Goal: Task Accomplishment & Management: Manage account settings

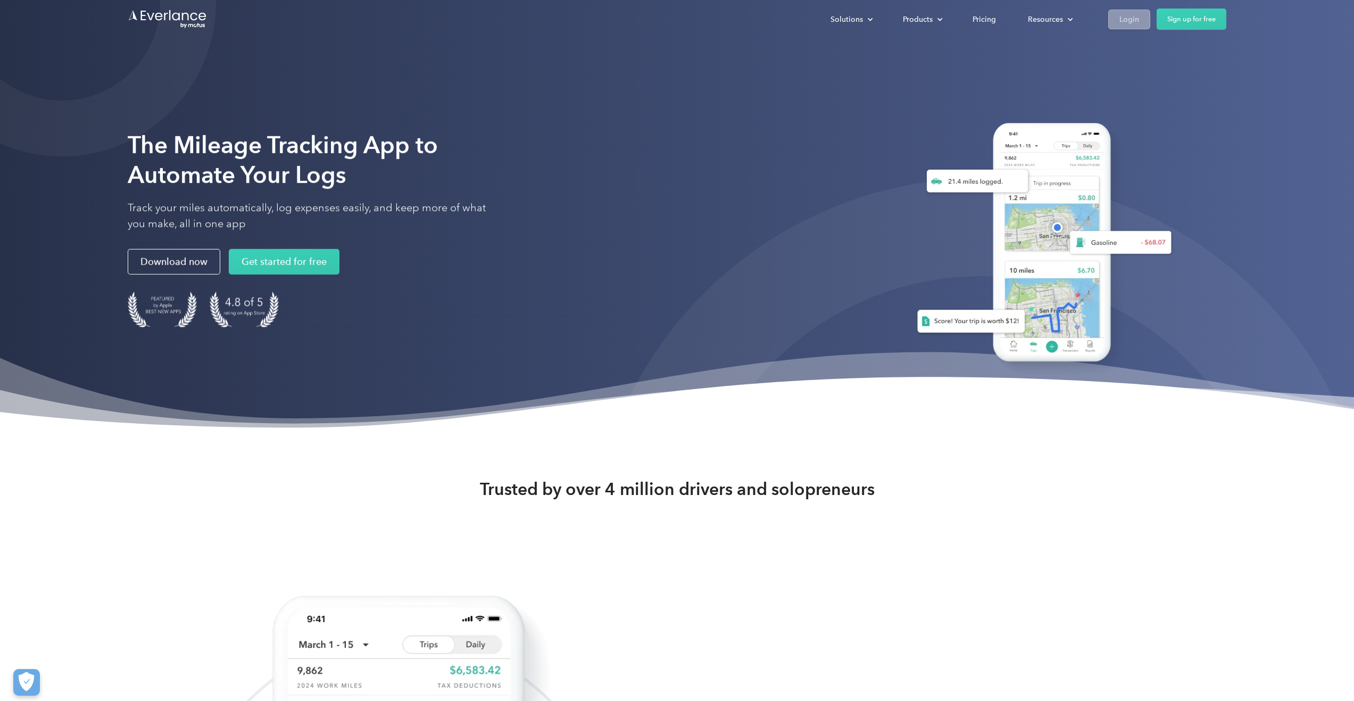
click at [1117, 11] on link "Login" at bounding box center [1129, 20] width 42 height 20
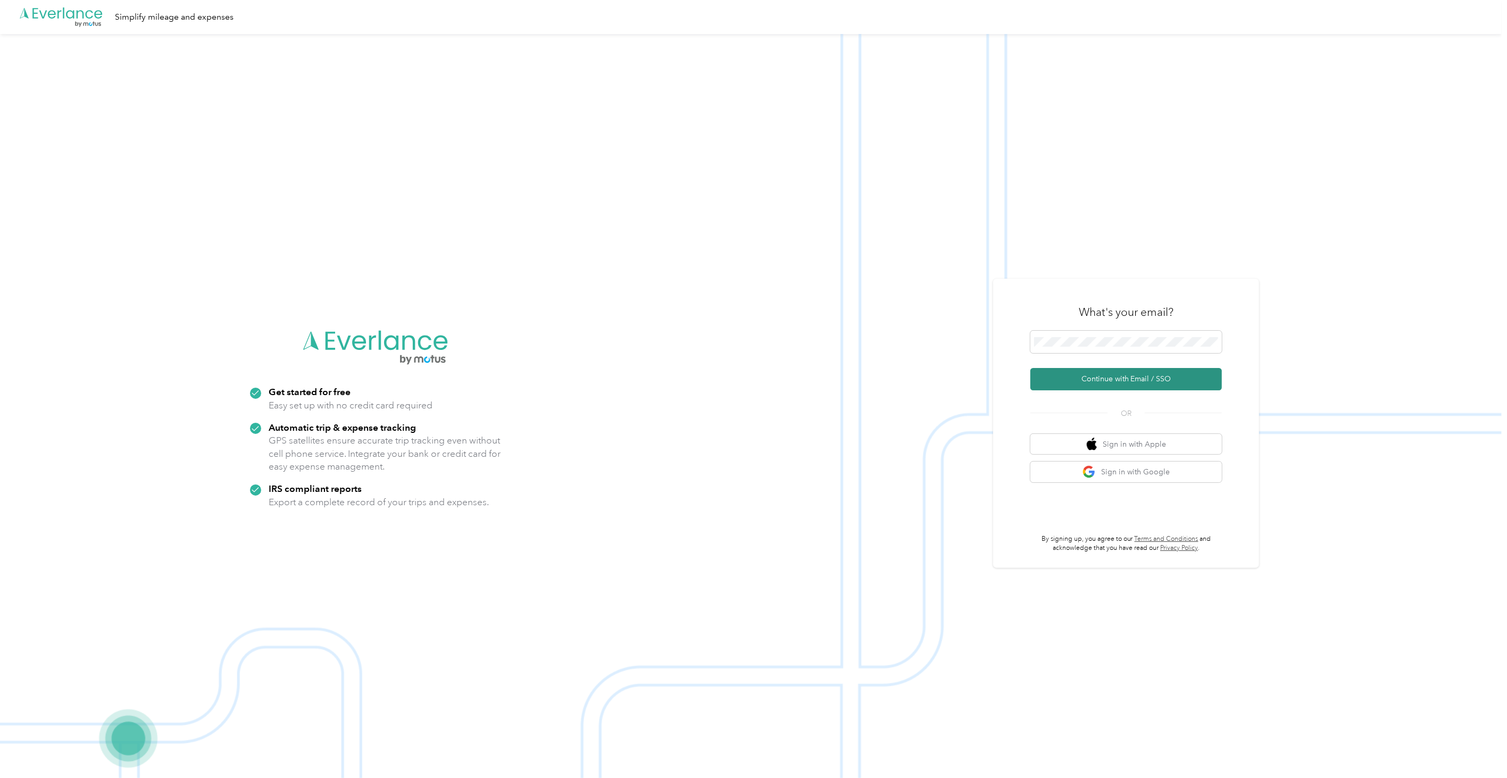
click at [1132, 380] on button "Continue with Email / SSO" at bounding box center [1127, 379] width 192 height 22
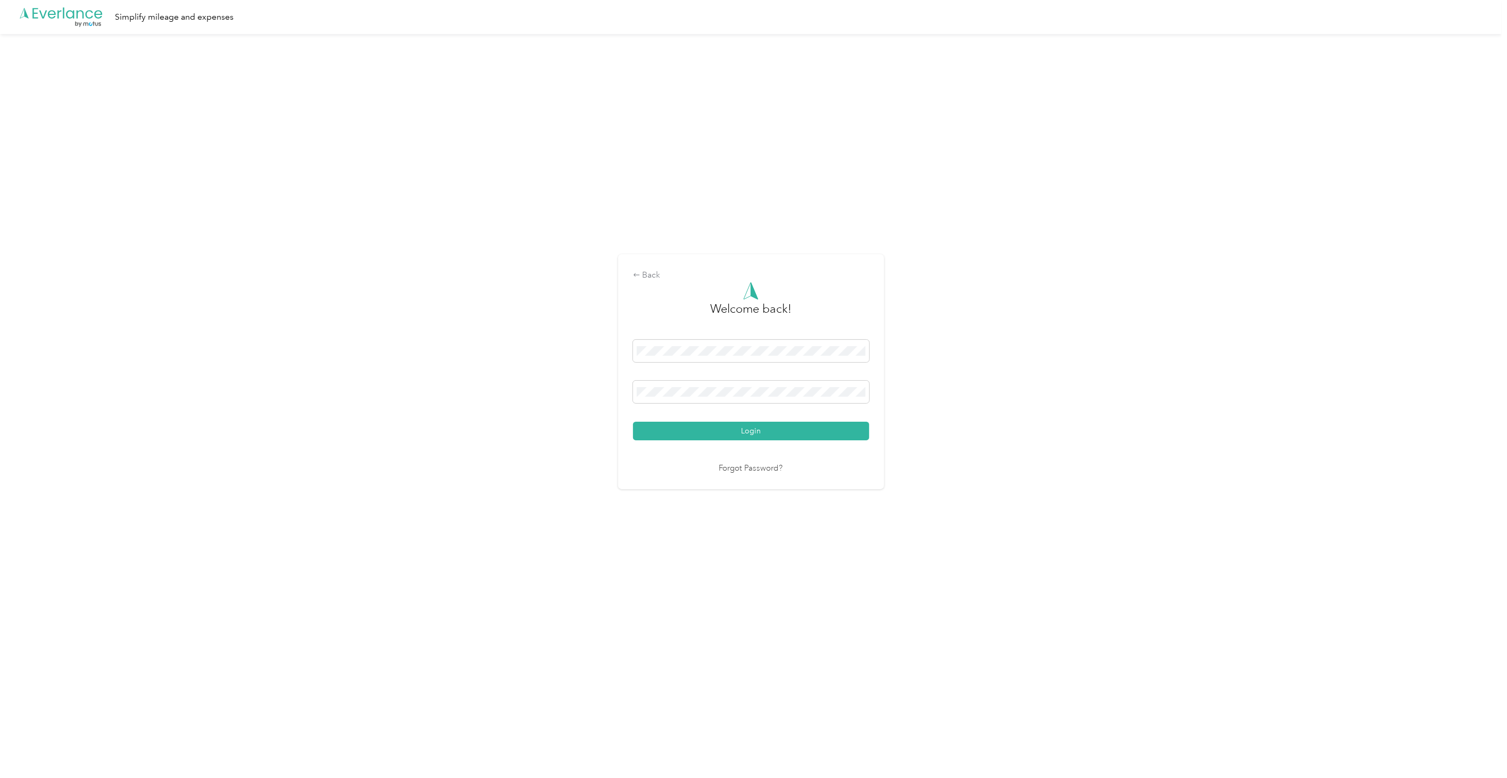
click at [660, 411] on div "Login" at bounding box center [751, 390] width 236 height 101
click at [668, 437] on button "Login" at bounding box center [751, 431] width 236 height 19
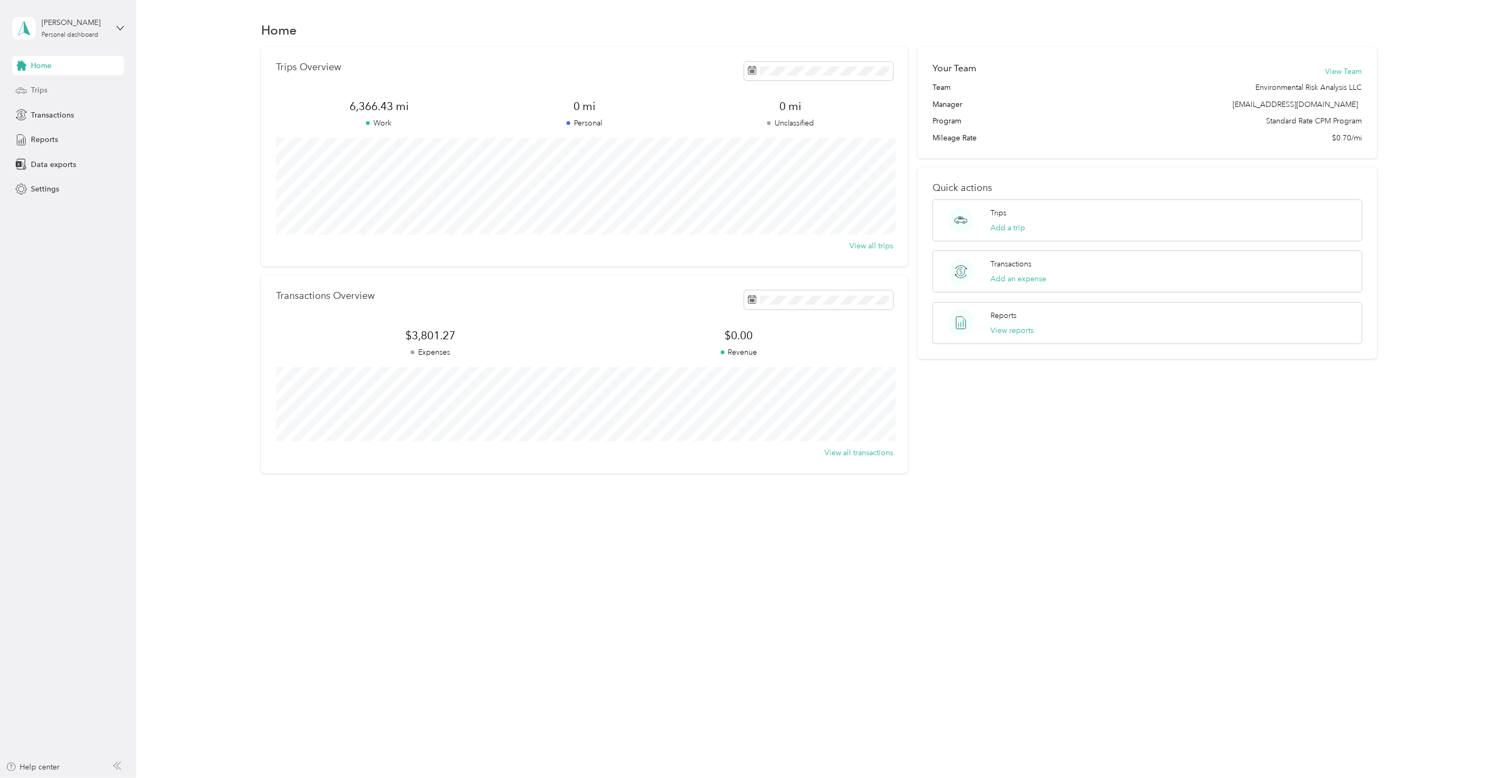
click at [63, 92] on div "Trips" at bounding box center [68, 90] width 112 height 19
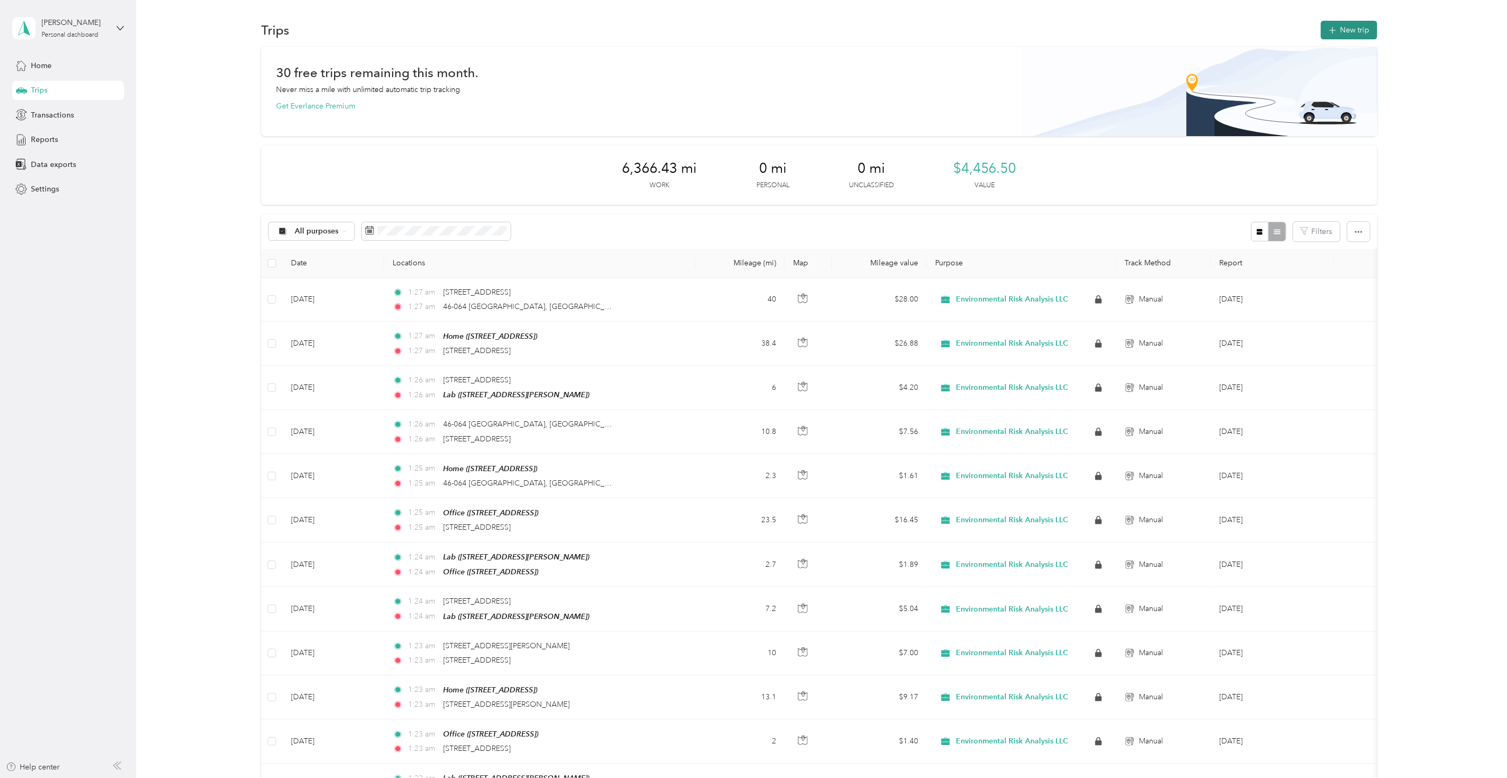
click at [1329, 26] on span "button" at bounding box center [1333, 30] width 9 height 9
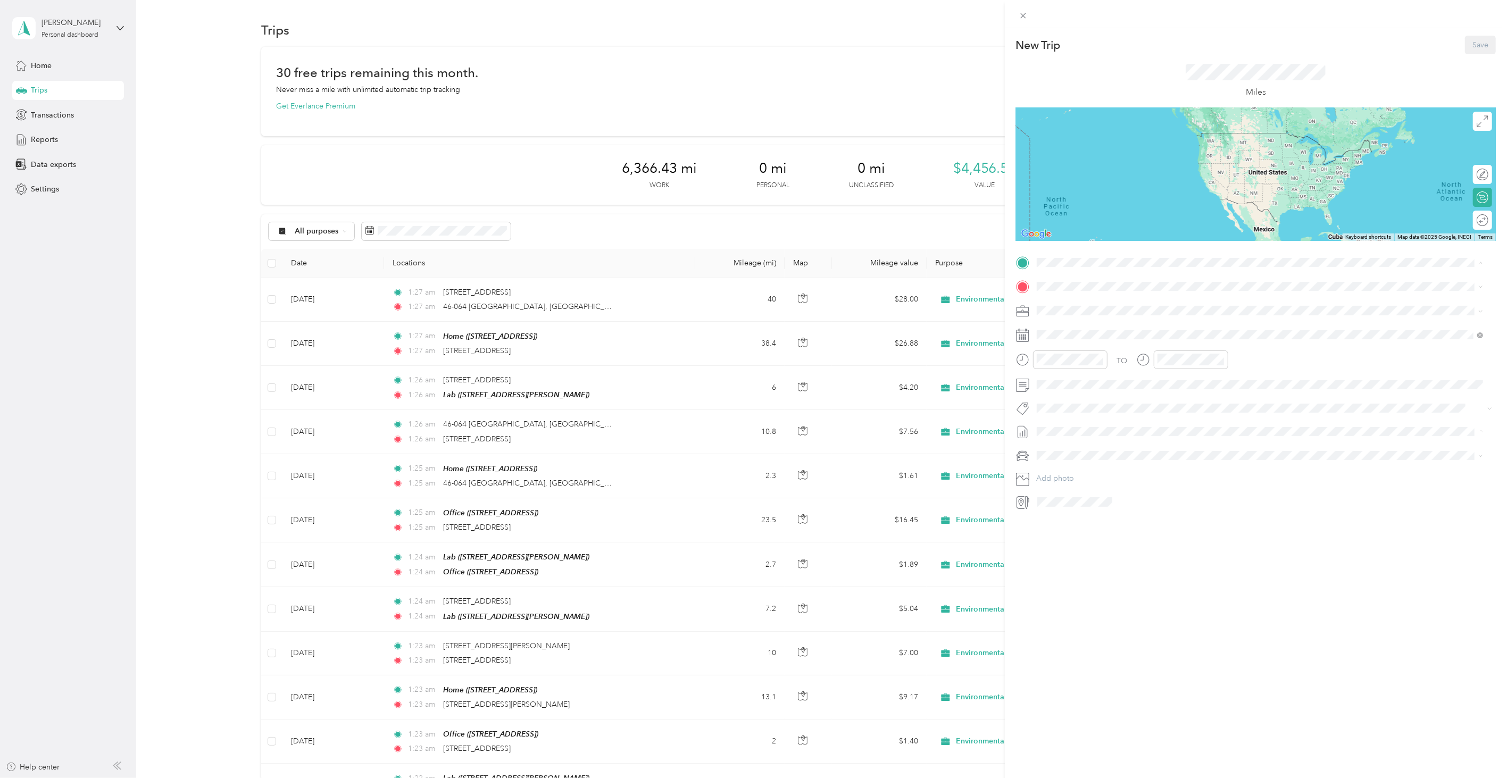
click at [1077, 315] on span "[STREET_ADDRESS]" at bounding box center [1091, 316] width 68 height 9
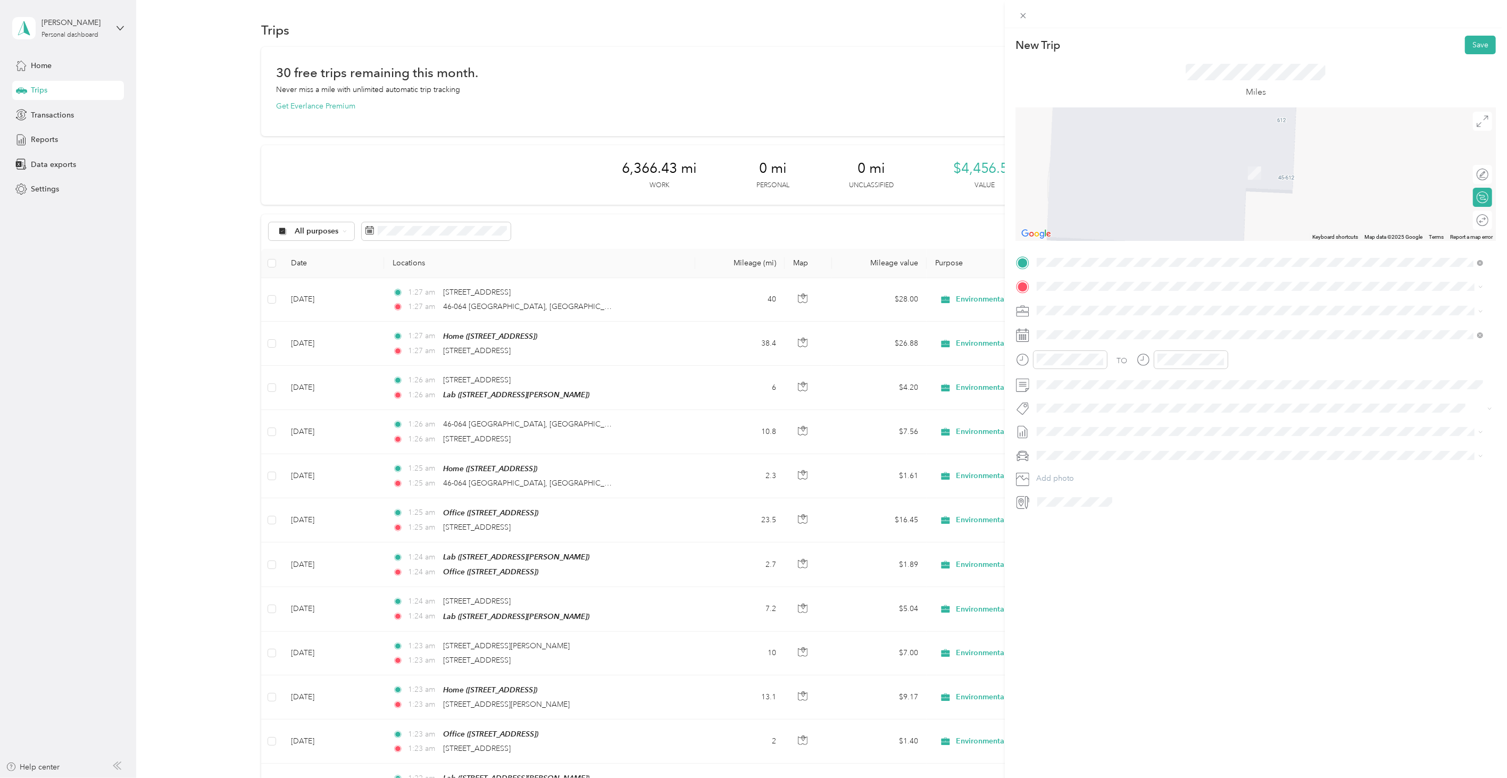
click at [1098, 328] on div "[STREET_ADDRESS][US_STATE][US_STATE]" at bounding box center [1261, 320] width 440 height 14
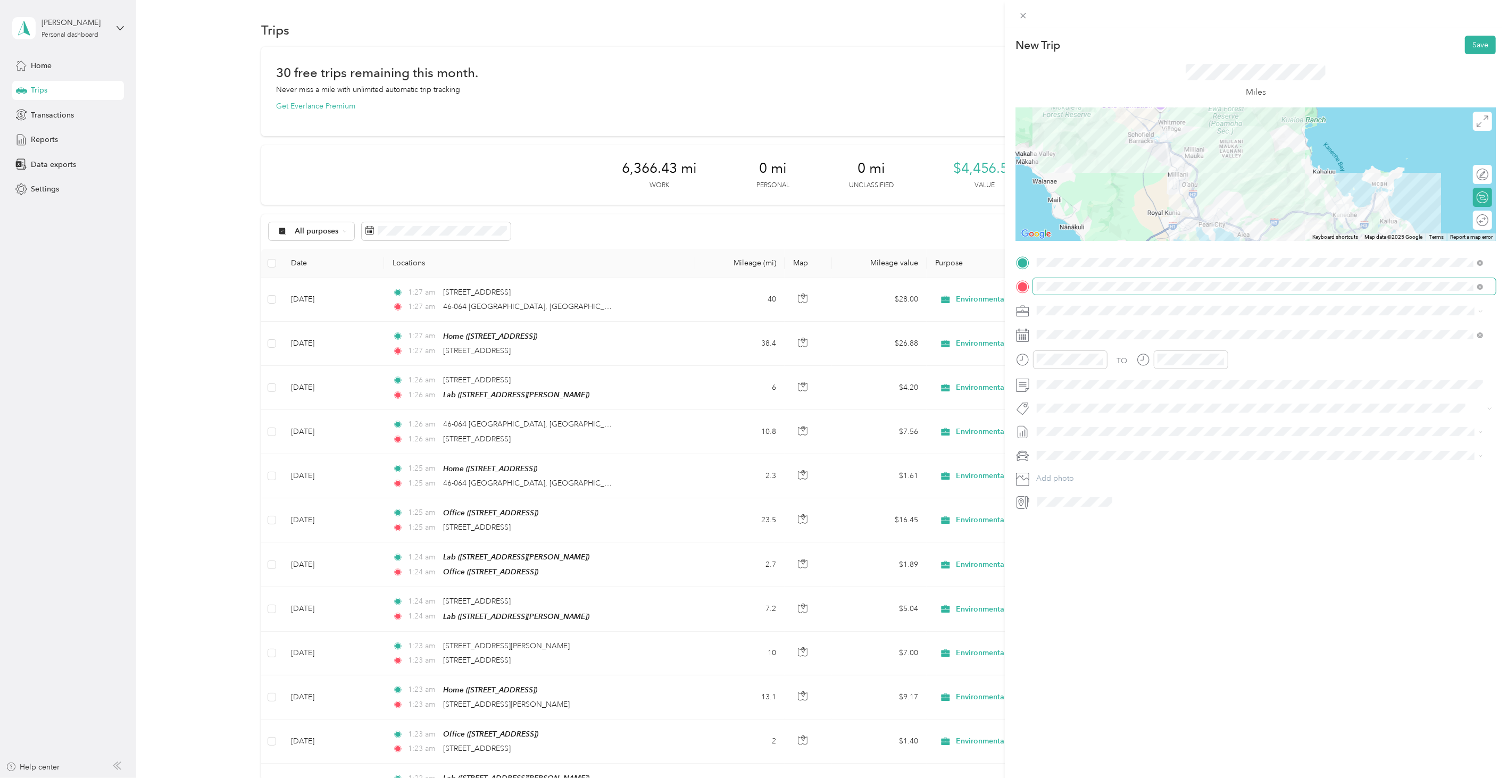
click at [1204, 280] on span at bounding box center [1264, 286] width 463 height 16
drag, startPoint x: 1148, startPoint y: 628, endPoint x: 1147, endPoint y: 533, distance: 95.8
click at [1149, 628] on div "New Trip Save This trip cannot be edited because it is either under review, app…" at bounding box center [1256, 417] width 502 height 778
click at [1057, 328] on span at bounding box center [1264, 335] width 463 height 16
click at [1057, 330] on span at bounding box center [1264, 335] width 463 height 16
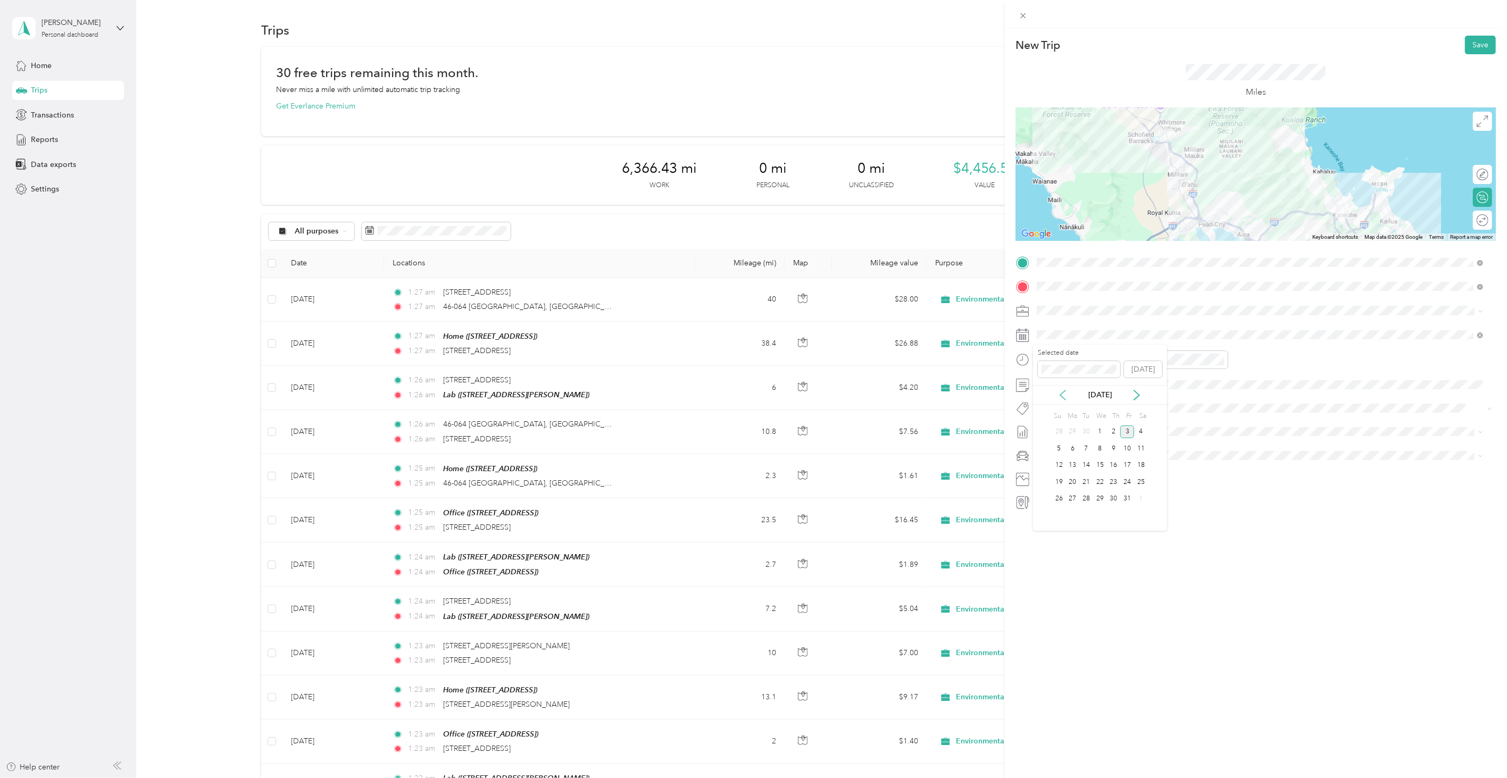
click at [1060, 400] on icon at bounding box center [1063, 395] width 11 height 11
click at [1076, 433] on div "1" at bounding box center [1073, 432] width 14 height 13
click at [1448, 41] on div "New Trip Save" at bounding box center [1256, 45] width 480 height 19
click at [1469, 47] on button "Save" at bounding box center [1480, 45] width 31 height 19
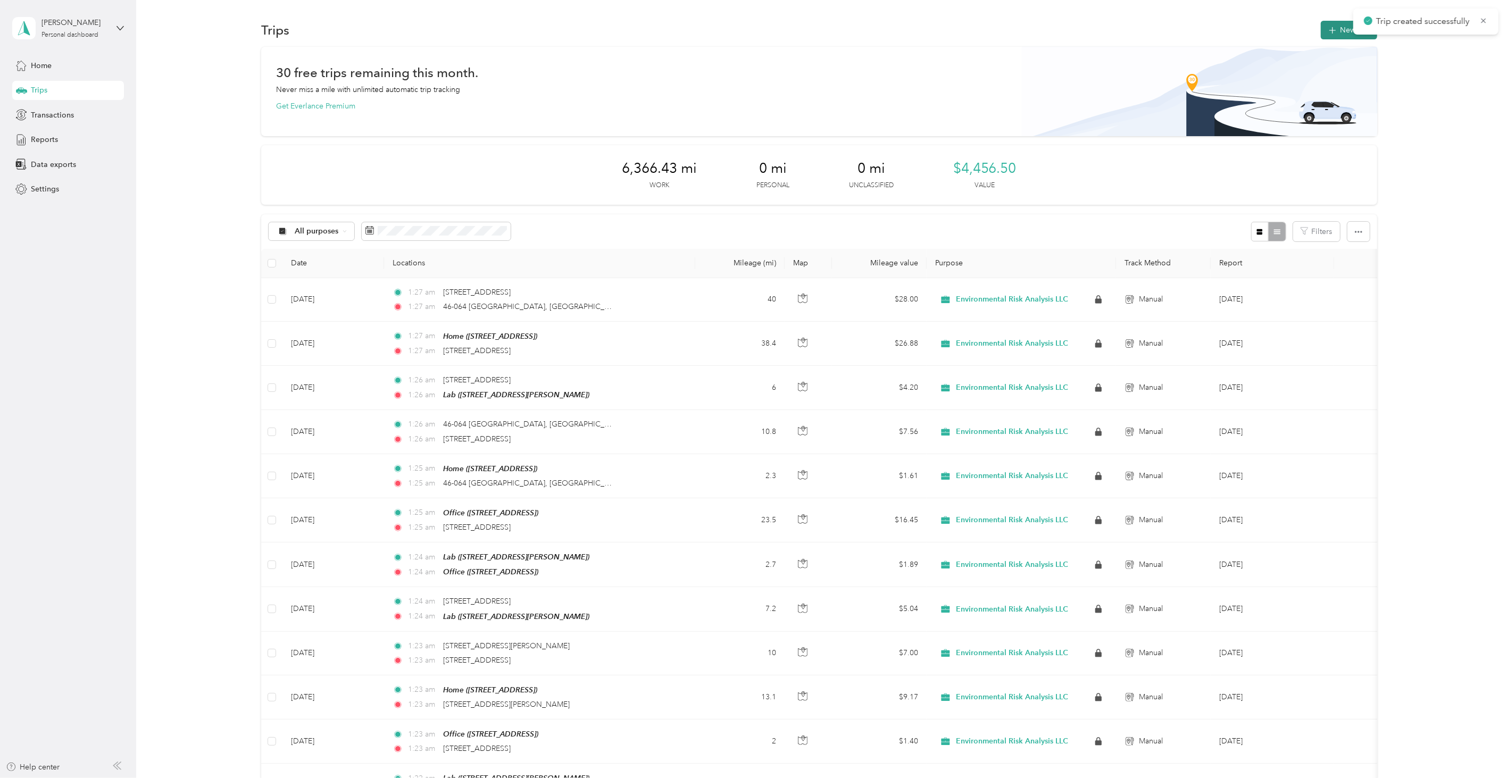
click at [1333, 37] on button "New trip" at bounding box center [1349, 30] width 56 height 19
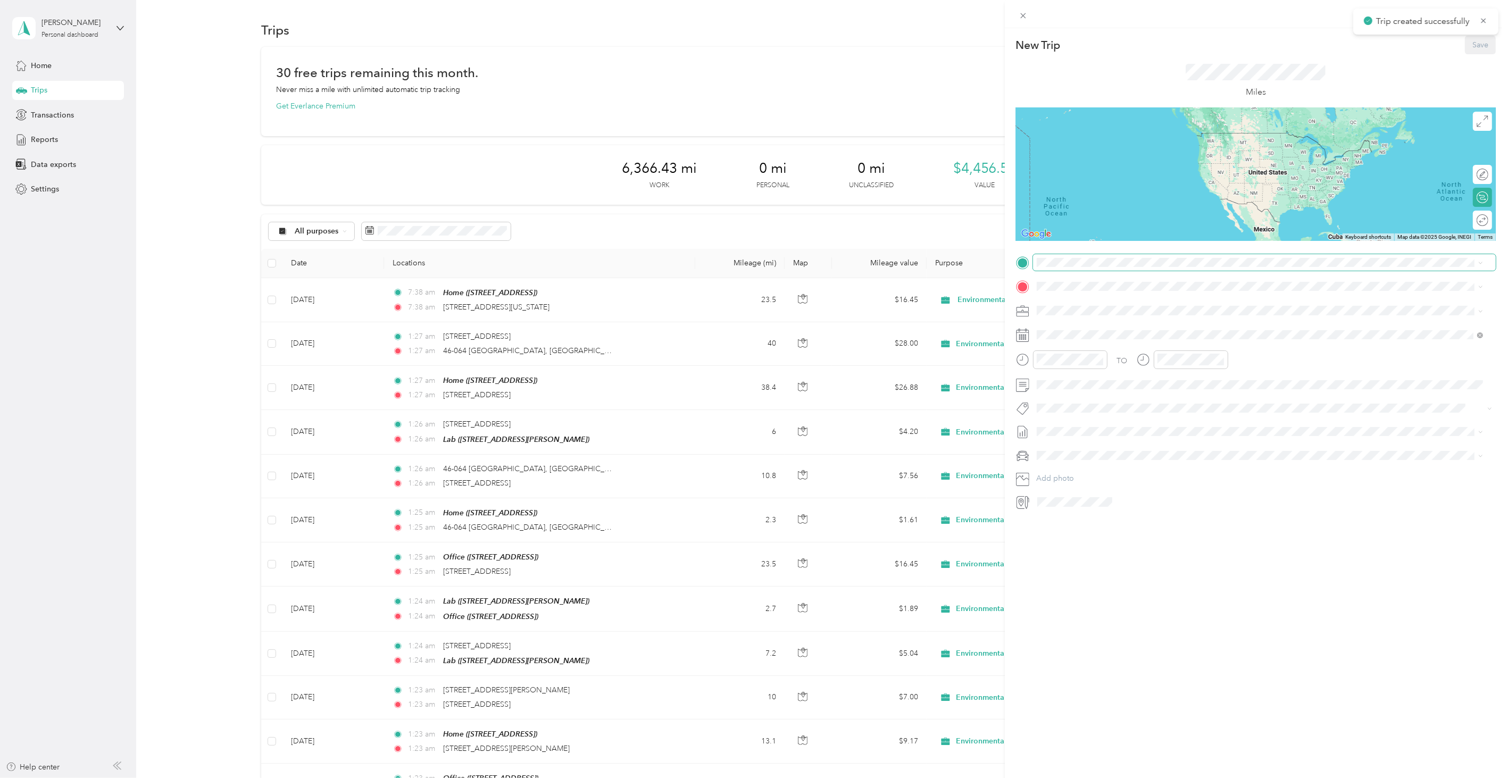
click at [1082, 257] on span at bounding box center [1264, 262] width 463 height 16
click at [1095, 301] on span "[STREET_ADDRESS][US_STATE][US_STATE]" at bounding box center [1129, 297] width 145 height 10
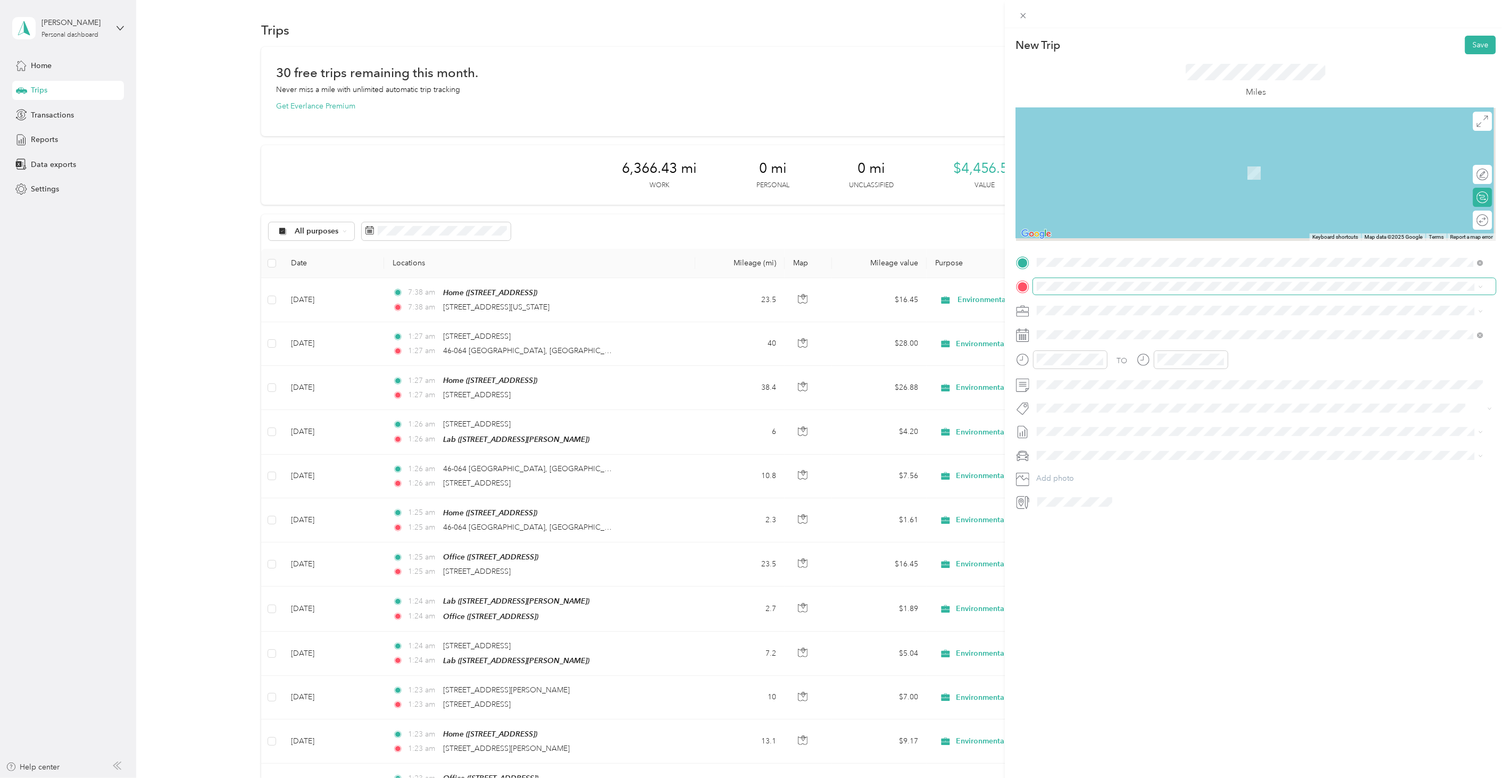
click at [1083, 293] on span at bounding box center [1264, 286] width 463 height 16
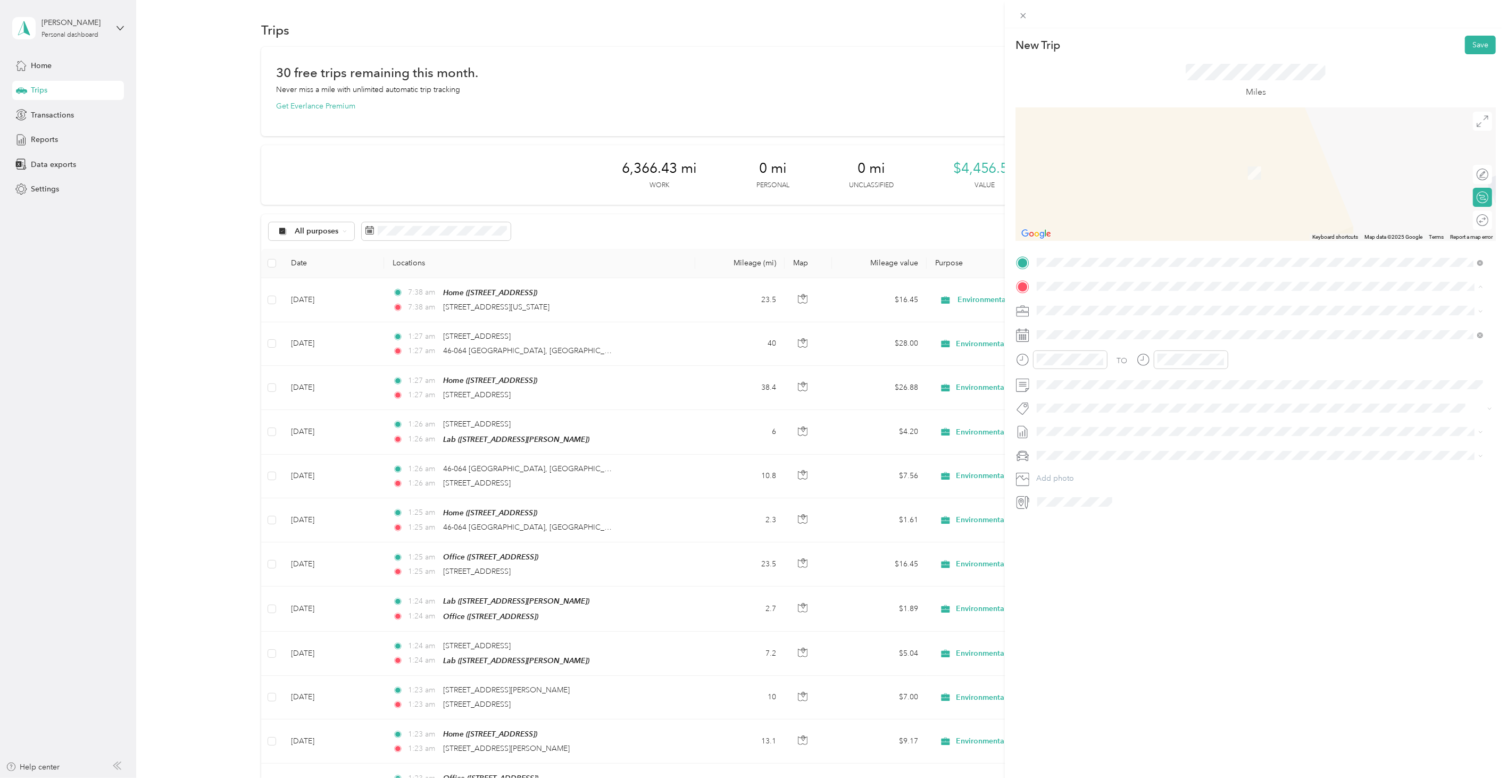
click at [1111, 392] on div "Lab" at bounding box center [1120, 396] width 127 height 10
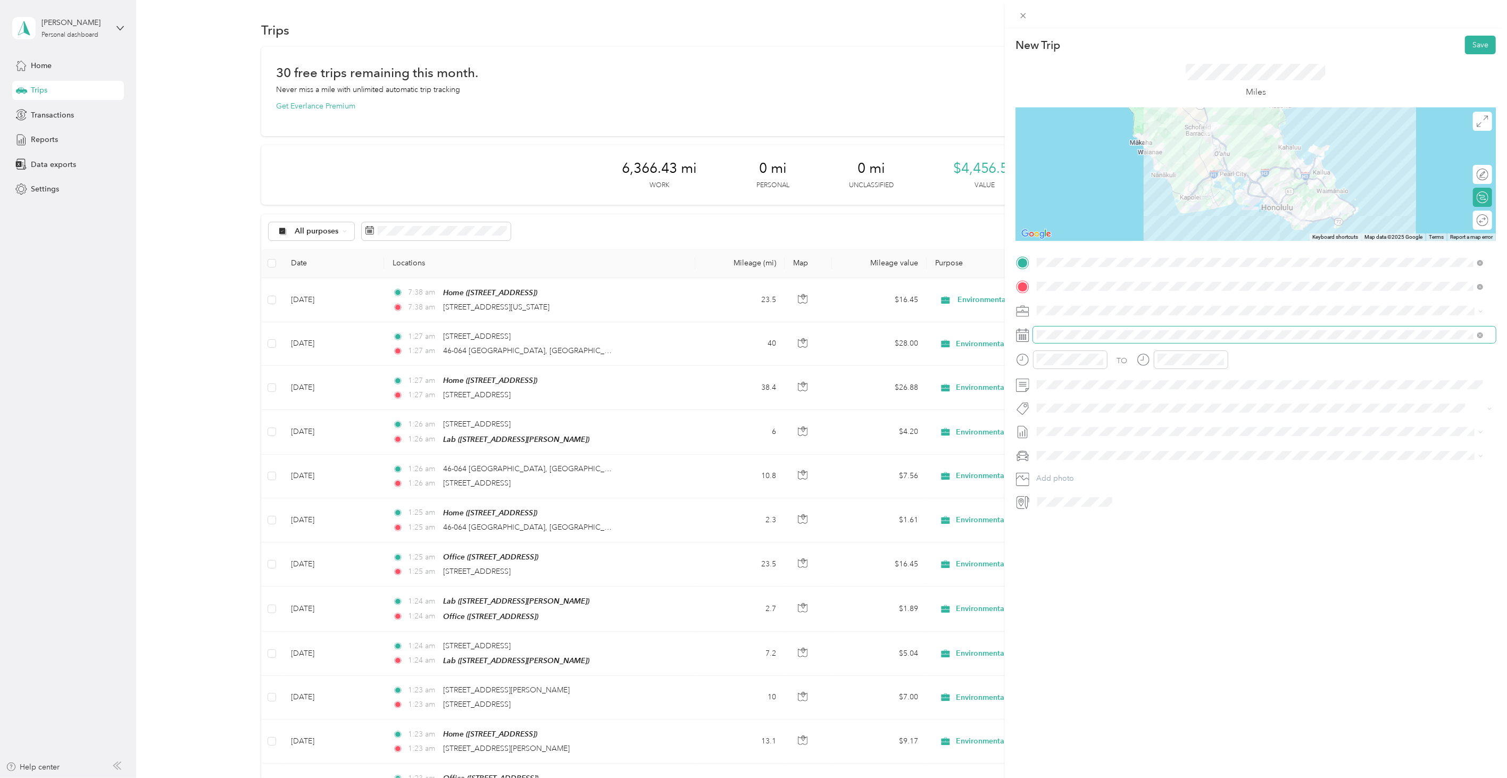
click at [1046, 339] on span at bounding box center [1264, 335] width 463 height 16
click at [1059, 391] on icon at bounding box center [1063, 395] width 11 height 11
click at [1071, 432] on div "1" at bounding box center [1073, 432] width 14 height 13
click at [1470, 59] on div "Miles" at bounding box center [1256, 81] width 480 height 54
click at [1470, 49] on button "Save" at bounding box center [1480, 45] width 31 height 19
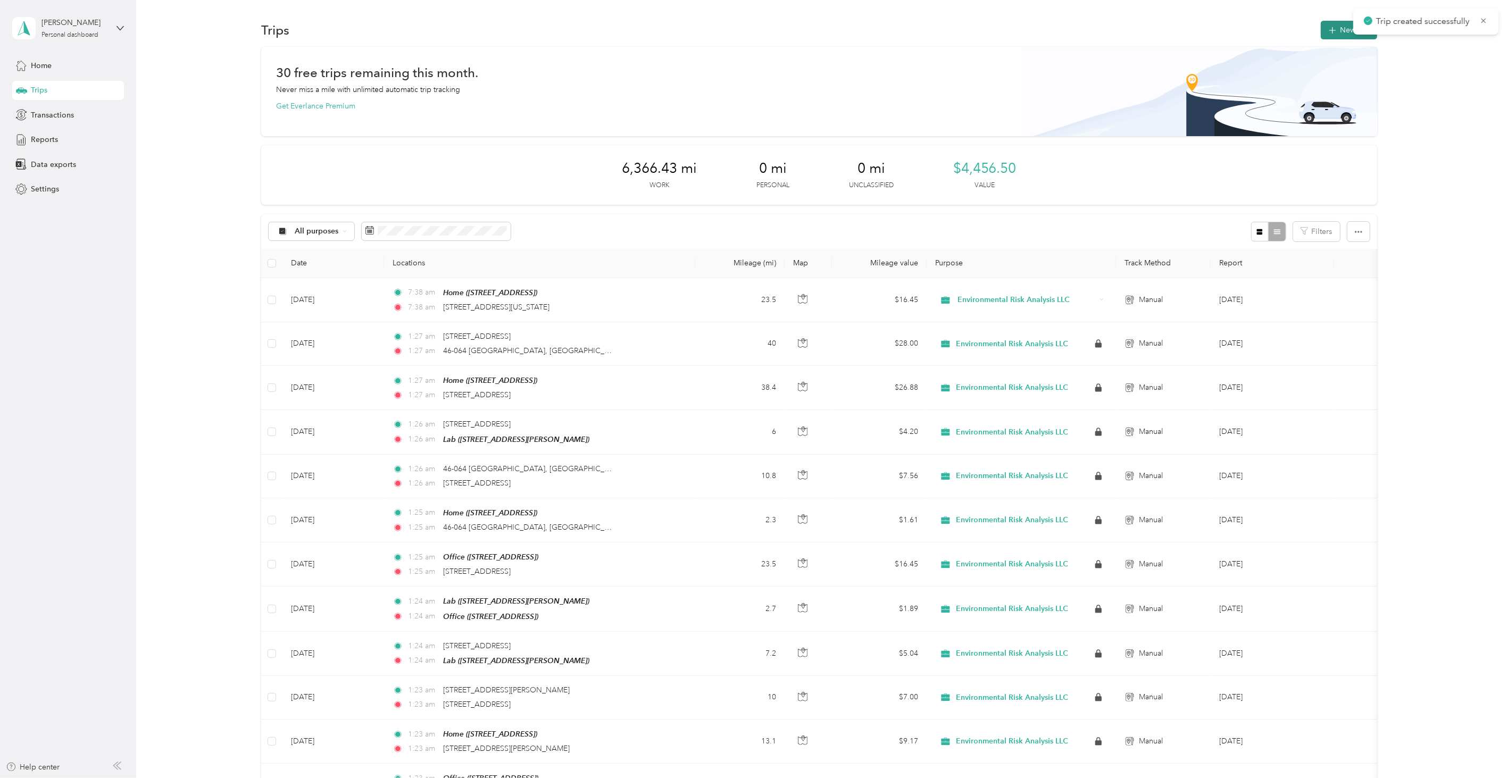
click at [1336, 21] on button "New trip" at bounding box center [1349, 30] width 56 height 19
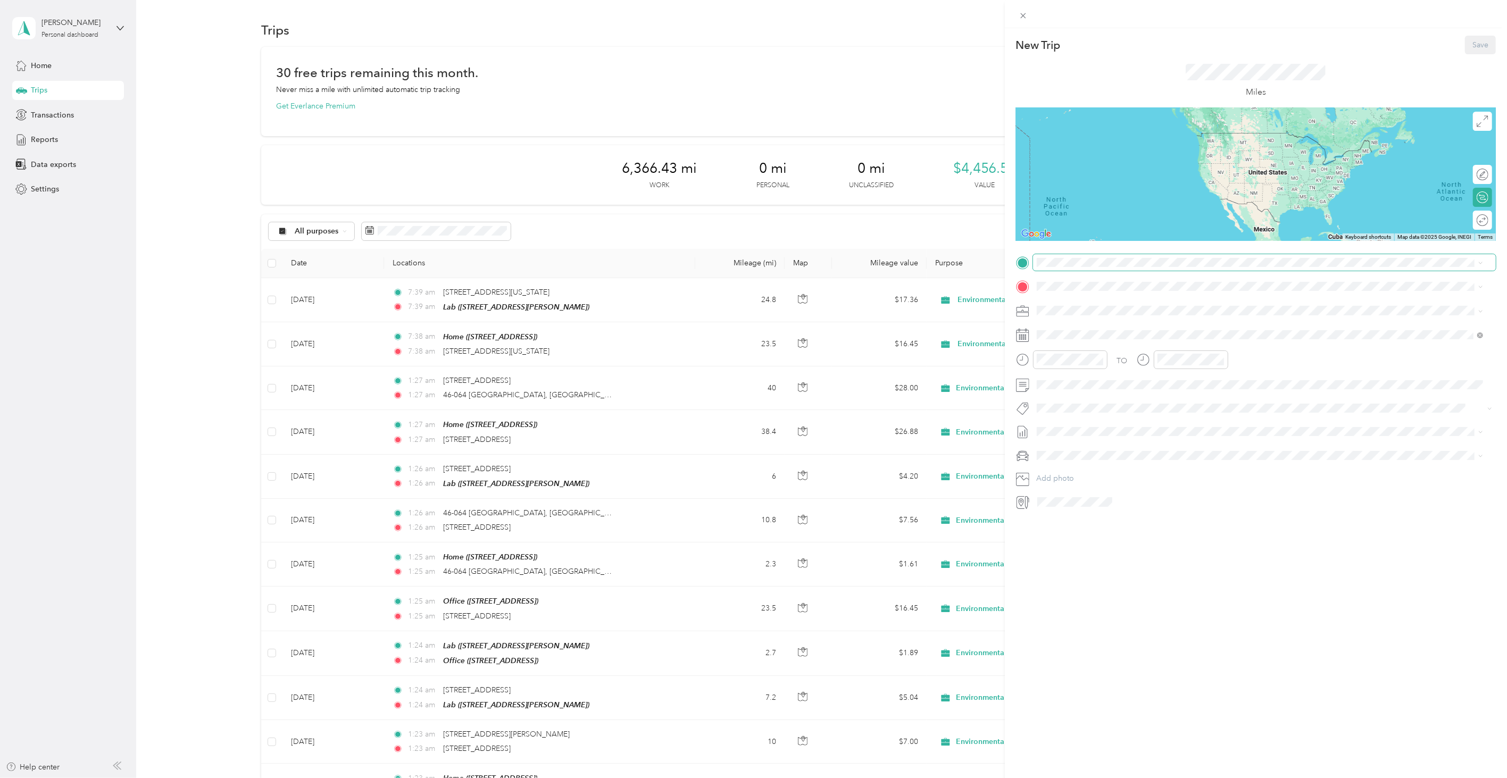
click at [1051, 268] on span at bounding box center [1264, 262] width 463 height 16
drag, startPoint x: 1088, startPoint y: 378, endPoint x: 1068, endPoint y: 312, distance: 68.7
click at [1087, 379] on span "[STREET_ADDRESS][PERSON_NAME]" at bounding box center [1120, 383] width 127 height 9
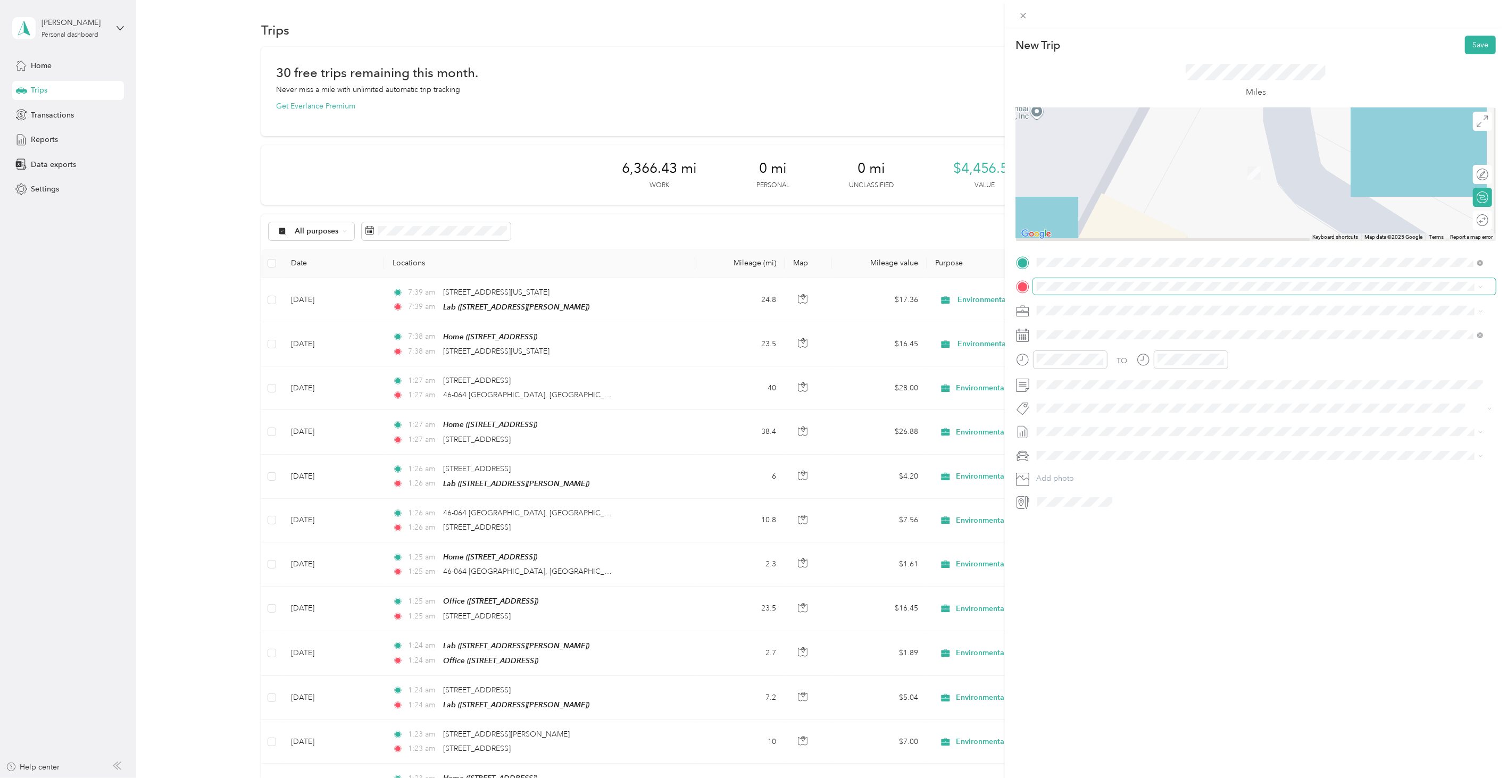
click at [1062, 294] on span at bounding box center [1264, 286] width 463 height 16
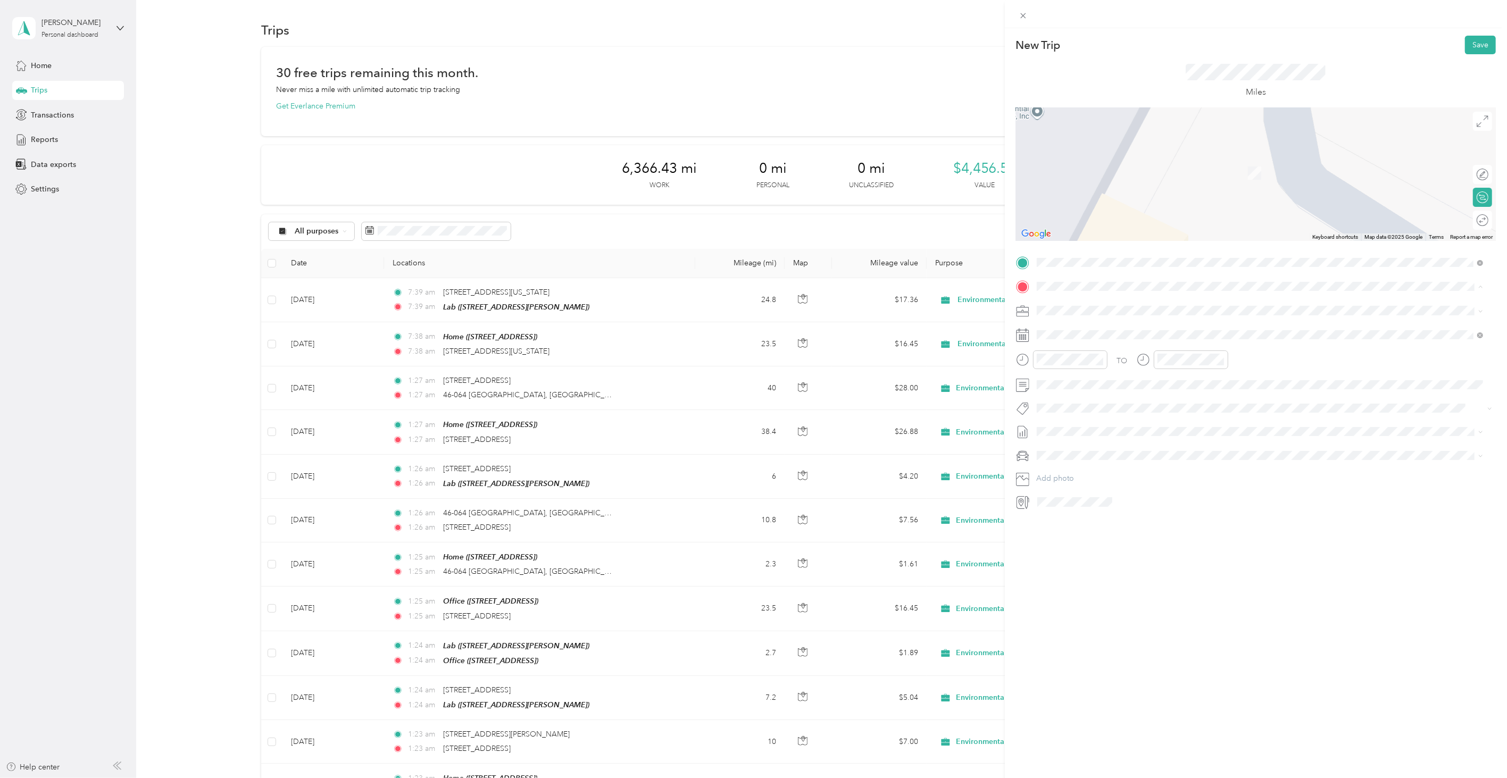
click at [1081, 367] on div "Office [STREET_ADDRESS]" at bounding box center [1091, 369] width 68 height 22
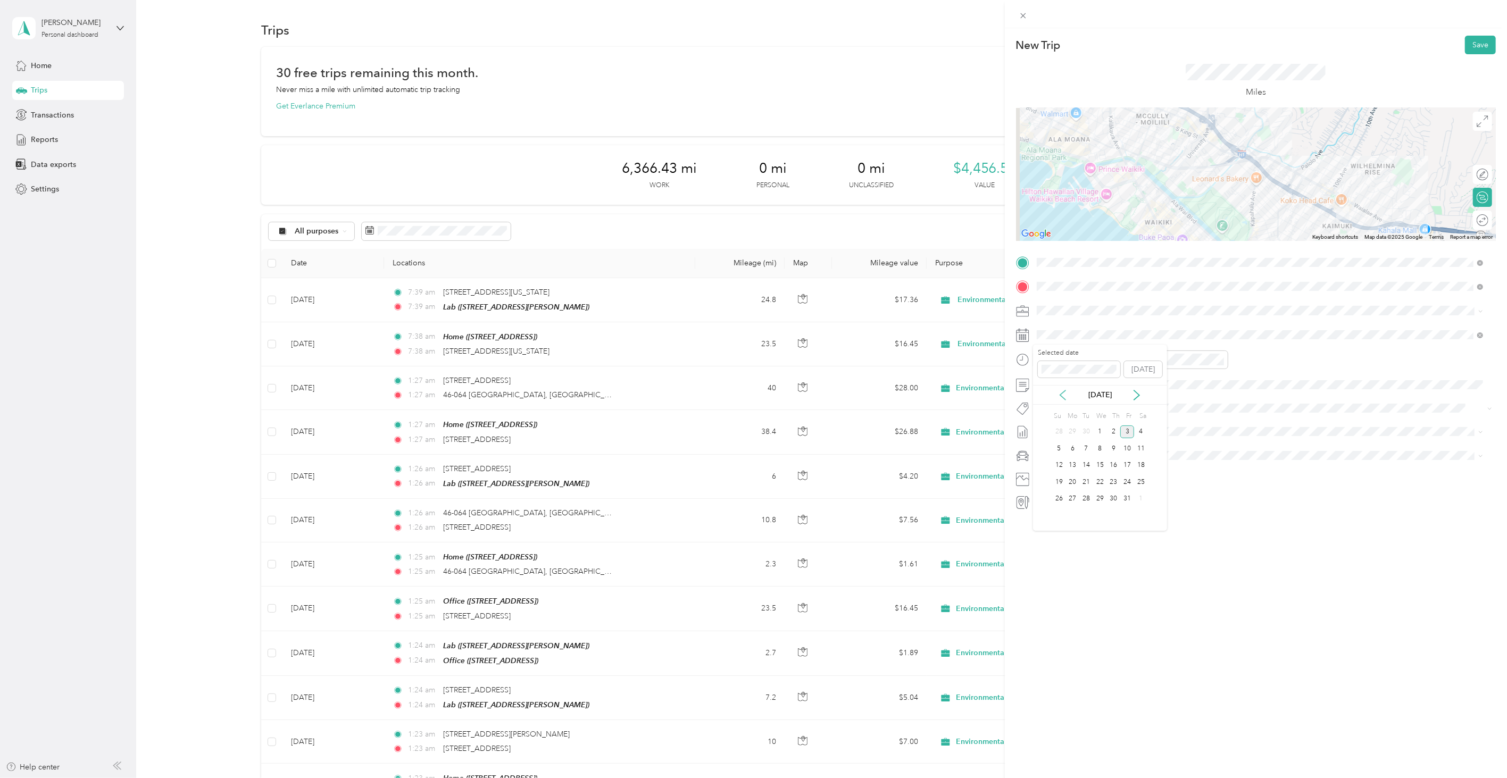
drag, startPoint x: 1057, startPoint y: 387, endPoint x: 1063, endPoint y: 397, distance: 11.7
click at [1058, 387] on div "[DATE]" at bounding box center [1100, 395] width 134 height 20
click at [1064, 397] on icon at bounding box center [1063, 395] width 11 height 11
click at [1083, 429] on div "2" at bounding box center [1087, 432] width 14 height 13
click at [1470, 45] on button "Save" at bounding box center [1480, 45] width 31 height 19
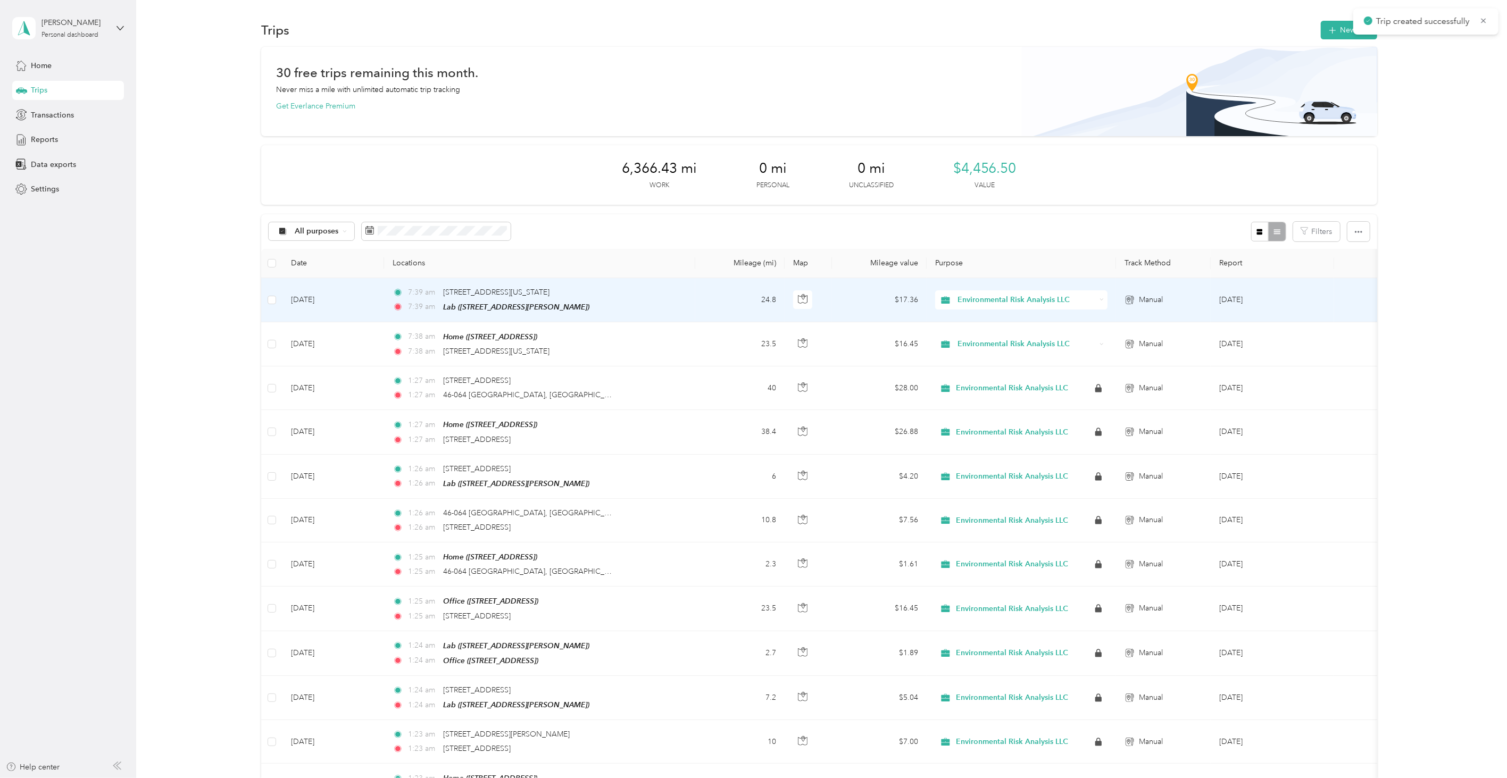
click at [604, 298] on div "7:39 am [STREET_ADDRESS][US_STATE]" at bounding box center [504, 293] width 223 height 12
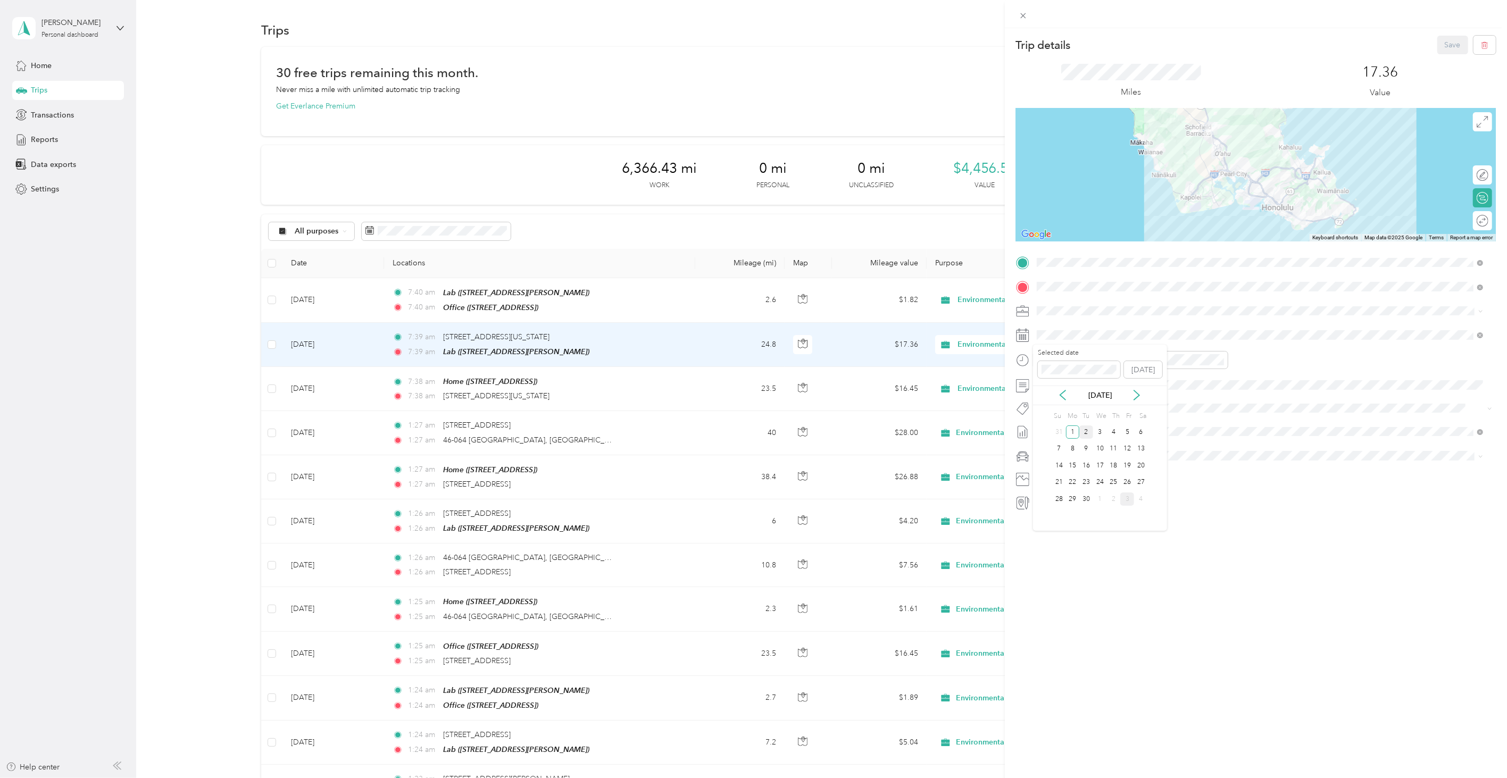
click at [1087, 434] on div "2" at bounding box center [1087, 432] width 14 height 13
click at [1448, 43] on button "Save" at bounding box center [1453, 45] width 31 height 19
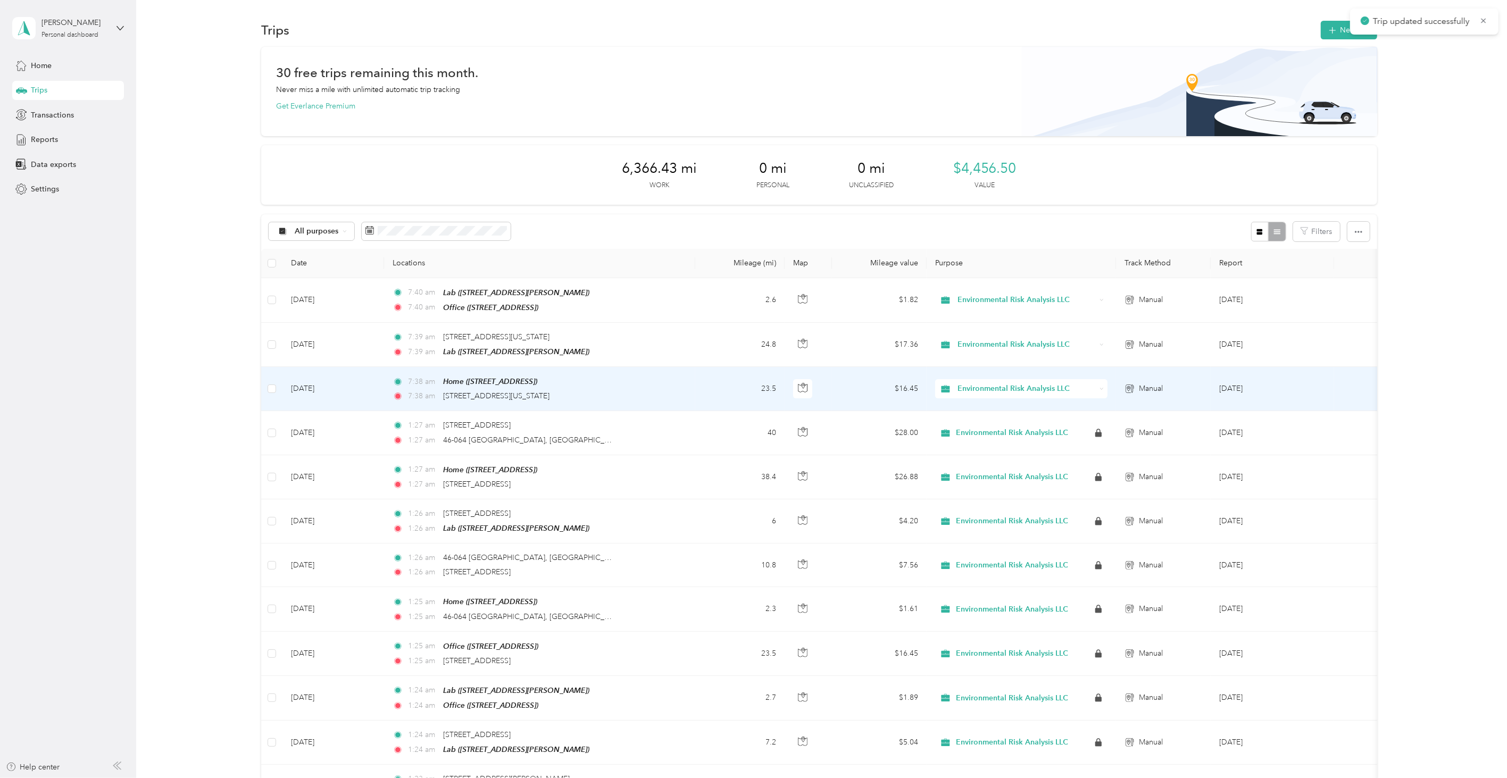
click at [674, 390] on td "7:38 am Home ([STREET_ADDRESS][PERSON_NAME][PERSON_NAME]) 7:38 am [STREET_ADDRE…" at bounding box center [539, 389] width 311 height 44
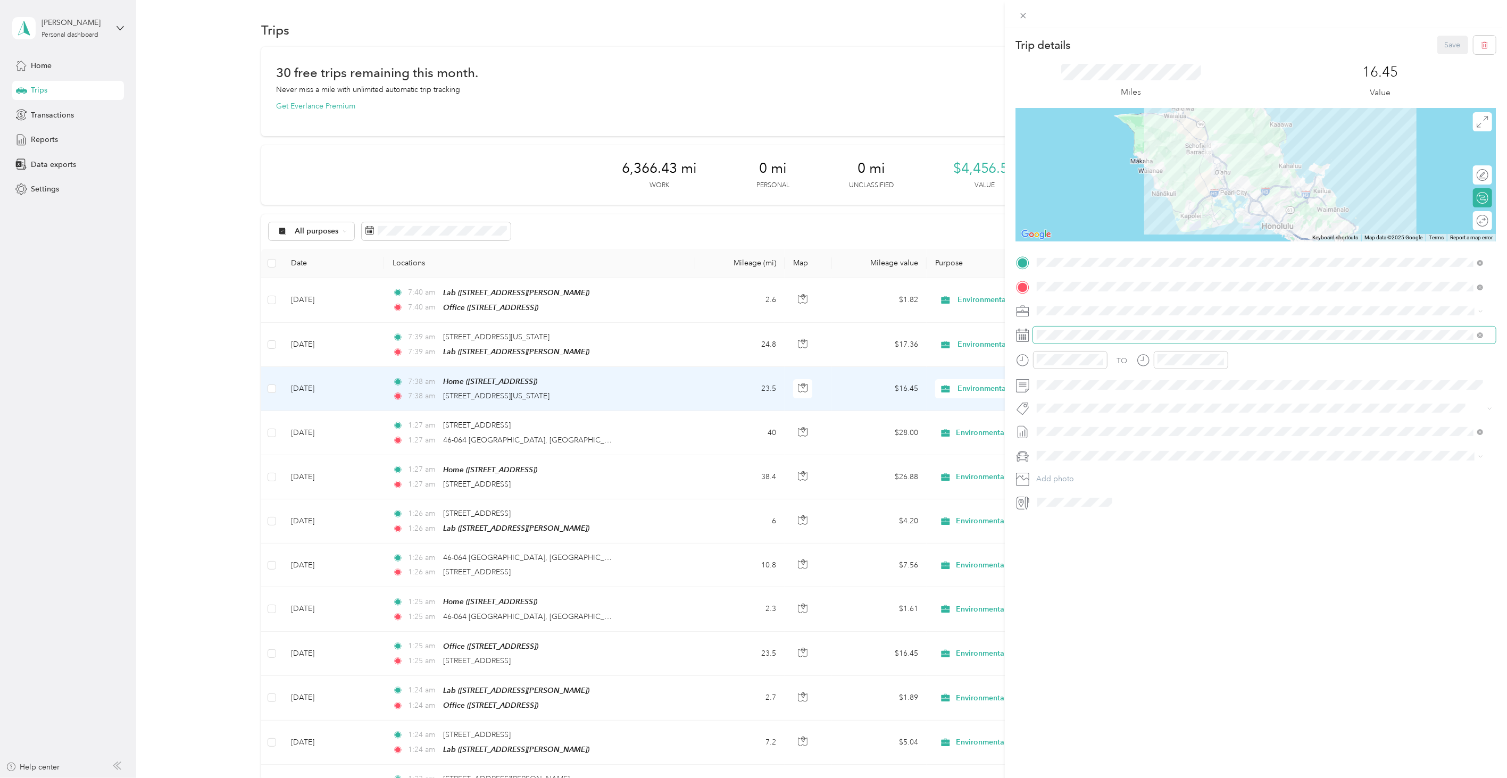
click at [1058, 328] on span at bounding box center [1264, 335] width 463 height 16
click at [1092, 435] on div "2" at bounding box center [1087, 432] width 14 height 13
click at [1438, 40] on button "Save" at bounding box center [1453, 45] width 31 height 19
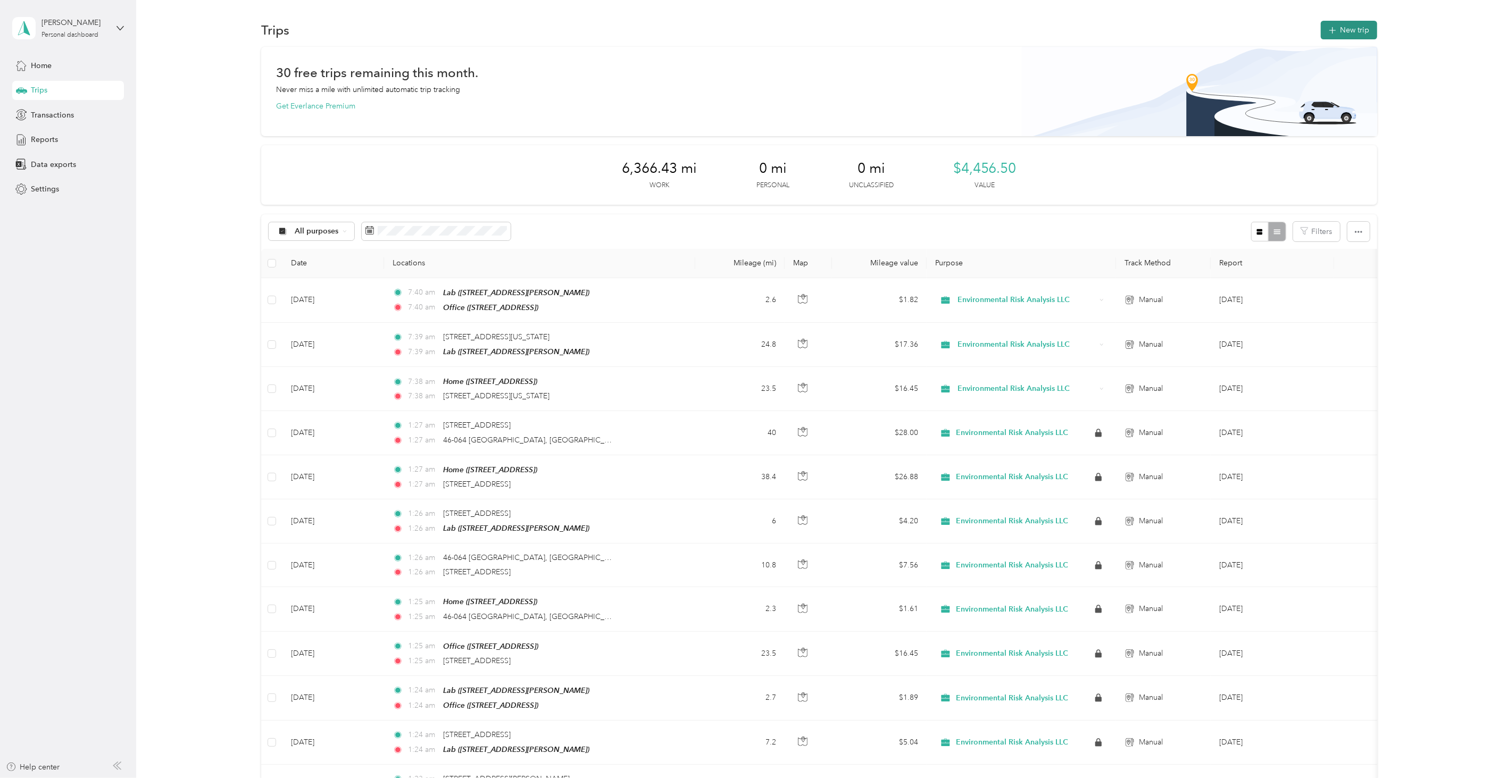
click at [1346, 27] on button "New trip" at bounding box center [1349, 30] width 56 height 19
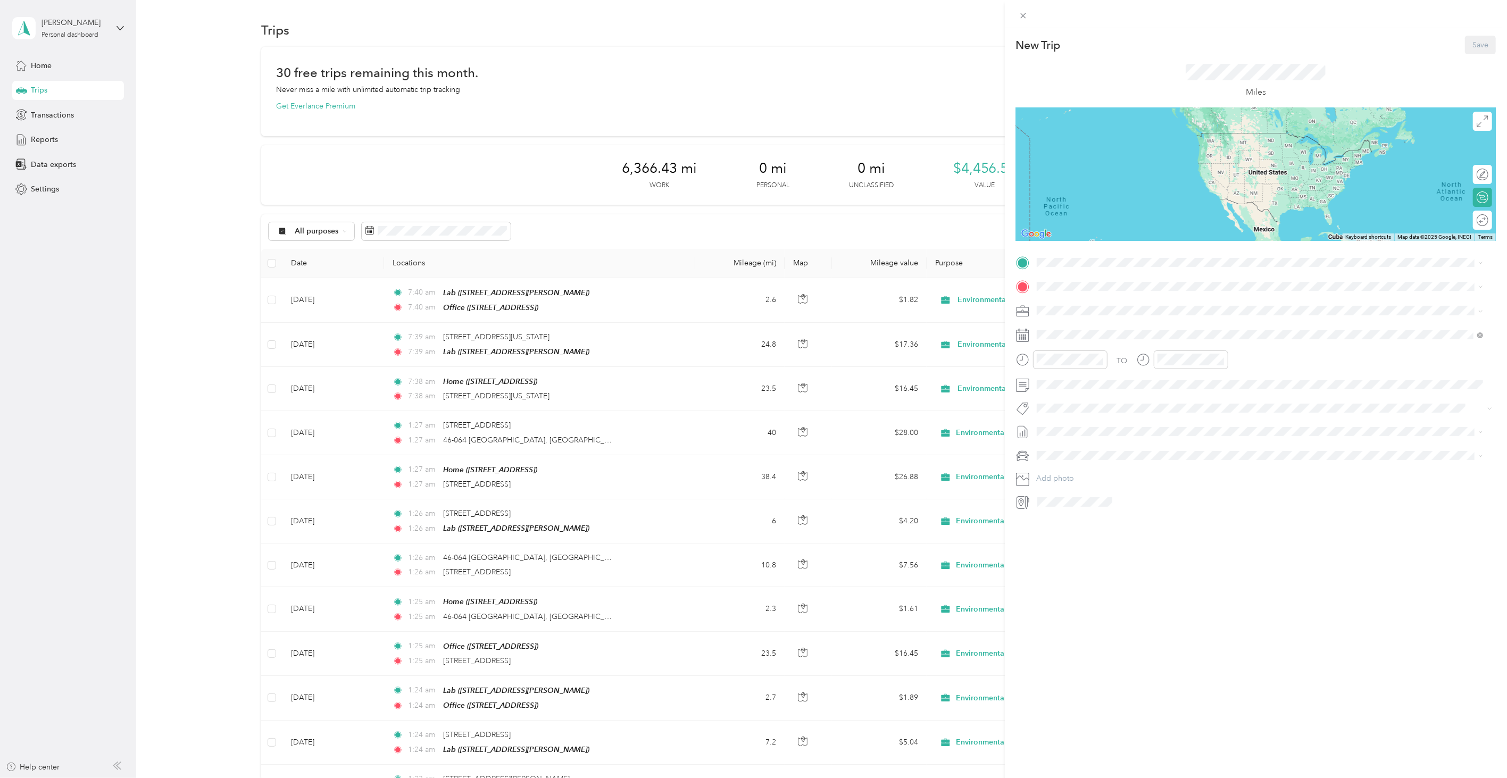
click at [1098, 316] on div "Home [STREET_ADDRESS][PERSON_NAME]" at bounding box center [1091, 310] width 68 height 22
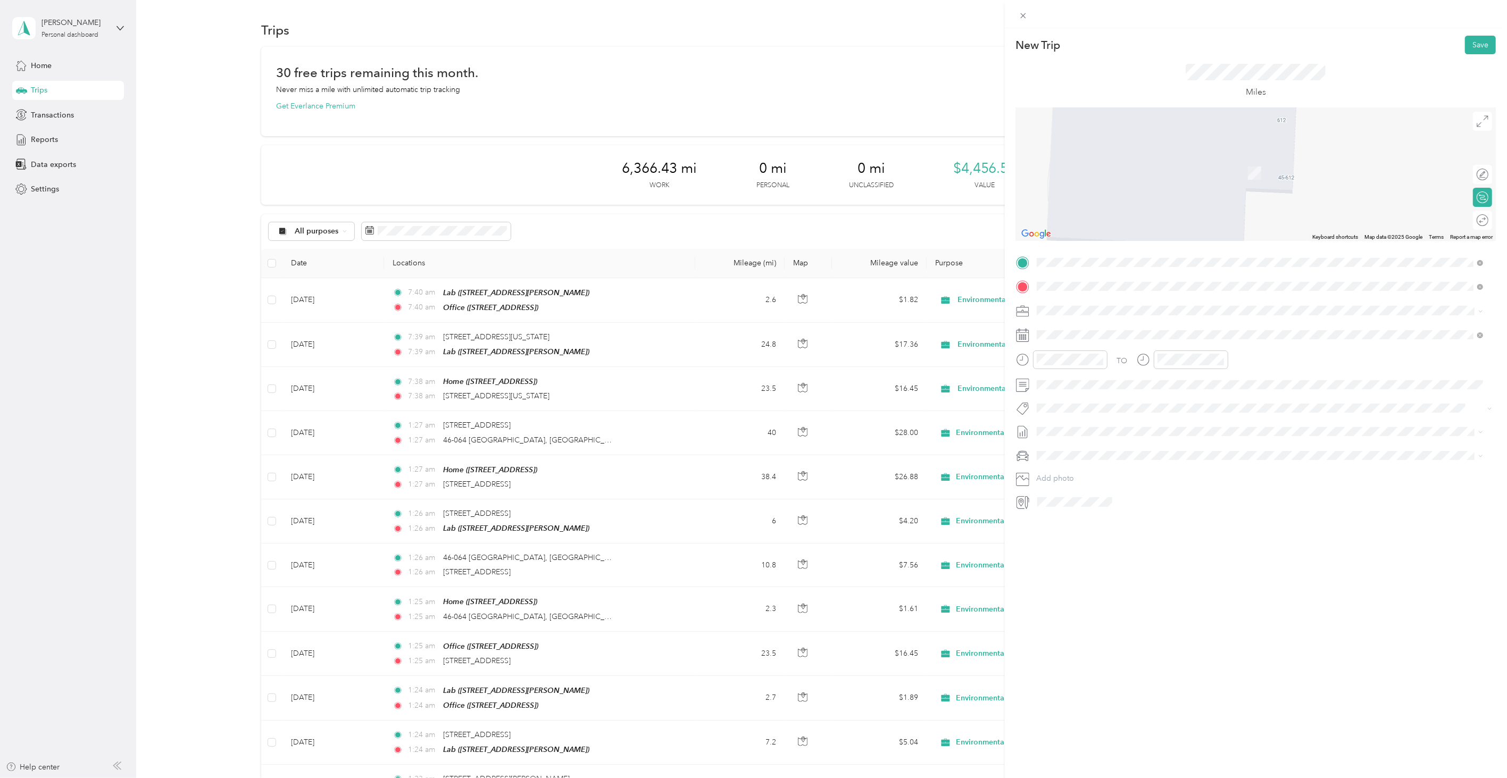
click at [1123, 330] on span "[STREET_ADDRESS][US_STATE]" at bounding box center [1110, 325] width 106 height 10
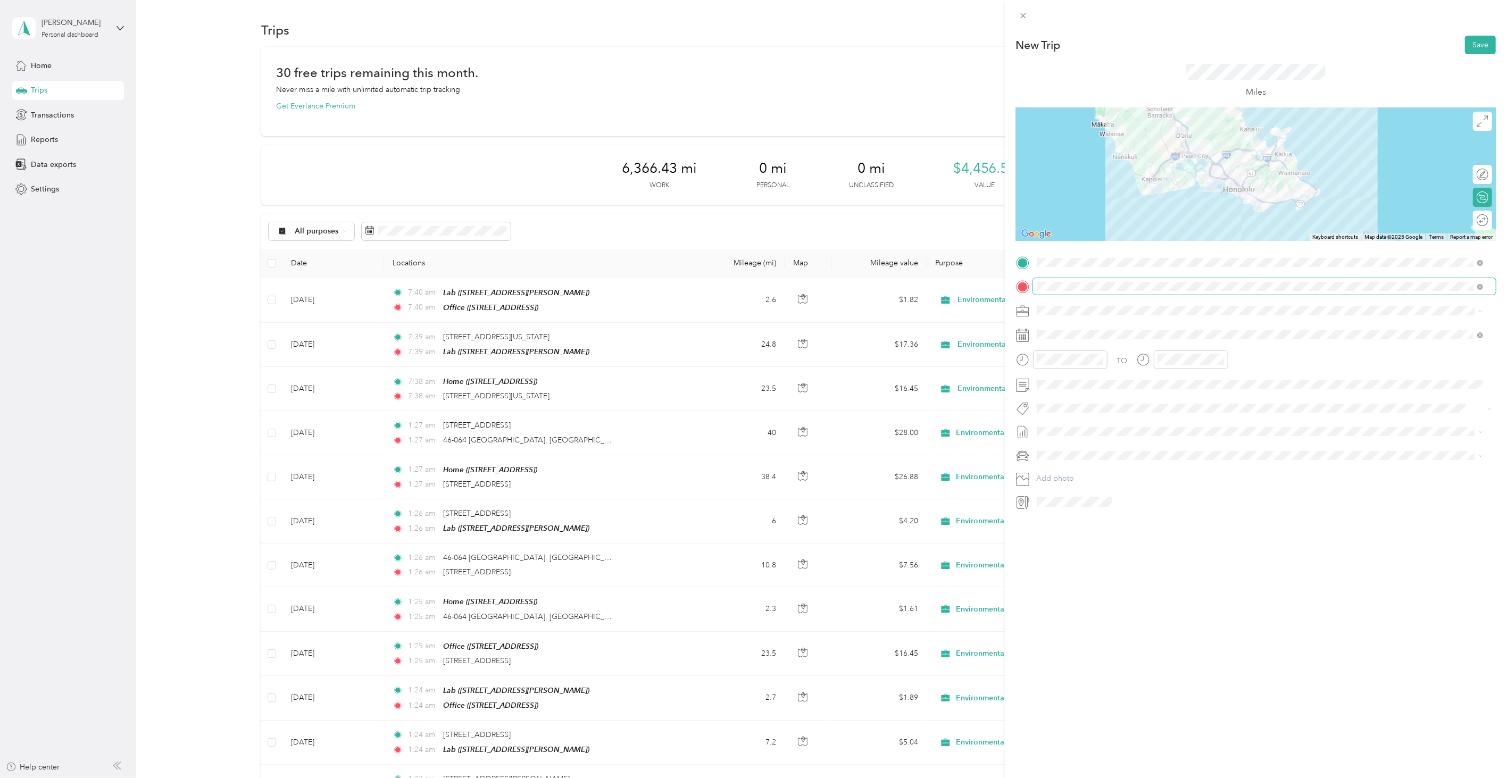
drag, startPoint x: 1101, startPoint y: 298, endPoint x: 1098, endPoint y: 291, distance: 7.6
click at [1100, 298] on div "TO Add photo" at bounding box center [1256, 382] width 480 height 256
click at [1098, 291] on span at bounding box center [1264, 286] width 463 height 16
click at [1134, 582] on div "New Trip Save This trip cannot be edited because it is either under review, app…" at bounding box center [1256, 417] width 502 height 778
click at [1049, 329] on span at bounding box center [1264, 335] width 463 height 16
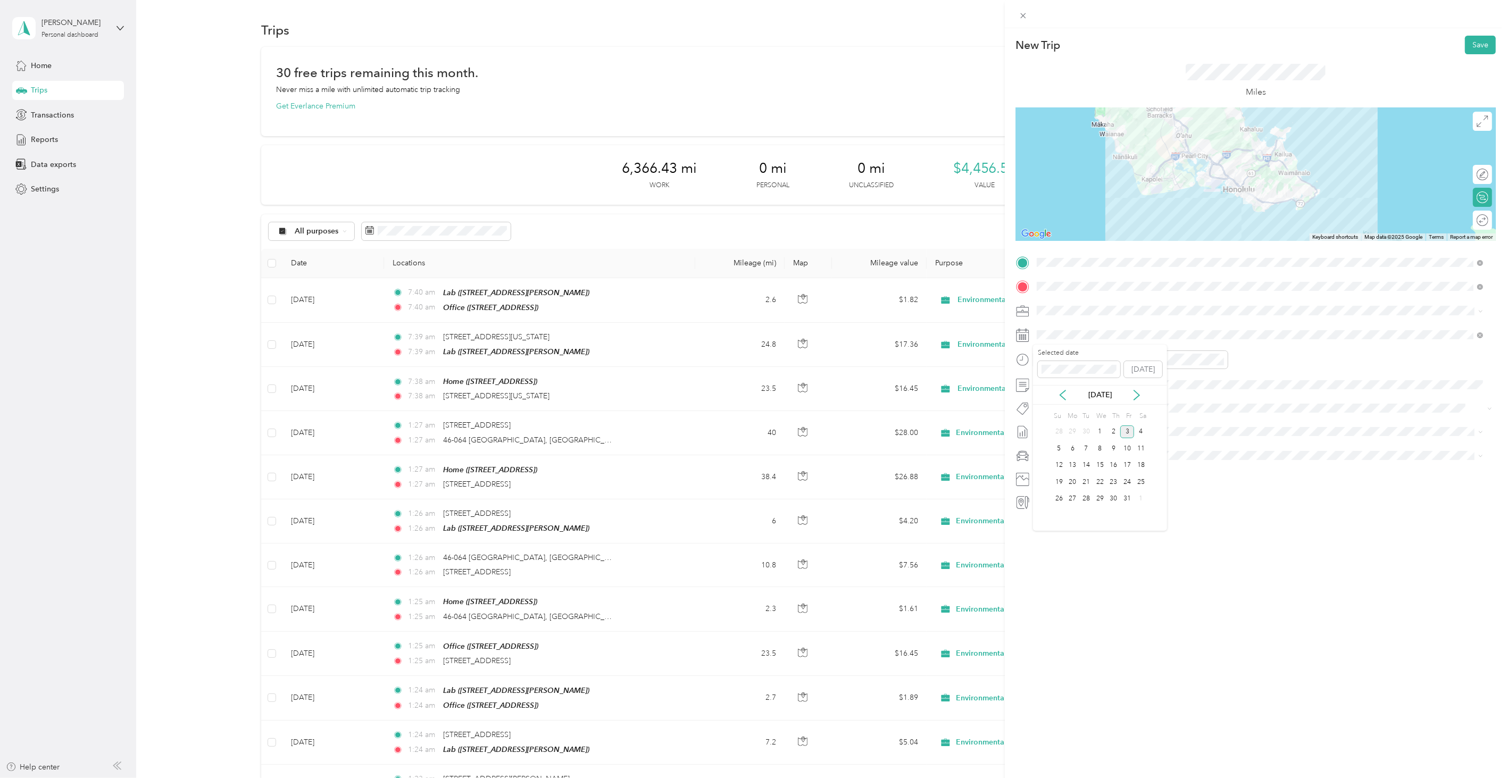
click at [1065, 401] on div "[DATE]" at bounding box center [1100, 394] width 134 height 11
click at [1067, 401] on div "[DATE]" at bounding box center [1100, 394] width 134 height 11
click at [1065, 393] on icon at bounding box center [1063, 395] width 11 height 11
click at [1096, 434] on div "31 1 2 3 4 5 6" at bounding box center [1100, 432] width 96 height 17
click at [1097, 433] on div "3" at bounding box center [1100, 432] width 14 height 13
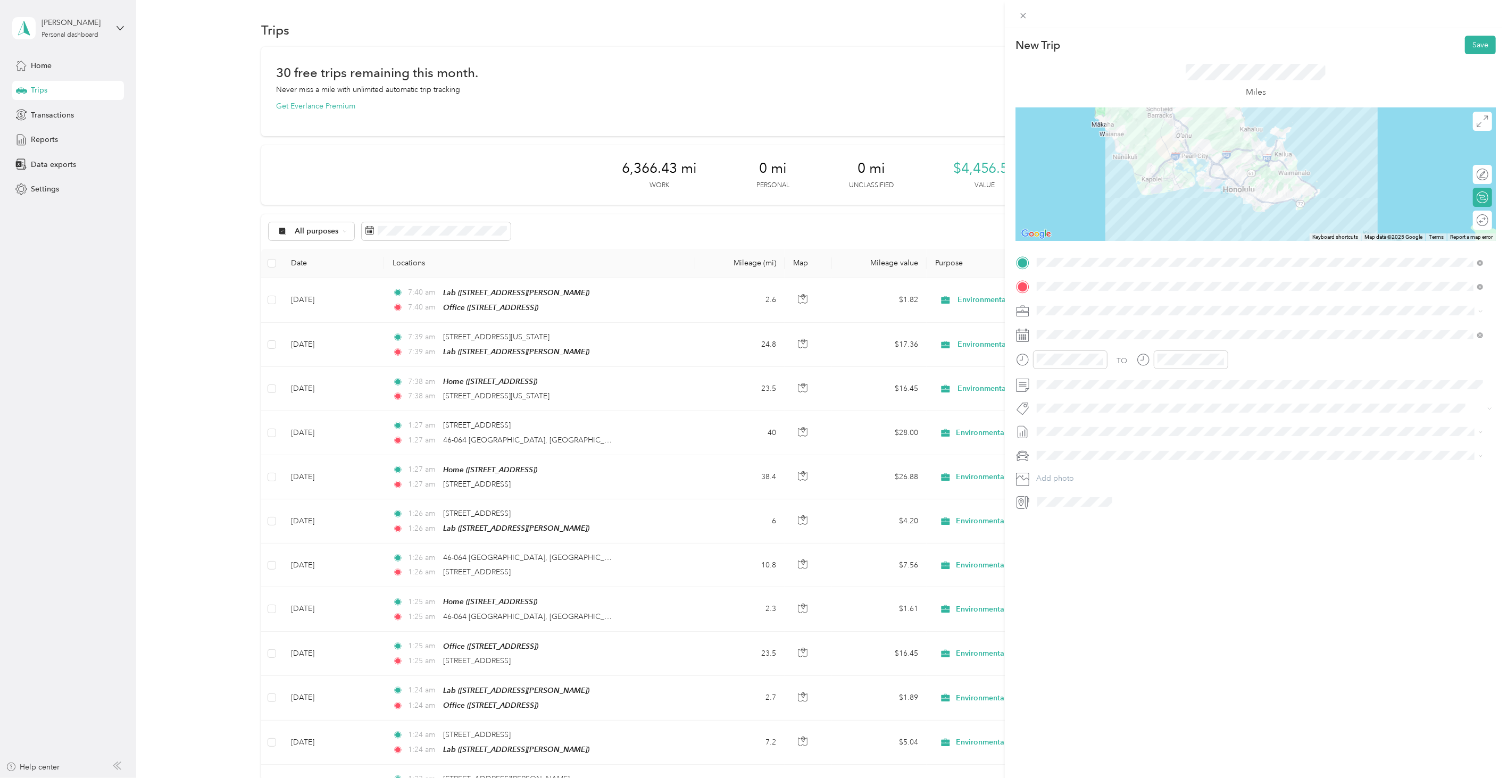
click at [1471, 33] on div "New Trip Save This trip cannot be edited because it is either under review, app…" at bounding box center [1256, 417] width 502 height 778
click at [1470, 46] on button "Save" at bounding box center [1480, 45] width 31 height 19
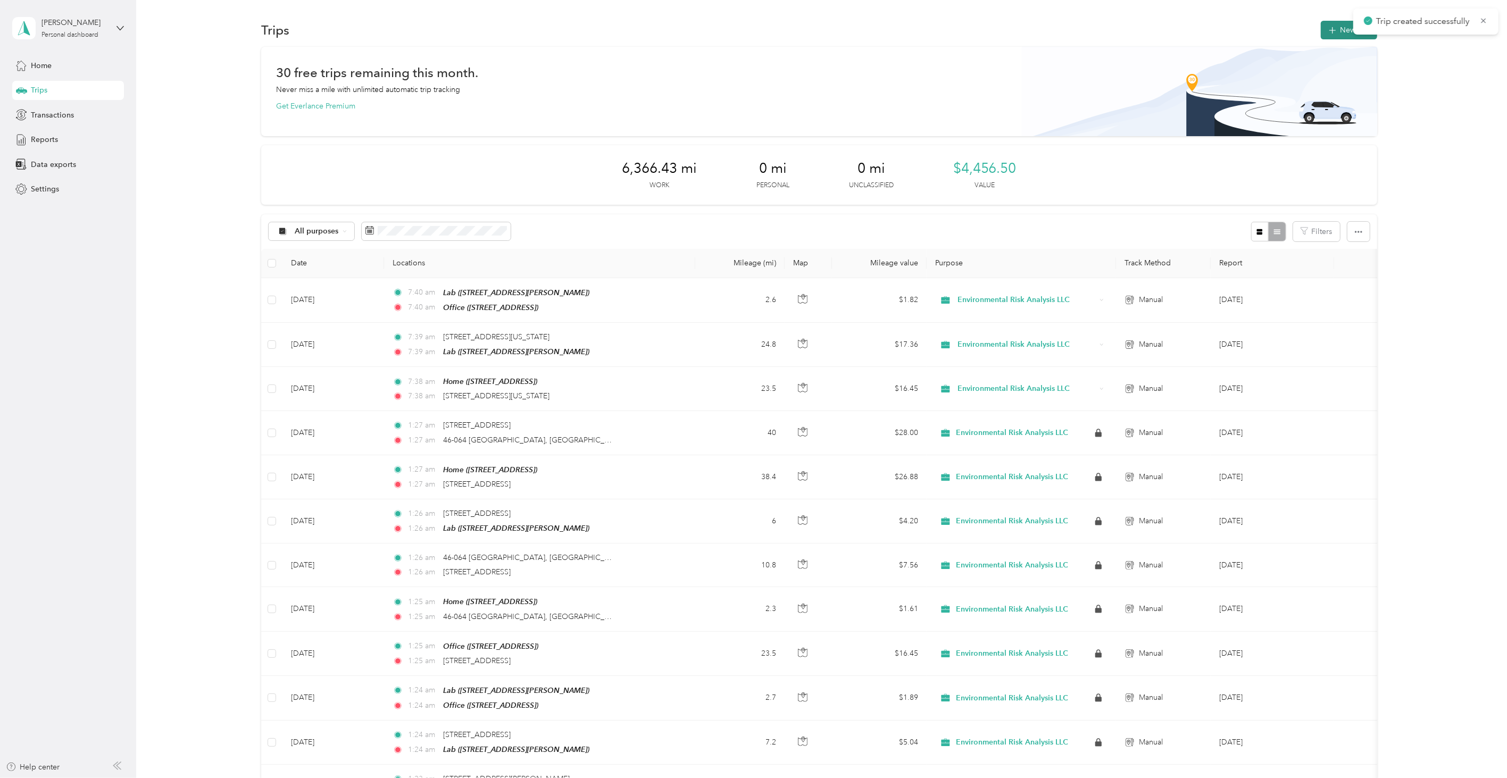
click at [1334, 35] on button "New trip" at bounding box center [1349, 30] width 56 height 19
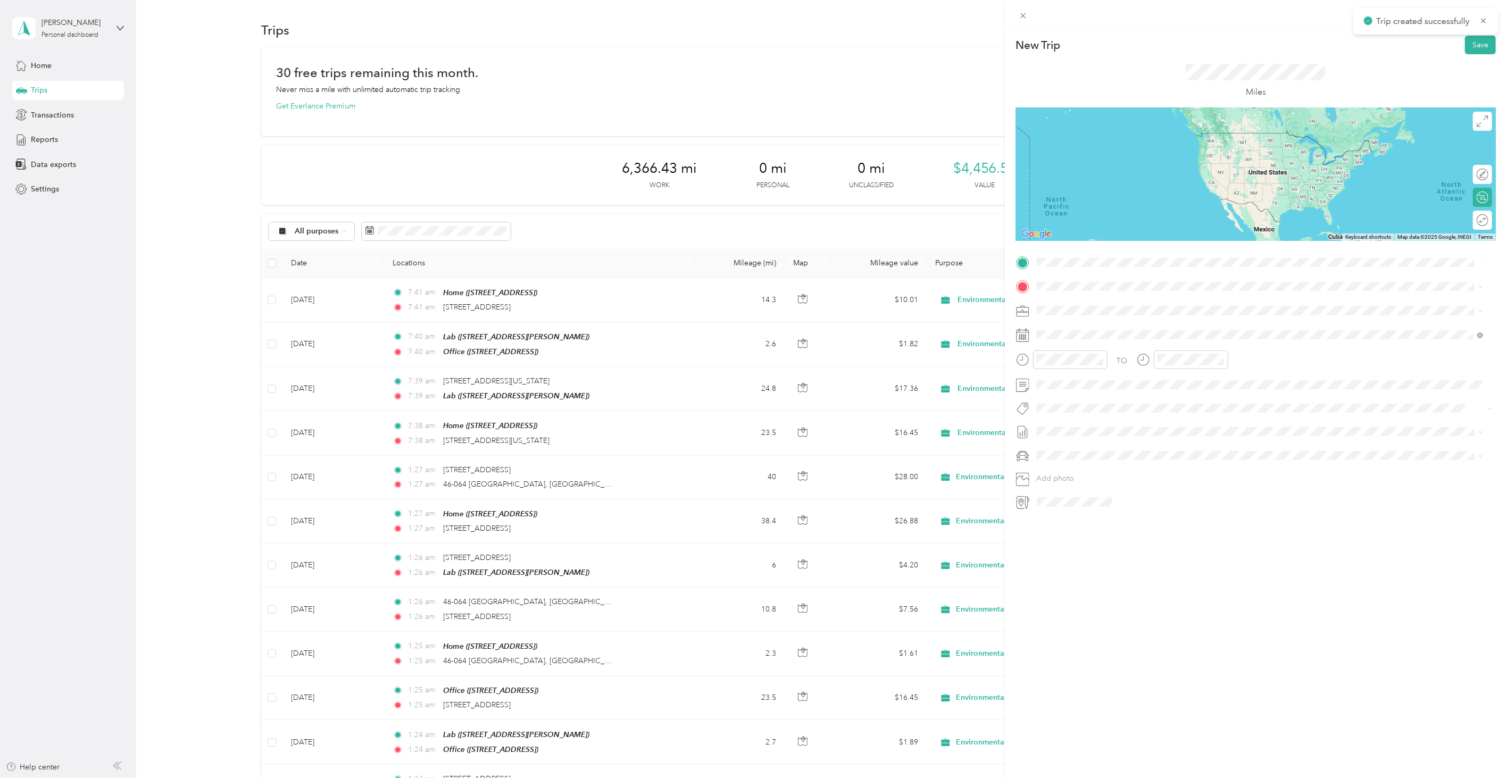
click at [1073, 299] on span "[STREET_ADDRESS][US_STATE]" at bounding box center [1110, 301] width 106 height 10
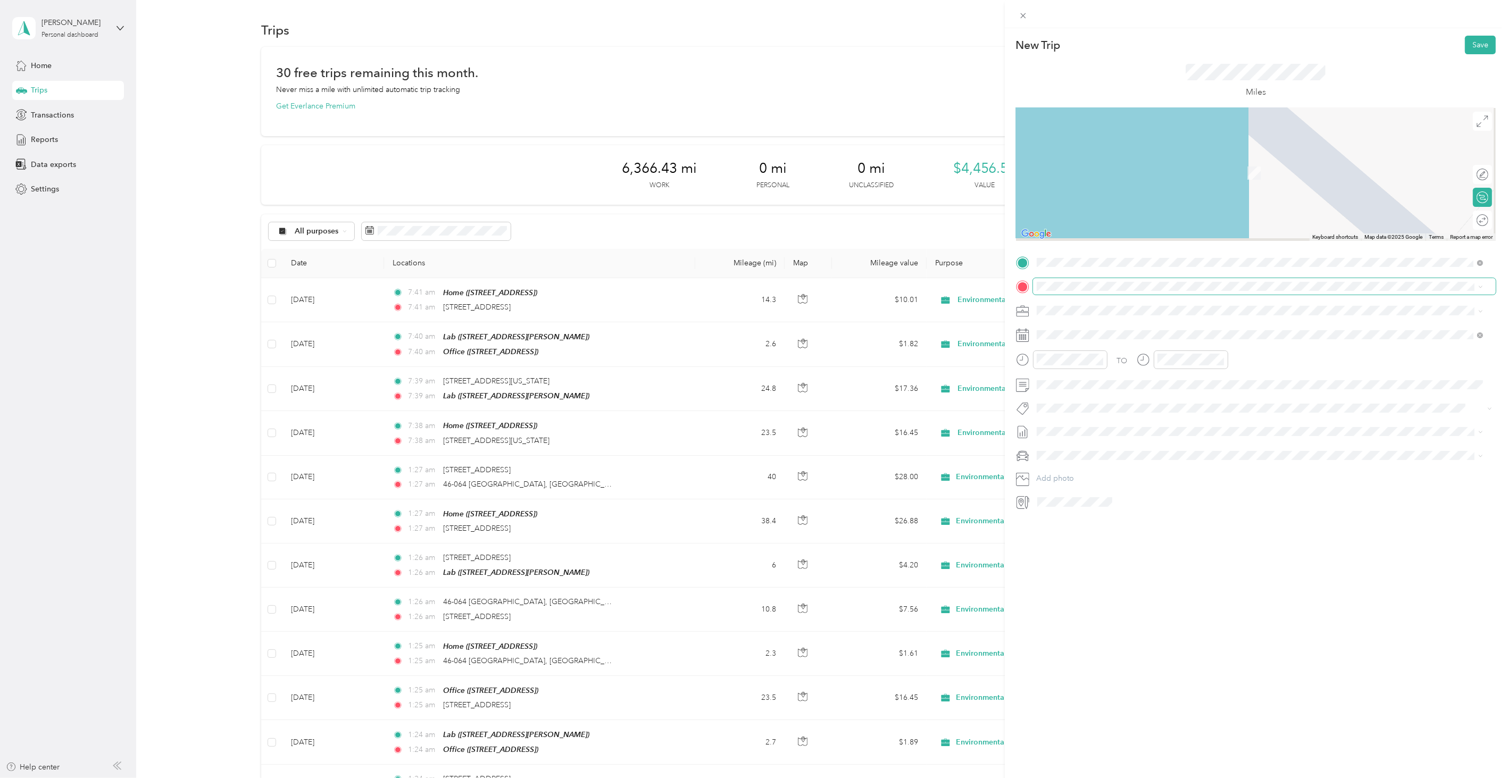
click at [1056, 276] on div "TO Add photo" at bounding box center [1256, 382] width 480 height 256
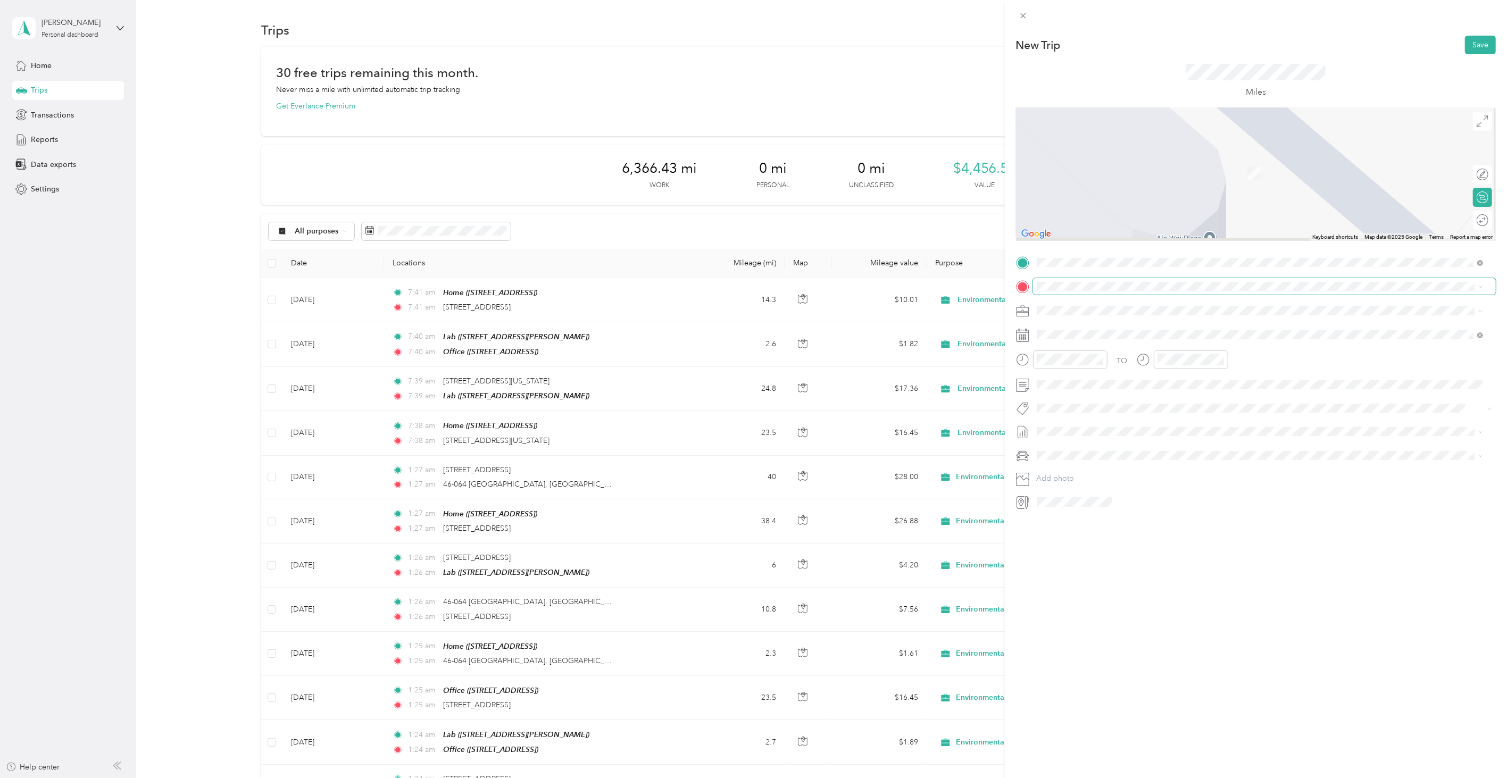
click at [1055, 280] on span at bounding box center [1264, 286] width 463 height 16
click at [1115, 337] on li "[STREET_ADDRESS][PERSON_NAME][US_STATE]" at bounding box center [1260, 326] width 454 height 22
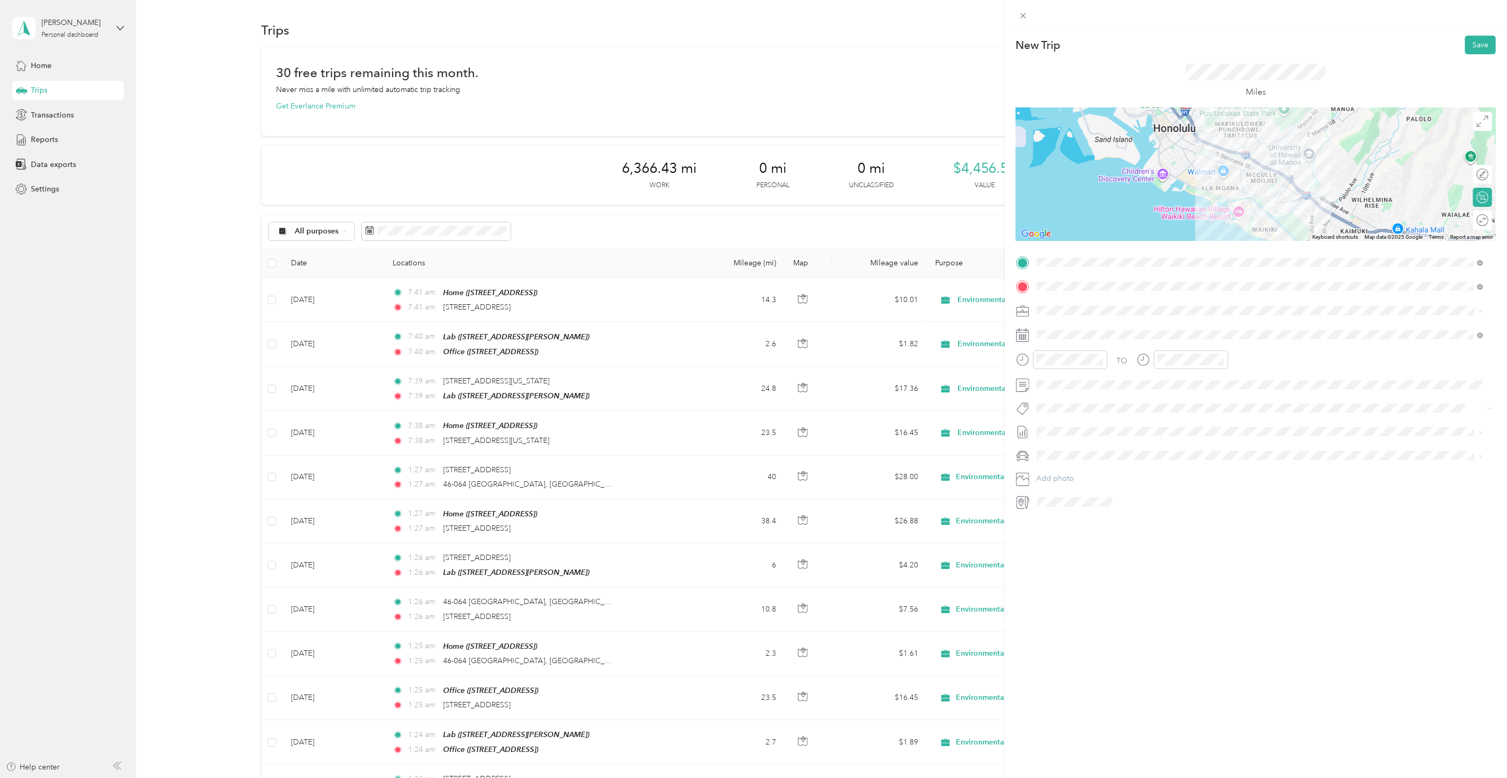
click at [1111, 605] on div "New Trip Save This trip cannot be edited because it is either under review, app…" at bounding box center [1256, 417] width 502 height 778
click at [1050, 339] on span at bounding box center [1264, 335] width 463 height 16
click at [1060, 397] on icon at bounding box center [1063, 395] width 11 height 11
click at [1100, 434] on div "3" at bounding box center [1100, 432] width 14 height 13
drag, startPoint x: 1451, startPoint y: 42, endPoint x: 1460, endPoint y: 42, distance: 8.5
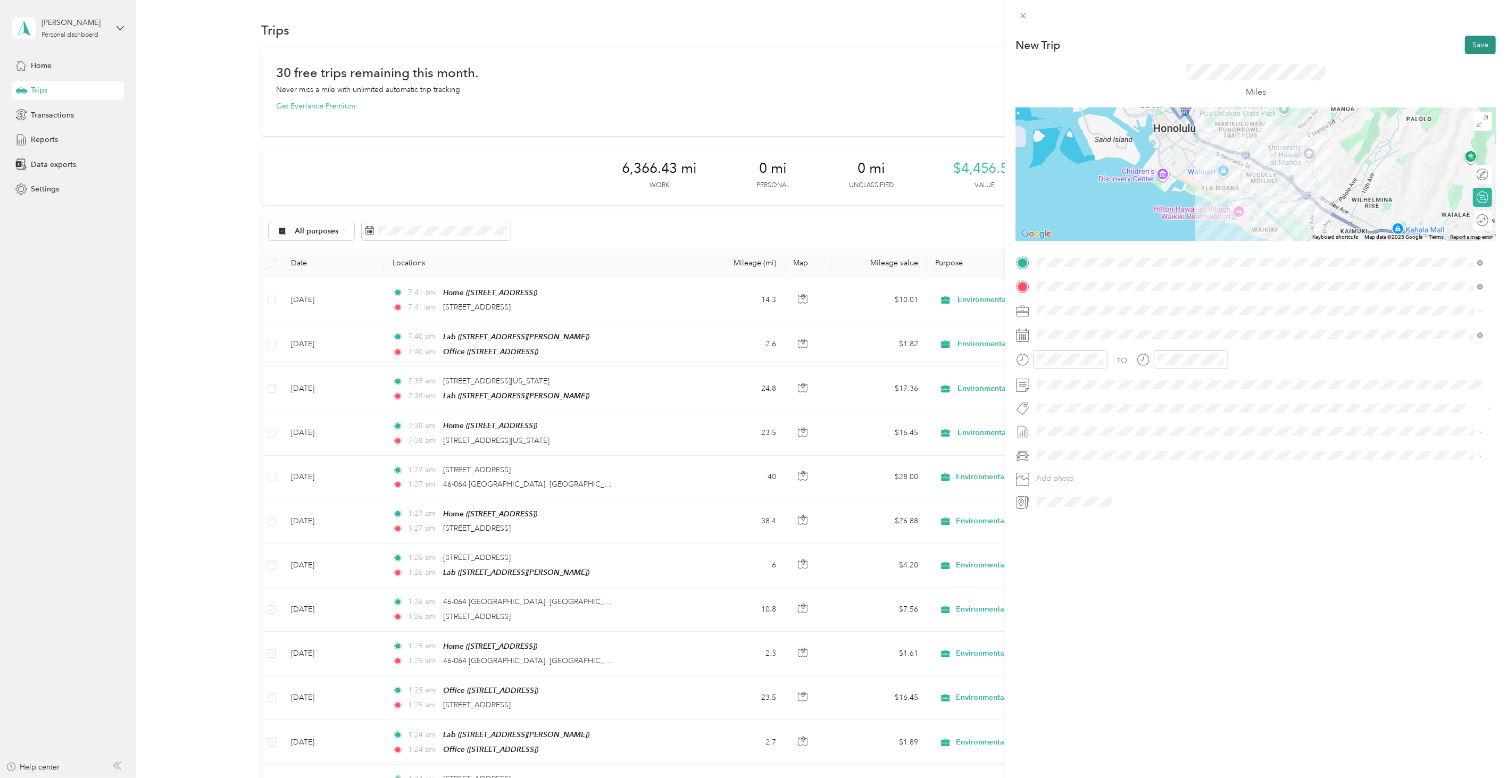
click at [1451, 41] on div "New Trip Save" at bounding box center [1256, 45] width 480 height 19
click at [1465, 42] on button "Save" at bounding box center [1480, 45] width 31 height 19
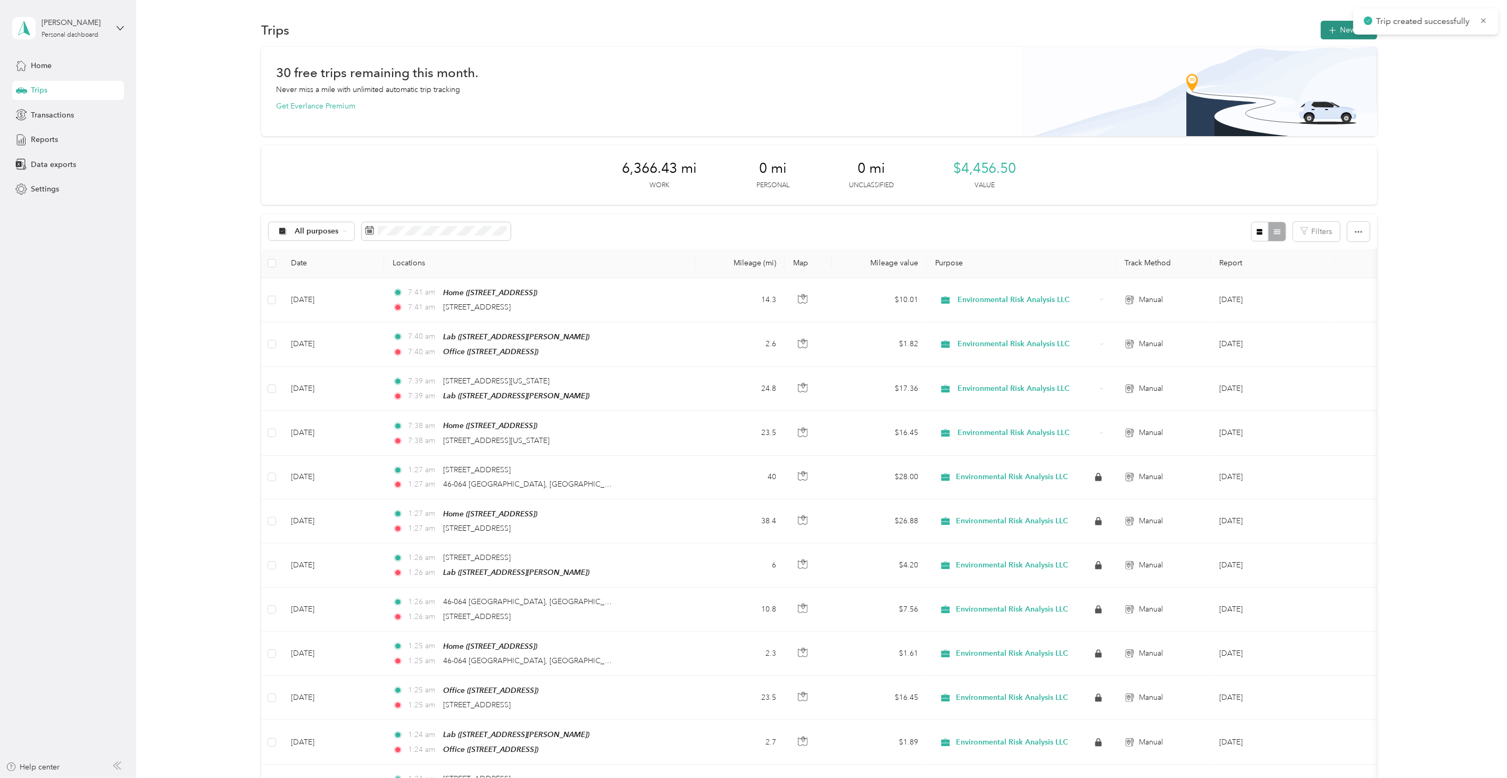
click at [1333, 35] on button "New trip" at bounding box center [1349, 30] width 56 height 19
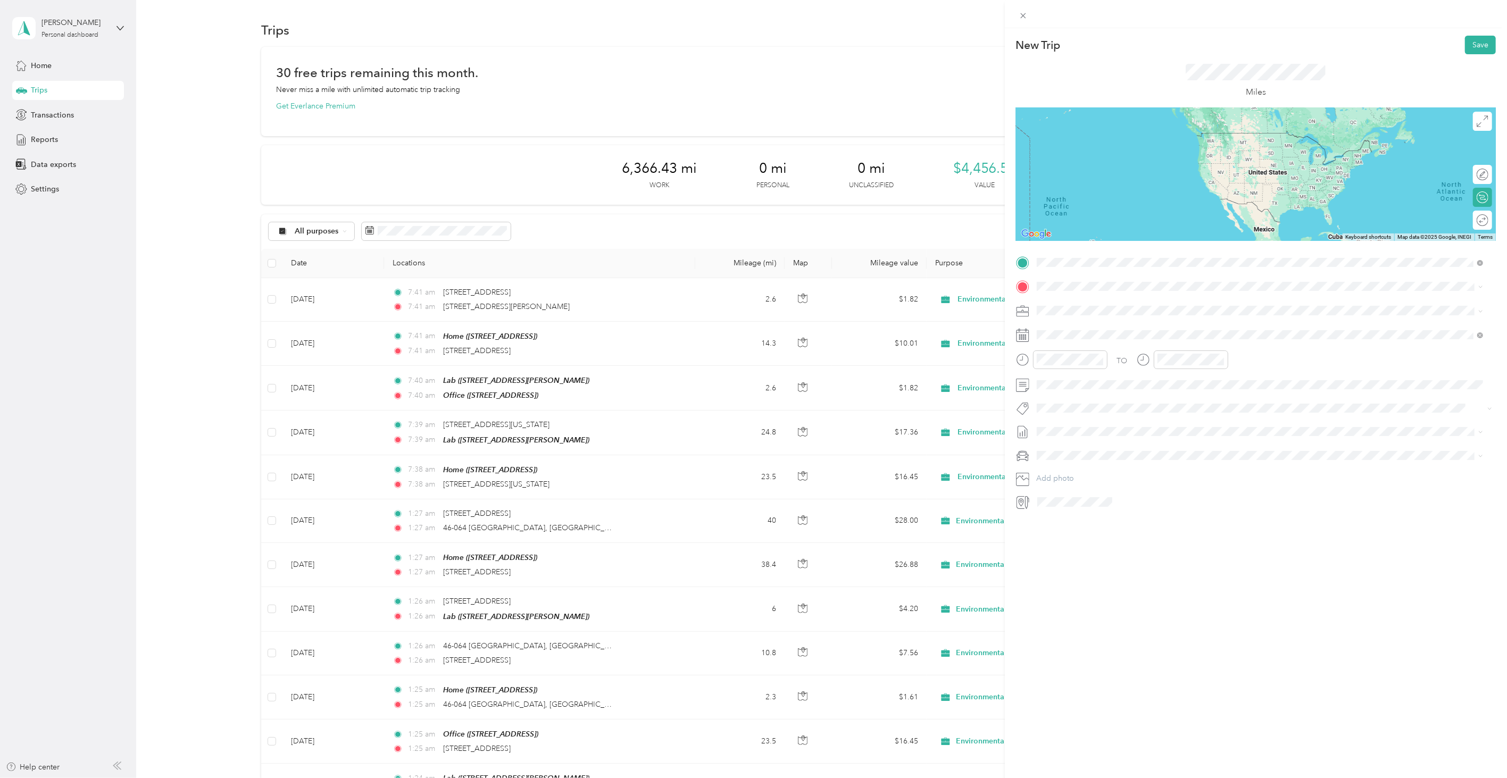
click at [1109, 303] on span "[STREET_ADDRESS][PERSON_NAME][US_STATE]" at bounding box center [1139, 301] width 165 height 10
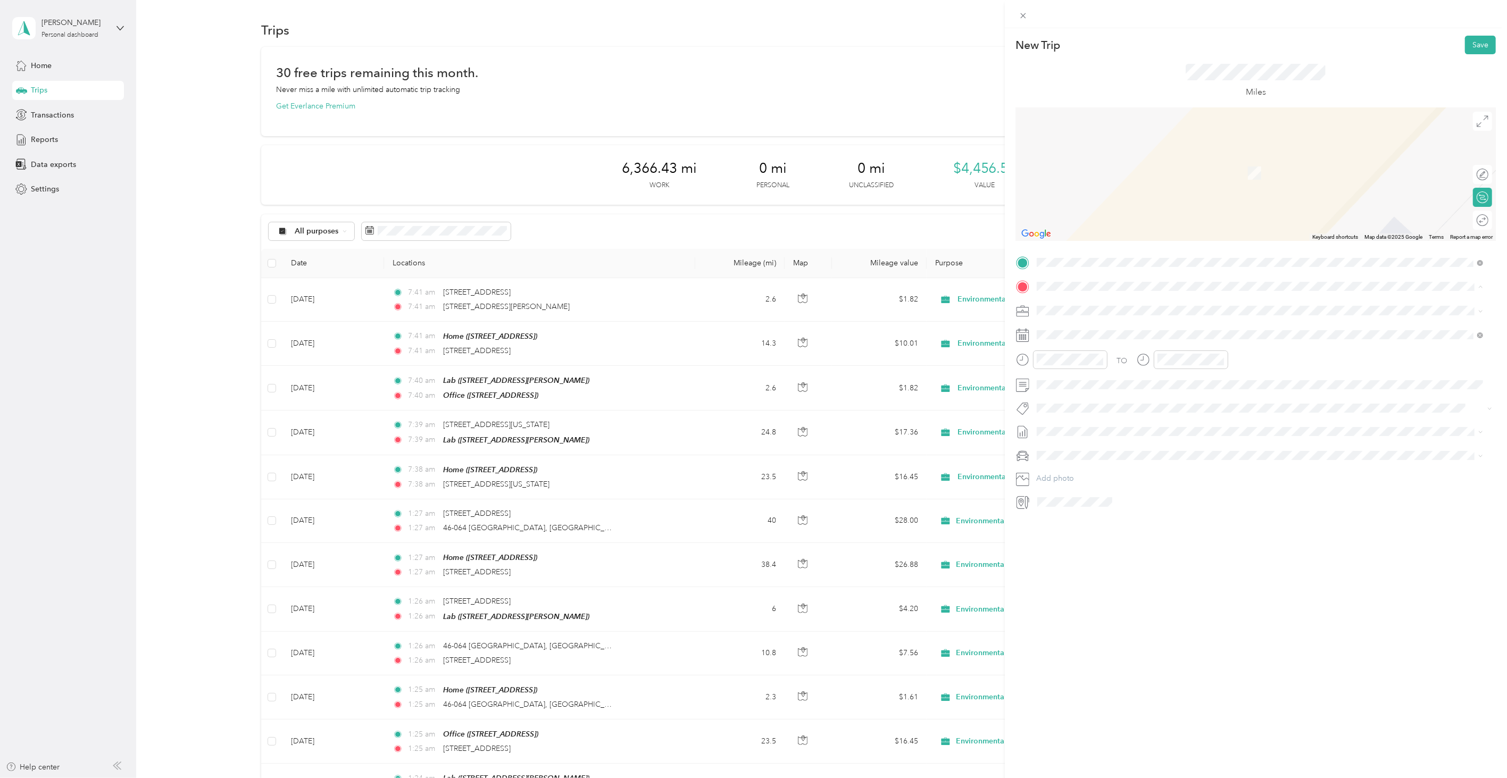
click at [1087, 365] on div "Office [STREET_ADDRESS]" at bounding box center [1091, 369] width 68 height 22
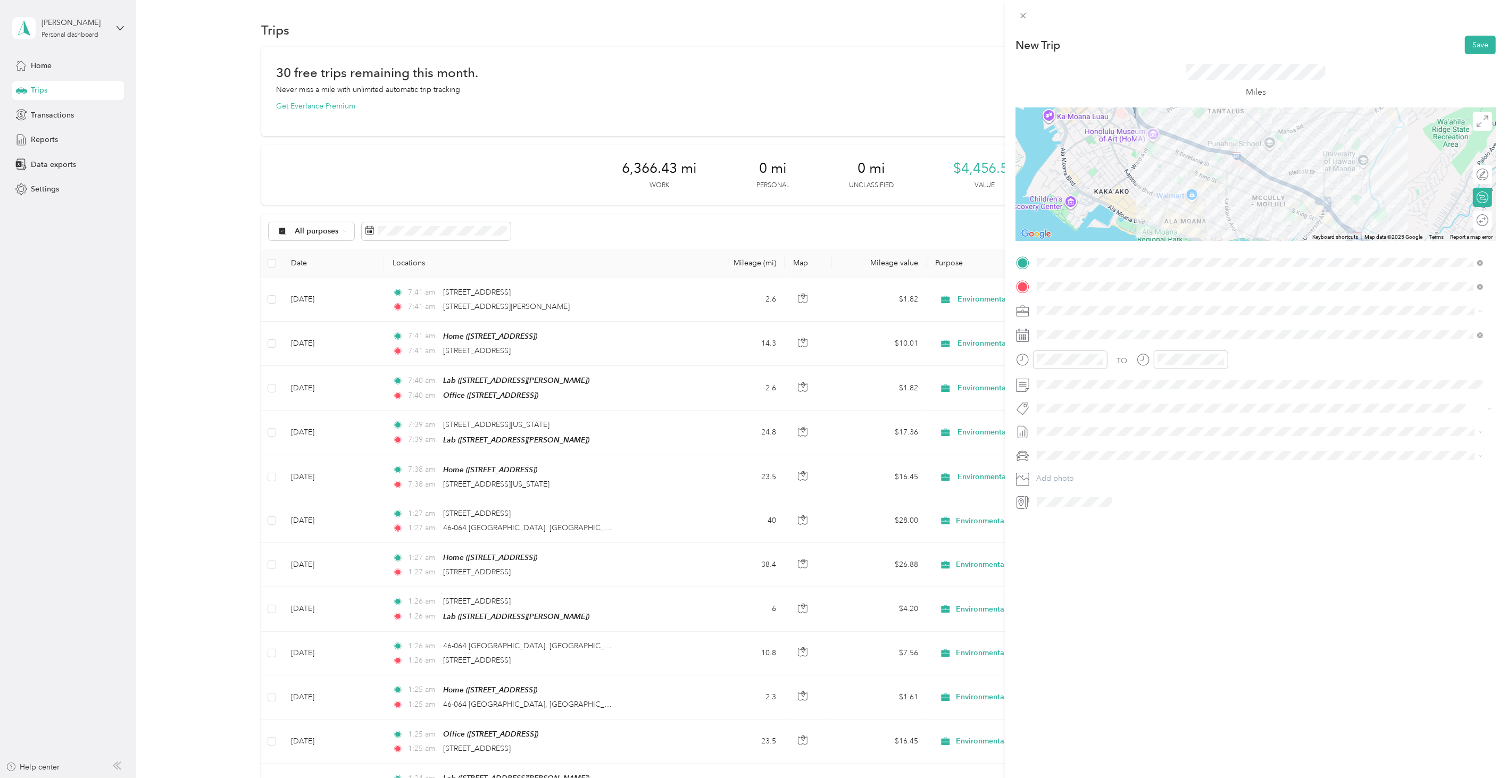
click at [1099, 391] on div "Lab" at bounding box center [1120, 396] width 127 height 10
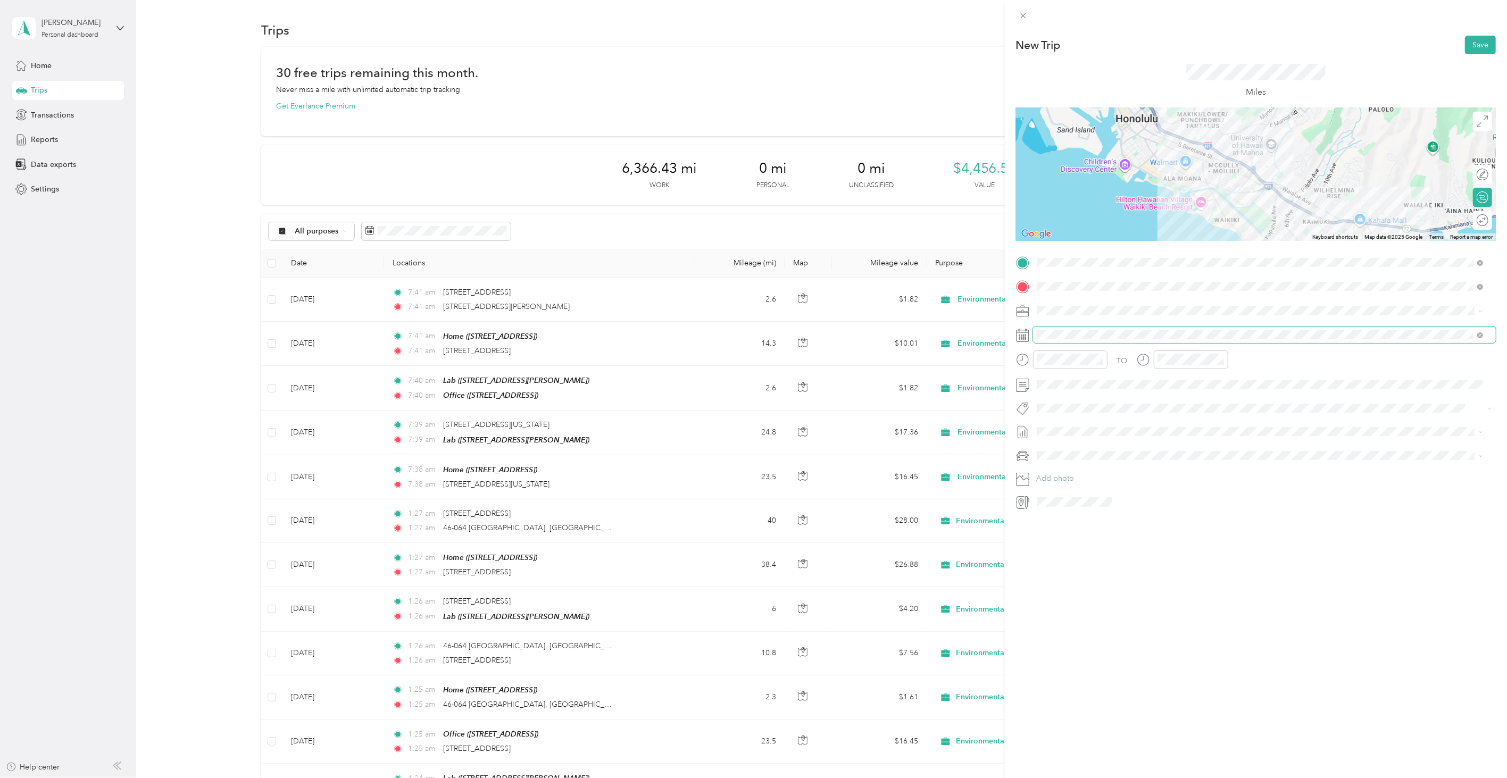
click at [1066, 328] on span at bounding box center [1264, 335] width 463 height 16
click at [1061, 392] on icon at bounding box center [1063, 395] width 11 height 11
drag, startPoint x: 1115, startPoint y: 432, endPoint x: 1102, endPoint y: 433, distance: 12.8
click at [1102, 433] on div "31 1 2 3 4 5 6" at bounding box center [1100, 432] width 96 height 17
click at [1102, 433] on div "3" at bounding box center [1100, 432] width 14 height 13
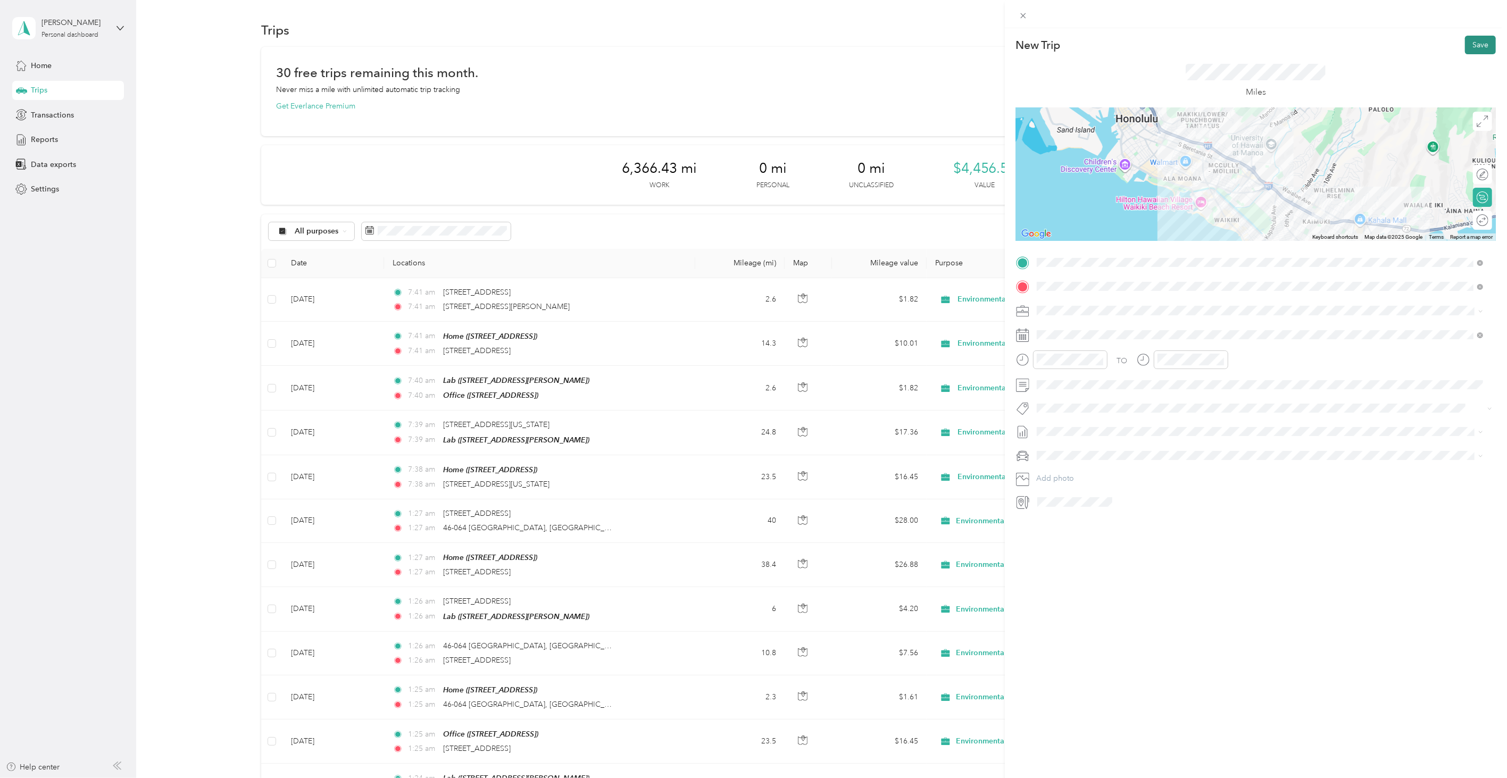
click at [1465, 37] on button "Save" at bounding box center [1480, 45] width 31 height 19
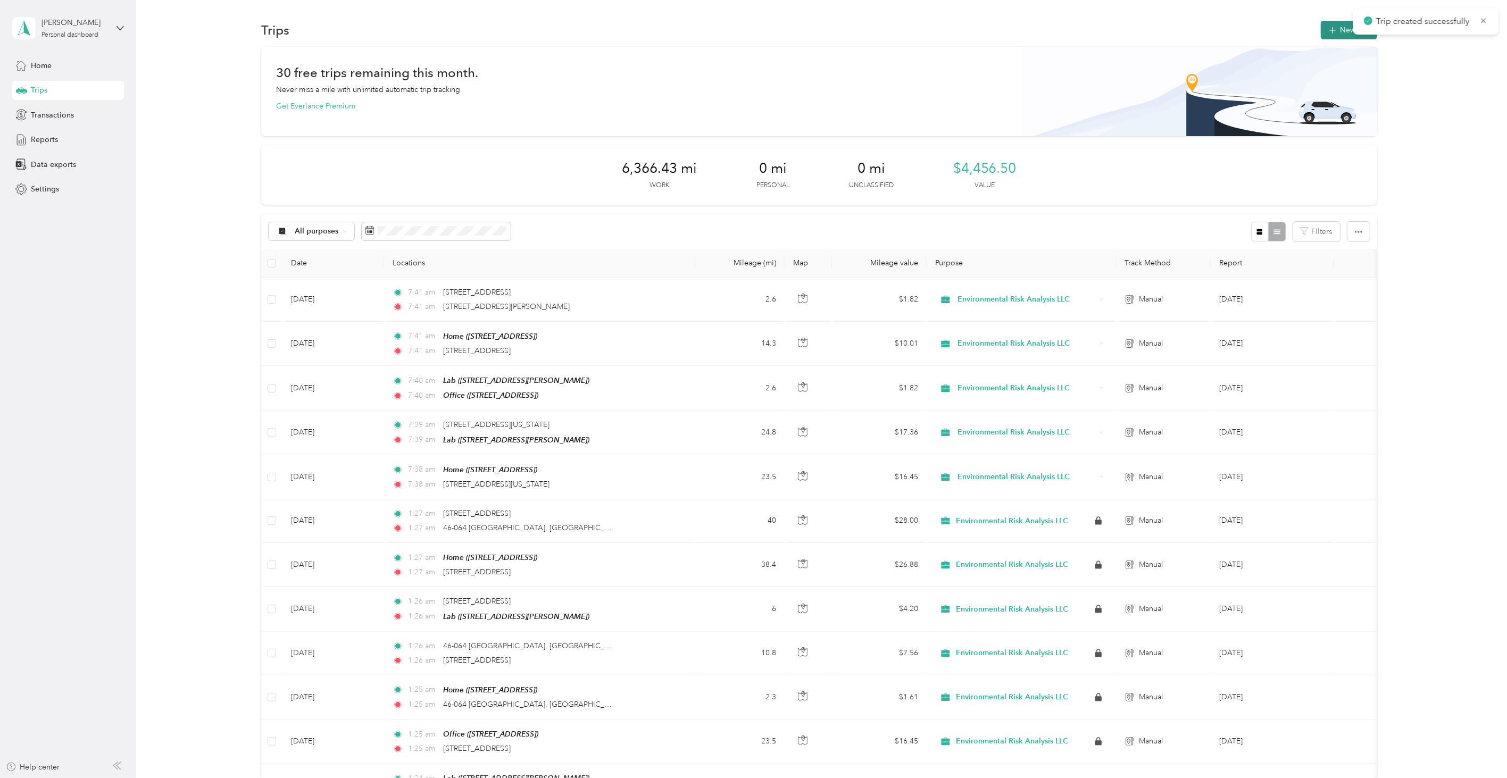
click at [1322, 20] on div "Trips New trip" at bounding box center [819, 30] width 1116 height 22
click at [1322, 23] on button "New trip" at bounding box center [1349, 30] width 56 height 19
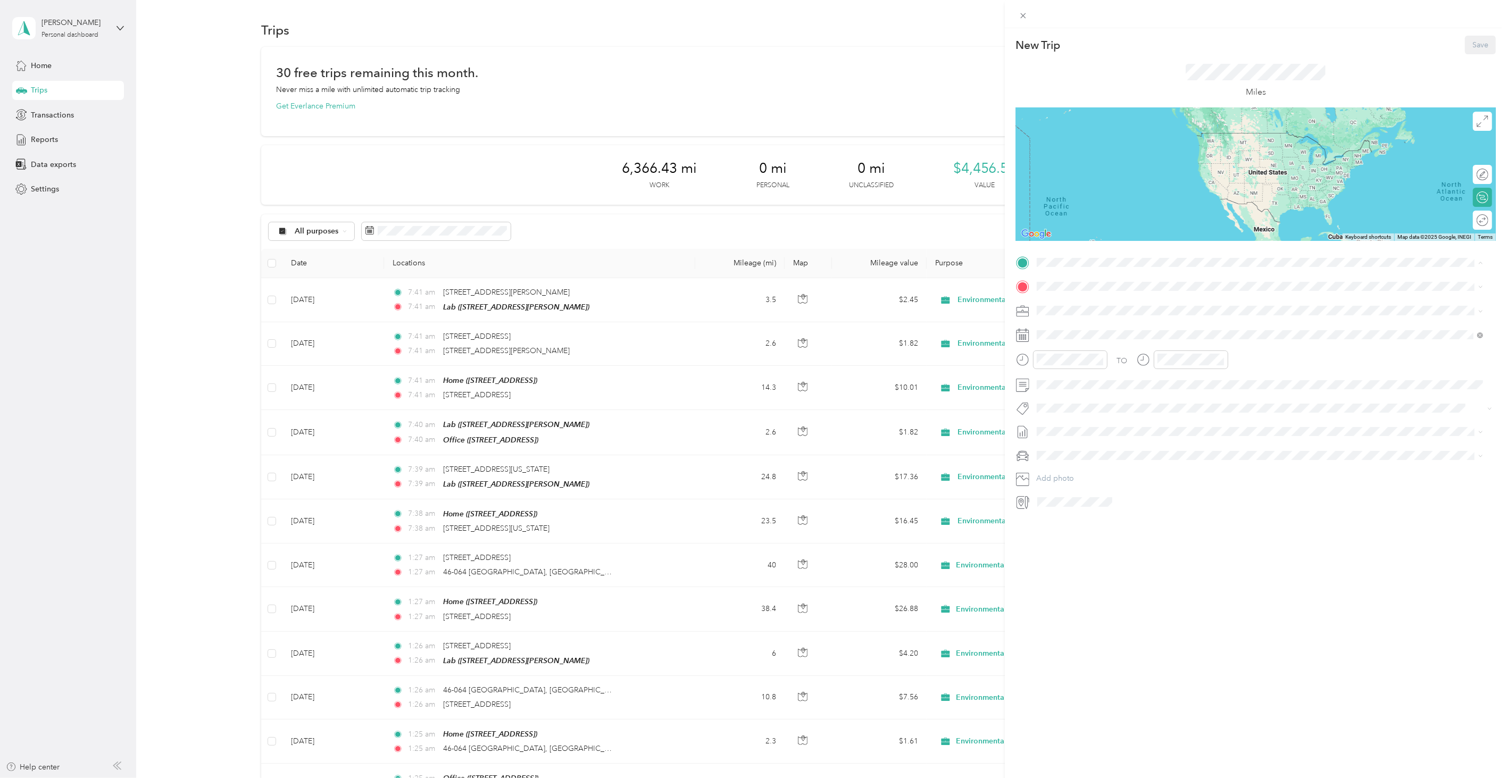
click at [1113, 362] on li "Lab [STREET_ADDRESS][PERSON_NAME]" at bounding box center [1260, 378] width 454 height 34
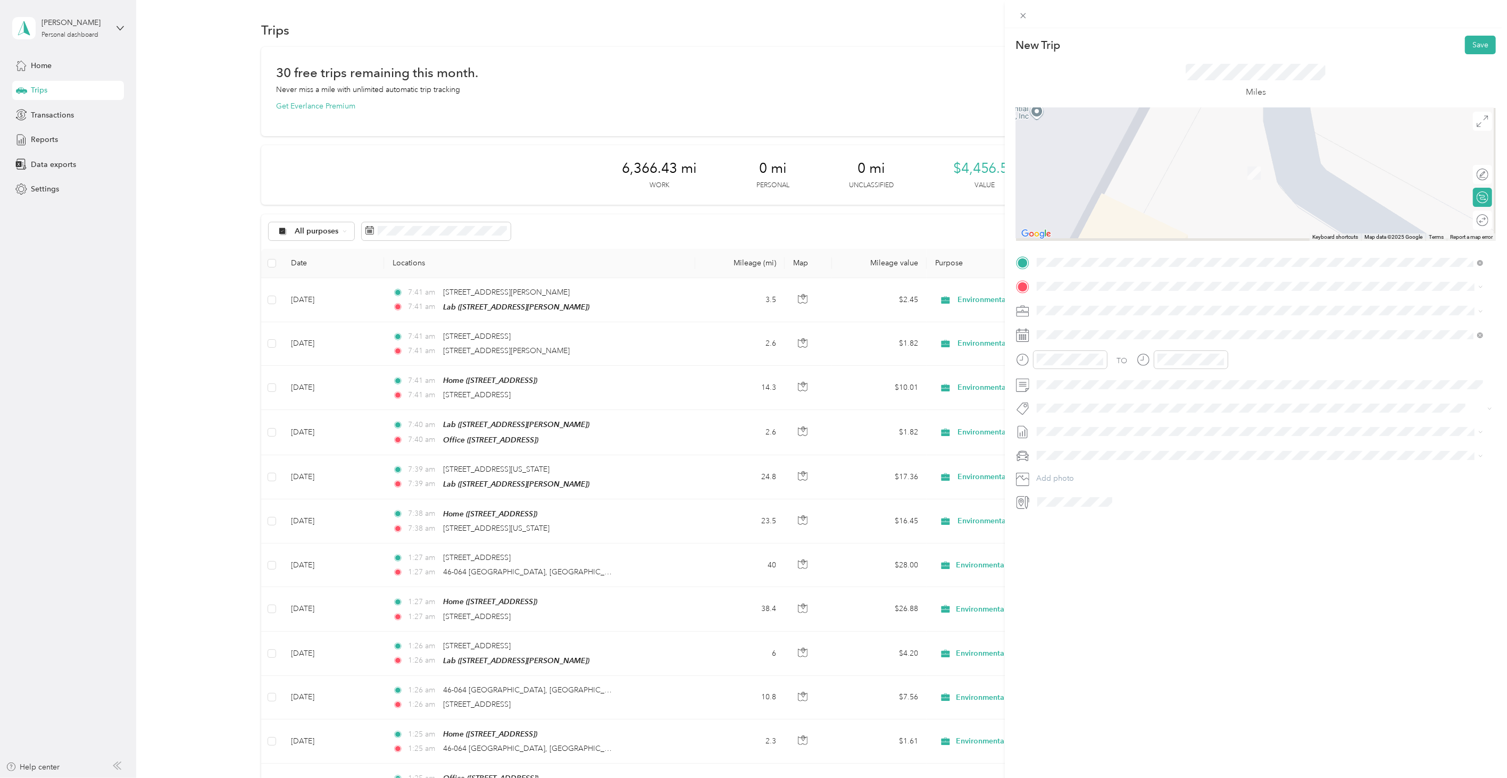
click at [1096, 295] on div "TO Add photo" at bounding box center [1256, 382] width 480 height 256
click at [1093, 293] on span at bounding box center [1264, 286] width 463 height 16
click at [1093, 292] on span at bounding box center [1264, 286] width 463 height 16
click at [1097, 357] on div "Office" at bounding box center [1091, 357] width 68 height 10
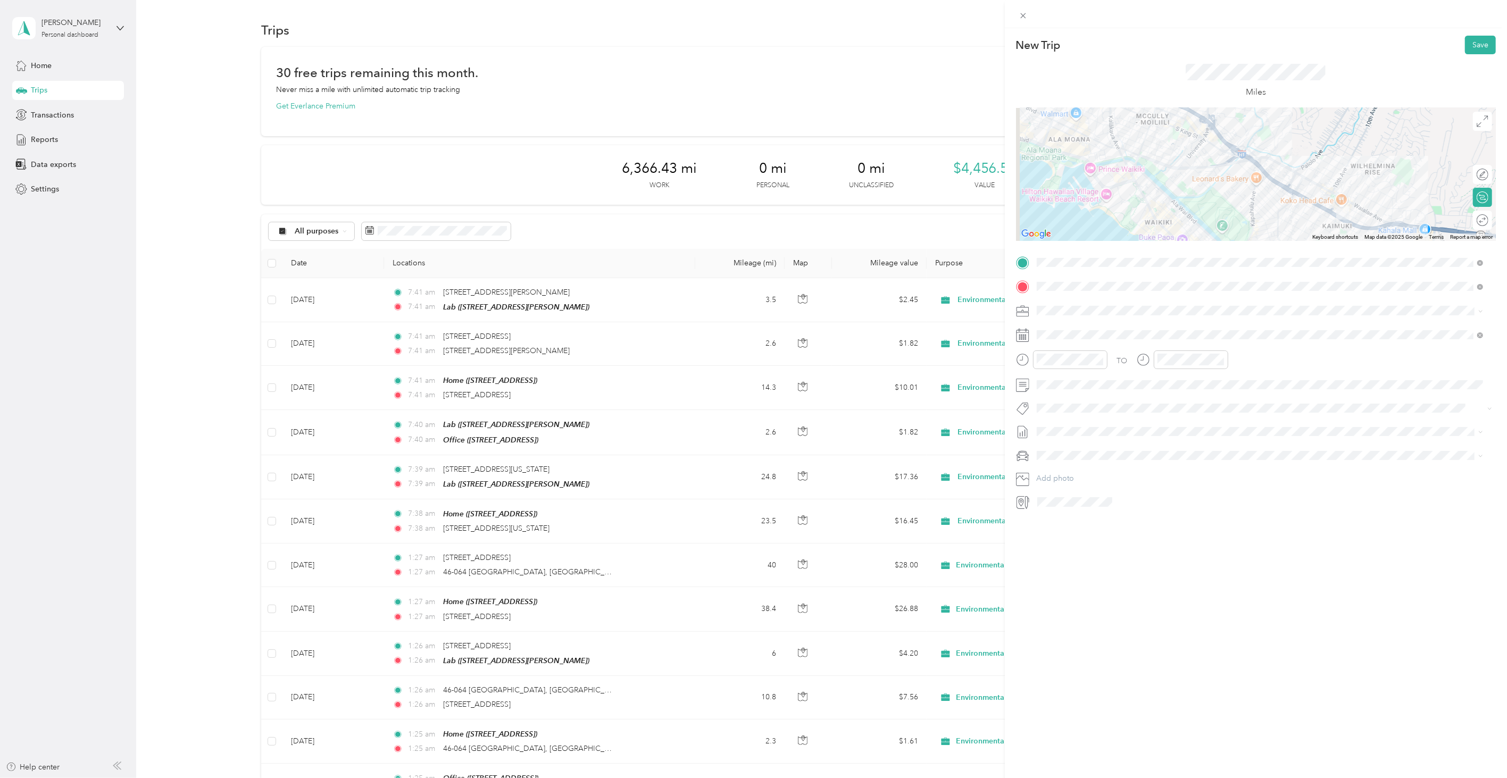
click at [1045, 325] on div "TO Add photo" at bounding box center [1256, 382] width 480 height 256
click at [1052, 345] on div "TO Add photo" at bounding box center [1256, 382] width 480 height 256
click at [1065, 393] on icon at bounding box center [1063, 395] width 11 height 11
click at [1111, 429] on div "4" at bounding box center [1114, 432] width 14 height 13
click at [1100, 429] on div "3" at bounding box center [1100, 432] width 14 height 13
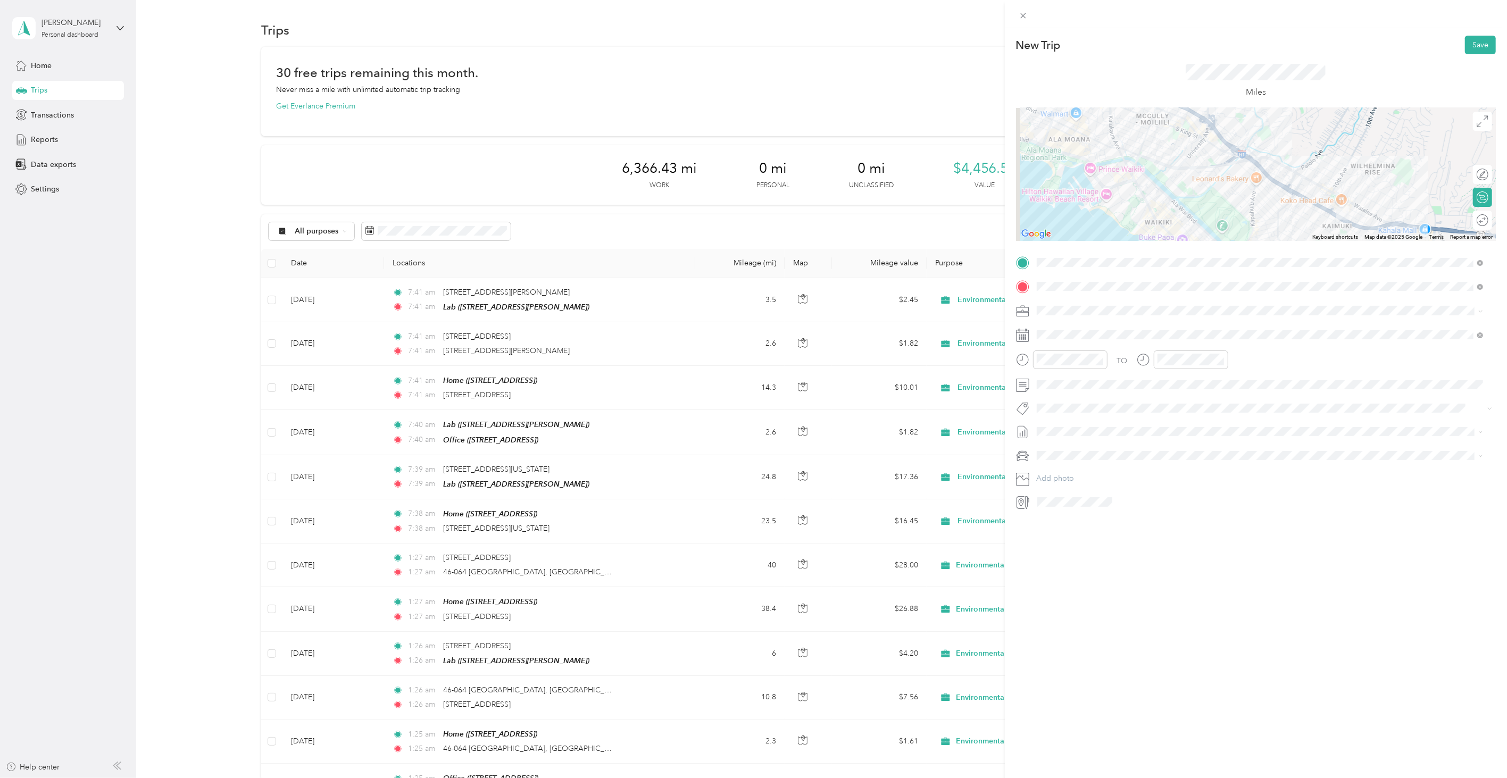
click at [1454, 35] on div "New Trip Save This trip cannot be edited because it is either under review, app…" at bounding box center [1256, 417] width 502 height 778
click at [1465, 37] on button "Save" at bounding box center [1480, 45] width 31 height 19
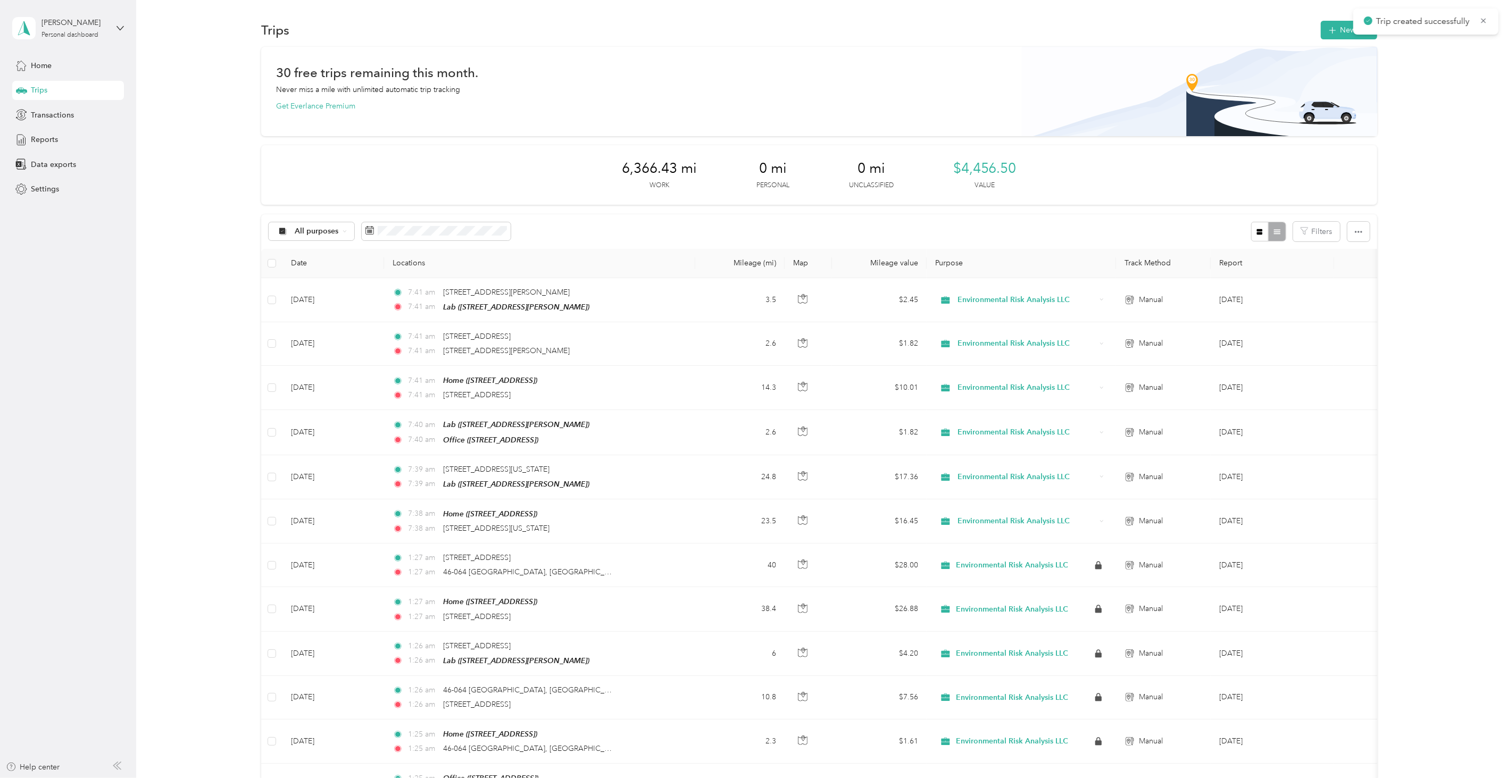
click at [1339, 44] on section "Trips New trip 30 free trips remaining this month. Never miss a mile with unlim…" at bounding box center [820, 739] width 1340 height 1440
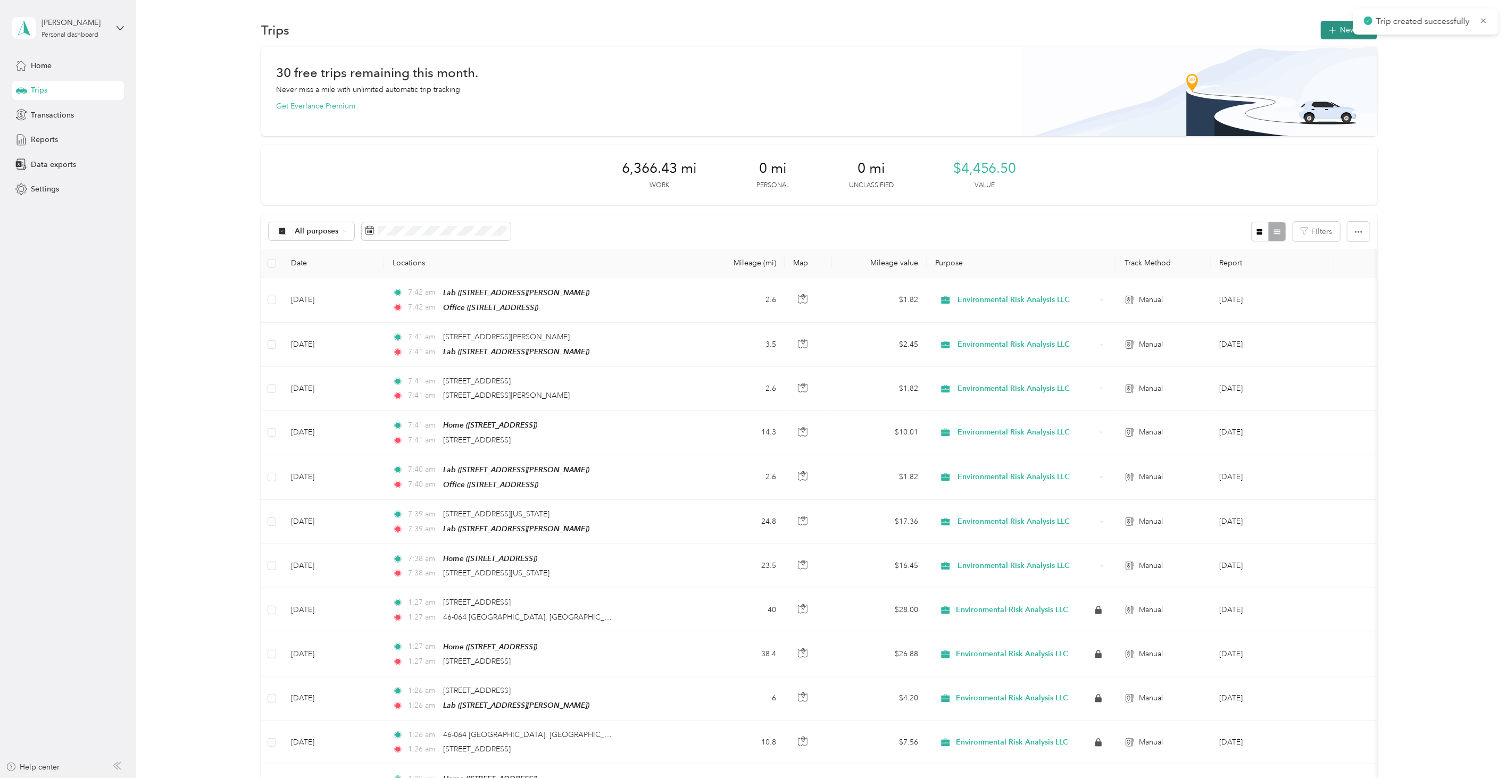
click at [1329, 38] on button "New trip" at bounding box center [1349, 30] width 56 height 19
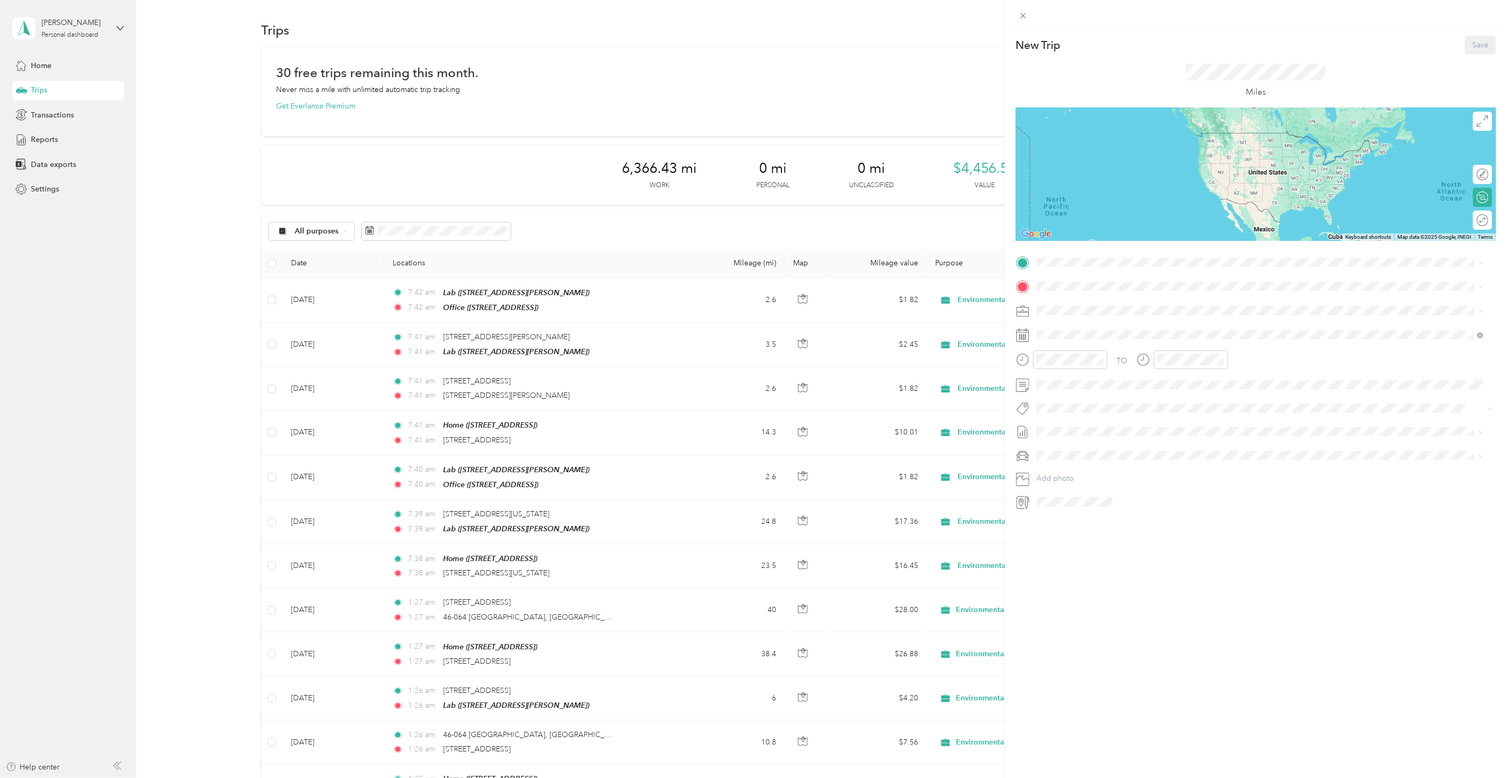
click at [1071, 247] on div "New Trip Save This trip cannot be edited because it is either under review, app…" at bounding box center [1256, 273] width 480 height 475
click at [1070, 314] on span "[STREET_ADDRESS]" at bounding box center [1091, 316] width 68 height 9
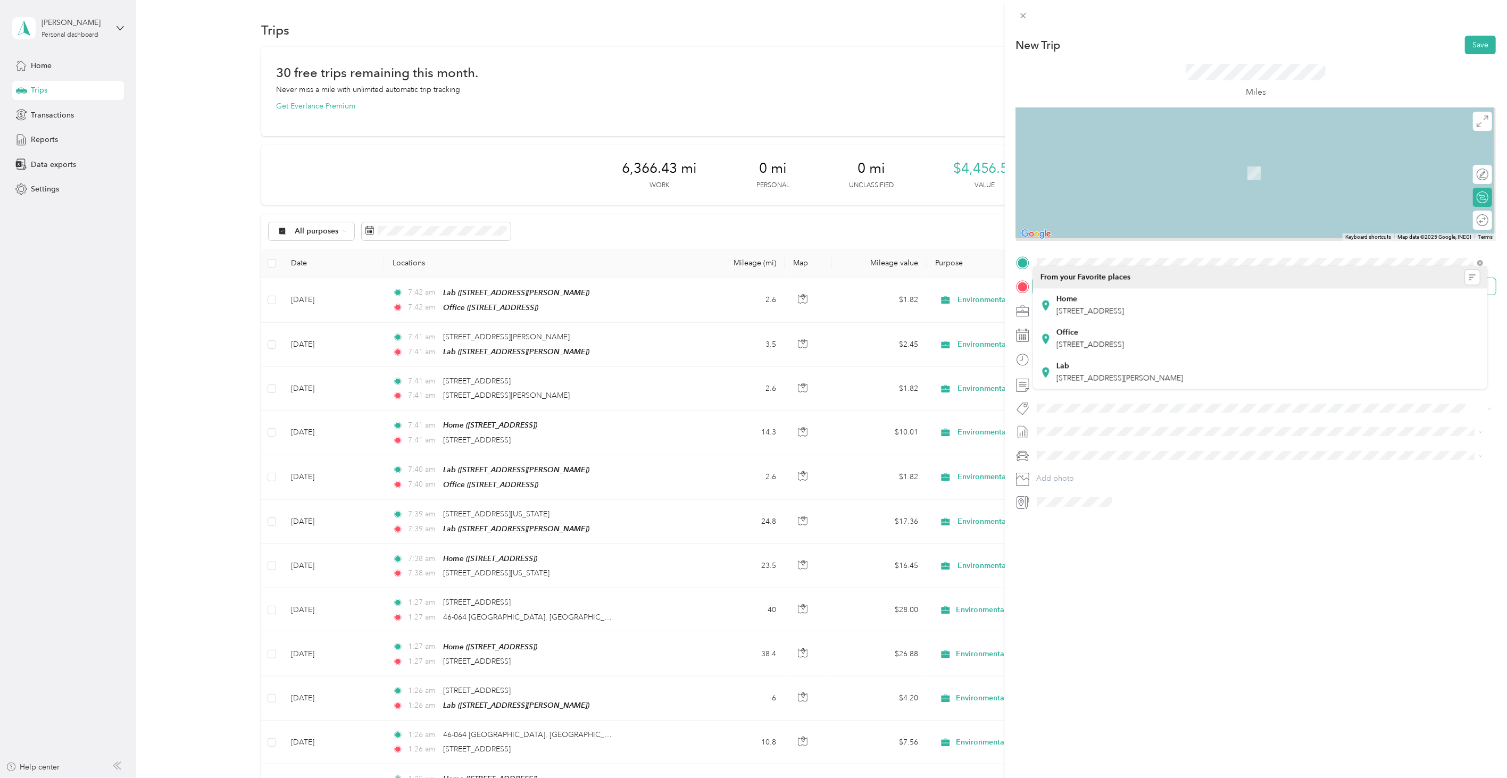
click at [1060, 293] on span at bounding box center [1264, 286] width 463 height 16
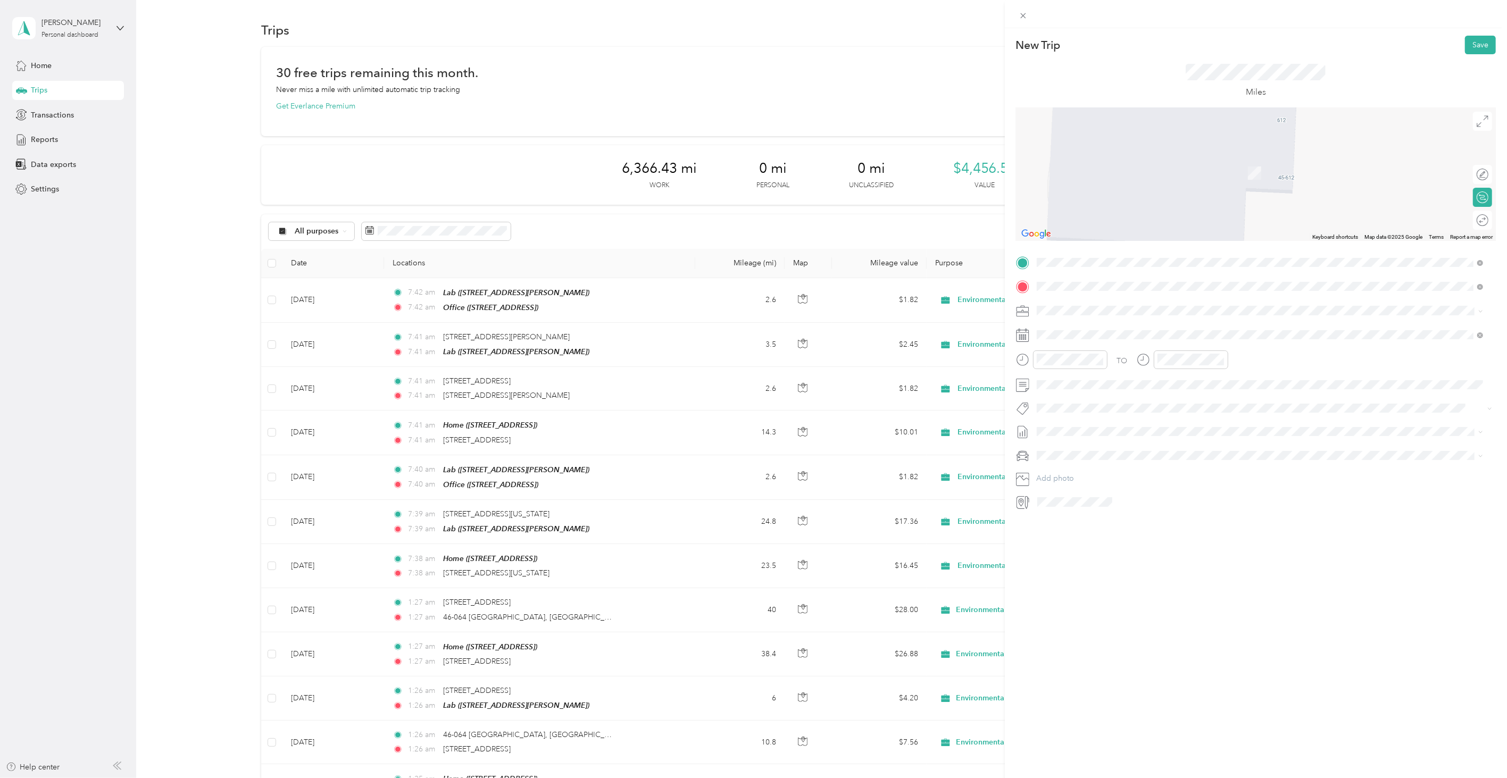
click at [1086, 322] on span "[STREET_ADDRESS][PERSON_NAME][US_STATE]" at bounding box center [1139, 325] width 165 height 10
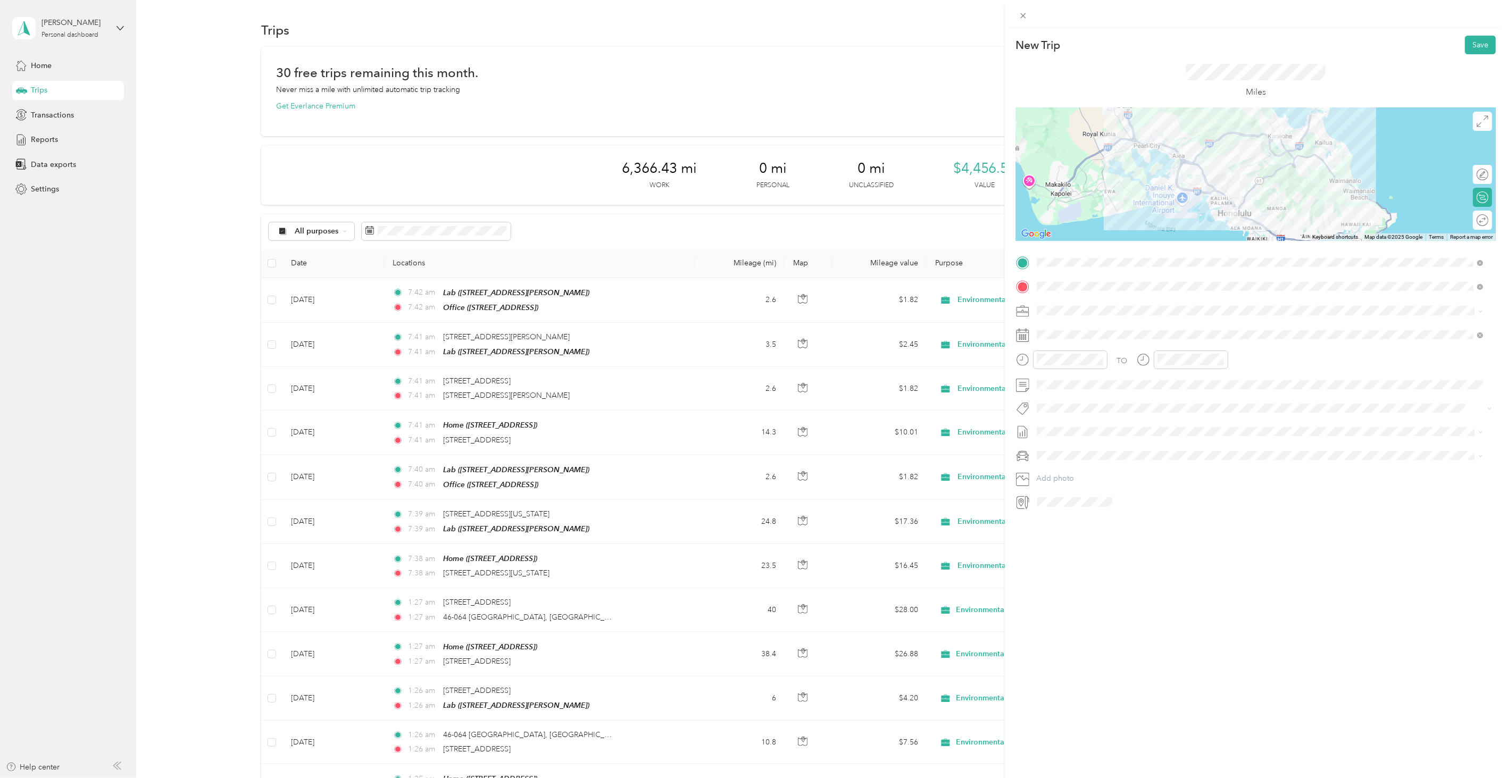
click at [1123, 619] on div "New Trip Save This trip cannot be edited because it is either under review, app…" at bounding box center [1256, 417] width 502 height 778
click at [1062, 398] on icon at bounding box center [1063, 395] width 11 height 11
click at [1114, 434] on div "4" at bounding box center [1114, 432] width 14 height 13
click at [1469, 38] on button "Save" at bounding box center [1480, 45] width 31 height 19
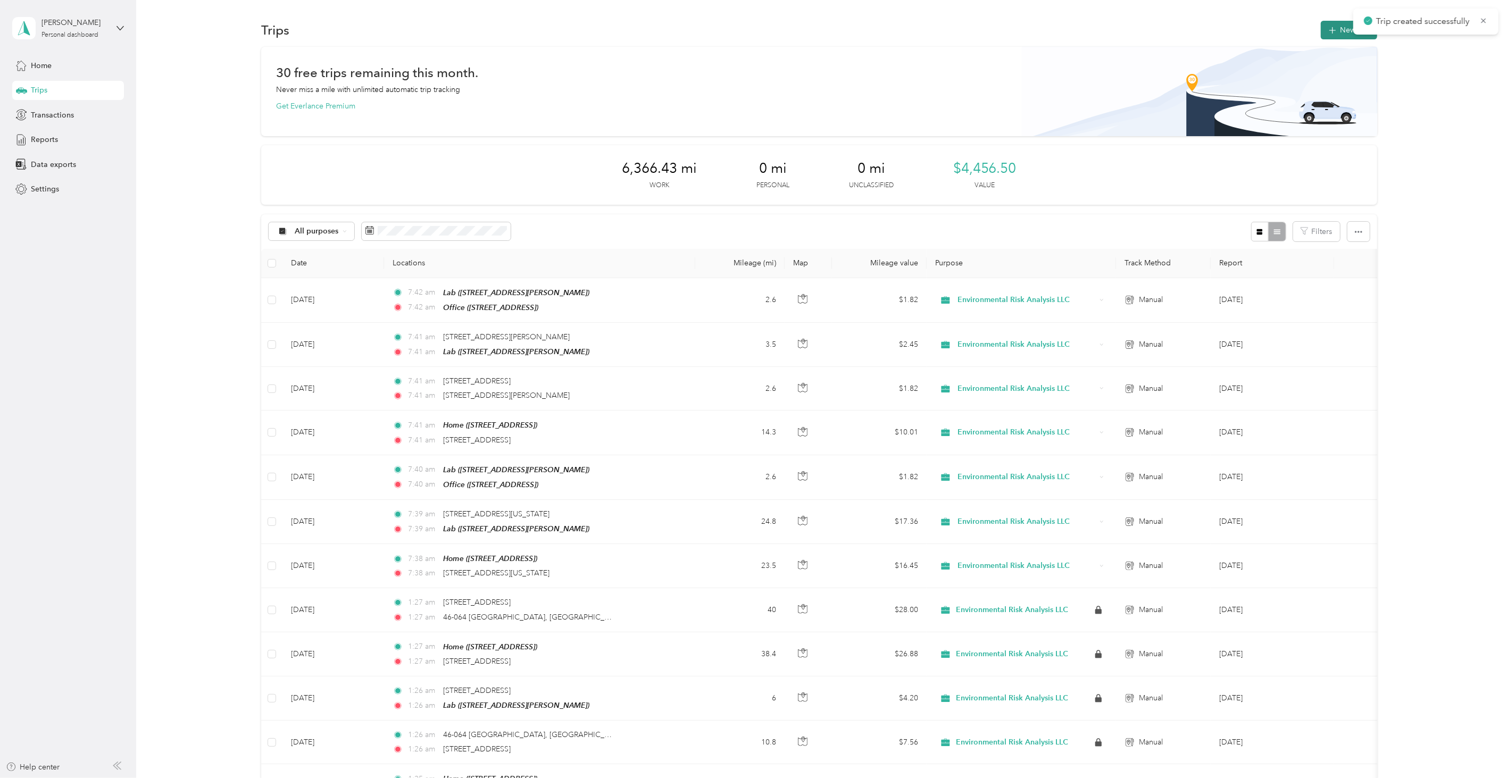
click at [1332, 22] on button "New trip" at bounding box center [1349, 30] width 56 height 19
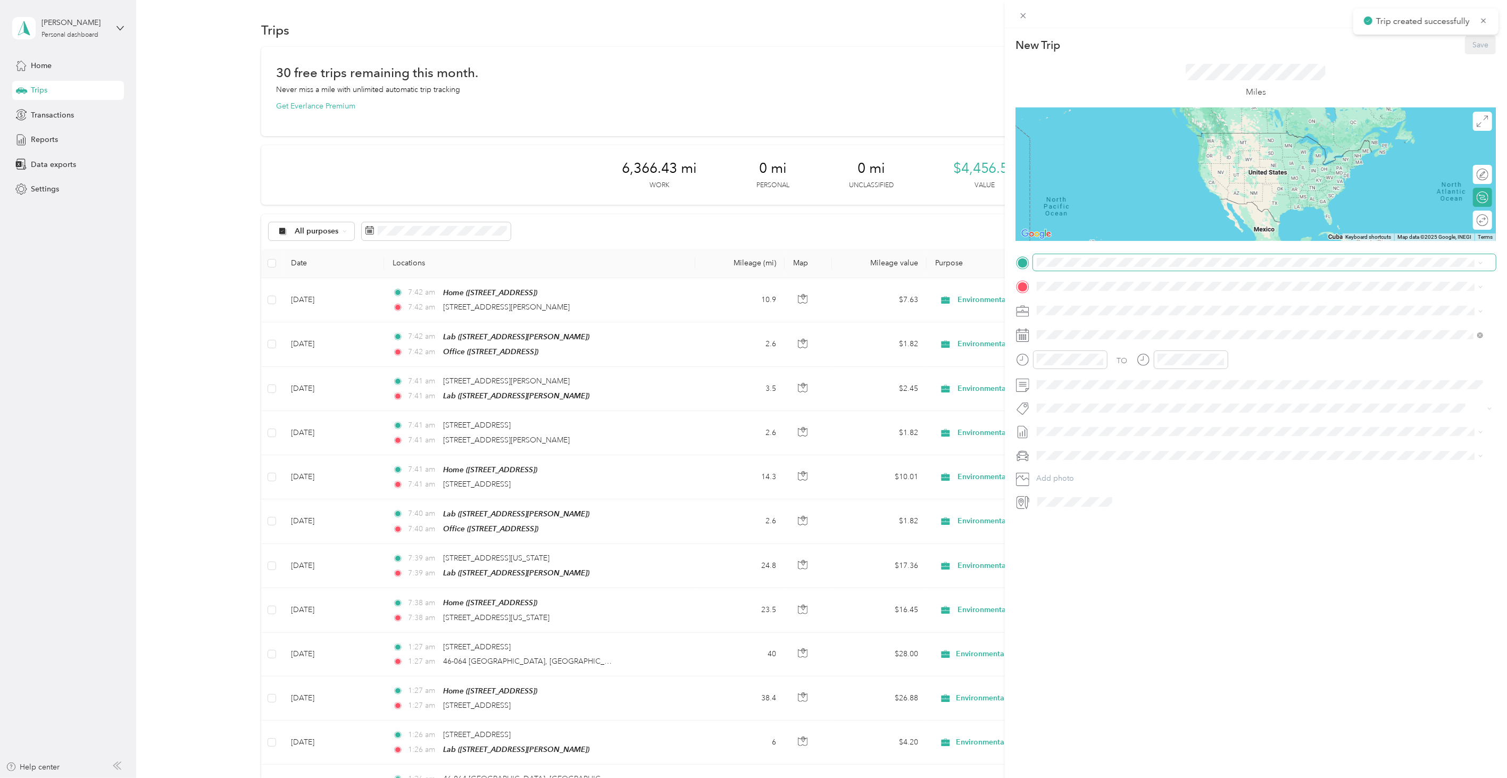
click at [1052, 255] on span at bounding box center [1264, 262] width 463 height 16
click at [1077, 299] on span "[STREET_ADDRESS][PERSON_NAME][US_STATE]" at bounding box center [1139, 301] width 165 height 10
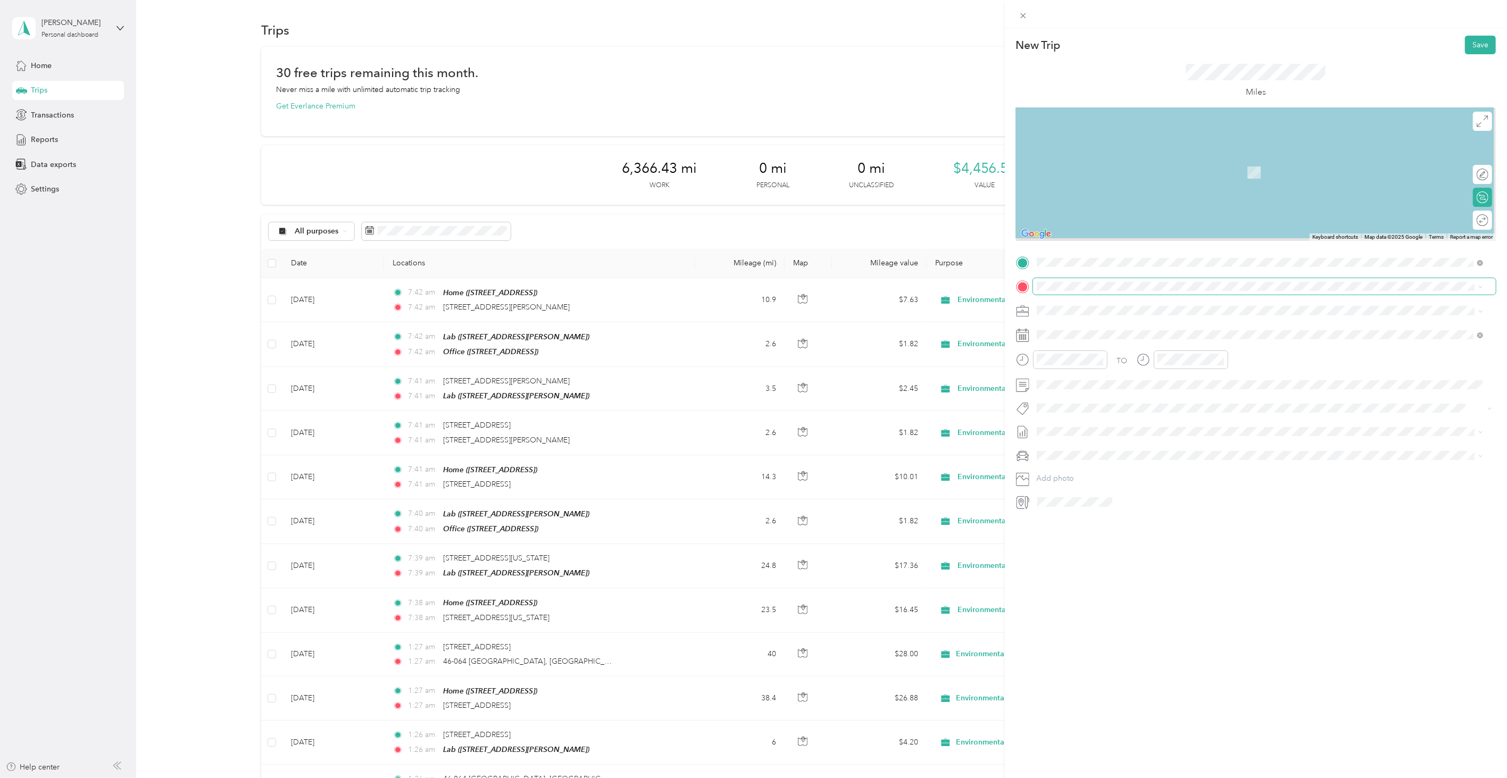
click at [1064, 279] on span at bounding box center [1264, 286] width 463 height 16
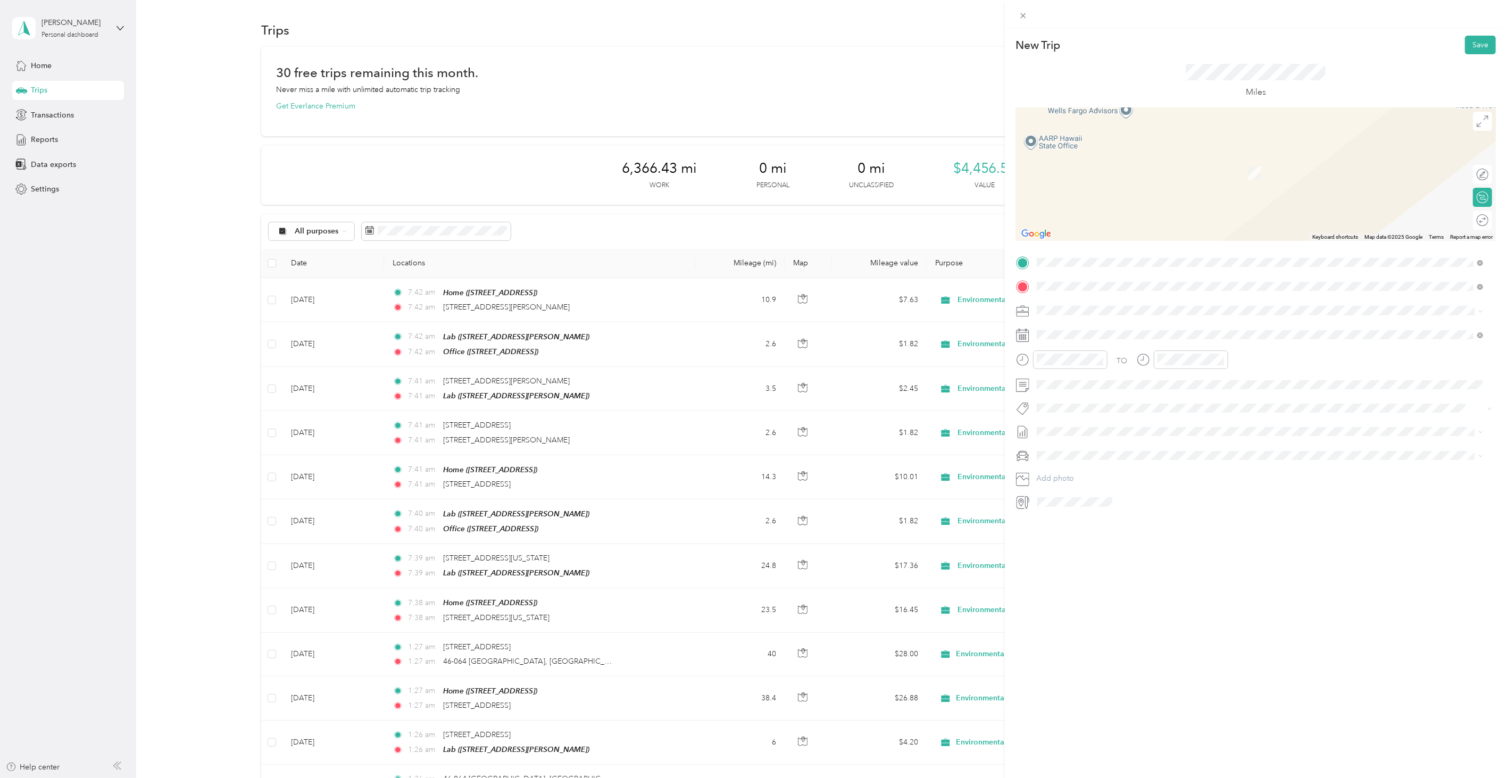
click at [1129, 326] on span "[STREET_ADDRESS][US_STATE]" at bounding box center [1110, 325] width 106 height 10
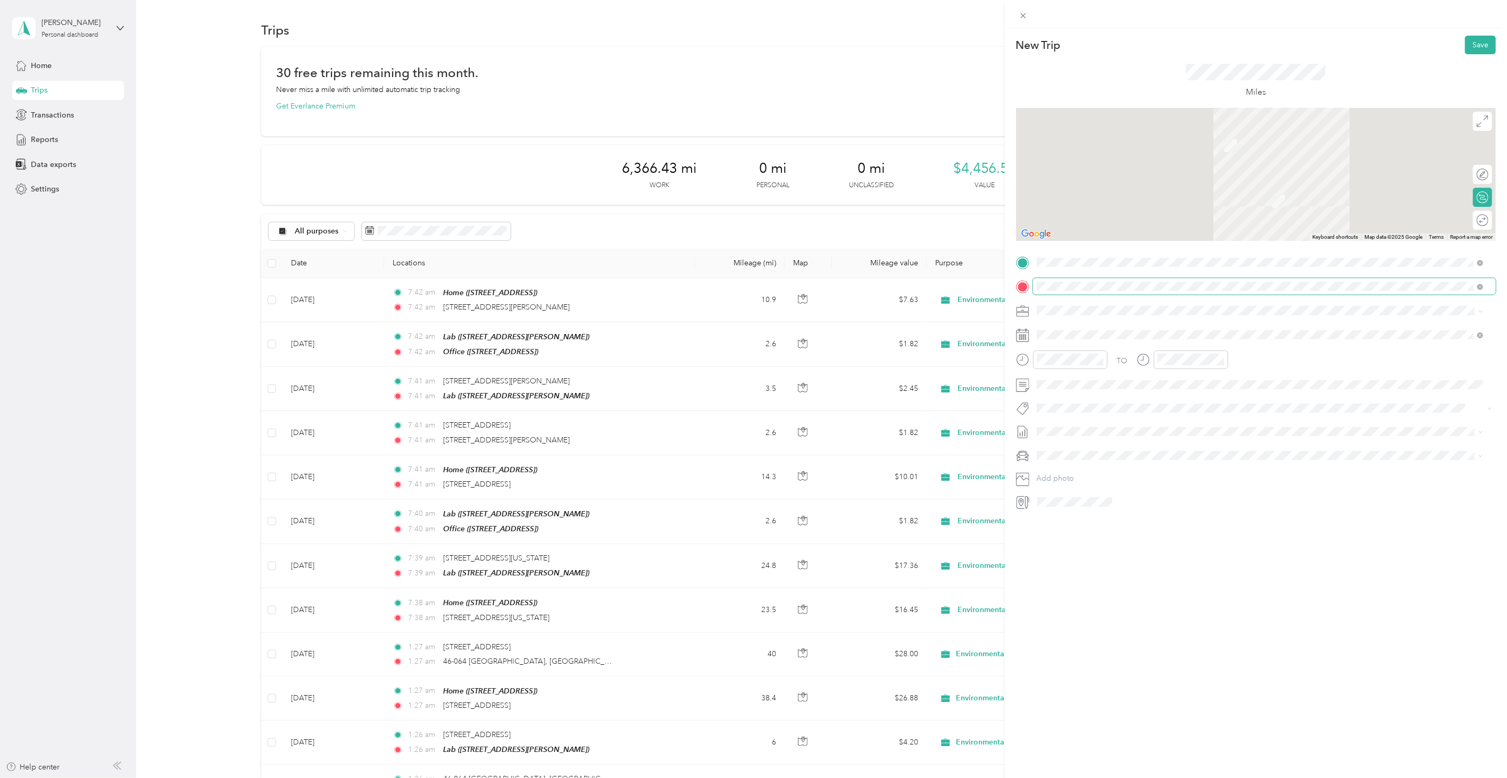
click at [1110, 291] on span at bounding box center [1264, 286] width 463 height 16
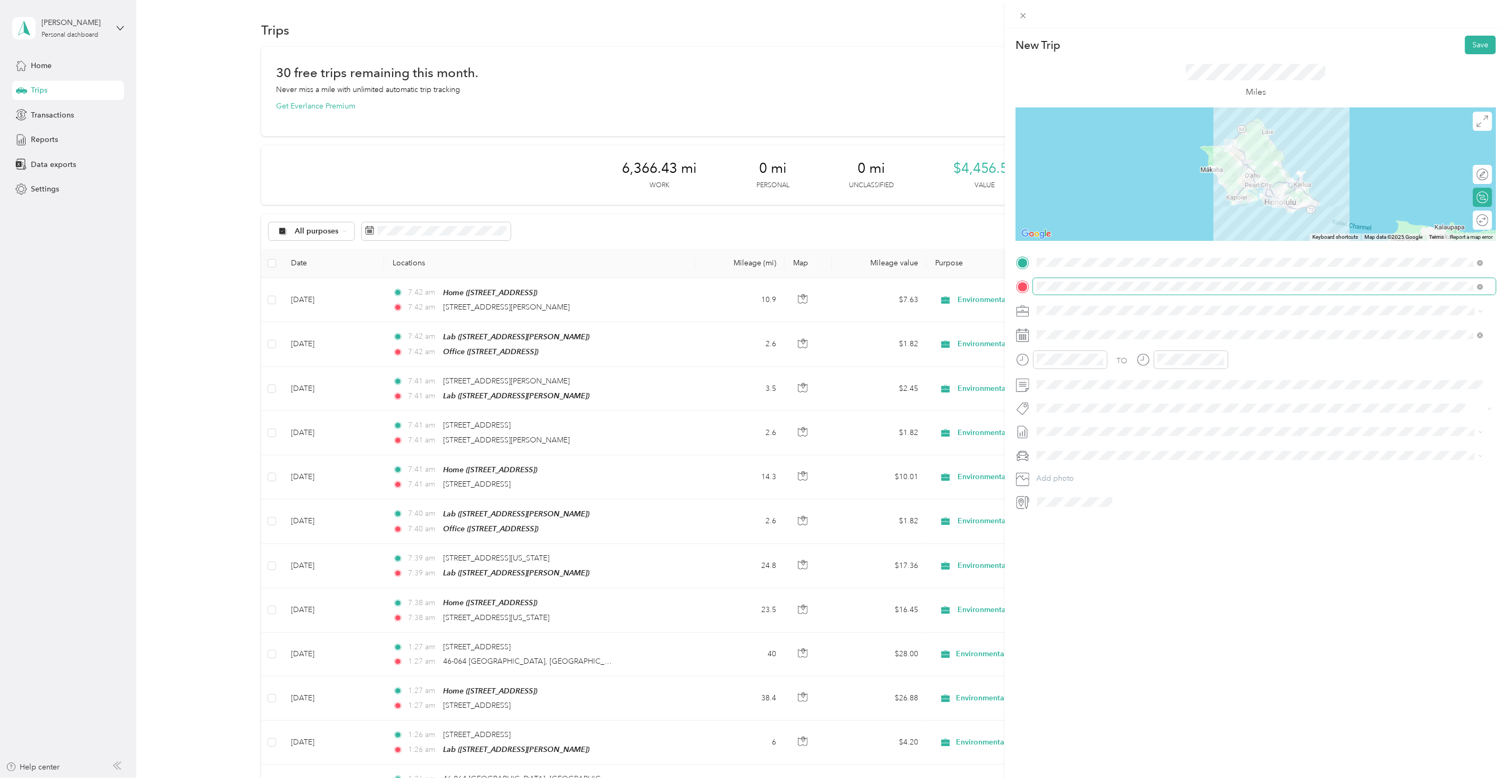
click at [1106, 280] on span at bounding box center [1264, 286] width 463 height 16
click at [1091, 614] on div "New Trip Save This trip cannot be edited because it is either under review, app…" at bounding box center [1256, 417] width 502 height 778
click at [1062, 339] on span at bounding box center [1264, 335] width 463 height 16
click at [1068, 400] on icon at bounding box center [1063, 395] width 11 height 11
click at [1128, 435] on div "5" at bounding box center [1128, 432] width 14 height 13
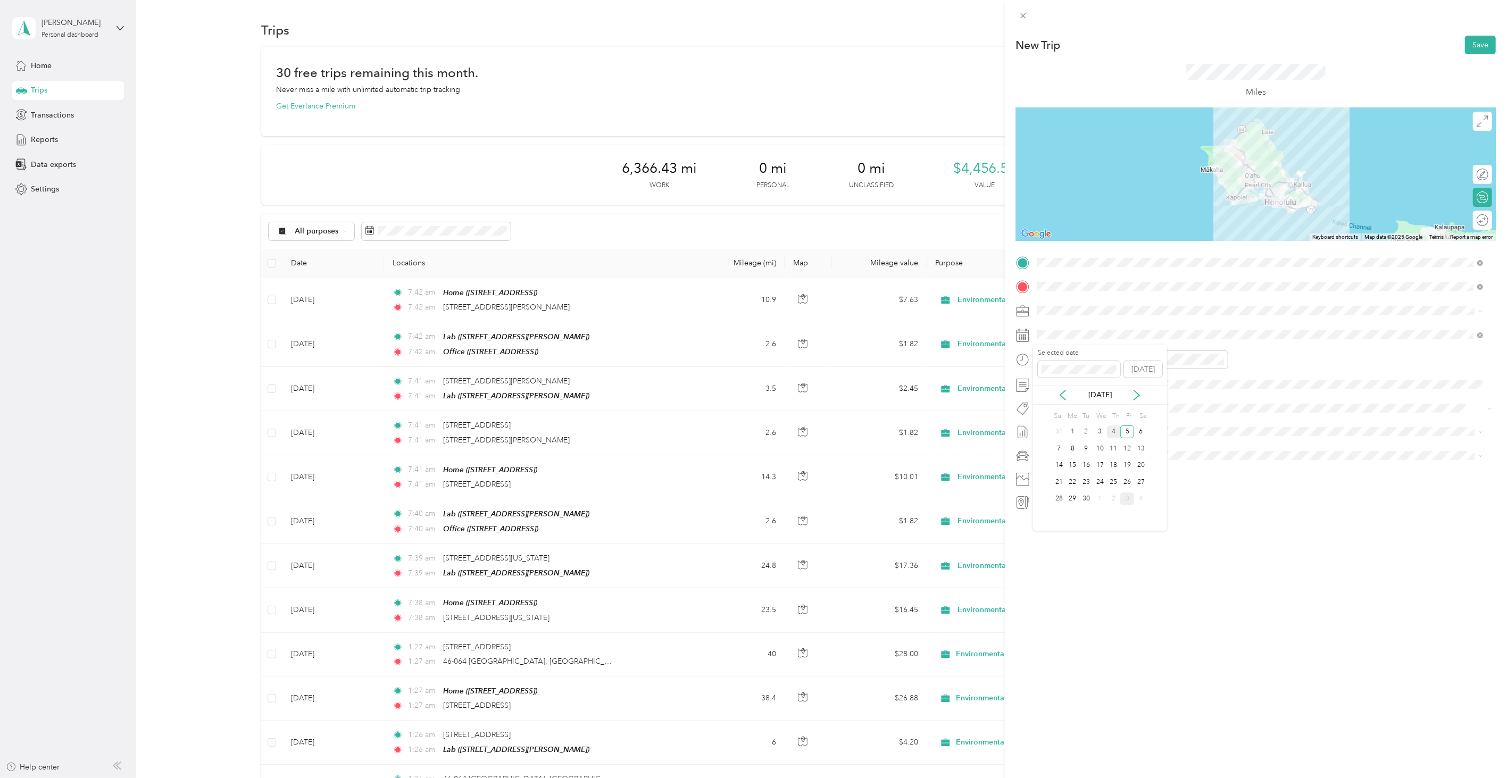
click at [1108, 432] on div "4" at bounding box center [1114, 432] width 14 height 13
click at [1483, 48] on button "Save" at bounding box center [1480, 45] width 31 height 19
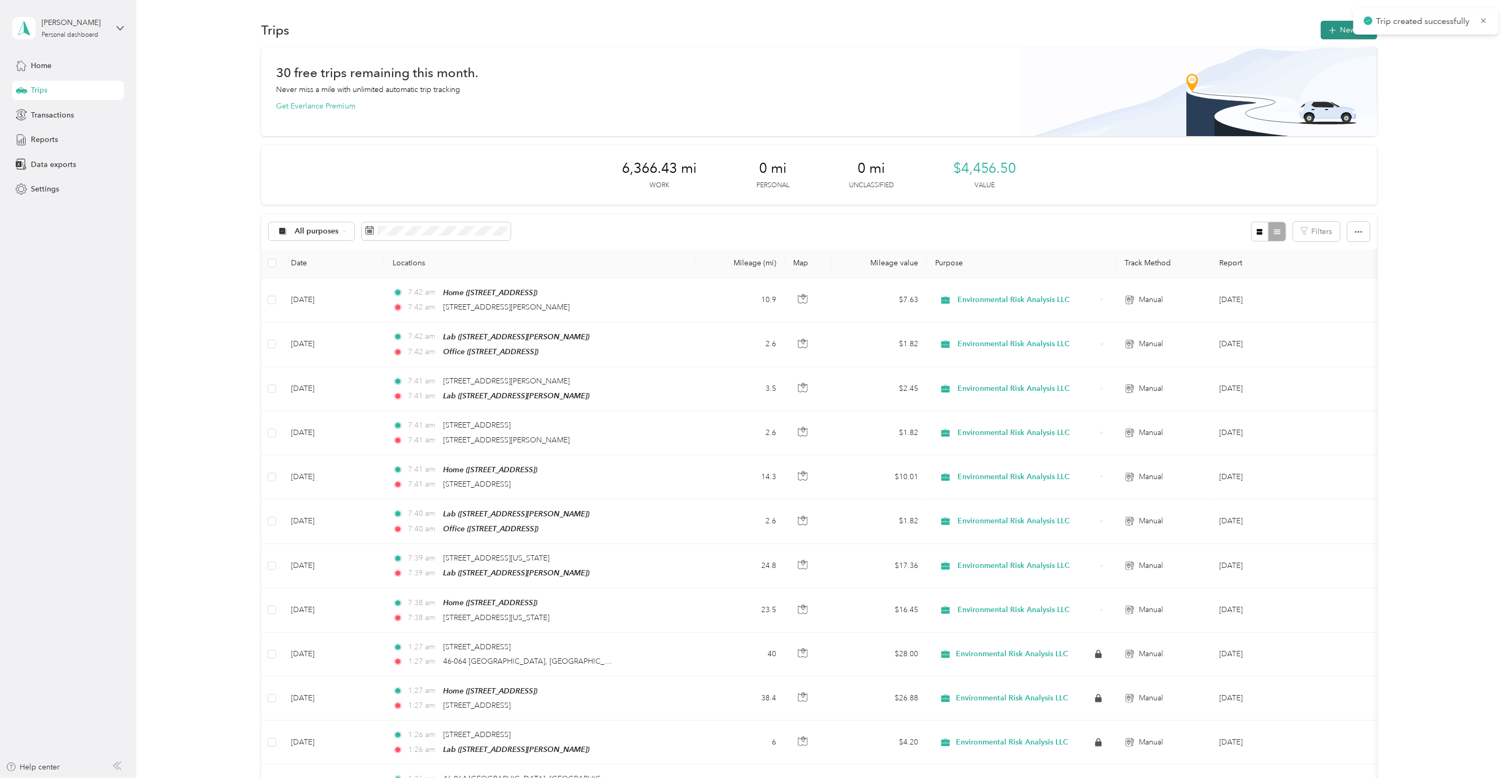
click at [1321, 28] on button "New trip" at bounding box center [1349, 30] width 56 height 19
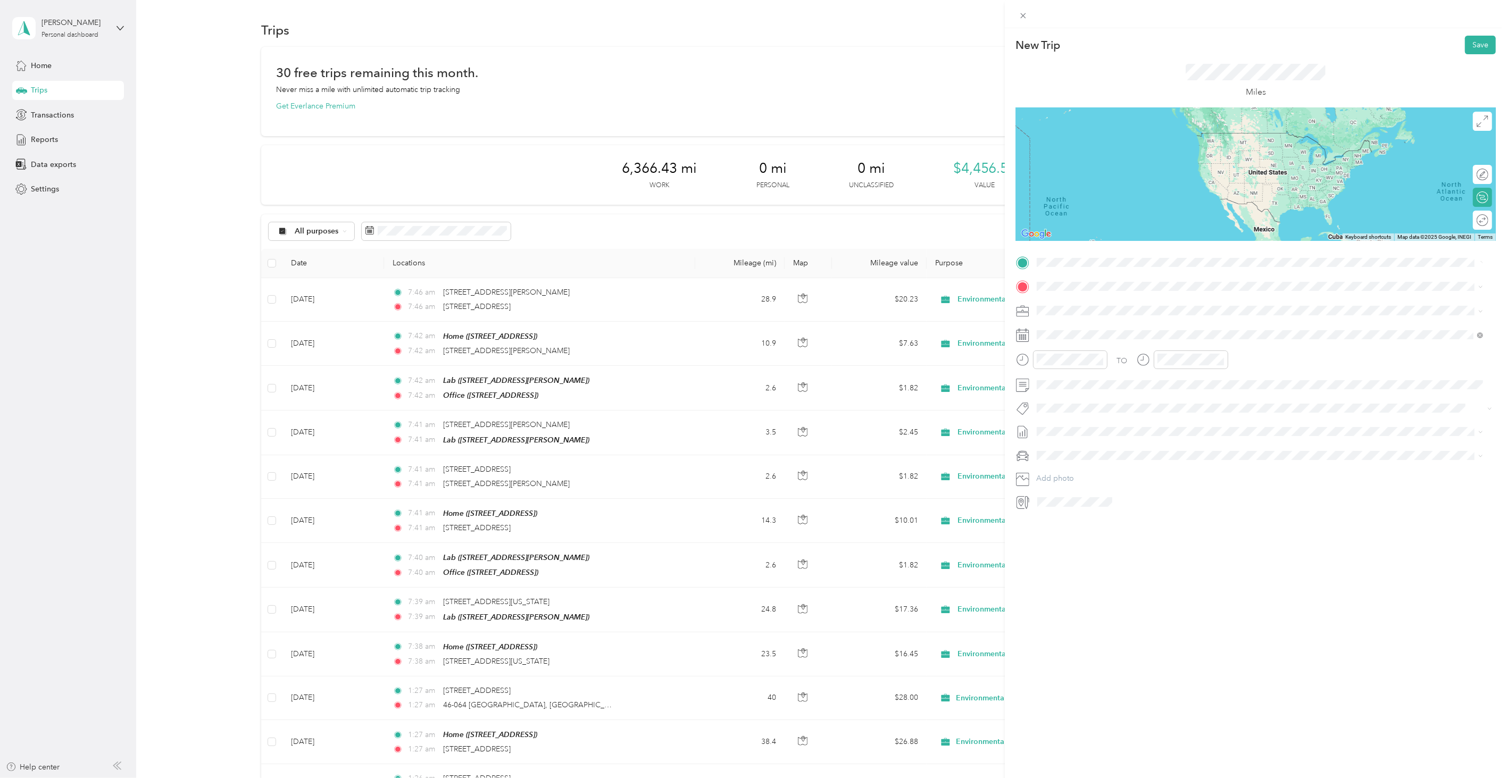
click at [1088, 298] on span "[STREET_ADDRESS][US_STATE]" at bounding box center [1110, 301] width 106 height 10
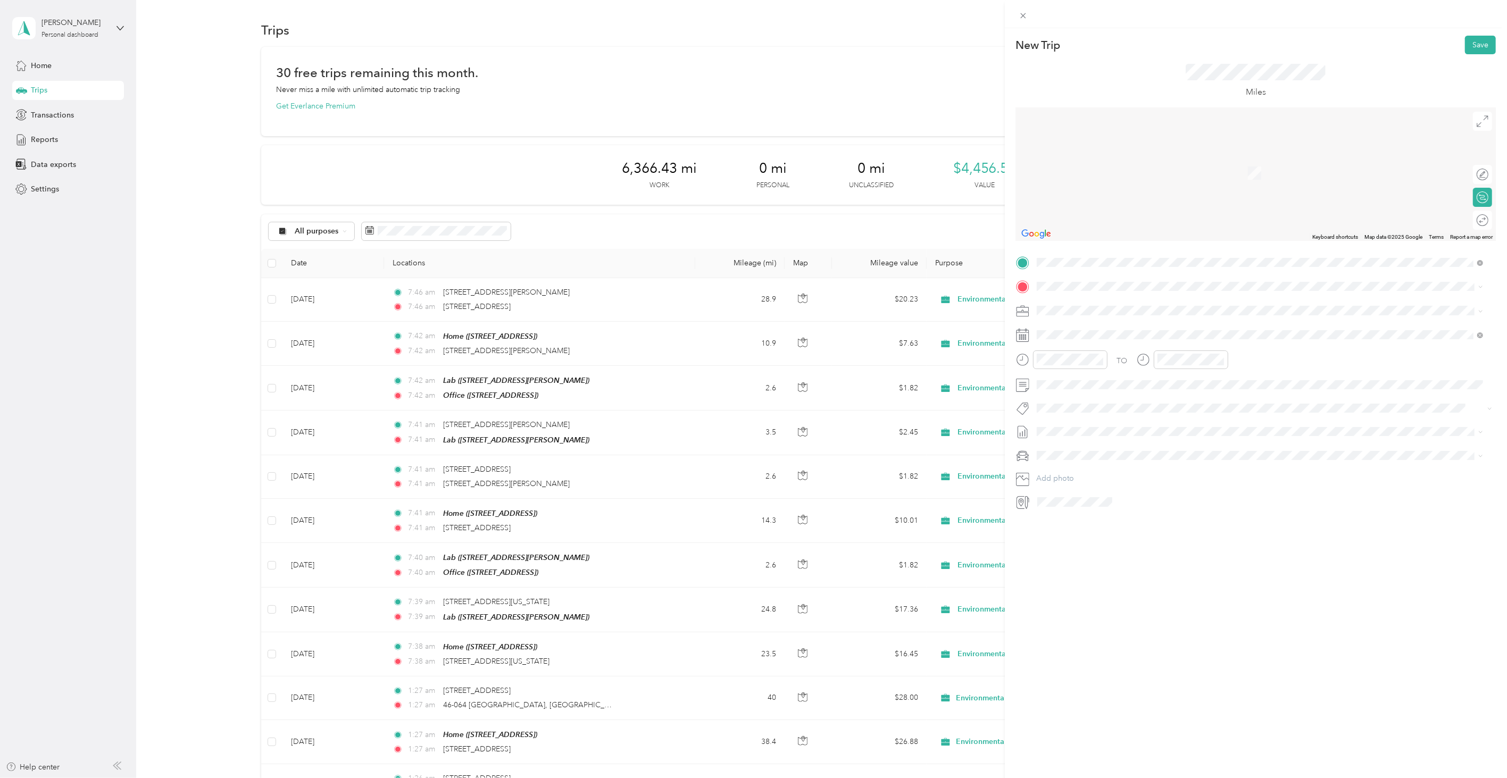
drag, startPoint x: 1074, startPoint y: 632, endPoint x: 1068, endPoint y: 517, distance: 115.1
click at [1074, 629] on div "New Trip Save This trip cannot be edited because it is either under review, app…" at bounding box center [1256, 417] width 502 height 778
click at [1059, 256] on span at bounding box center [1264, 262] width 463 height 16
click at [1121, 561] on div "New Trip Save This trip cannot be edited because it is either under review, app…" at bounding box center [1256, 417] width 502 height 778
click at [1025, 16] on icon at bounding box center [1023, 15] width 9 height 9
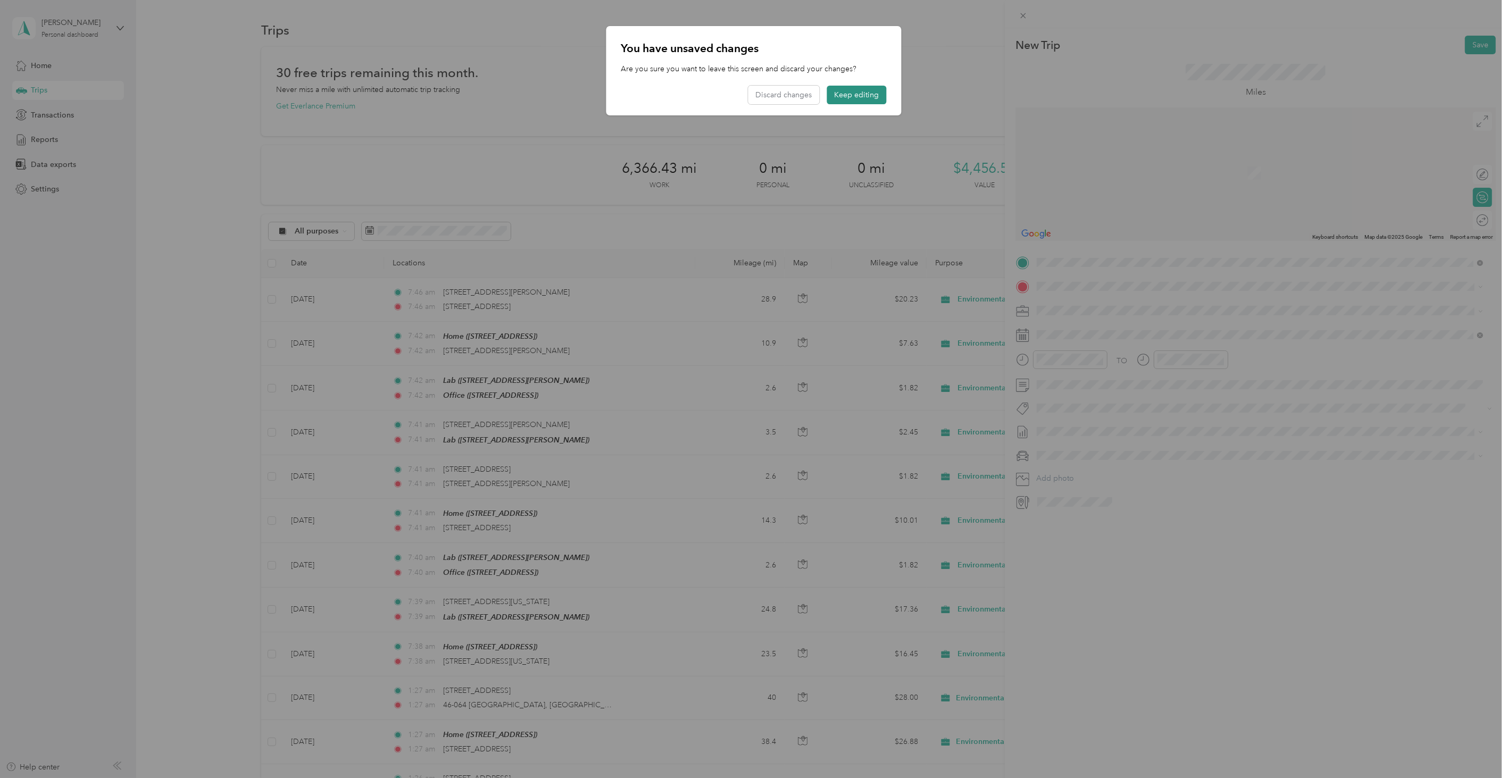
drag, startPoint x: 853, startPoint y: 100, endPoint x: 846, endPoint y: 98, distance: 7.7
click at [846, 98] on button "Keep editing" at bounding box center [857, 95] width 60 height 19
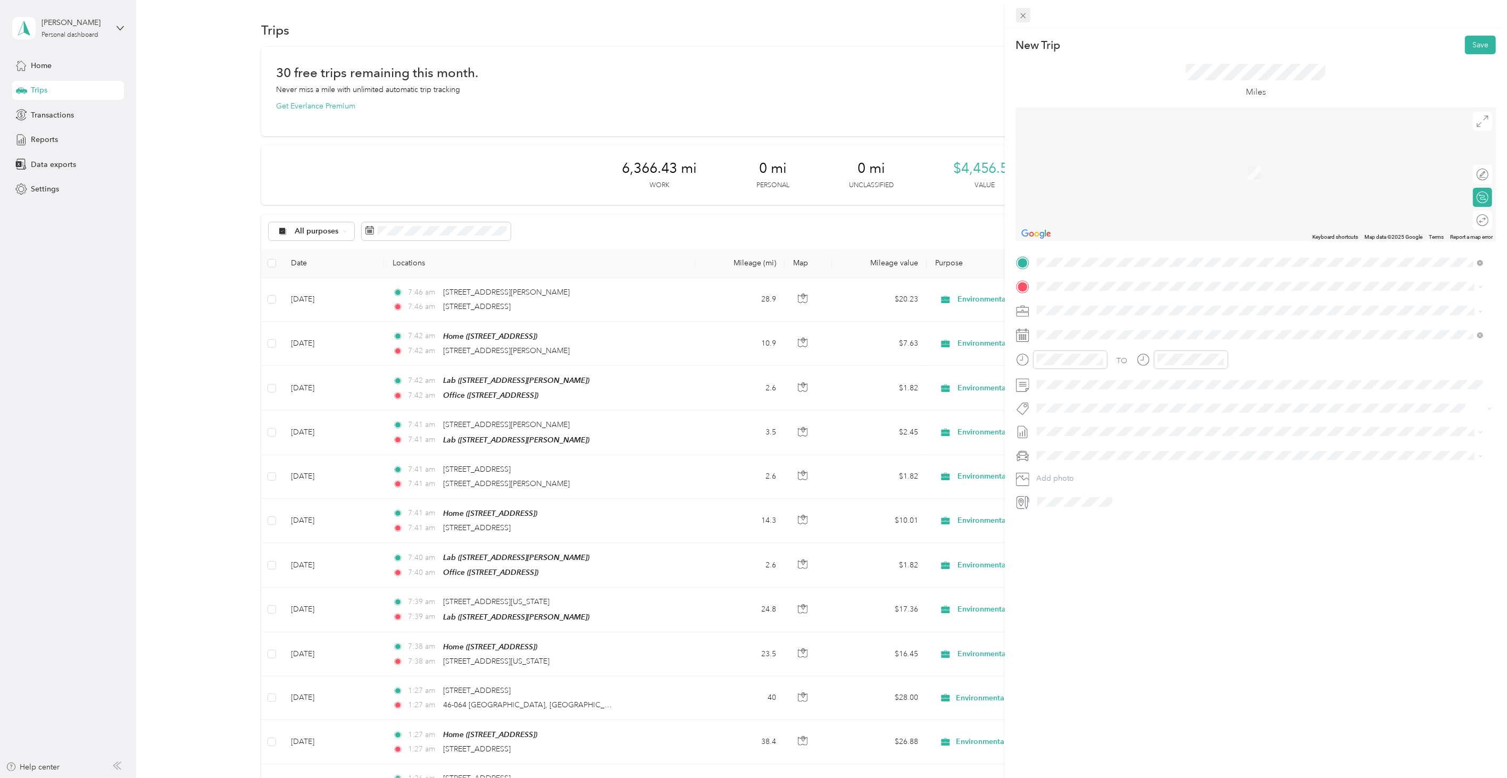
click at [1016, 18] on span at bounding box center [1023, 15] width 15 height 15
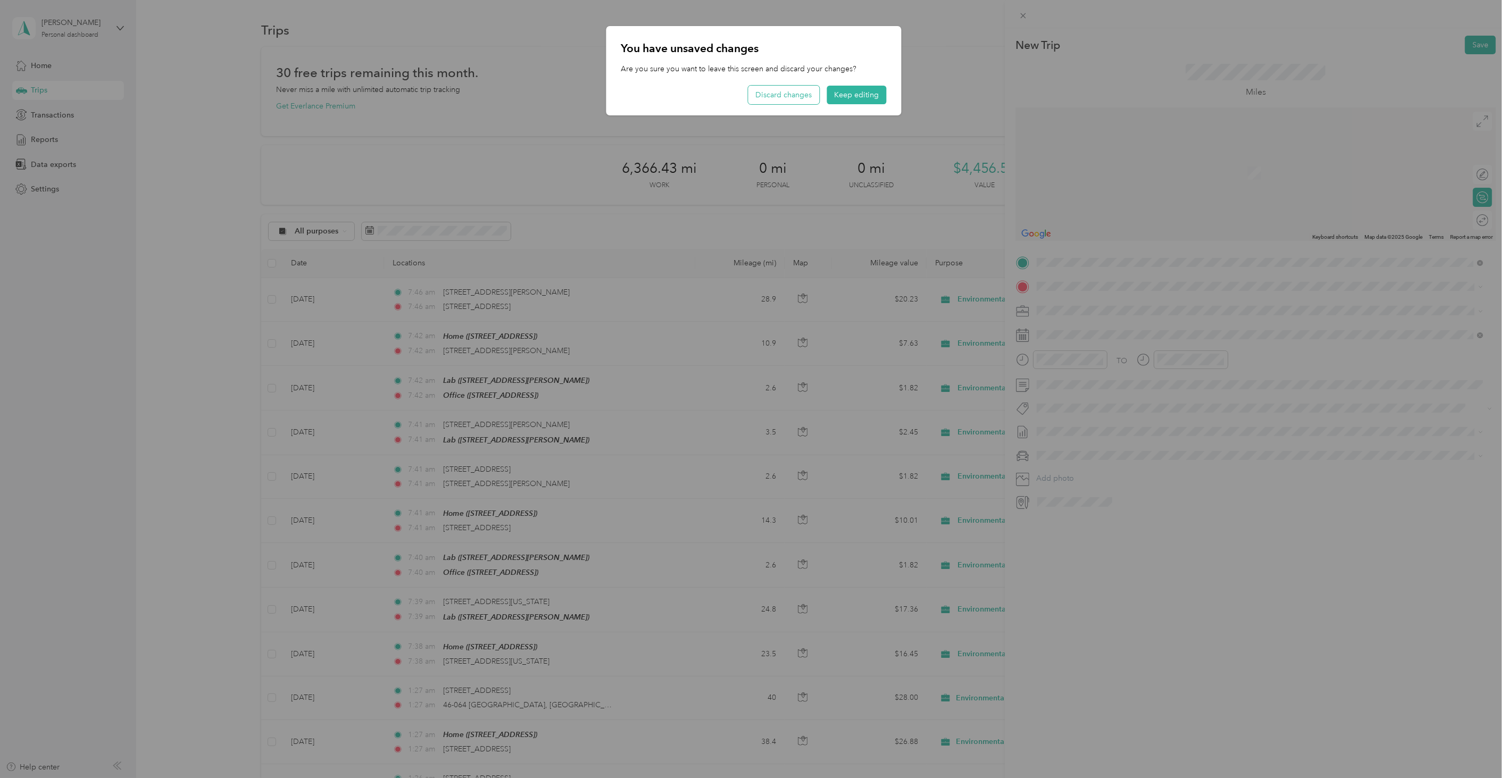
click at [768, 89] on button "Discard changes" at bounding box center [783, 95] width 71 height 19
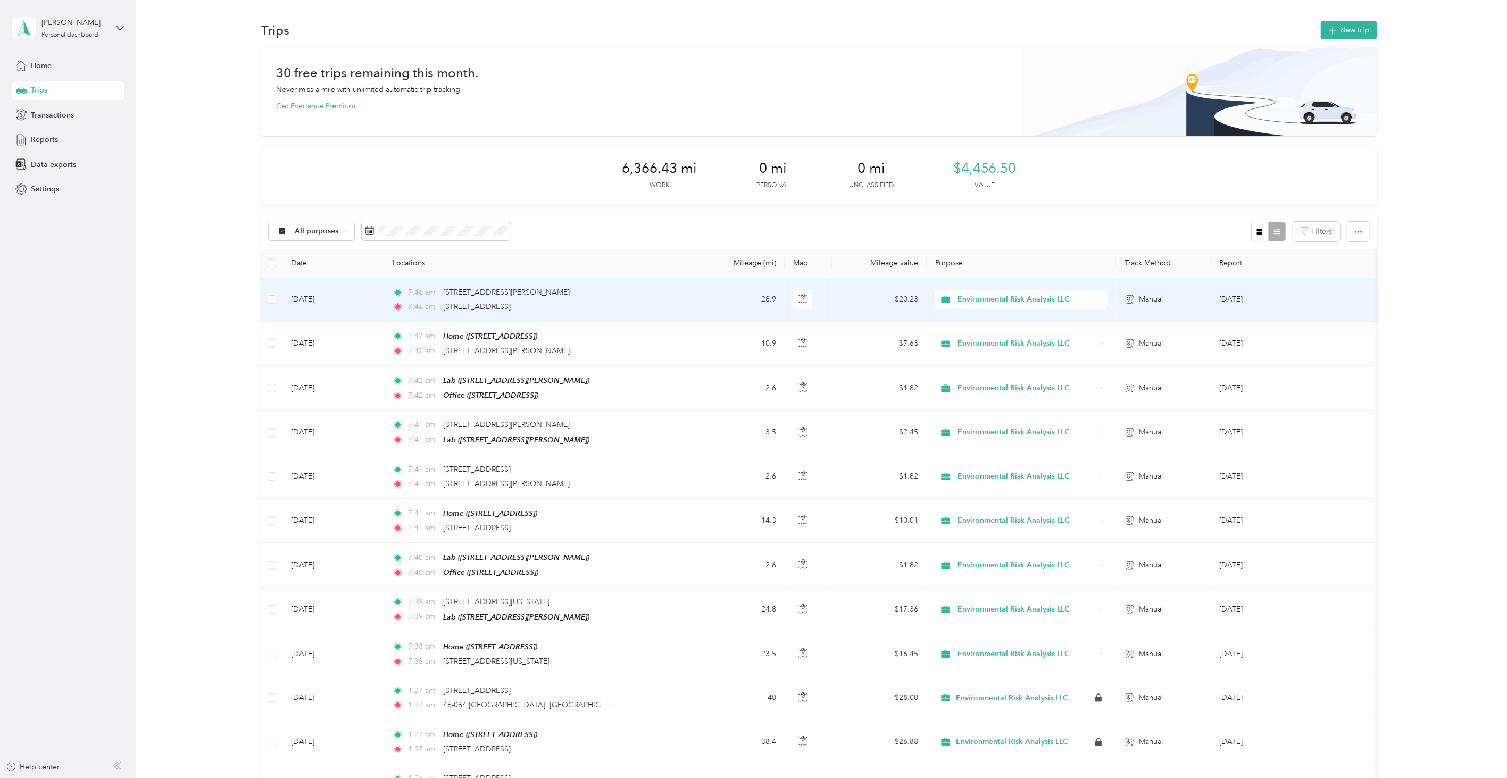
click at [637, 309] on td "7:[GEOGRAPHIC_DATA][STREET_ADDRESS][PERSON_NAME]:46 am 66-[STREET_ADDRESS]" at bounding box center [539, 300] width 311 height 44
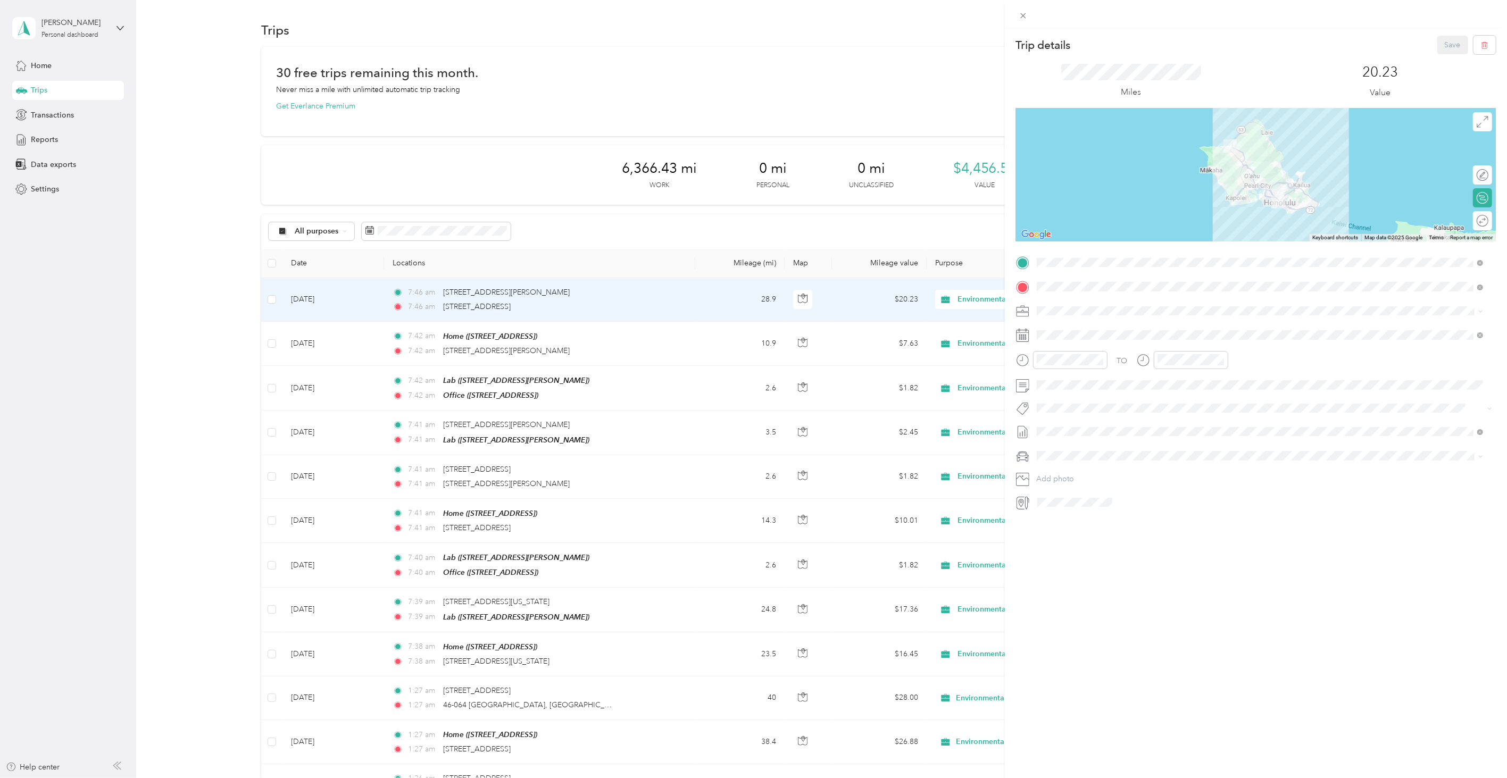
click at [1075, 371] on span "[STREET_ADDRESS]" at bounding box center [1091, 373] width 68 height 9
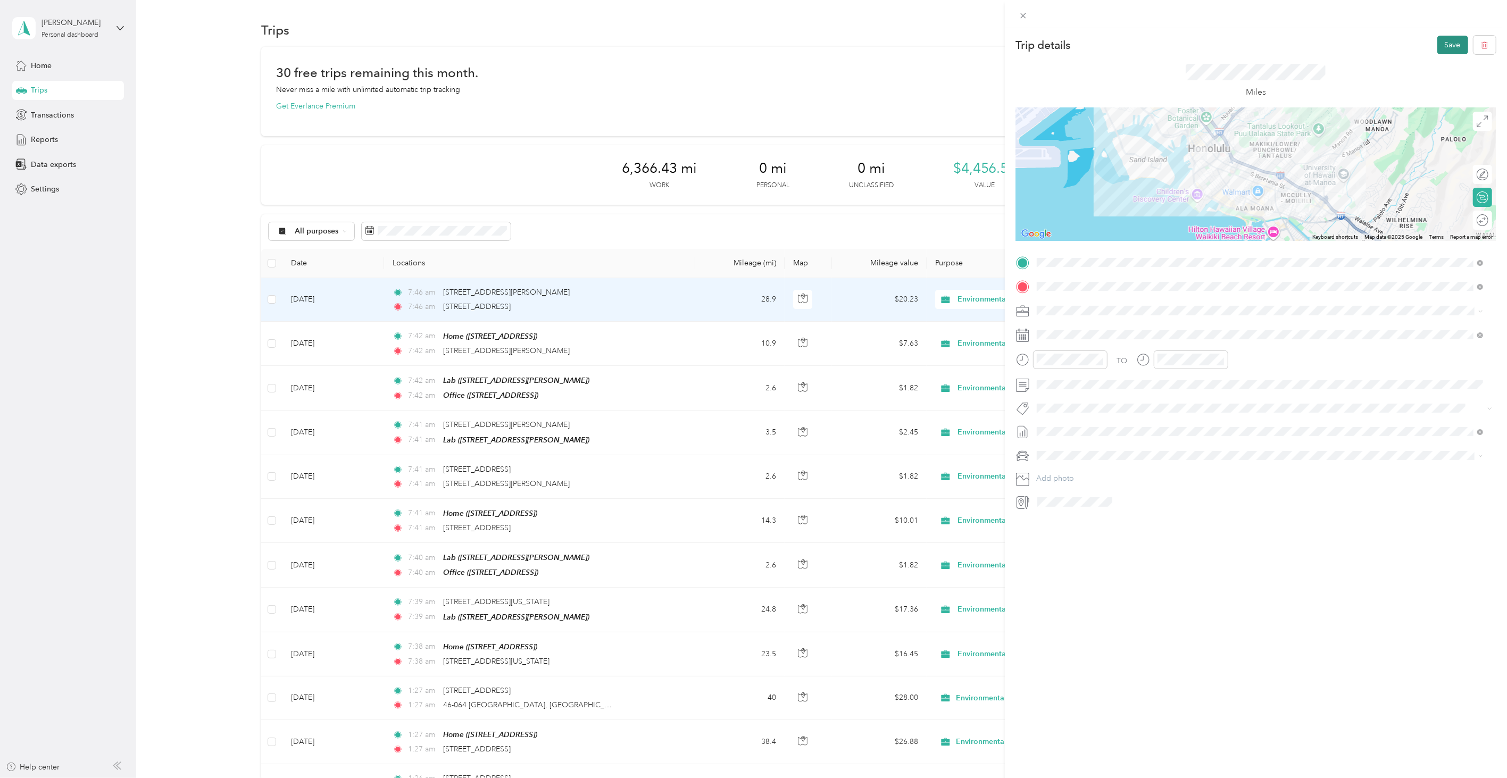
click at [1445, 44] on button "Save" at bounding box center [1453, 45] width 31 height 19
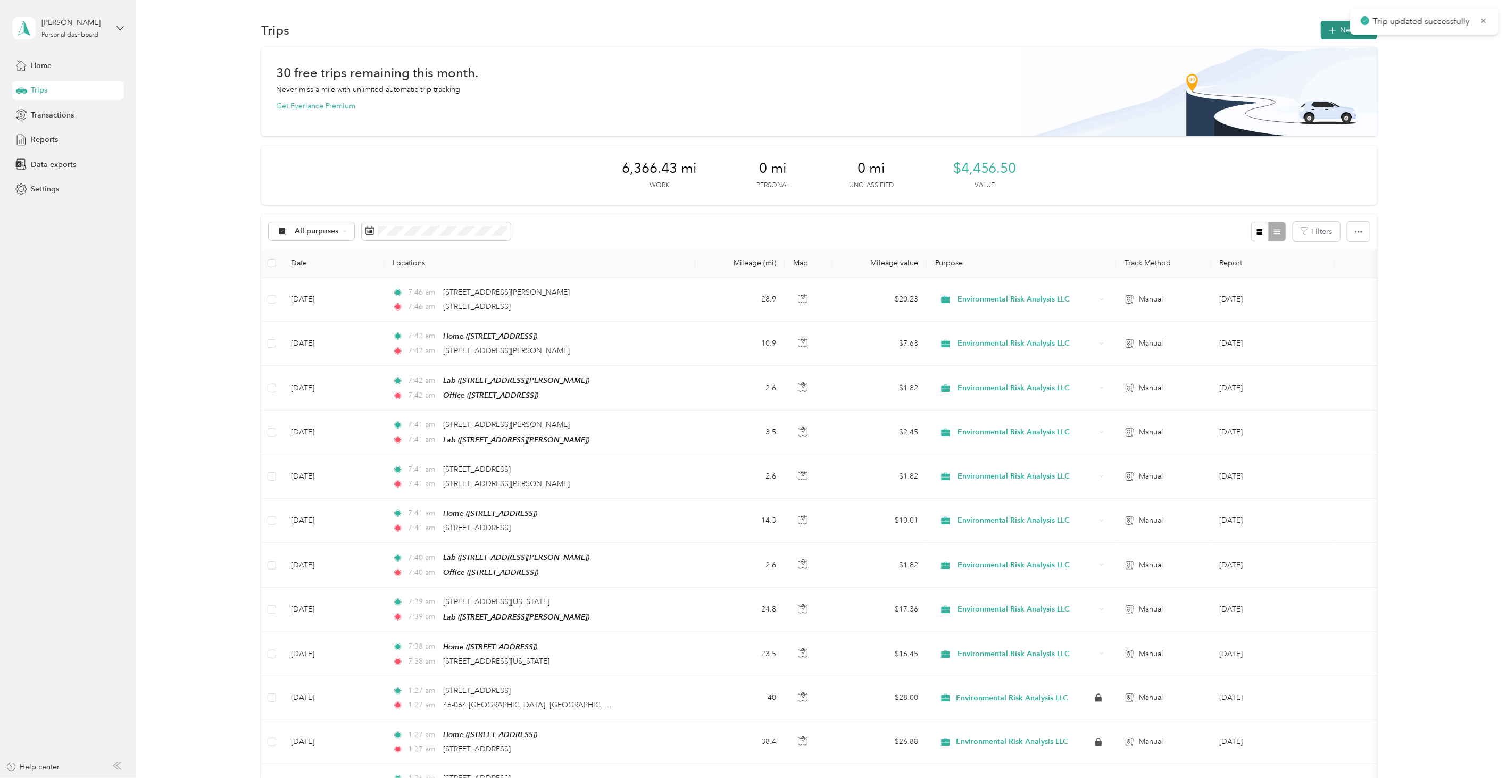
click at [1336, 29] on button "New trip" at bounding box center [1349, 30] width 56 height 19
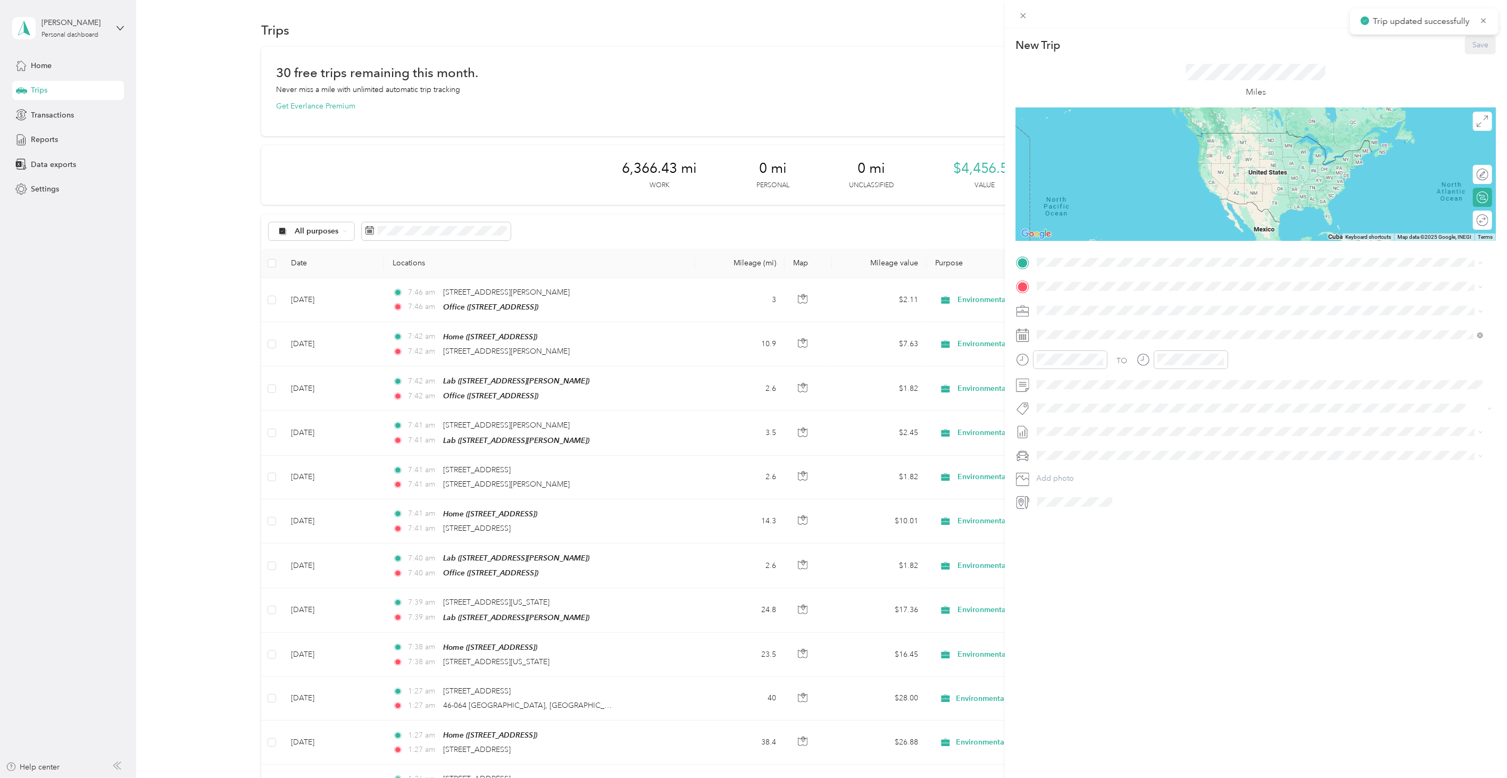
drag, startPoint x: 1078, startPoint y: 347, endPoint x: 1072, endPoint y: 315, distance: 32.6
click at [1076, 347] on span "[STREET_ADDRESS]" at bounding box center [1091, 350] width 68 height 9
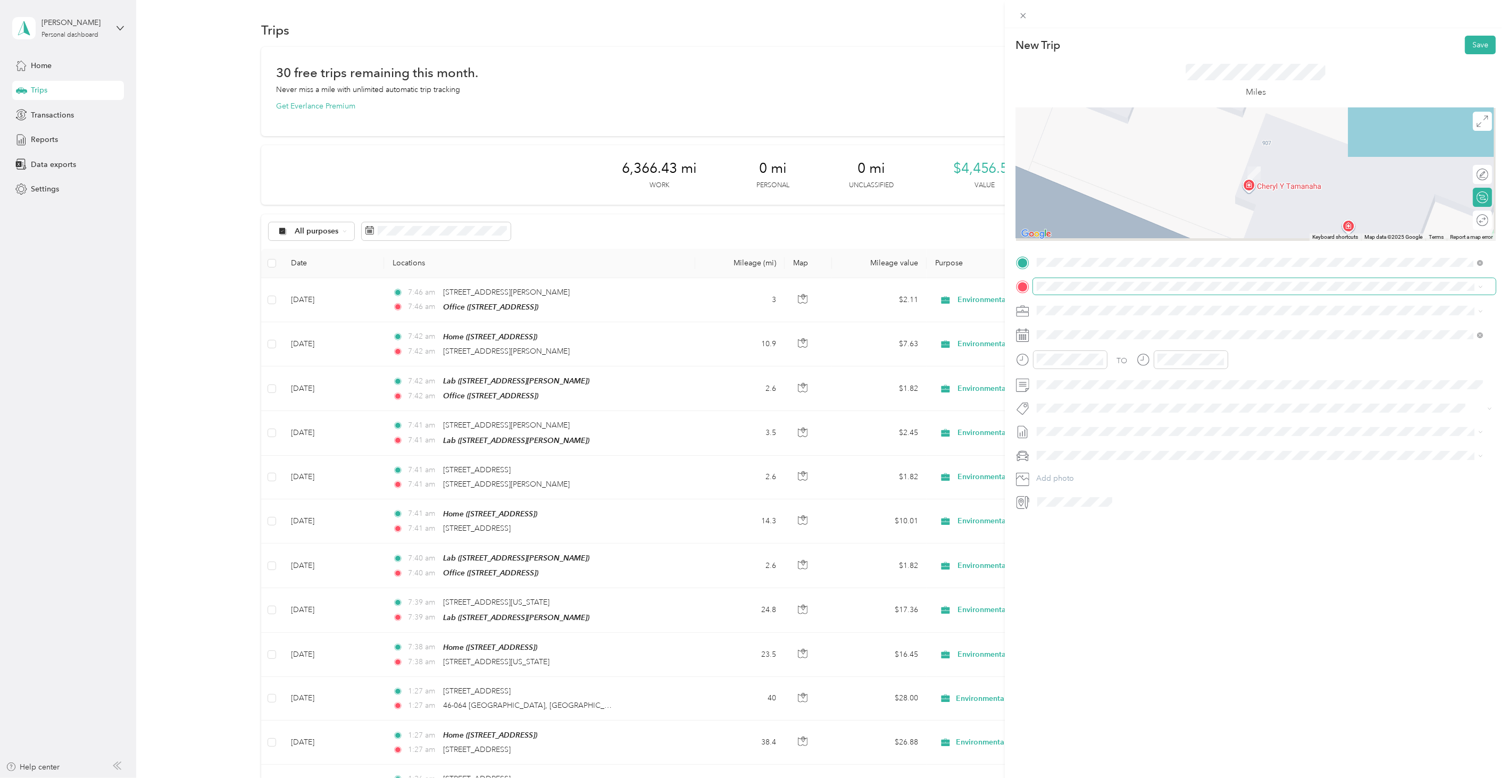
click at [1071, 291] on span at bounding box center [1264, 286] width 463 height 16
click at [1081, 322] on span "[STREET_ADDRESS][US_STATE]" at bounding box center [1110, 320] width 106 height 10
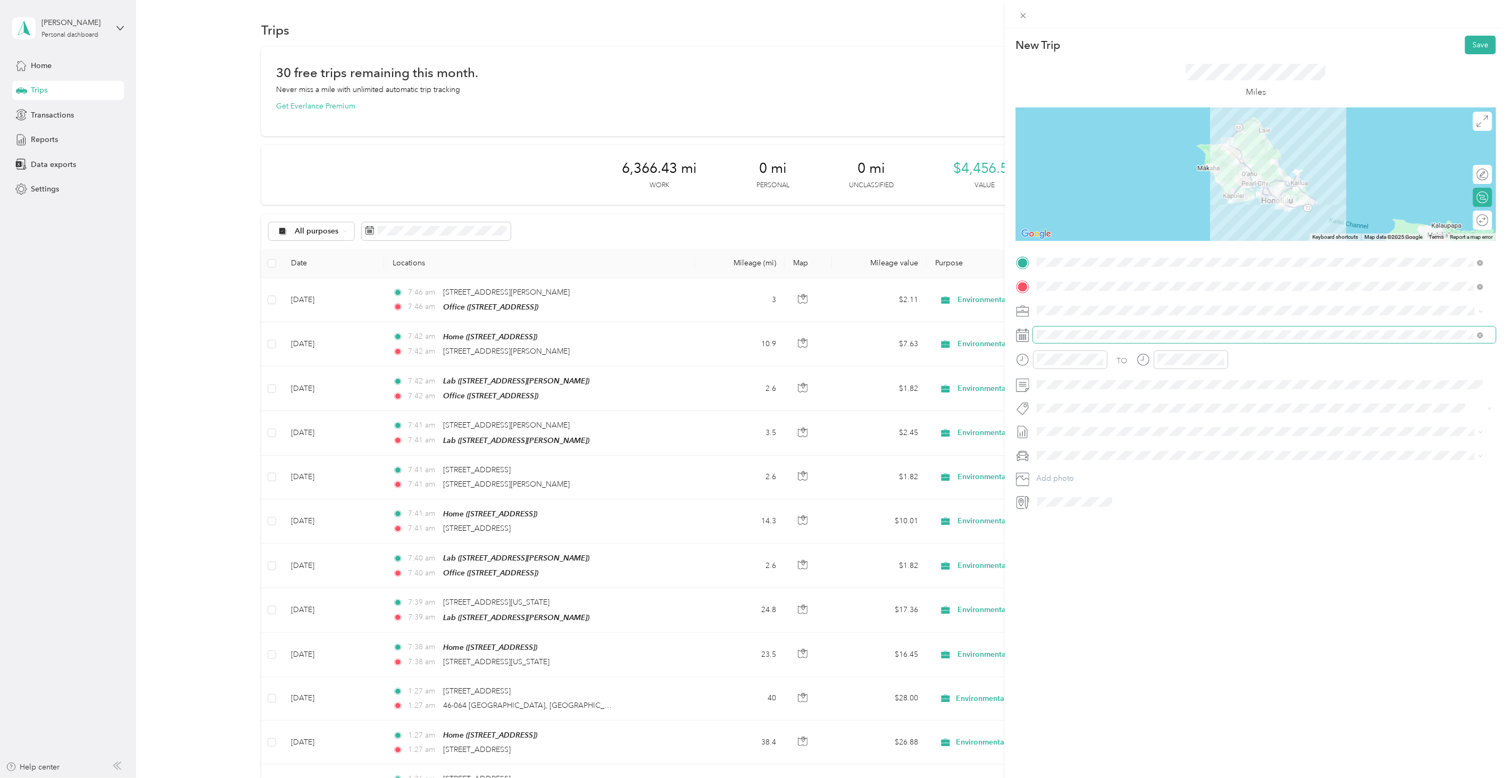
click at [1060, 328] on span at bounding box center [1264, 335] width 463 height 16
click at [1066, 391] on icon at bounding box center [1063, 395] width 11 height 11
click at [1112, 433] on div "4" at bounding box center [1114, 432] width 14 height 13
click at [1182, 614] on div "New Trip Save This trip cannot be edited because it is either under review, app…" at bounding box center [1256, 417] width 502 height 778
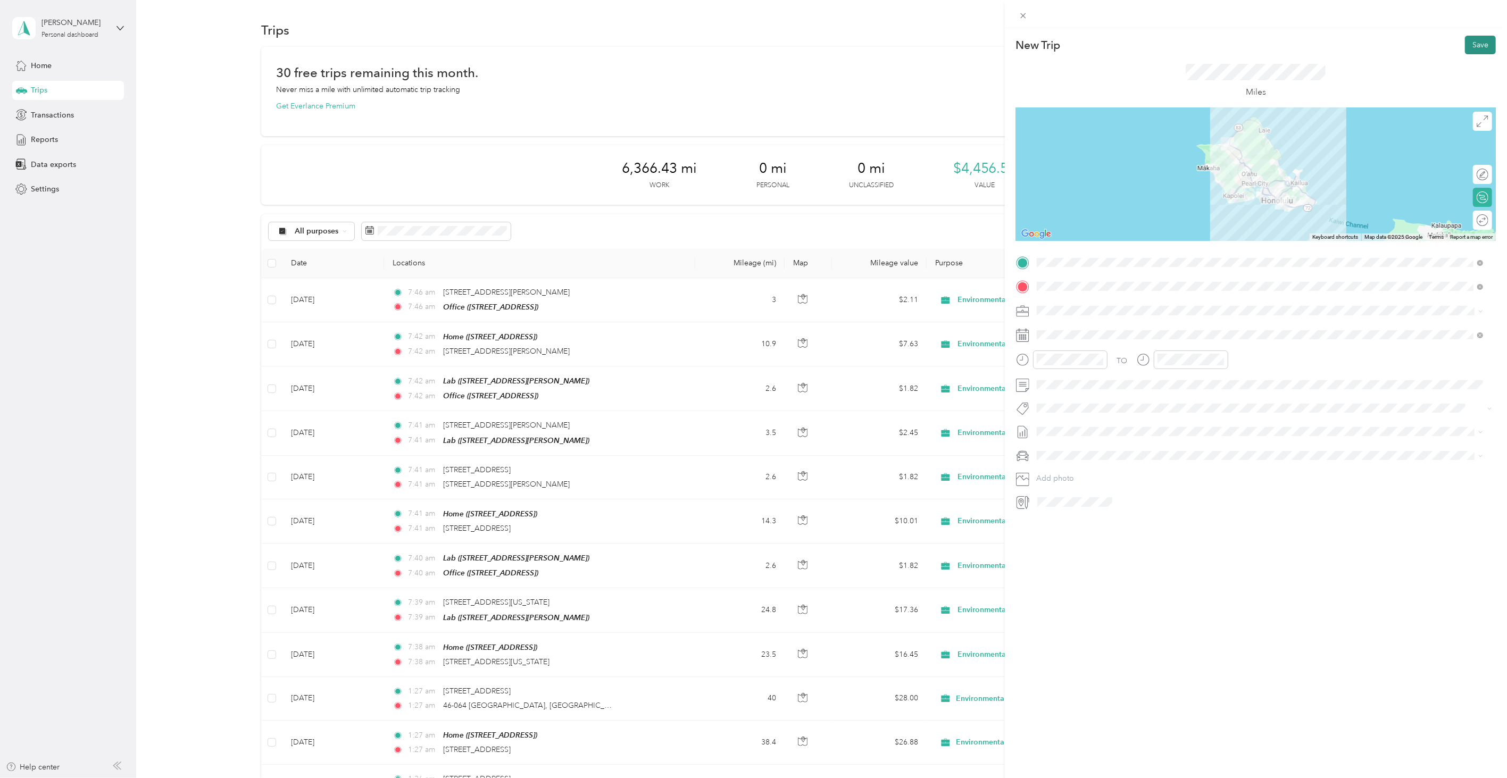
click at [1471, 44] on button "Save" at bounding box center [1480, 45] width 31 height 19
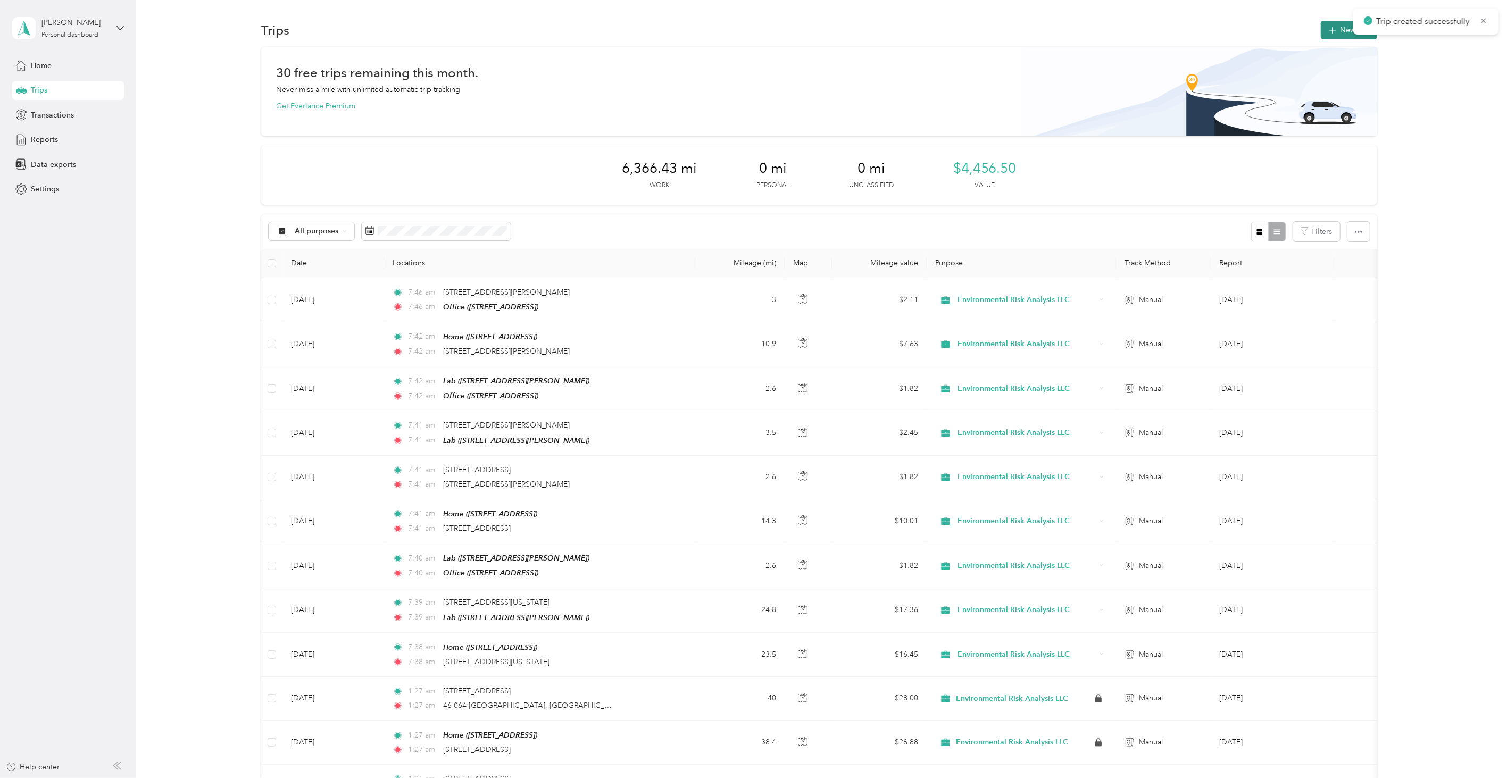
drag, startPoint x: 1321, startPoint y: 18, endPoint x: 1326, endPoint y: 24, distance: 8.3
click at [1321, 19] on div "Trips New trip" at bounding box center [819, 30] width 1116 height 22
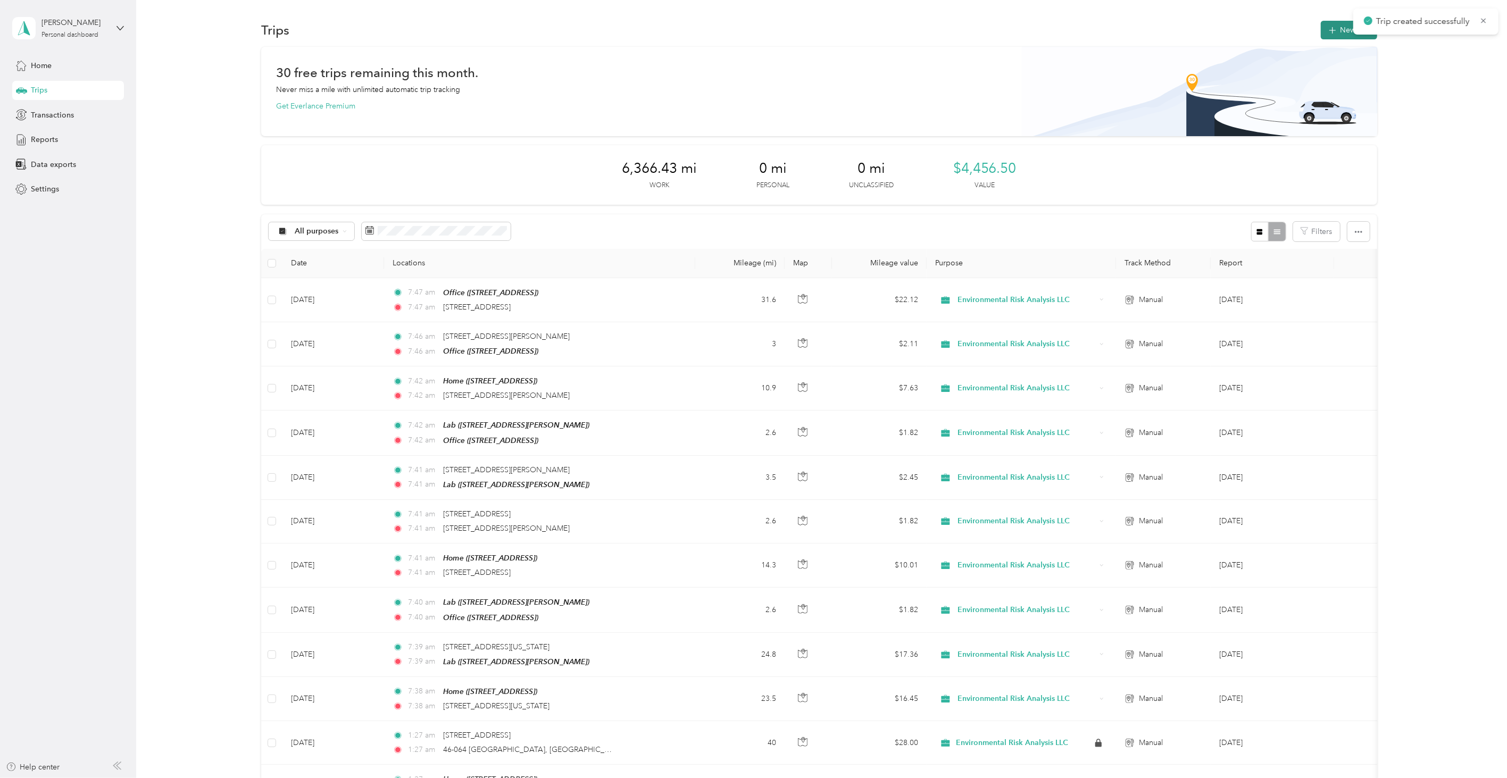
click at [1329, 26] on span "button" at bounding box center [1333, 30] width 9 height 9
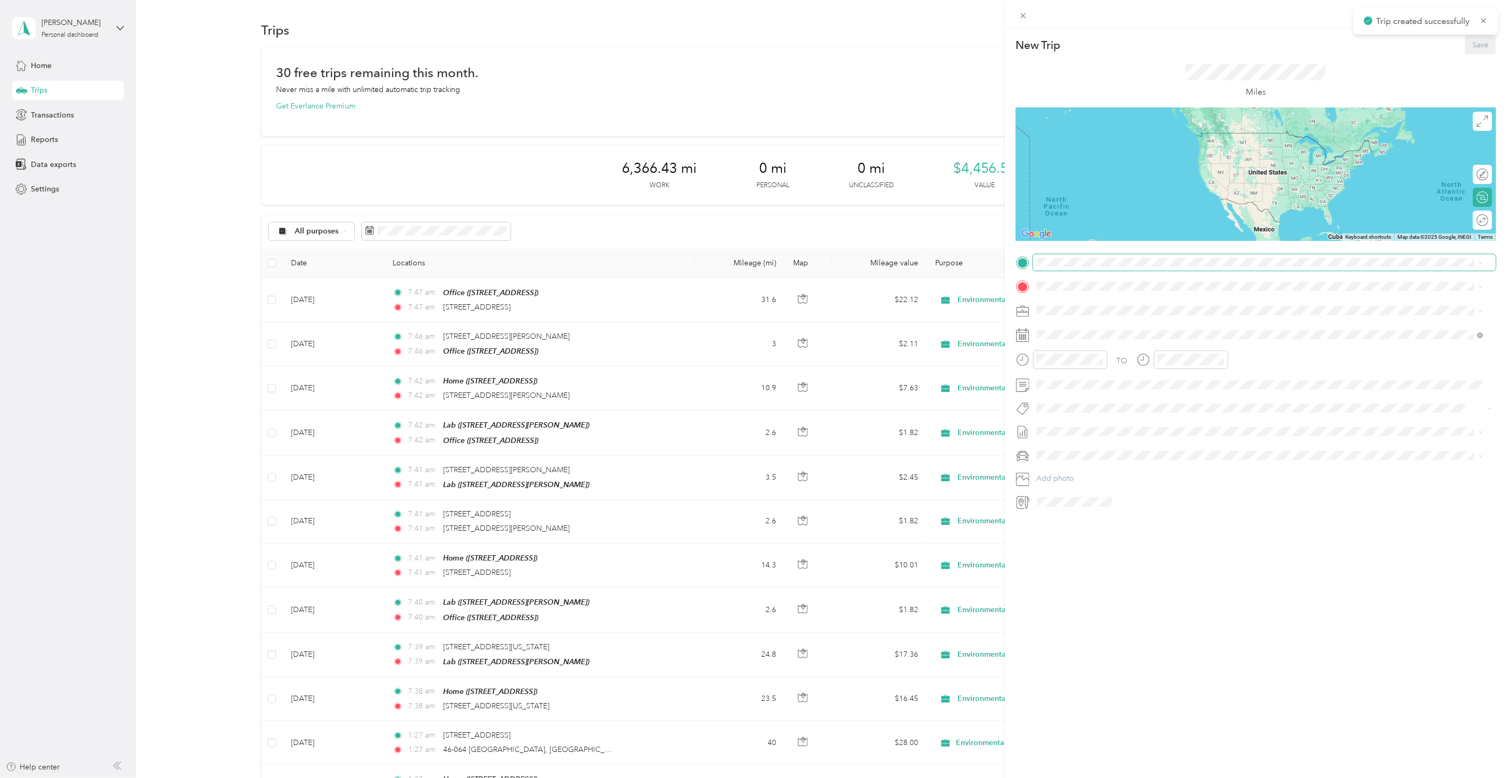
click at [1113, 268] on span at bounding box center [1264, 262] width 463 height 16
click at [1110, 295] on div "[STREET_ADDRESS][US_STATE]" at bounding box center [1261, 301] width 440 height 14
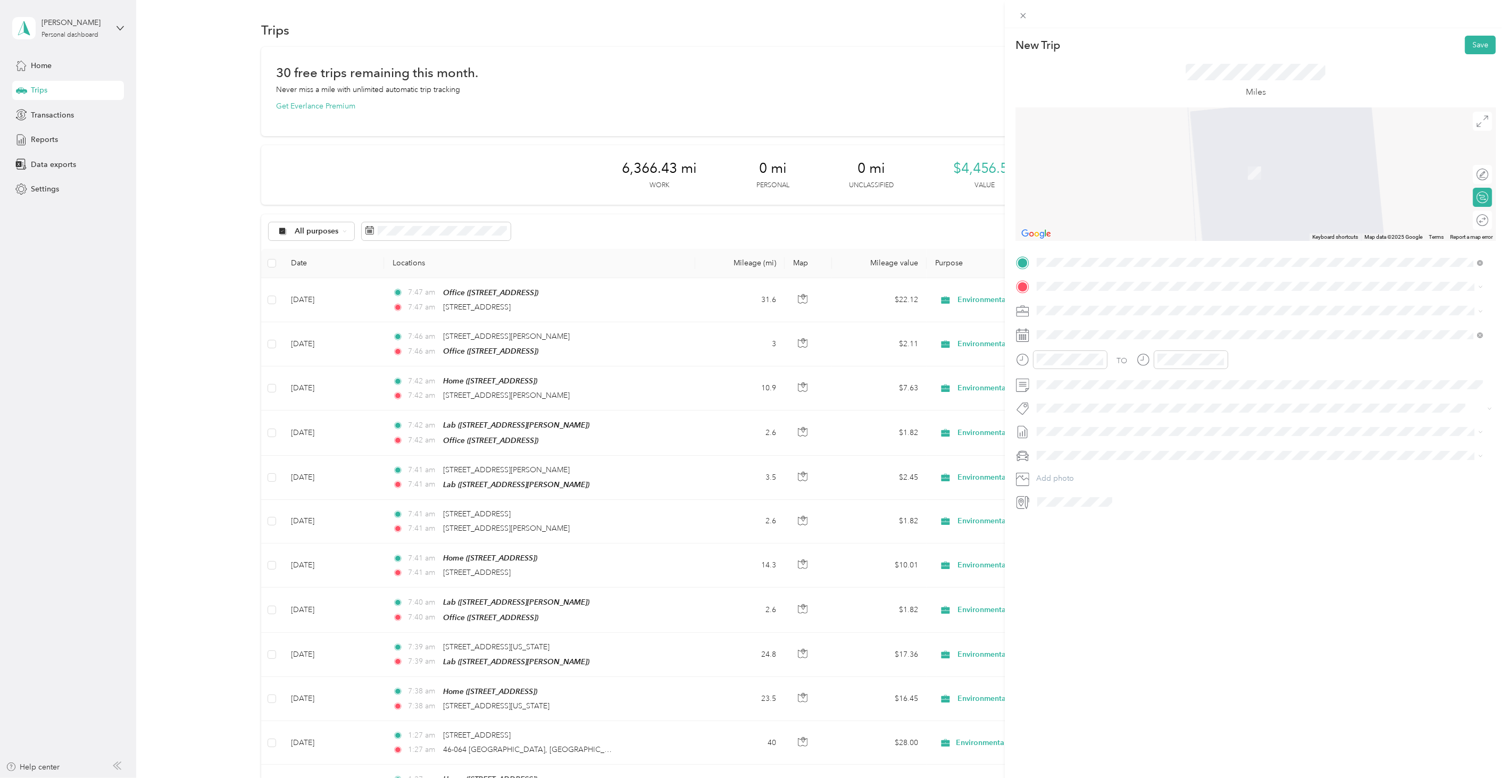
click at [1125, 330] on span "[STREET_ADDRESS][US_STATE]" at bounding box center [1110, 325] width 106 height 10
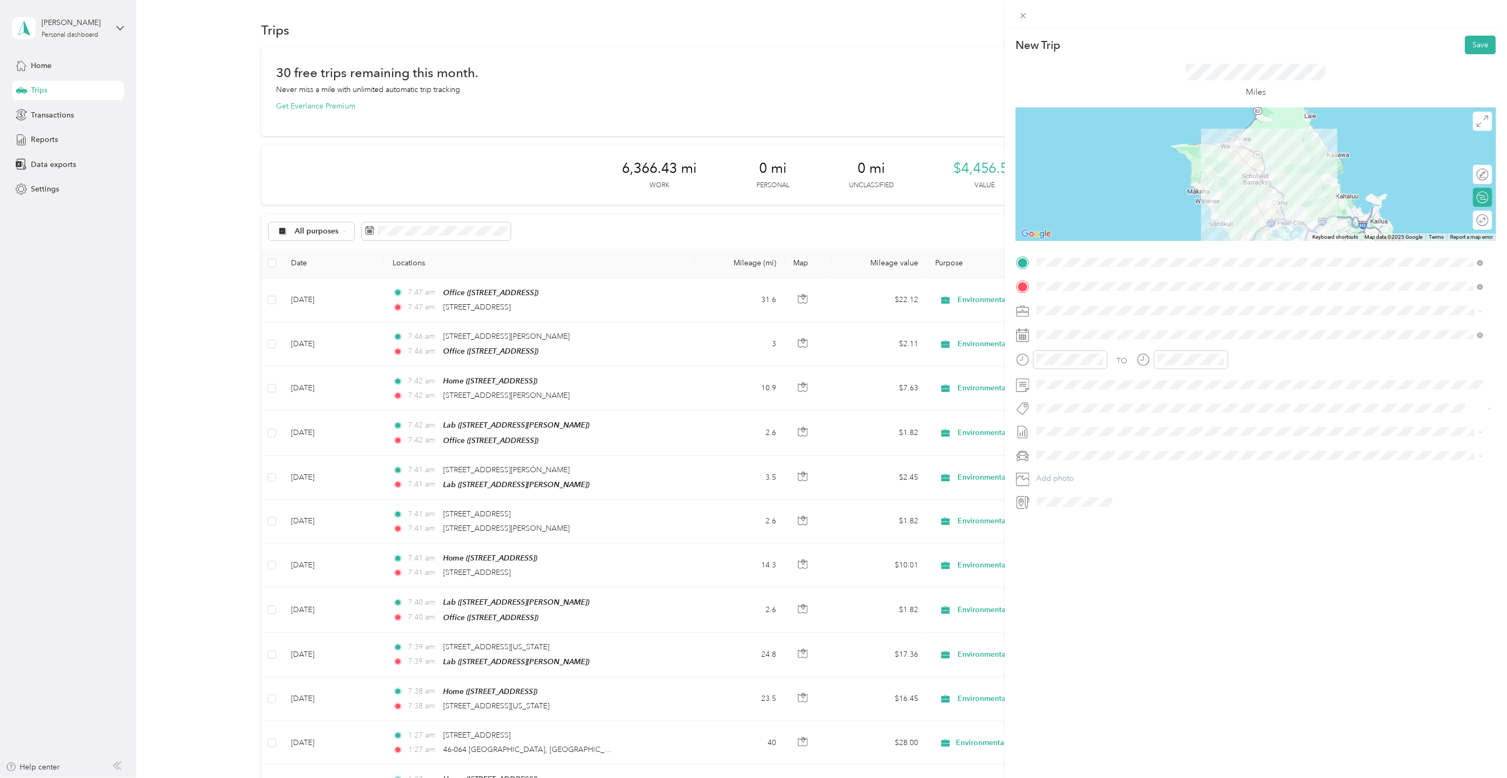
drag, startPoint x: 1155, startPoint y: 600, endPoint x: 1155, endPoint y: 592, distance: 8.5
click at [1155, 594] on div "New Trip Save This trip cannot be edited because it is either under review, app…" at bounding box center [1256, 417] width 502 height 778
click at [1061, 327] on span at bounding box center [1264, 335] width 463 height 16
click at [1060, 389] on div "[DATE]" at bounding box center [1100, 395] width 134 height 20
click at [1063, 395] on icon at bounding box center [1063, 395] width 11 height 11
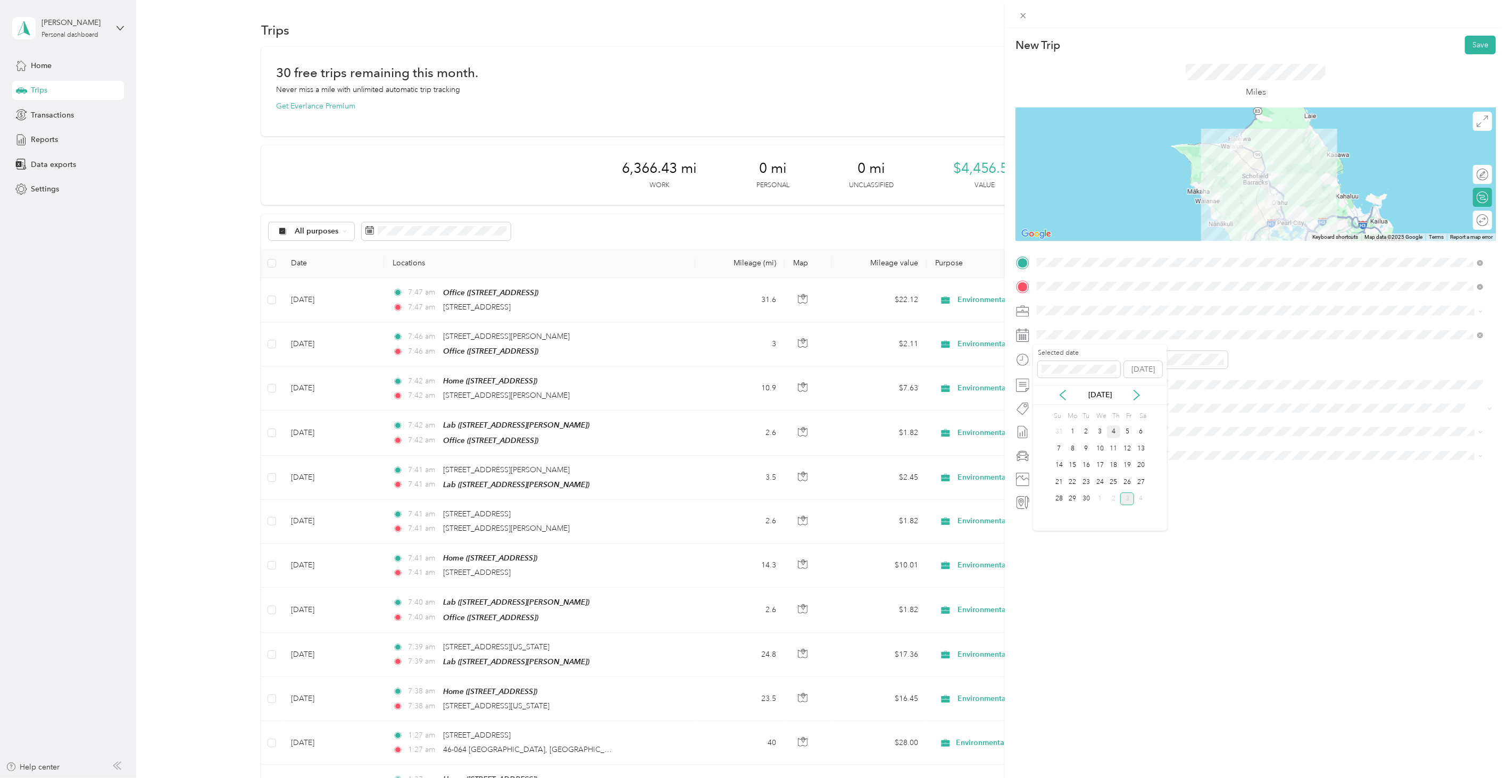
click at [1114, 435] on div "4" at bounding box center [1114, 432] width 14 height 13
click at [1465, 41] on button "Save" at bounding box center [1480, 45] width 31 height 19
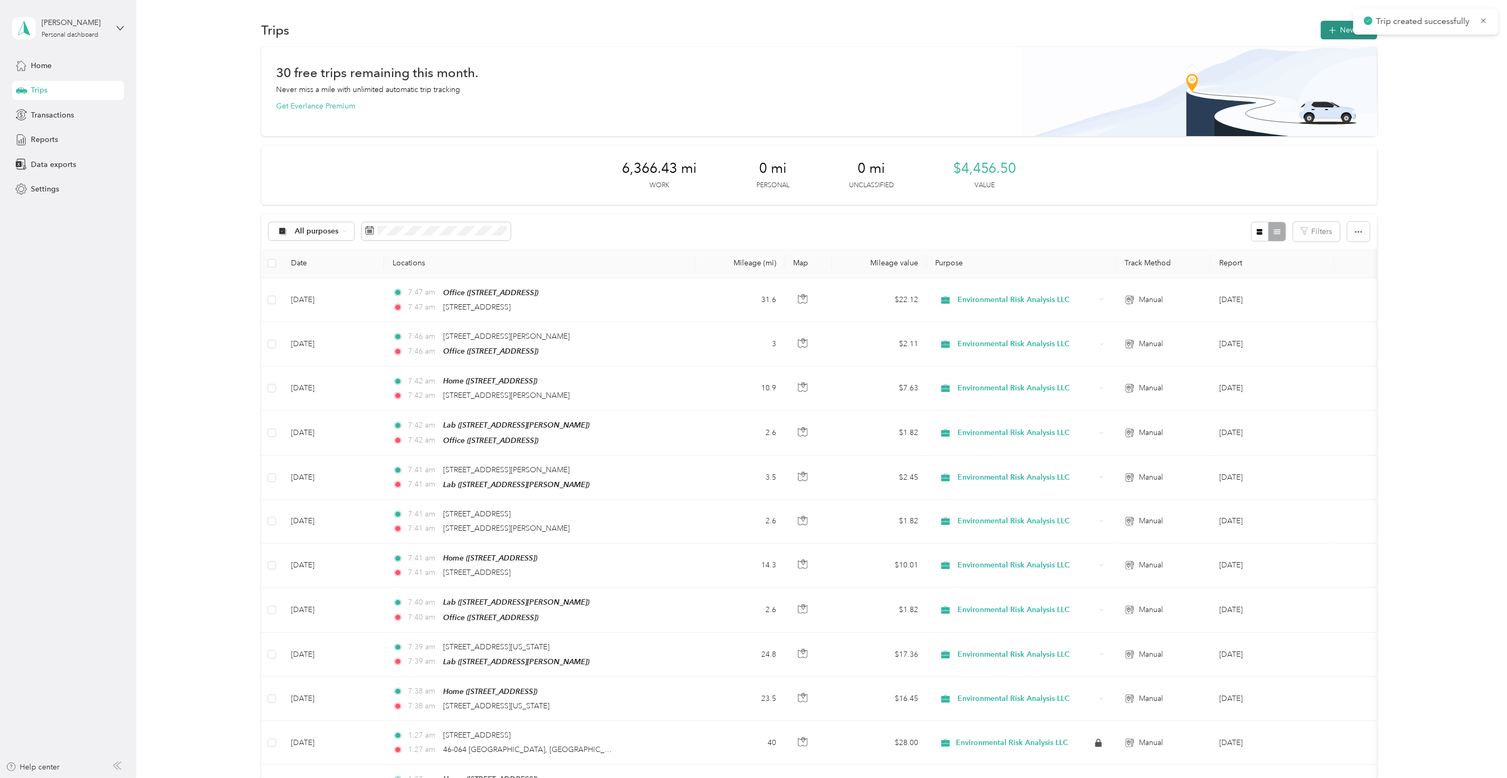
click at [1328, 38] on button "New trip" at bounding box center [1349, 30] width 56 height 19
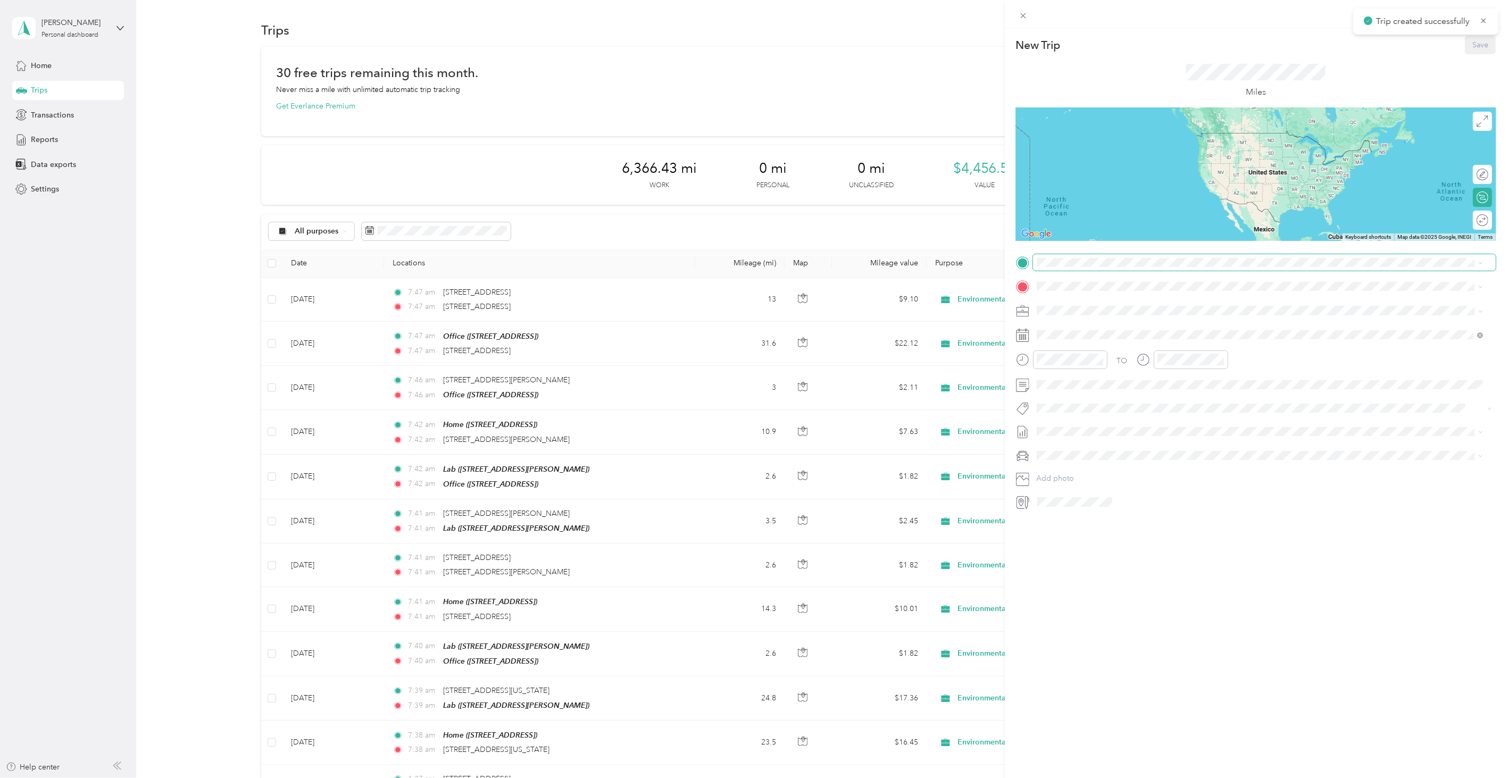
click at [1083, 270] on span at bounding box center [1264, 262] width 463 height 16
click at [1079, 300] on span "[STREET_ADDRESS][US_STATE]" at bounding box center [1110, 301] width 106 height 10
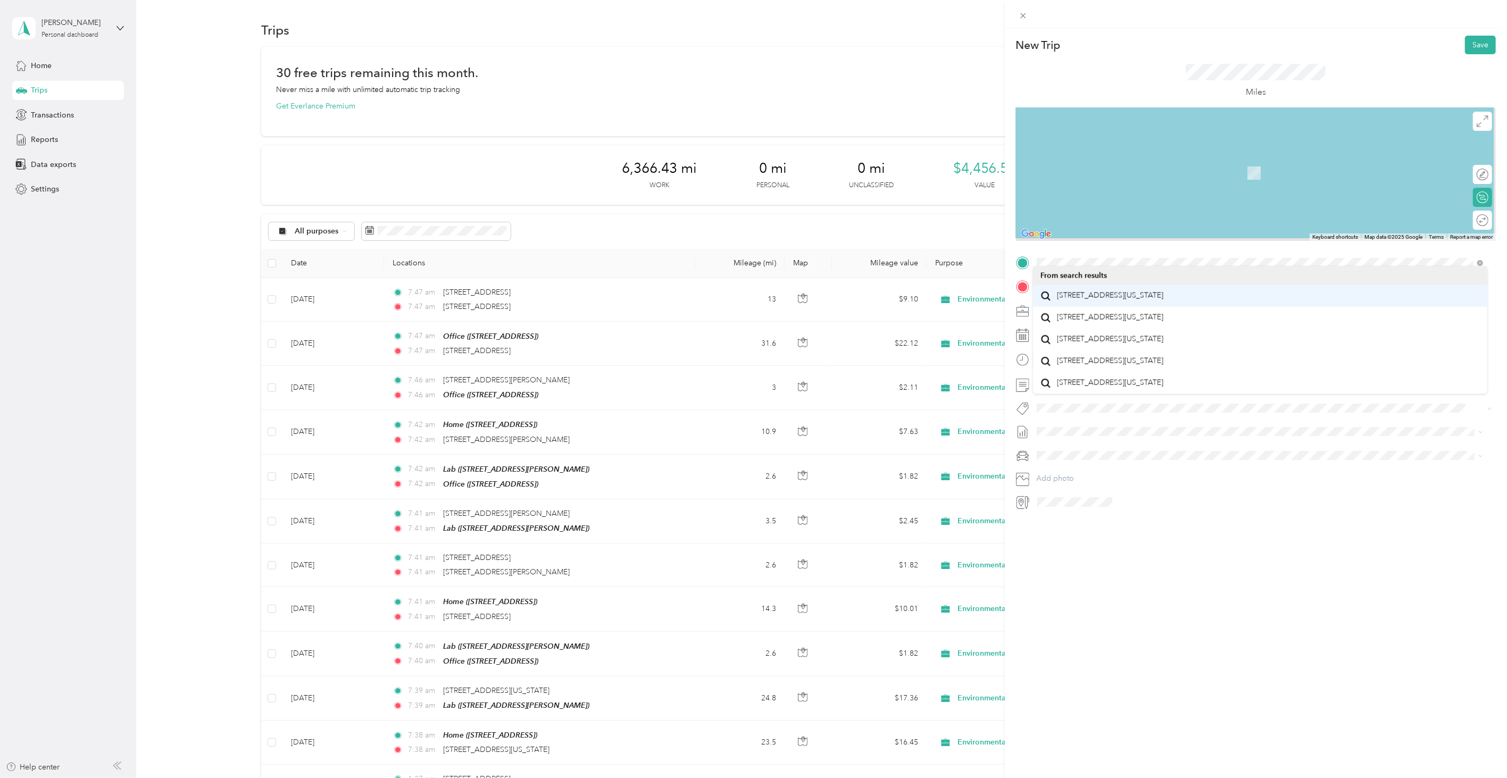
click at [1065, 296] on div "TO Add photo" at bounding box center [1256, 382] width 480 height 256
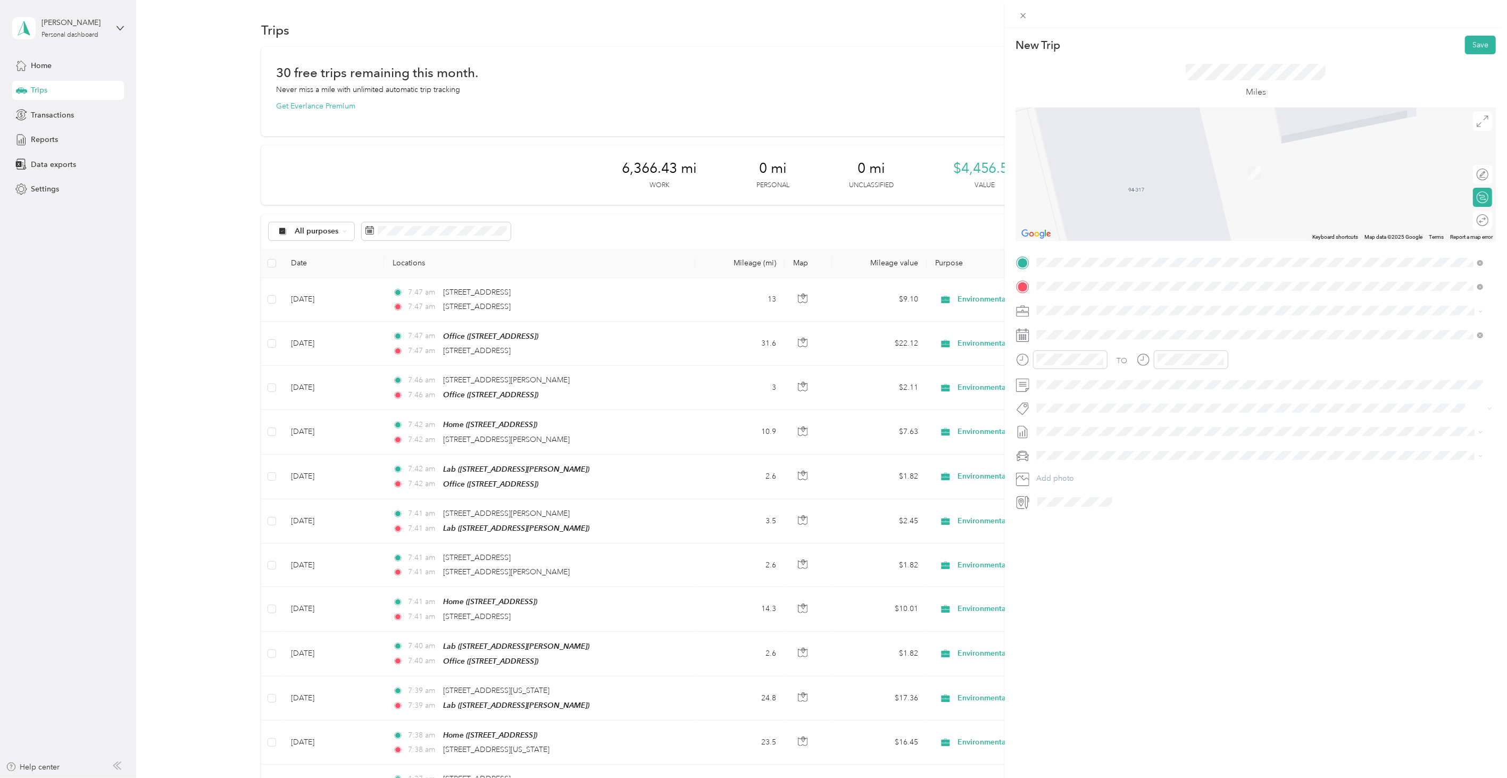
click at [1082, 324] on span "[STREET_ADDRESS][PERSON_NAME][US_STATE]" at bounding box center [1139, 325] width 165 height 10
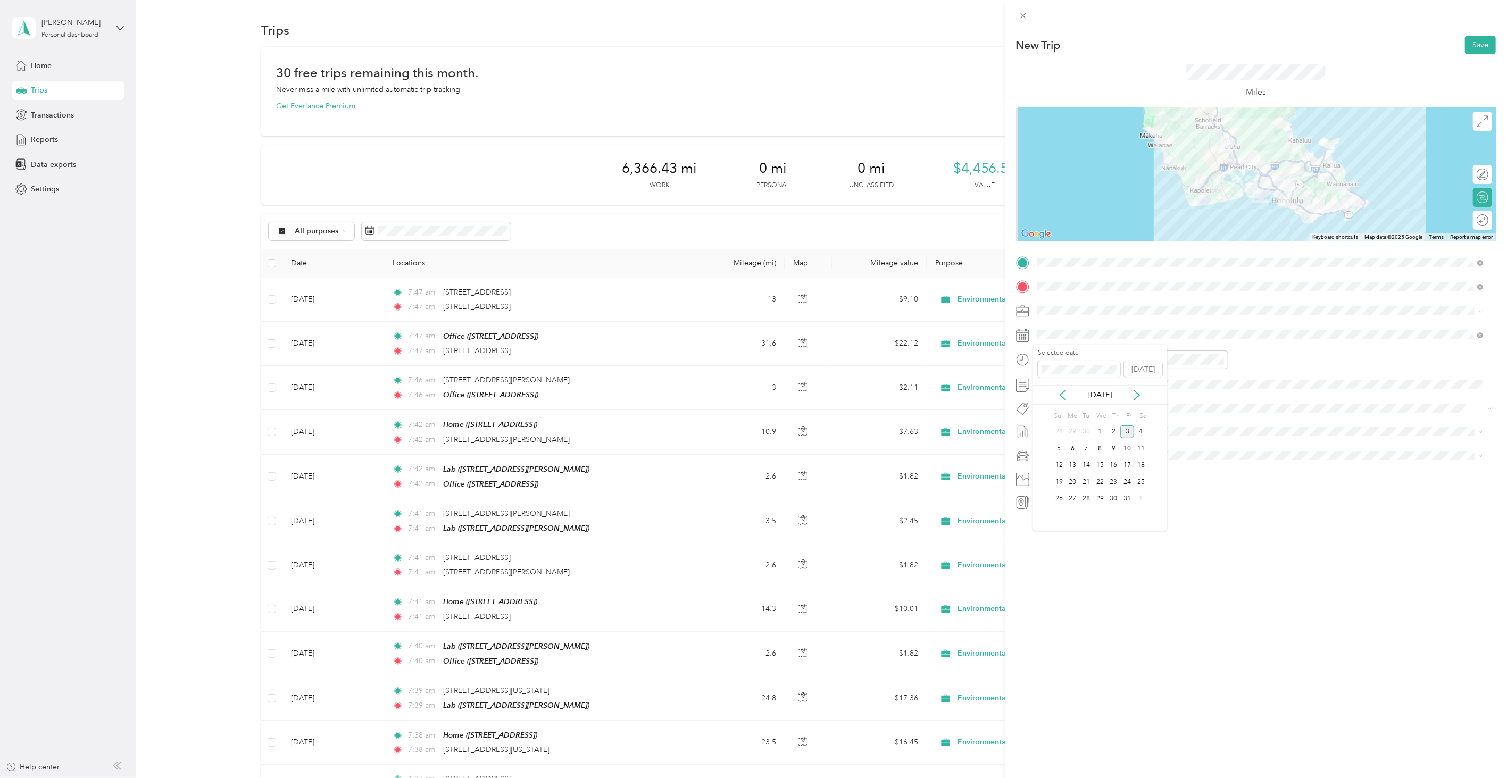
click at [1056, 389] on div "[DATE]" at bounding box center [1100, 395] width 134 height 20
click at [1060, 390] on icon at bounding box center [1063, 395] width 11 height 11
click at [1112, 426] on div "4" at bounding box center [1114, 432] width 14 height 13
click at [1479, 40] on button "Save" at bounding box center [1480, 45] width 31 height 19
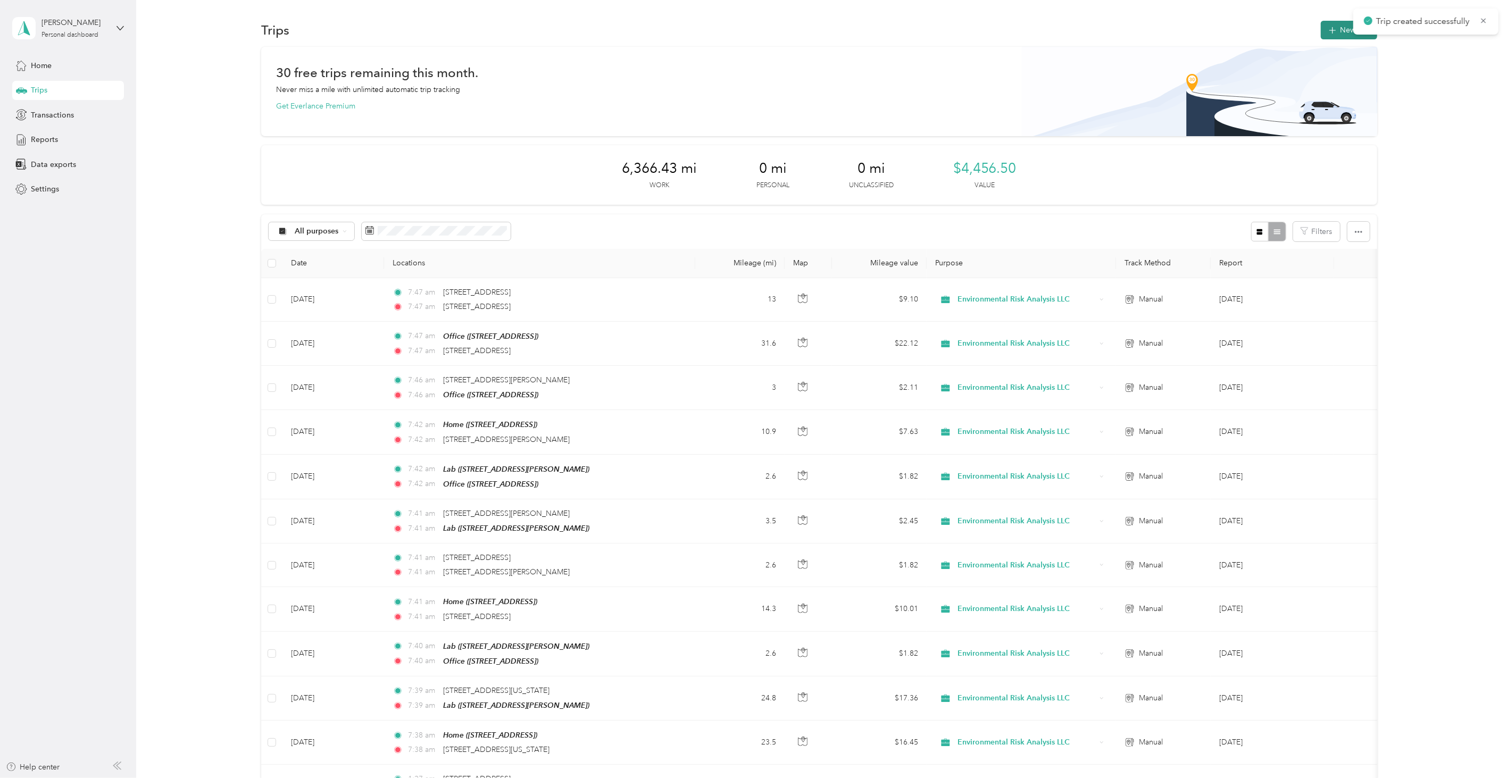
click at [1336, 33] on button "New trip" at bounding box center [1349, 30] width 56 height 19
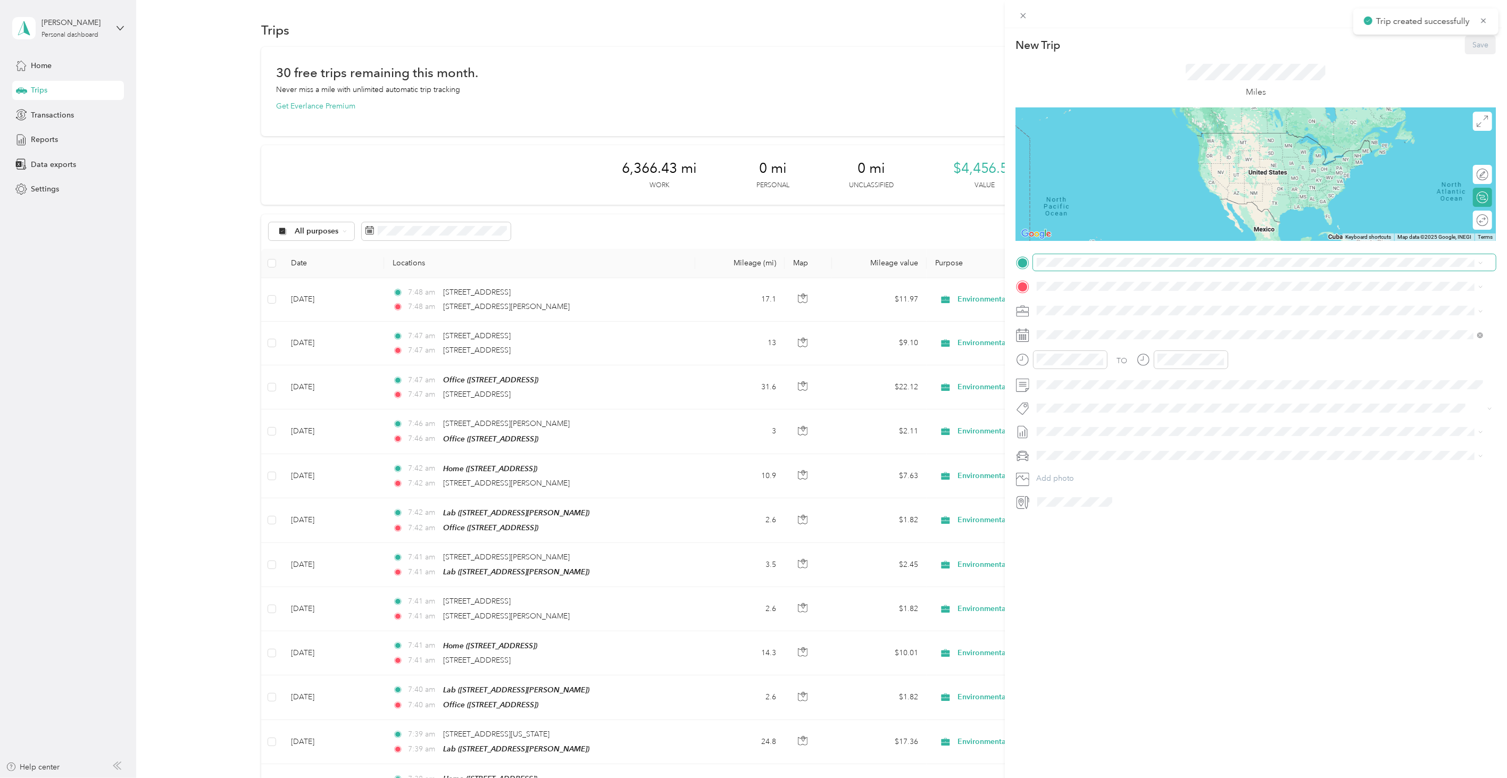
click at [1078, 256] on span at bounding box center [1264, 262] width 463 height 16
click at [1077, 309] on div "[STREET_ADDRESS][PERSON_NAME][US_STATE]" at bounding box center [1261, 301] width 440 height 14
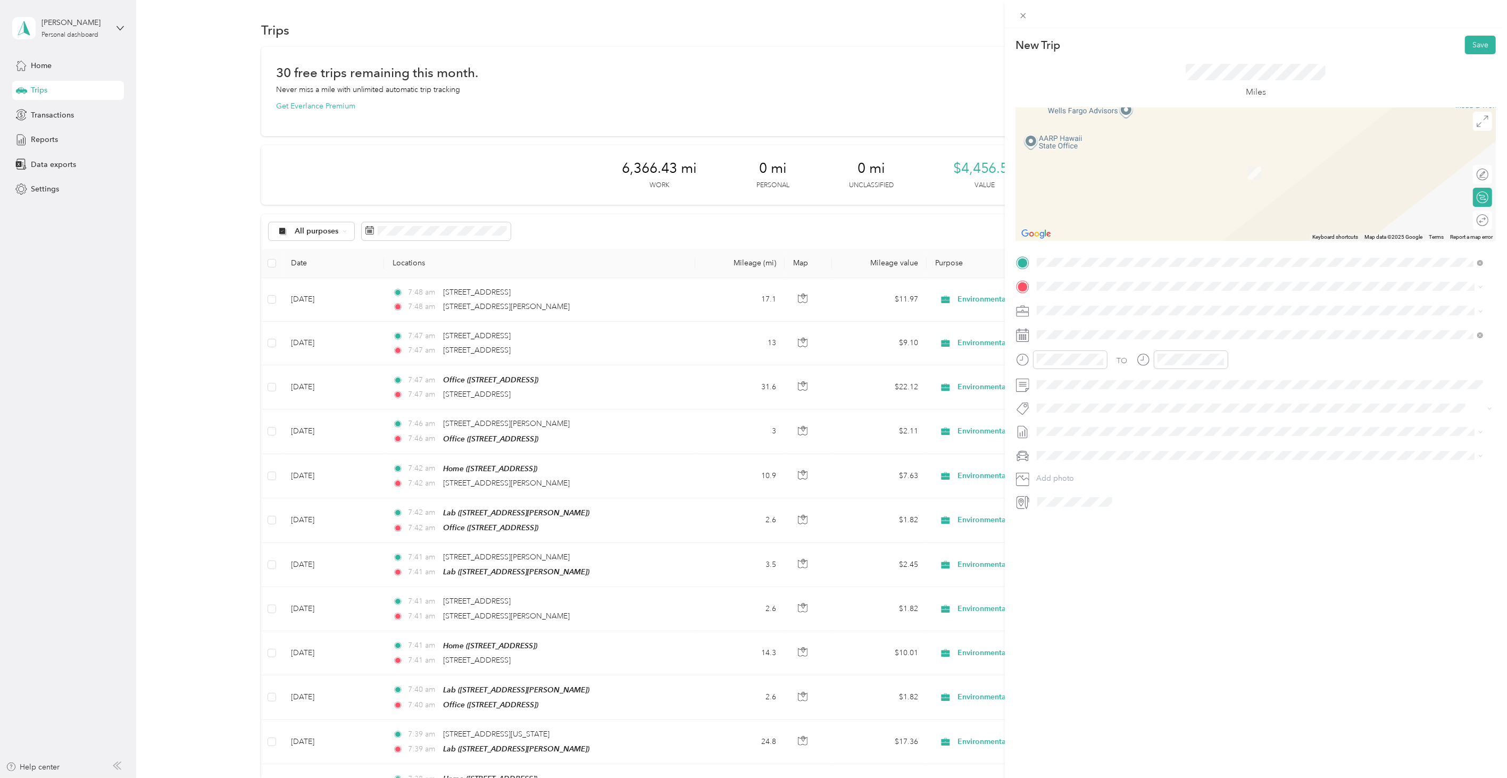
click at [1087, 374] on div "Office [STREET_ADDRESS]" at bounding box center [1091, 366] width 68 height 22
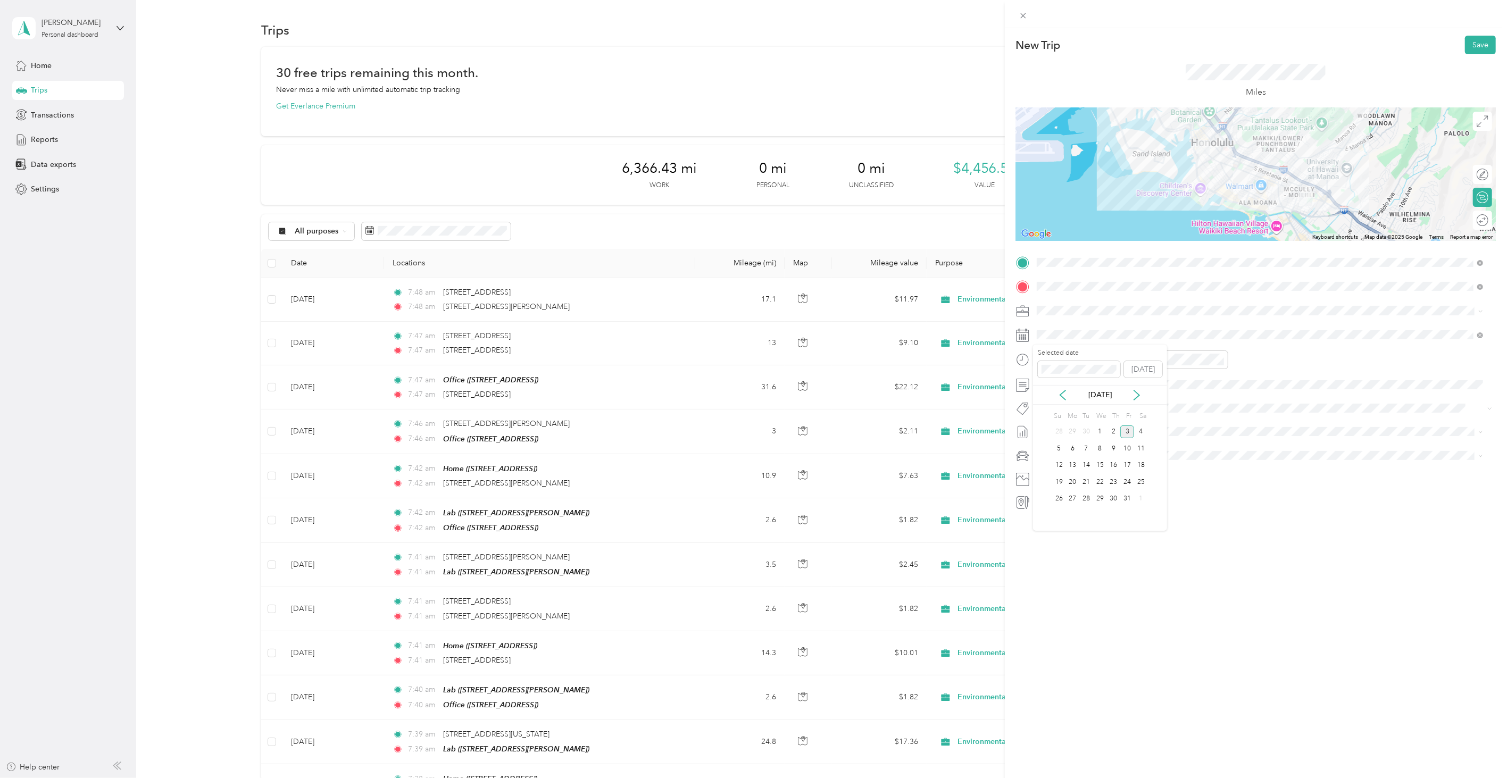
click at [1065, 387] on div "[DATE]" at bounding box center [1100, 395] width 134 height 20
click at [1062, 394] on icon at bounding box center [1062, 396] width 5 height 10
click at [1115, 433] on div "4" at bounding box center [1114, 432] width 14 height 13
click at [1465, 48] on button "Save" at bounding box center [1480, 45] width 31 height 19
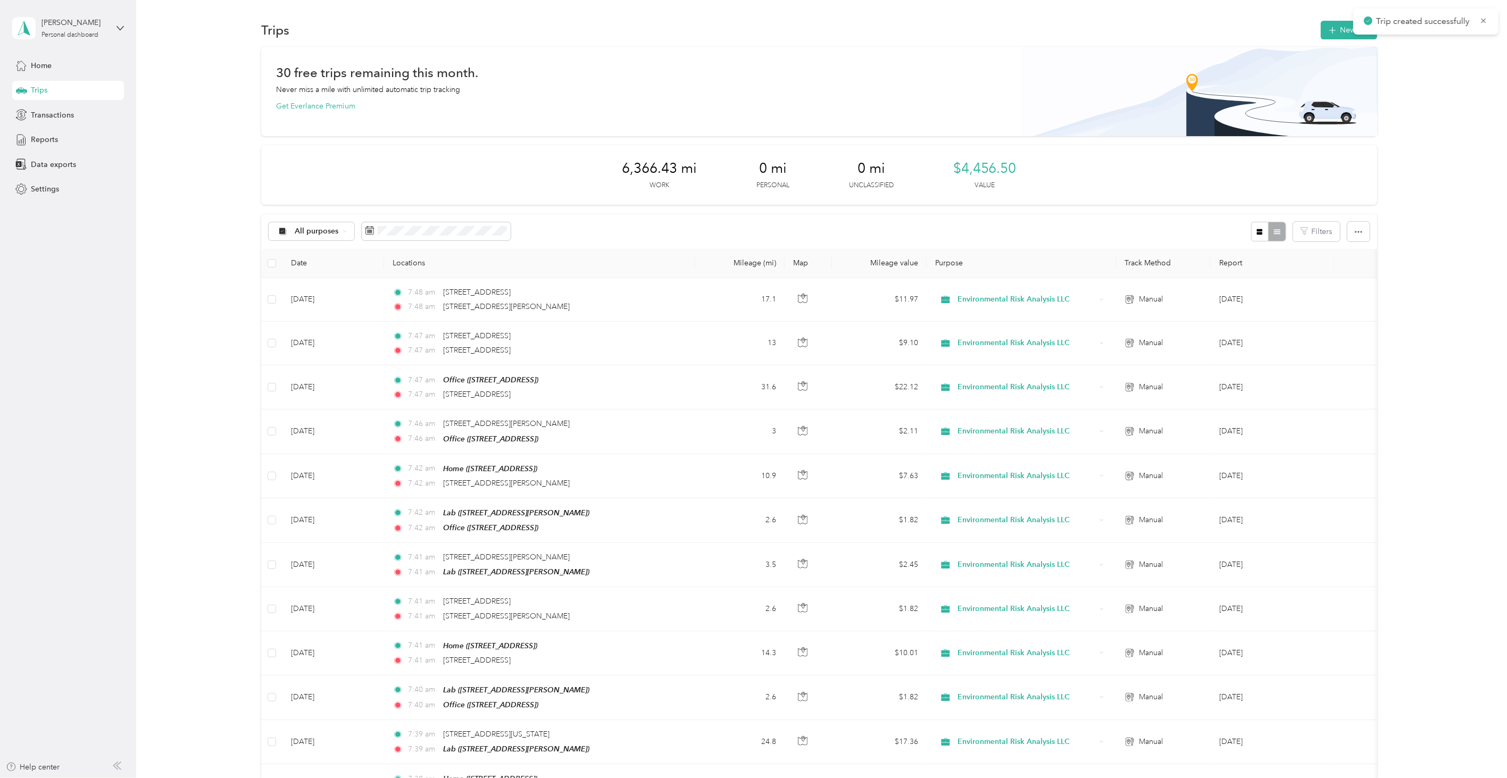
click at [1337, 14] on div "Trips New trip 30 free trips remaining this month. Never miss a mile with unlim…" at bounding box center [819, 758] width 1366 height 1516
click at [1334, 32] on button "New trip" at bounding box center [1349, 30] width 56 height 19
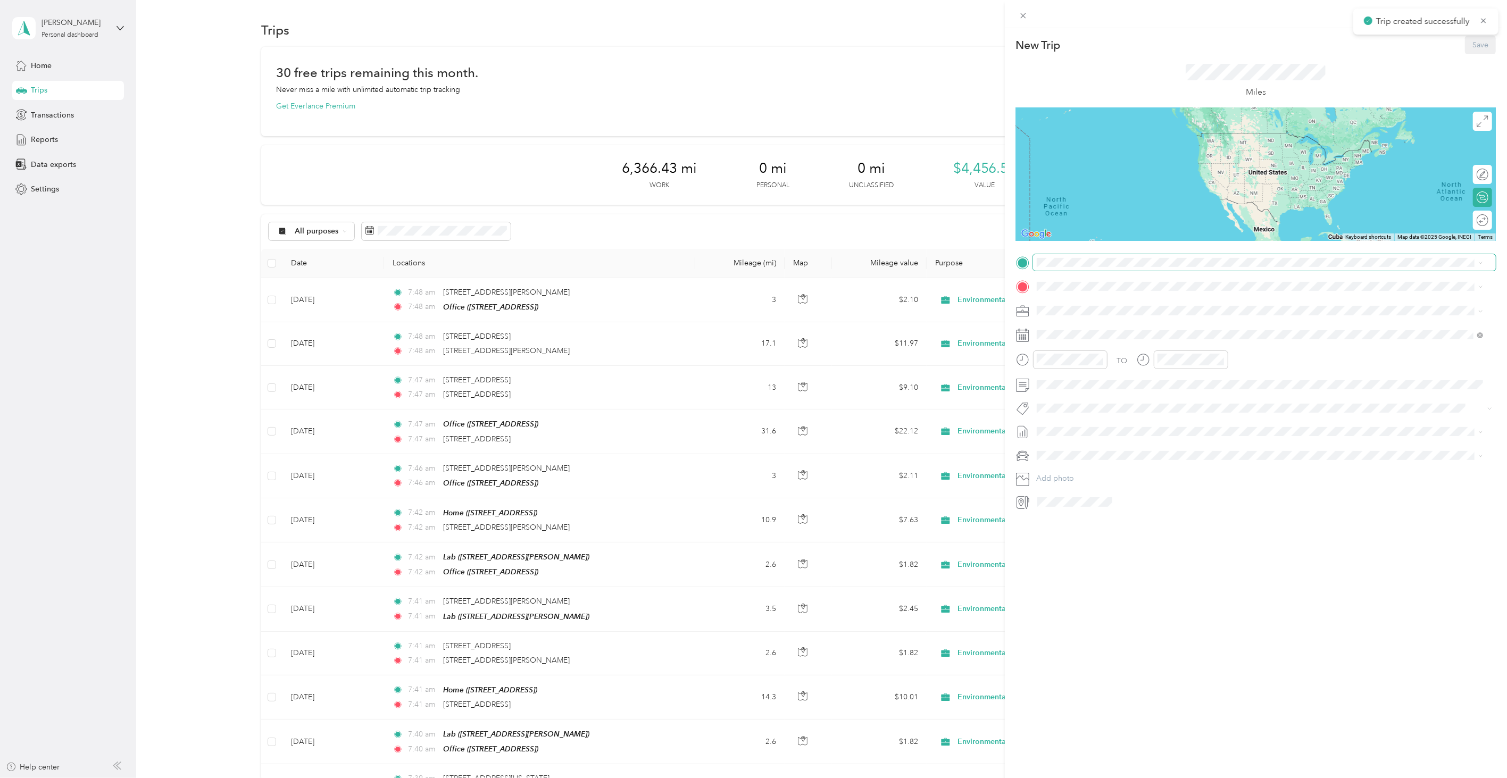
click at [1097, 256] on span at bounding box center [1264, 262] width 463 height 16
click at [1093, 306] on div "Home [STREET_ADDRESS][PERSON_NAME]" at bounding box center [1091, 310] width 68 height 22
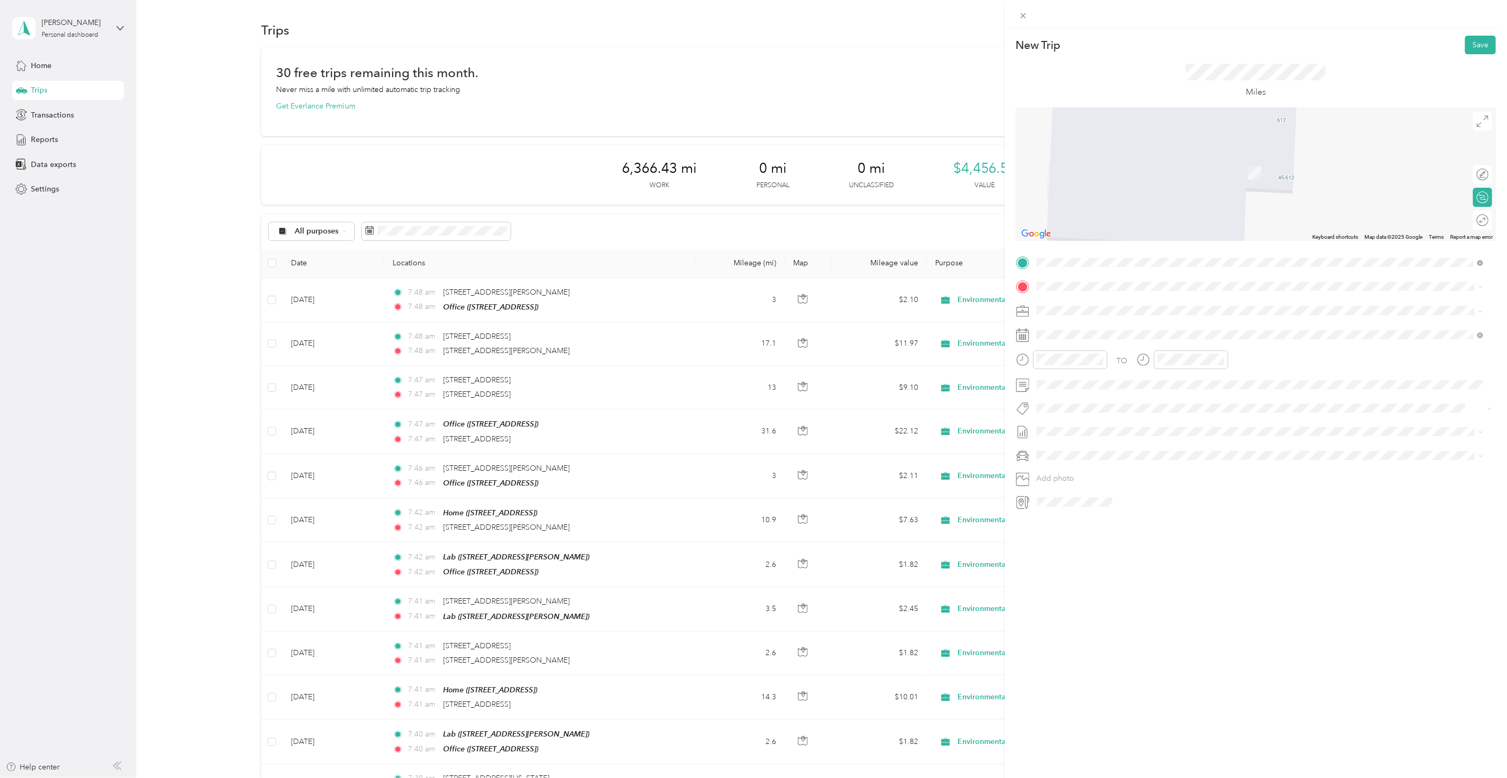
click at [1115, 329] on span "[GEOGRAPHIC_DATA][US_STATE], [GEOGRAPHIC_DATA]" at bounding box center [1155, 325] width 196 height 10
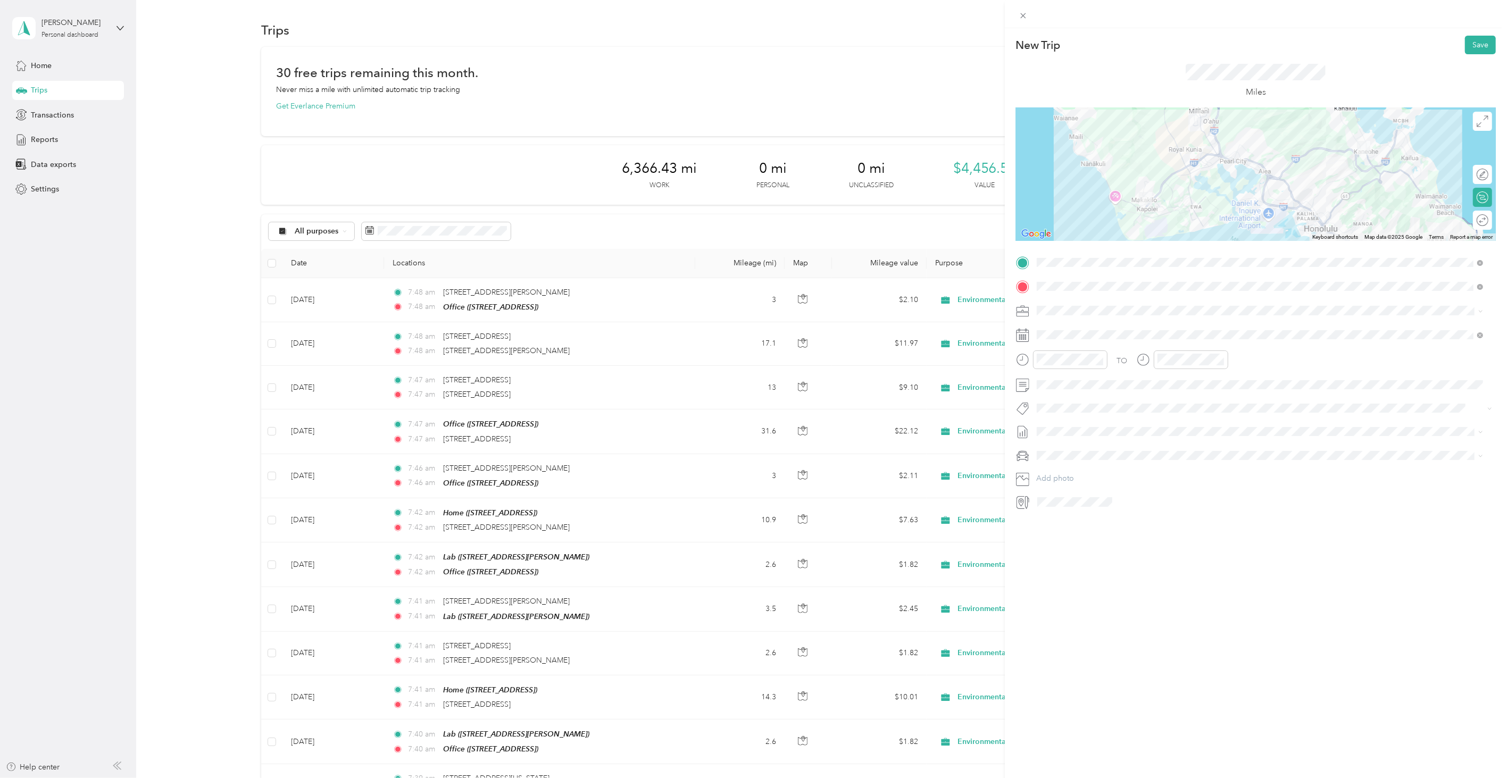
click at [1146, 593] on div "New Trip Save This trip cannot be edited because it is either under review, app…" at bounding box center [1256, 417] width 502 height 778
click at [1066, 391] on icon at bounding box center [1062, 396] width 5 height 10
click at [1130, 437] on div "5" at bounding box center [1128, 432] width 14 height 13
click at [1485, 45] on button "Save" at bounding box center [1480, 45] width 31 height 19
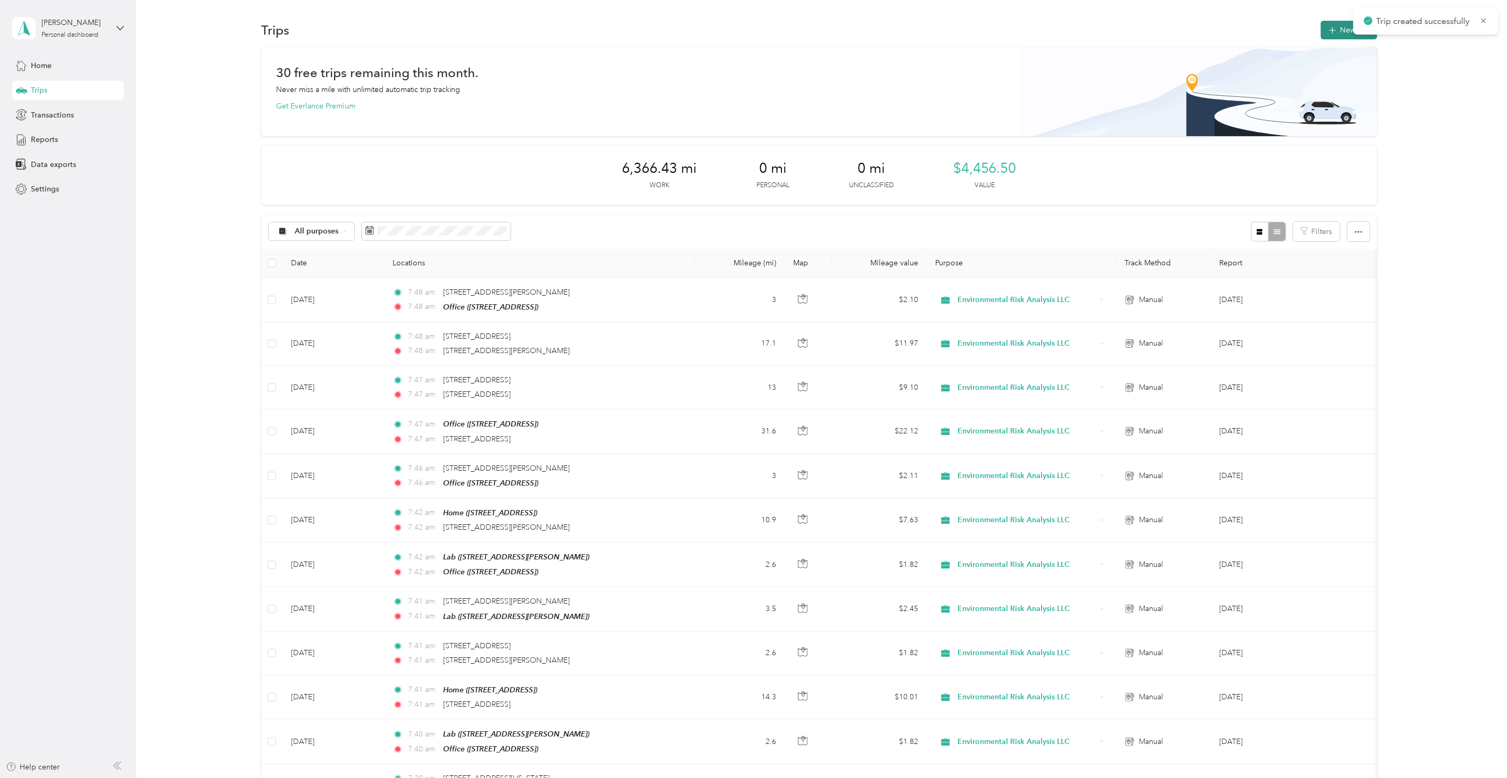
click at [1333, 24] on button "New trip" at bounding box center [1349, 30] width 56 height 19
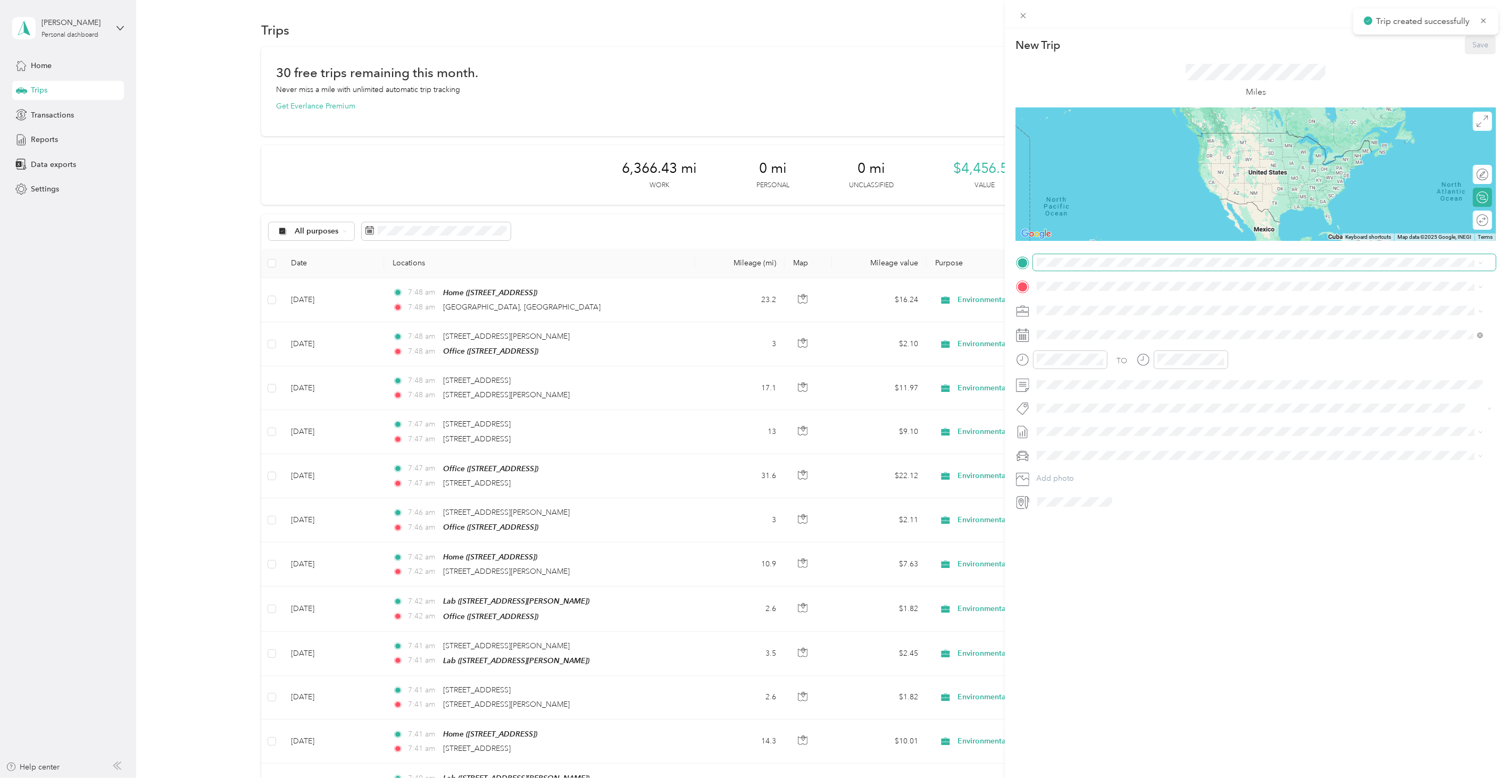
click at [1068, 250] on div "New Trip Save This trip cannot be edited because it is either under review, app…" at bounding box center [1256, 273] width 480 height 475
click at [1071, 273] on div "TO Add photo" at bounding box center [1256, 382] width 480 height 256
click at [1079, 302] on span "[GEOGRAPHIC_DATA][US_STATE], [GEOGRAPHIC_DATA]" at bounding box center [1155, 301] width 196 height 10
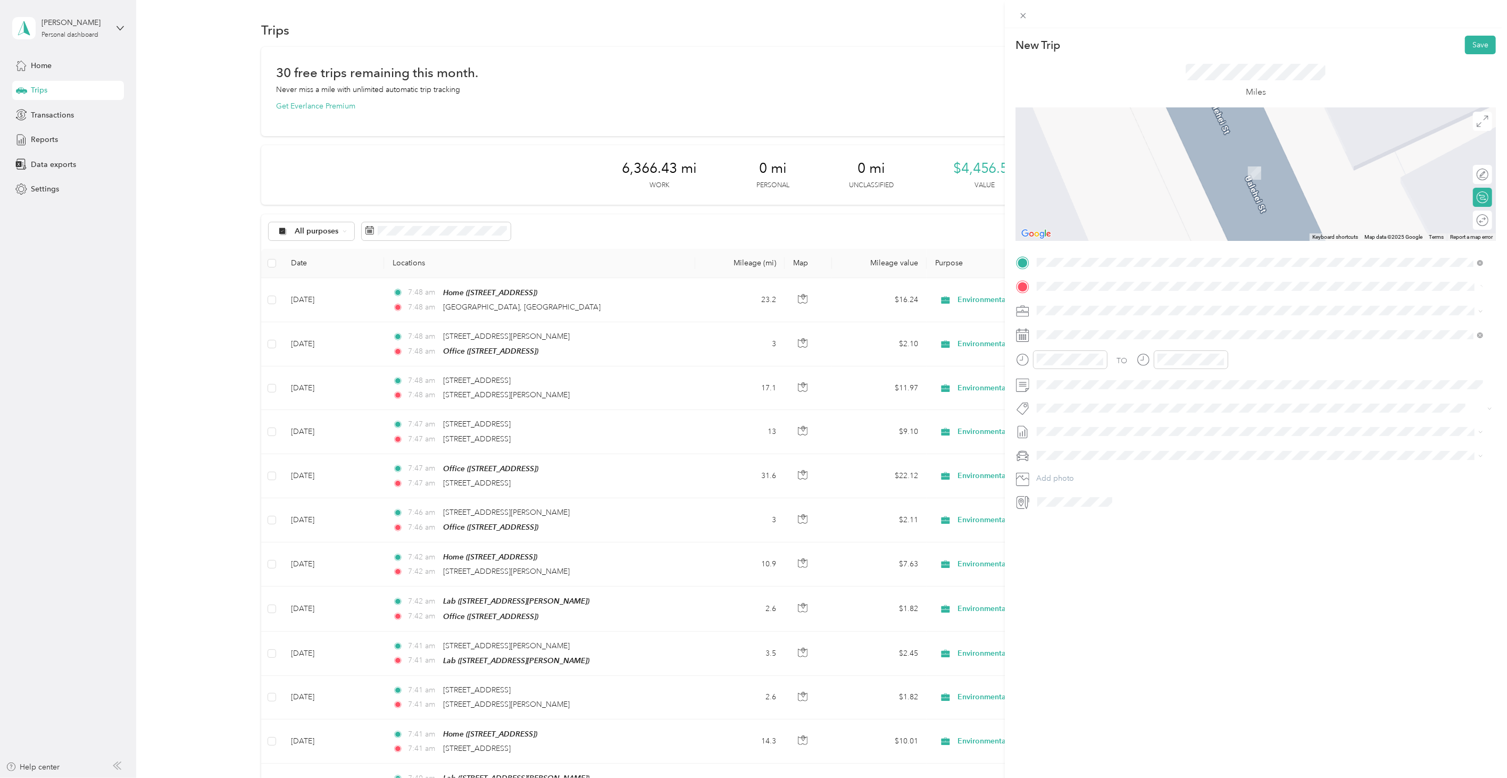
click at [675, 317] on div "New Trip Save This trip cannot be edited because it is either under review, app…" at bounding box center [753, 389] width 1507 height 778
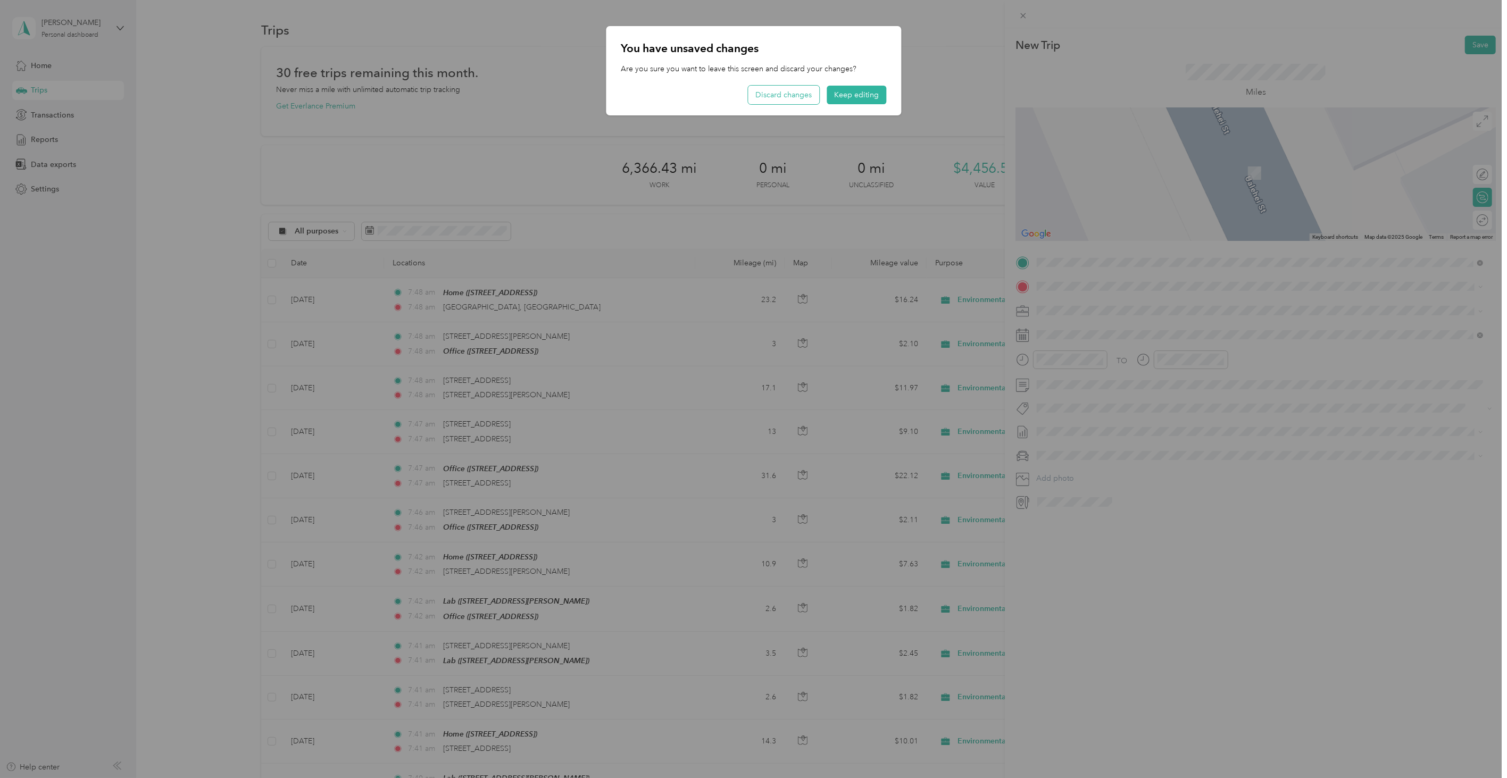
drag, startPoint x: 795, startPoint y: 96, endPoint x: 806, endPoint y: 95, distance: 10.2
click at [806, 95] on button "Discard changes" at bounding box center [783, 95] width 71 height 19
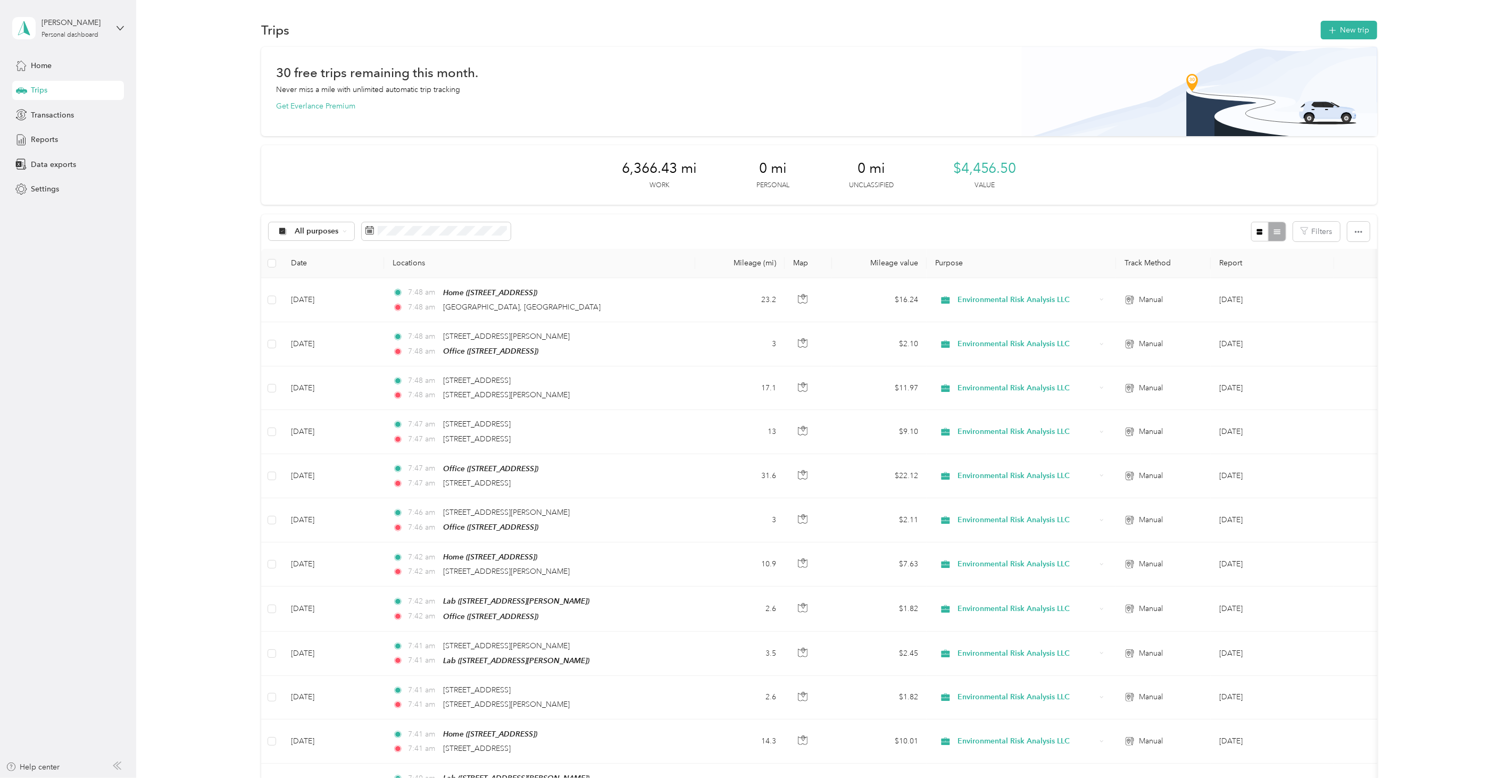
click at [658, 315] on td "7:48 am Home ([STREET_ADDRESS][PERSON_NAME][PERSON_NAME]) 7:[GEOGRAPHIC_DATA], …" at bounding box center [539, 300] width 311 height 44
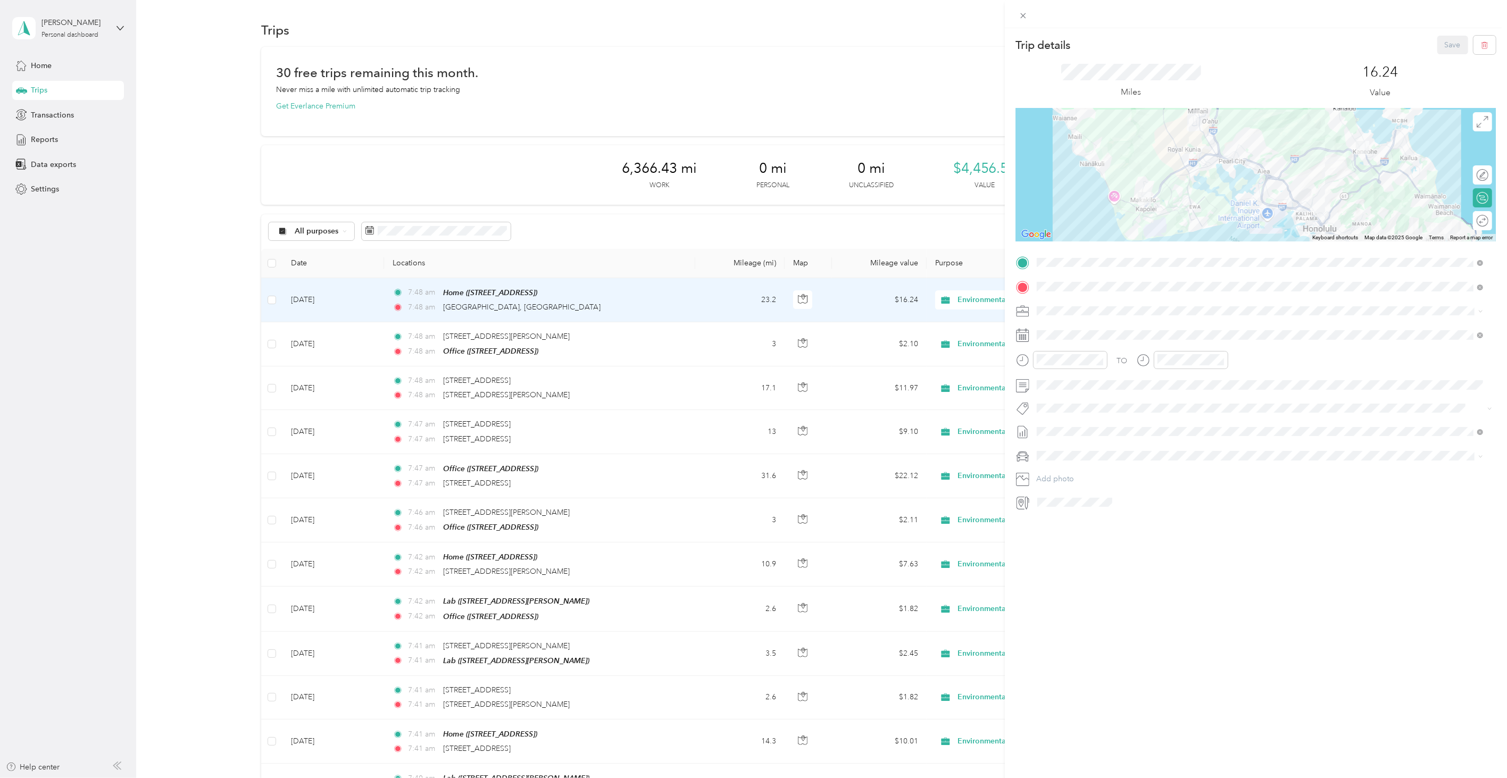
click at [493, 177] on div "Trip details Save This trip cannot be edited because it is either under review,…" at bounding box center [753, 389] width 1507 height 778
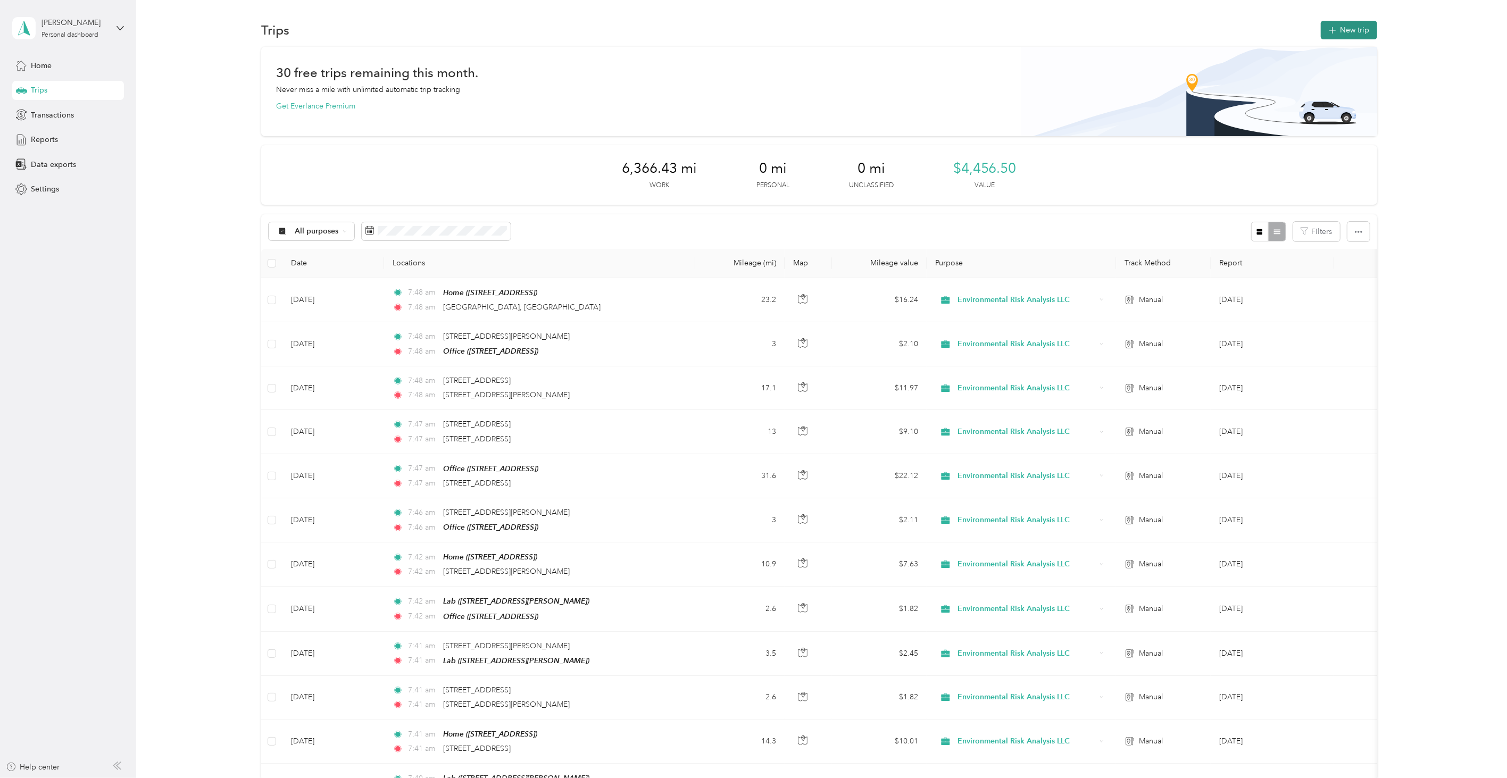
click at [1324, 24] on button "New trip" at bounding box center [1349, 30] width 56 height 19
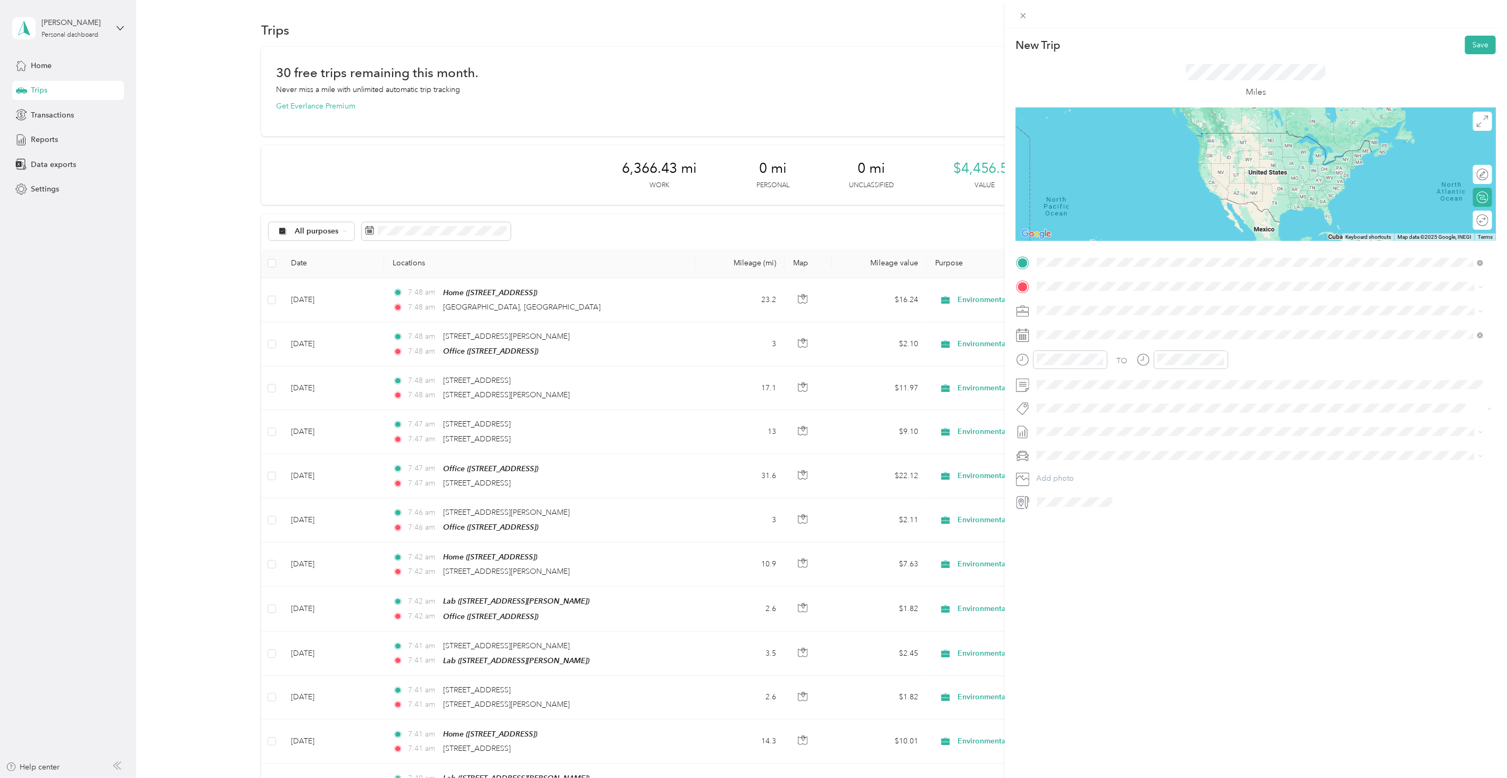
click at [1083, 306] on span "[GEOGRAPHIC_DATA][US_STATE], [GEOGRAPHIC_DATA]" at bounding box center [1155, 301] width 196 height 10
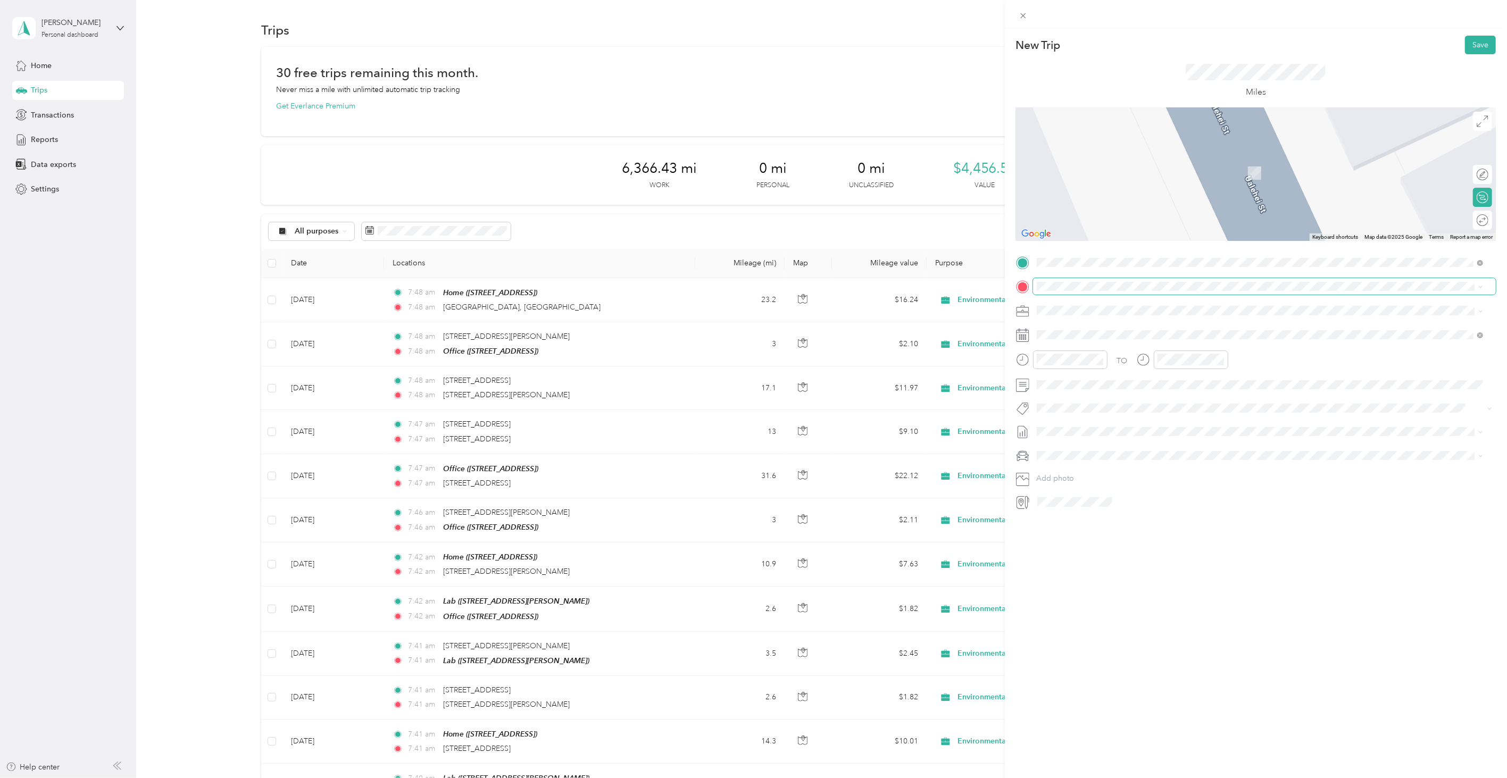
click at [1065, 280] on span at bounding box center [1264, 286] width 463 height 16
click at [1112, 325] on span "[STREET_ADDRESS][US_STATE]" at bounding box center [1110, 325] width 106 height 10
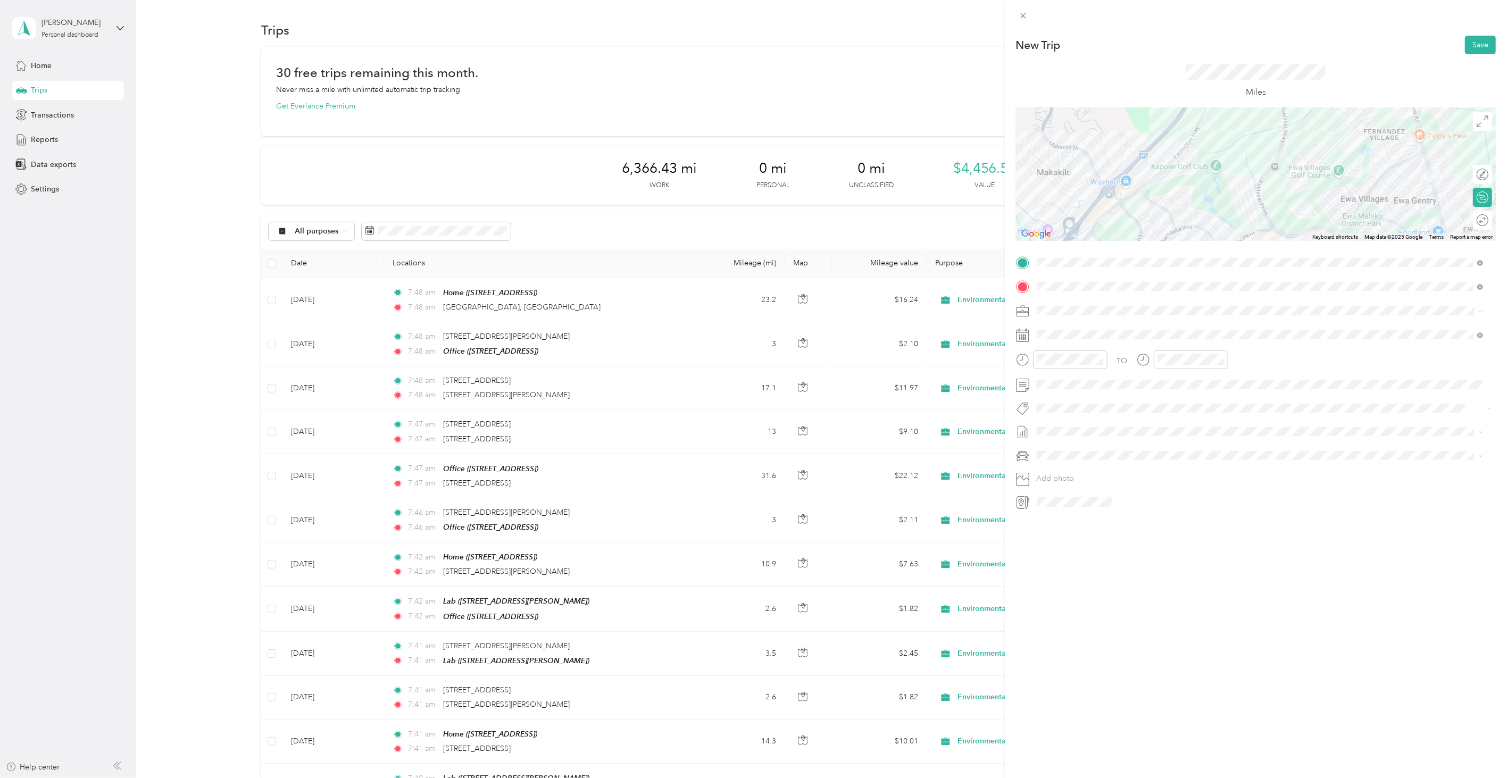
drag, startPoint x: 1132, startPoint y: 562, endPoint x: 1132, endPoint y: 551, distance: 11.7
click at [1133, 562] on div "New Trip Save This trip cannot be edited because it is either under review, app…" at bounding box center [1256, 417] width 502 height 778
click at [1066, 395] on icon at bounding box center [1063, 395] width 11 height 11
click at [1125, 435] on div "5" at bounding box center [1128, 432] width 14 height 13
click at [1482, 46] on button "Save" at bounding box center [1480, 45] width 31 height 19
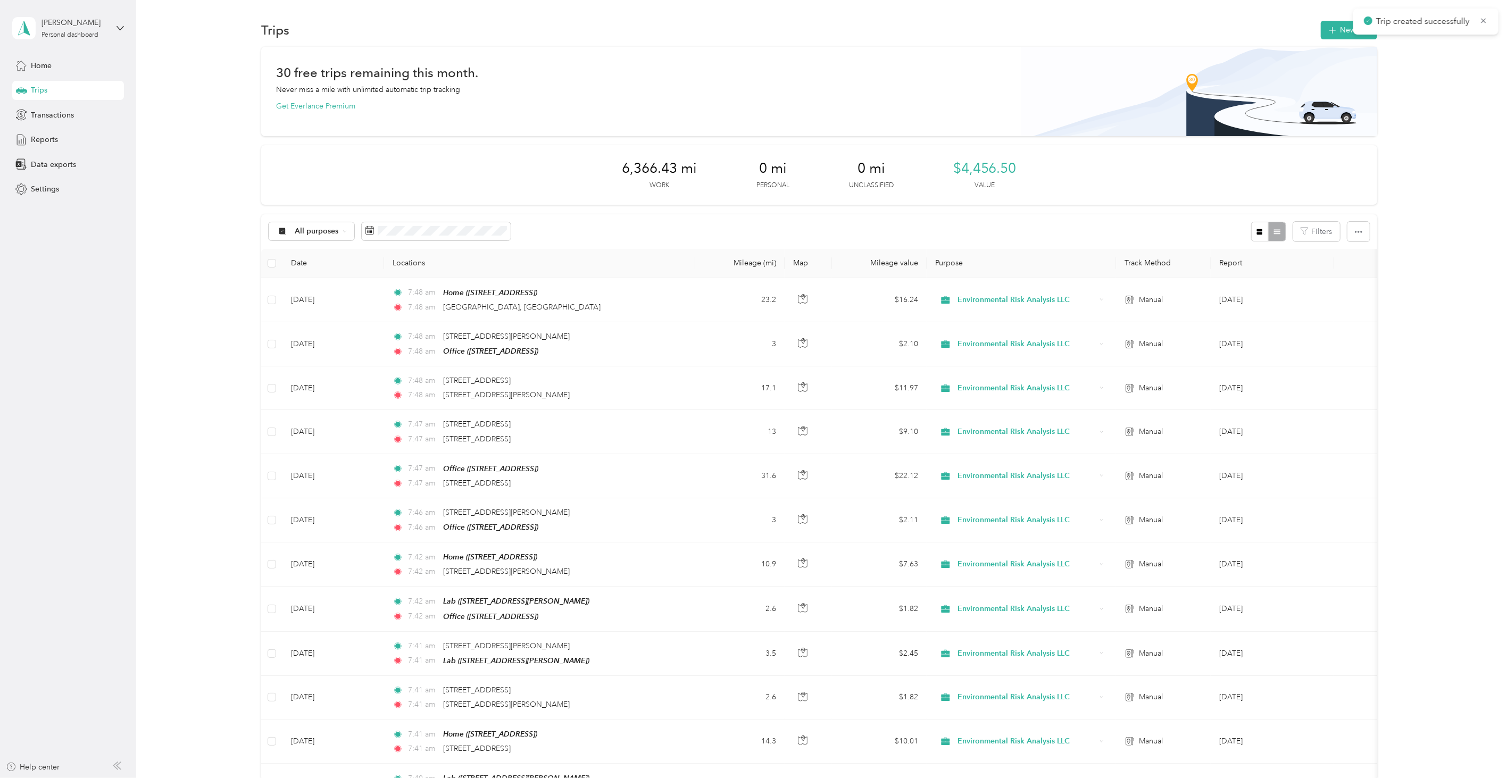
click at [1323, 15] on div "Trips New trip 30 free trips remaining this month. Never miss a mile with unlim…" at bounding box center [819, 758] width 1366 height 1516
click at [1326, 21] on button "New trip" at bounding box center [1349, 30] width 56 height 19
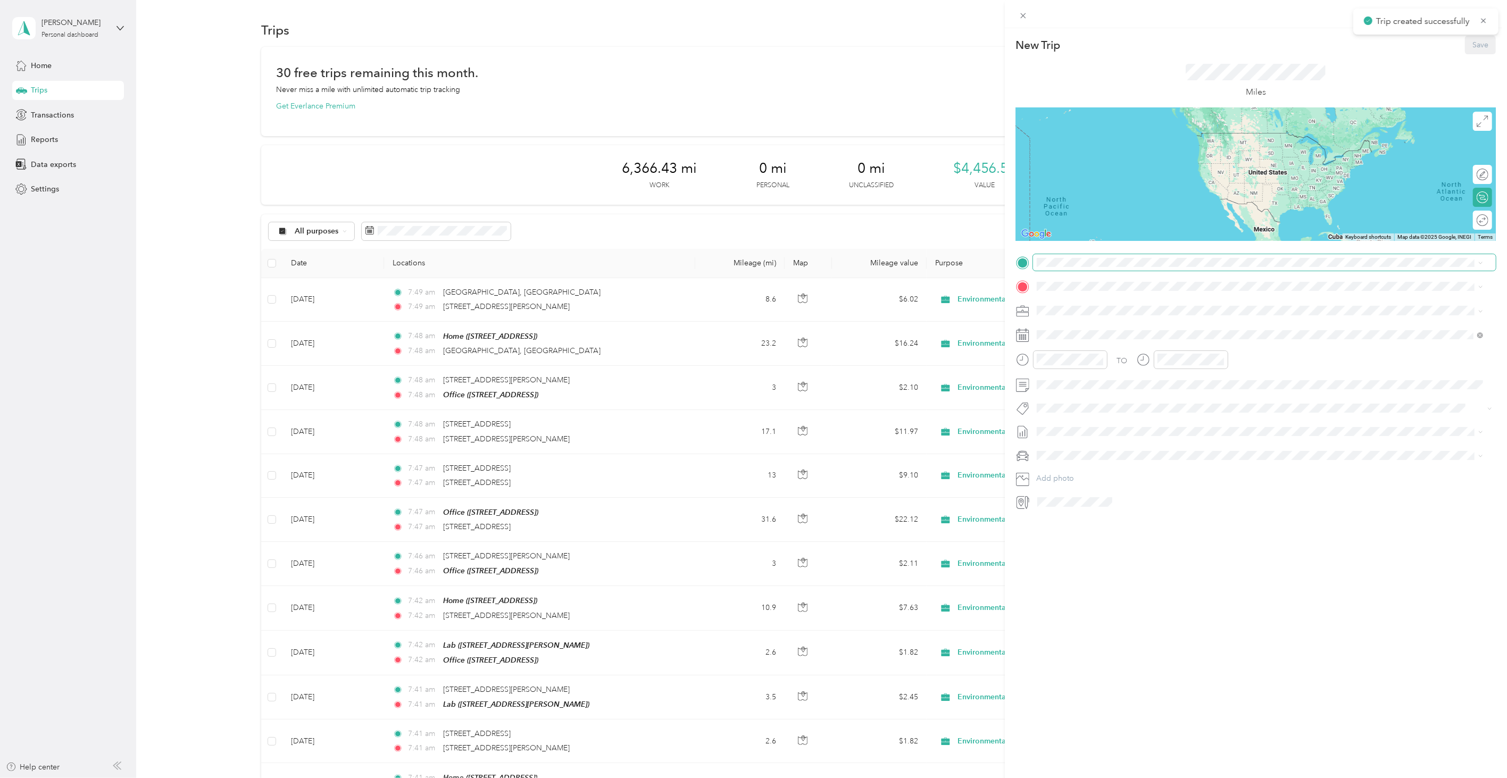
click at [1077, 256] on span at bounding box center [1264, 262] width 463 height 16
click at [1089, 312] on li "[STREET_ADDRESS][US_STATE]" at bounding box center [1260, 302] width 454 height 22
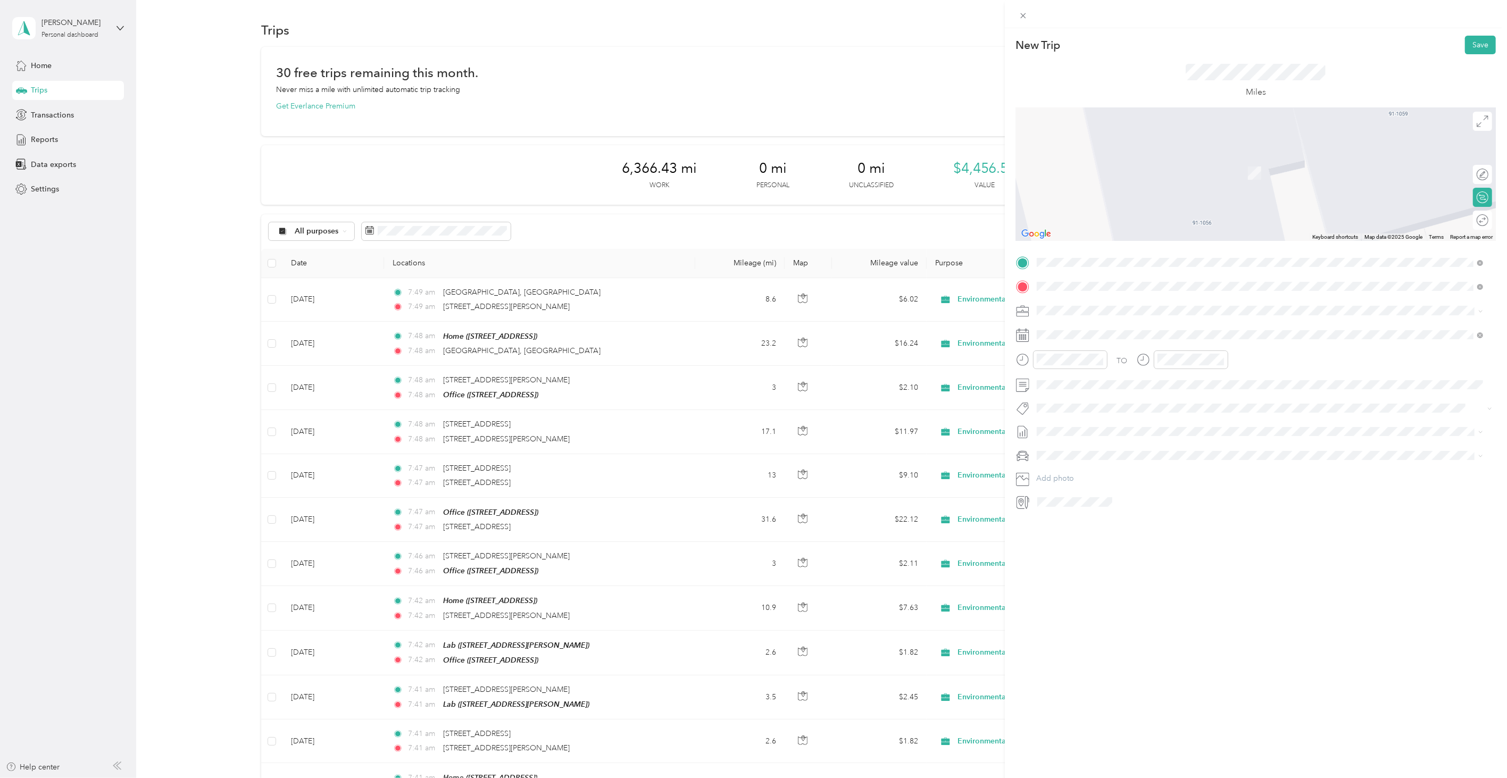
click at [1100, 319] on div "[STREET_ADDRESS][US_STATE]" at bounding box center [1261, 326] width 440 height 14
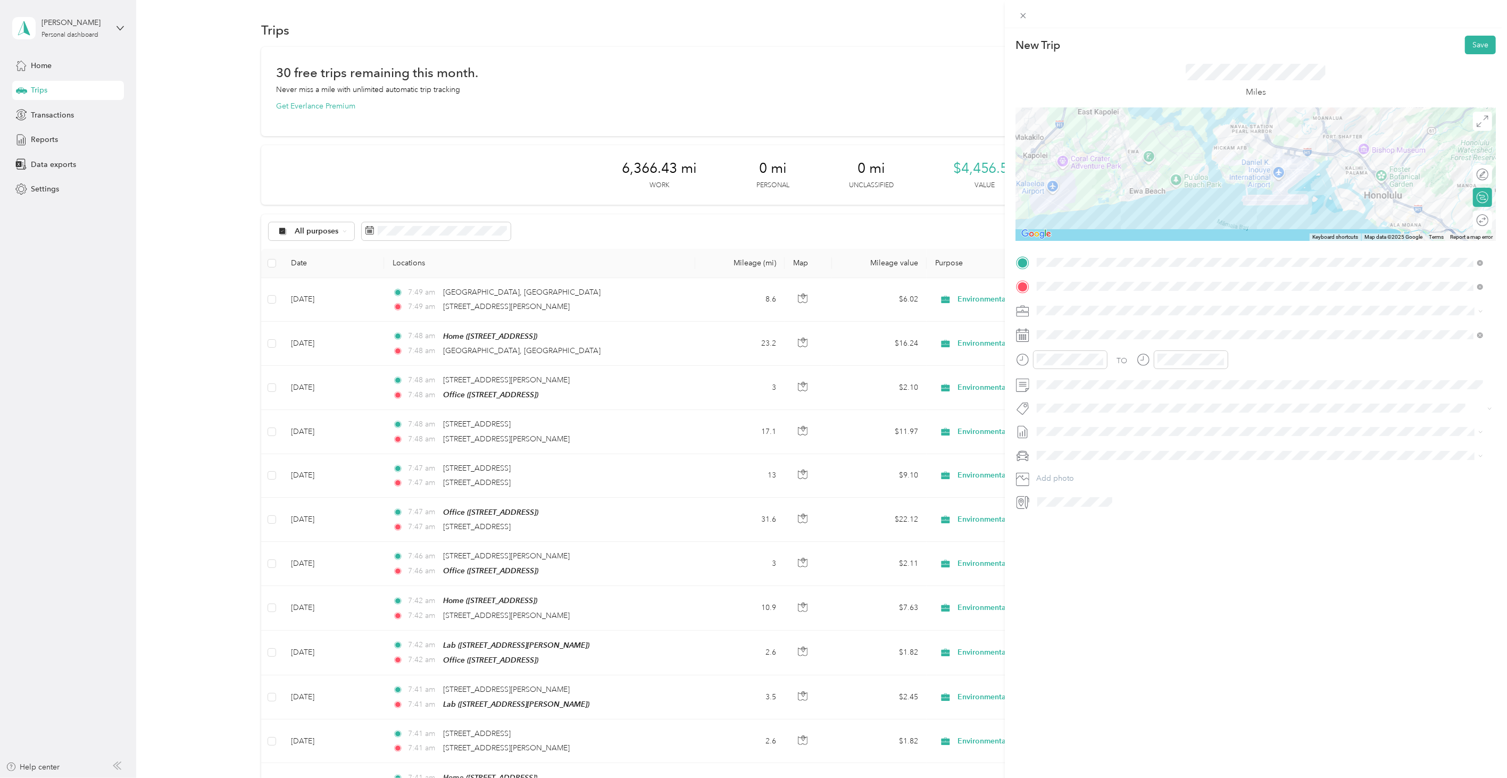
drag, startPoint x: 1172, startPoint y: 635, endPoint x: 1157, endPoint y: 607, distance: 31.9
click at [1169, 632] on div "New Trip Save This trip cannot be edited because it is either under review, app…" at bounding box center [1256, 417] width 502 height 778
click at [1068, 386] on div "[DATE]" at bounding box center [1100, 395] width 134 height 20
click at [1060, 395] on icon at bounding box center [1062, 396] width 5 height 10
click at [1127, 429] on div "5" at bounding box center [1128, 432] width 14 height 13
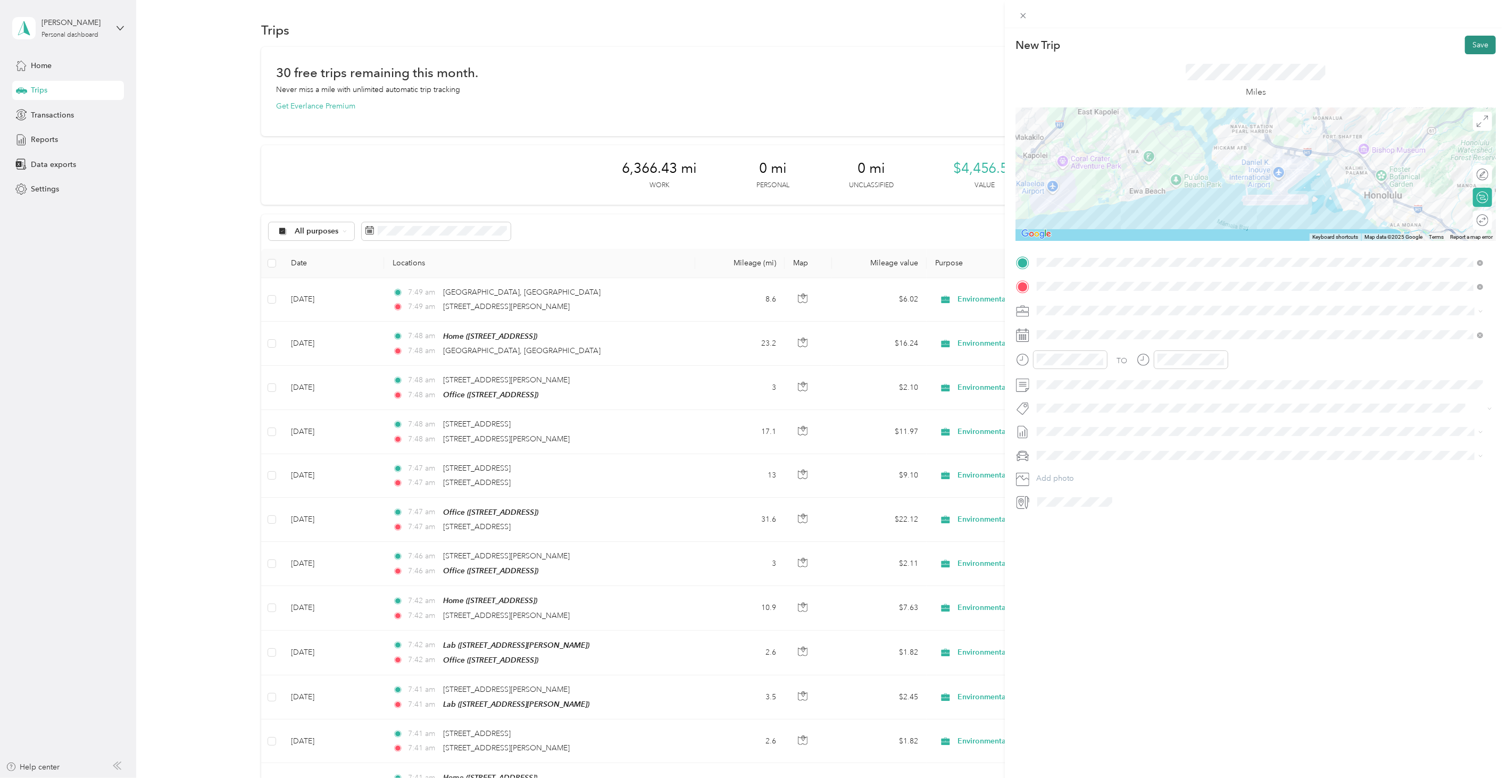
click at [1465, 49] on button "Save" at bounding box center [1480, 45] width 31 height 19
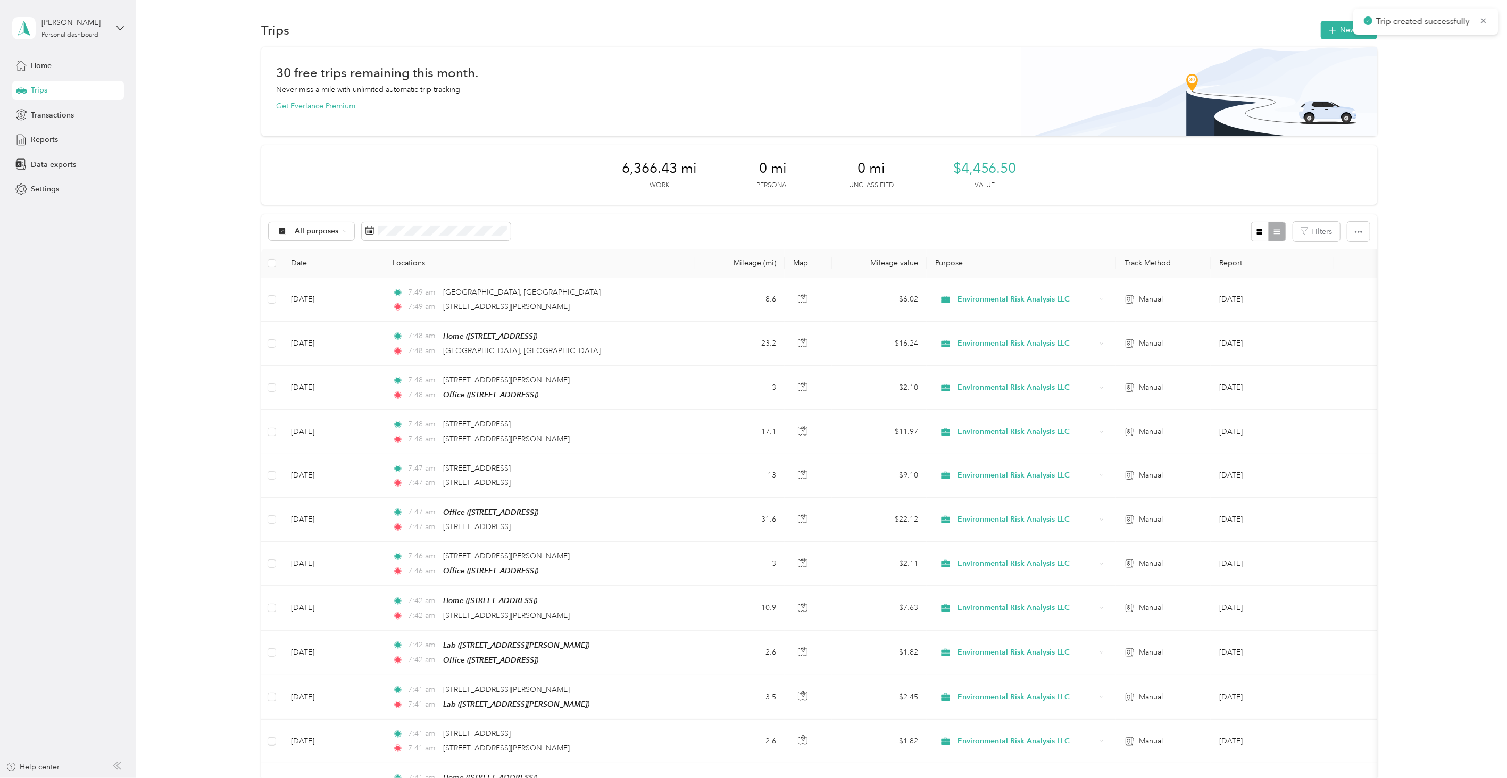
click at [1338, 40] on div "Trips New trip" at bounding box center [819, 30] width 1116 height 22
click at [1336, 22] on button "New trip" at bounding box center [1349, 30] width 56 height 19
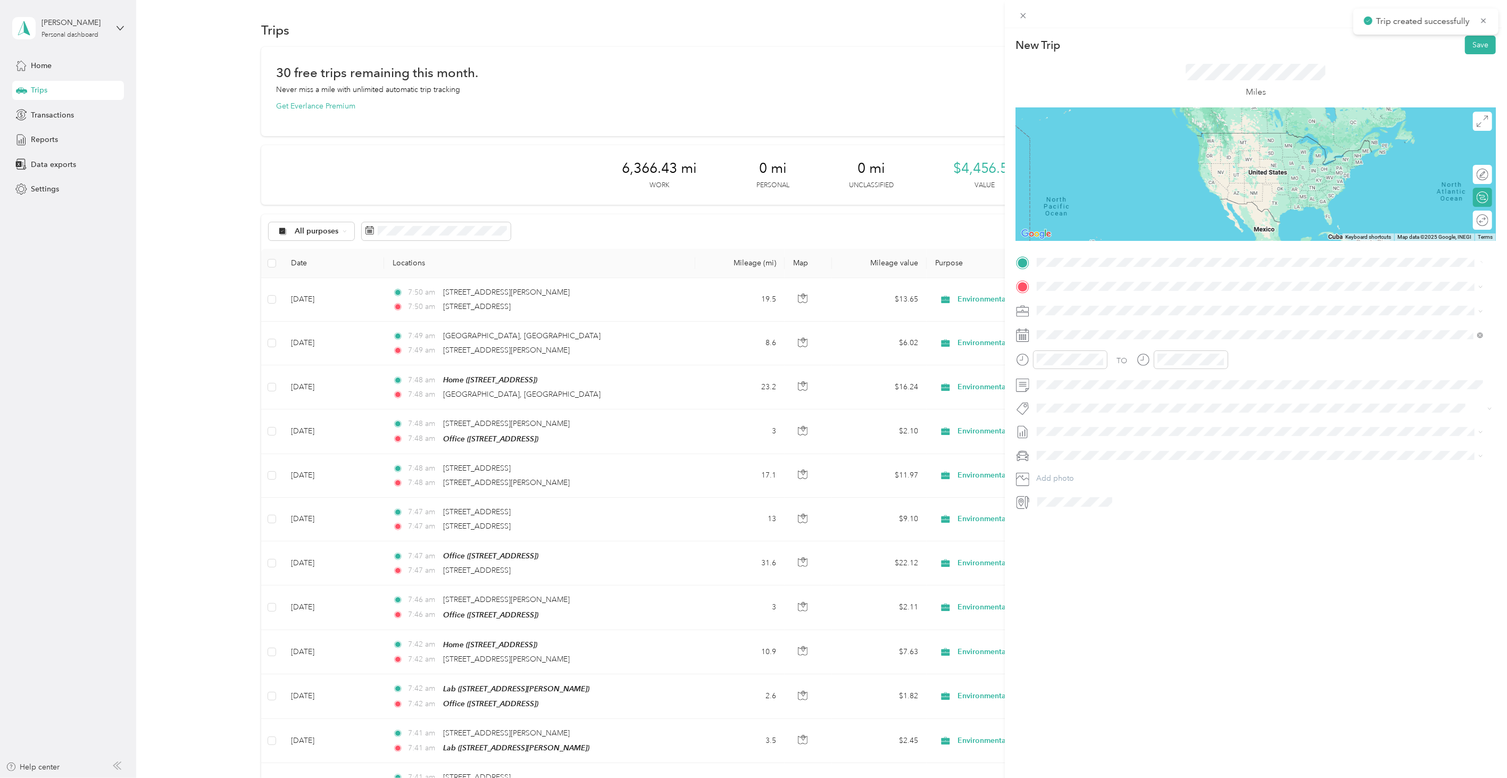
click at [1114, 304] on span "[STREET_ADDRESS][US_STATE]" at bounding box center [1110, 301] width 106 height 10
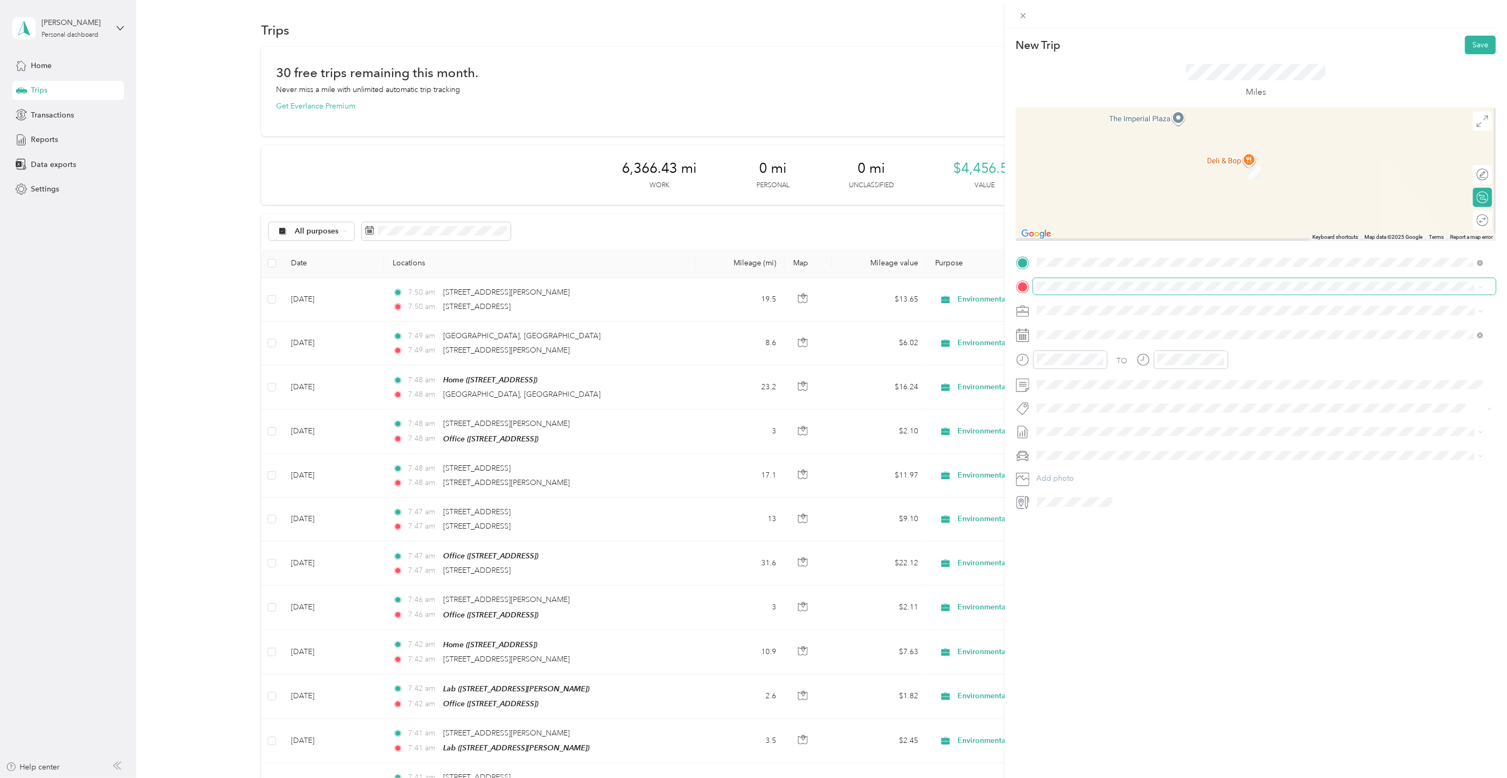
click at [1091, 291] on span at bounding box center [1264, 286] width 463 height 16
click at [1099, 362] on div "Office" at bounding box center [1091, 363] width 68 height 10
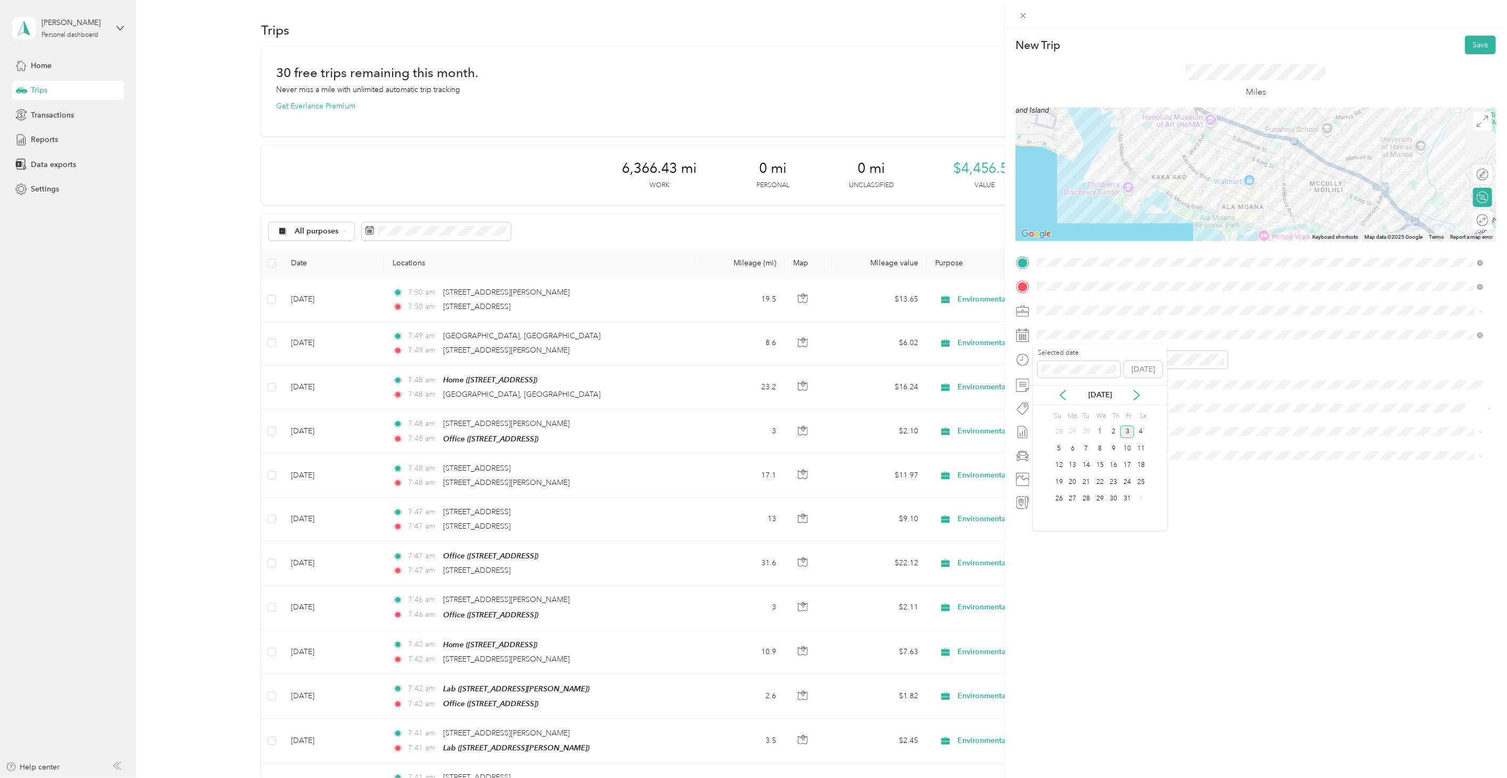
click at [1061, 389] on div "[DATE]" at bounding box center [1100, 395] width 134 height 20
click at [1060, 395] on icon at bounding box center [1063, 395] width 11 height 11
click at [1129, 428] on div "5" at bounding box center [1128, 432] width 14 height 13
click at [1471, 37] on button "Save" at bounding box center [1480, 45] width 31 height 19
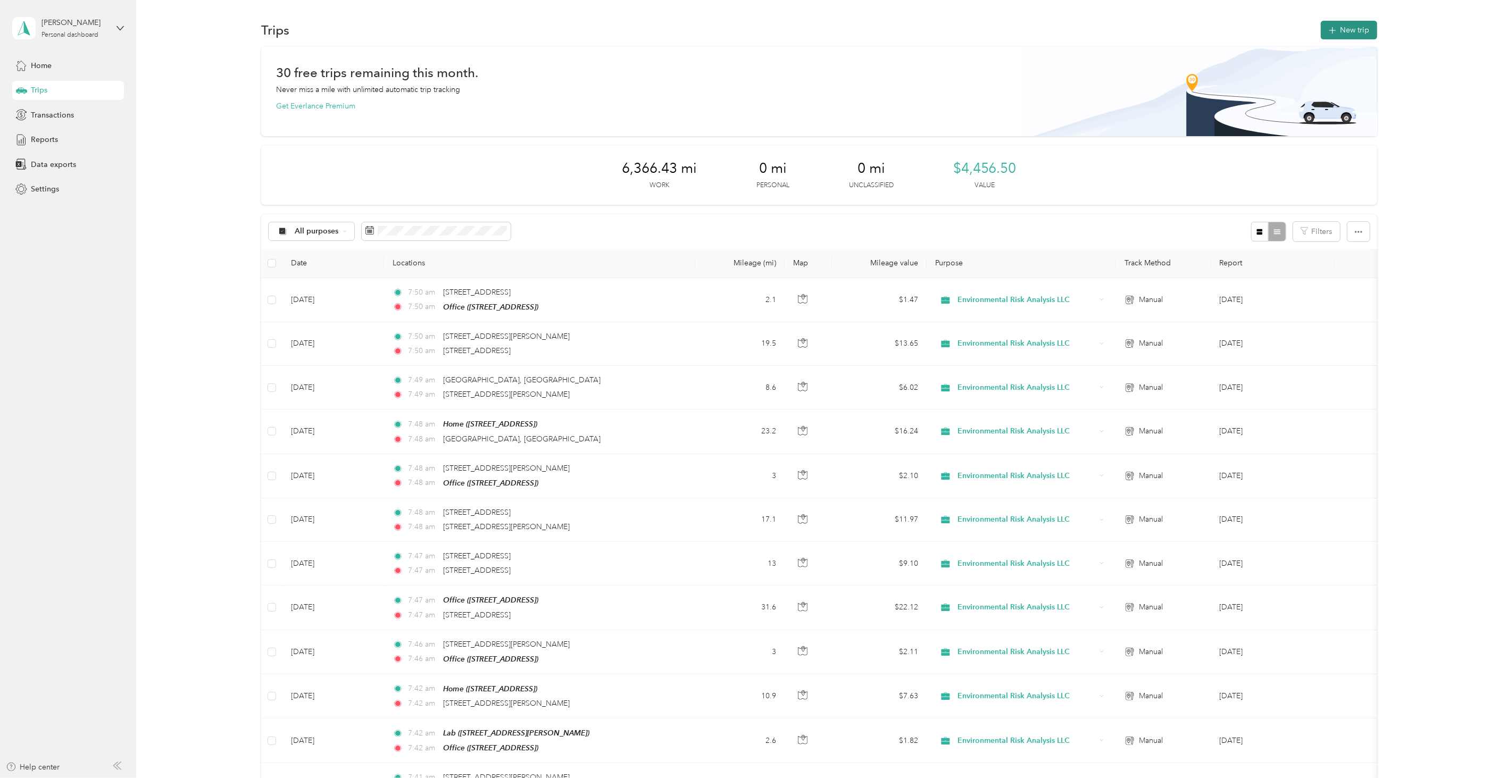
click at [1353, 28] on button "New trip" at bounding box center [1349, 30] width 56 height 19
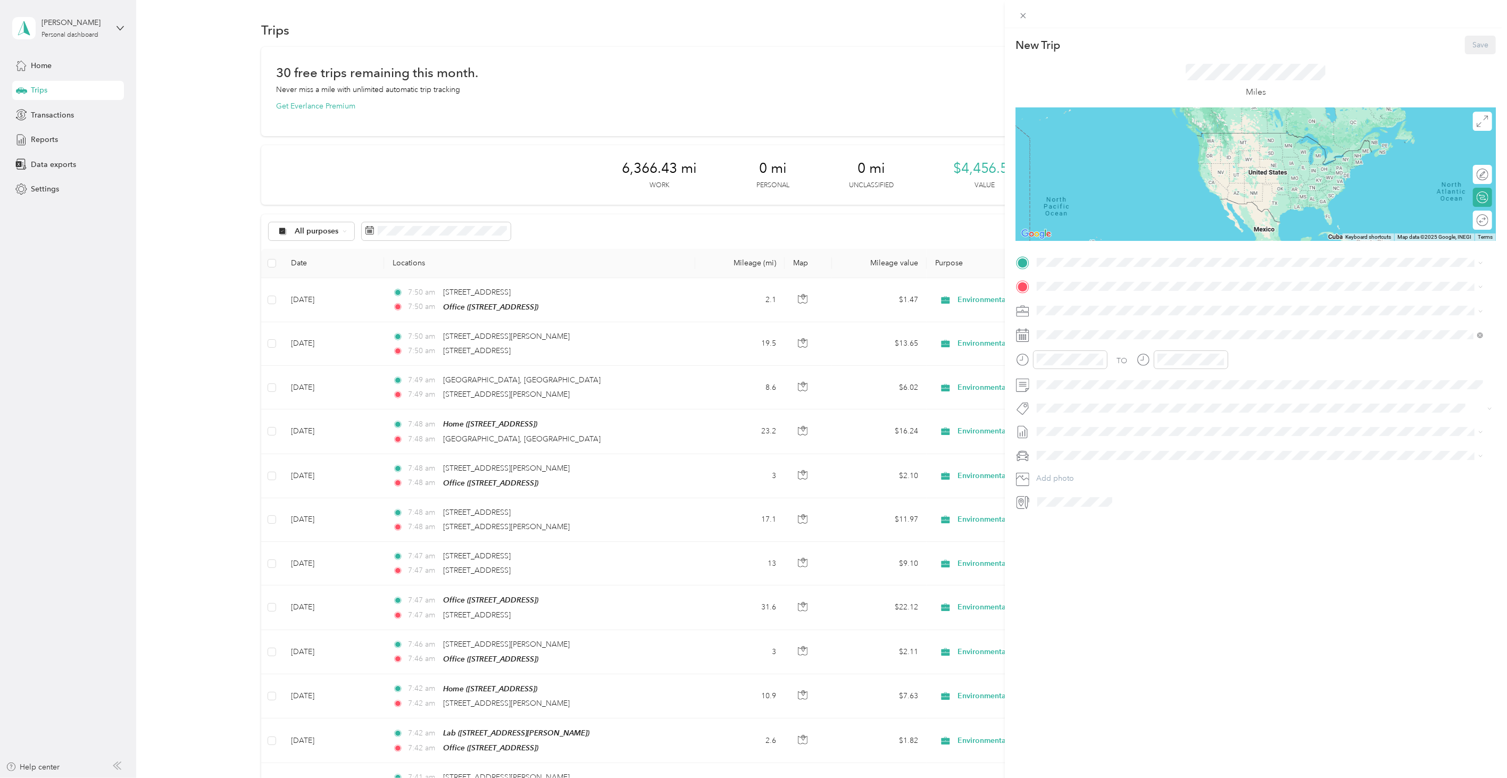
click at [1072, 299] on strong "Home" at bounding box center [1067, 301] width 21 height 10
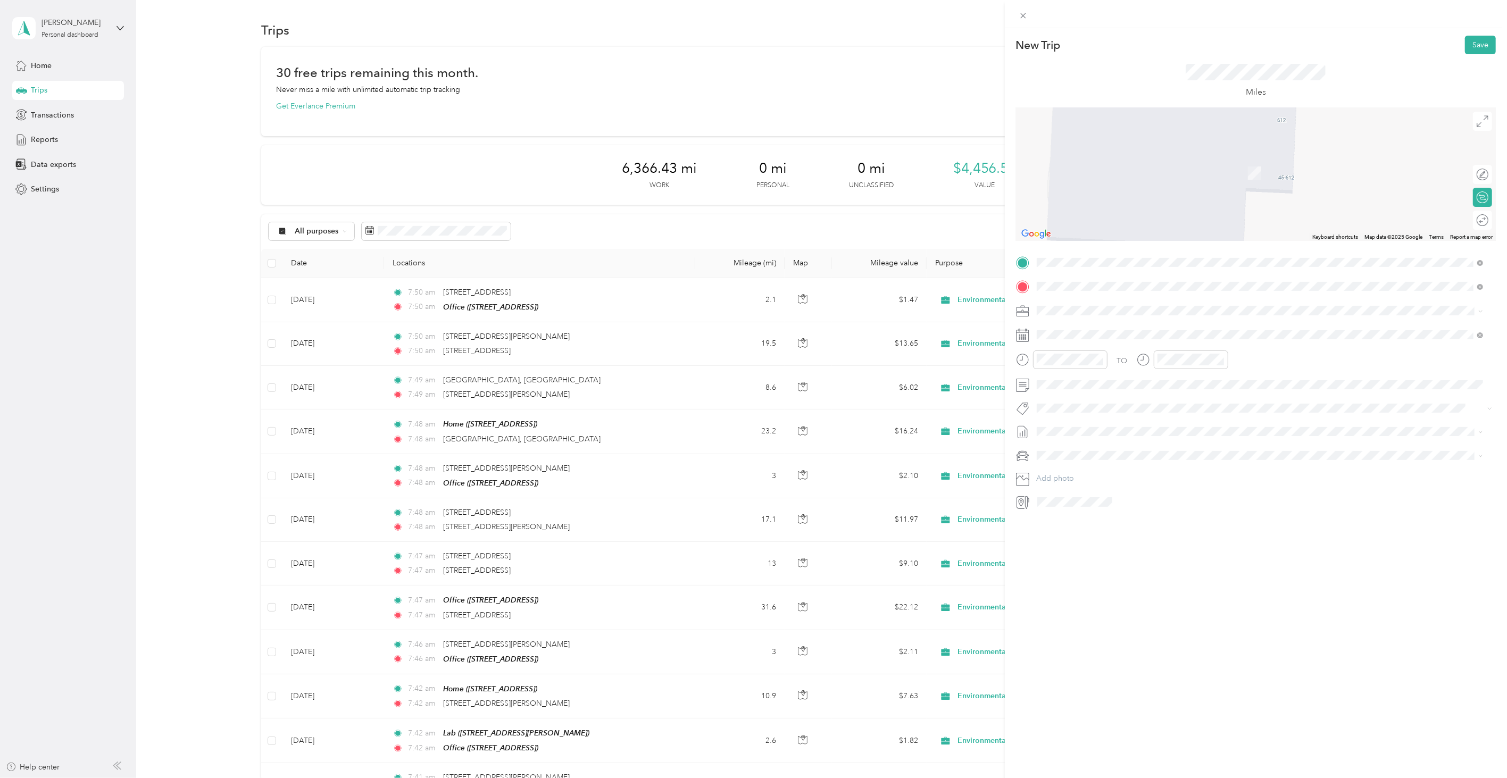
click at [1077, 323] on span "[STREET_ADDRESS][US_STATE]" at bounding box center [1110, 325] width 106 height 10
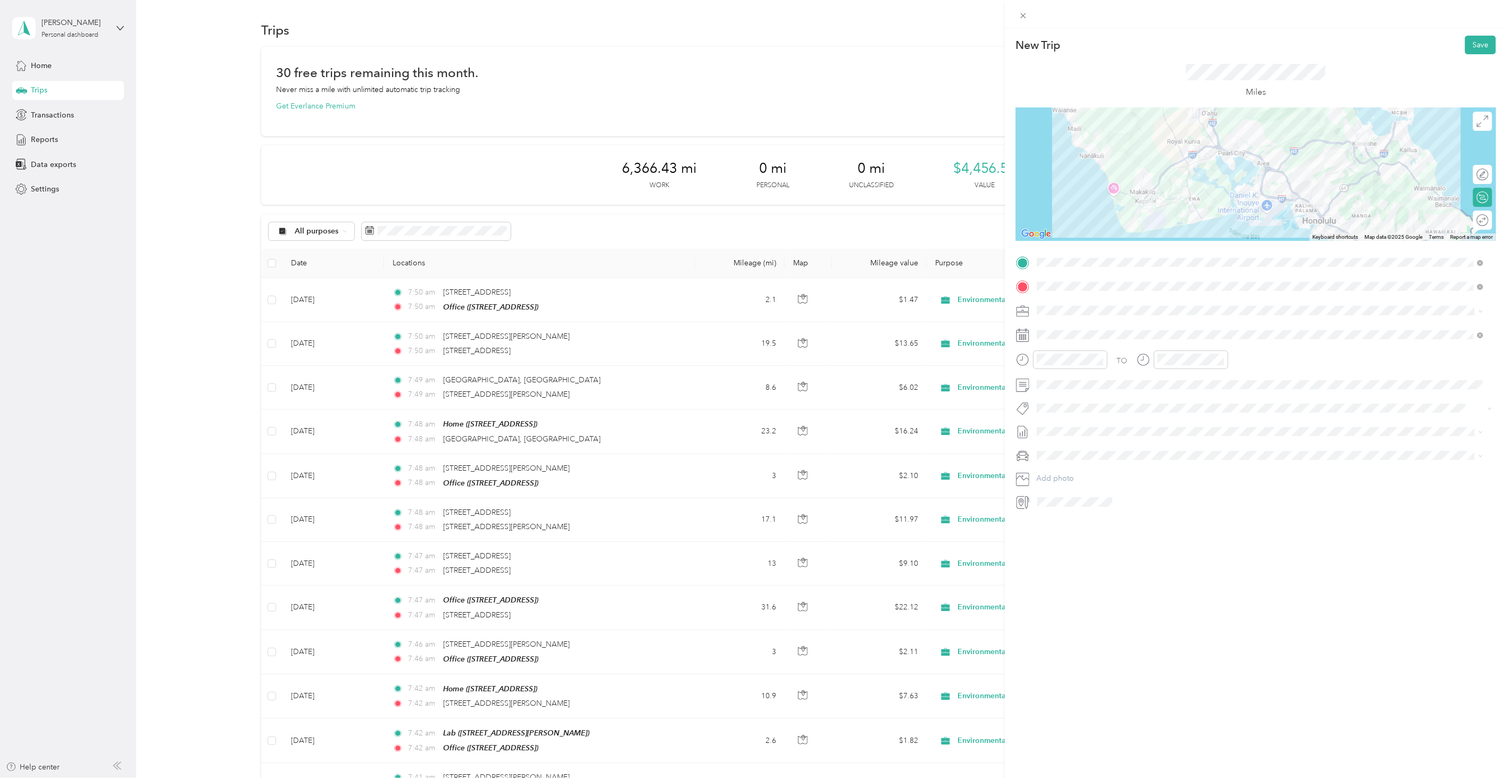
click at [1129, 573] on div "New Trip Save This trip cannot be edited because it is either under review, app…" at bounding box center [1256, 417] width 502 height 778
click at [1061, 388] on div "[DATE]" at bounding box center [1100, 395] width 134 height 20
click at [1063, 403] on div "[DATE]" at bounding box center [1100, 395] width 134 height 20
click at [1059, 386] on div "[DATE]" at bounding box center [1100, 395] width 134 height 20
drag, startPoint x: 1076, startPoint y: 414, endPoint x: 1068, endPoint y: 394, distance: 21.5
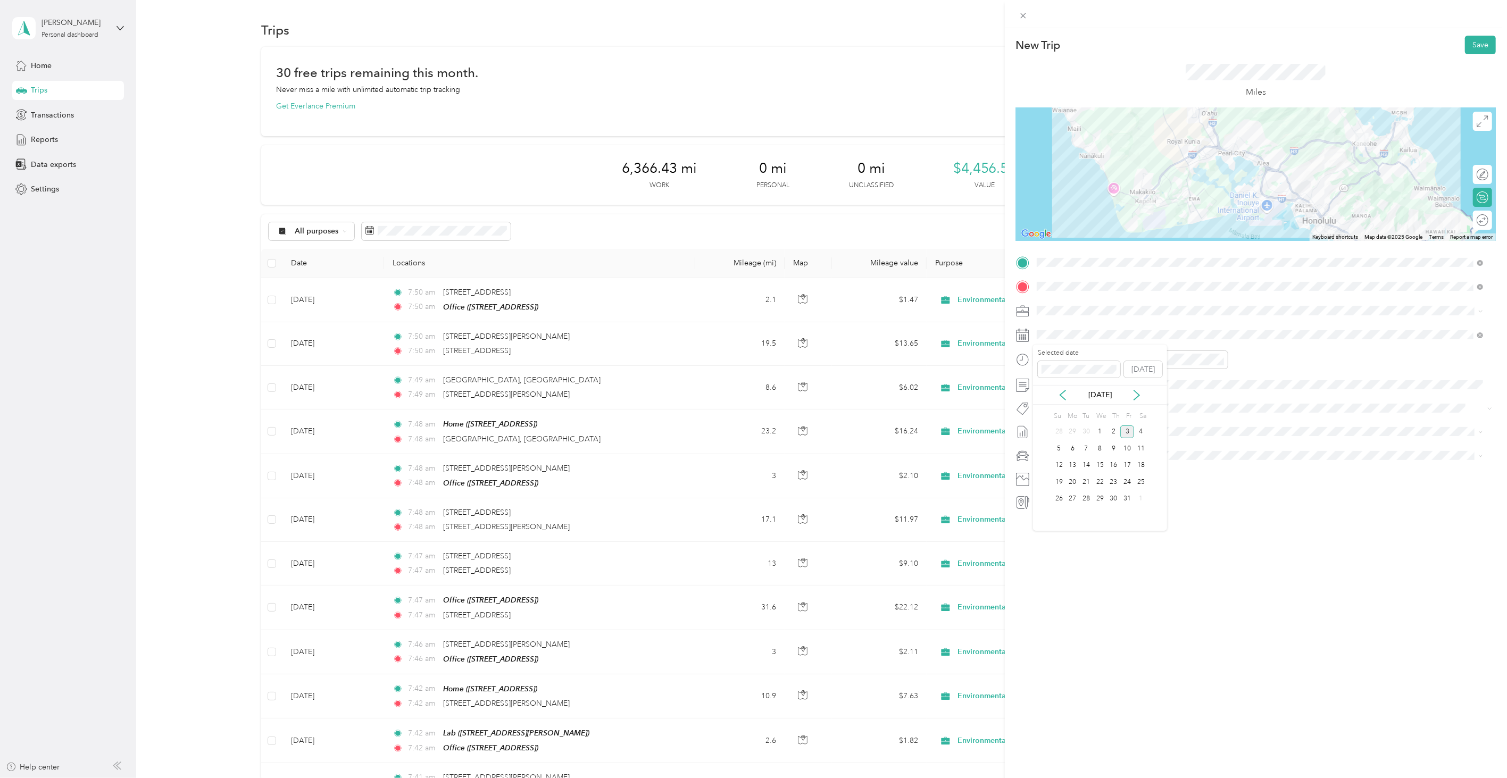
click at [1075, 413] on div "Mo" at bounding box center [1072, 416] width 12 height 15
click at [1066, 389] on div "[DATE]" at bounding box center [1100, 395] width 134 height 20
click at [1066, 390] on icon at bounding box center [1063, 395] width 11 height 11
click at [1075, 450] on div "8" at bounding box center [1073, 448] width 14 height 13
click at [1483, 49] on button "Save" at bounding box center [1480, 45] width 31 height 19
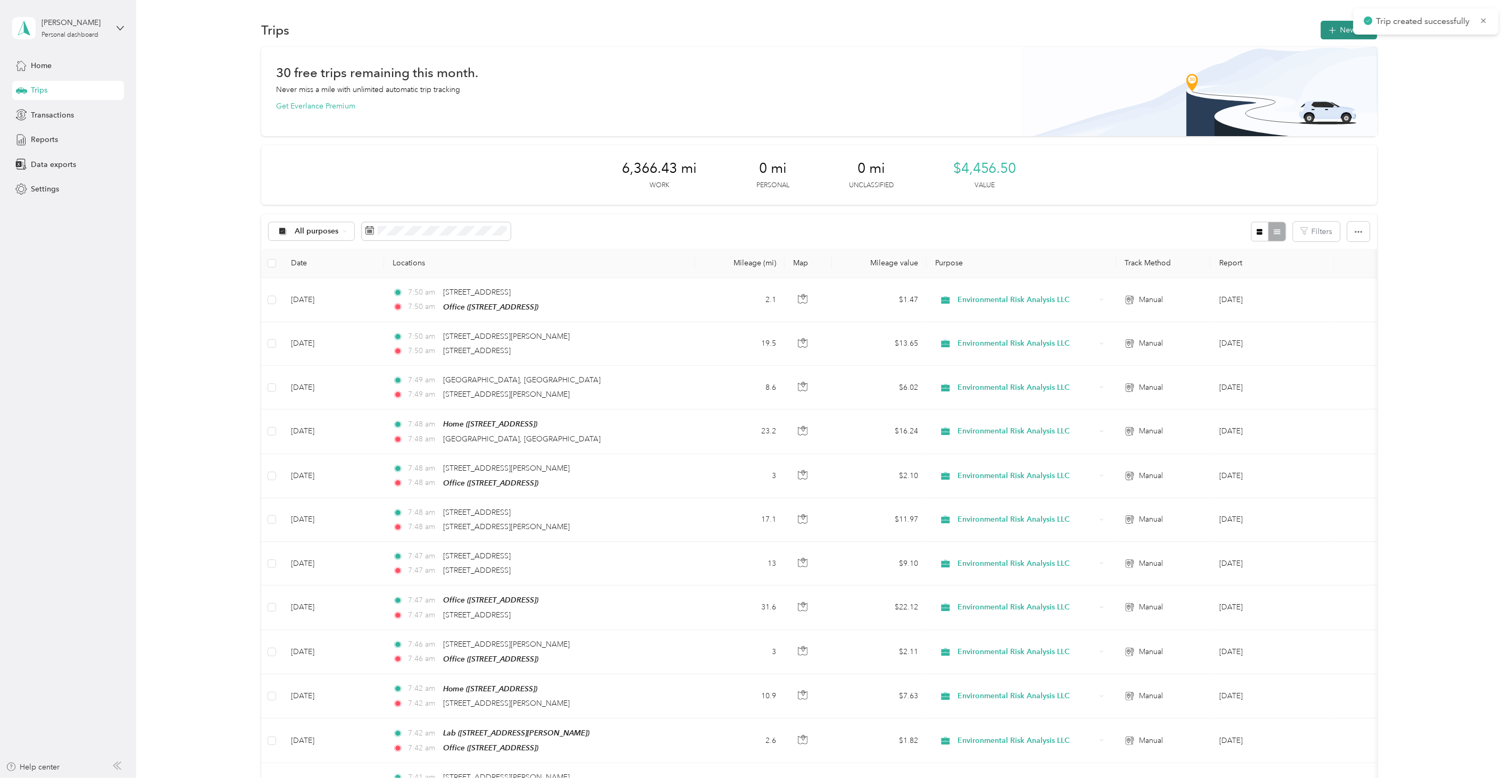
click at [1331, 33] on icon "button" at bounding box center [1333, 30] width 12 height 12
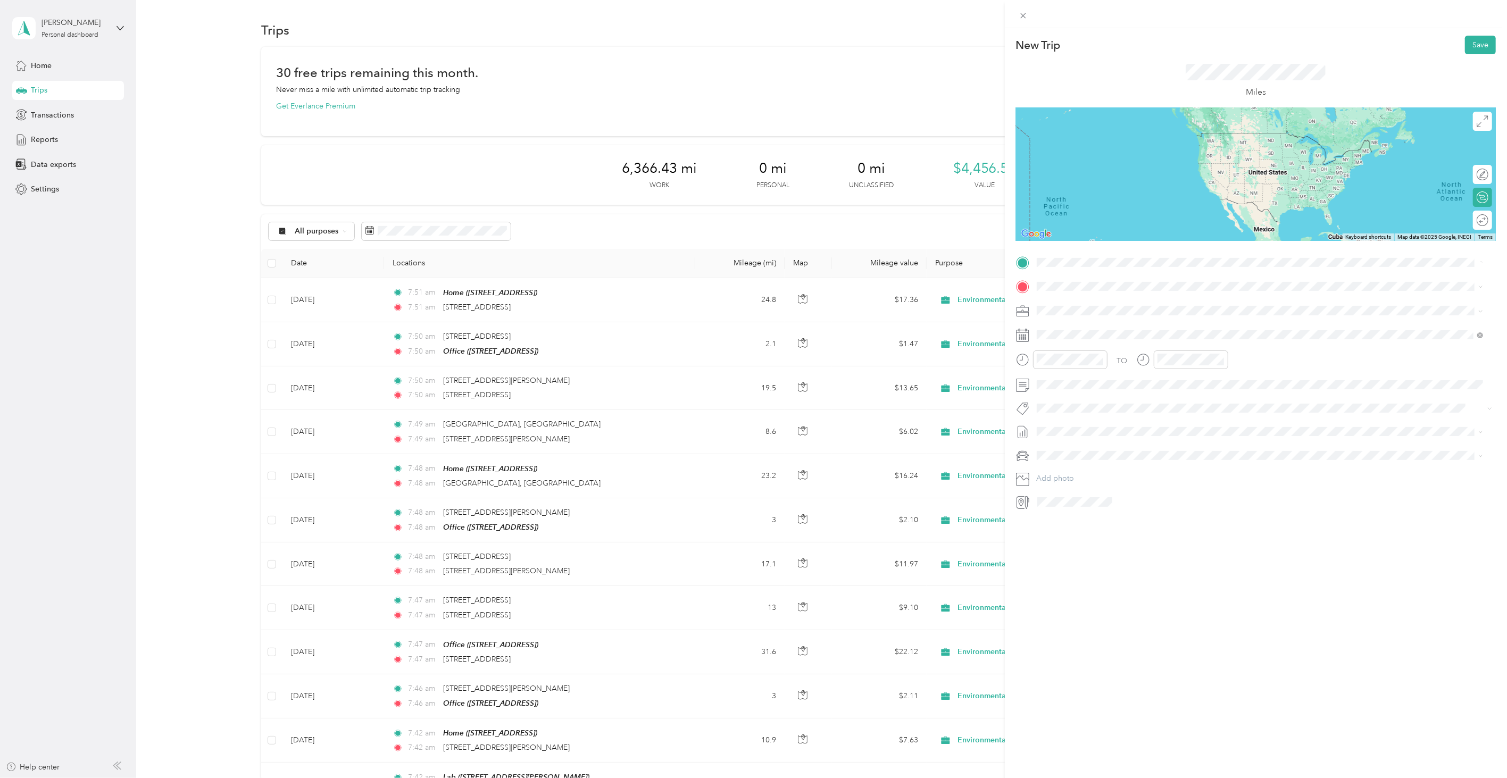
click at [1081, 306] on span "[STREET_ADDRESS][US_STATE]" at bounding box center [1110, 301] width 106 height 10
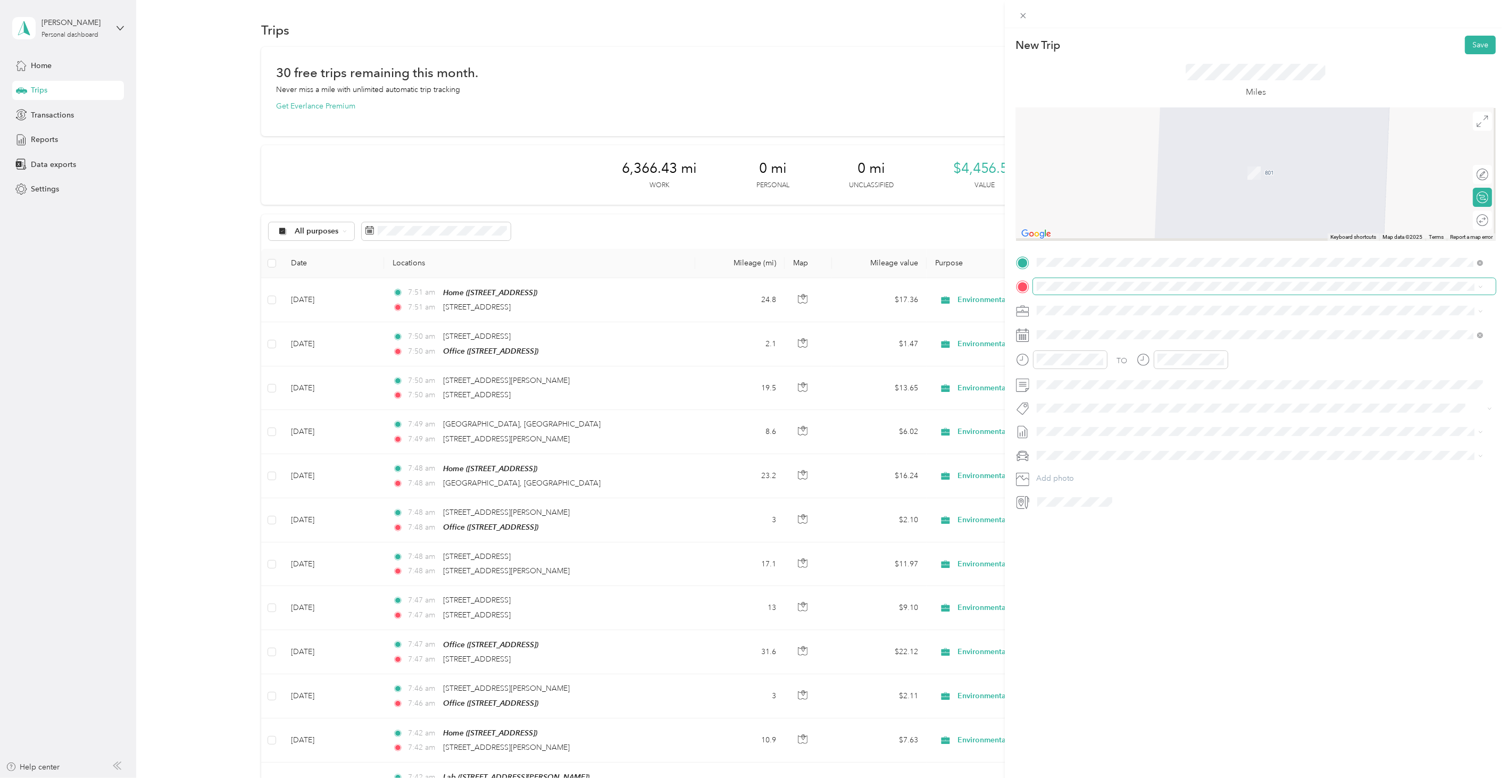
click at [1068, 294] on span at bounding box center [1264, 286] width 463 height 16
drag, startPoint x: 1077, startPoint y: 331, endPoint x: 1066, endPoint y: 331, distance: 10.7
click at [1076, 330] on span "[STREET_ADDRESS][US_STATE]" at bounding box center [1110, 325] width 106 height 10
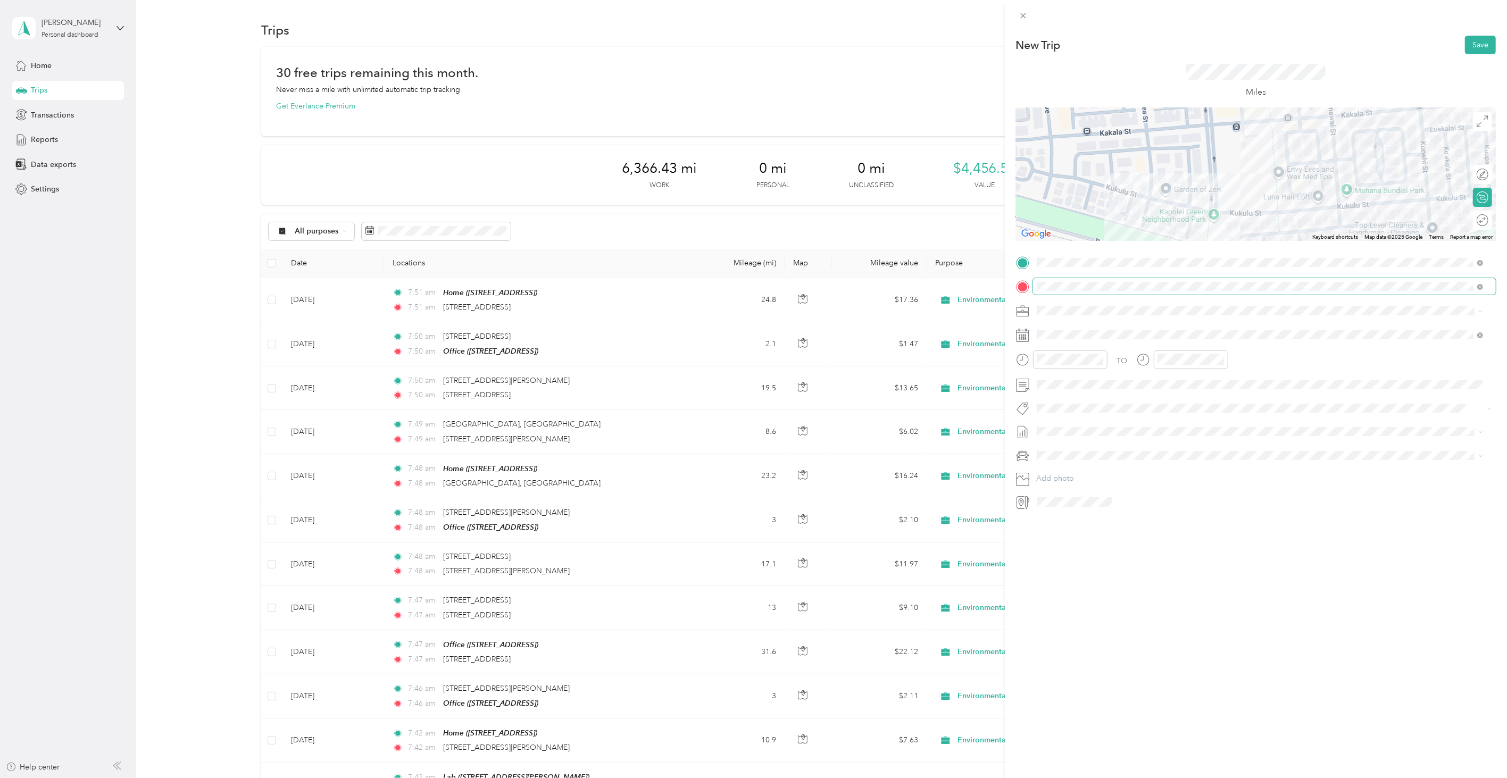
click at [1082, 281] on span at bounding box center [1264, 286] width 463 height 16
click at [1110, 561] on div "New Trip Save This trip cannot be edited because it is either under review, app…" at bounding box center [1256, 417] width 502 height 778
click at [1067, 395] on icon at bounding box center [1063, 395] width 11 height 11
click at [1068, 449] on div "8" at bounding box center [1073, 448] width 14 height 13
click at [1482, 32] on div "New Trip Save This trip cannot be edited because it is either under review, app…" at bounding box center [1256, 417] width 502 height 778
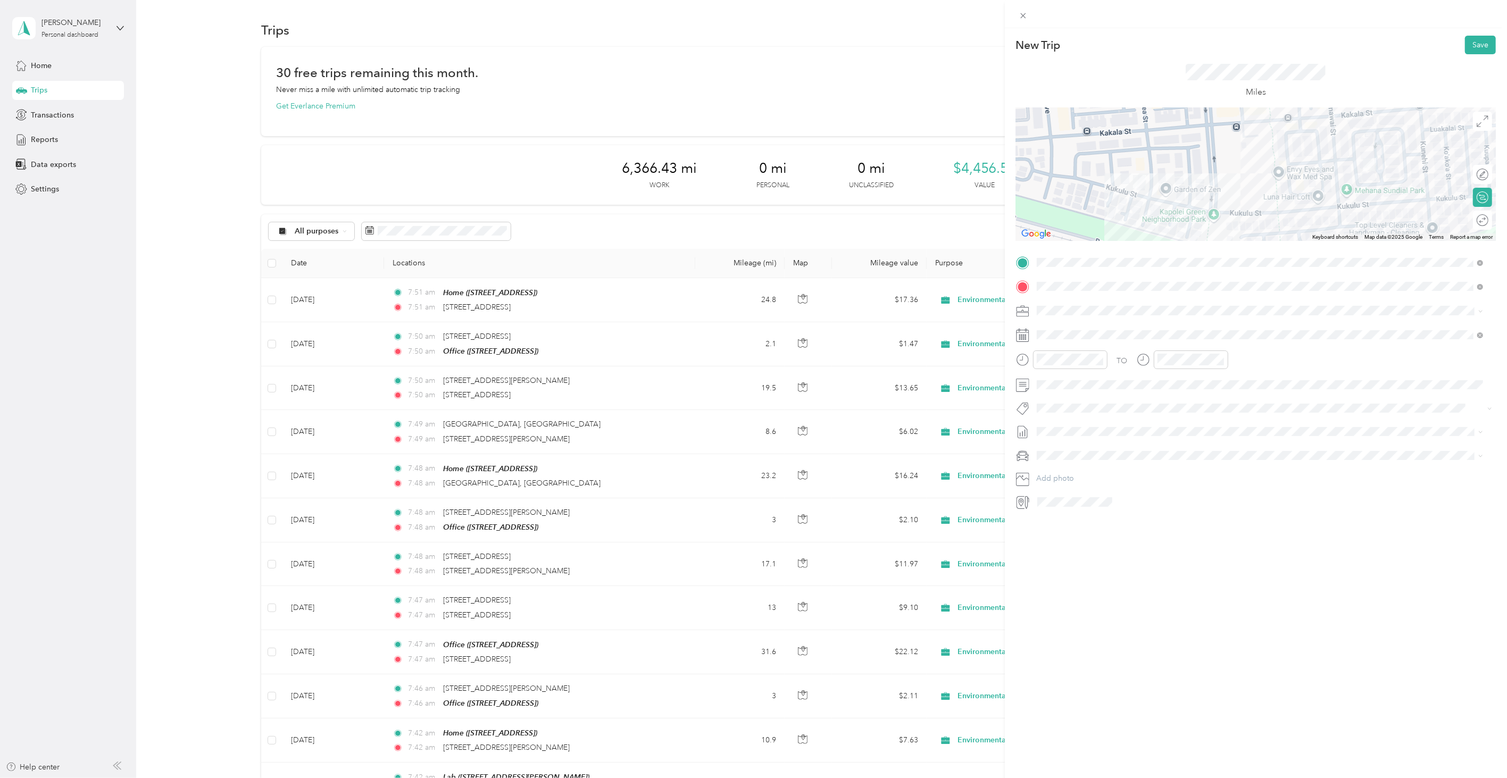
click at [1129, 630] on div "New Trip Save This trip cannot be edited because it is either under review, app…" at bounding box center [1256, 417] width 502 height 778
click at [1470, 46] on button "Save" at bounding box center [1480, 45] width 31 height 19
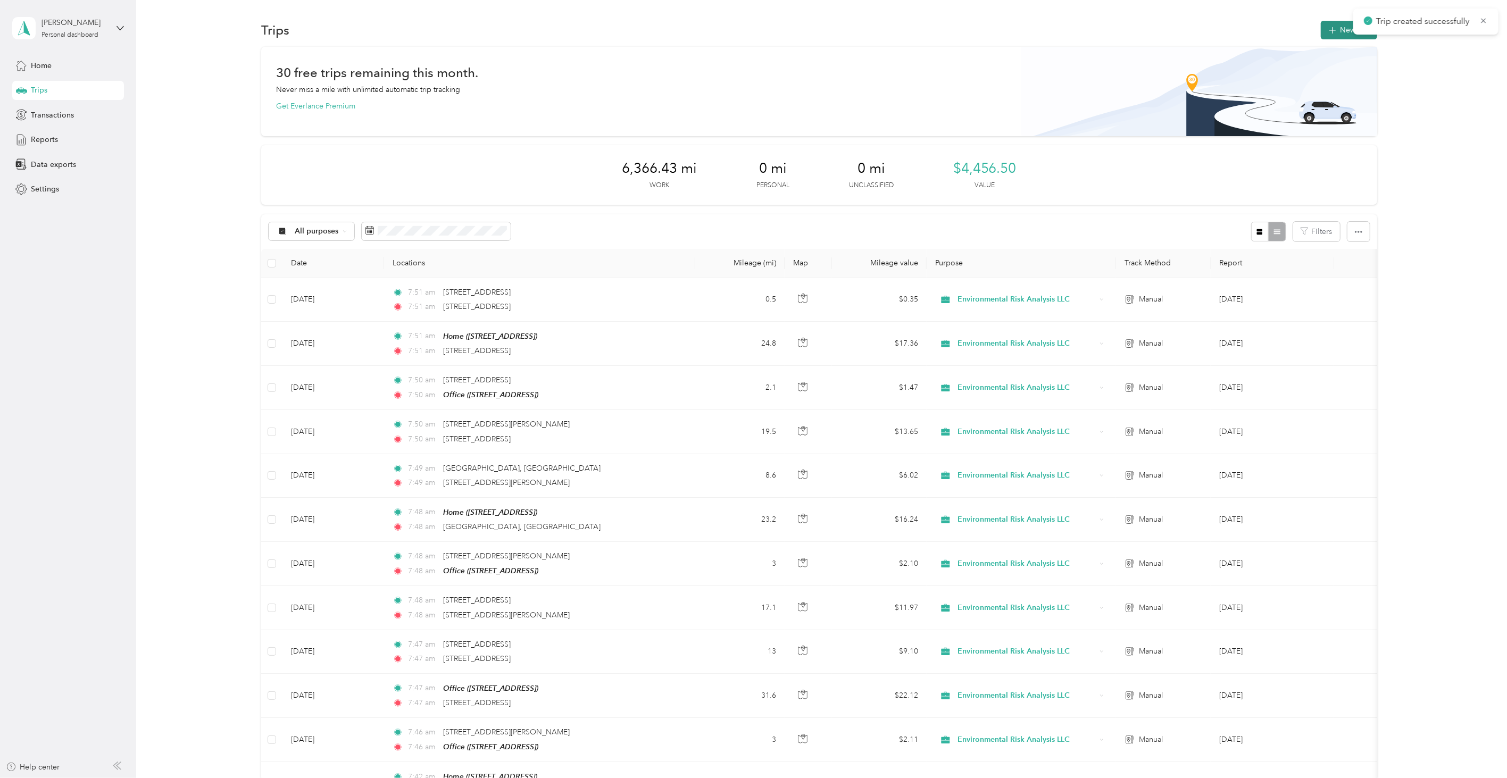
click at [1324, 35] on button "New trip" at bounding box center [1349, 30] width 56 height 19
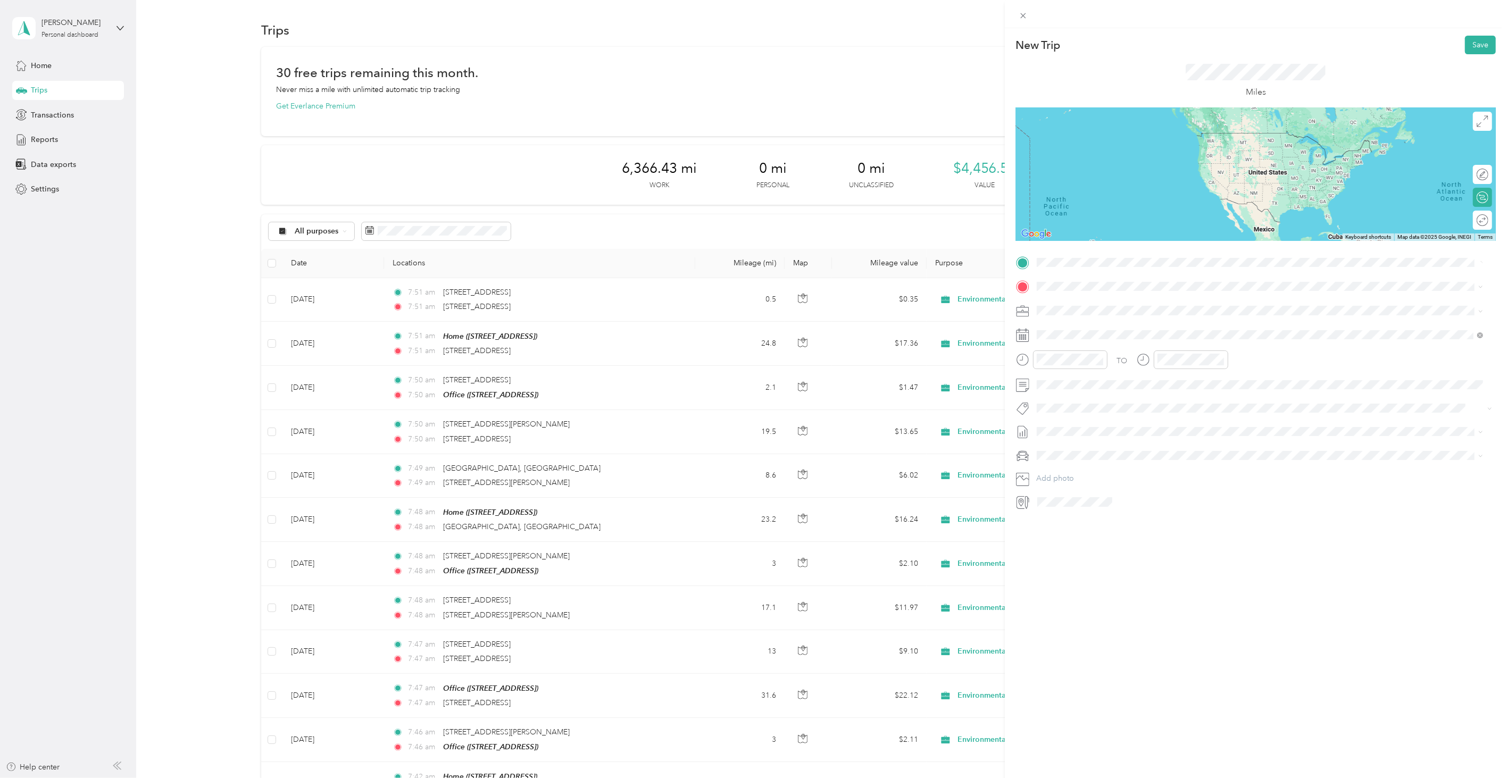
click at [1073, 293] on li "[STREET_ADDRESS][US_STATE]" at bounding box center [1260, 302] width 454 height 22
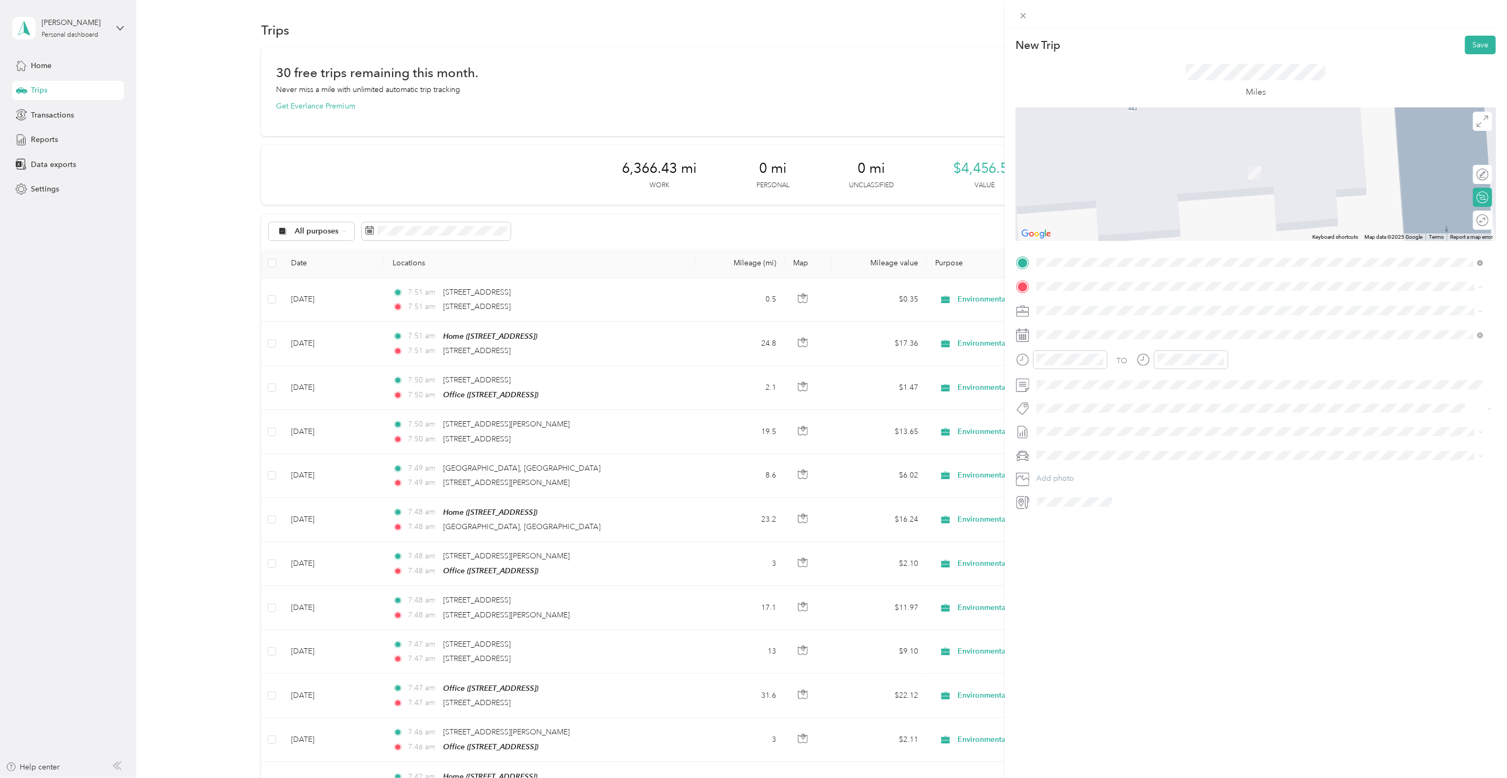
drag, startPoint x: 1135, startPoint y: 360, endPoint x: 1132, endPoint y: 354, distance: 7.4
click at [1124, 360] on div "Office" at bounding box center [1091, 363] width 68 height 10
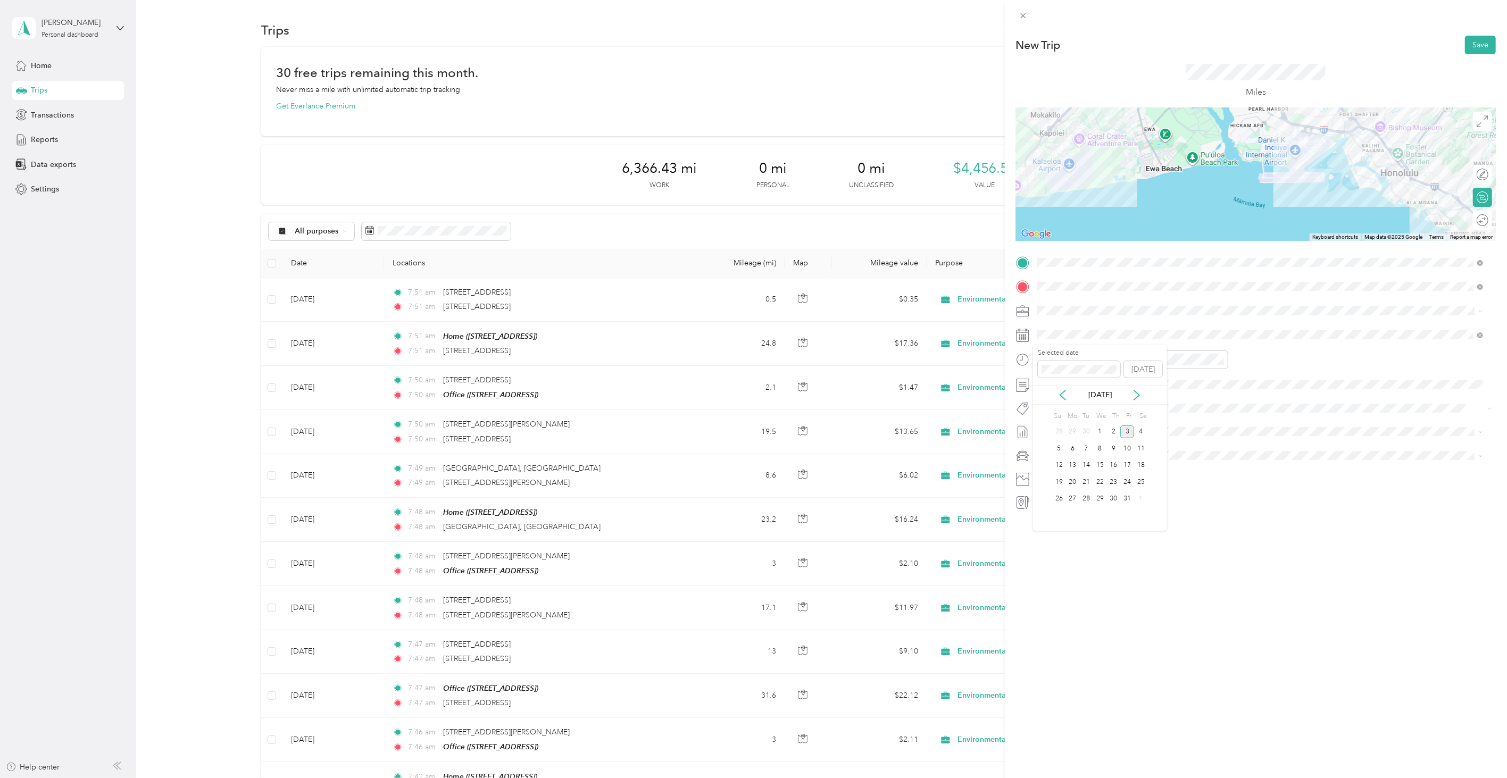
click at [1056, 392] on div "[DATE]" at bounding box center [1100, 394] width 134 height 11
click at [1059, 394] on icon at bounding box center [1063, 395] width 11 height 11
click at [1076, 448] on div "8" at bounding box center [1073, 448] width 14 height 13
click at [1468, 48] on button "Save" at bounding box center [1480, 45] width 31 height 19
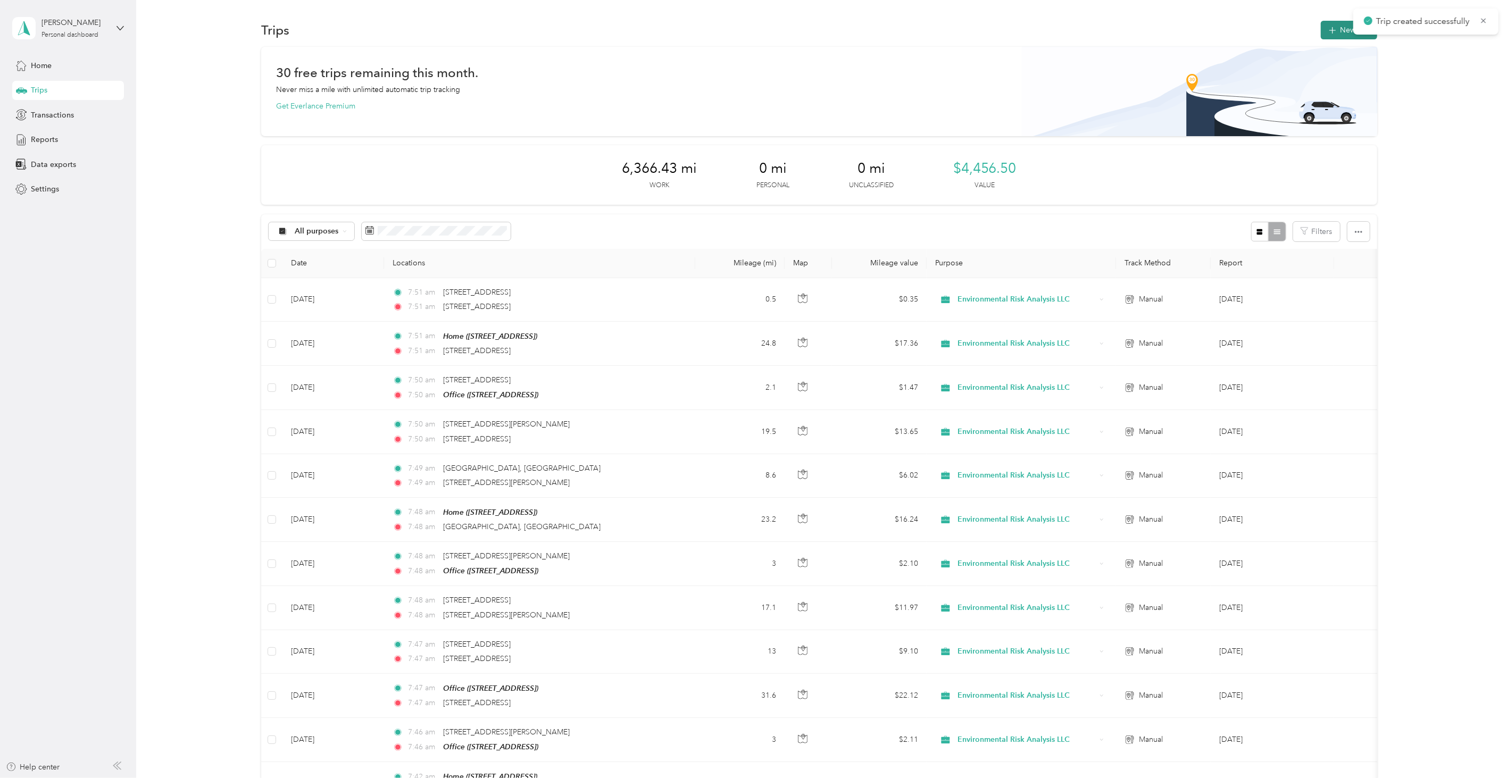
click at [1331, 38] on button "New trip" at bounding box center [1349, 30] width 56 height 19
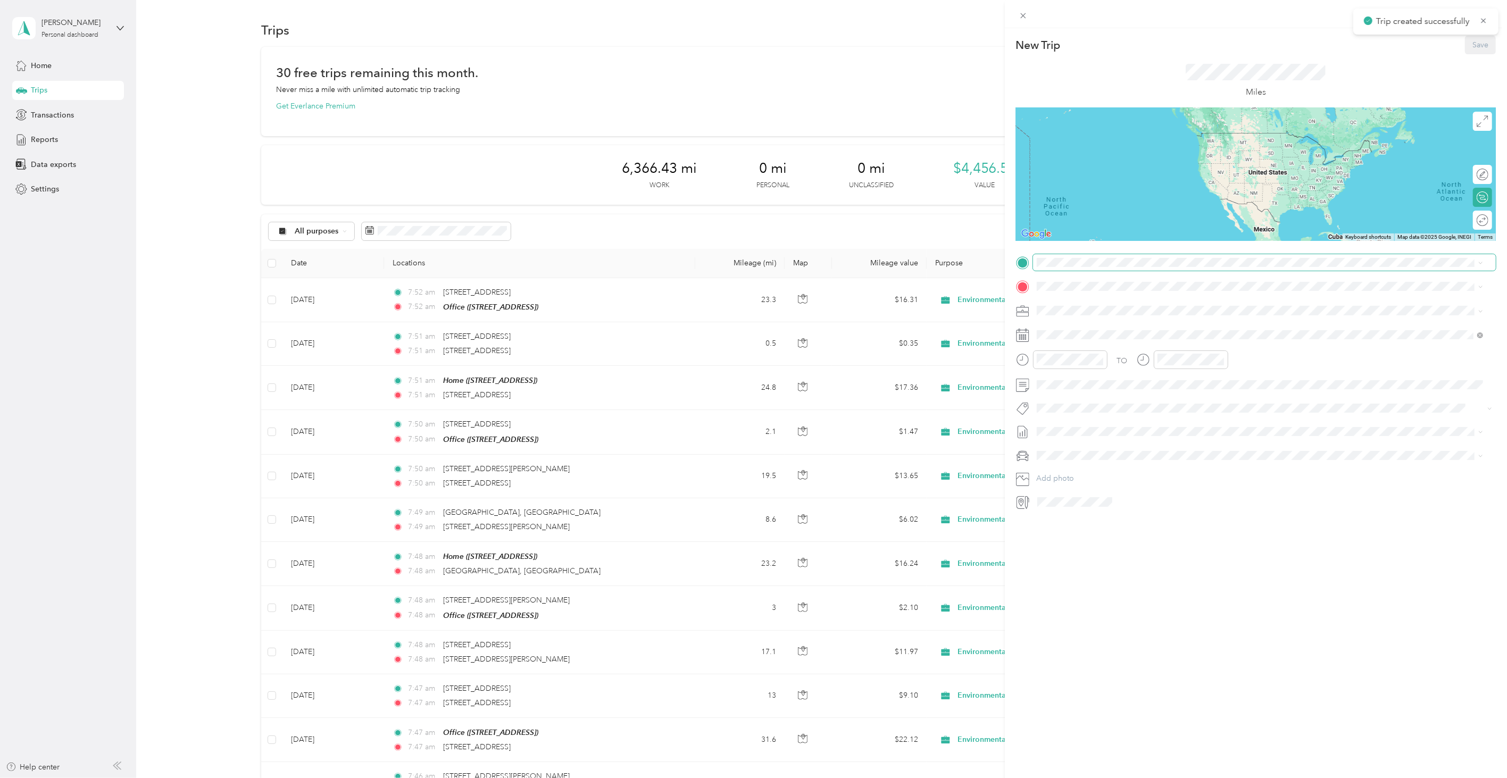
click at [1082, 256] on span at bounding box center [1264, 262] width 463 height 16
click at [1081, 257] on span at bounding box center [1264, 262] width 463 height 16
click at [1103, 339] on div "Office [STREET_ADDRESS]" at bounding box center [1091, 345] width 68 height 22
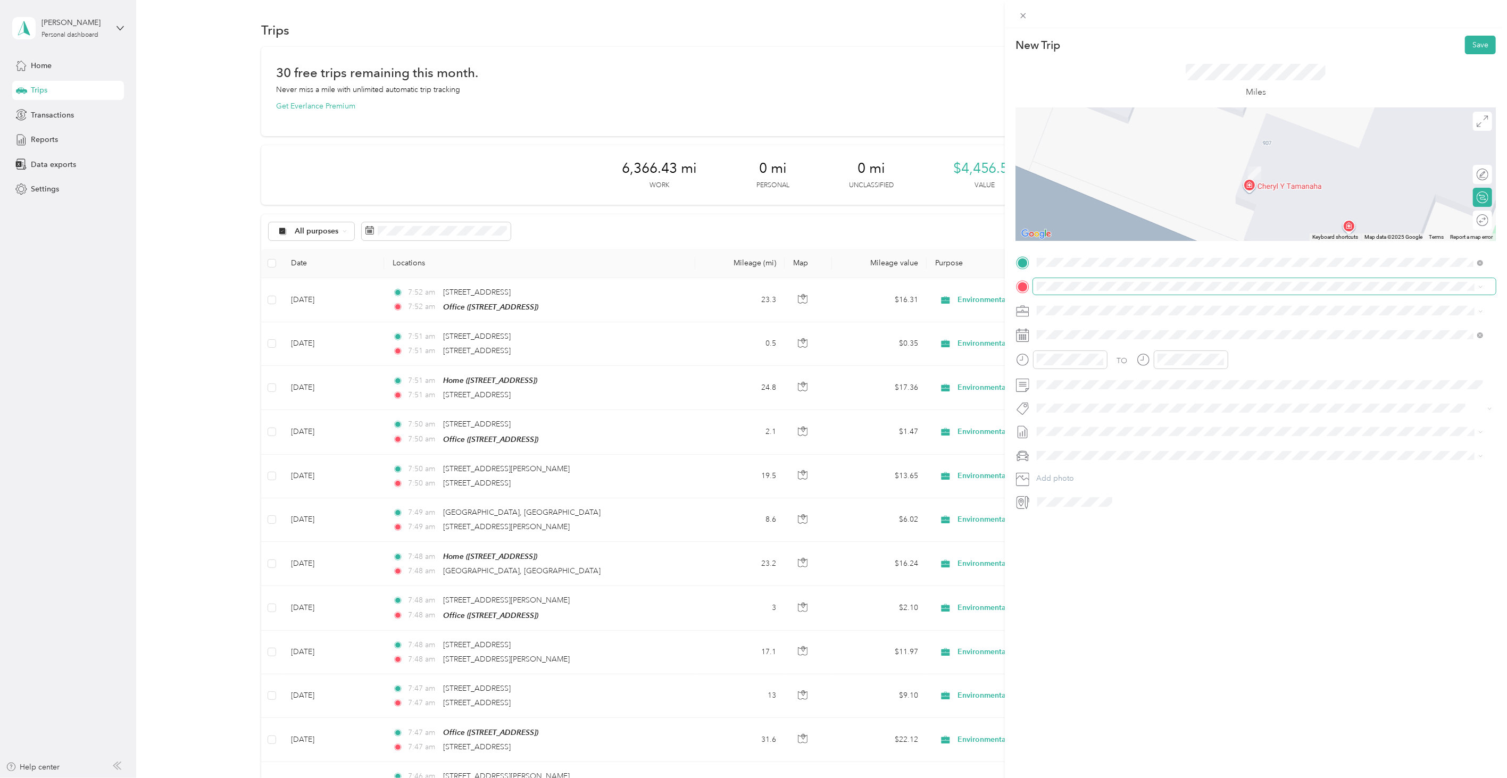
click at [1082, 293] on span at bounding box center [1264, 286] width 463 height 16
click at [1082, 292] on span at bounding box center [1264, 286] width 463 height 16
click at [1103, 328] on span "[STREET_ADDRESS][US_STATE]" at bounding box center [1110, 325] width 106 height 10
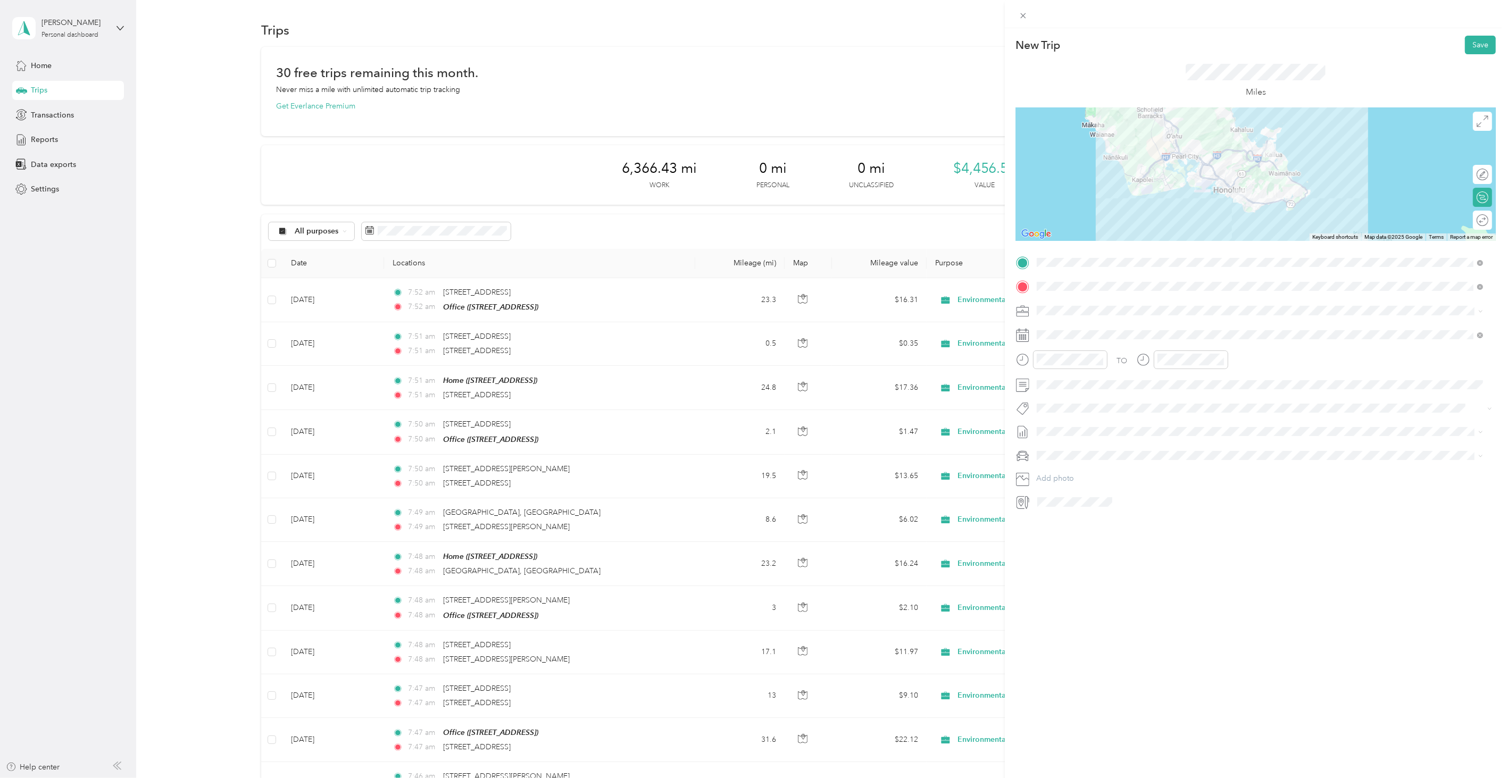
click at [1168, 604] on div "New Trip Save This trip cannot be edited because it is either under review, app…" at bounding box center [1256, 417] width 502 height 778
click at [1059, 394] on icon at bounding box center [1063, 395] width 11 height 11
click at [1077, 452] on div "8" at bounding box center [1073, 448] width 14 height 13
click at [1493, 57] on form "New Trip Save This trip cannot be edited because it is either under review, app…" at bounding box center [1256, 273] width 502 height 475
click at [1486, 49] on button "Save" at bounding box center [1480, 45] width 31 height 19
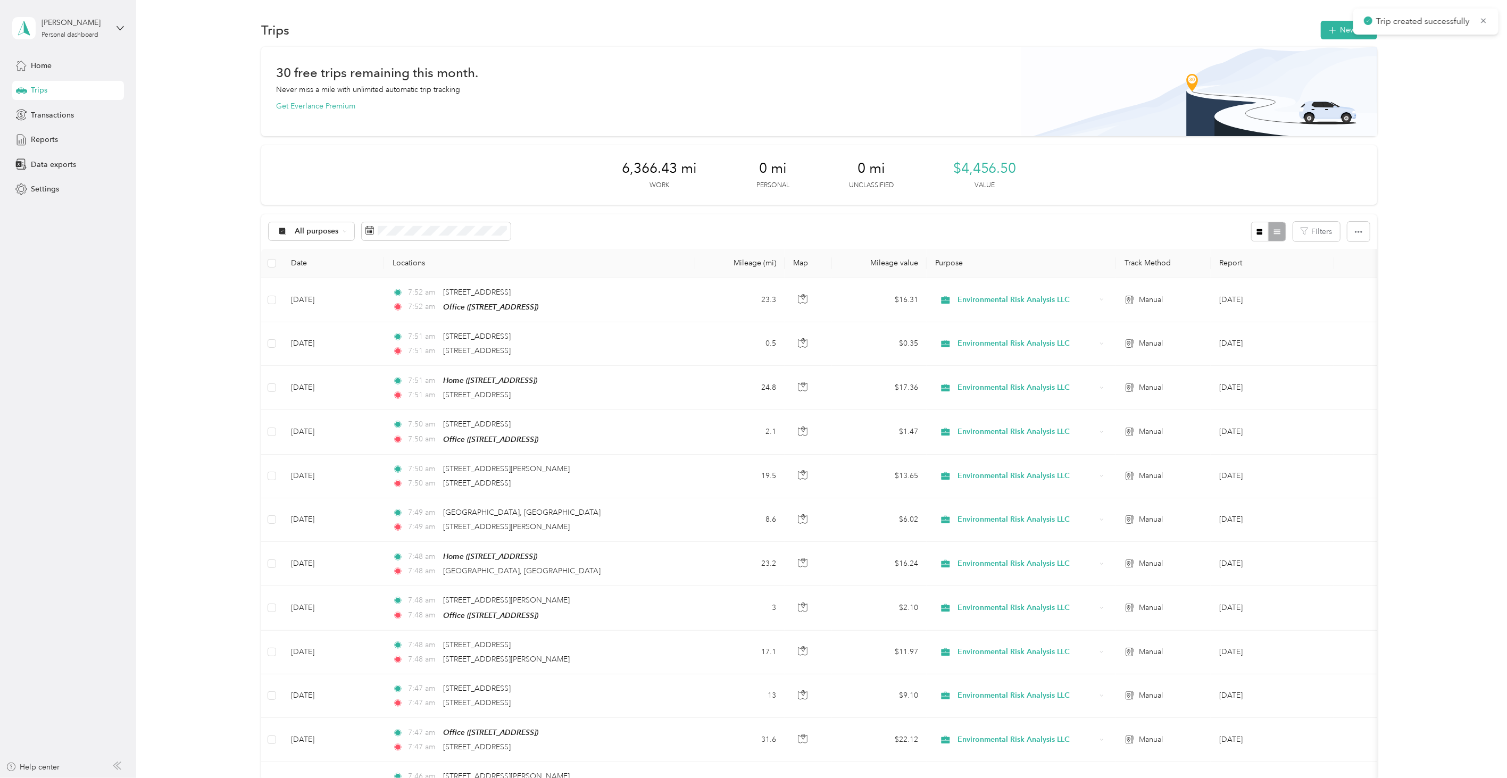
click at [1315, 39] on div "Trips New trip" at bounding box center [819, 30] width 1116 height 22
click at [1328, 33] on icon "button" at bounding box center [1333, 30] width 12 height 12
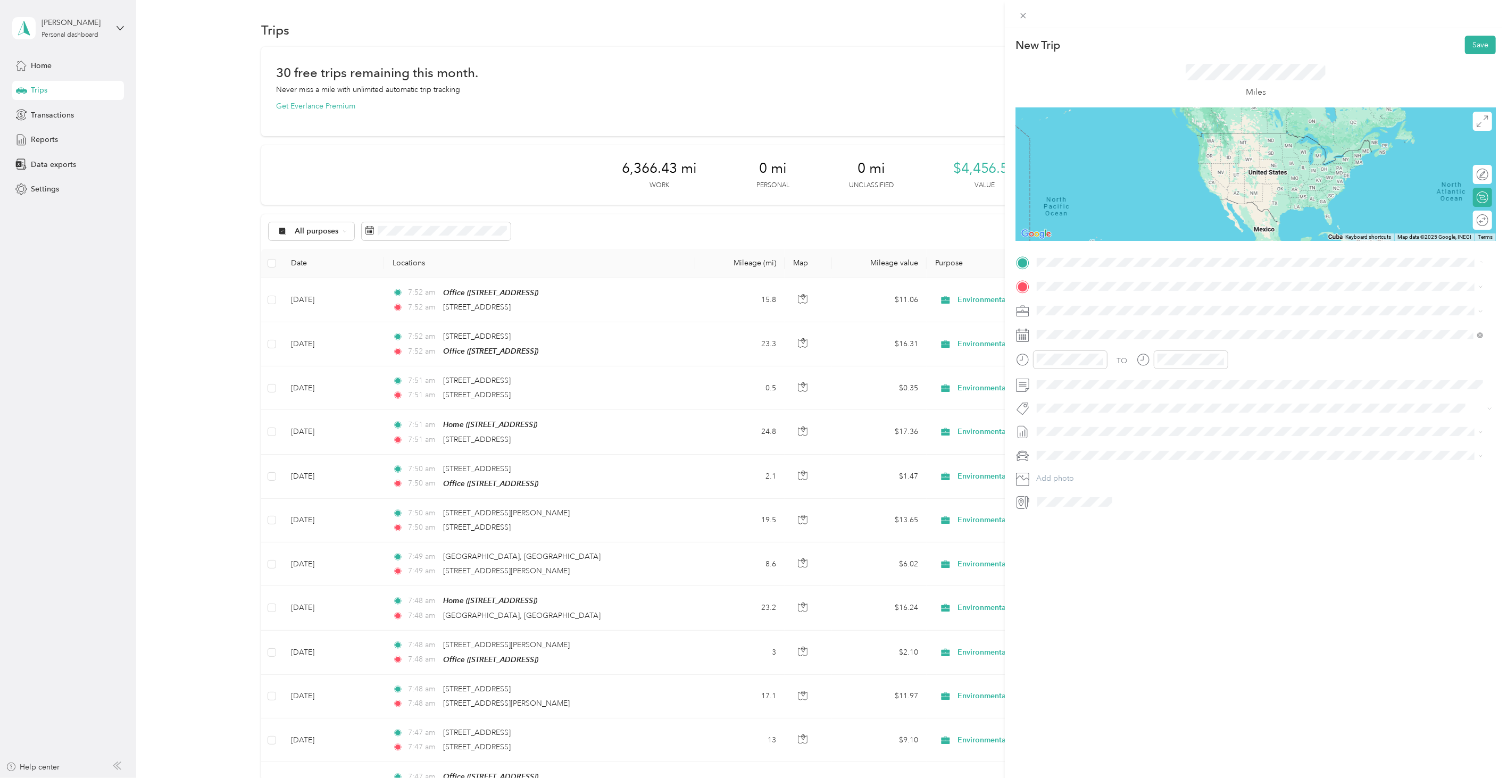
click at [1084, 298] on span "[STREET_ADDRESS][US_STATE]" at bounding box center [1110, 301] width 106 height 10
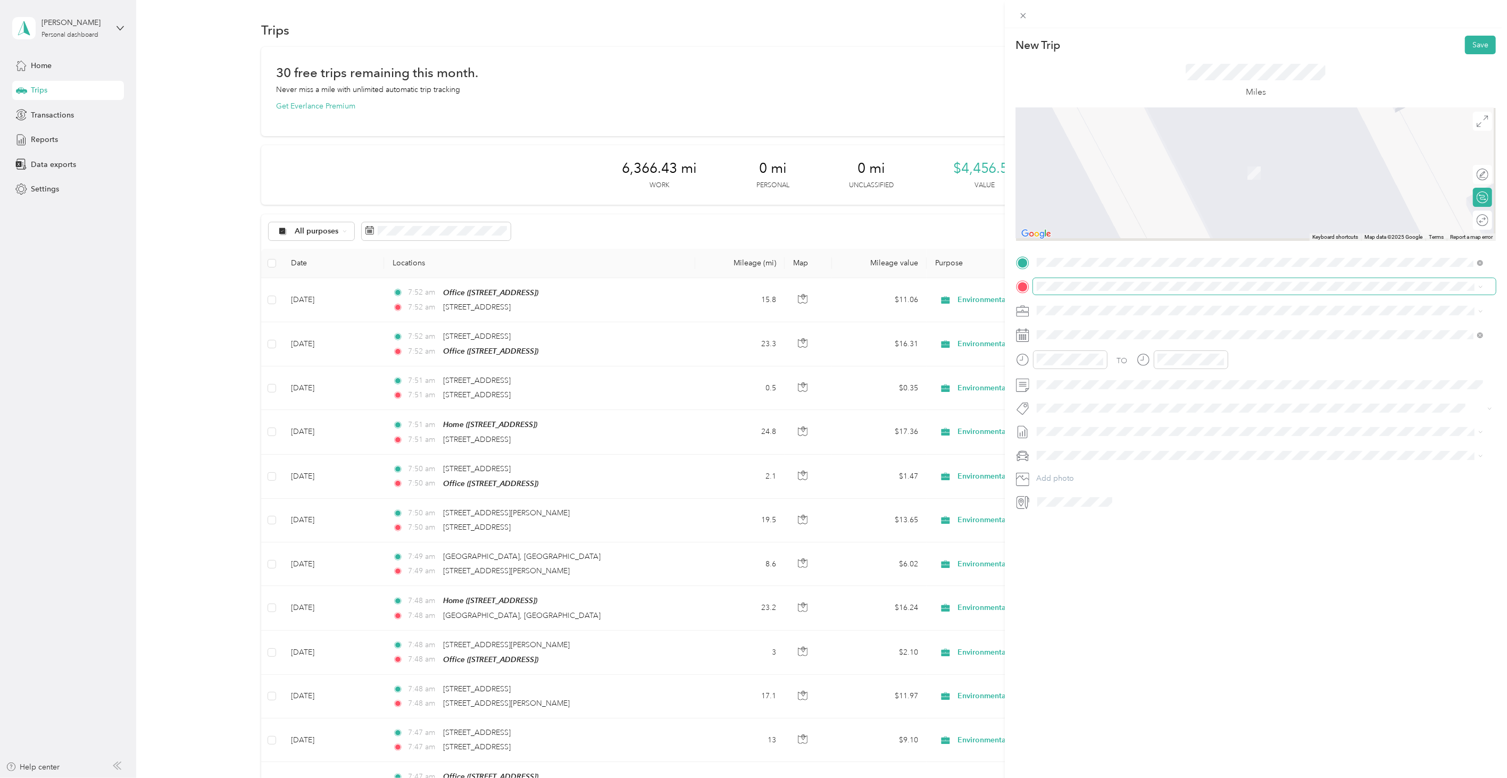
click at [1073, 293] on span at bounding box center [1264, 286] width 463 height 16
click at [1072, 292] on span at bounding box center [1264, 286] width 463 height 16
click at [1044, 281] on span at bounding box center [1264, 286] width 463 height 16
click at [1046, 280] on span at bounding box center [1264, 286] width 463 height 16
click at [1083, 332] on div "[STREET_ADDRESS][US_STATE]" at bounding box center [1261, 325] width 440 height 14
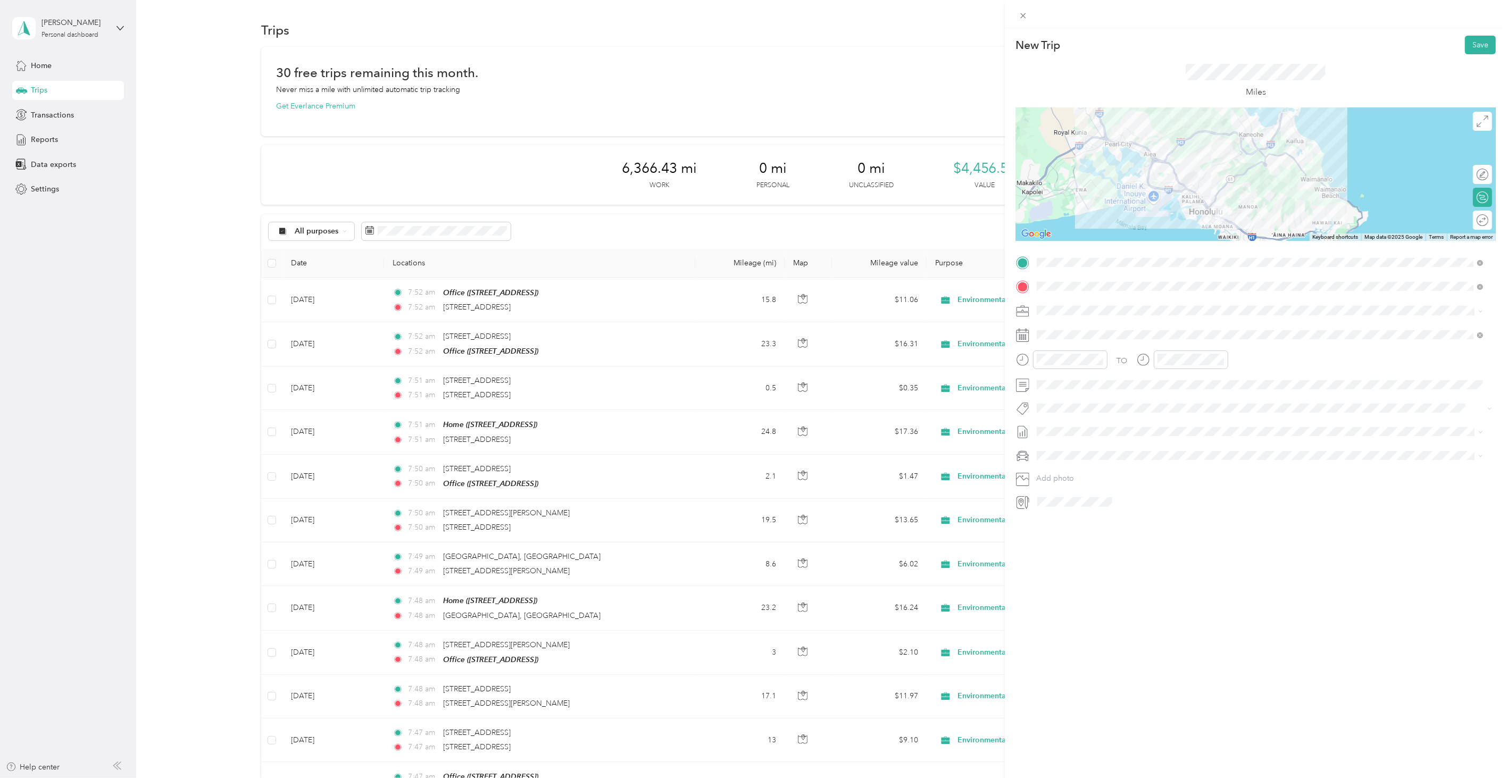
click at [1135, 615] on div "New Trip Save This trip cannot be edited because it is either under review, app…" at bounding box center [1256, 417] width 502 height 778
click at [1056, 328] on span at bounding box center [1264, 335] width 463 height 16
click at [1067, 383] on div "Selected date [DATE]" at bounding box center [1100, 367] width 134 height 37
click at [1068, 391] on icon at bounding box center [1063, 395] width 11 height 11
click at [1075, 451] on div "8" at bounding box center [1073, 448] width 14 height 13
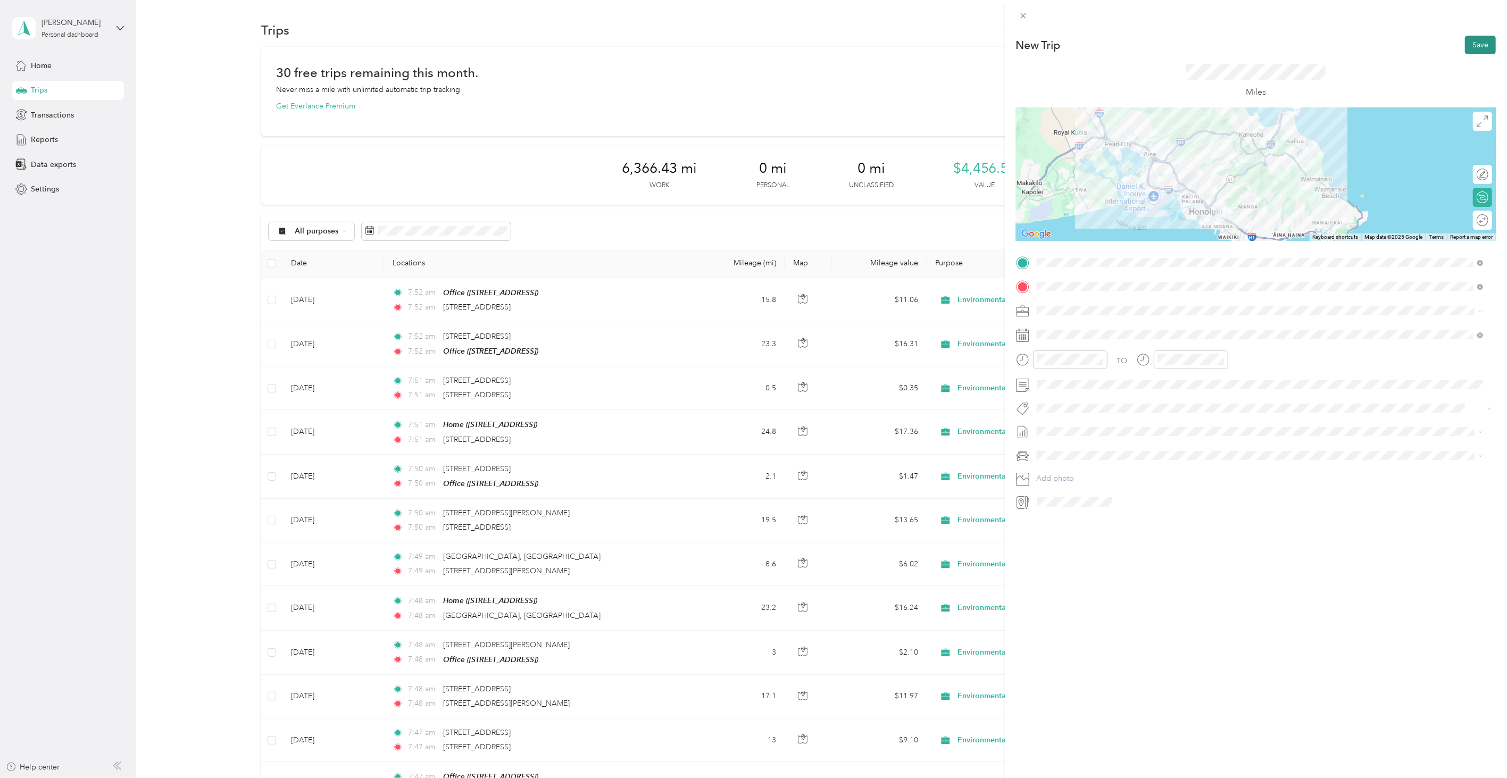
click at [1472, 48] on button "Save" at bounding box center [1480, 45] width 31 height 19
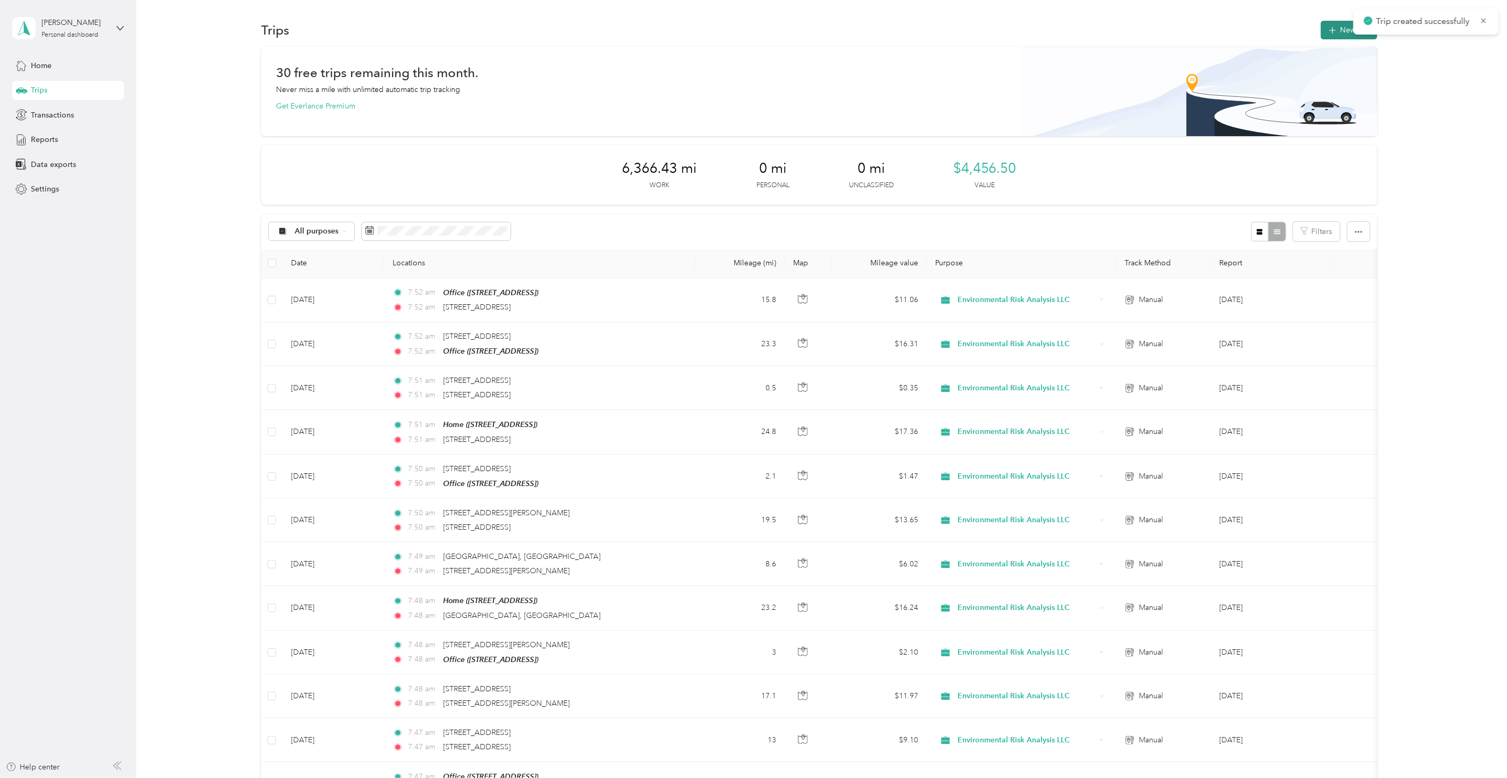
click at [1321, 22] on button "New trip" at bounding box center [1349, 30] width 56 height 19
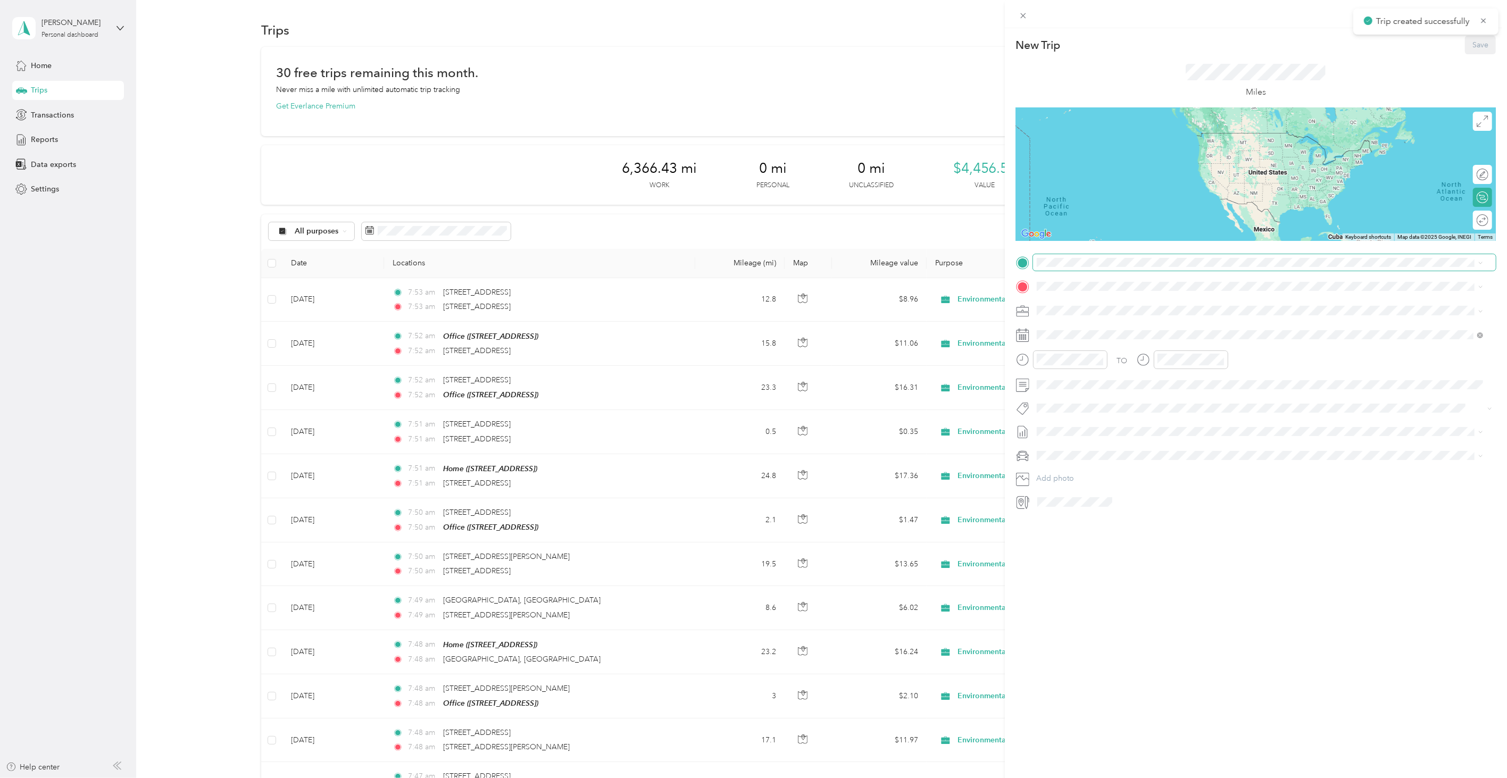
click at [1070, 263] on span at bounding box center [1264, 262] width 463 height 16
click at [1082, 290] on ol "From search results [STREET_ADDRESS][US_STATE] [GEOGRAPHIC_DATA] [US_STATE] [GE…" at bounding box center [1260, 327] width 454 height 114
click at [1074, 306] on span "[STREET_ADDRESS][US_STATE]" at bounding box center [1110, 301] width 106 height 10
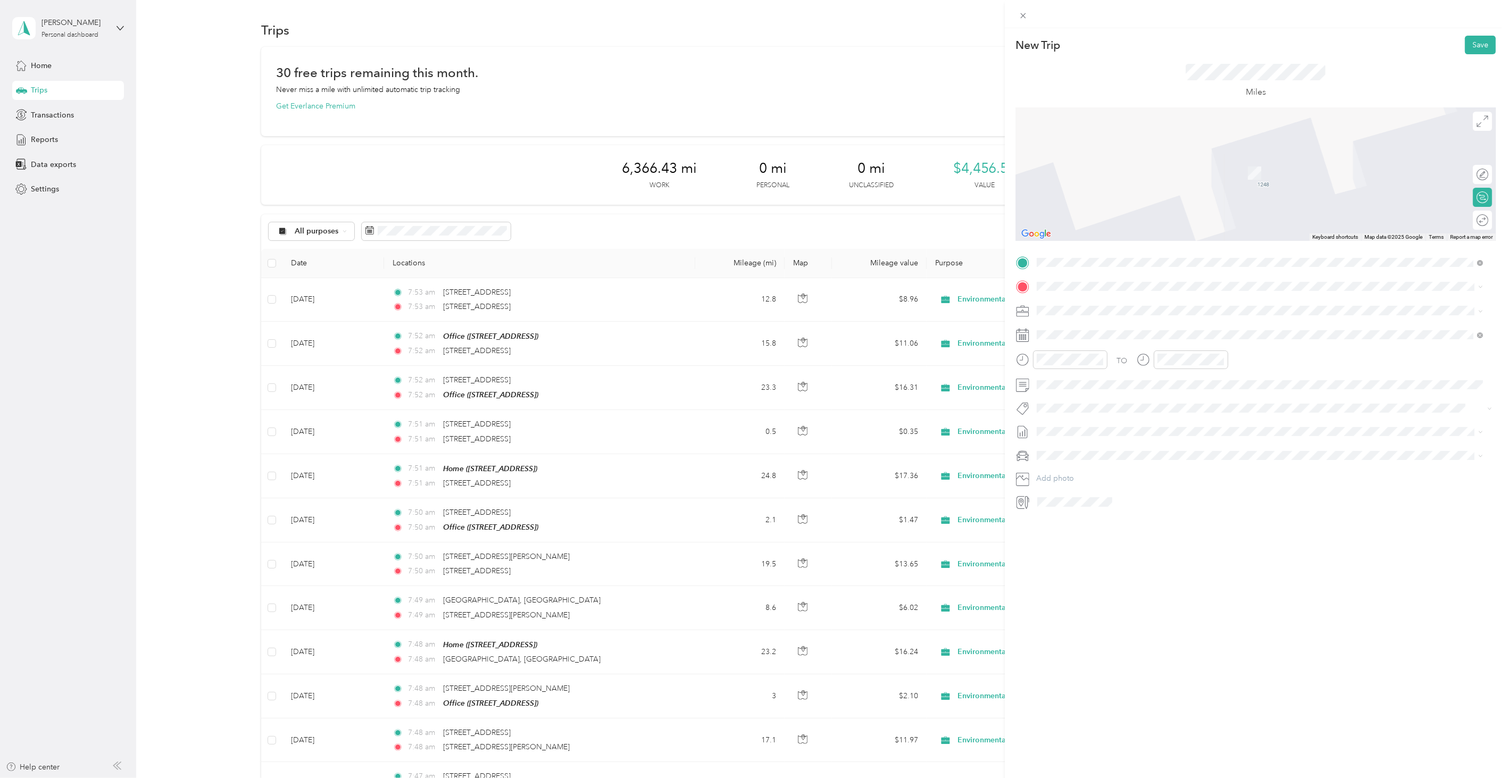
click at [1081, 362] on div "Office" at bounding box center [1091, 362] width 68 height 10
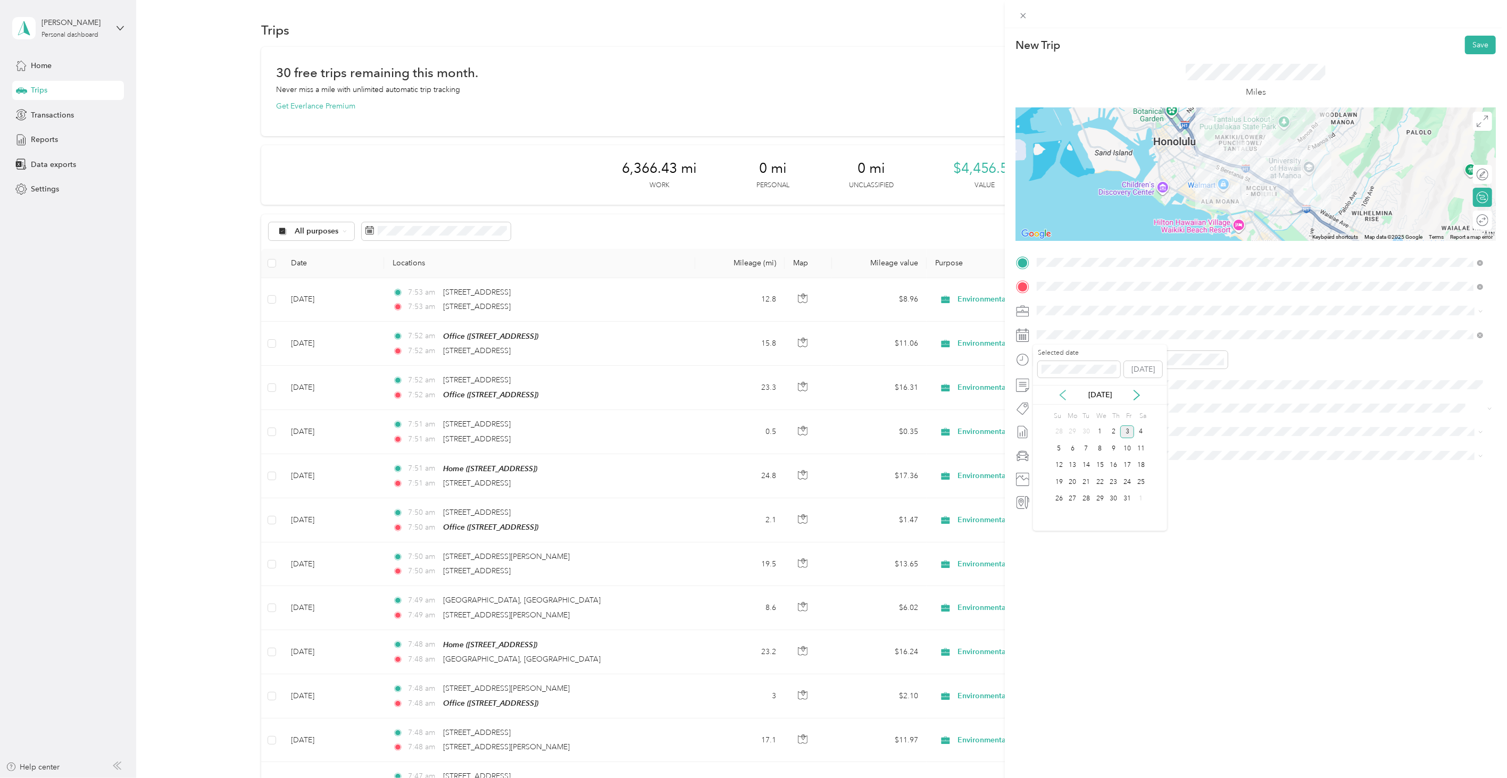
click at [1066, 398] on icon at bounding box center [1063, 395] width 11 height 11
click at [1076, 456] on div "Su Mo Tu We Th Fr Sa 31 1 2 3 4 5 6 7 8 9 10 11 12 13 14 15 16 17 18 19 20 21 2…" at bounding box center [1100, 458] width 96 height 99
click at [1075, 455] on div "8" at bounding box center [1073, 448] width 14 height 13
click at [1491, 45] on form "New Trip Save This trip cannot be edited because it is either under review, app…" at bounding box center [1256, 273] width 502 height 475
click at [1481, 42] on button "Save" at bounding box center [1480, 45] width 31 height 19
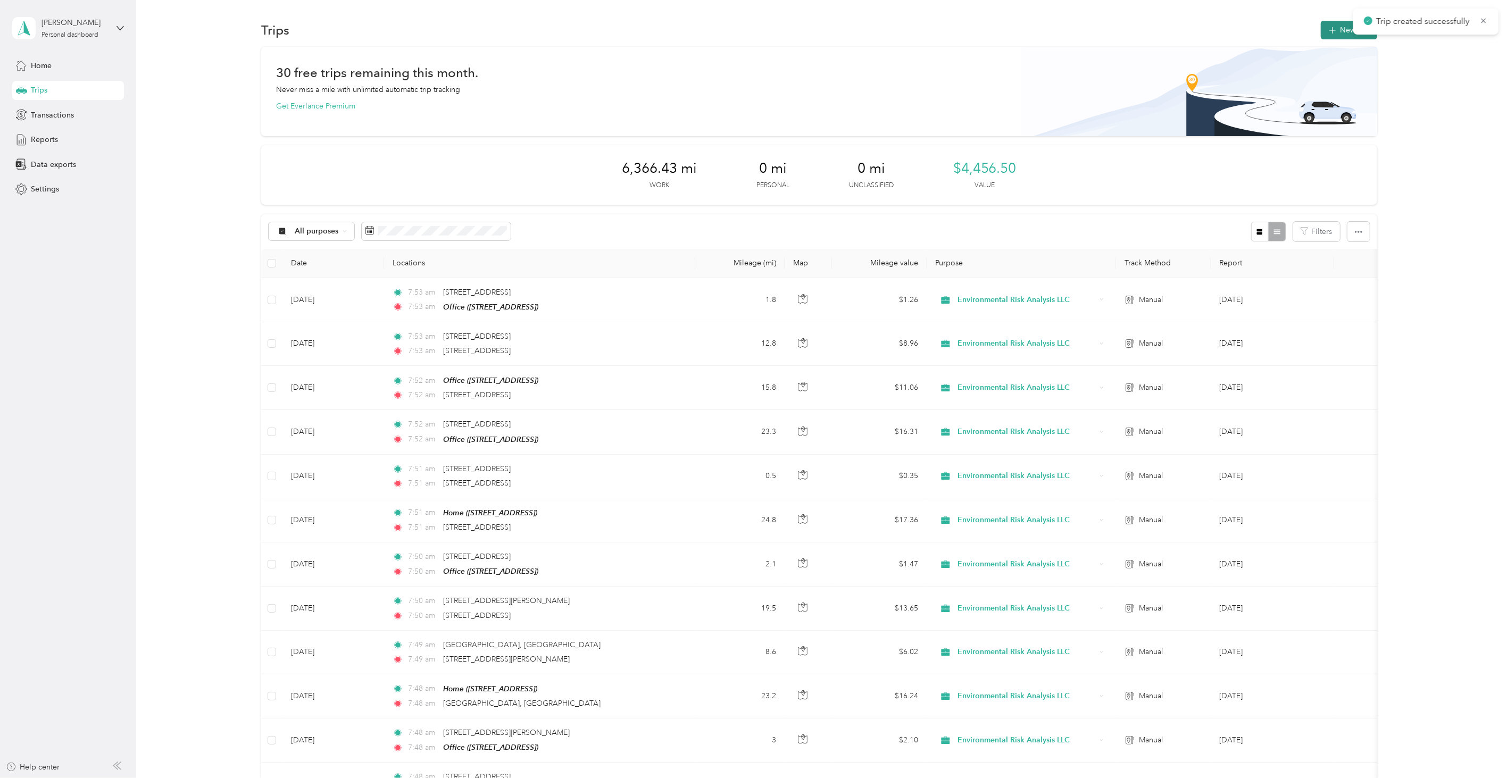
click at [1327, 29] on icon "button" at bounding box center [1333, 30] width 12 height 12
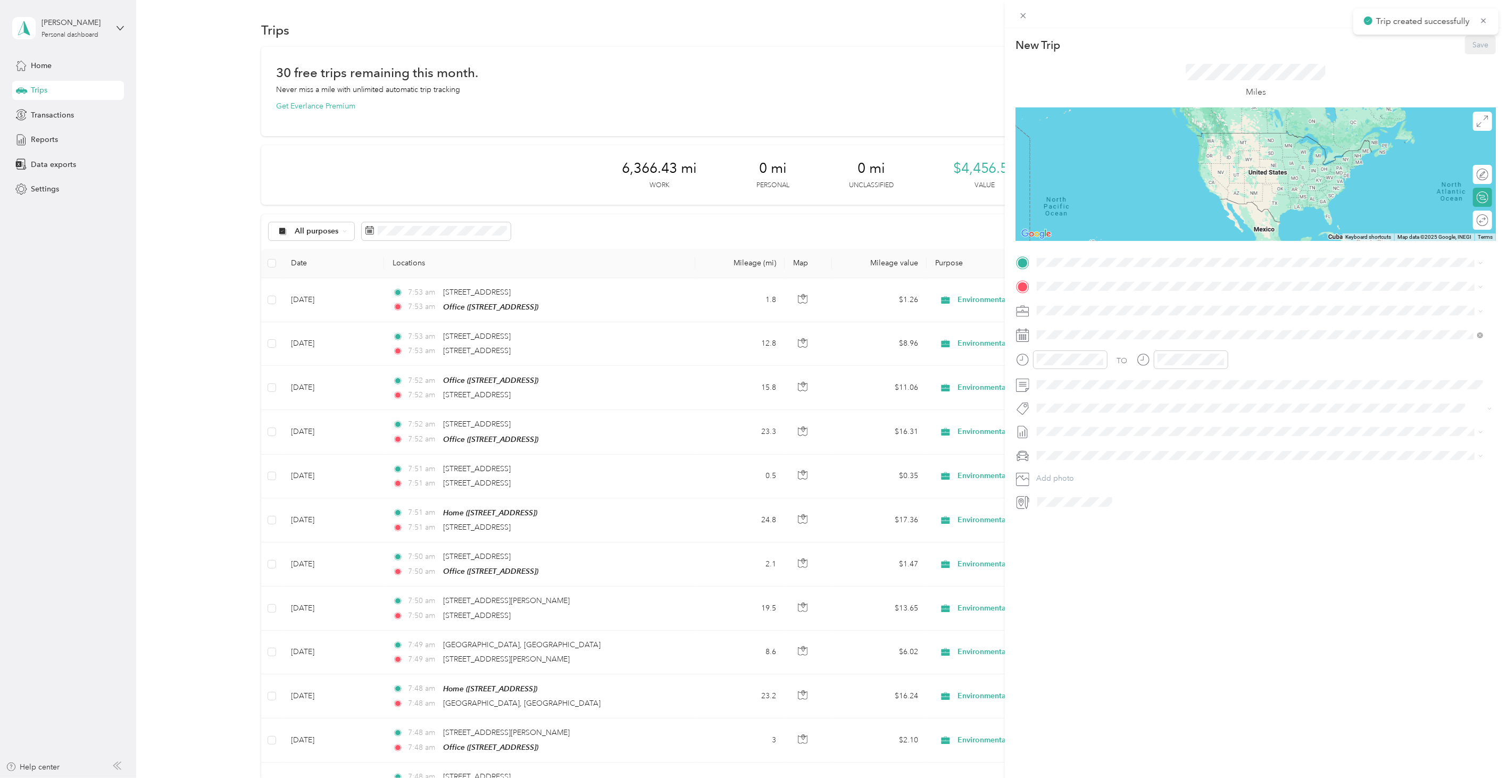
click at [1089, 252] on div "New Trip Save This trip cannot be edited because it is either under review, app…" at bounding box center [1256, 273] width 480 height 475
click at [1079, 256] on span at bounding box center [1264, 262] width 463 height 16
click at [1079, 257] on span at bounding box center [1264, 262] width 463 height 16
click at [1072, 300] on strong "Home" at bounding box center [1067, 304] width 21 height 10
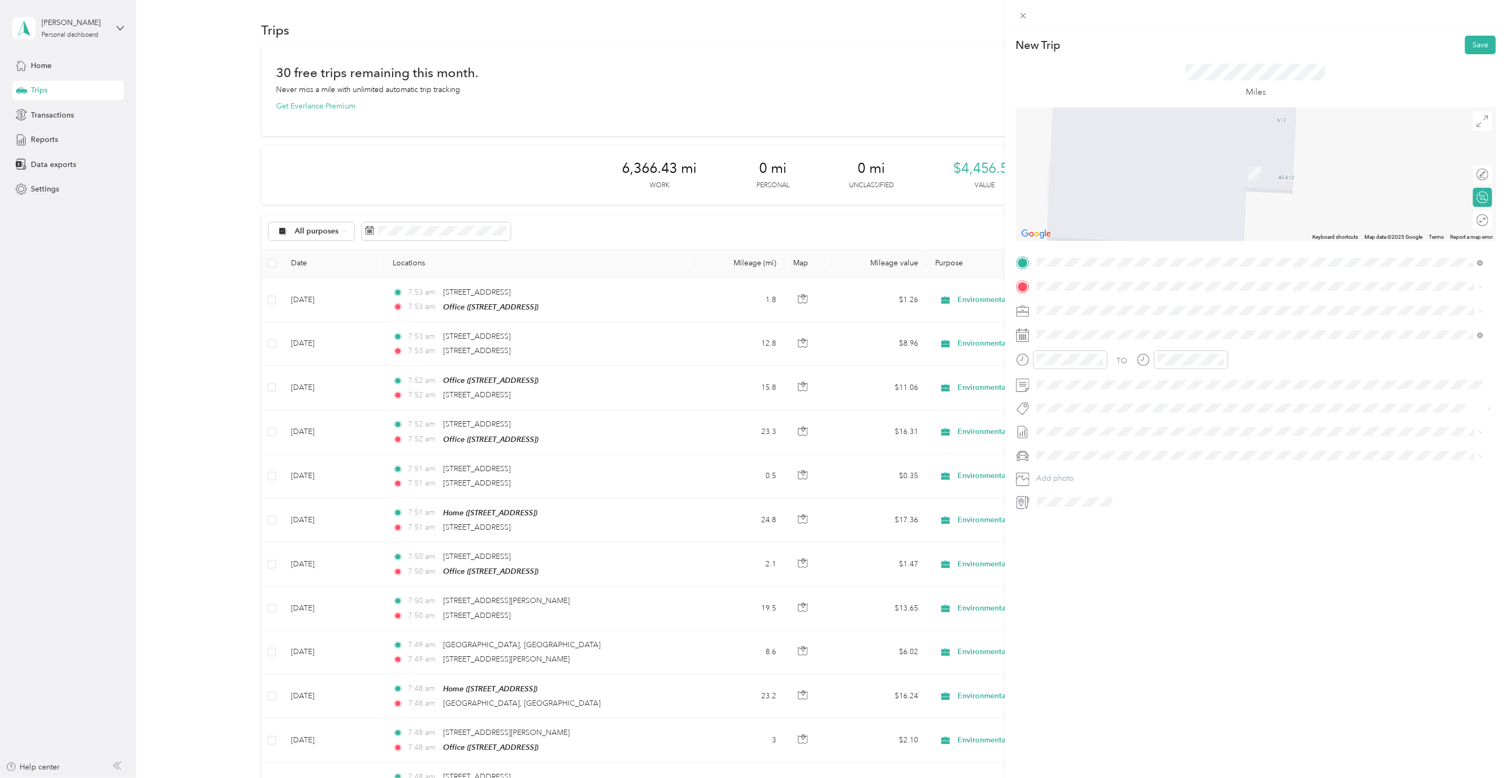
click at [123, 323] on div "New Trip Save This trip cannot be edited because it is either under review, app…" at bounding box center [753, 389] width 1507 height 778
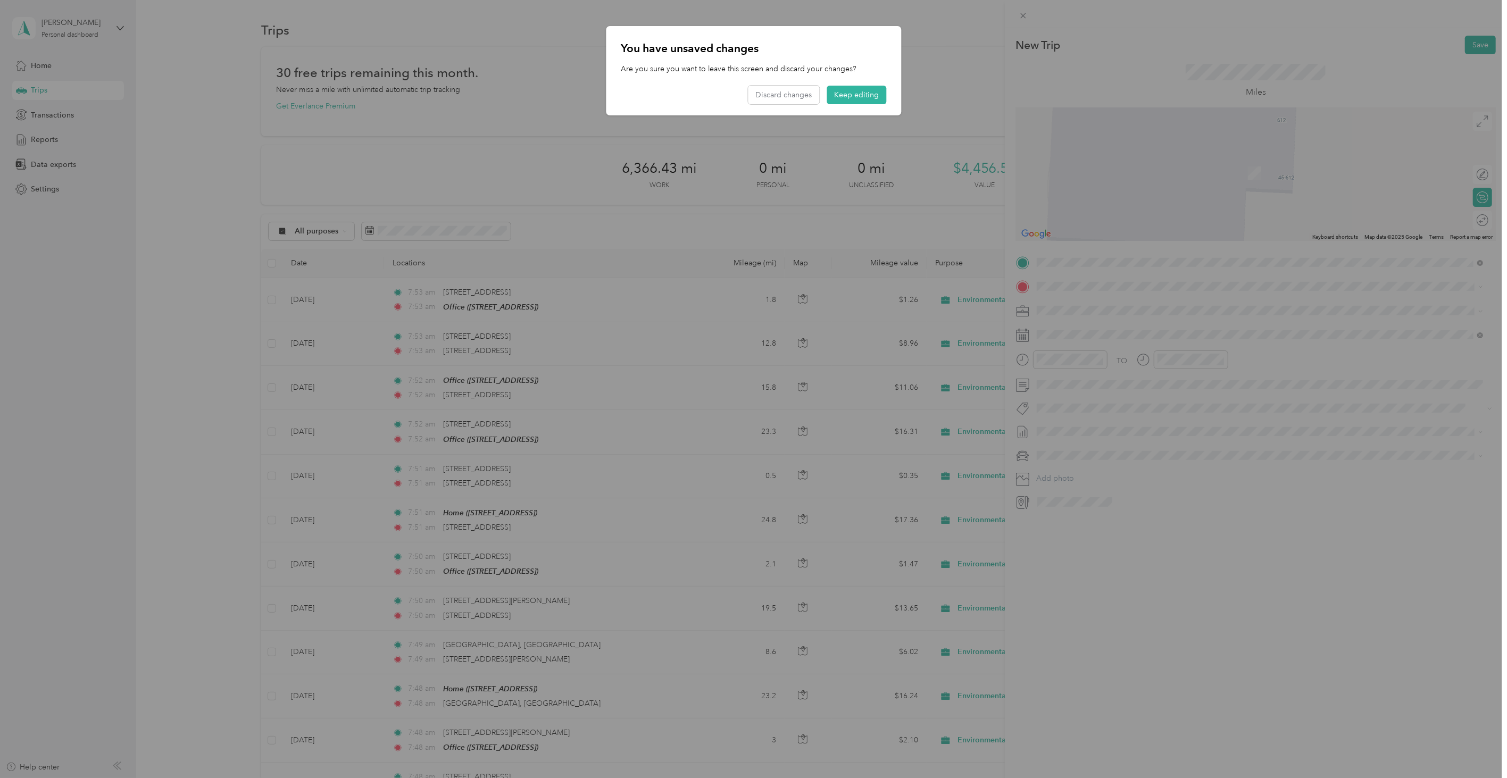
click at [119, 320] on div at bounding box center [753, 389] width 1507 height 778
click at [848, 92] on button "Keep editing" at bounding box center [857, 95] width 60 height 19
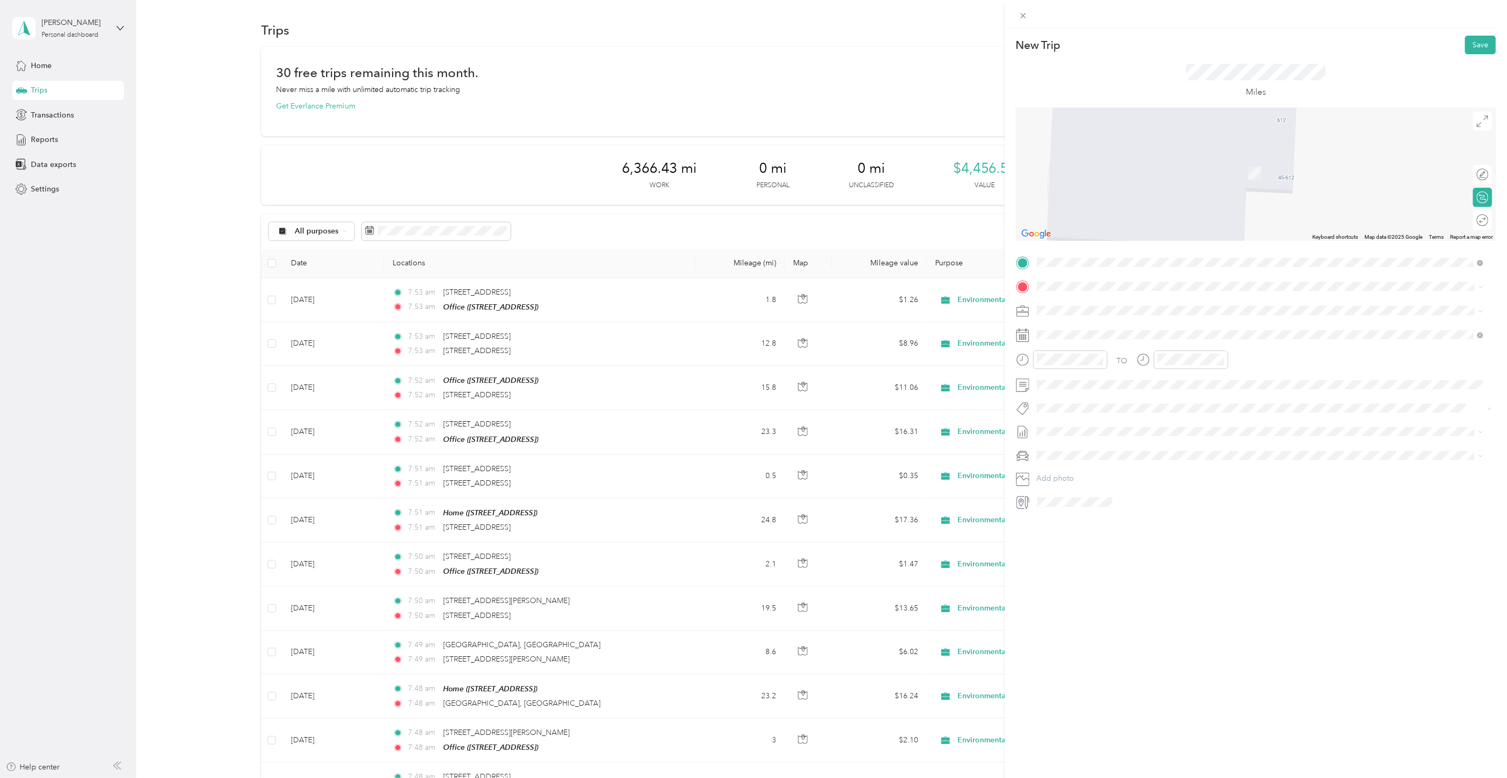
click at [601, 509] on div "New Trip Save This trip cannot be edited because it is either under review, app…" at bounding box center [753, 389] width 1507 height 778
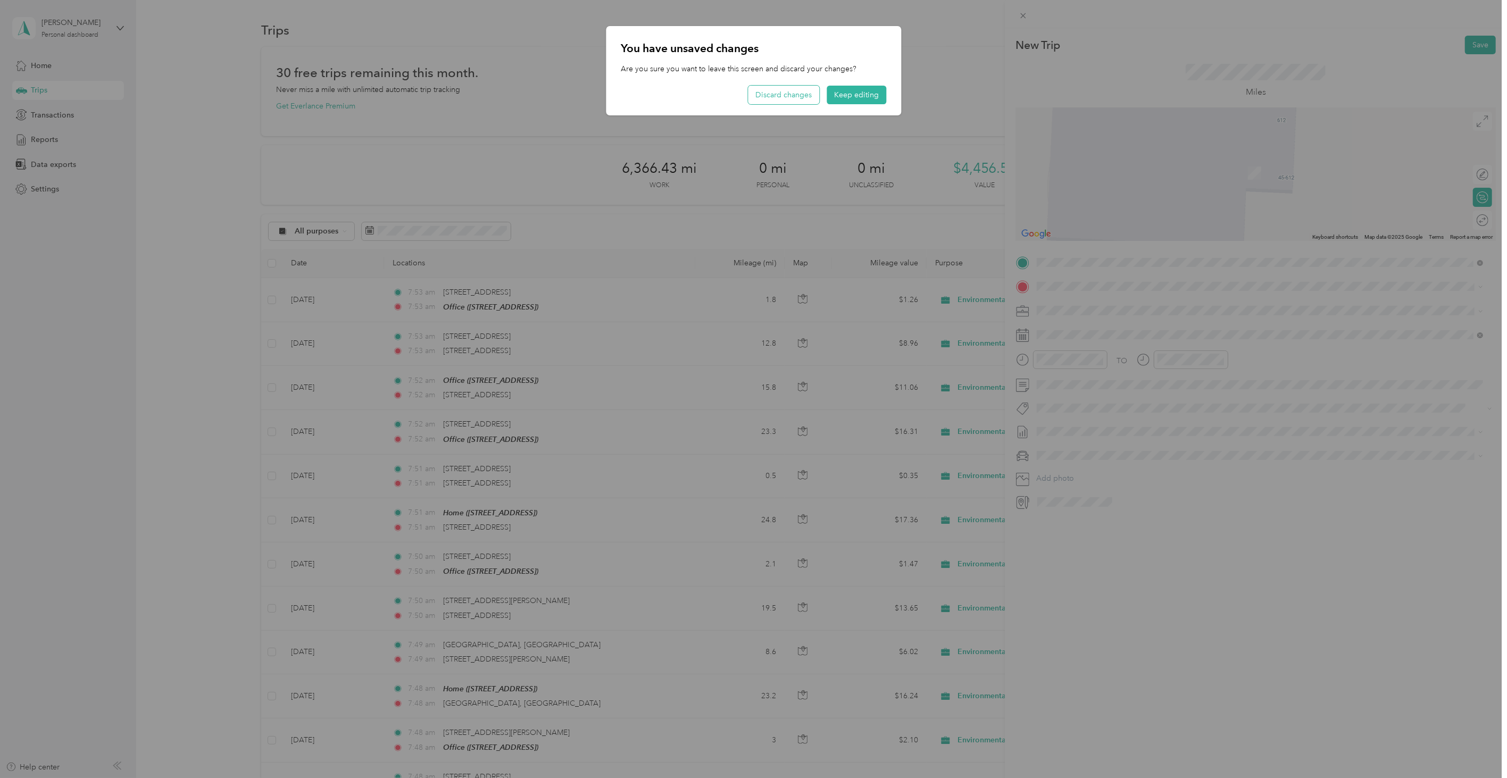
click at [768, 97] on button "Discard changes" at bounding box center [783, 95] width 71 height 19
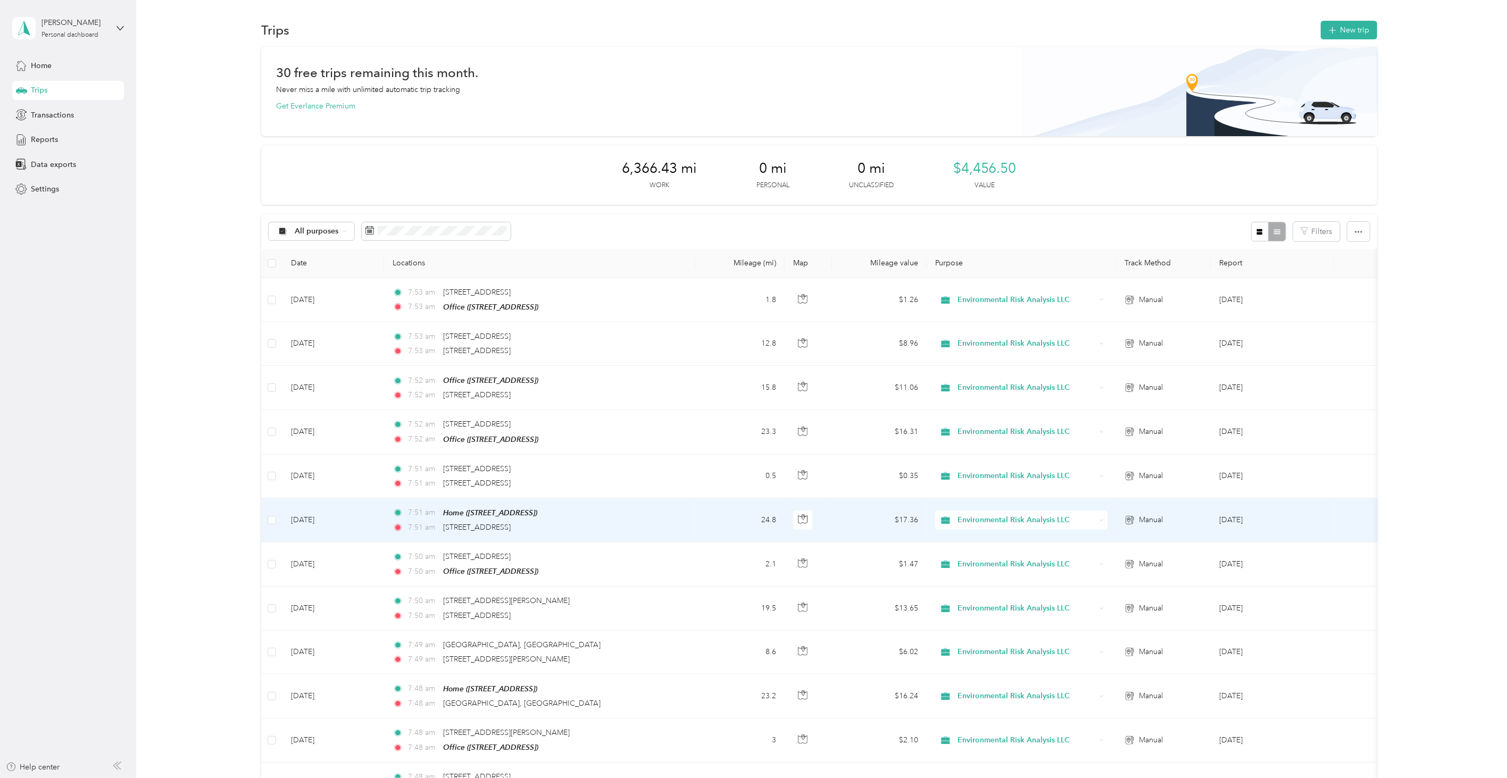
click at [646, 507] on td "7:51 am Home ([STREET_ADDRESS][PERSON_NAME]) 7:51 am [STREET_ADDRESS]" at bounding box center [539, 521] width 311 height 44
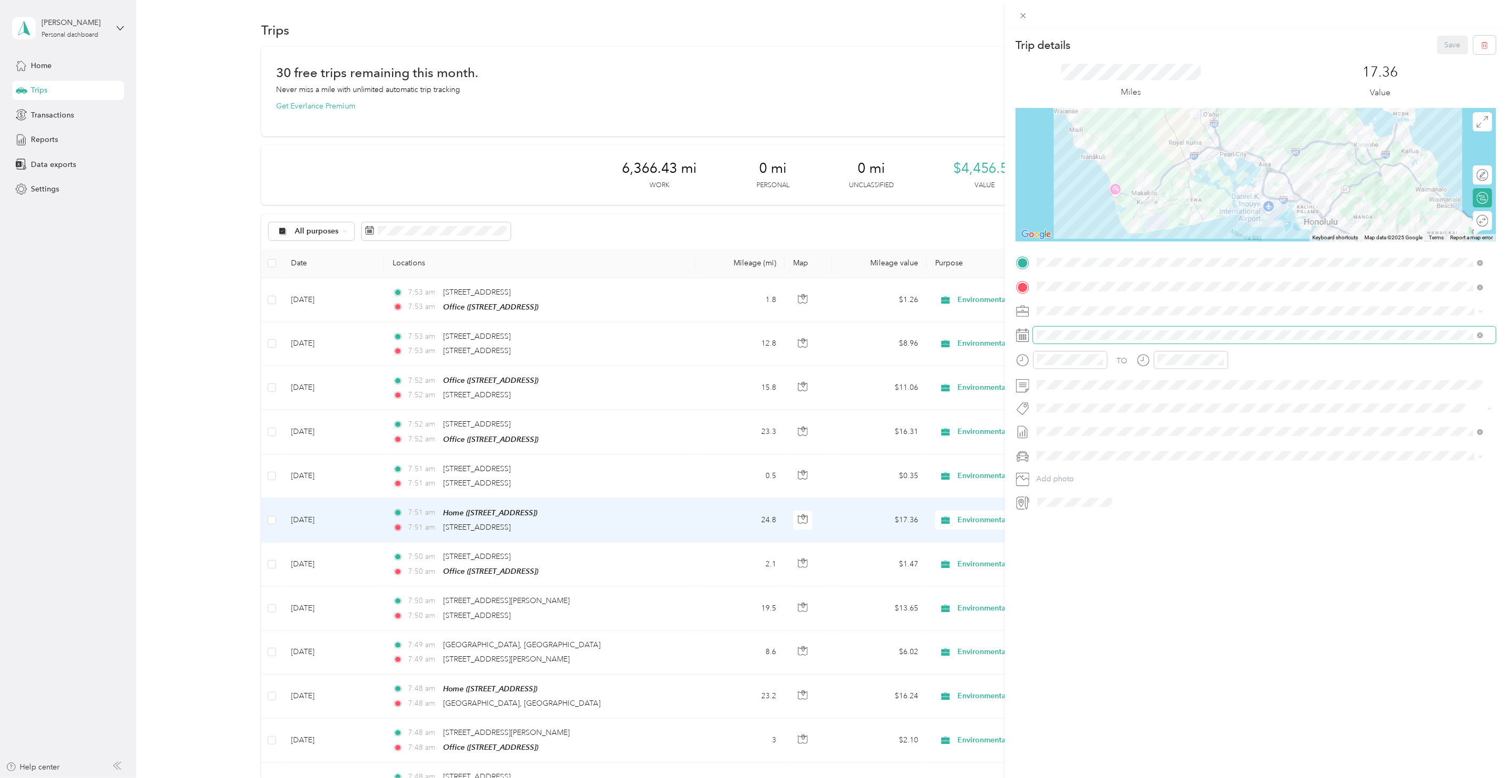
click at [1054, 328] on span at bounding box center [1264, 335] width 463 height 16
click at [1052, 330] on span at bounding box center [1264, 335] width 463 height 16
drag, startPoint x: 1085, startPoint y: 450, endPoint x: 1001, endPoint y: 453, distance: 84.1
click at [1083, 450] on div "9" at bounding box center [1087, 449] width 14 height 13
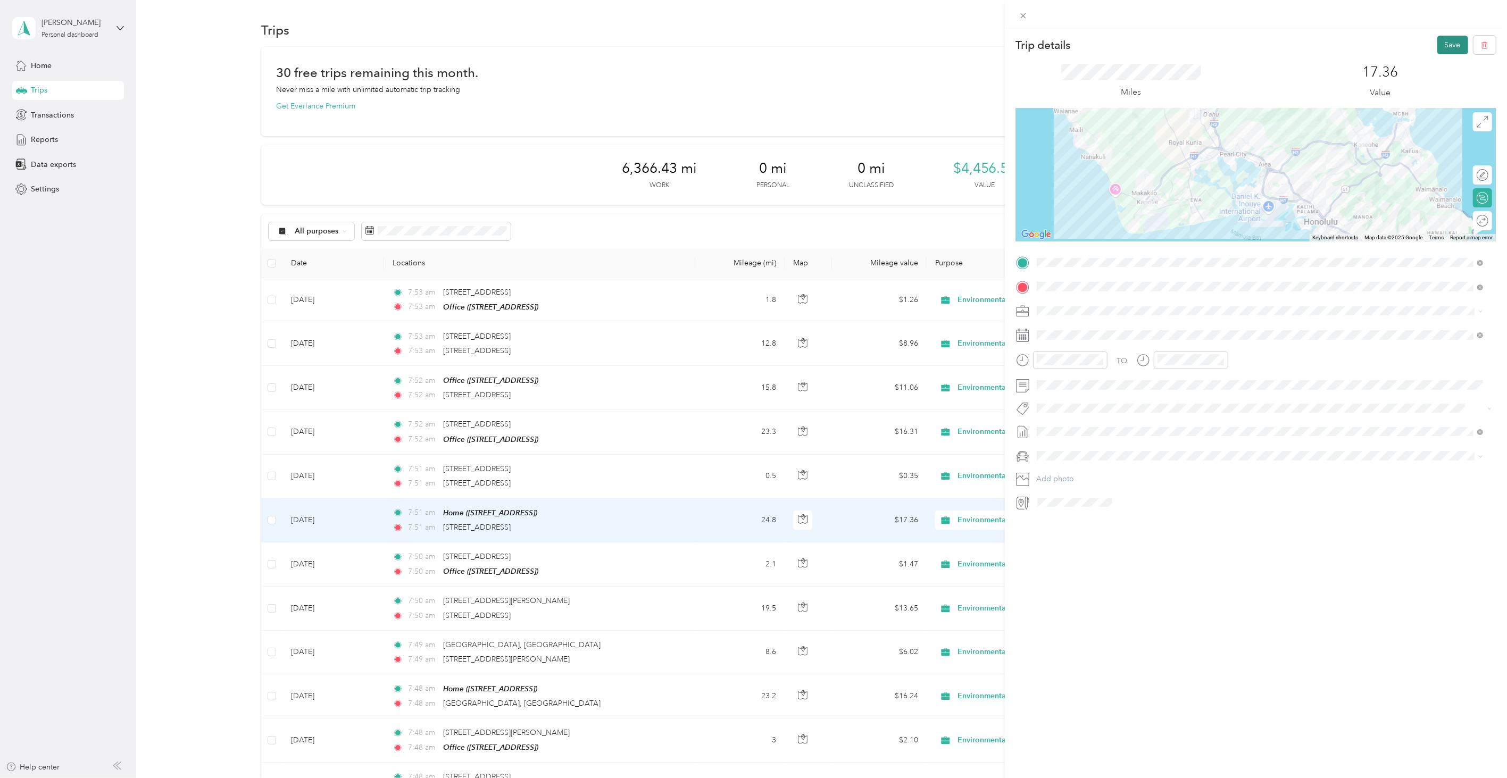
click at [1446, 46] on button "Save" at bounding box center [1453, 45] width 31 height 19
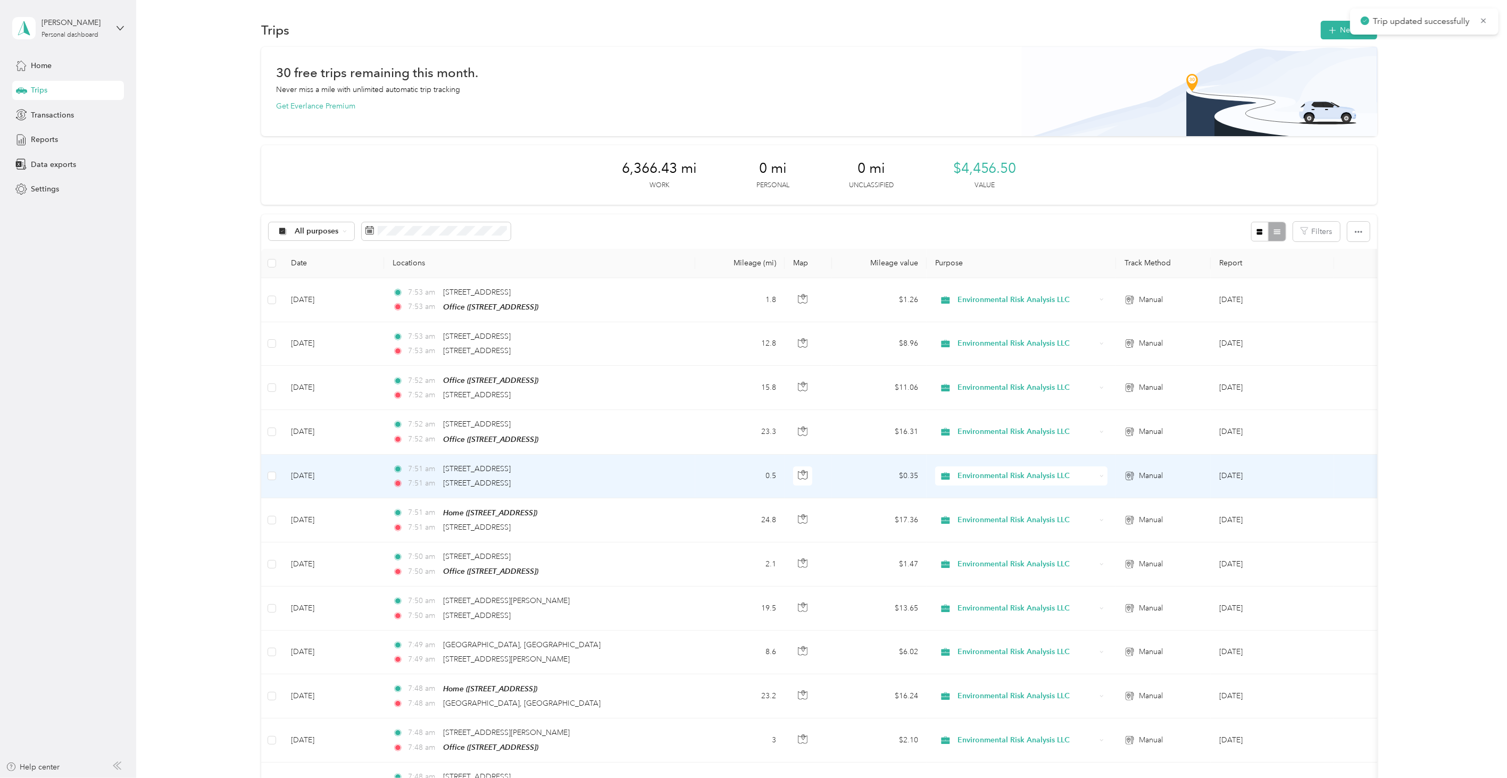
click at [647, 463] on td "7:51 am [STREET_ADDRESS]" at bounding box center [539, 477] width 311 height 44
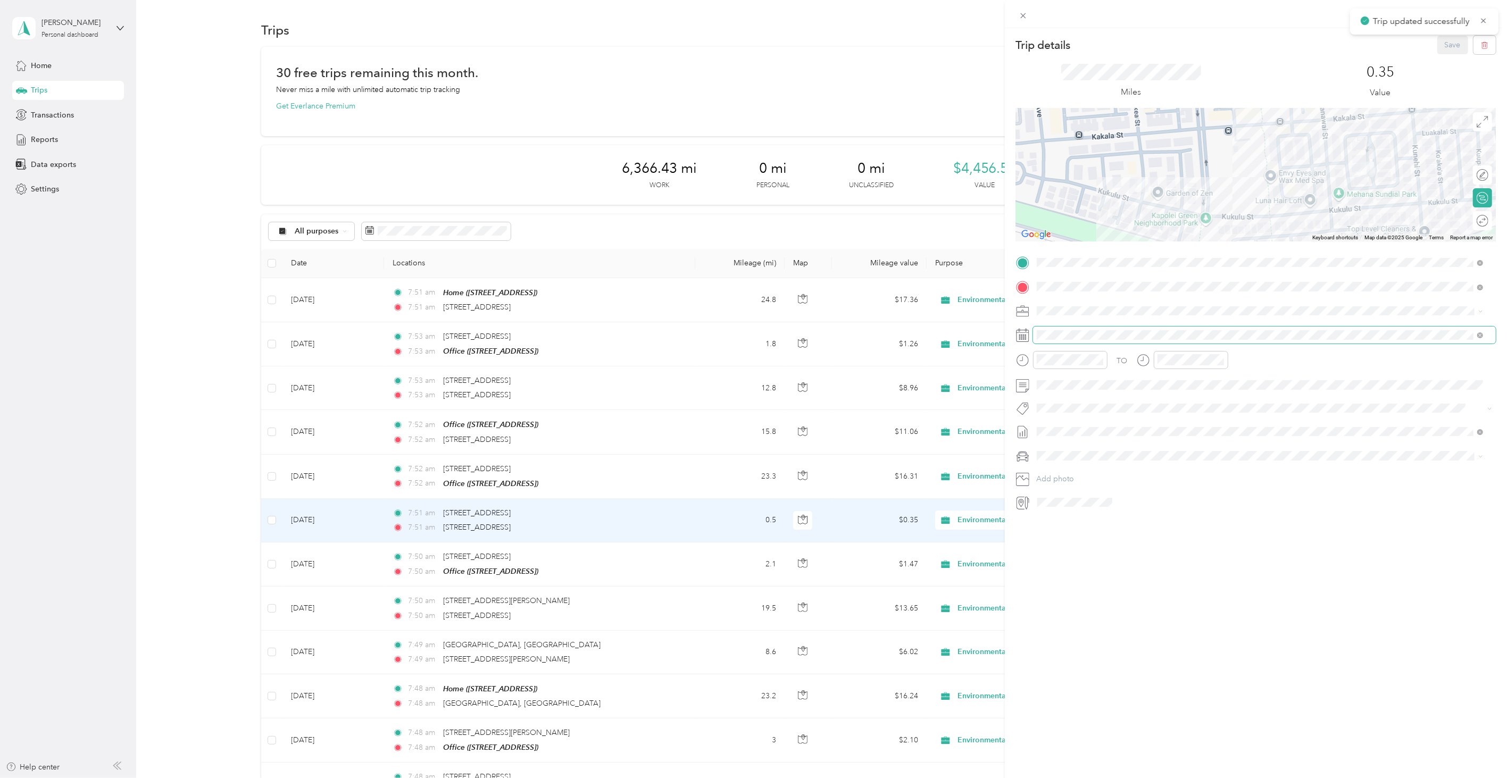
click at [1049, 328] on span at bounding box center [1264, 335] width 463 height 16
click at [1083, 450] on div "9" at bounding box center [1087, 449] width 14 height 13
click at [1439, 47] on button "Save" at bounding box center [1453, 45] width 31 height 19
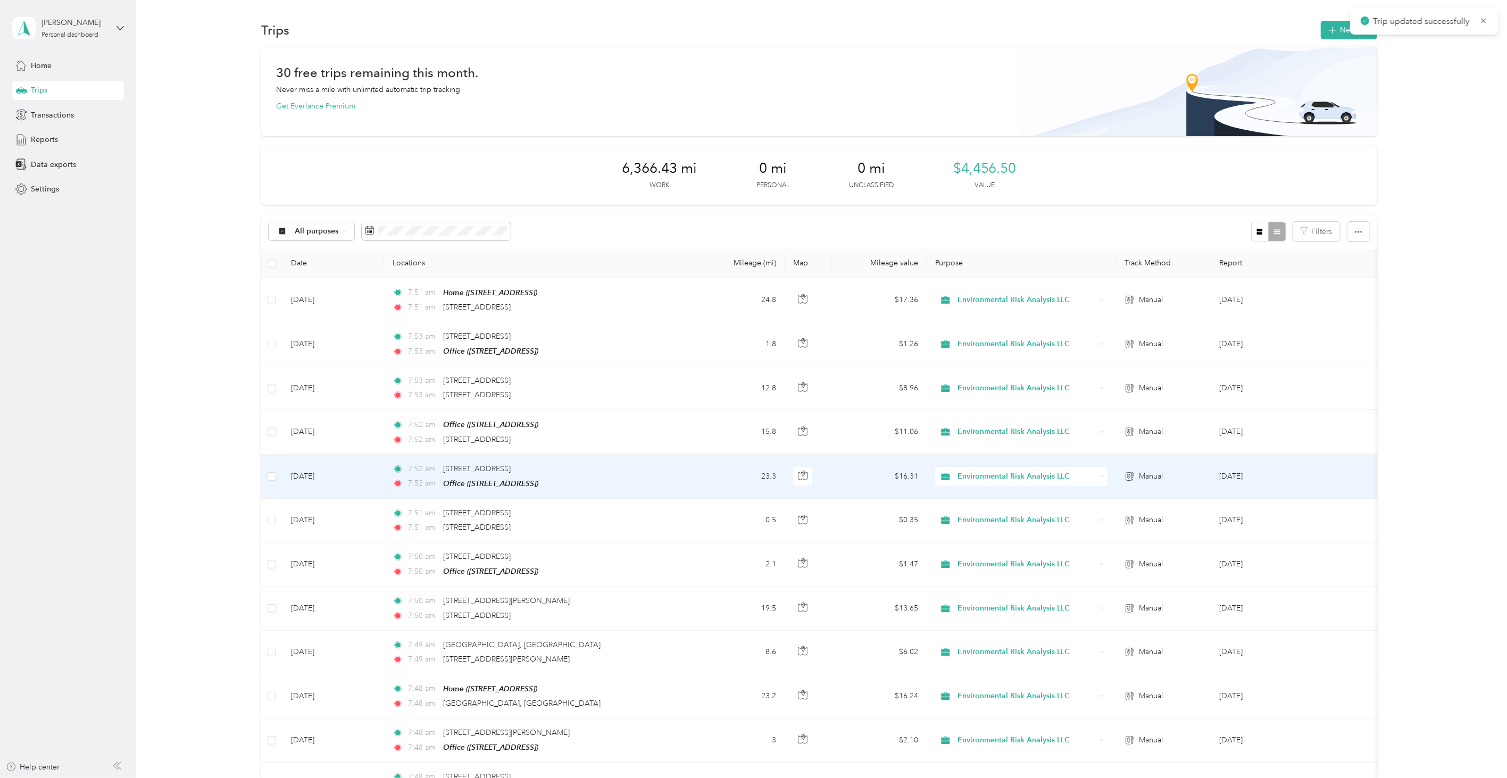
click at [620, 482] on td "7:52 am [STREET_ADDRESS][GEOGRAPHIC_DATA]:52 am Office ([STREET_ADDRESS])" at bounding box center [539, 477] width 311 height 44
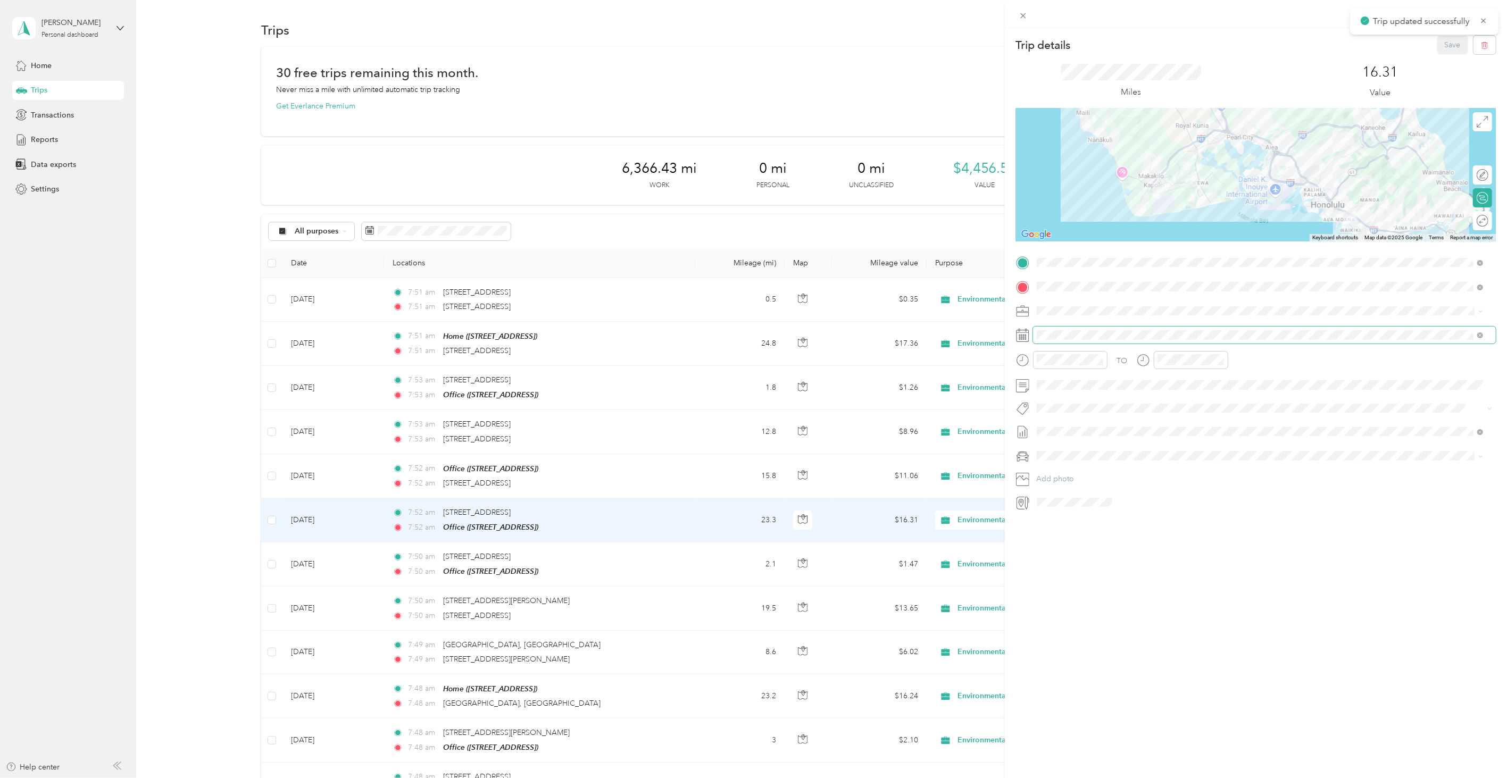
click at [1052, 327] on span at bounding box center [1264, 335] width 463 height 16
click at [1051, 330] on span at bounding box center [1264, 335] width 463 height 16
click at [1082, 449] on div "9" at bounding box center [1087, 449] width 14 height 13
click at [1438, 50] on button "Save" at bounding box center [1453, 45] width 31 height 19
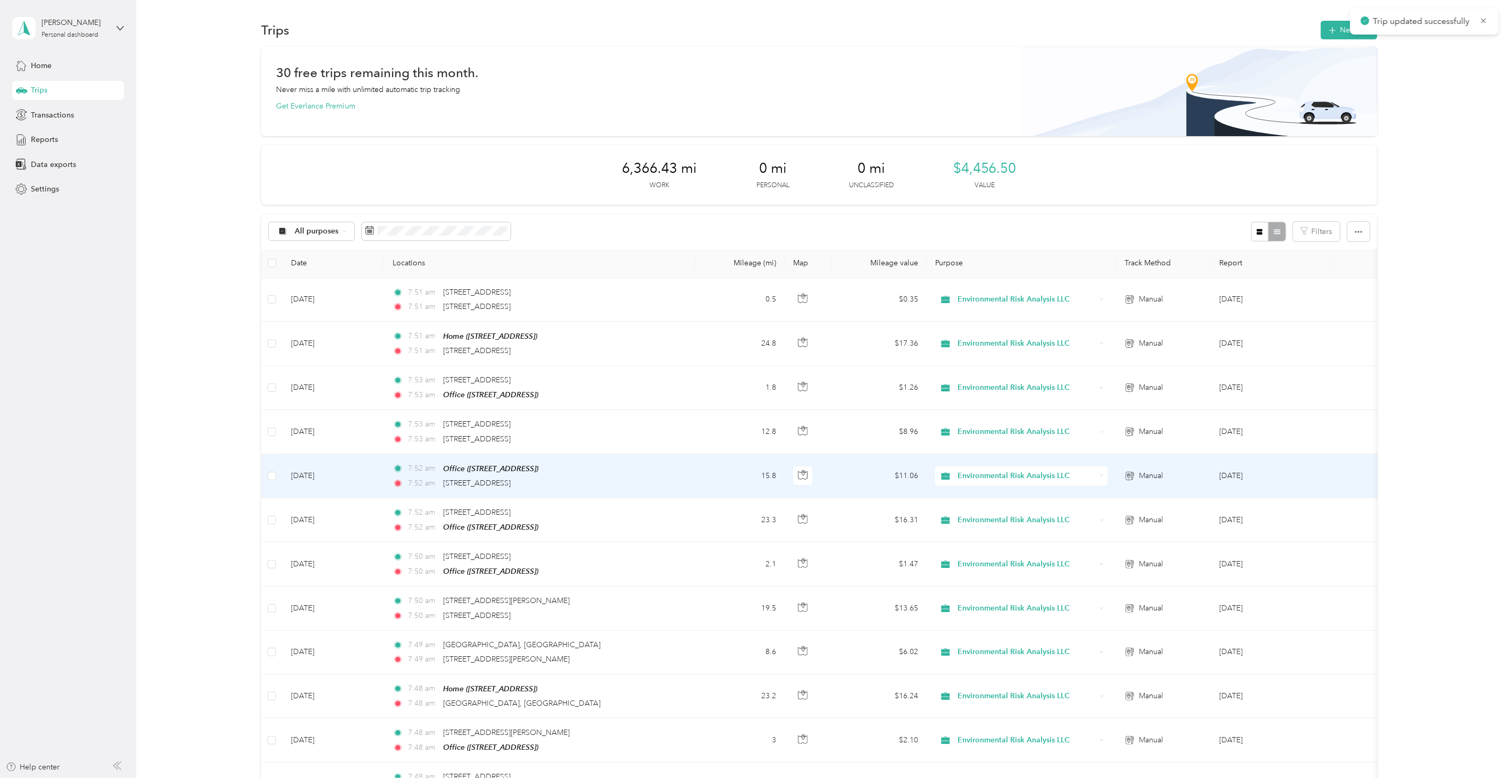
click at [634, 469] on td "7:52 am Office ([STREET_ADDRESS]) 7:[GEOGRAPHIC_DATA][STREET_ADDRESS]" at bounding box center [539, 476] width 311 height 44
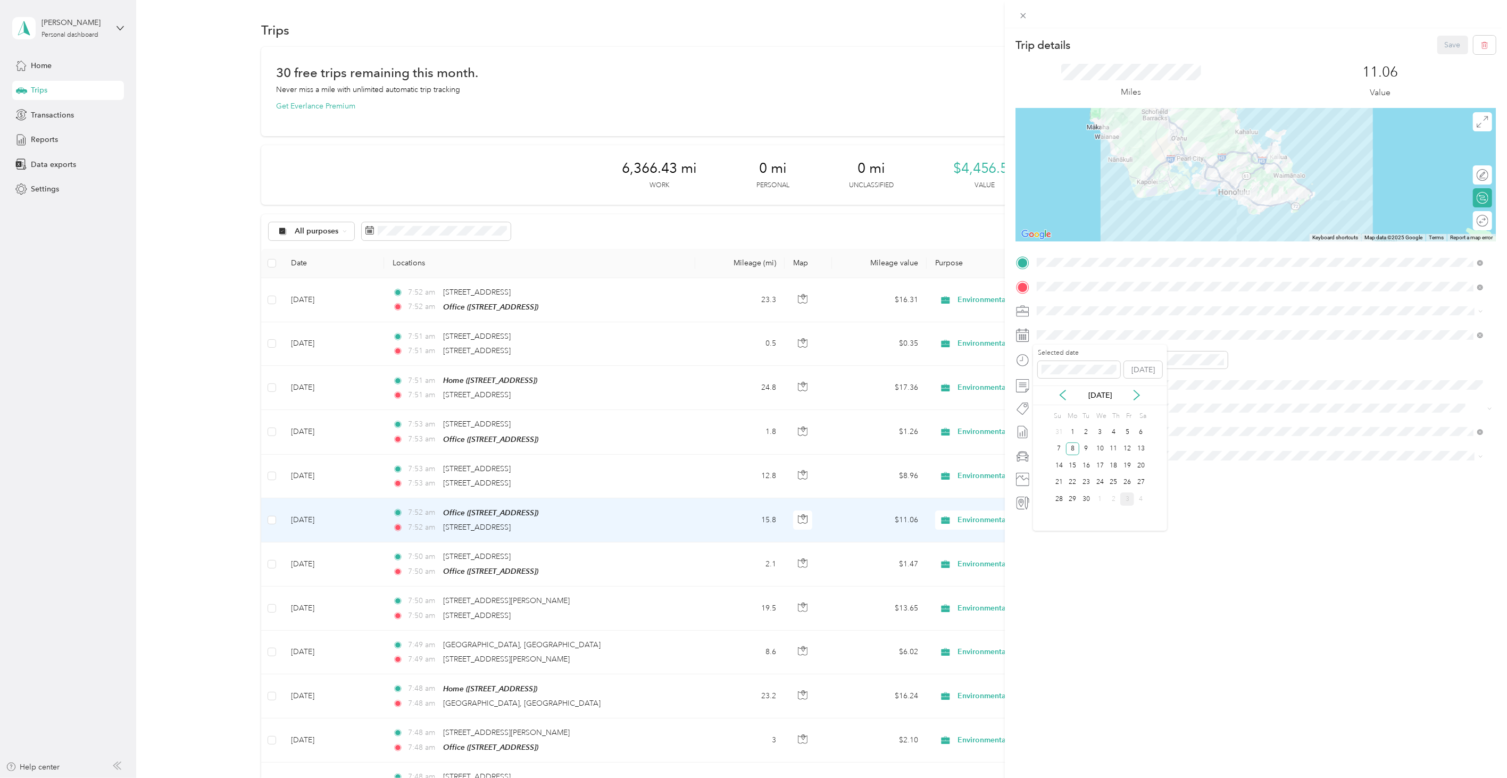
drag, startPoint x: 1087, startPoint y: 445, endPoint x: 1092, endPoint y: 420, distance: 25.6
click at [1086, 445] on div "9" at bounding box center [1087, 449] width 14 height 13
click at [1442, 46] on button "Save" at bounding box center [1453, 45] width 31 height 19
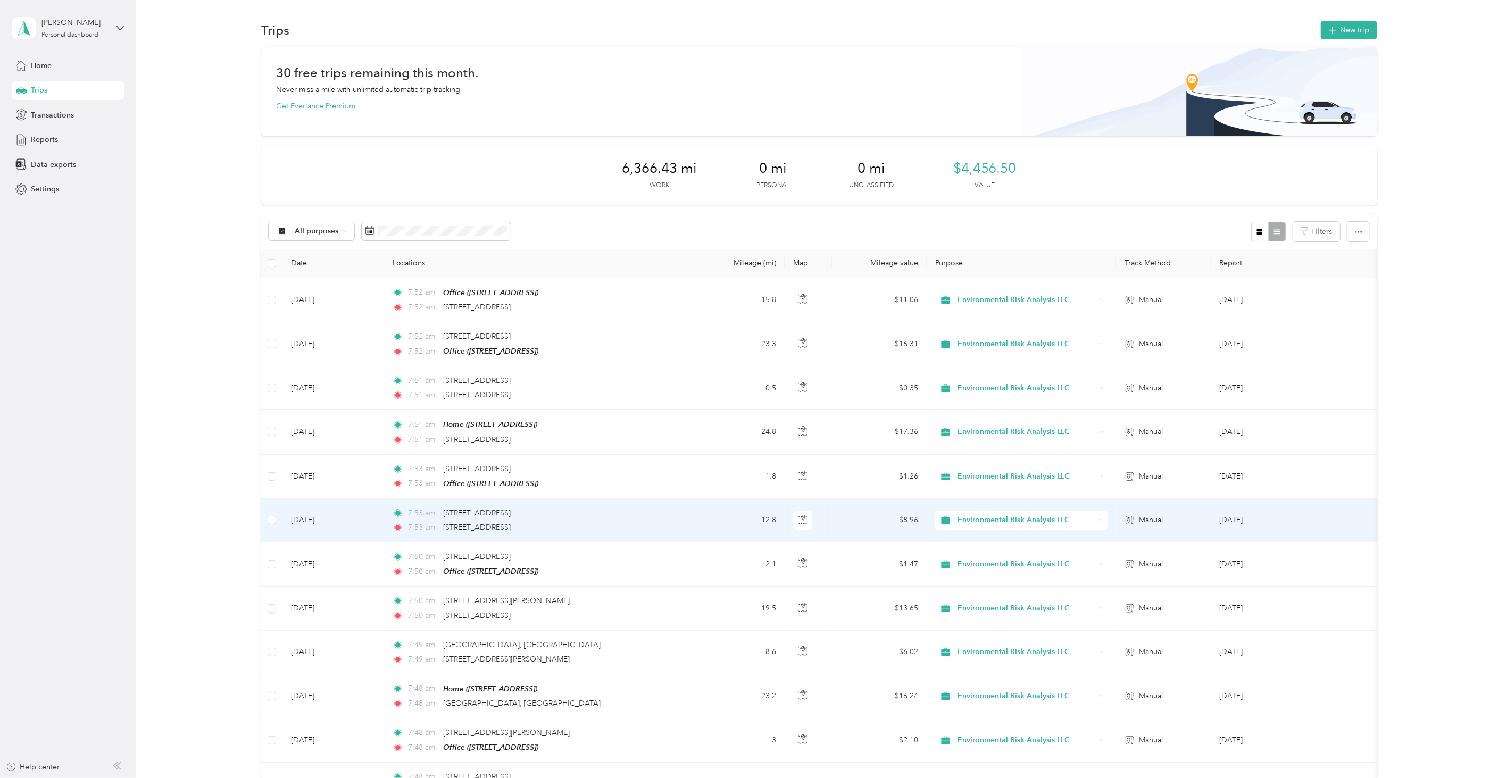
click at [614, 522] on div "7:53 am [STREET_ADDRESS]" at bounding box center [504, 528] width 223 height 12
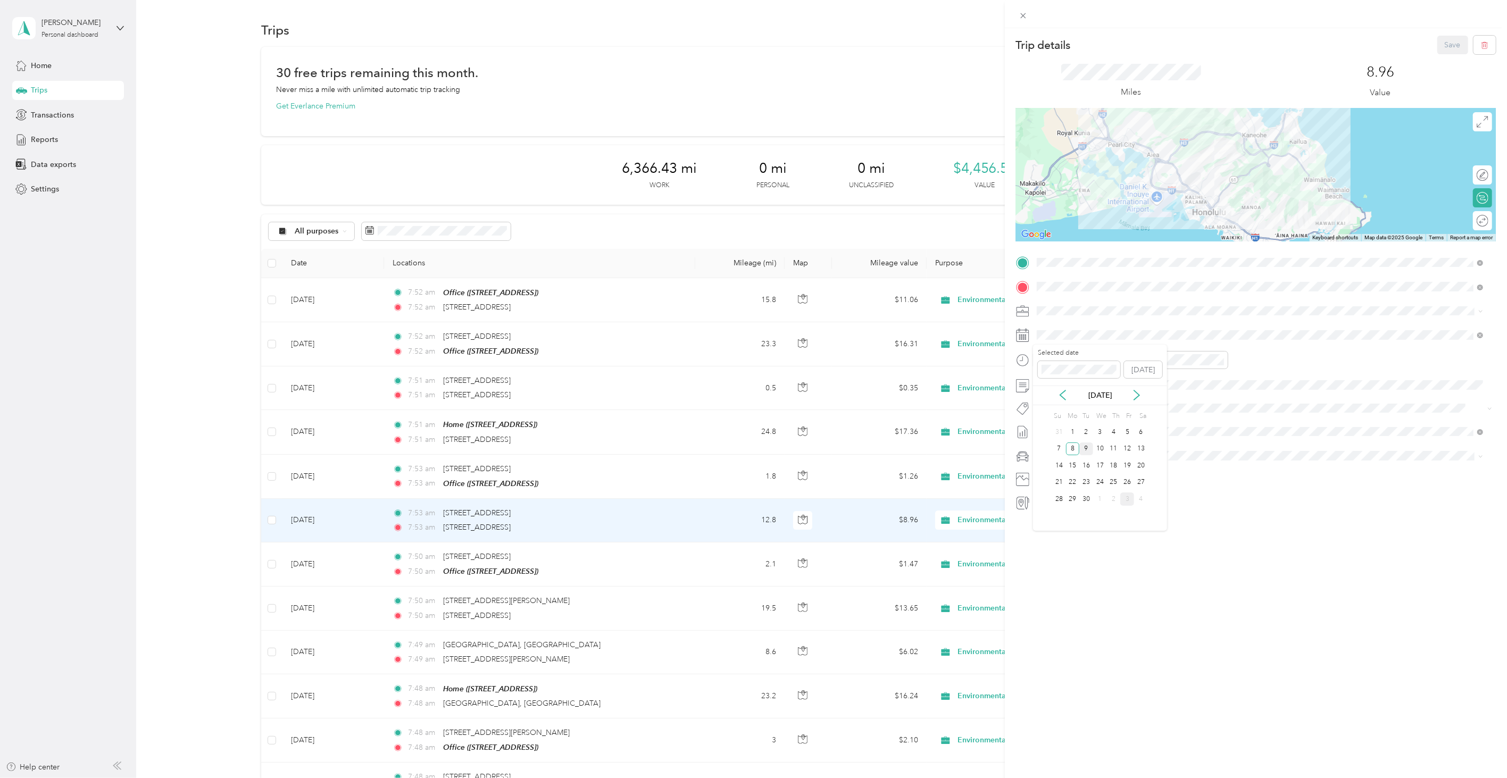
click at [1083, 451] on div "9" at bounding box center [1087, 449] width 14 height 13
click at [1441, 49] on button "Save" at bounding box center [1453, 45] width 31 height 19
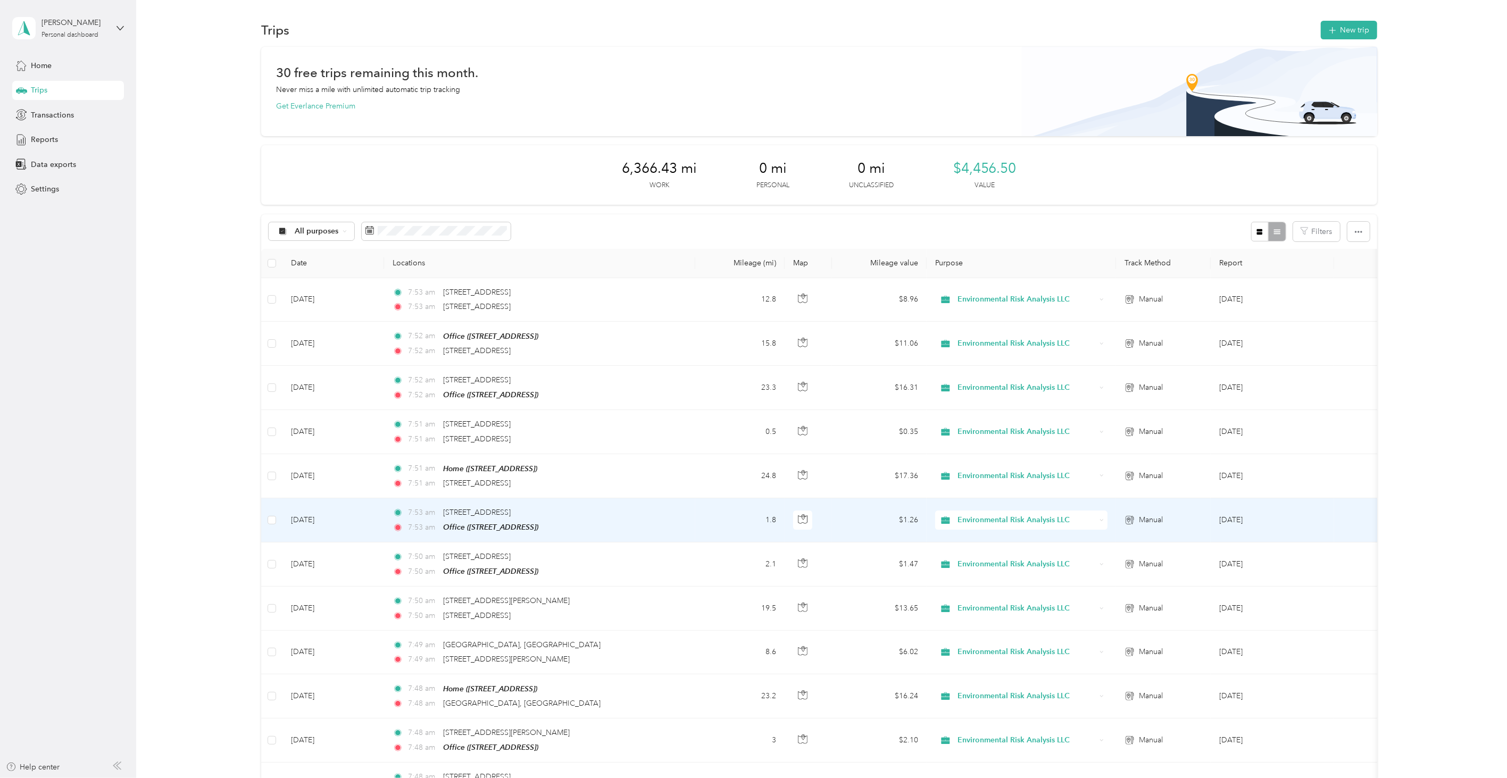
click at [679, 510] on td "7:53 am [STREET_ADDRESS] 7:53 am Office ([STREET_ADDRESS])" at bounding box center [539, 521] width 311 height 44
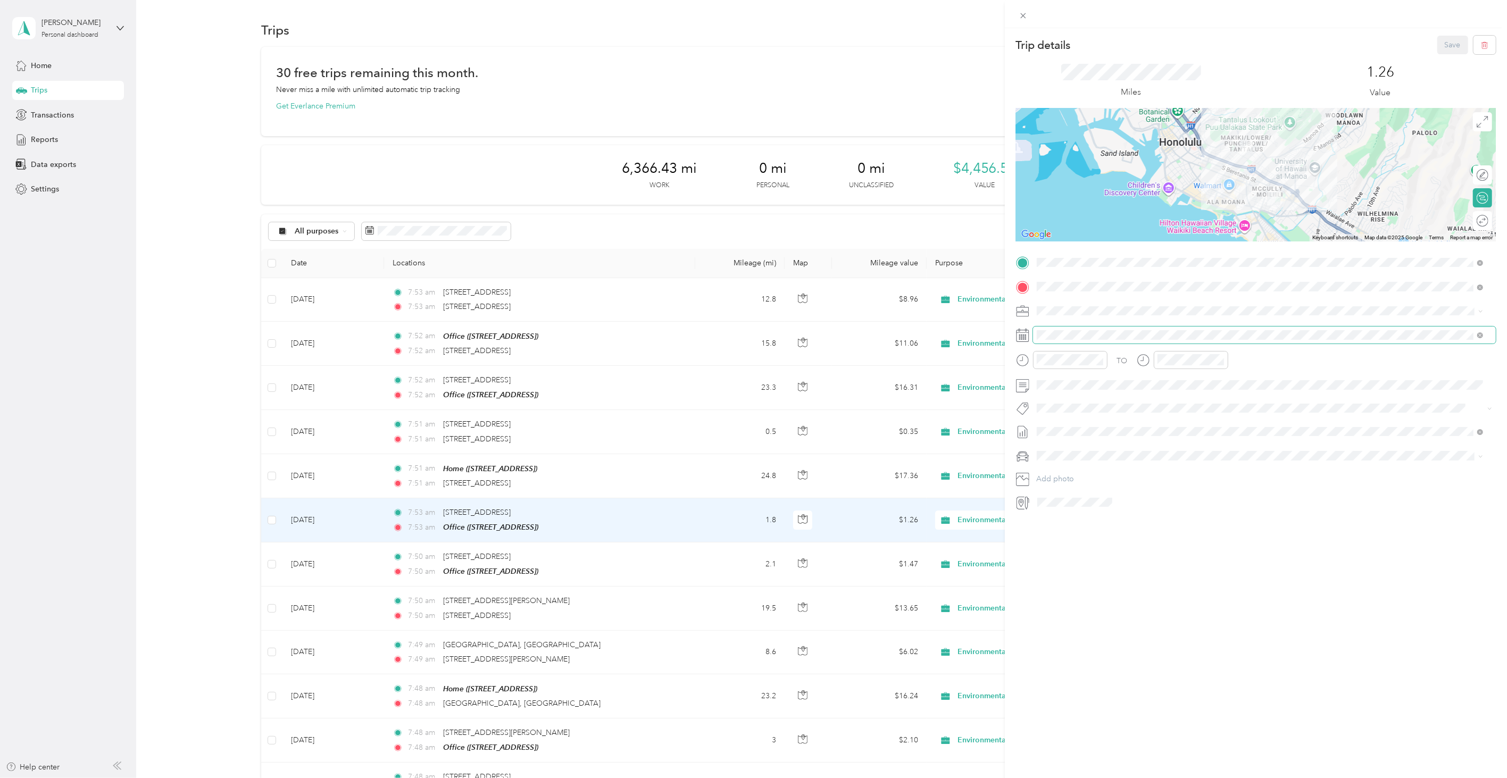
click at [1047, 326] on div "TO Add photo" at bounding box center [1256, 382] width 480 height 256
click at [1046, 330] on span at bounding box center [1264, 335] width 463 height 16
click at [1082, 452] on div "9" at bounding box center [1087, 449] width 14 height 13
click at [1438, 54] on button "Save" at bounding box center [1453, 45] width 31 height 19
click at [1438, 45] on button "Save" at bounding box center [1453, 45] width 31 height 19
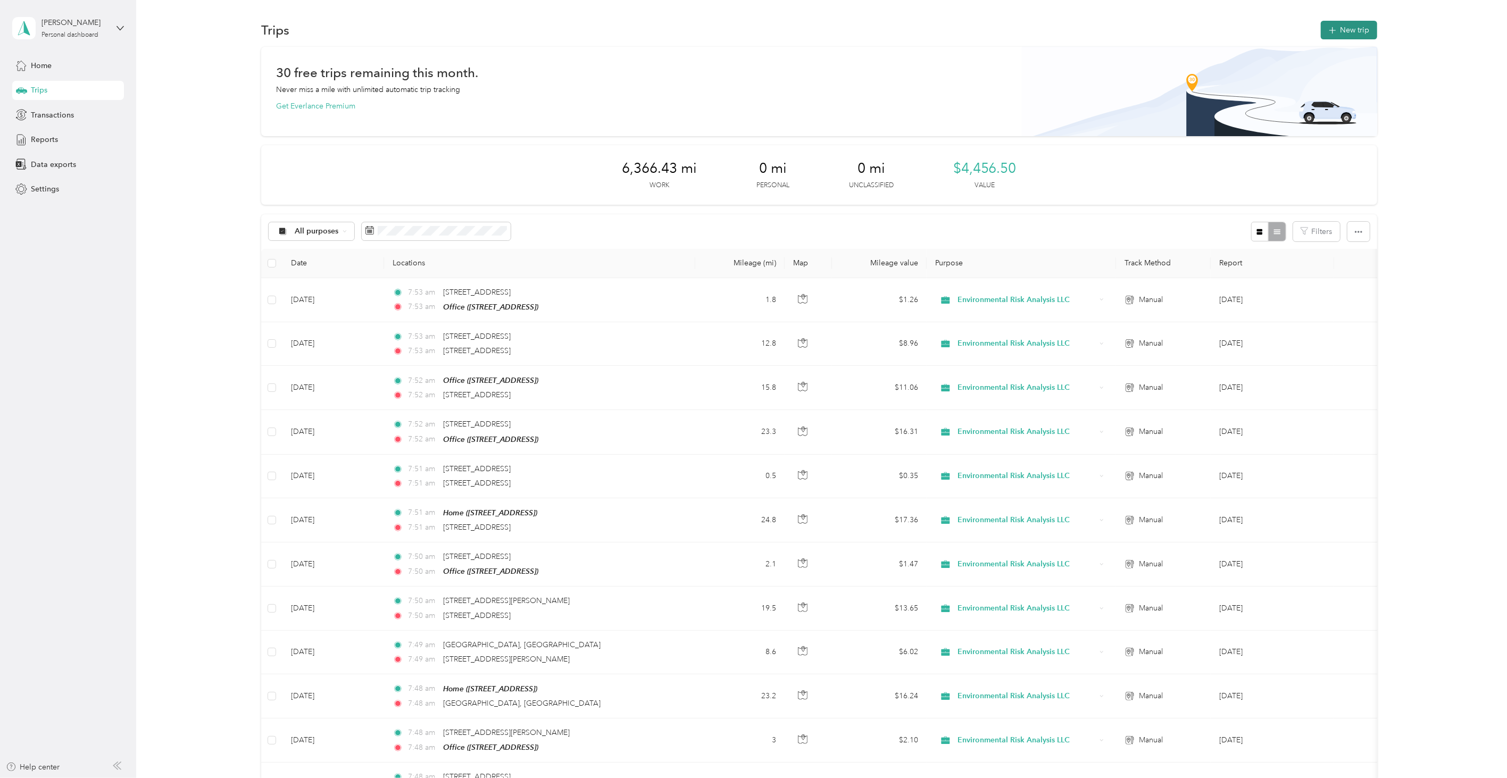
drag, startPoint x: 1311, startPoint y: 25, endPoint x: 1320, endPoint y: 24, distance: 9.1
click at [1312, 24] on div "Trips New trip" at bounding box center [819, 30] width 1116 height 22
click at [1329, 26] on span "button" at bounding box center [1333, 30] width 9 height 9
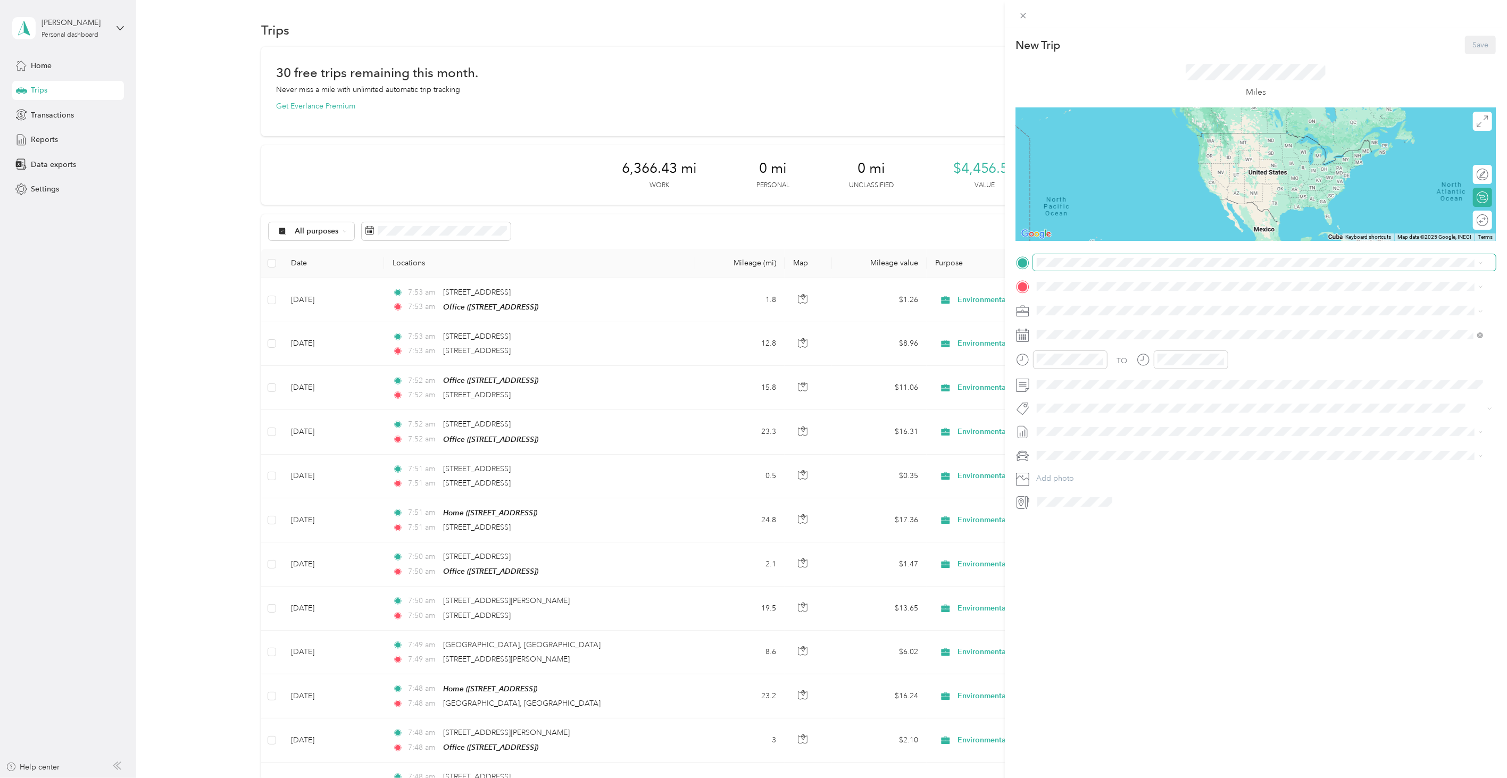
click at [1033, 256] on div at bounding box center [1256, 262] width 480 height 16
click at [1073, 294] on li "Home [STREET_ADDRESS][PERSON_NAME]" at bounding box center [1260, 311] width 454 height 34
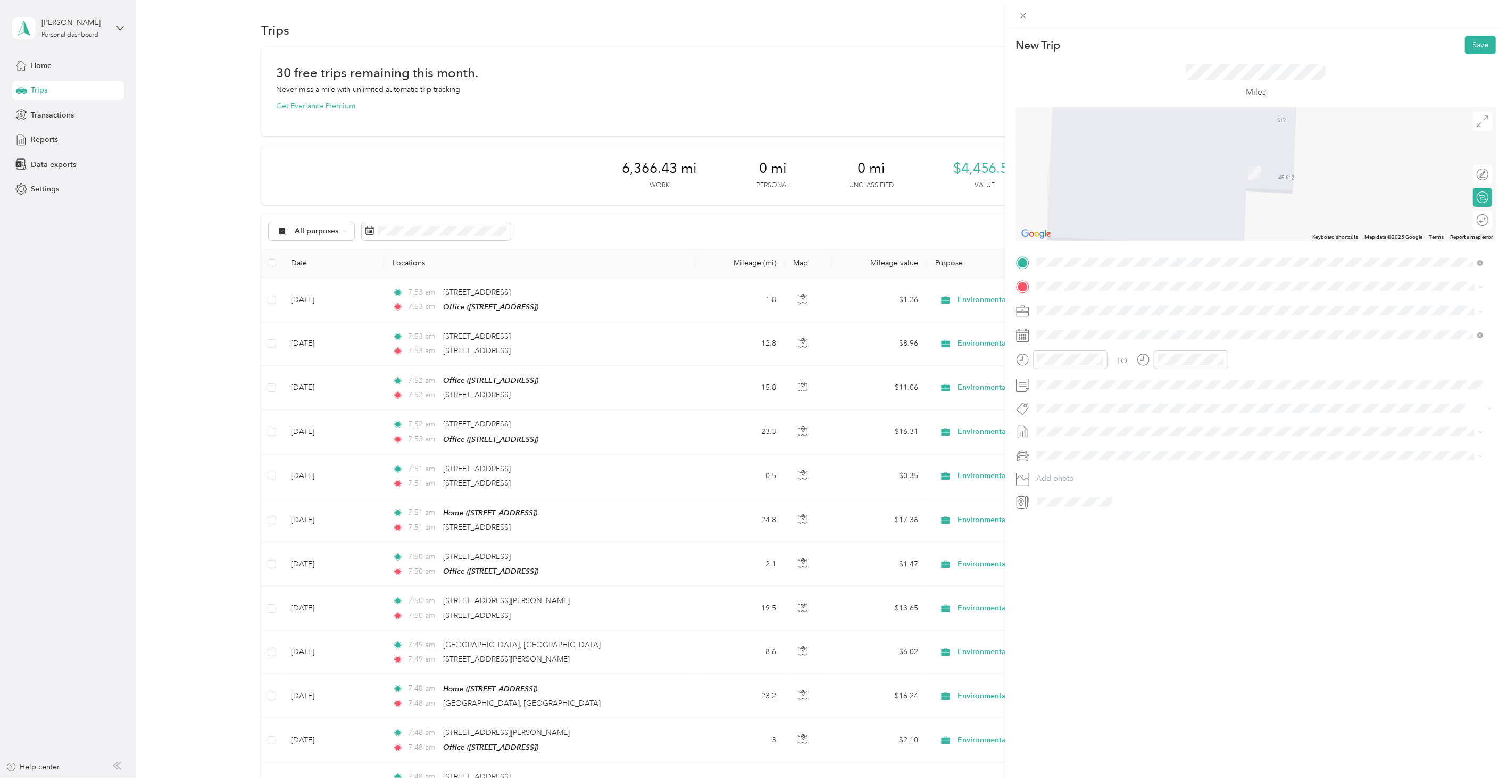
click at [1113, 335] on li "[STREET_ADDRESS][US_STATE]" at bounding box center [1260, 324] width 454 height 22
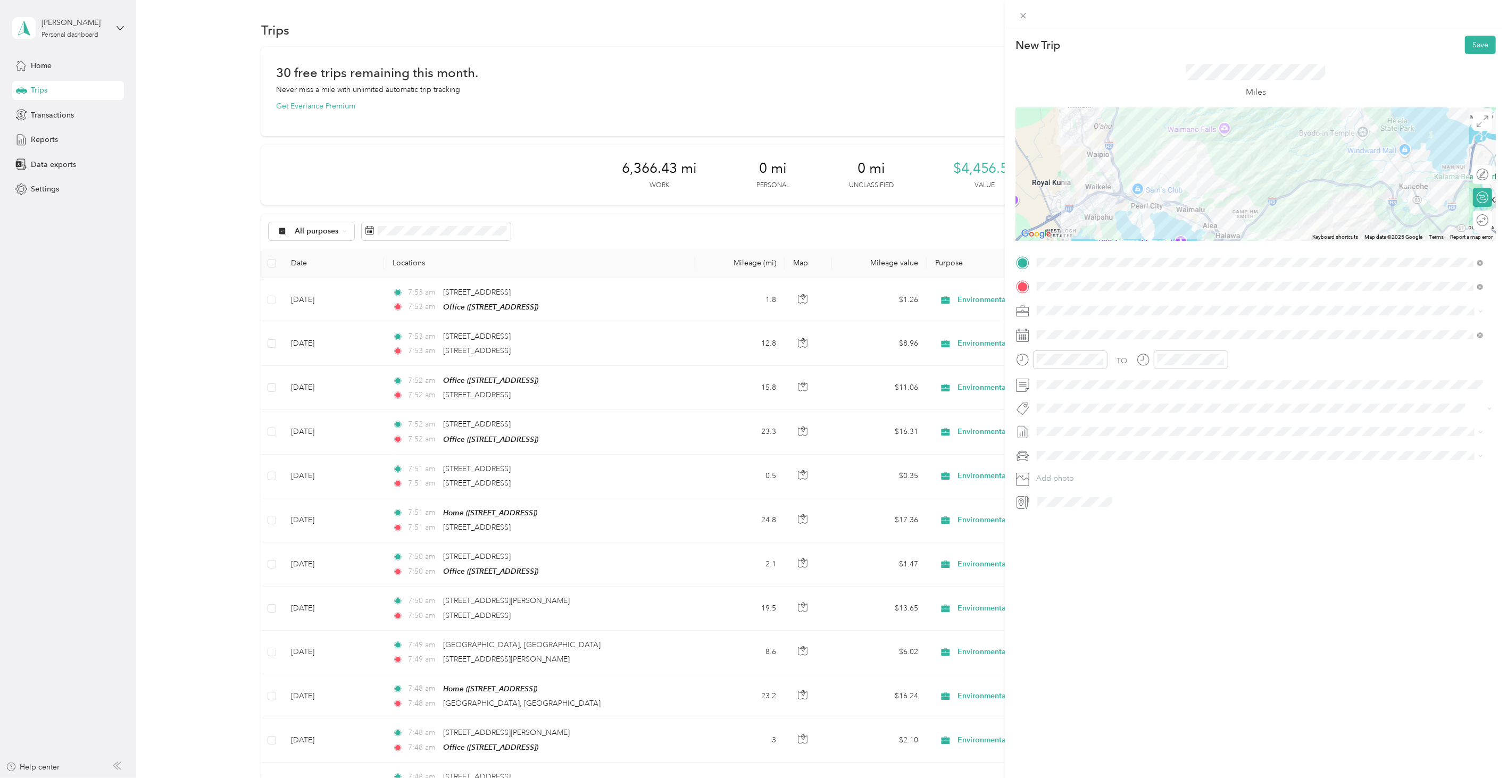
click at [1124, 568] on div "New Trip Save This trip cannot be edited because it is either under review, app…" at bounding box center [1256, 417] width 502 height 778
click at [1061, 396] on icon at bounding box center [1062, 396] width 5 height 10
click at [1100, 447] on div "10" at bounding box center [1100, 448] width 14 height 13
click at [1465, 48] on button "Save" at bounding box center [1480, 45] width 31 height 19
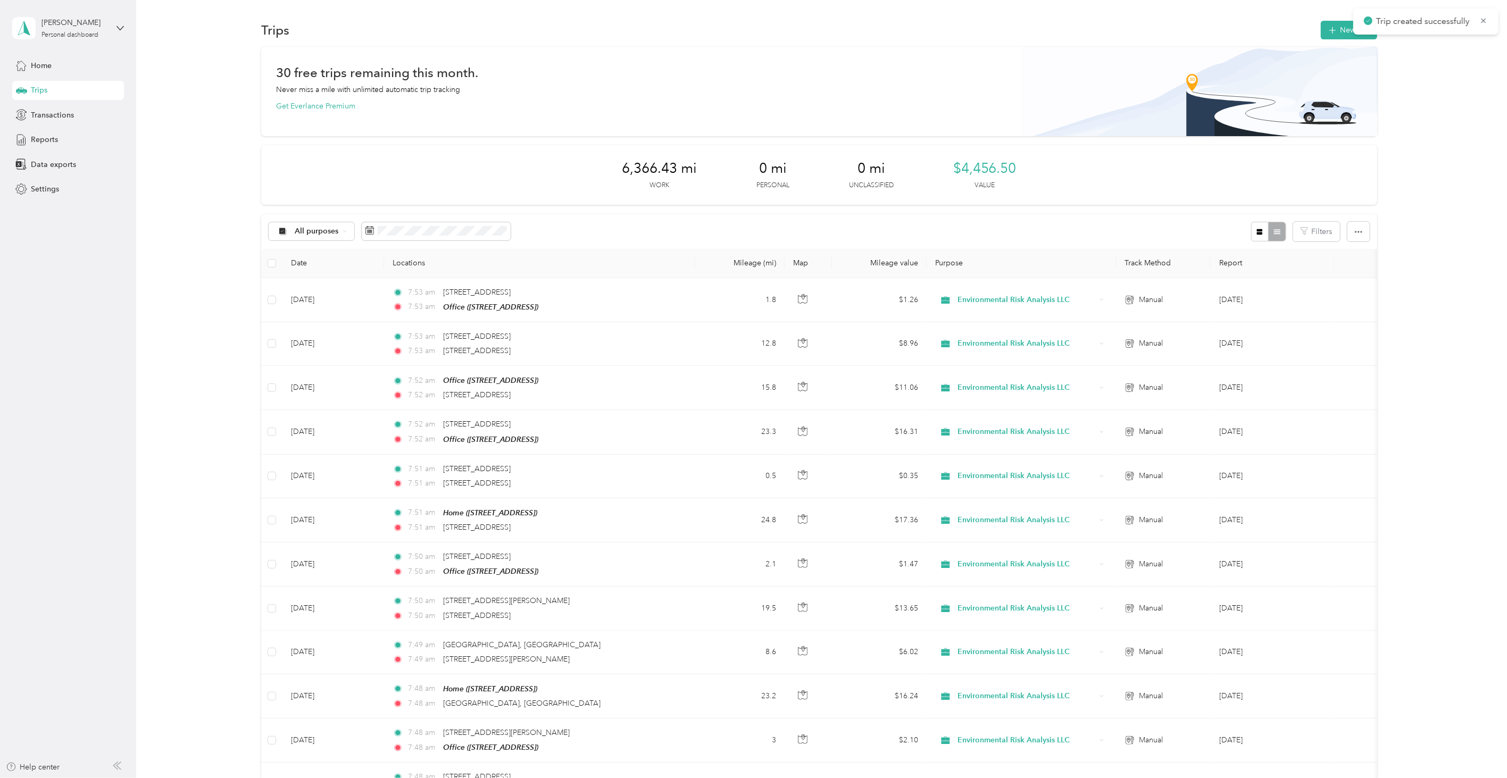
drag, startPoint x: 1311, startPoint y: 27, endPoint x: 1329, endPoint y: 30, distance: 18.3
click at [1312, 27] on div "Trips New trip" at bounding box center [819, 30] width 1116 height 22
click at [1332, 30] on icon "button" at bounding box center [1332, 30] width 7 height 7
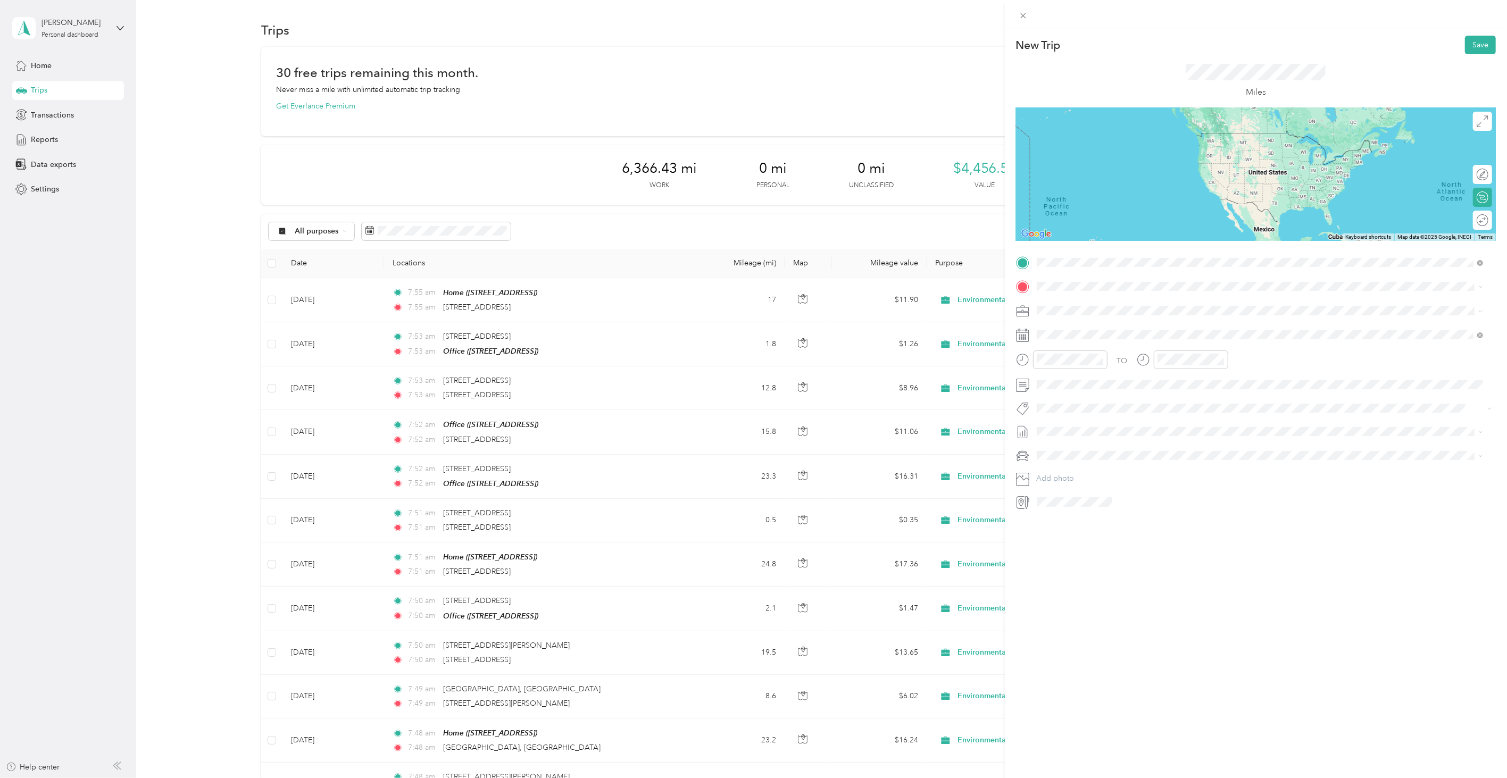
click at [1089, 306] on span "[STREET_ADDRESS][US_STATE]" at bounding box center [1110, 301] width 106 height 10
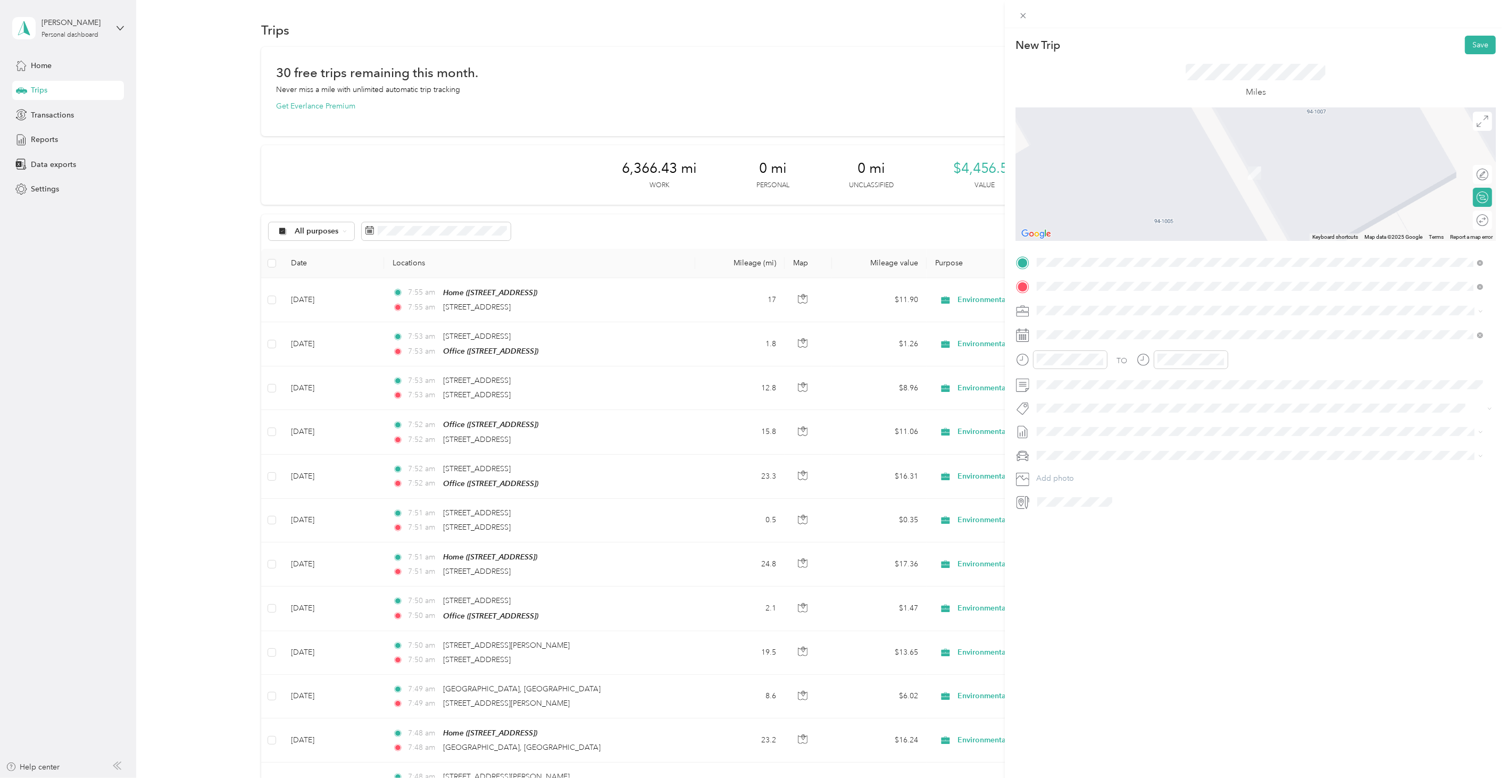
click at [1104, 317] on li "[STREET_ADDRESS][US_STATE]" at bounding box center [1260, 326] width 454 height 22
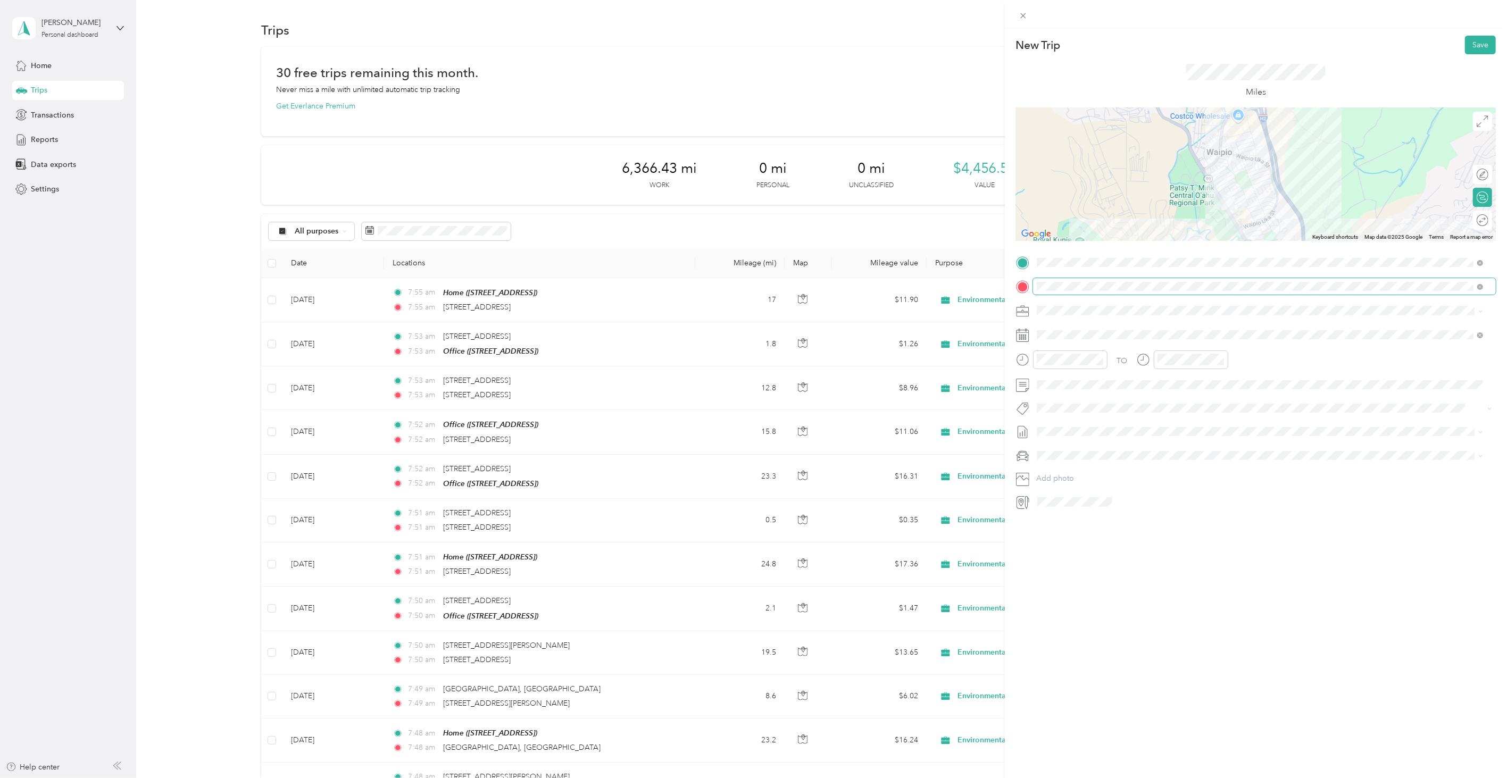
click at [1097, 279] on span at bounding box center [1264, 286] width 463 height 16
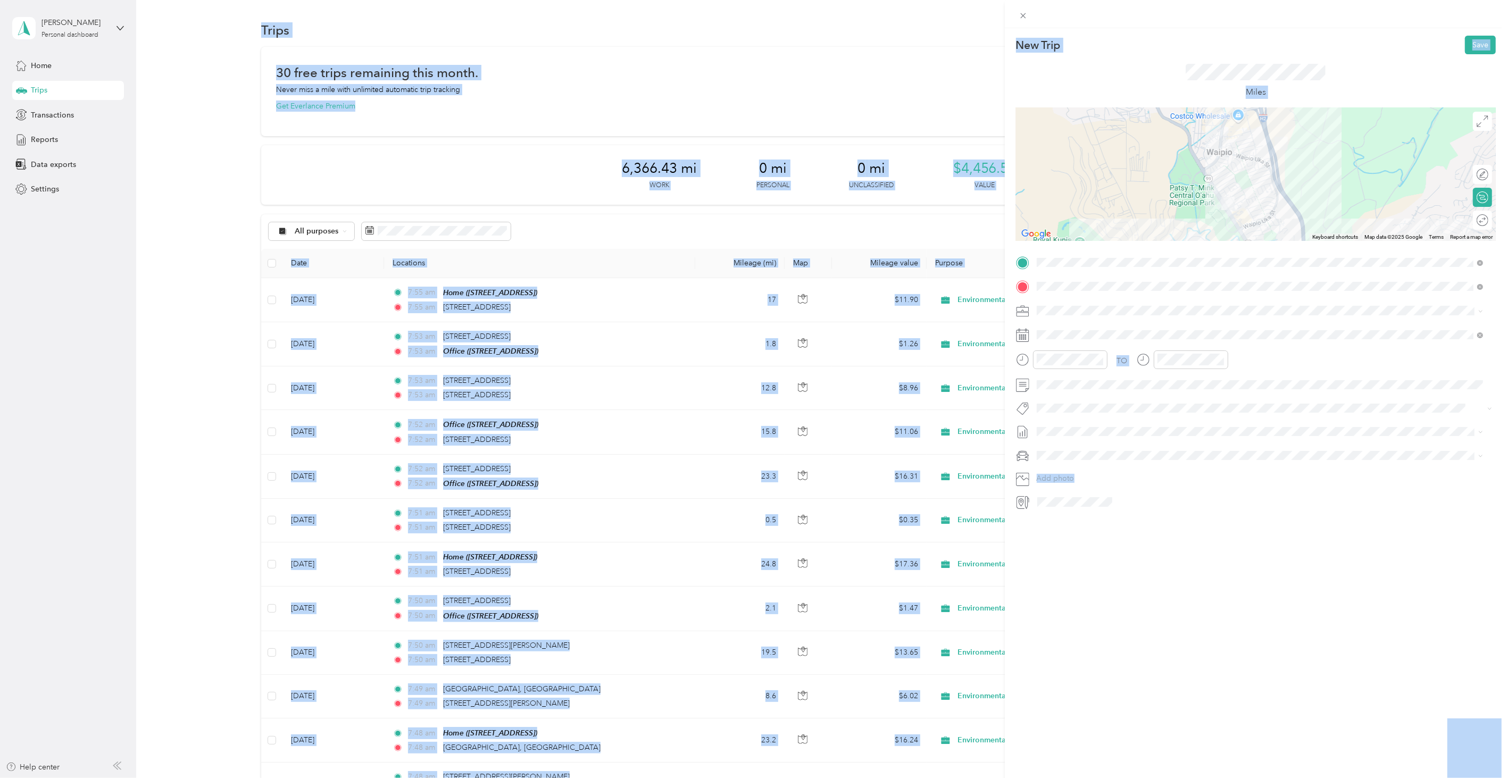
click at [1200, 635] on div "New Trip Save This trip cannot be edited because it is either under review, app…" at bounding box center [1256, 417] width 502 height 778
drag, startPoint x: 1166, startPoint y: 581, endPoint x: 1168, endPoint y: 573, distance: 8.7
click at [1167, 581] on div "New Trip Save This trip cannot be edited because it is either under review, app…" at bounding box center [1256, 417] width 502 height 778
click at [1139, 656] on div "New Trip Save This trip cannot be edited because it is either under review, app…" at bounding box center [1256, 417] width 502 height 778
click at [1139, 646] on div "New Trip Save This trip cannot be edited because it is either under review, app…" at bounding box center [1256, 417] width 502 height 778
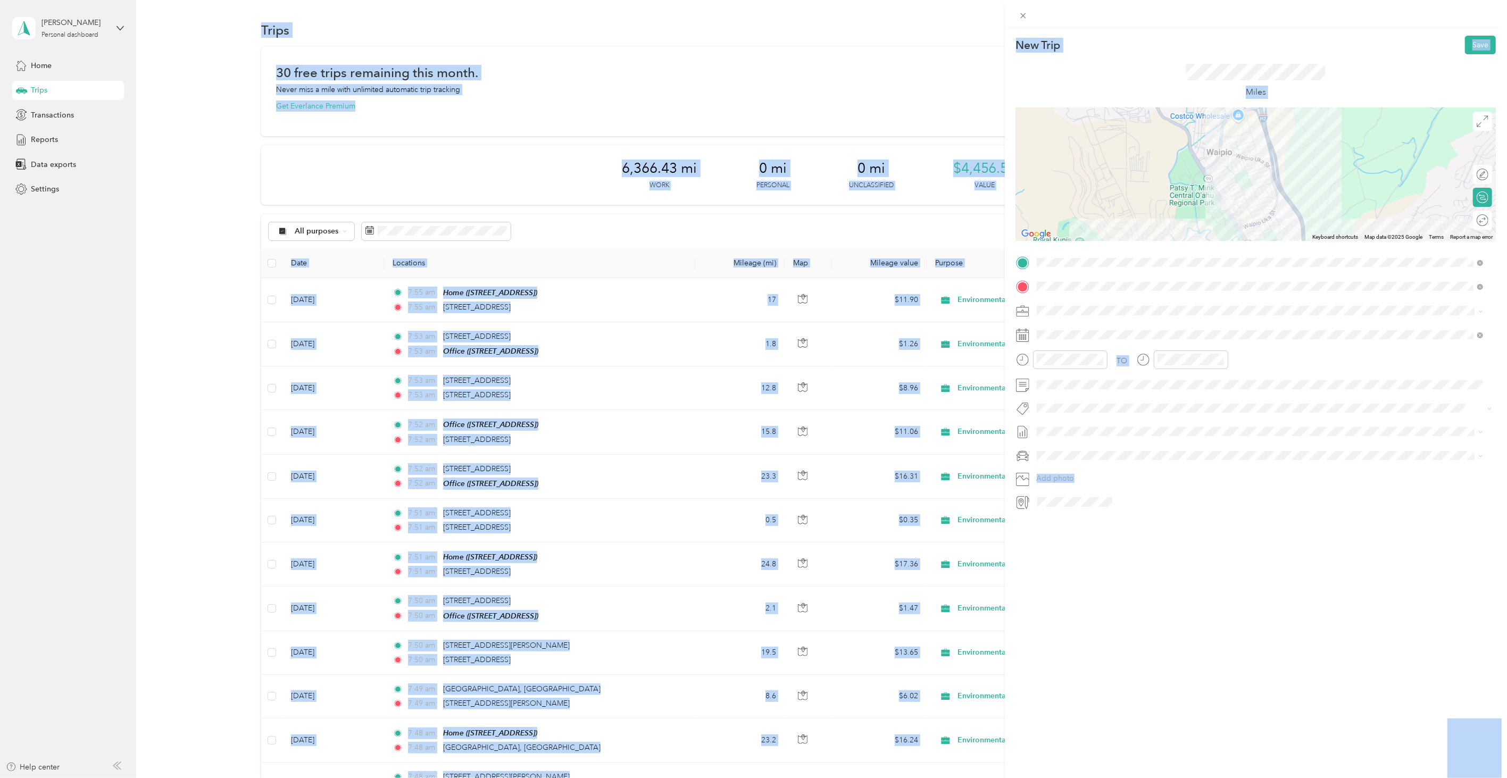
click at [1139, 646] on div "New Trip Save This trip cannot be edited because it is either under review, app…" at bounding box center [1256, 417] width 502 height 778
click at [1173, 298] on div "TO Add photo" at bounding box center [1256, 382] width 480 height 256
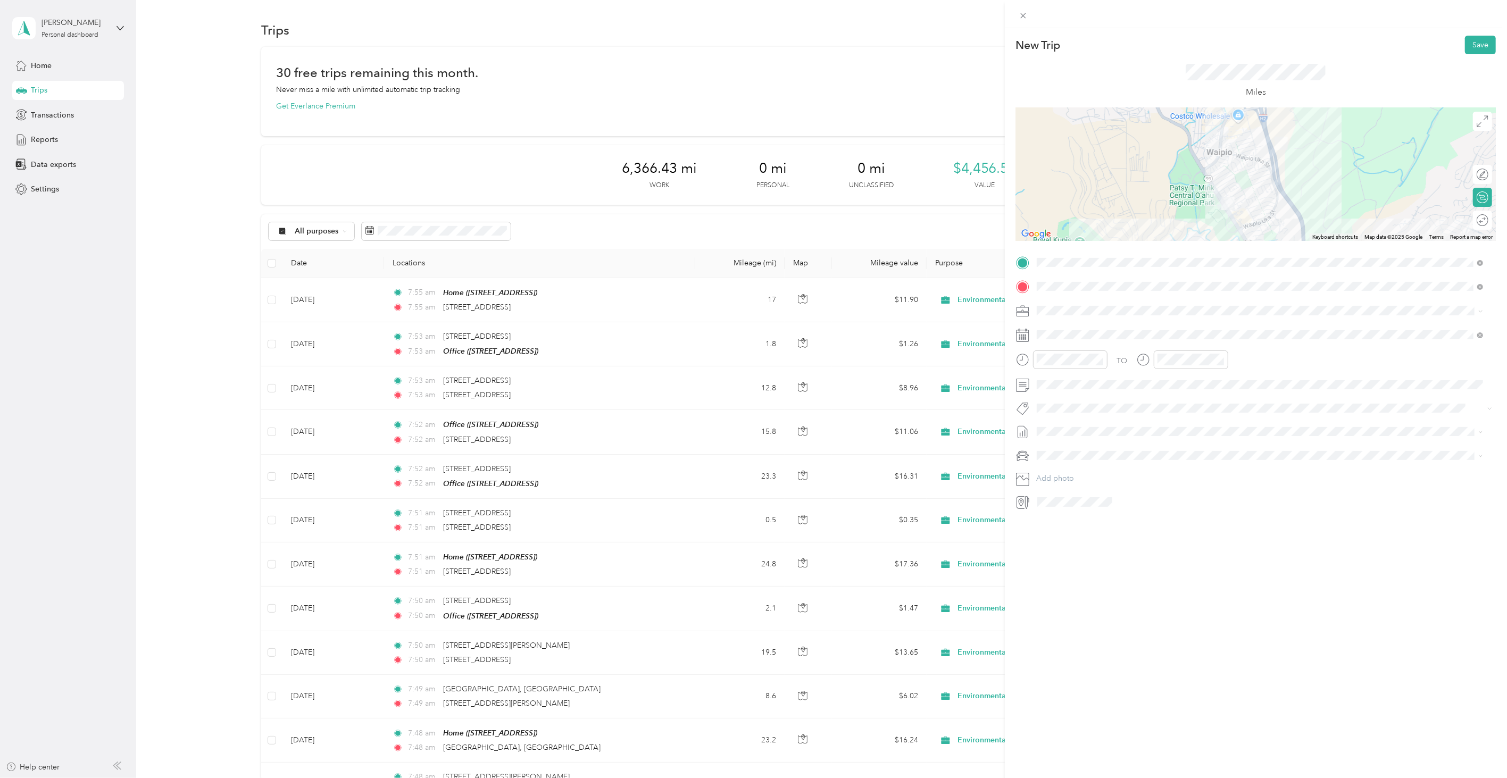
click at [1173, 297] on div "TO Add photo" at bounding box center [1256, 382] width 480 height 256
click at [1172, 281] on span at bounding box center [1264, 286] width 463 height 16
click at [1172, 631] on div "New Trip Save This trip cannot be edited because it is either under review, app…" at bounding box center [1256, 417] width 502 height 778
click at [1067, 390] on icon at bounding box center [1063, 395] width 11 height 11
click at [1103, 449] on div "10" at bounding box center [1100, 448] width 14 height 13
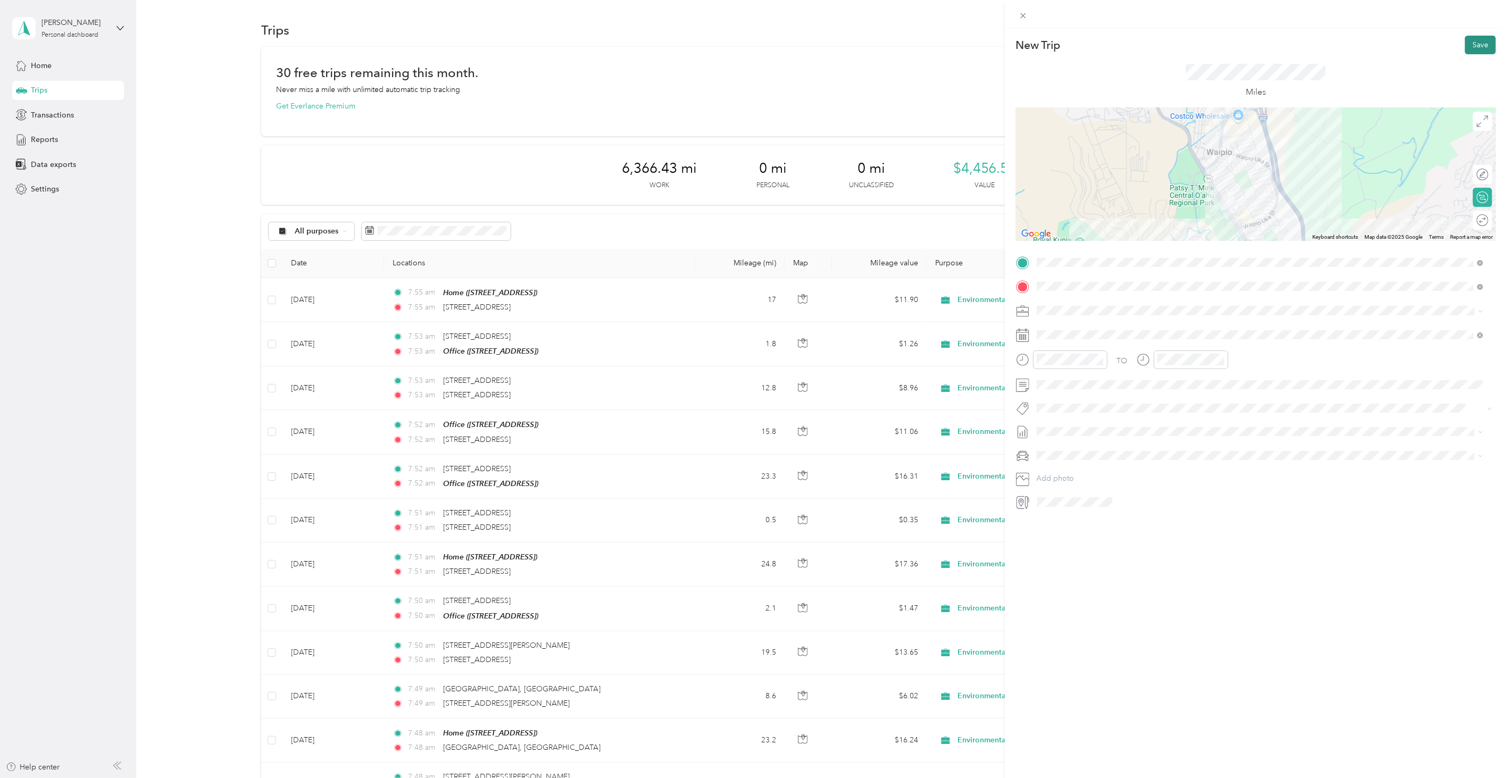
click at [1471, 46] on button "Save" at bounding box center [1480, 45] width 31 height 19
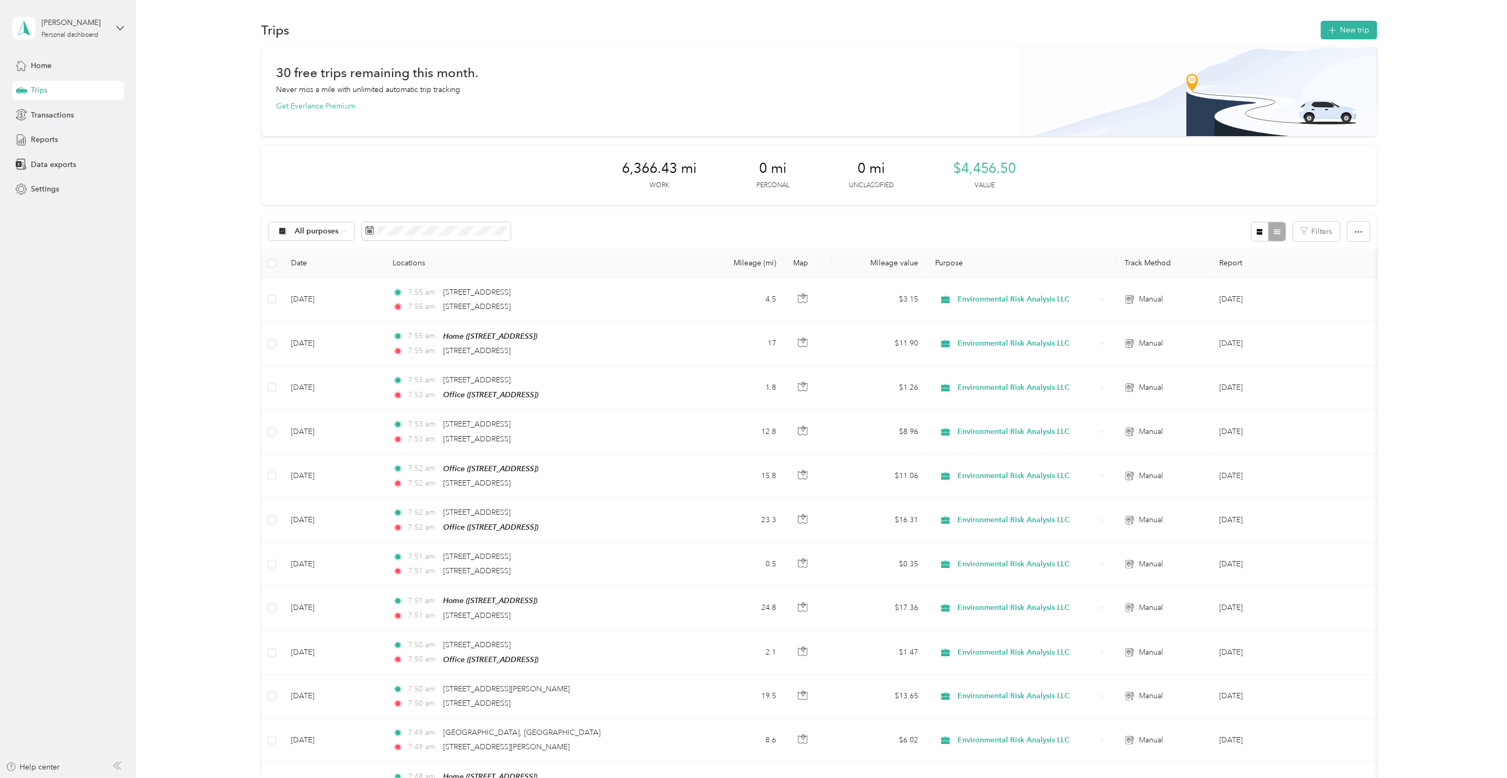
click at [1317, 22] on div "Trips New trip" at bounding box center [819, 30] width 1116 height 22
click at [1342, 27] on button "New trip" at bounding box center [1349, 30] width 56 height 19
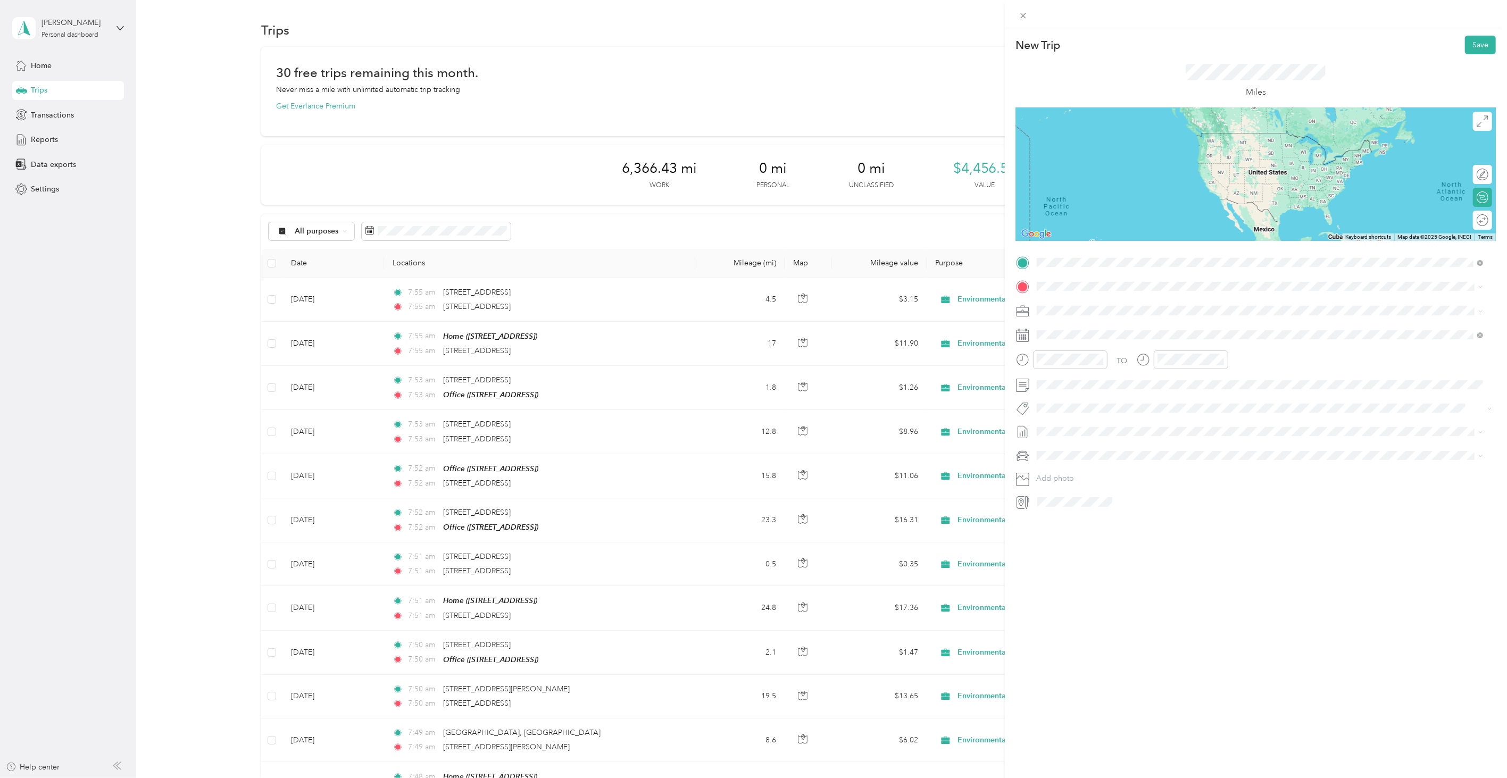
click at [1079, 306] on span "[STREET_ADDRESS][US_STATE]" at bounding box center [1110, 301] width 106 height 10
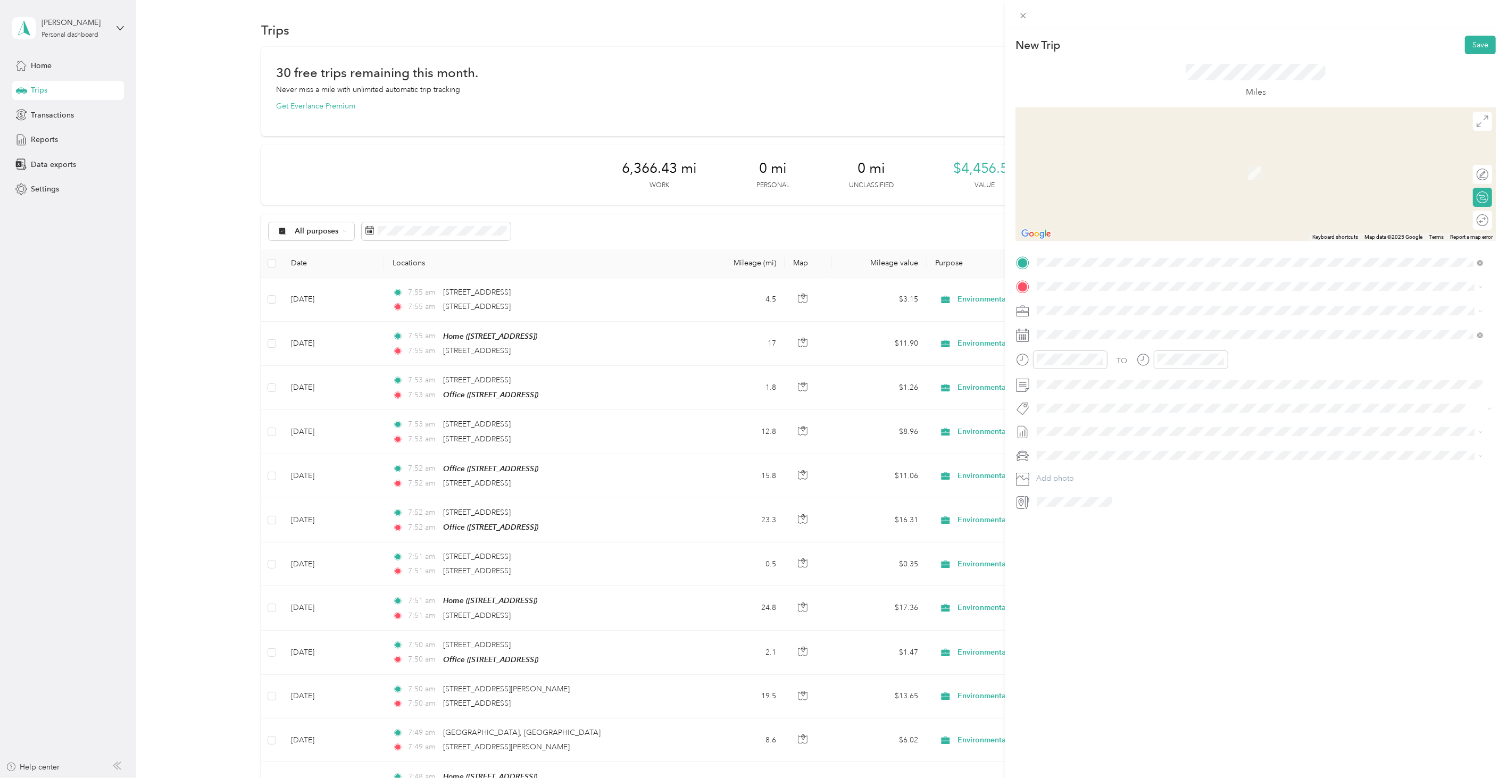
click at [1082, 362] on div "Office [STREET_ADDRESS]" at bounding box center [1091, 364] width 68 height 22
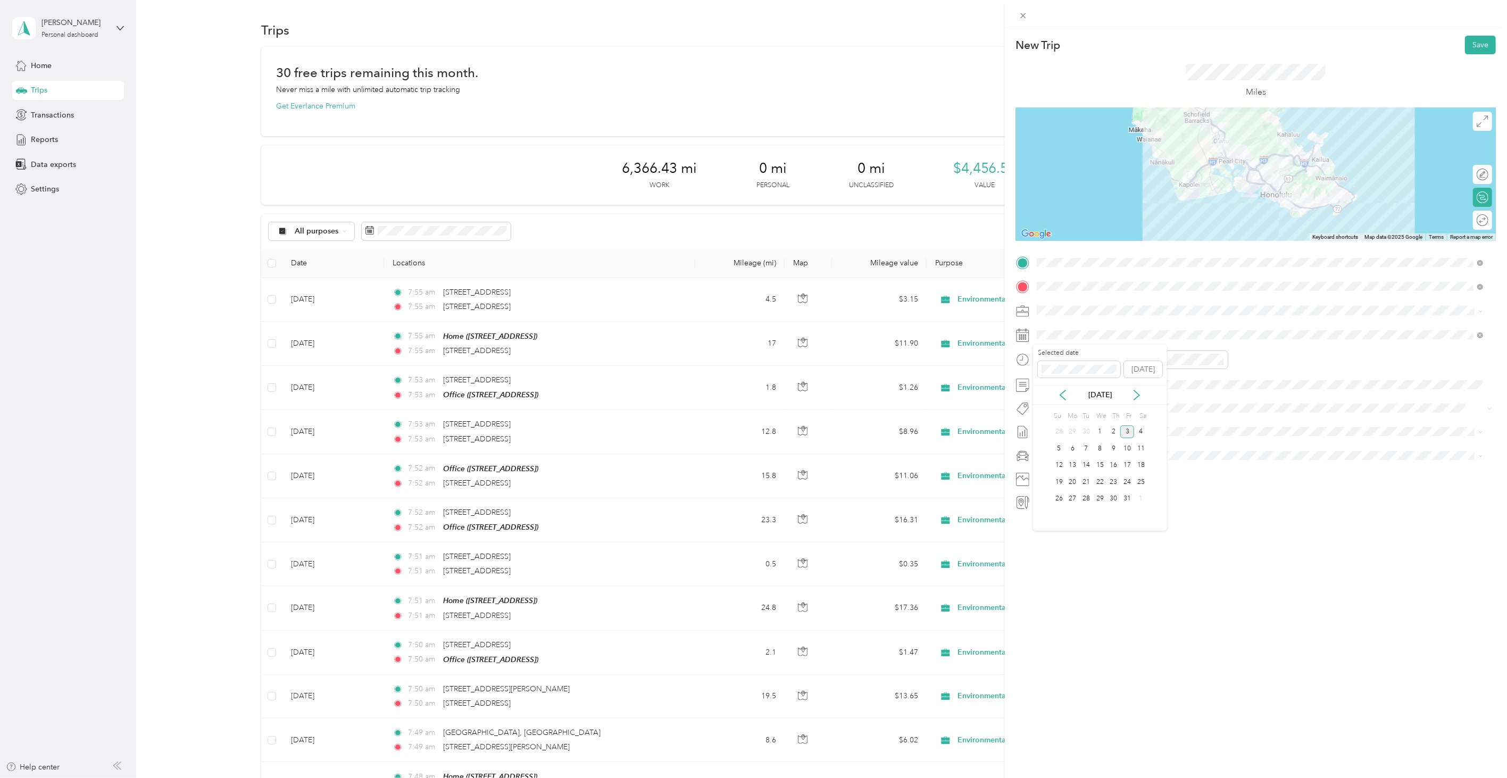
click at [1062, 388] on div "[DATE]" at bounding box center [1100, 395] width 134 height 20
click at [1063, 392] on icon at bounding box center [1063, 395] width 11 height 11
click at [1097, 447] on div "10" at bounding box center [1100, 448] width 14 height 13
click at [1465, 48] on button "Save" at bounding box center [1480, 45] width 31 height 19
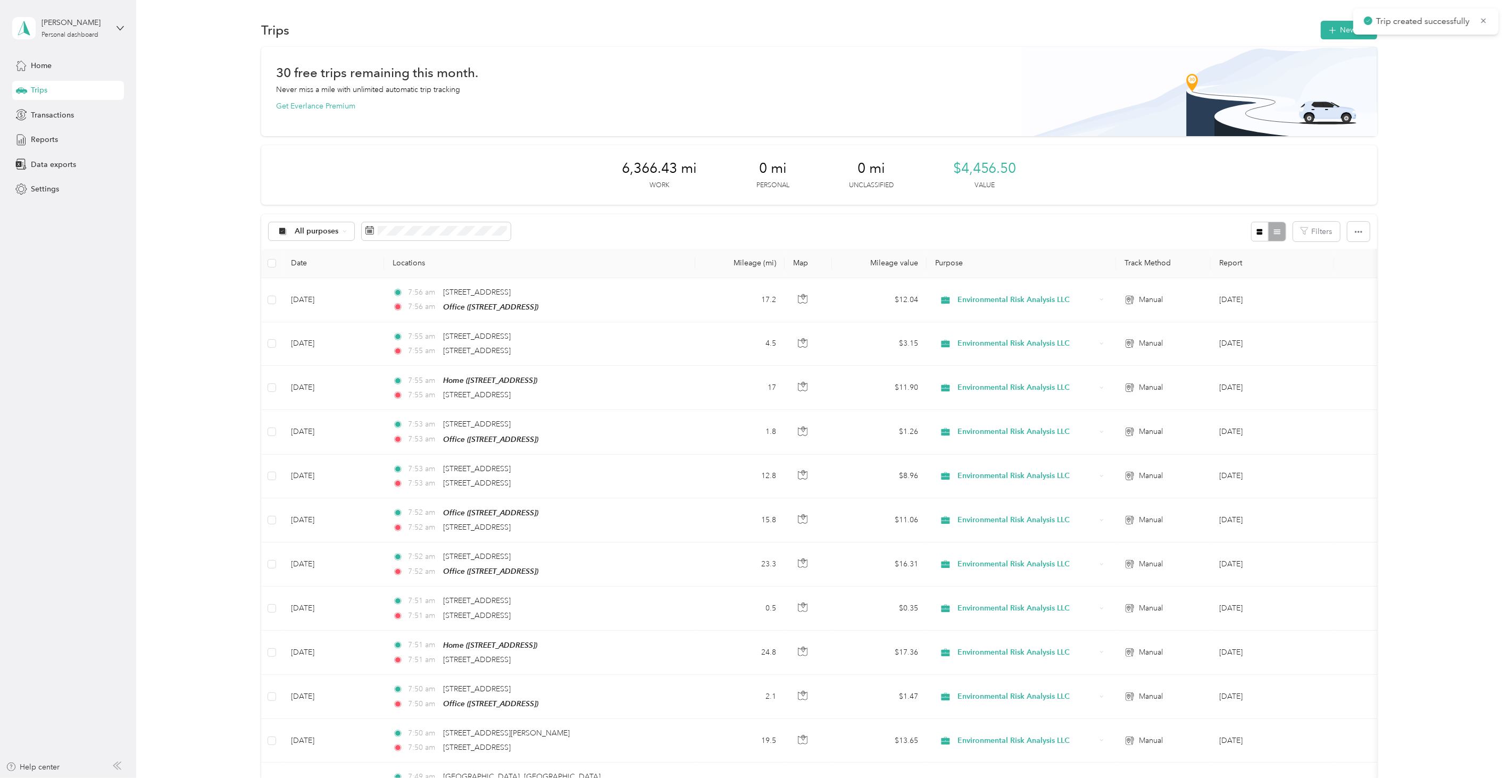
click at [1314, 20] on div "Trips New trip" at bounding box center [819, 30] width 1116 height 22
click at [1337, 24] on button "New trip" at bounding box center [1349, 30] width 56 height 19
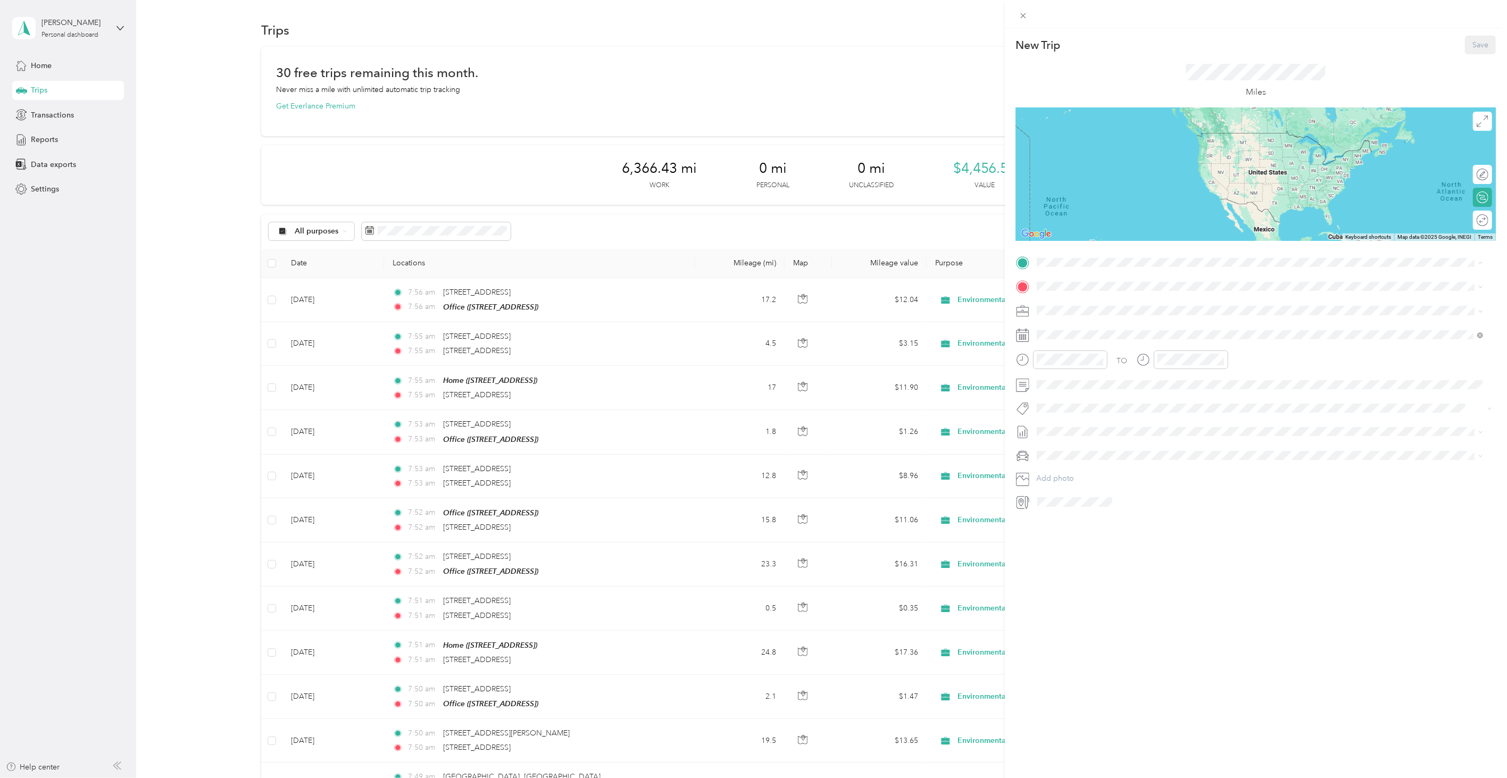
drag, startPoint x: 1073, startPoint y: 314, endPoint x: 1067, endPoint y: 294, distance: 21.7
click at [1073, 314] on span "[STREET_ADDRESS]" at bounding box center [1091, 316] width 68 height 9
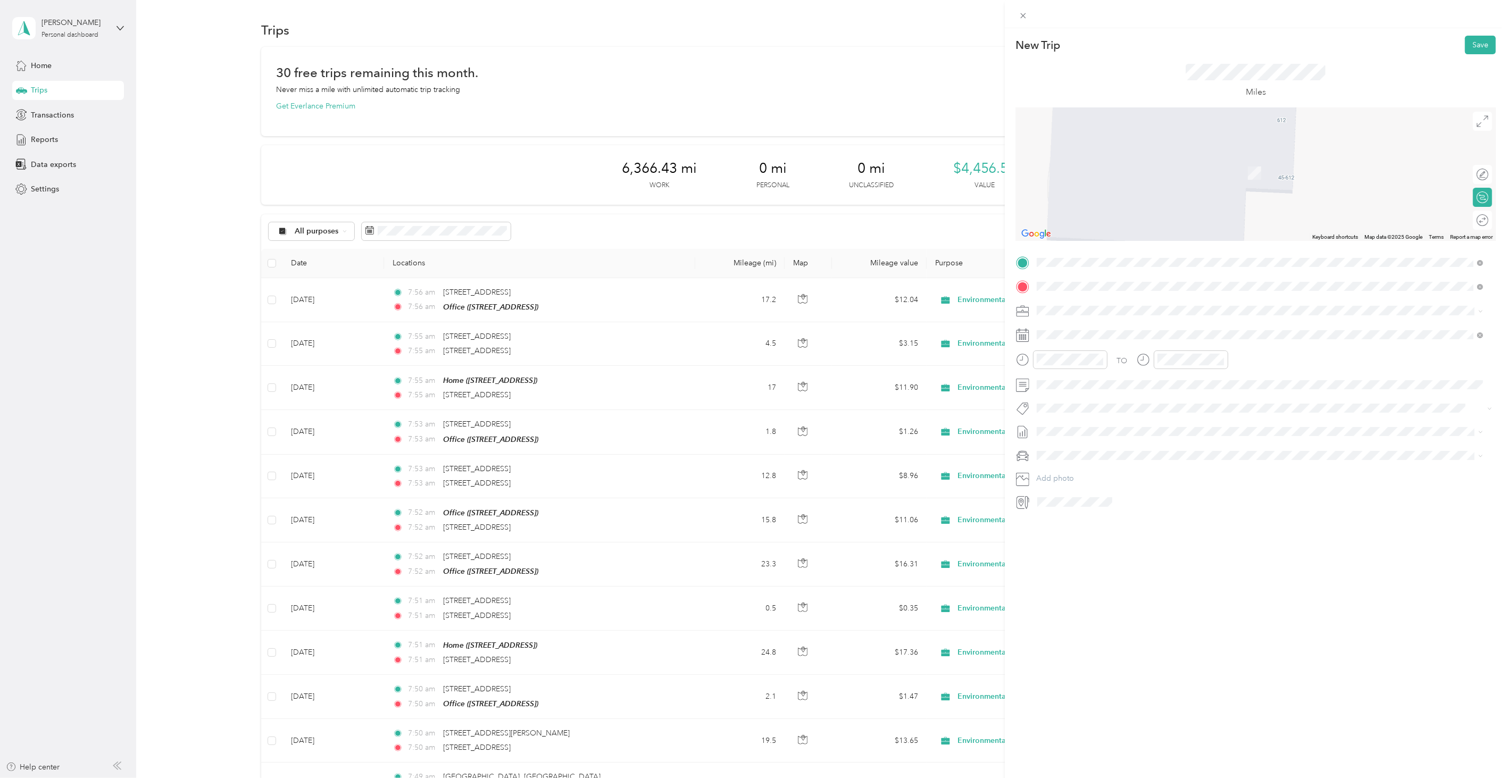
click at [1112, 330] on span "[STREET_ADDRESS][US_STATE]" at bounding box center [1110, 325] width 106 height 10
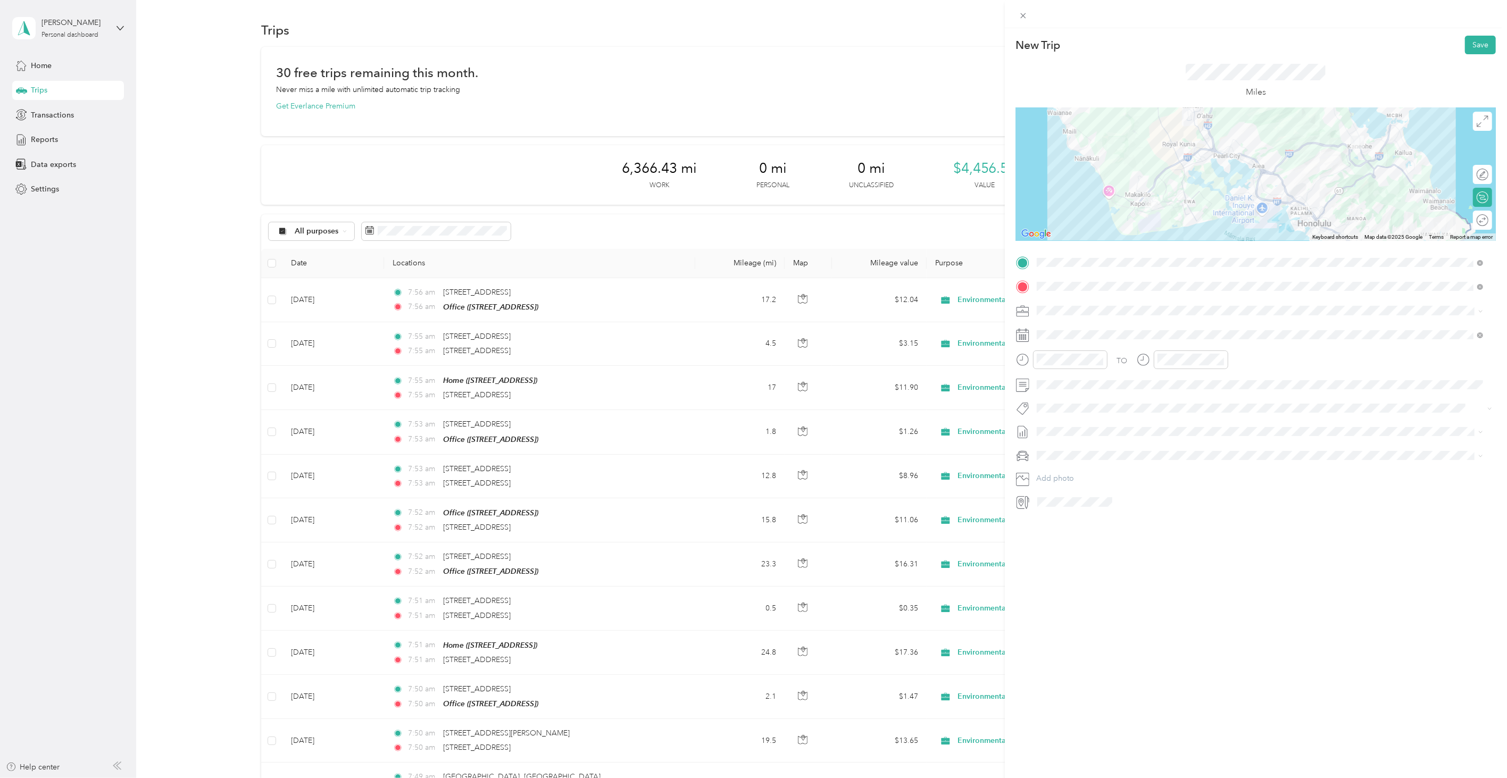
click at [1151, 640] on div "New Trip Save This trip cannot be edited because it is either under review, app…" at bounding box center [1256, 417] width 502 height 778
click at [1059, 392] on icon at bounding box center [1063, 395] width 11 height 11
click at [1112, 452] on div "11" at bounding box center [1114, 448] width 14 height 13
click at [1476, 50] on button "Save" at bounding box center [1480, 45] width 31 height 19
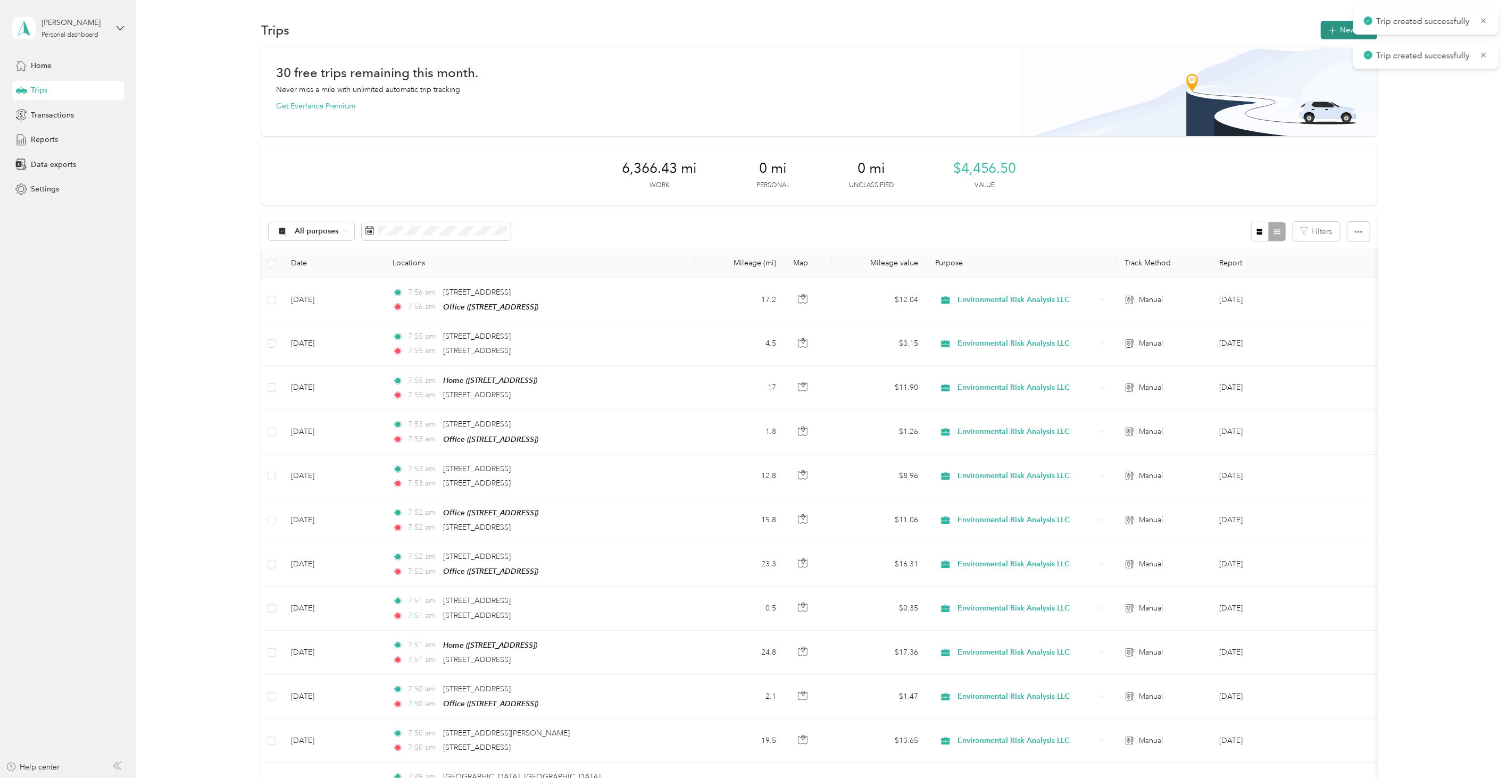
click at [1333, 32] on span "button" at bounding box center [1333, 30] width 9 height 9
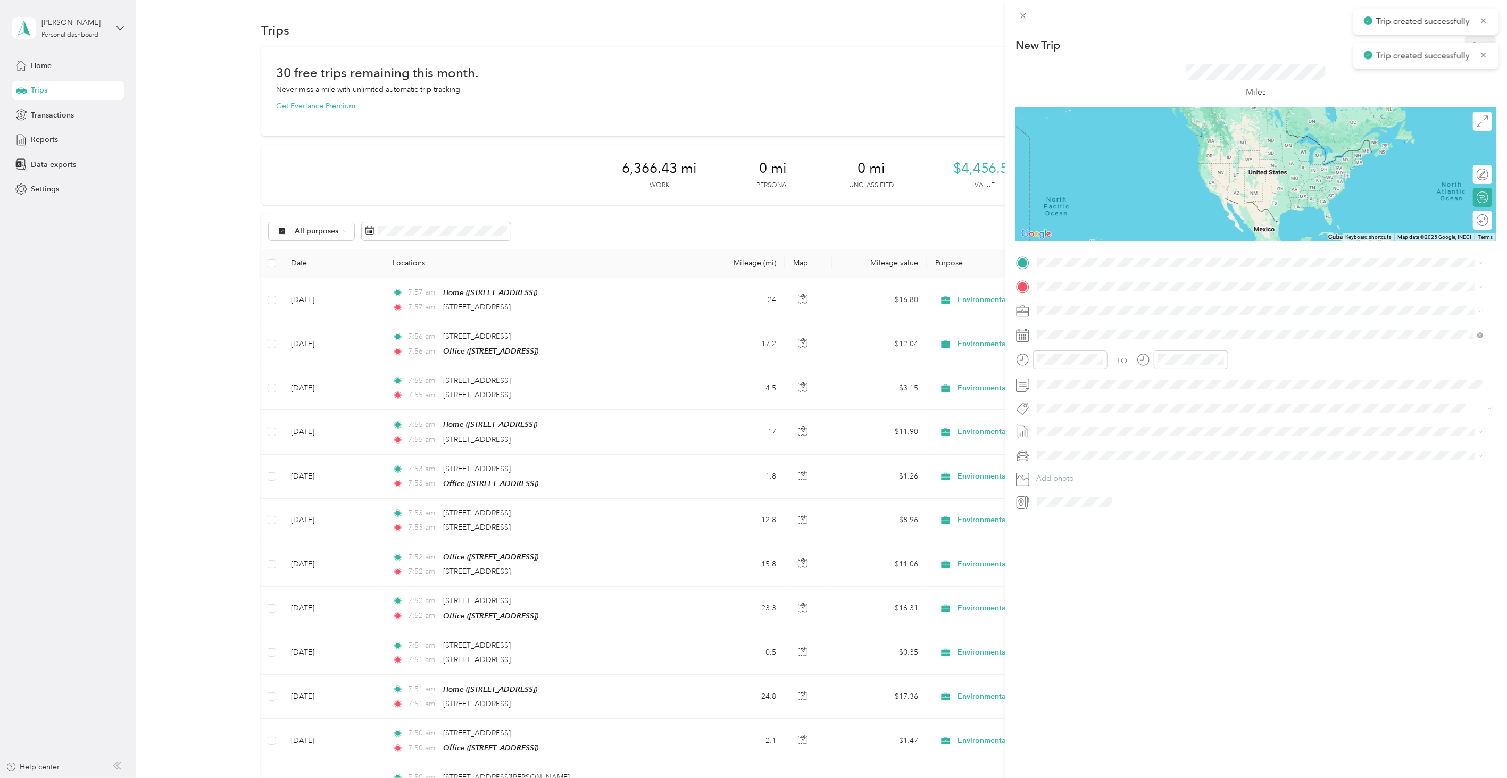
click at [1111, 277] on div "TO Add photo" at bounding box center [1256, 382] width 480 height 256
click at [1107, 268] on span at bounding box center [1264, 262] width 463 height 16
click at [1090, 301] on span "[STREET_ADDRESS][US_STATE]" at bounding box center [1110, 301] width 106 height 10
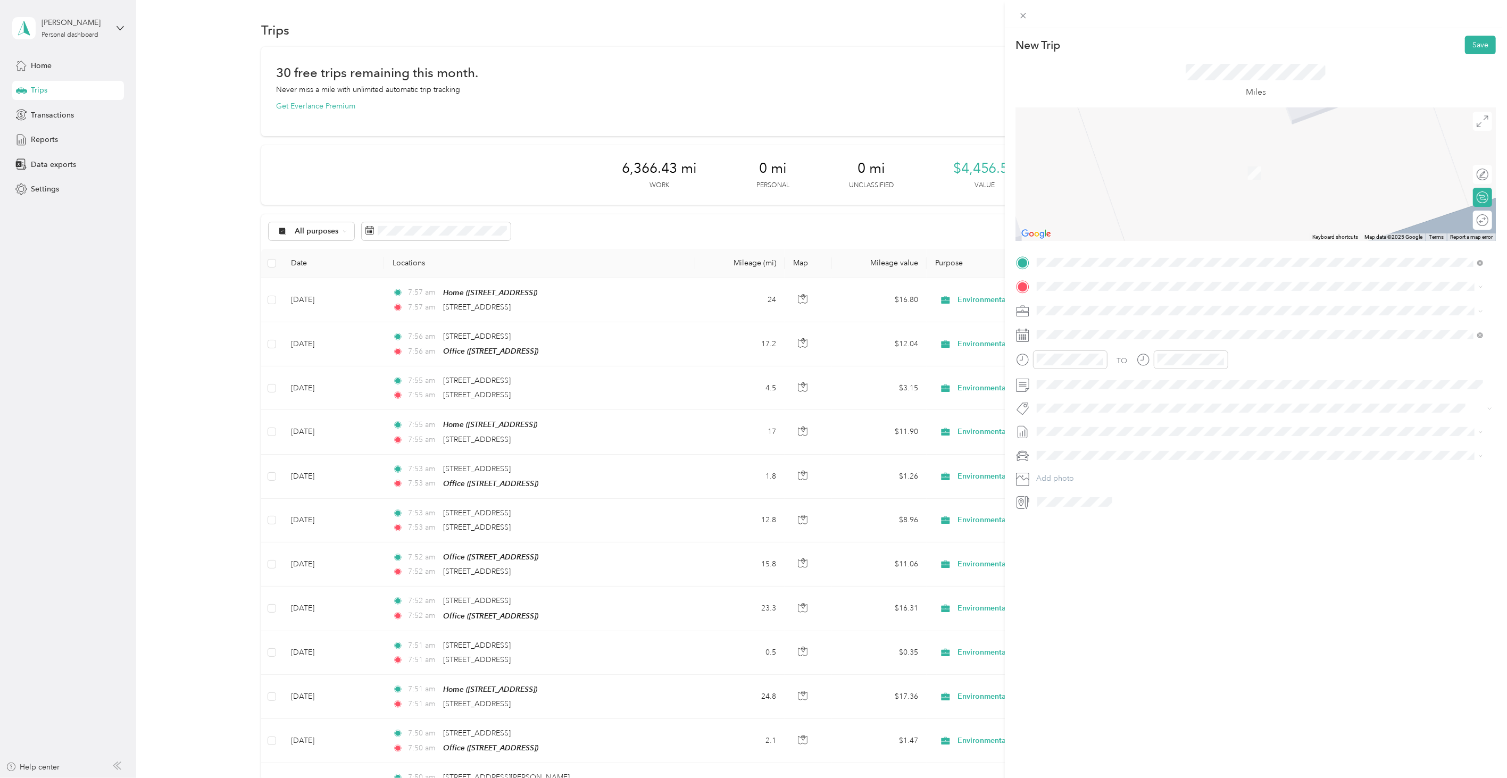
click at [1118, 326] on span "[STREET_ADDRESS][US_STATE]" at bounding box center [1110, 322] width 106 height 10
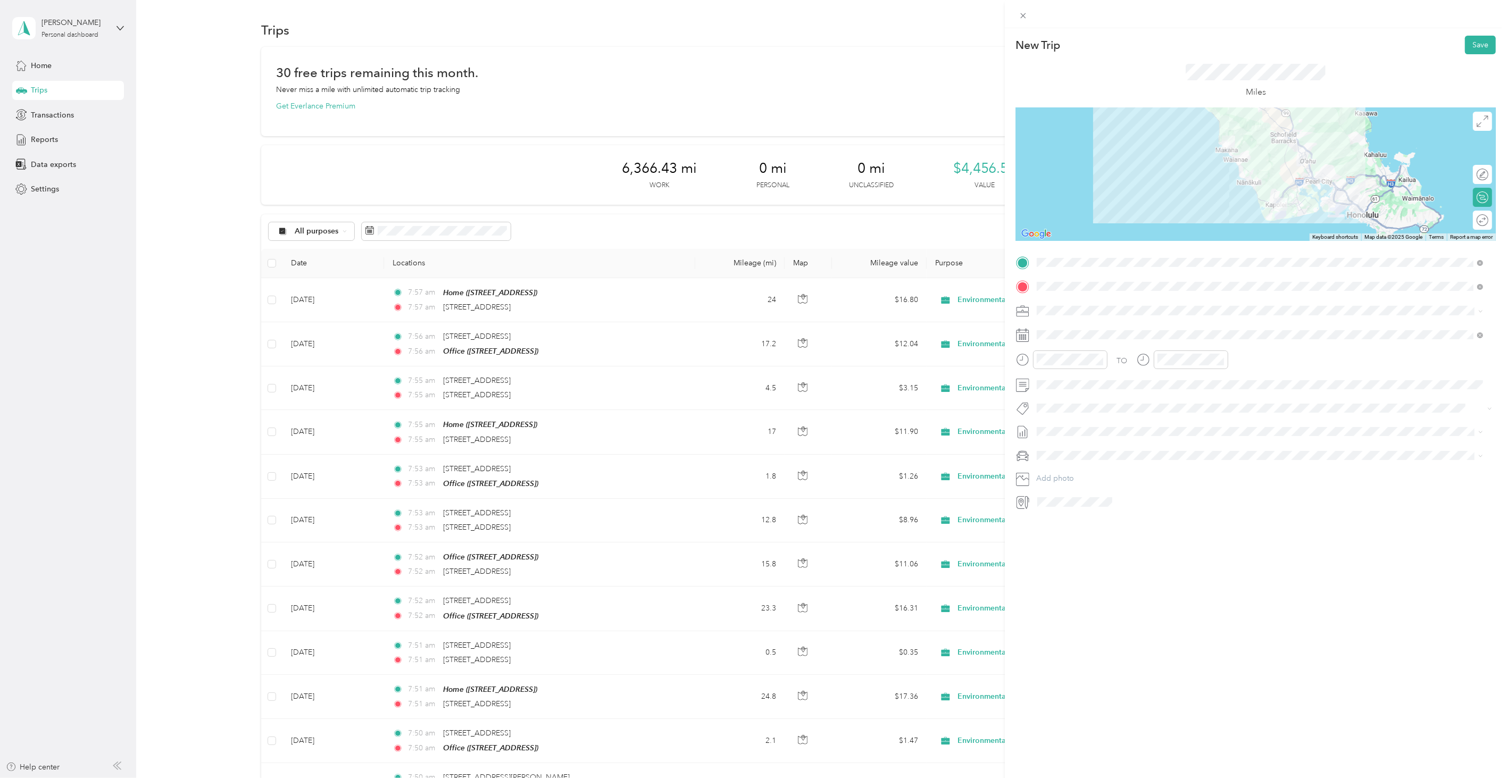
click at [1164, 568] on div "New Trip Save This trip cannot be edited because it is either under review, app…" at bounding box center [1256, 417] width 502 height 778
click at [1067, 324] on div "TO Add photo" at bounding box center [1256, 382] width 480 height 256
click at [1064, 328] on span at bounding box center [1264, 335] width 463 height 16
click at [1062, 386] on div "[DATE]" at bounding box center [1100, 395] width 134 height 20
click at [1062, 391] on icon at bounding box center [1063, 395] width 11 height 11
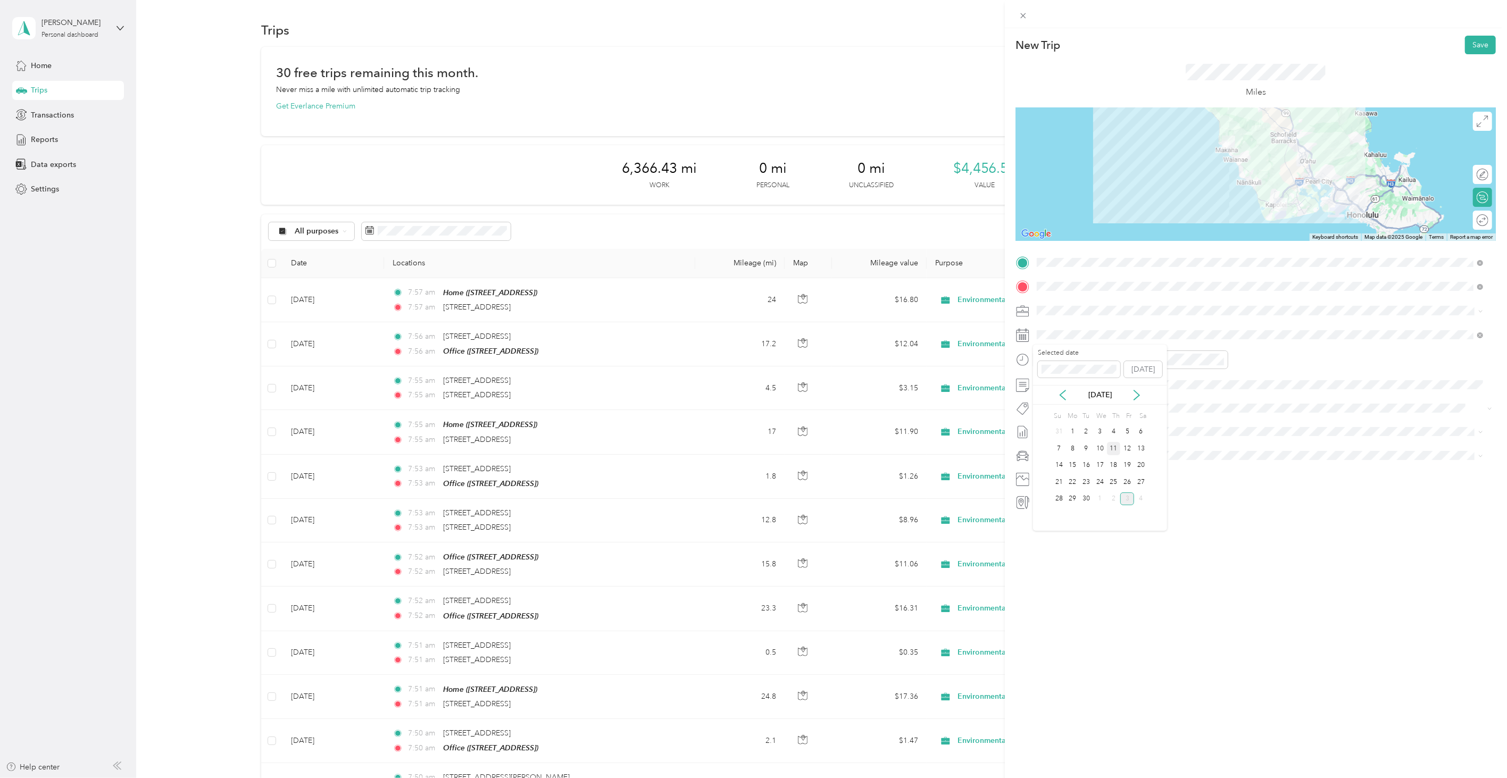
click at [1113, 450] on div "11" at bounding box center [1114, 448] width 14 height 13
click at [1482, 38] on button "Save" at bounding box center [1480, 45] width 31 height 19
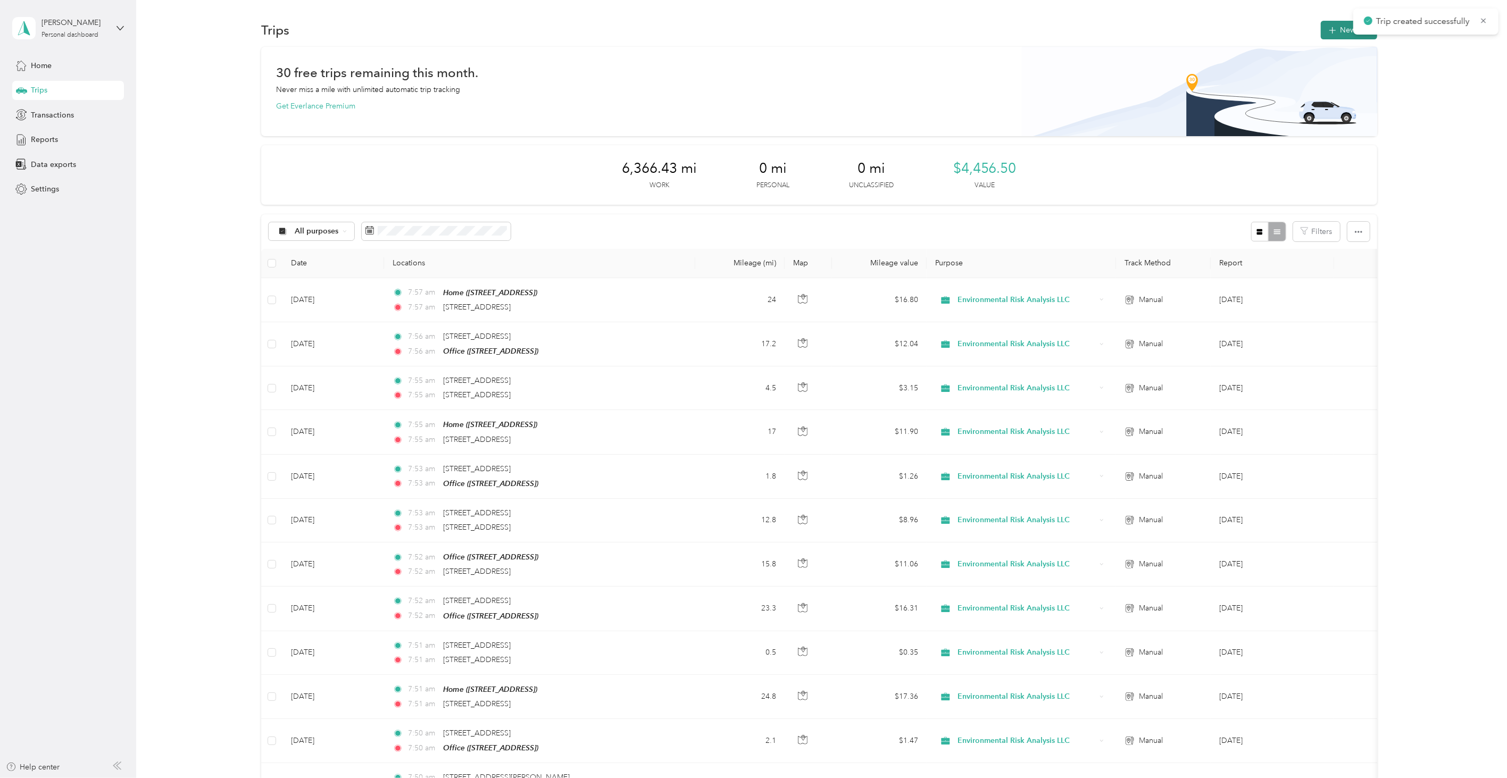
click at [1329, 31] on icon "button" at bounding box center [1332, 30] width 7 height 7
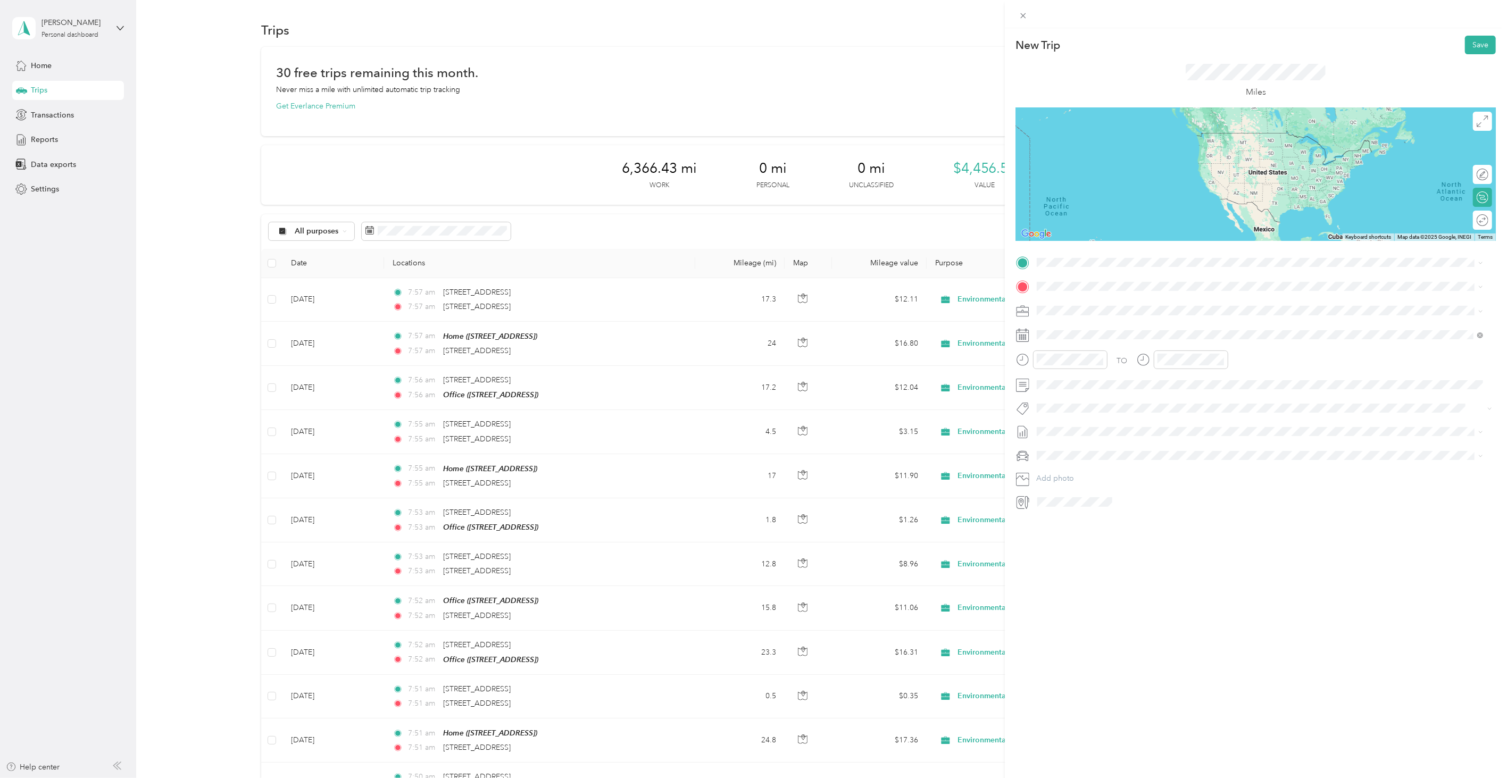
click at [1080, 291] on li "[STREET_ADDRESS][US_STATE]" at bounding box center [1260, 300] width 454 height 22
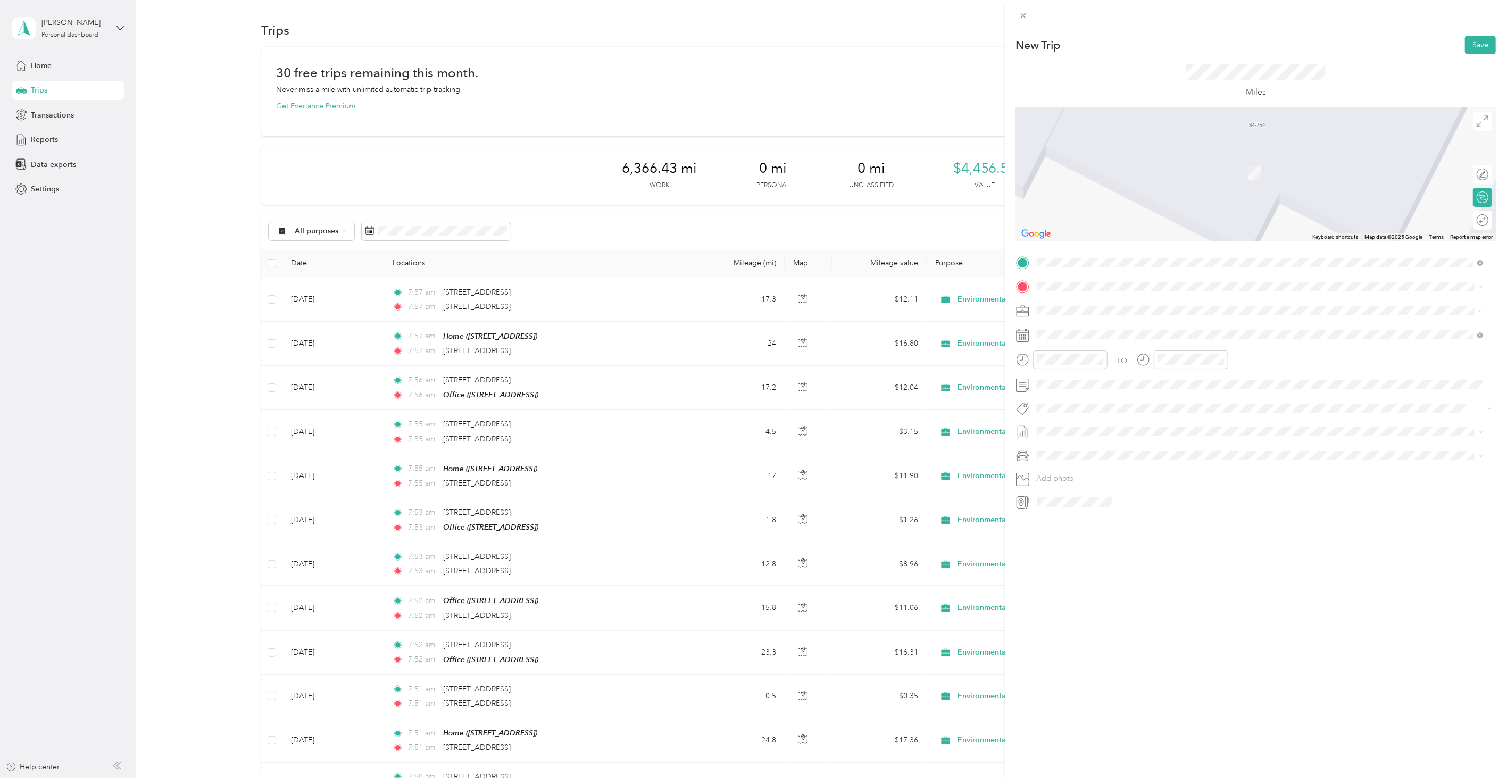
click at [1076, 322] on span "[STREET_ADDRESS][US_STATE]" at bounding box center [1110, 322] width 106 height 10
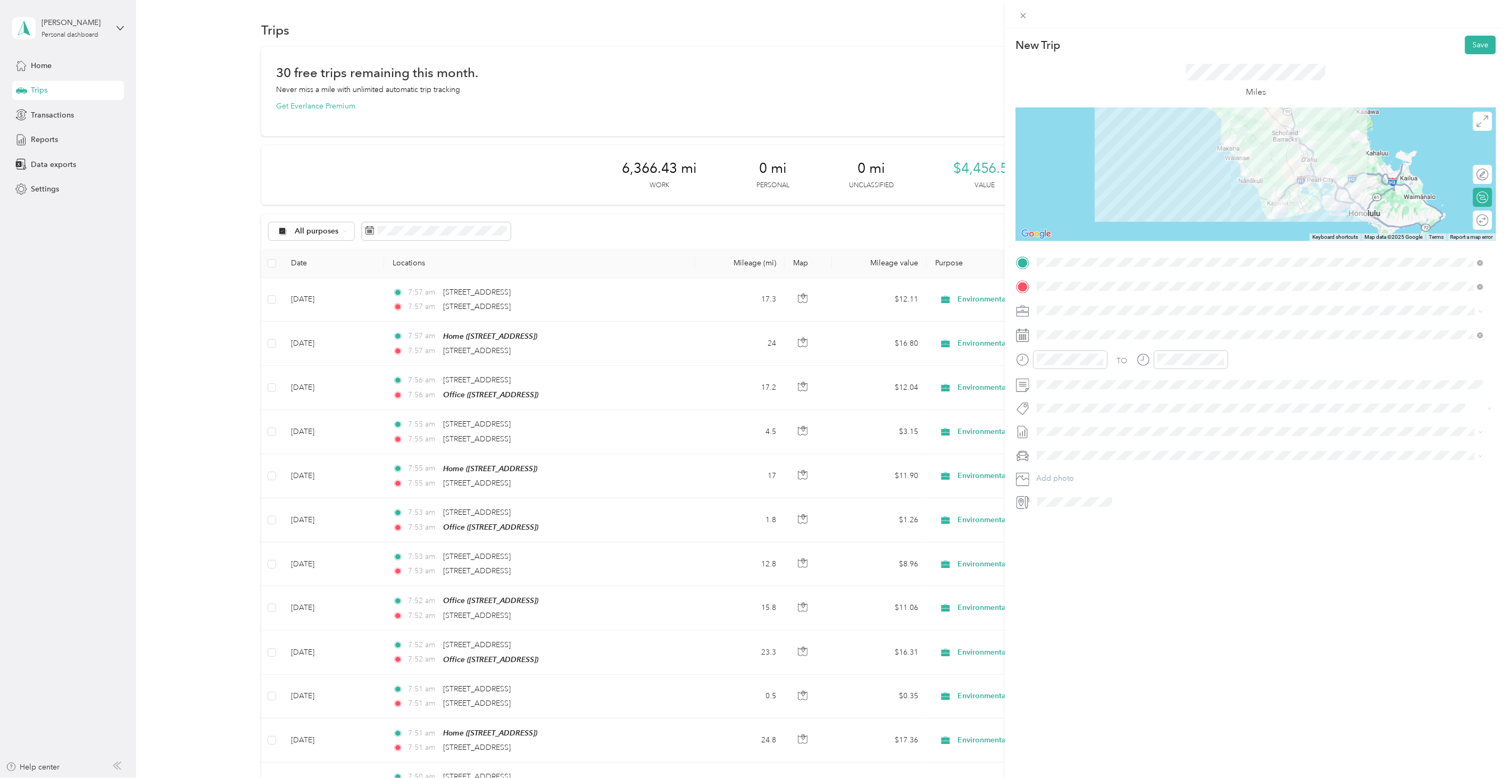
click at [1132, 598] on div "New Trip Save This trip cannot be edited because it is either under review, app…" at bounding box center [1256, 417] width 502 height 778
click at [1045, 342] on span at bounding box center [1264, 335] width 463 height 16
click at [1060, 391] on icon at bounding box center [1063, 395] width 11 height 11
drag, startPoint x: 1117, startPoint y: 454, endPoint x: 1122, endPoint y: 449, distance: 6.8
click at [1118, 454] on div "11" at bounding box center [1114, 448] width 14 height 13
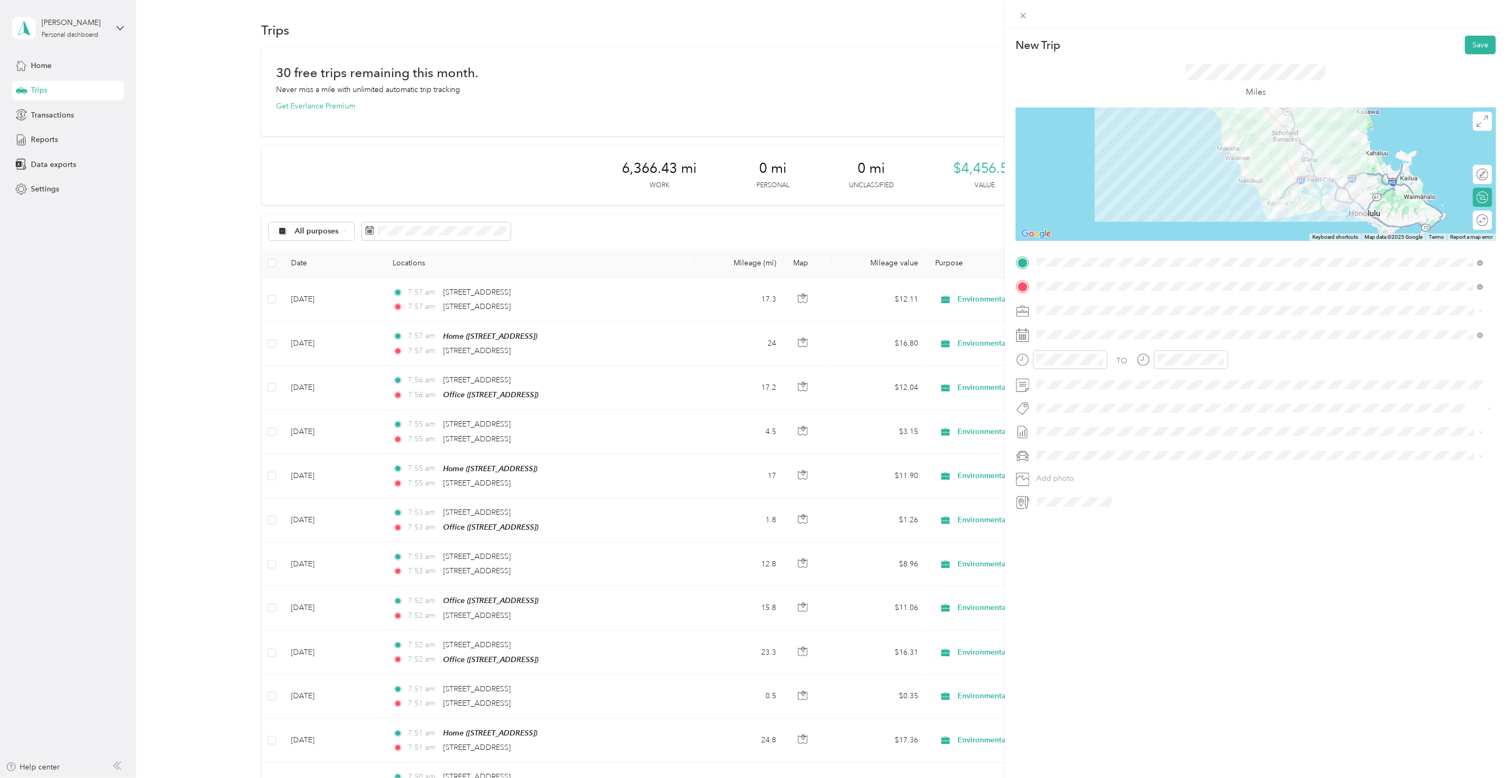
click at [1465, 34] on div "New Trip Save This trip cannot be edited because it is either under review, app…" at bounding box center [1256, 417] width 502 height 778
click at [1469, 38] on button "Save" at bounding box center [1480, 45] width 31 height 19
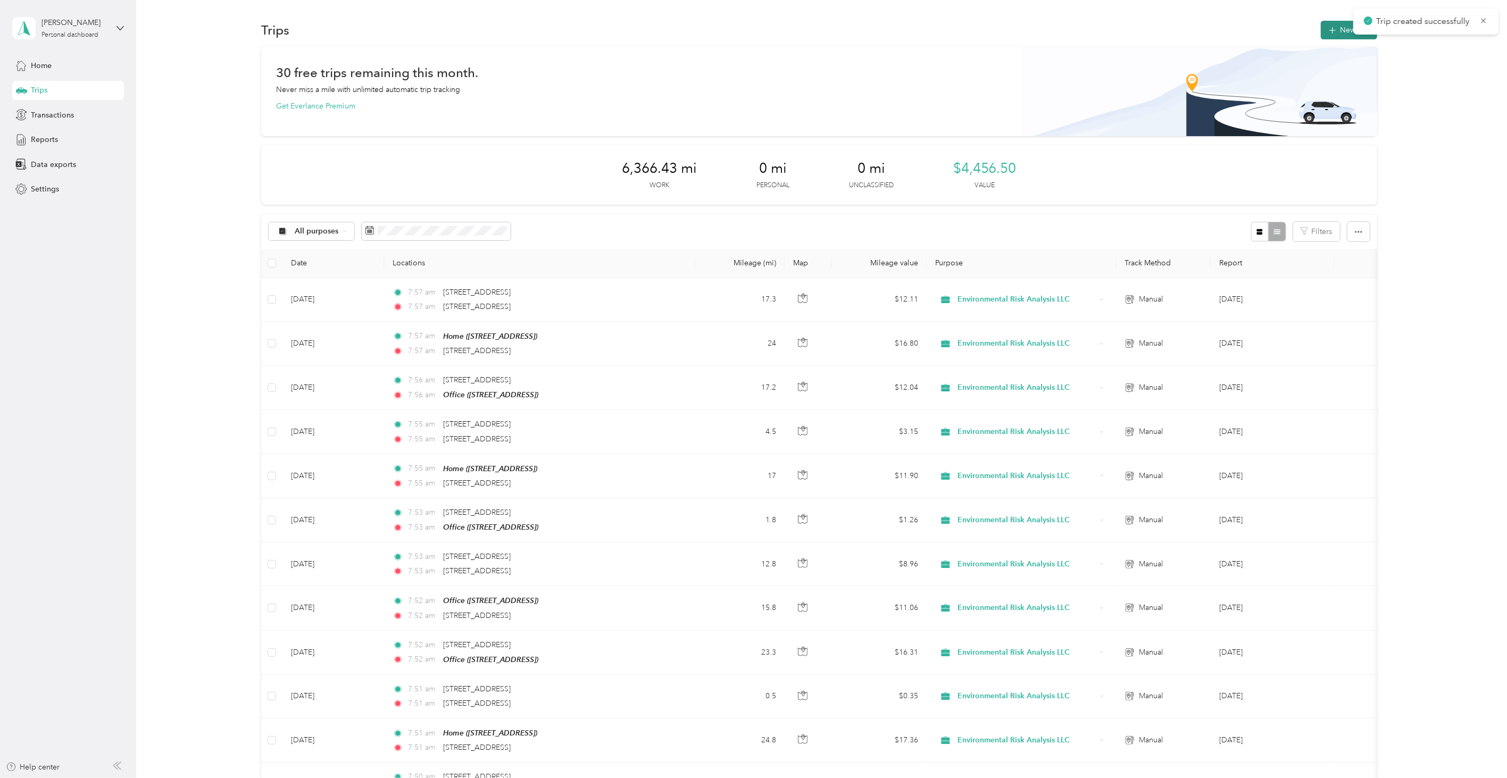
click at [1329, 30] on icon "button" at bounding box center [1332, 30] width 7 height 7
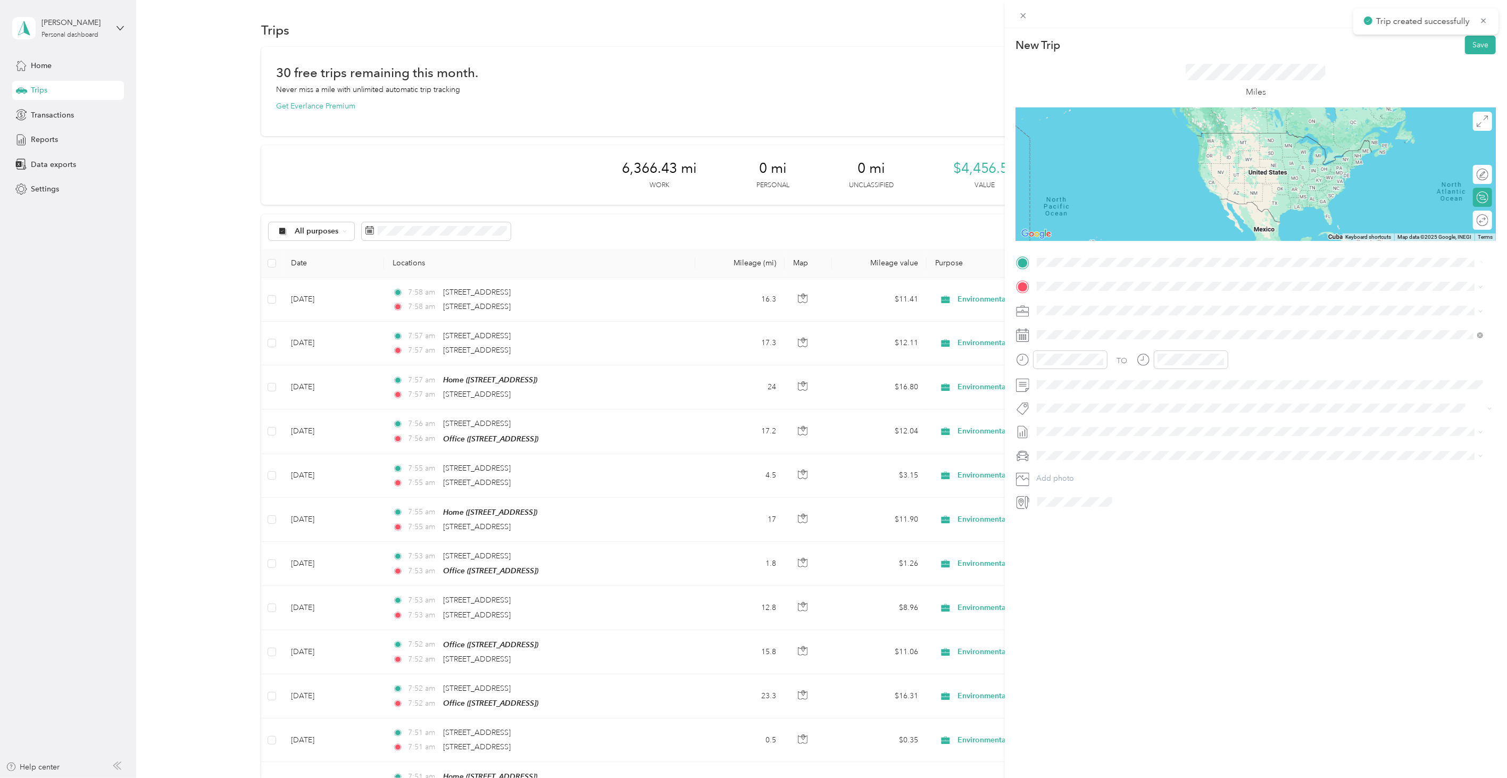
click at [1091, 301] on span "[STREET_ADDRESS][US_STATE]" at bounding box center [1110, 301] width 106 height 10
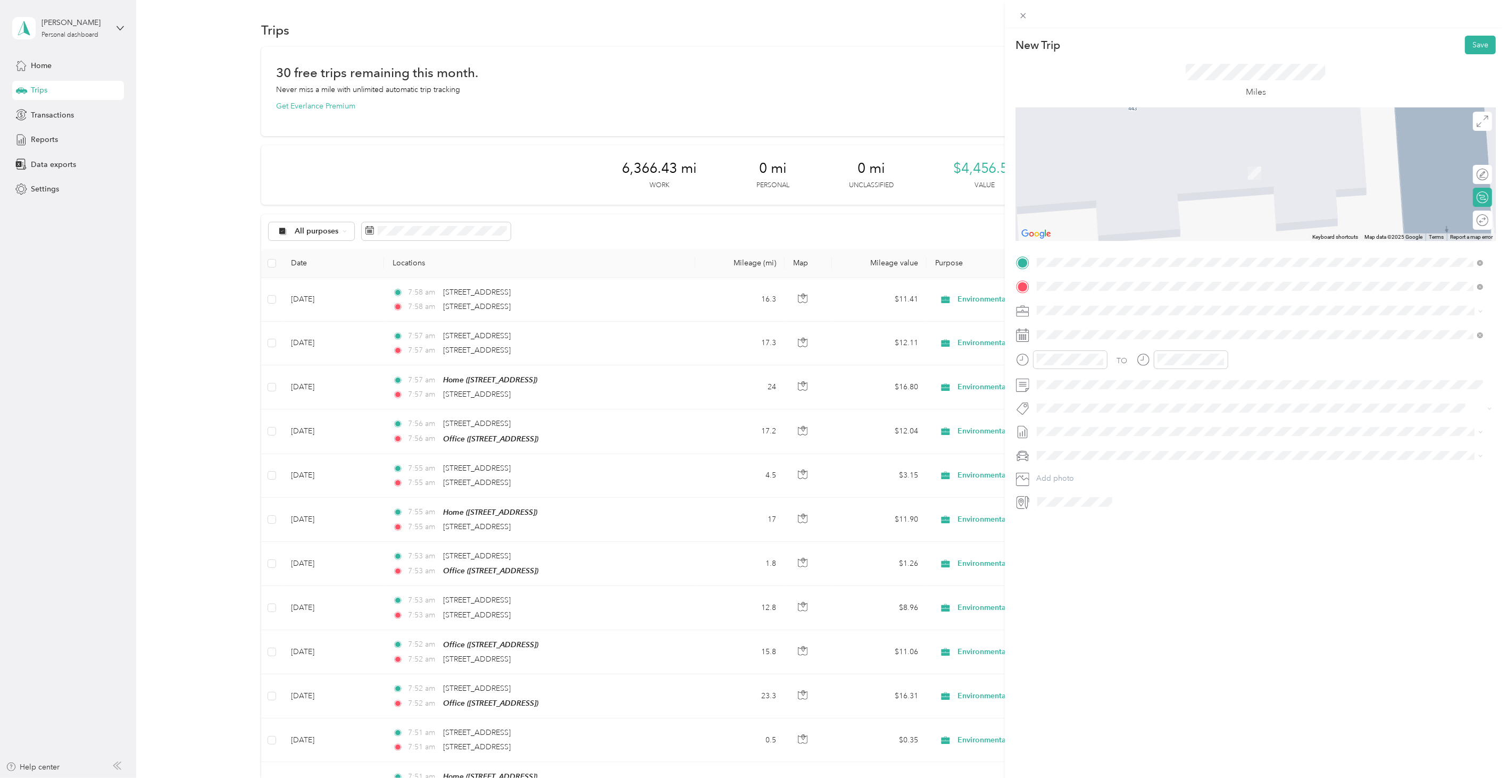
click at [1092, 315] on li "[STREET_ADDRESS][PERSON_NAME][US_STATE]" at bounding box center [1260, 326] width 454 height 22
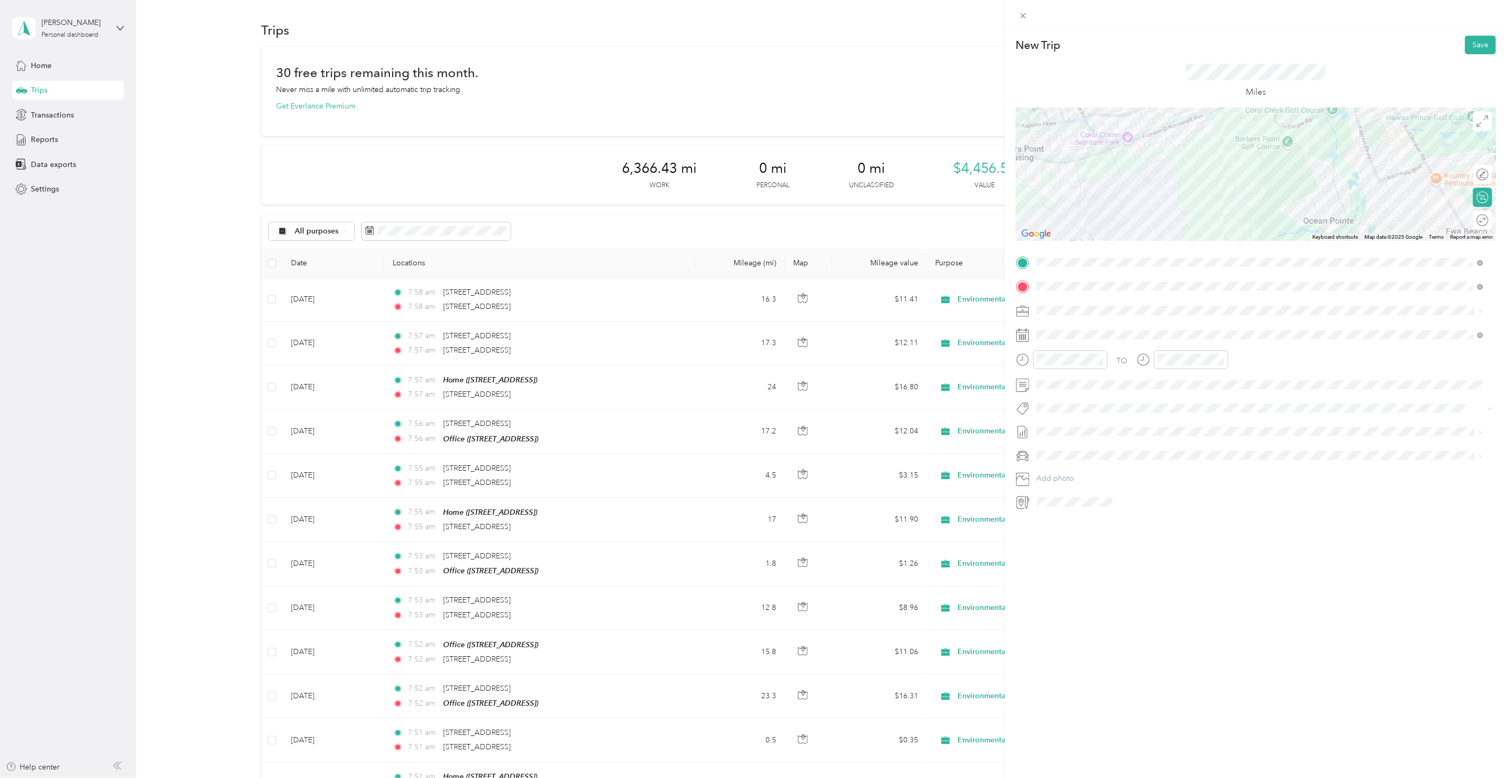
click at [1125, 559] on div "New Trip Save This trip cannot be edited because it is either under review, app…" at bounding box center [1256, 417] width 502 height 778
click at [1063, 390] on div "[DATE]" at bounding box center [1100, 395] width 134 height 20
click at [1063, 392] on icon at bounding box center [1063, 395] width 11 height 11
click at [1120, 449] on div "11" at bounding box center [1114, 448] width 14 height 13
click at [1471, 39] on button "Save" at bounding box center [1480, 45] width 31 height 19
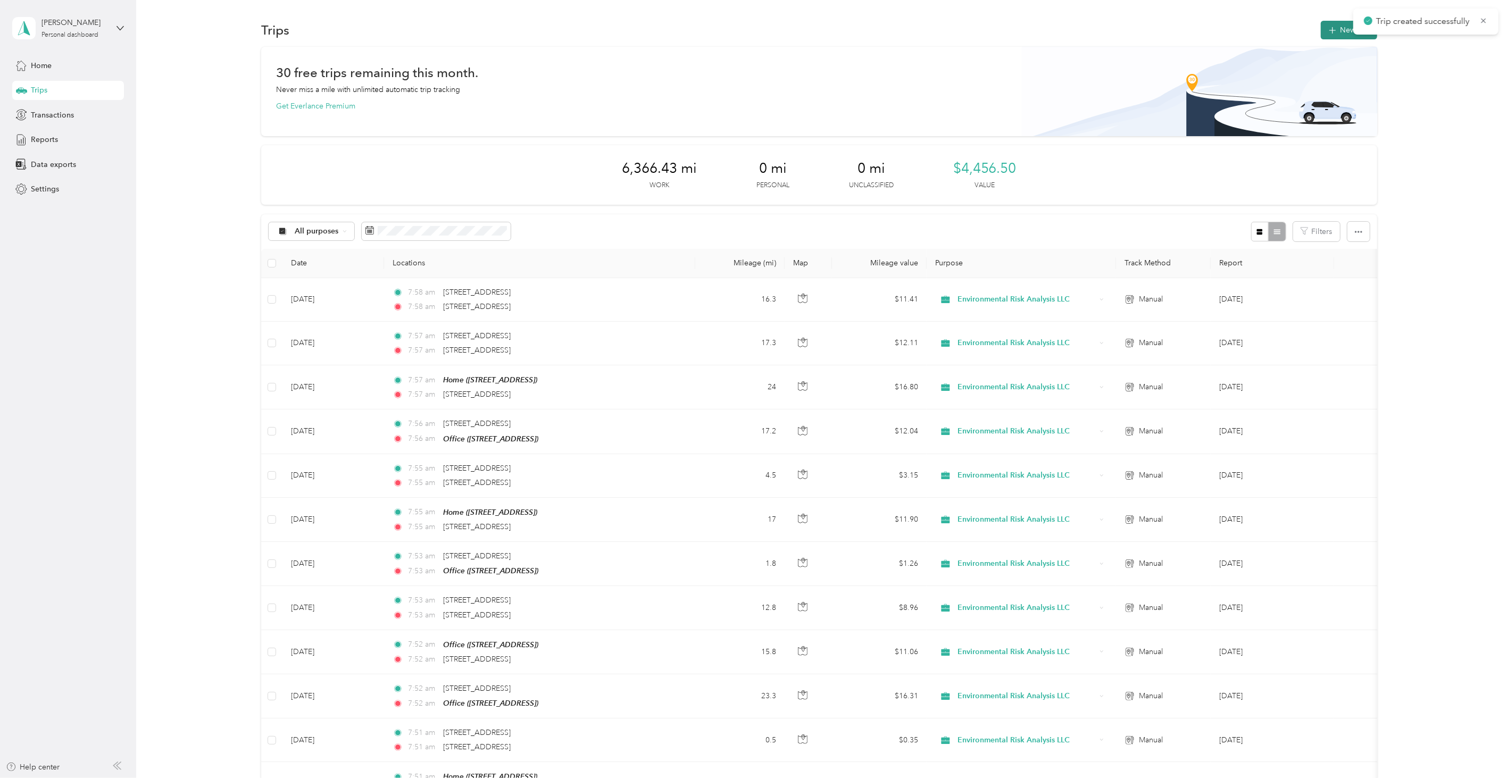
click at [1345, 21] on button "New trip" at bounding box center [1349, 30] width 56 height 19
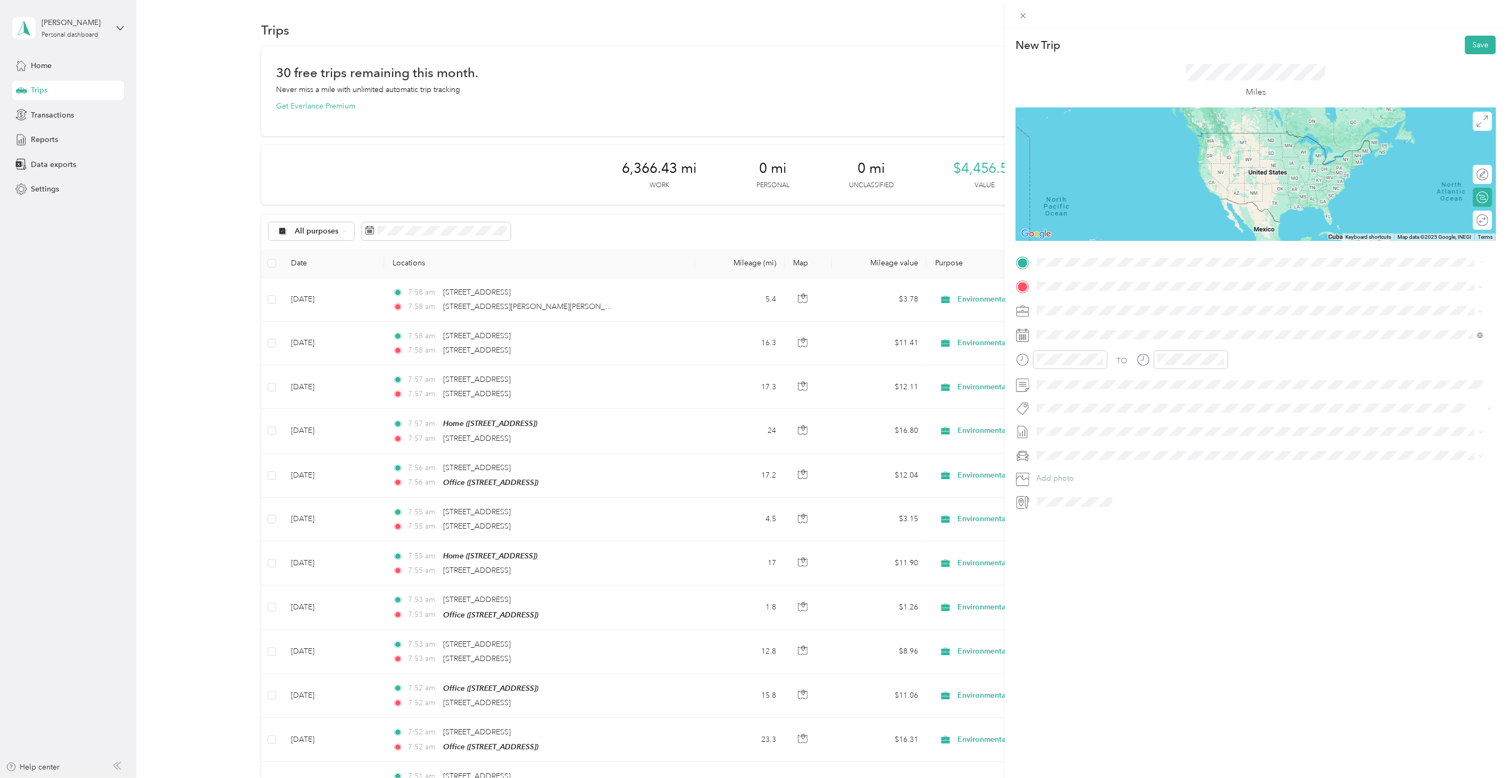
click at [1135, 302] on span "[STREET_ADDRESS][PERSON_NAME][US_STATE]" at bounding box center [1139, 301] width 165 height 10
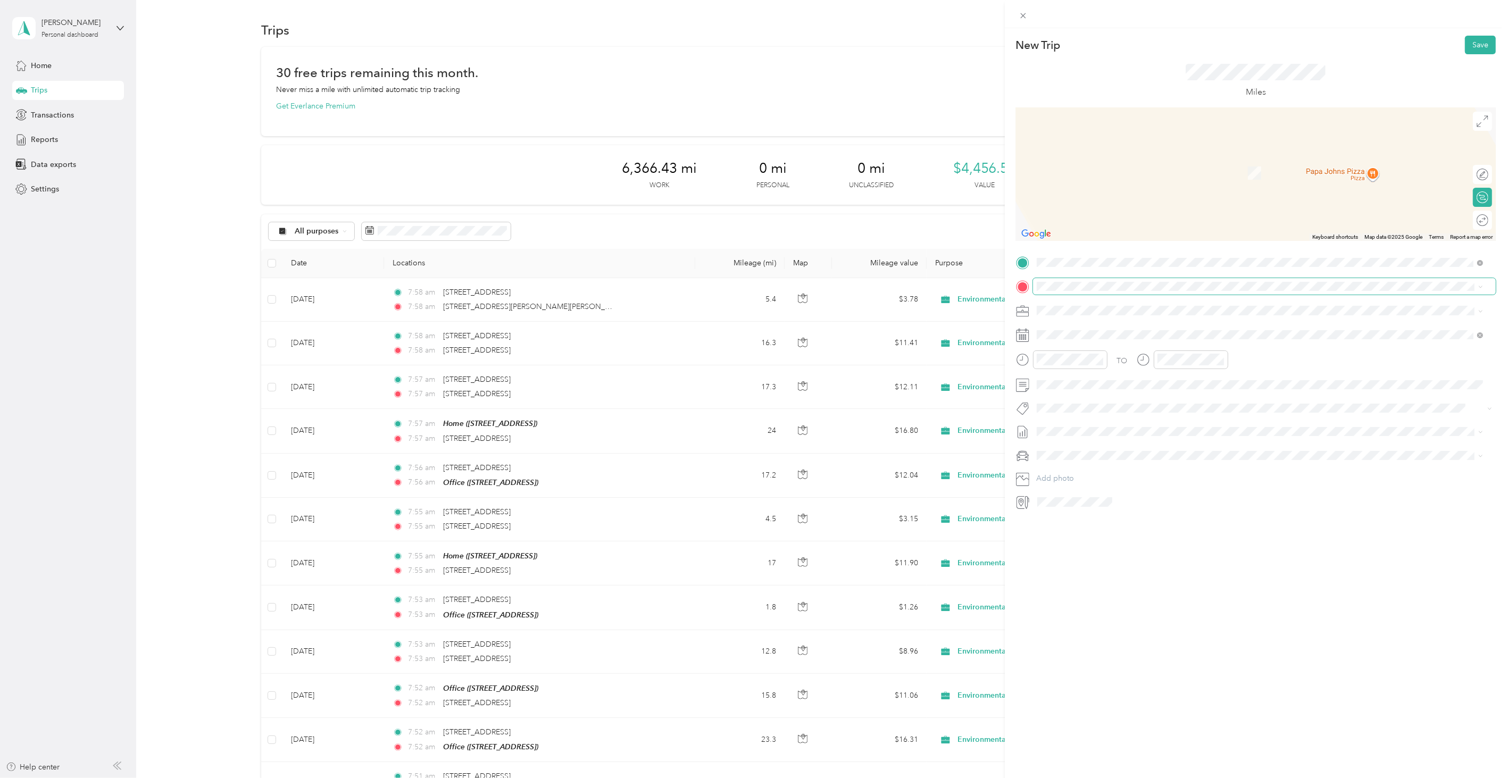
click at [1072, 278] on span at bounding box center [1264, 286] width 463 height 16
click at [1071, 280] on span at bounding box center [1264, 286] width 463 height 16
click at [1124, 322] on span "[STREET_ADDRESS][US_STATE]" at bounding box center [1110, 325] width 106 height 10
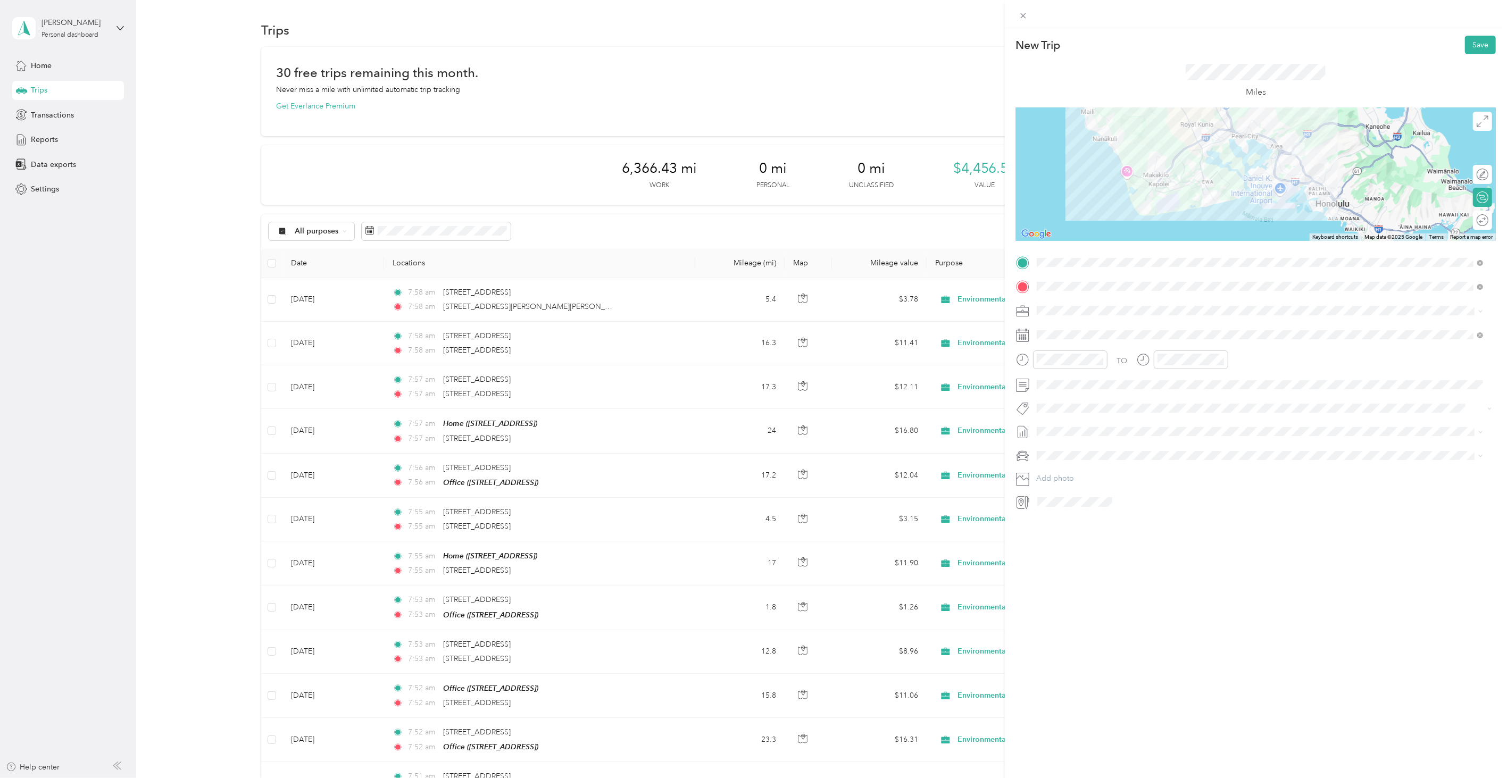
drag, startPoint x: 1131, startPoint y: 630, endPoint x: 1117, endPoint y: 582, distance: 49.7
click at [1130, 630] on div "New Trip Save This trip cannot be edited because it is either under review, app…" at bounding box center [1256, 417] width 502 height 778
click at [1065, 398] on icon at bounding box center [1063, 395] width 11 height 11
click at [1114, 447] on div "11" at bounding box center [1114, 448] width 14 height 13
click at [1465, 44] on button "Save" at bounding box center [1480, 45] width 31 height 19
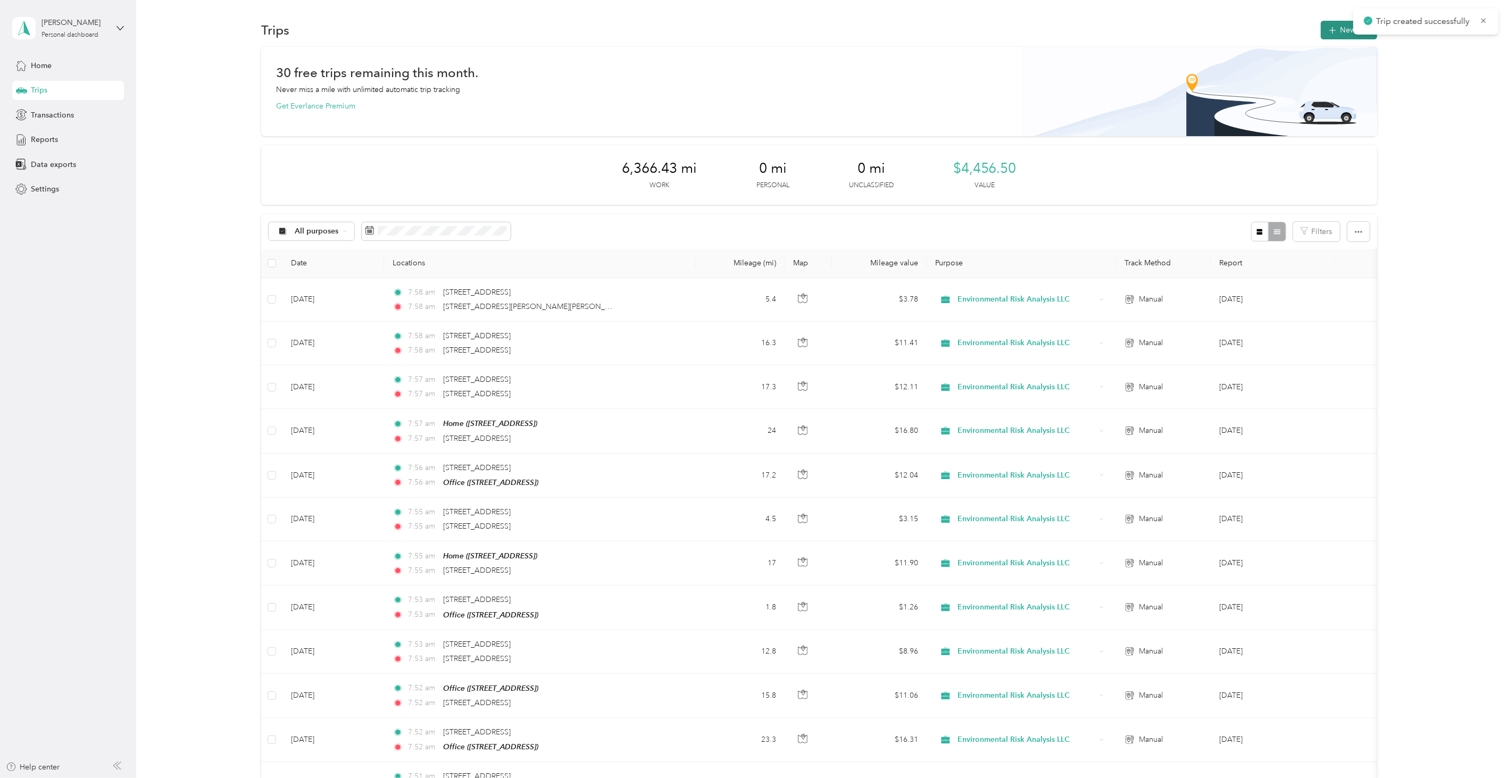
click at [1329, 31] on icon "button" at bounding box center [1333, 30] width 12 height 12
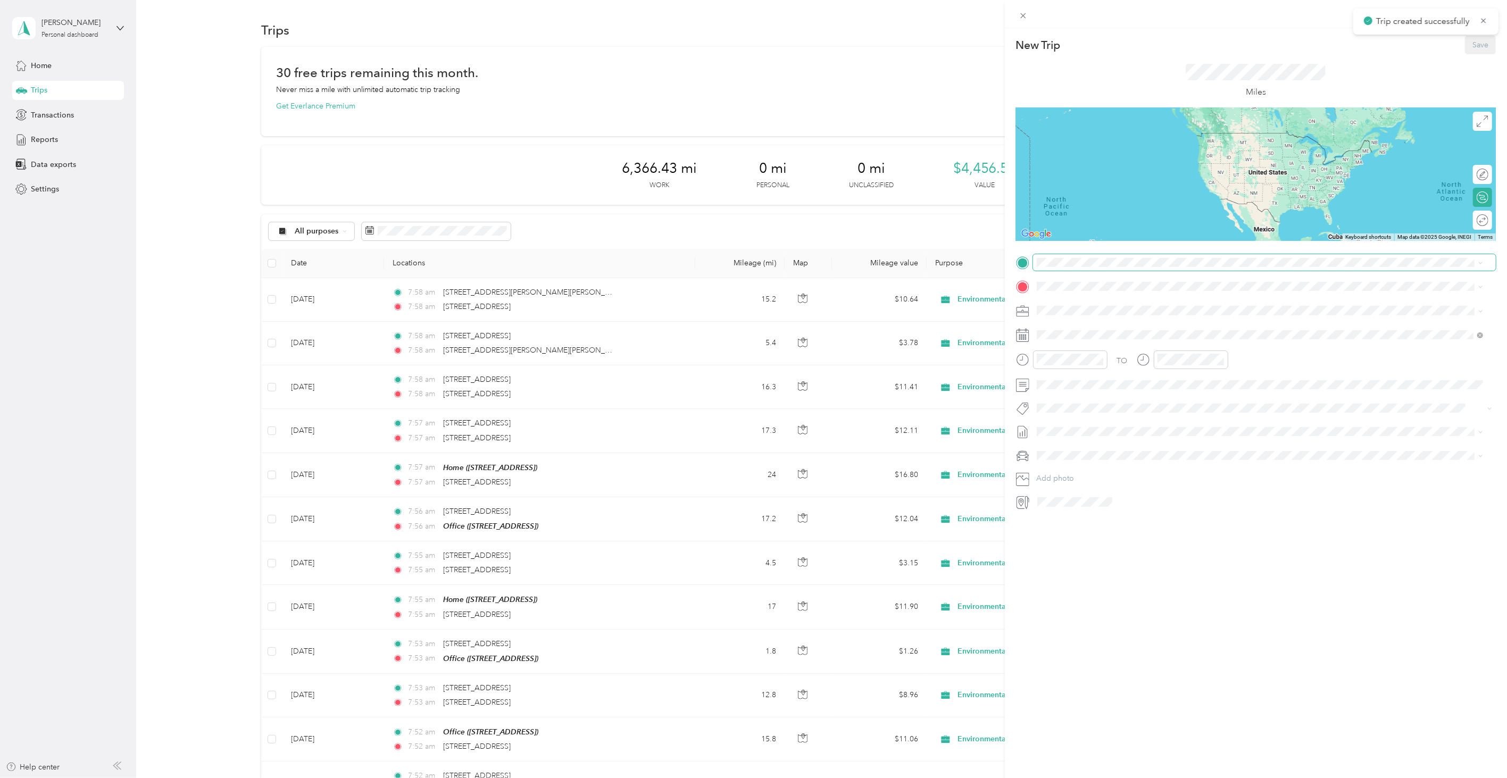
click at [1125, 257] on span at bounding box center [1264, 262] width 463 height 16
click at [1107, 298] on span "[STREET_ADDRESS][US_STATE]" at bounding box center [1110, 301] width 106 height 10
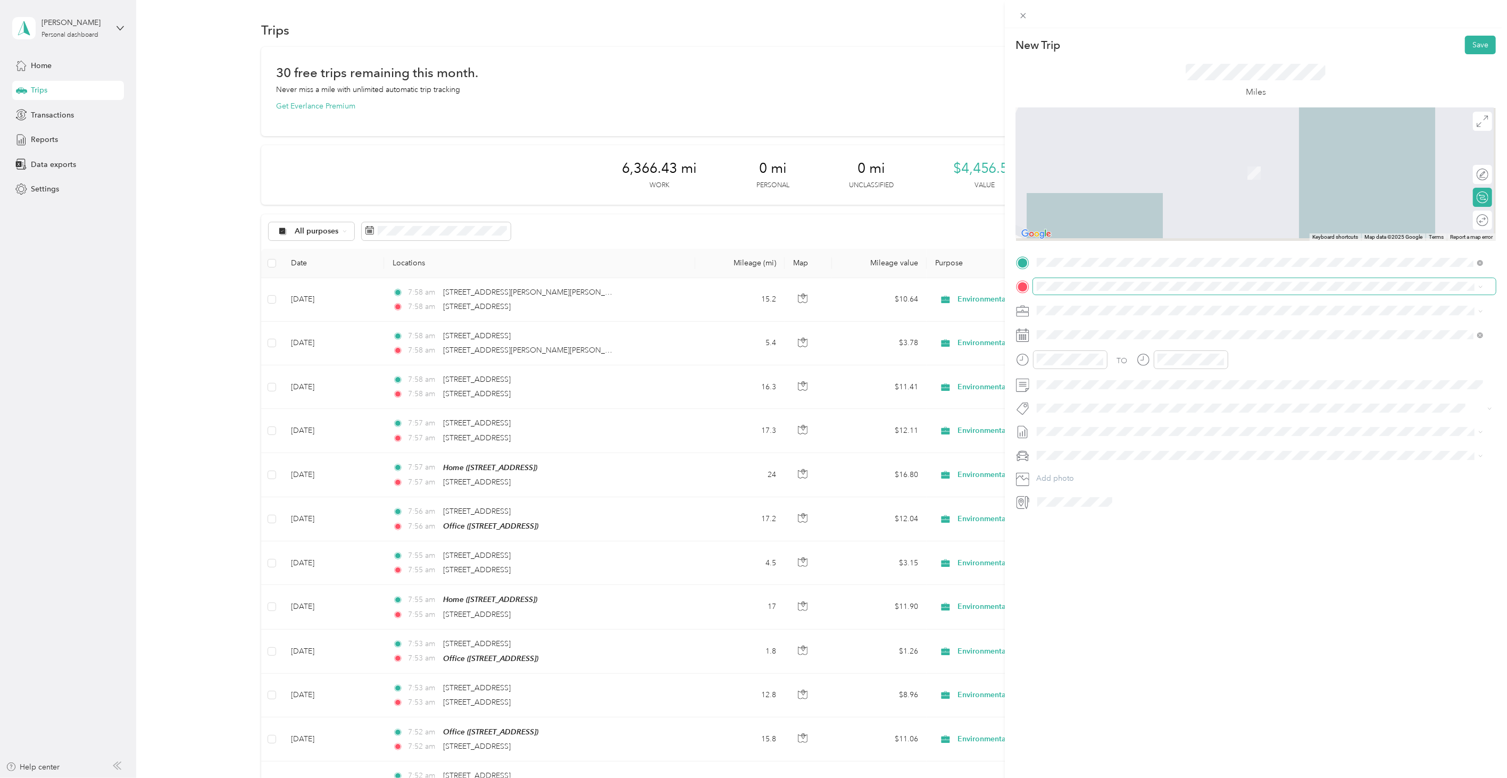
click at [1083, 291] on span at bounding box center [1264, 286] width 463 height 16
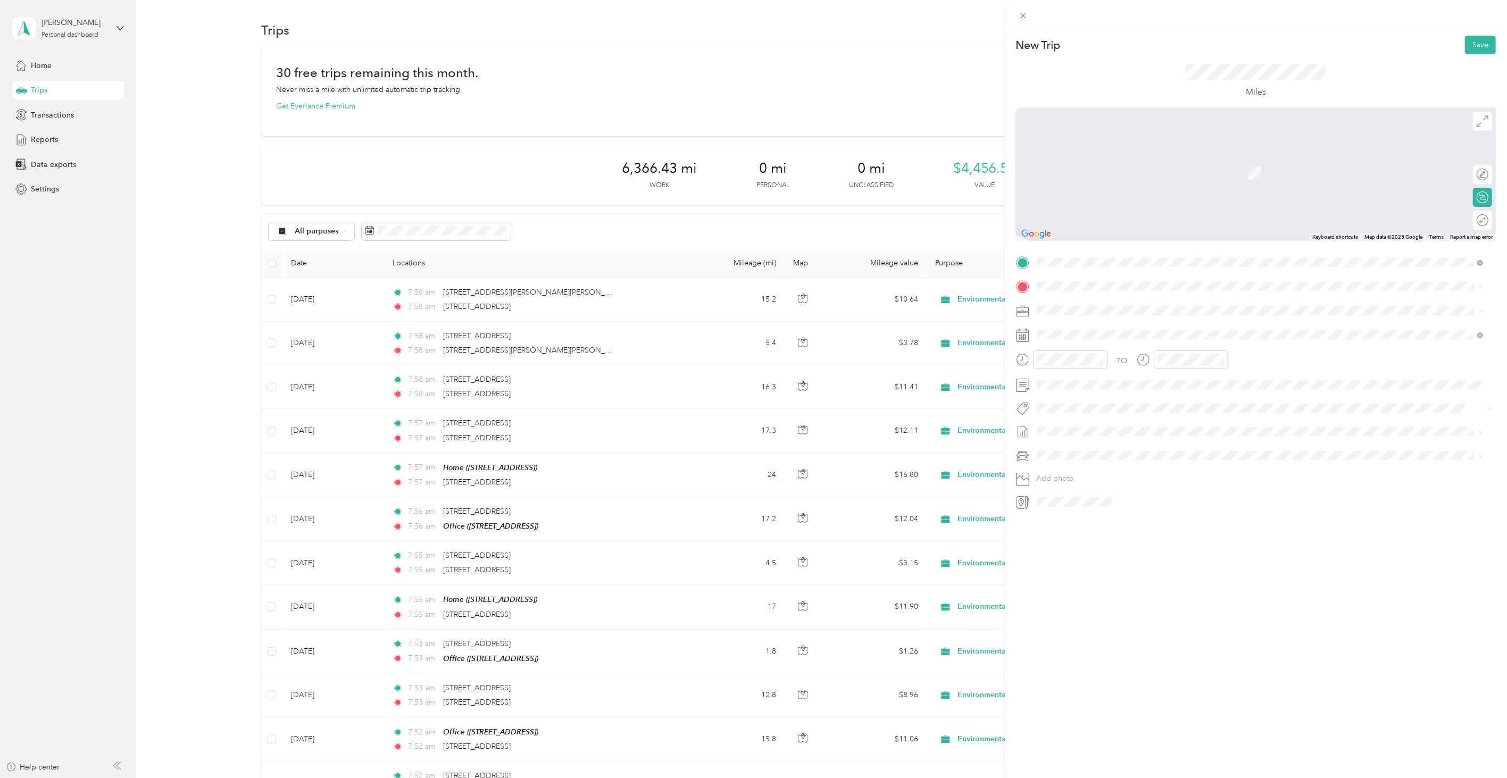
click at [1100, 363] on div "Office [STREET_ADDRESS]" at bounding box center [1091, 369] width 68 height 22
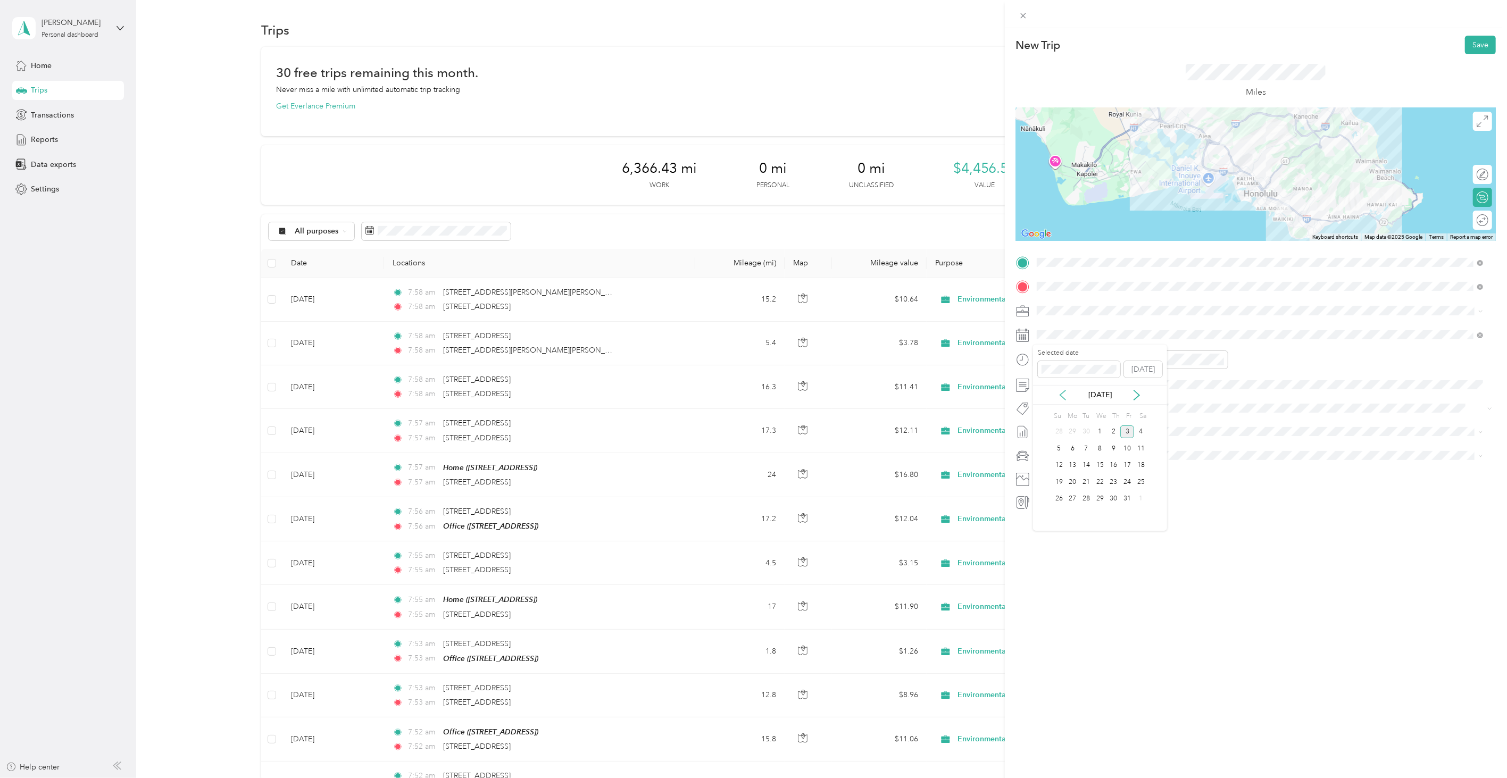
click at [1061, 395] on icon at bounding box center [1062, 396] width 5 height 10
drag, startPoint x: 1114, startPoint y: 446, endPoint x: 1121, endPoint y: 412, distance: 34.2
click at [1114, 446] on div "11" at bounding box center [1114, 448] width 14 height 13
click at [1442, 32] on div "New Trip Save This trip cannot be edited because it is either under review, app…" at bounding box center [1256, 417] width 502 height 778
click at [1465, 40] on button "Save" at bounding box center [1480, 45] width 31 height 19
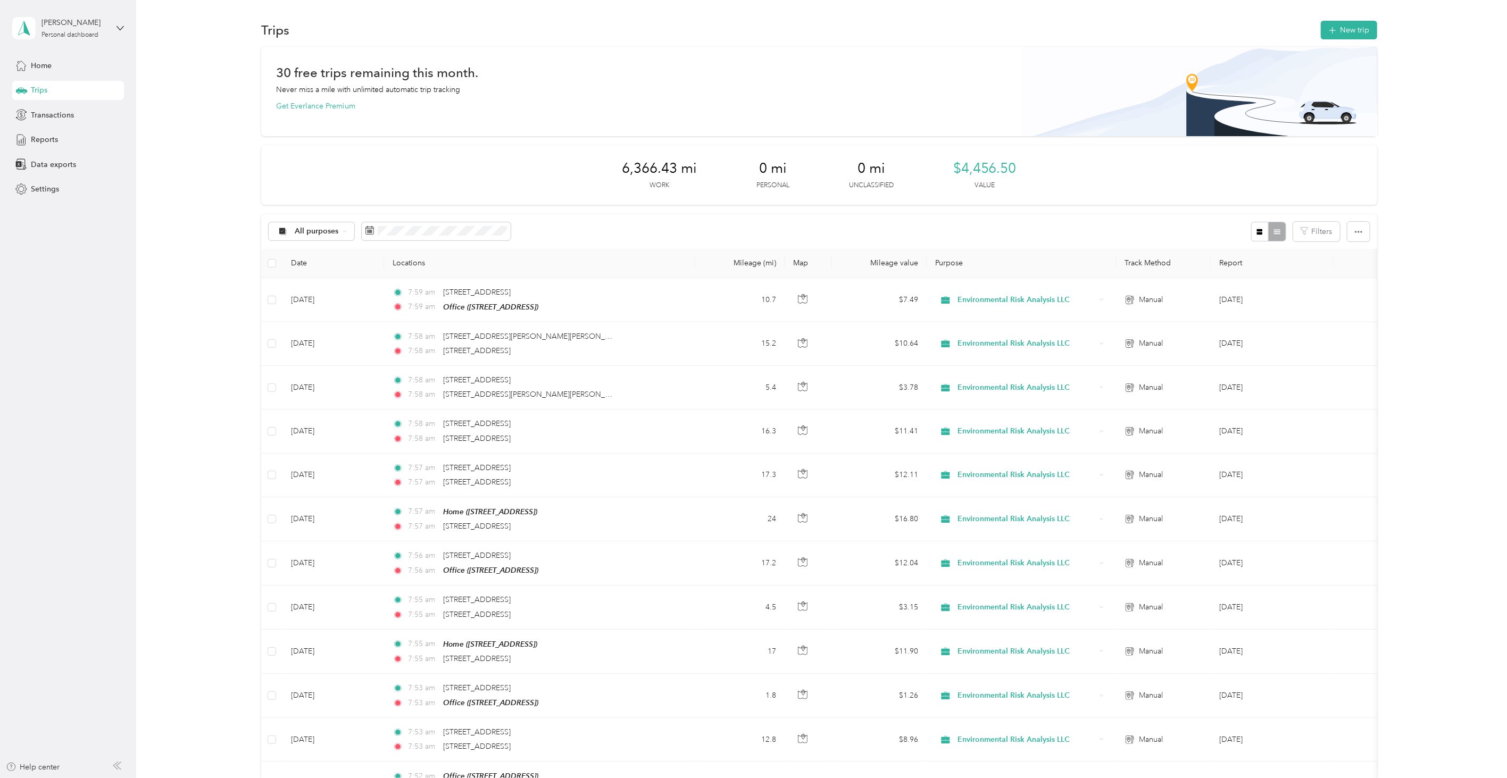
click at [1332, 14] on div "Trips New trip 30 free trips remaining this month. Never miss a mile with unlim…" at bounding box center [819, 756] width 1366 height 1512
click at [1336, 27] on button "New trip" at bounding box center [1349, 30] width 56 height 19
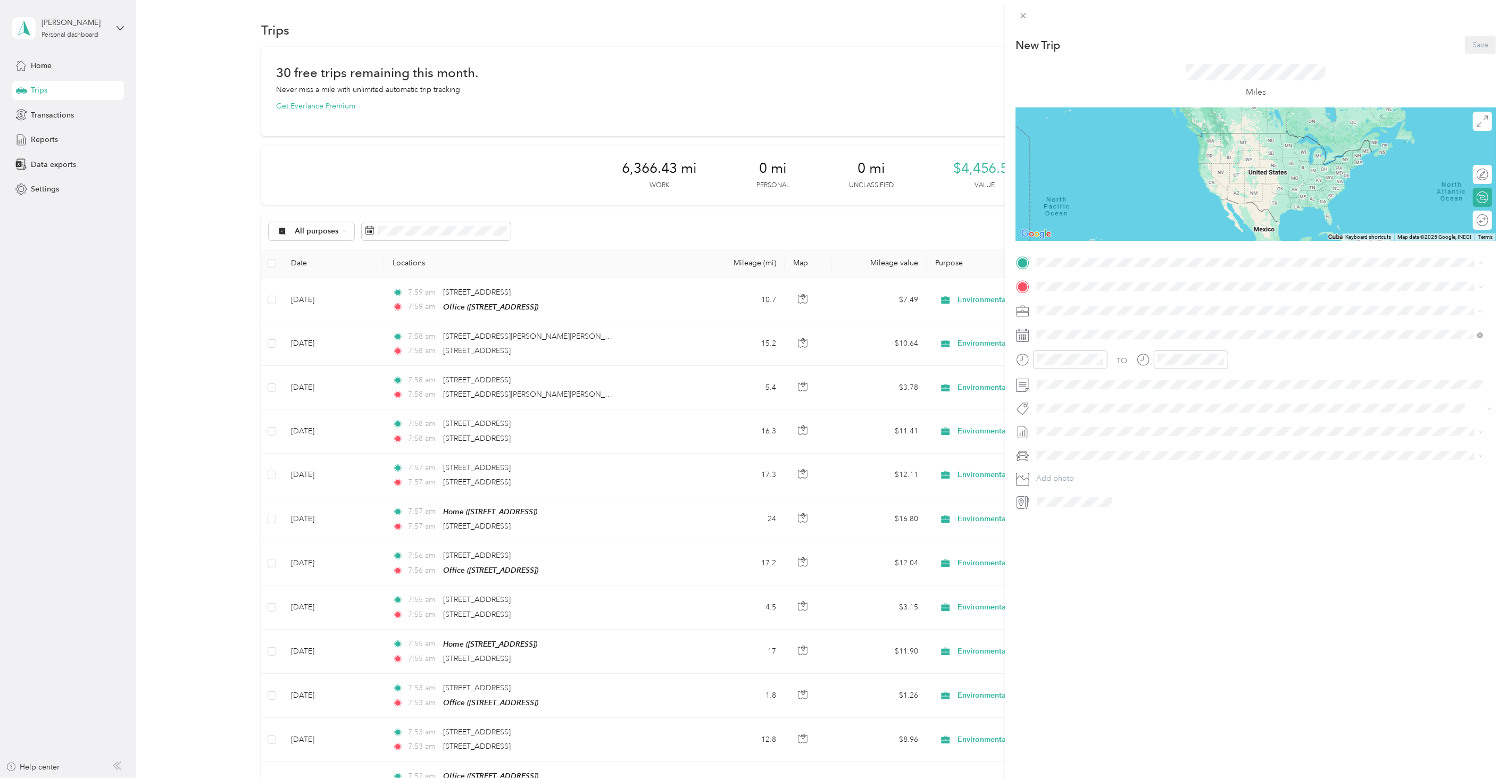
drag, startPoint x: 1088, startPoint y: 302, endPoint x: 1079, endPoint y: 296, distance: 10.8
click at [1087, 302] on div "Home" at bounding box center [1091, 305] width 68 height 10
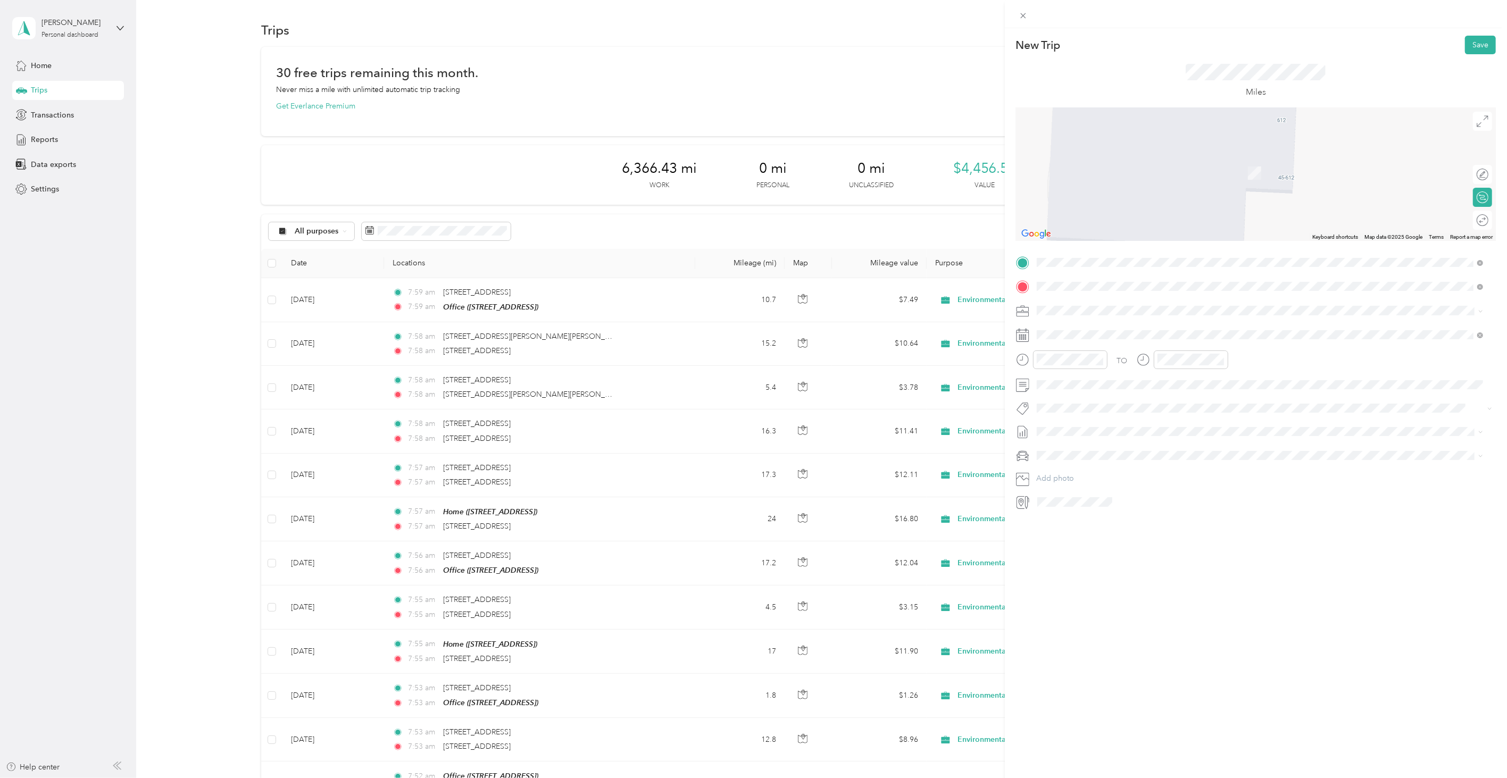
click at [1139, 317] on li "[STREET_ADDRESS][US_STATE]" at bounding box center [1260, 326] width 454 height 22
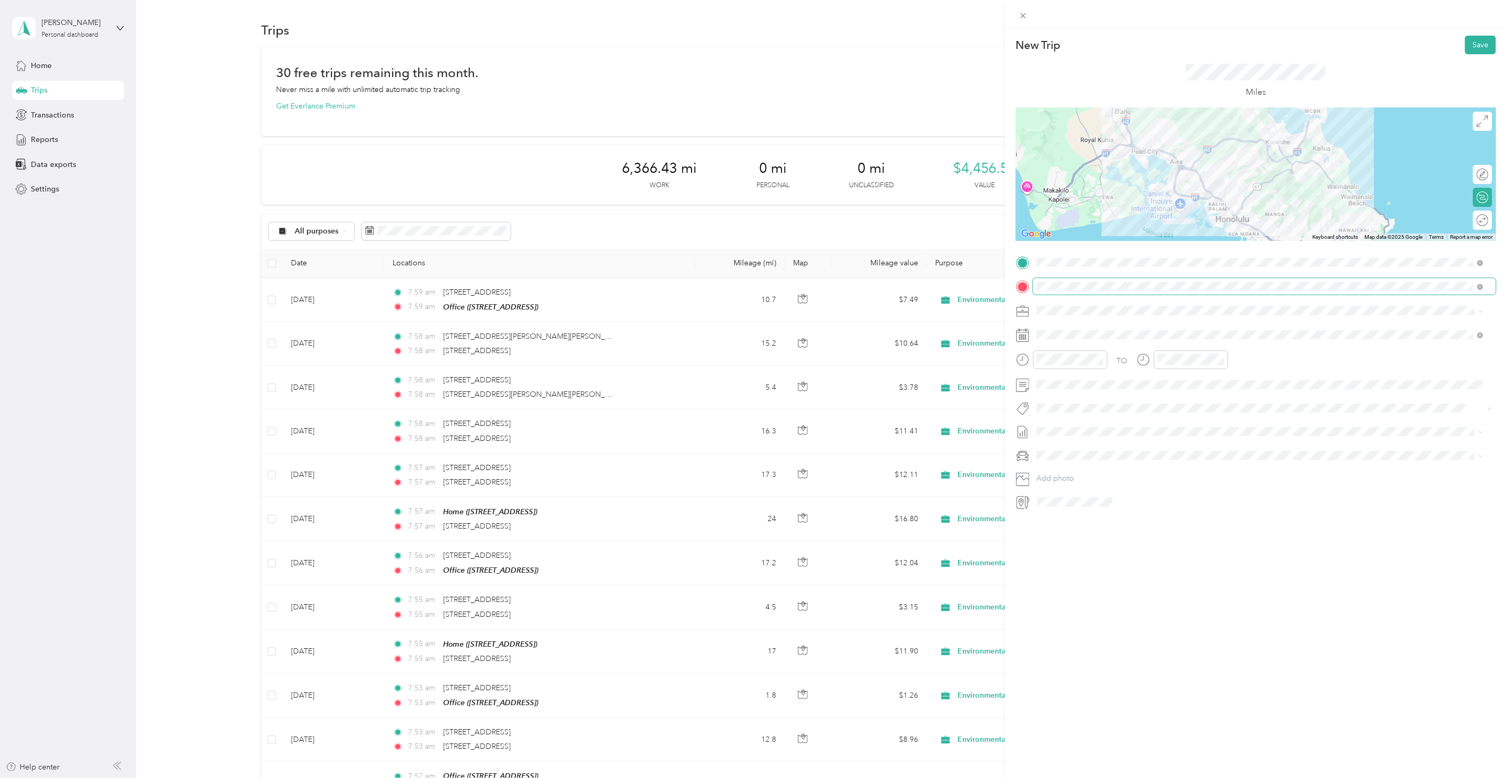
click at [1068, 293] on span at bounding box center [1264, 286] width 463 height 16
click at [1068, 291] on span at bounding box center [1264, 286] width 463 height 16
drag, startPoint x: 1138, startPoint y: 580, endPoint x: 1087, endPoint y: 443, distance: 145.8
click at [1137, 579] on div "New Trip Save This trip cannot be edited because it is either under review, app…" at bounding box center [1256, 417] width 502 height 778
click at [1055, 329] on span at bounding box center [1264, 335] width 463 height 16
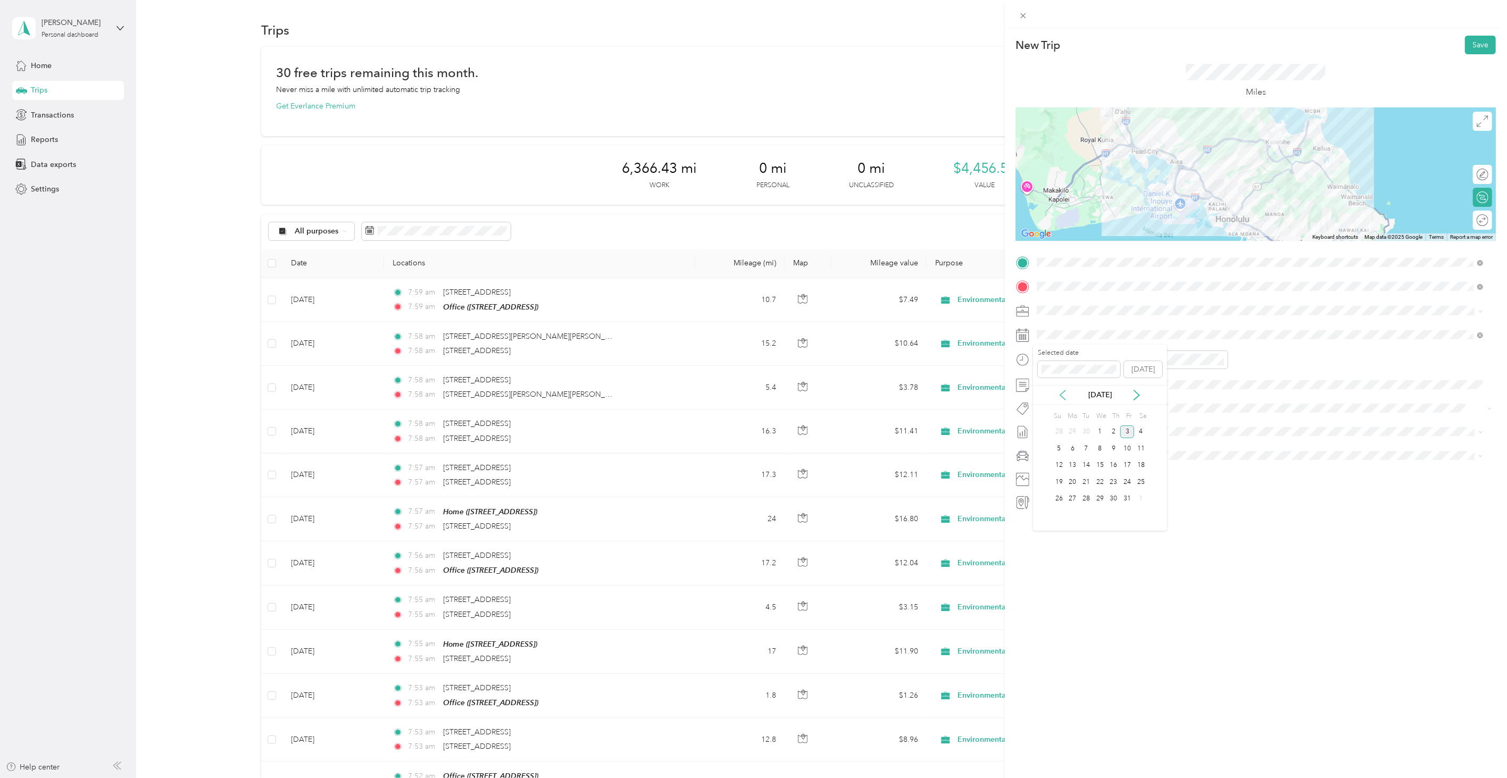
click at [1065, 390] on icon at bounding box center [1063, 395] width 11 height 11
click at [1122, 445] on div "12" at bounding box center [1128, 448] width 14 height 13
click at [1489, 52] on form "New Trip Save This trip cannot be edited because it is either under review, app…" at bounding box center [1256, 273] width 502 height 475
click at [1476, 41] on button "Save" at bounding box center [1480, 45] width 31 height 19
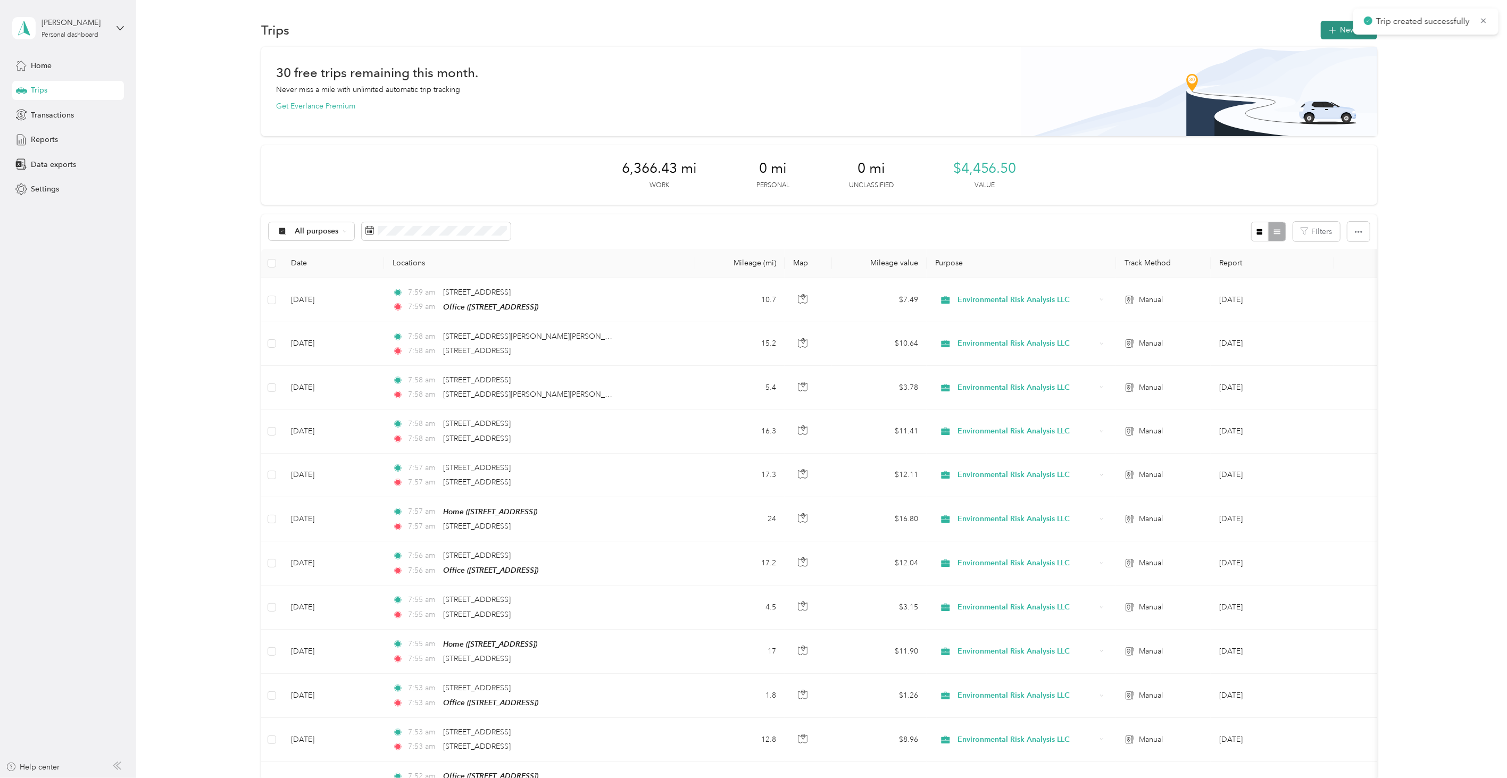
click at [1326, 34] on button "New trip" at bounding box center [1349, 30] width 56 height 19
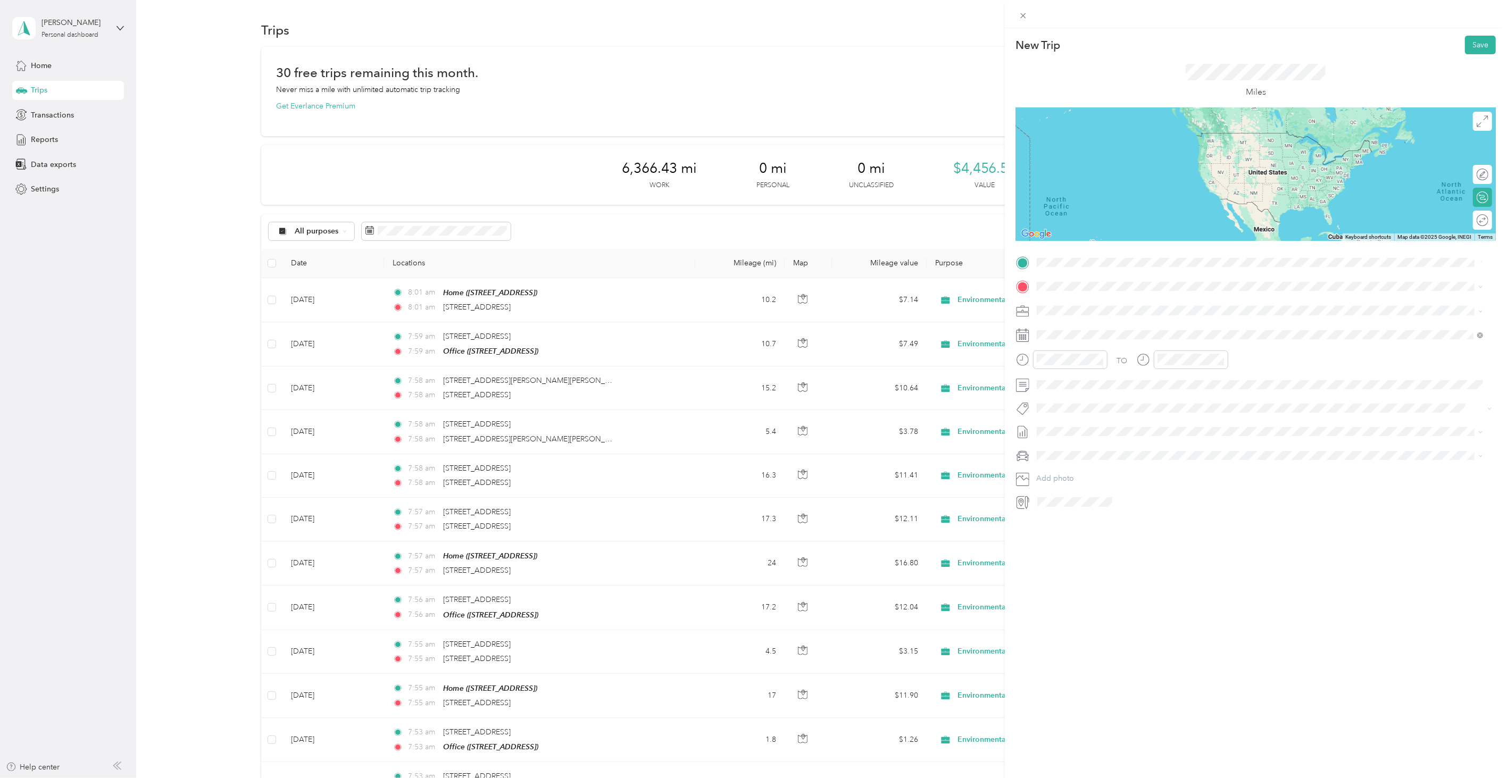
click at [1091, 302] on span "[STREET_ADDRESS][US_STATE]" at bounding box center [1110, 301] width 106 height 10
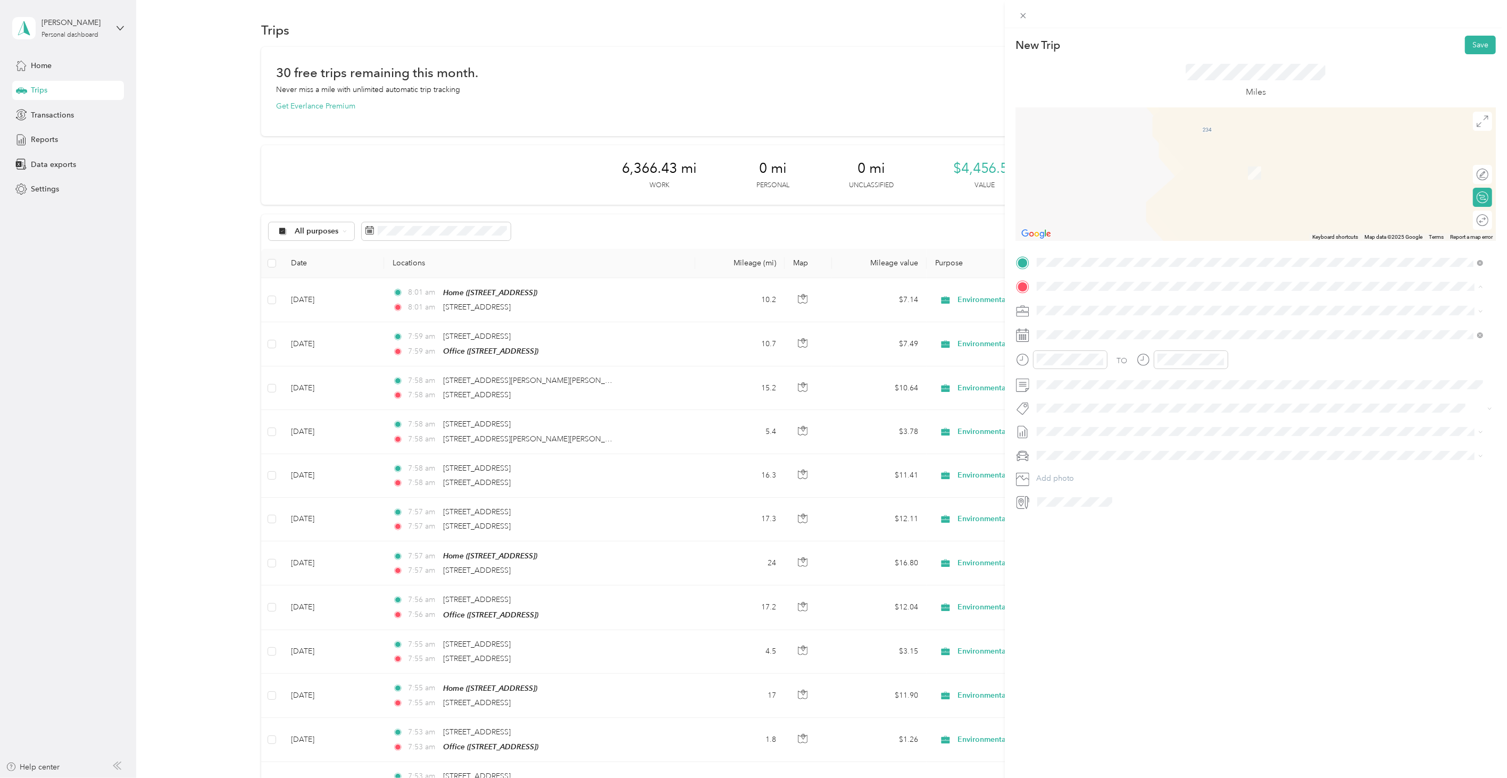
click at [1101, 353] on li "Office [STREET_ADDRESS]" at bounding box center [1260, 369] width 454 height 34
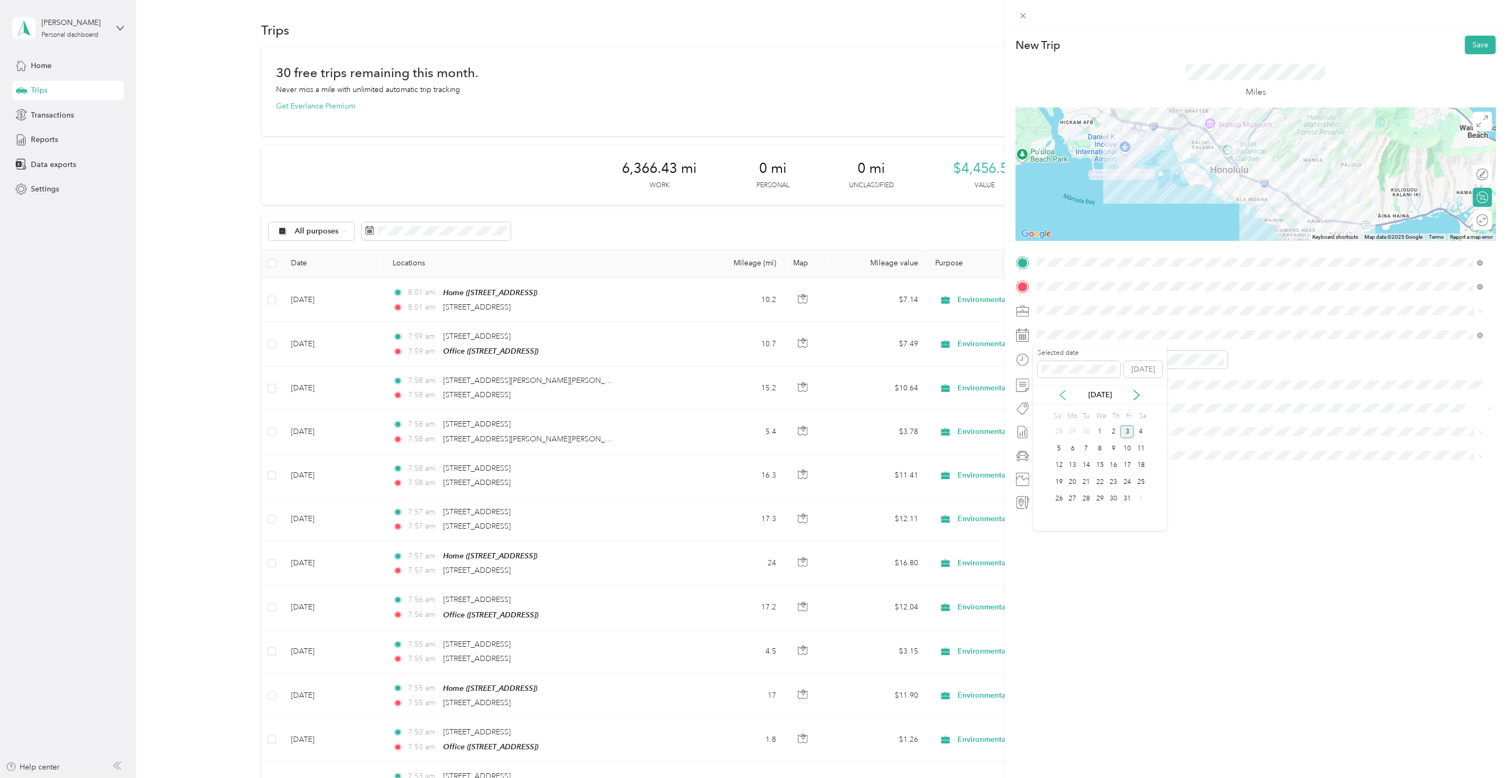
click at [1059, 397] on icon at bounding box center [1063, 395] width 11 height 11
click at [1126, 451] on div "12" at bounding box center [1128, 448] width 14 height 13
click at [1475, 45] on button "Save" at bounding box center [1480, 45] width 31 height 19
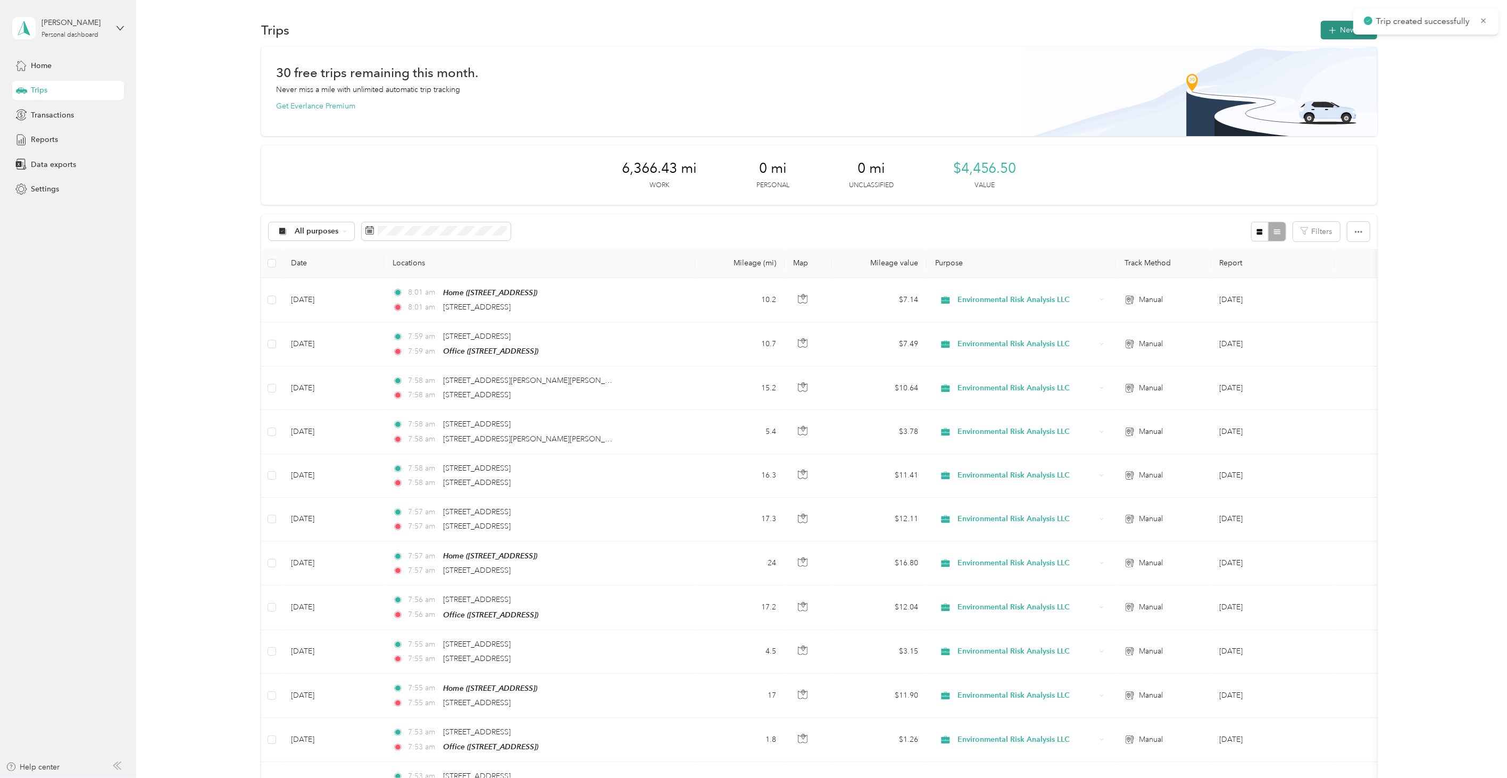
click at [1348, 35] on button "New trip" at bounding box center [1349, 30] width 56 height 19
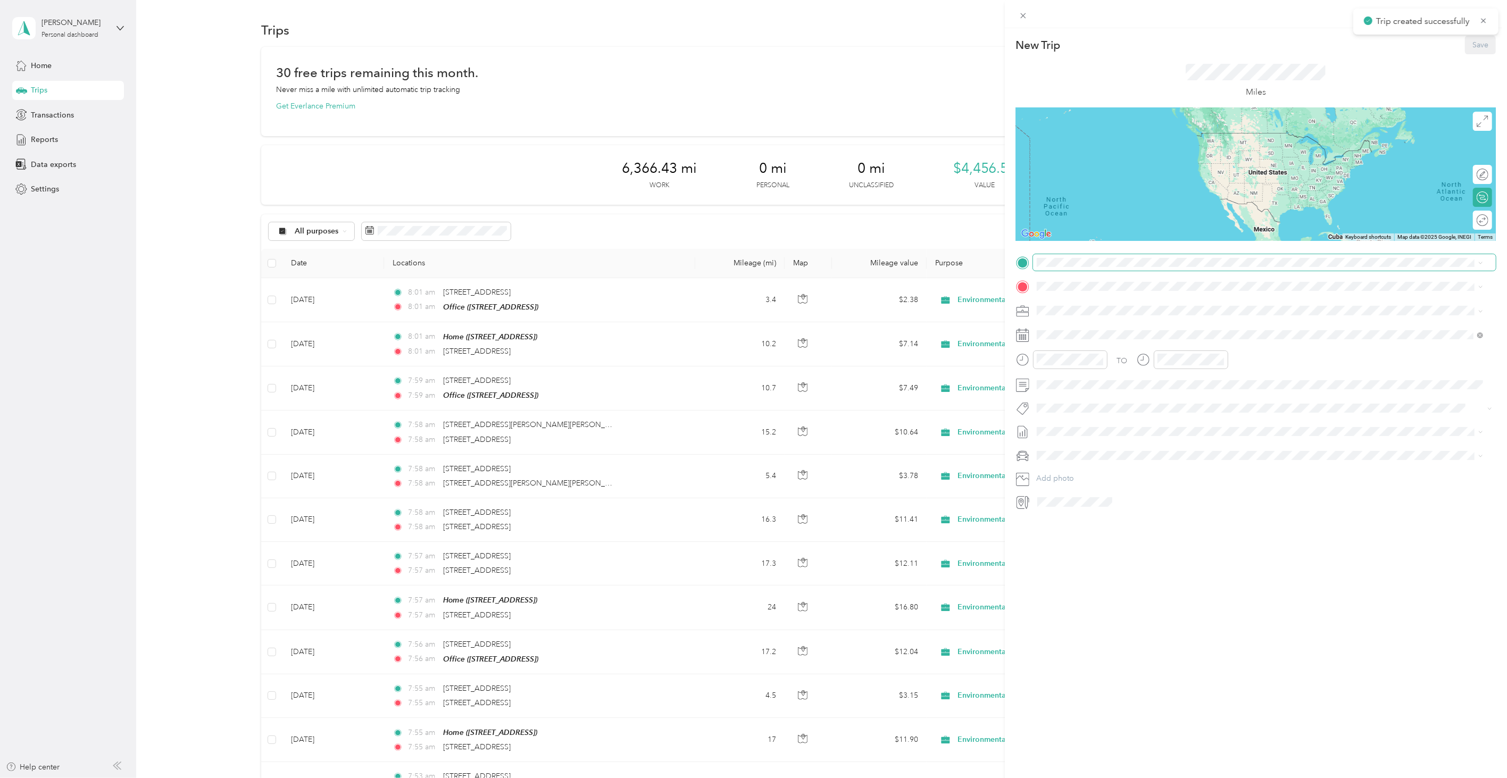
click at [1081, 267] on span at bounding box center [1264, 262] width 463 height 16
drag, startPoint x: 1089, startPoint y: 304, endPoint x: 1066, endPoint y: 305, distance: 22.9
click at [1088, 304] on div "Home" at bounding box center [1091, 305] width 68 height 10
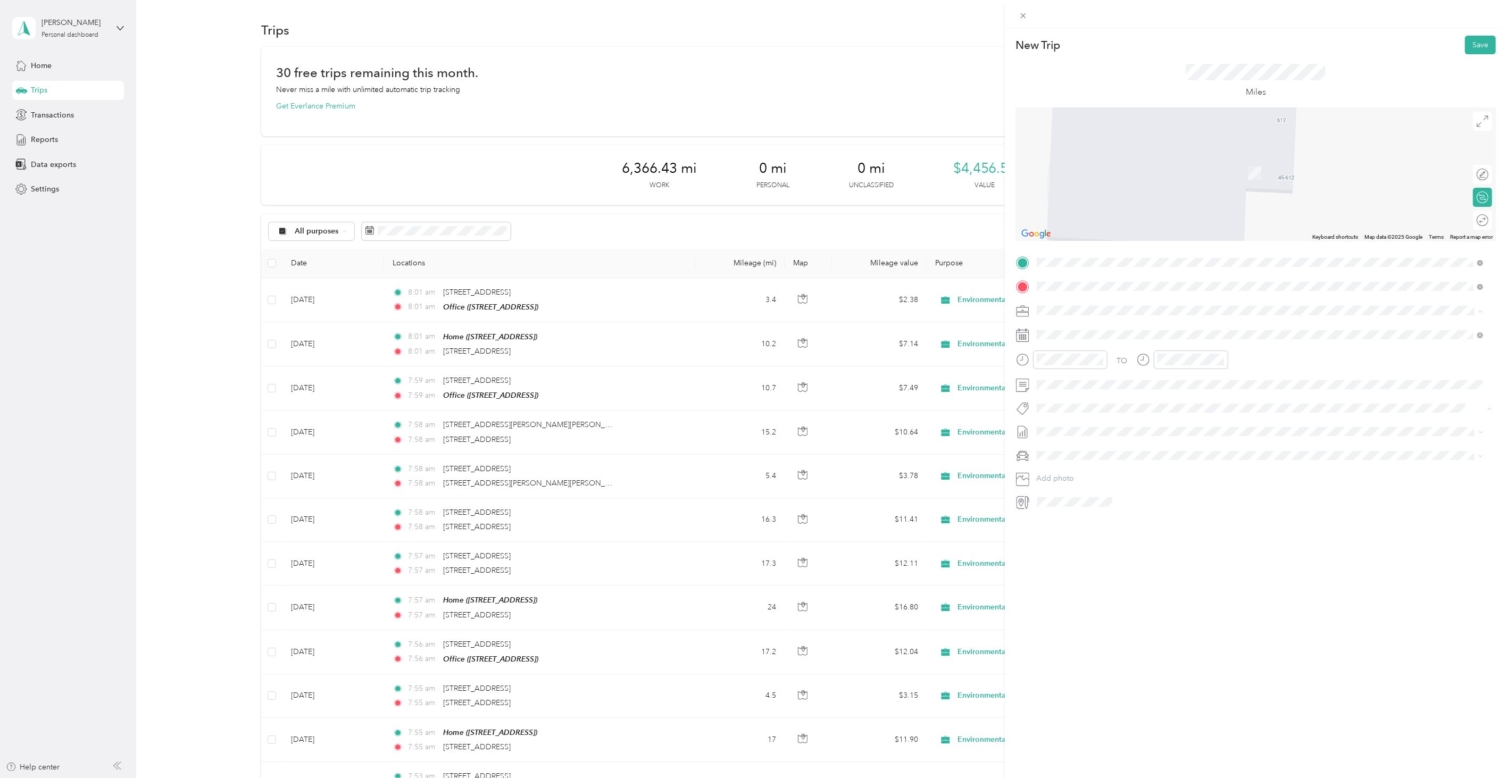
click at [1126, 330] on span "[STREET_ADDRESS][US_STATE]" at bounding box center [1110, 325] width 106 height 10
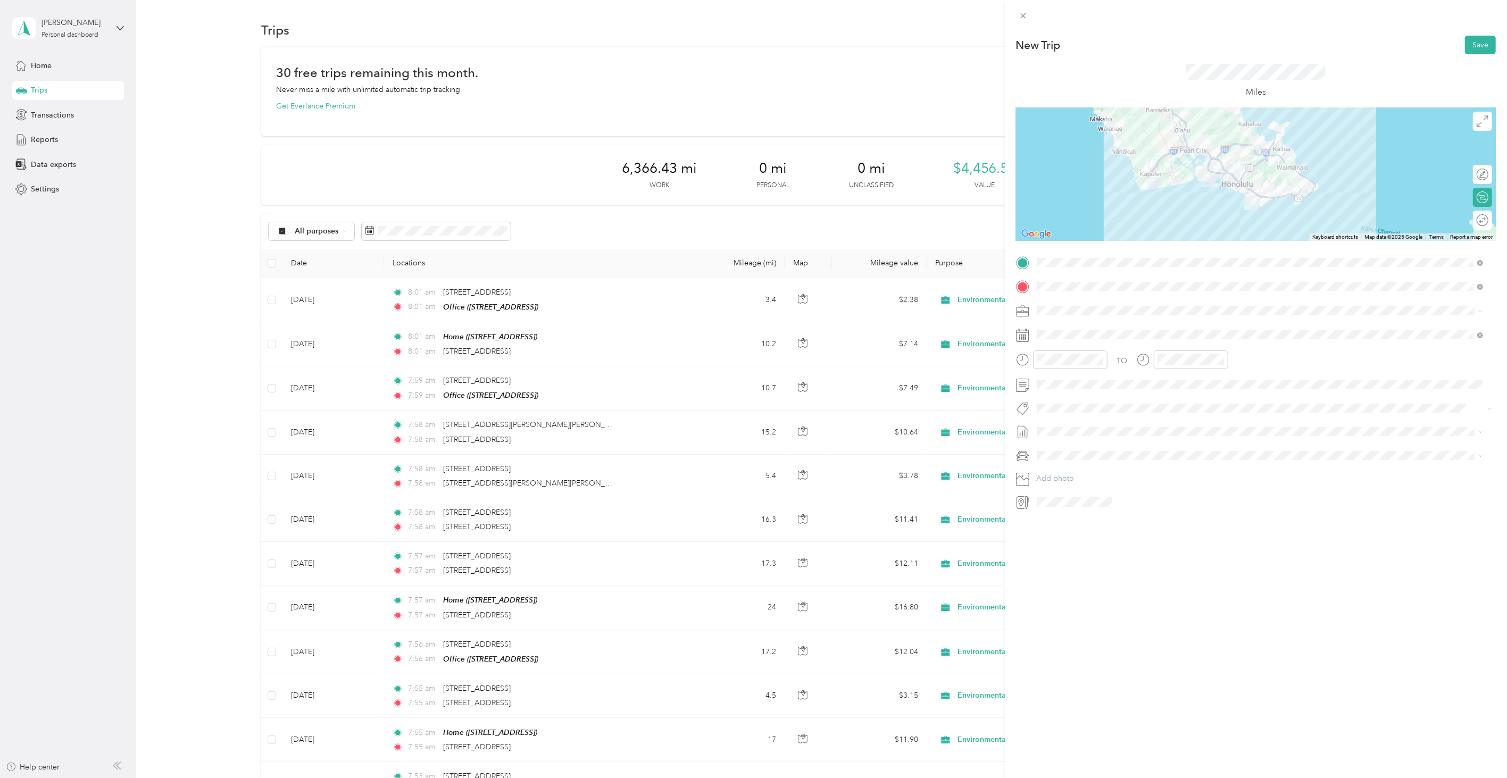
click at [1182, 591] on div "New Trip Save This trip cannot be edited because it is either under review, app…" at bounding box center [1256, 417] width 502 height 778
click at [1063, 397] on icon at bounding box center [1062, 396] width 5 height 10
click at [1075, 463] on div "15" at bounding box center [1073, 465] width 14 height 13
click at [1456, 56] on div "Miles" at bounding box center [1256, 81] width 480 height 54
click at [1476, 34] on div "New Trip Save This trip cannot be edited because it is either under review, app…" at bounding box center [1256, 417] width 502 height 778
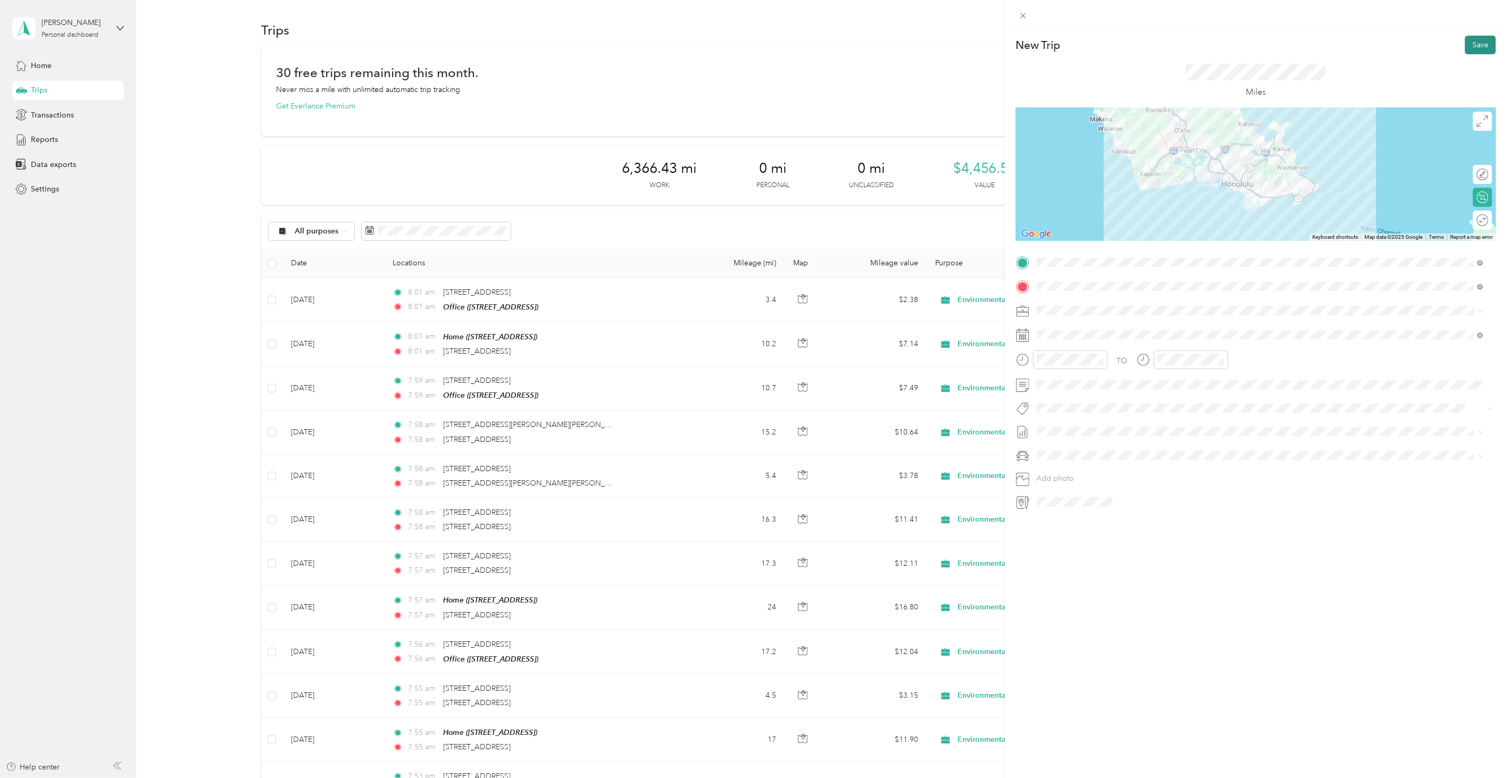
click at [1465, 43] on button "Save" at bounding box center [1480, 45] width 31 height 19
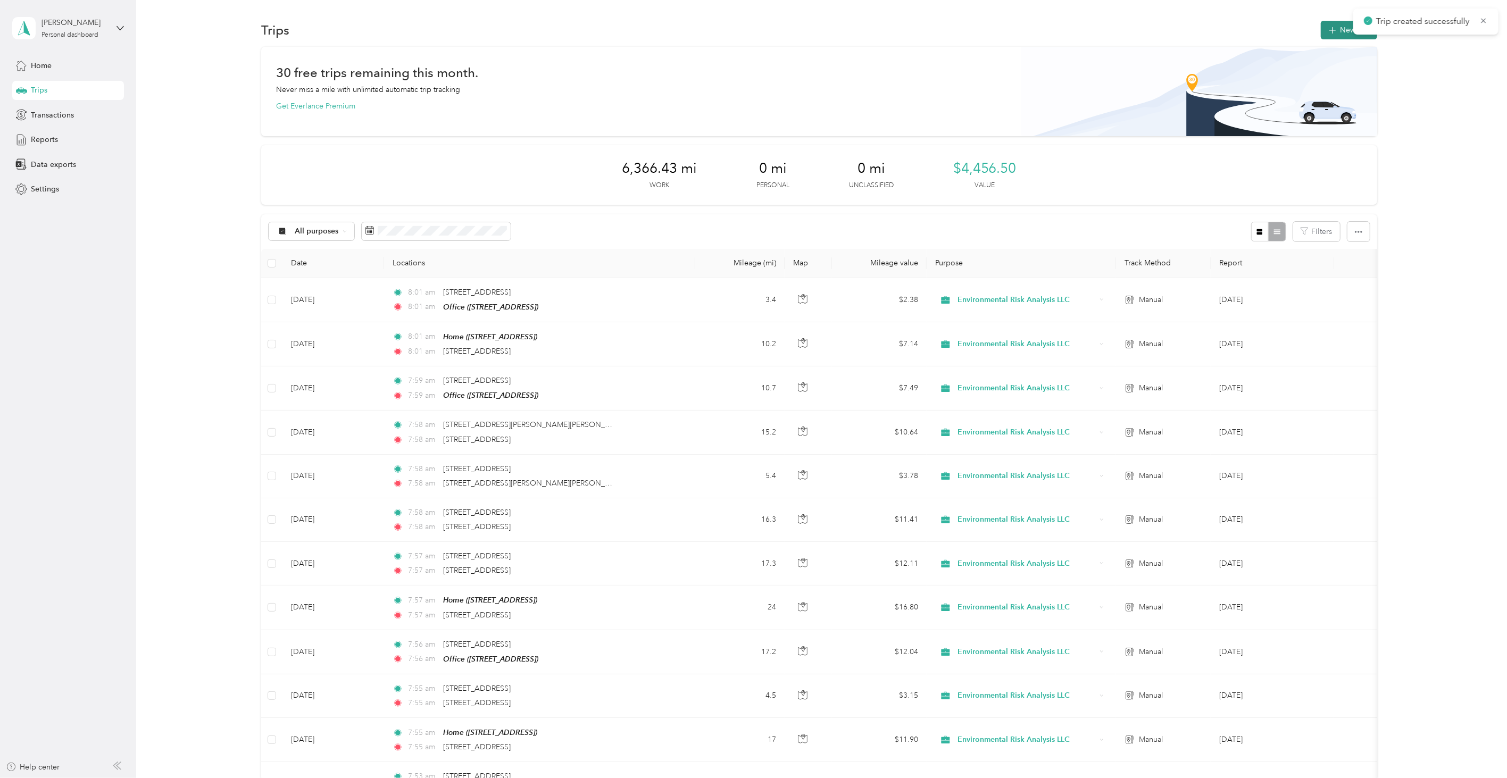
click at [1321, 25] on button "New trip" at bounding box center [1349, 30] width 56 height 19
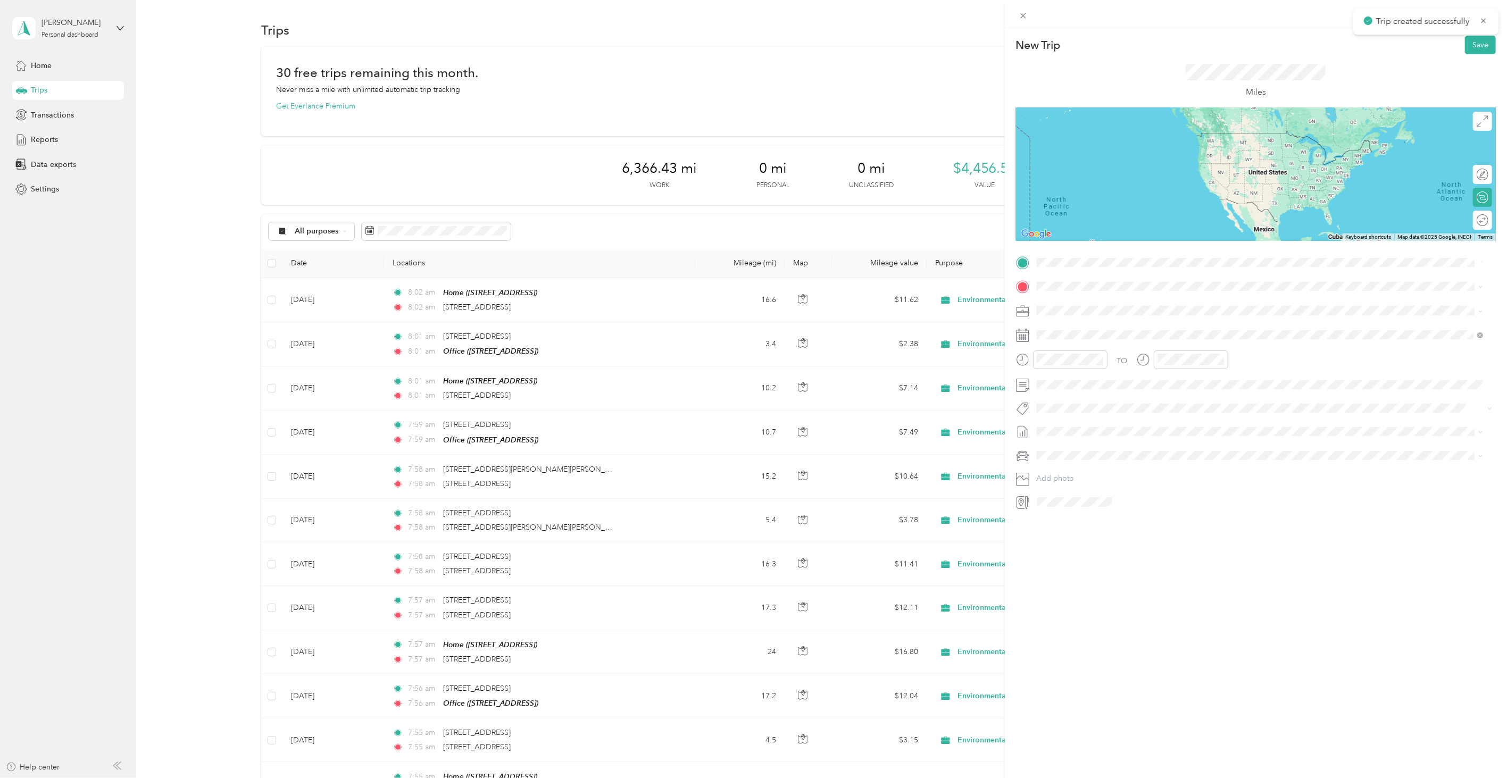
click at [1090, 303] on span "[STREET_ADDRESS][US_STATE]" at bounding box center [1110, 301] width 106 height 10
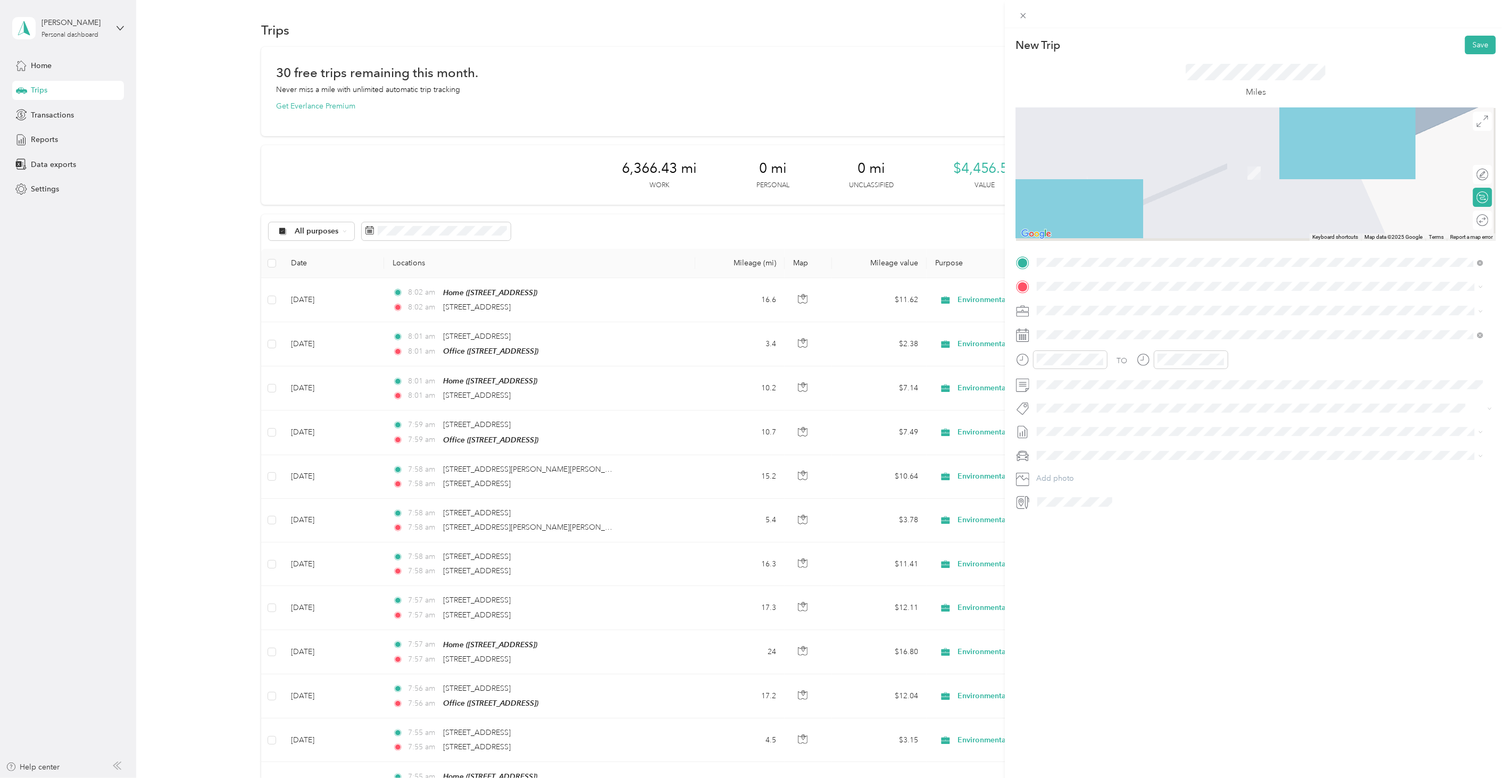
click at [1072, 293] on span at bounding box center [1264, 286] width 463 height 16
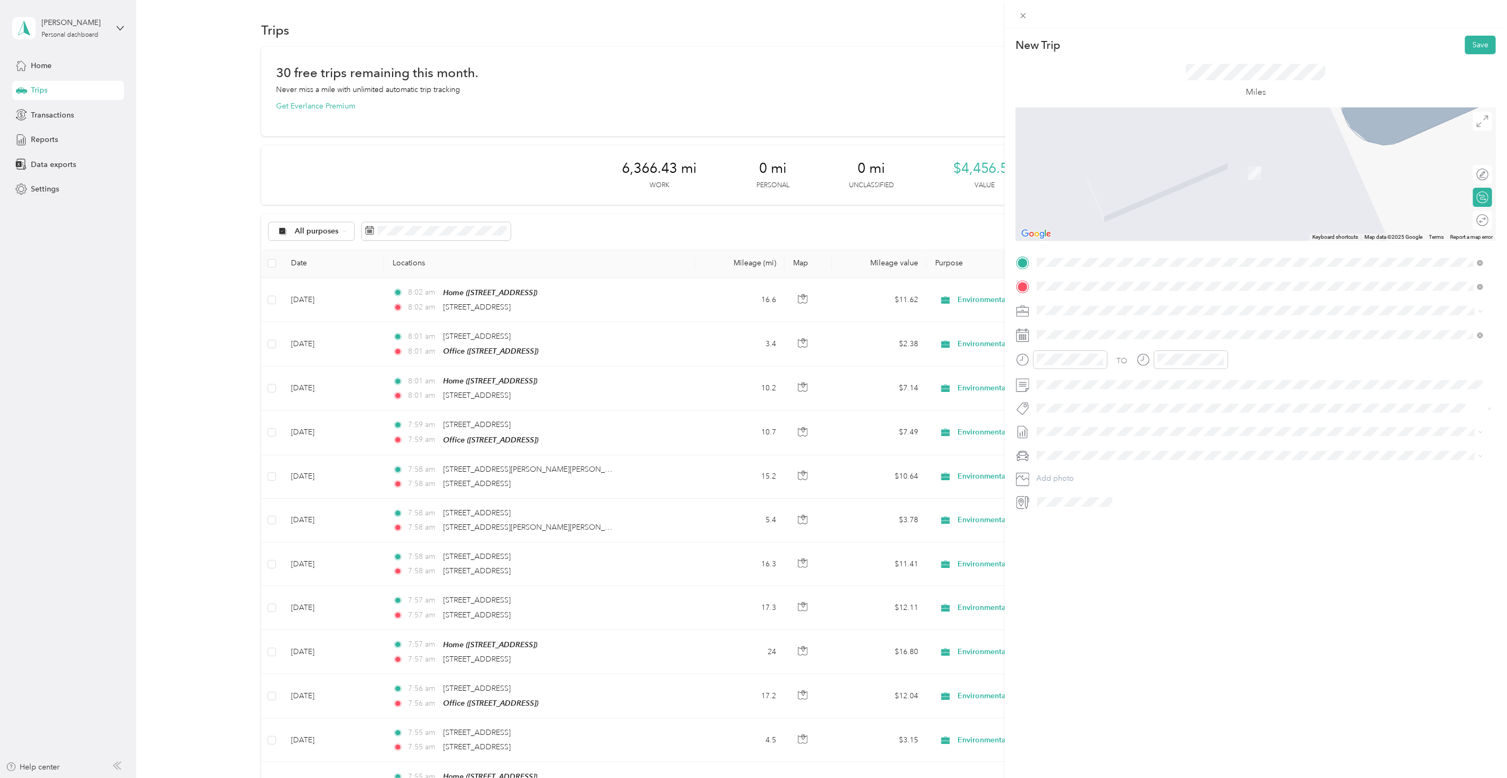
click at [1110, 322] on span "[STREET_ADDRESS][US_STATE]" at bounding box center [1110, 325] width 106 height 10
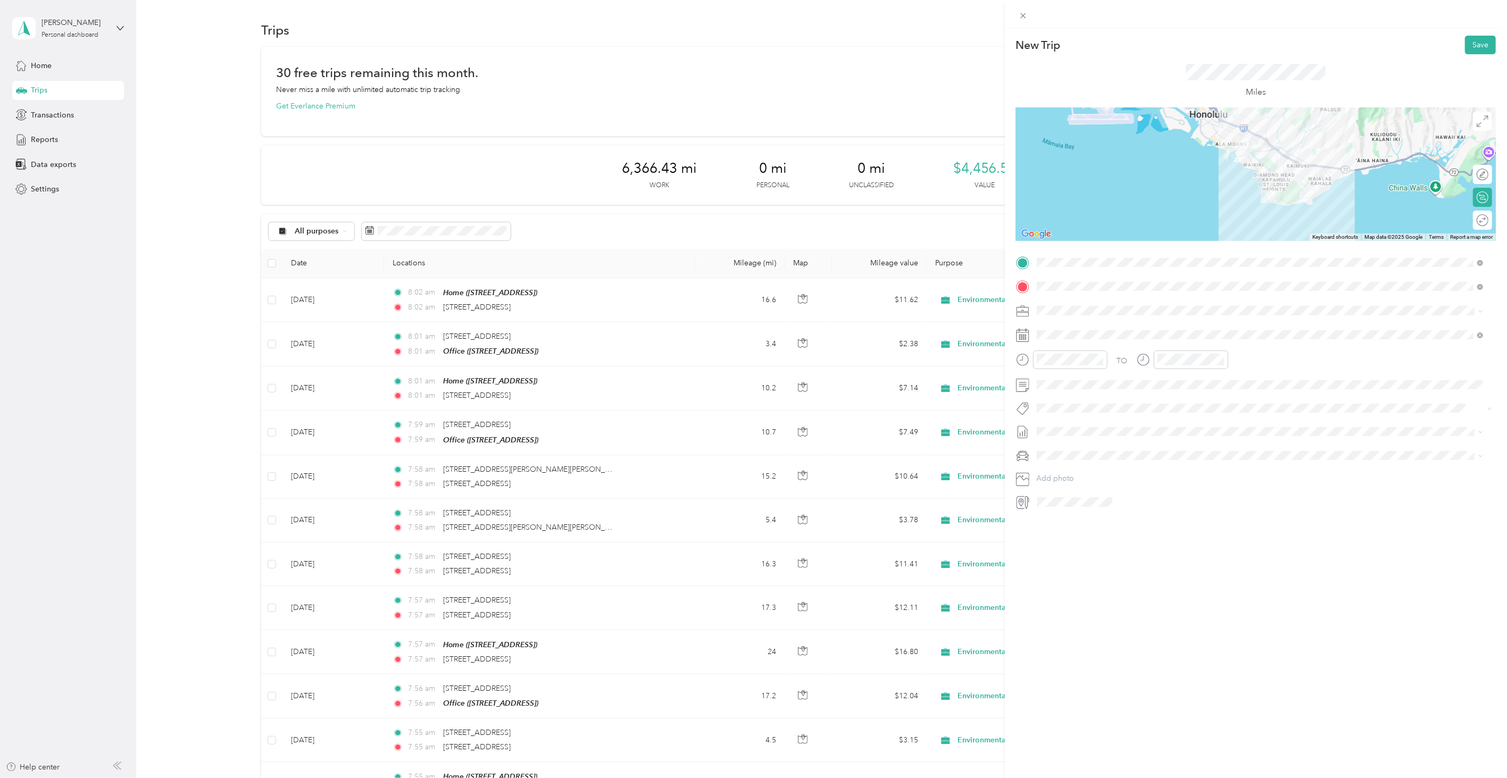
drag, startPoint x: 1143, startPoint y: 599, endPoint x: 1116, endPoint y: 535, distance: 69.7
click at [1141, 598] on div "New Trip Save This trip cannot be edited because it is either under review, app…" at bounding box center [1256, 417] width 502 height 778
click at [1067, 339] on span at bounding box center [1264, 335] width 463 height 16
drag, startPoint x: 1055, startPoint y: 396, endPoint x: 1059, endPoint y: 405, distance: 10.5
click at [1059, 405] on div "Selected date [DATE] [DATE] Su Mo Tu We Th Fr Sa 28 29 30 1 2 3 4 5 6 7 8 9 10 …" at bounding box center [1100, 438] width 134 height 186
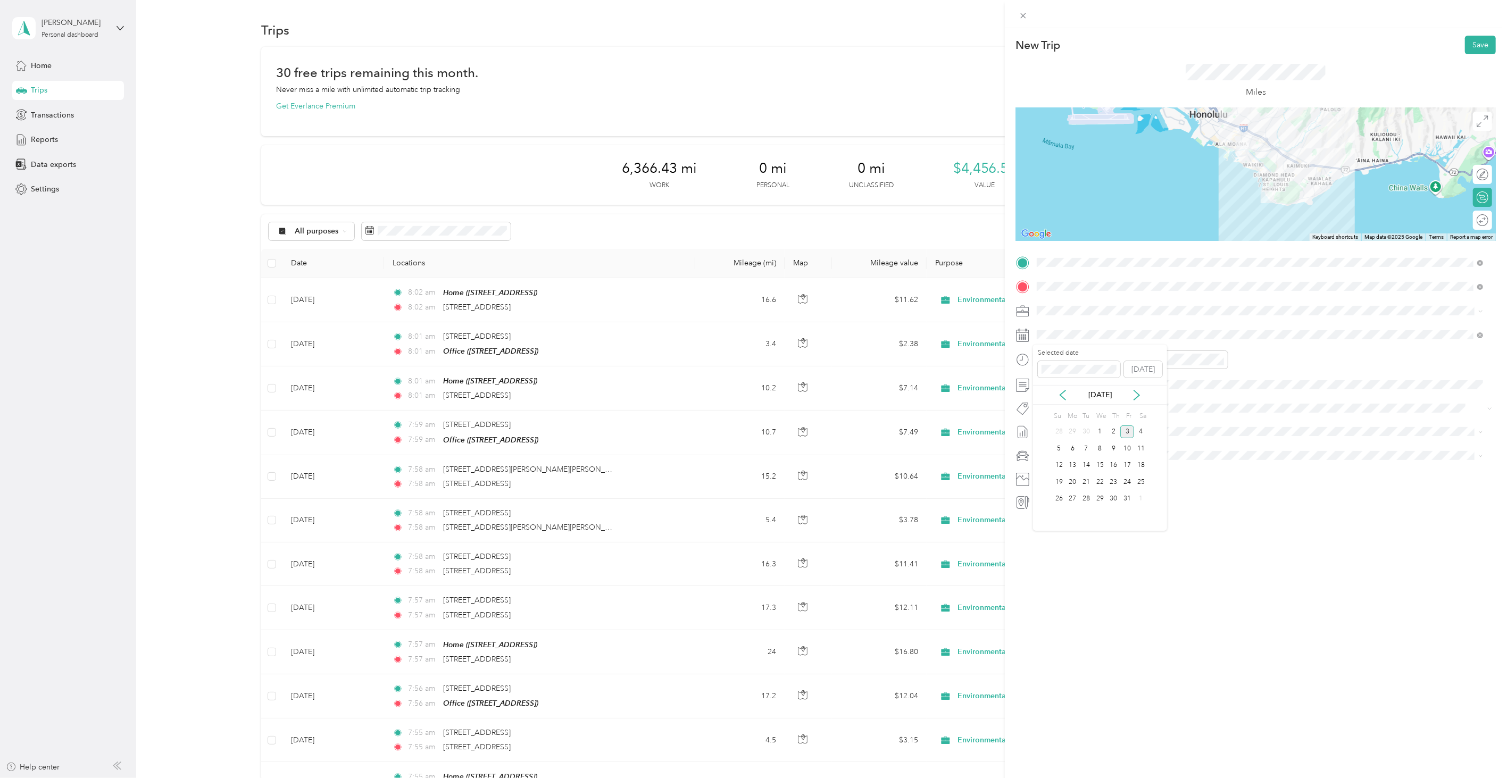
click at [1059, 403] on div "[DATE]" at bounding box center [1100, 395] width 134 height 20
click at [1060, 397] on icon at bounding box center [1063, 395] width 11 height 11
click at [1072, 465] on div "15" at bounding box center [1073, 465] width 14 height 13
click at [1469, 38] on button "Save" at bounding box center [1480, 45] width 31 height 19
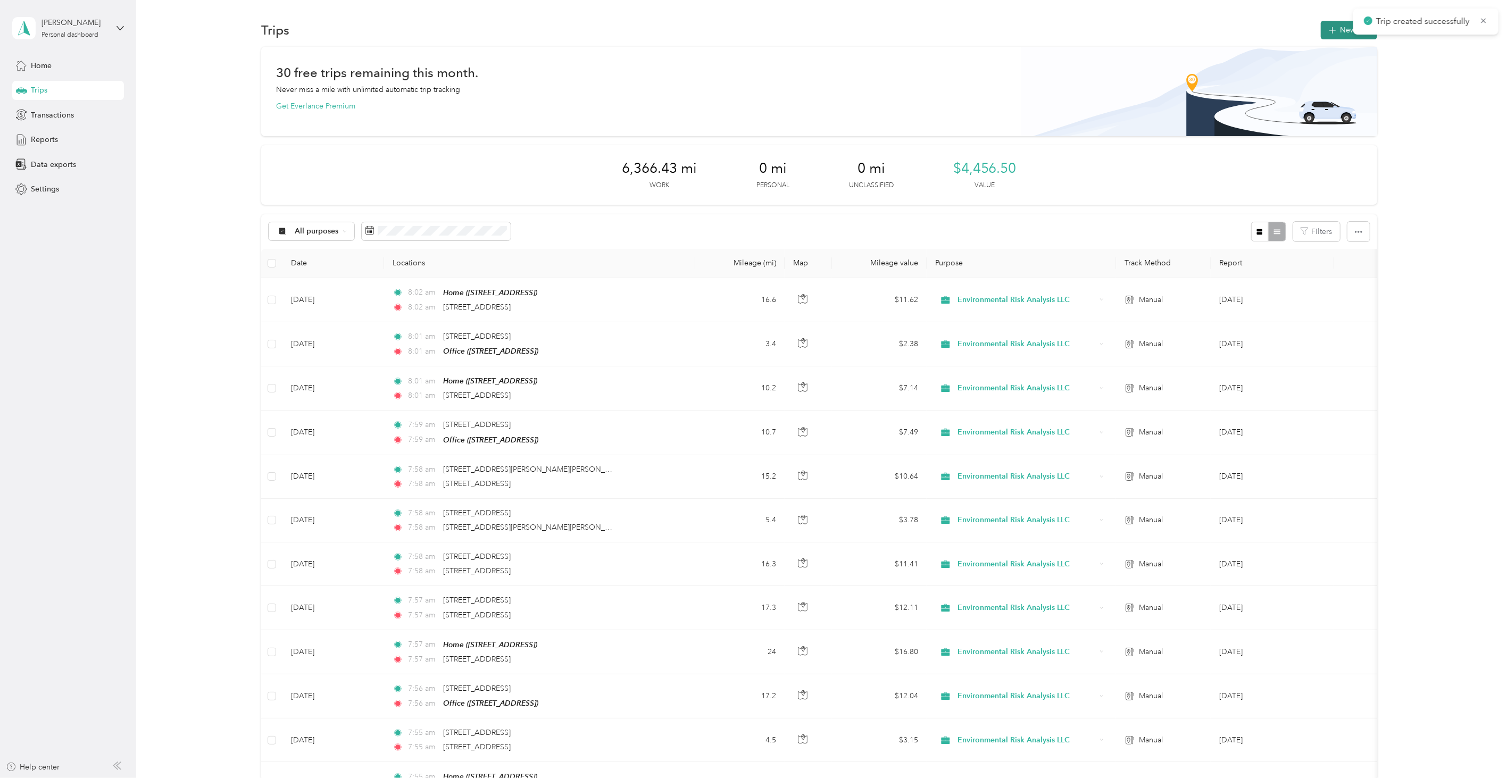
click at [1327, 33] on icon "button" at bounding box center [1333, 30] width 12 height 12
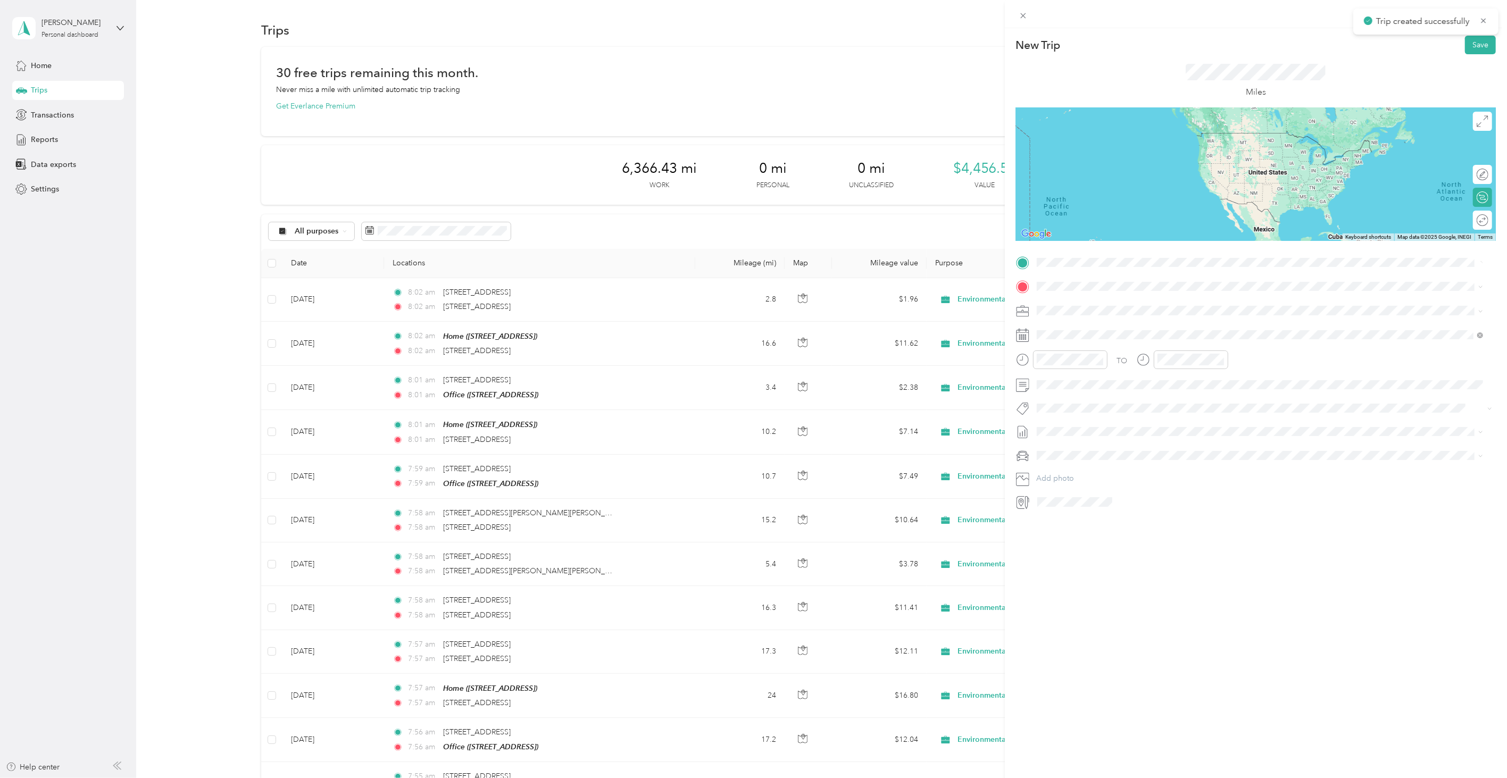
click at [1077, 303] on span "[STREET_ADDRESS][US_STATE]" at bounding box center [1110, 301] width 106 height 10
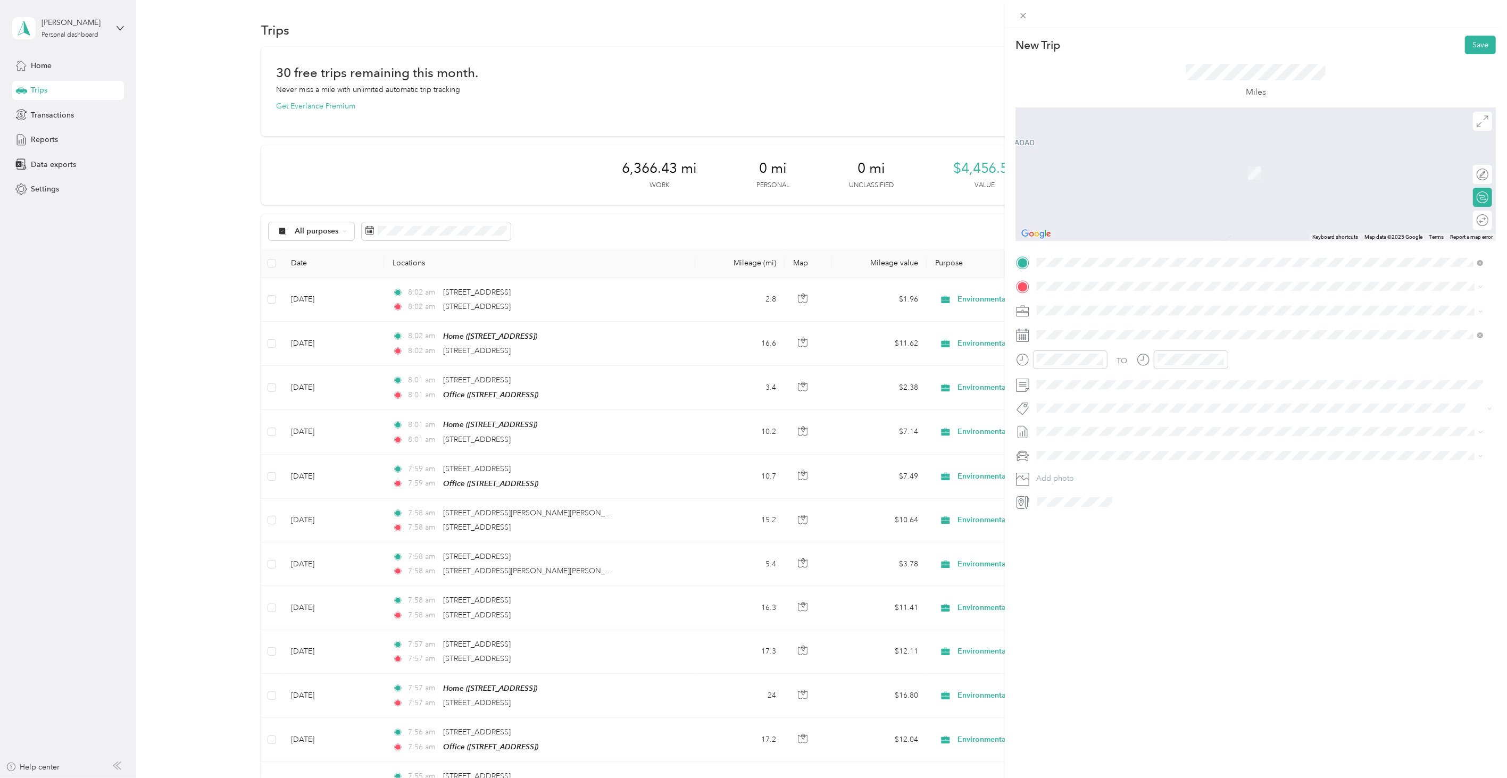
click at [1052, 294] on li "From your Favorite places" at bounding box center [1260, 302] width 454 height 22
click at [602, 306] on div "New Trip Save This trip cannot be edited because it is either under review, app…" at bounding box center [753, 389] width 1507 height 778
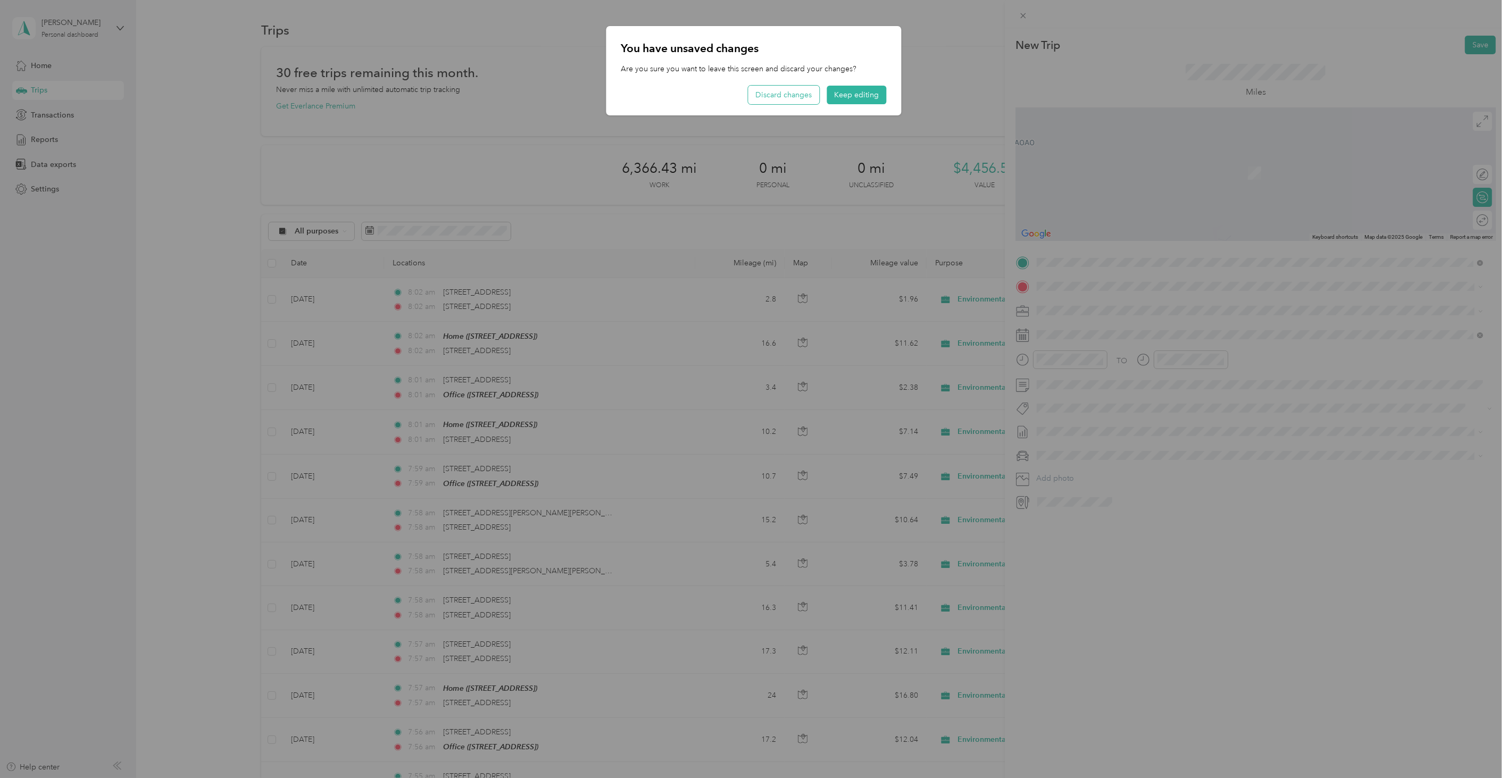
click at [807, 96] on button "Discard changes" at bounding box center [783, 95] width 71 height 19
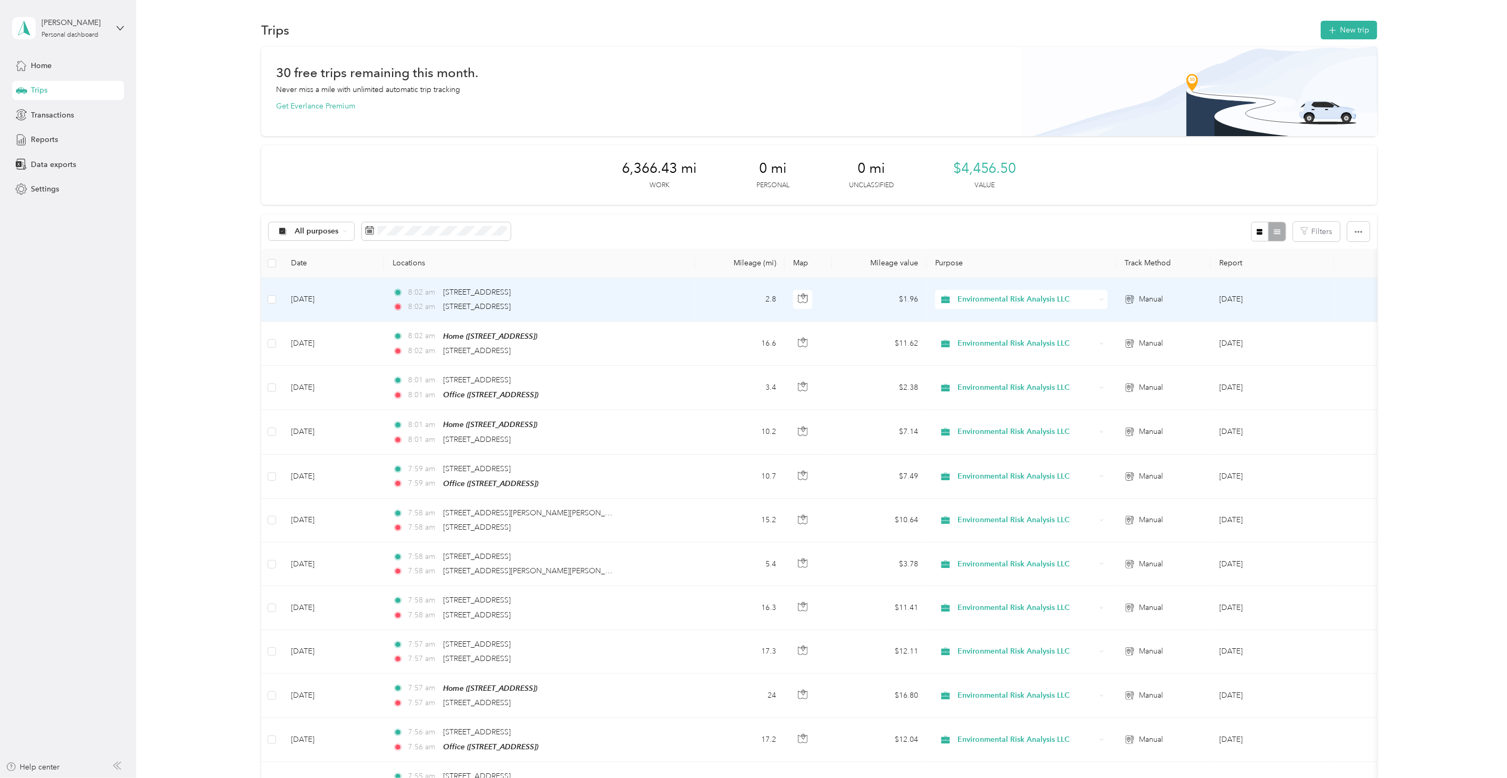
click at [609, 303] on div "8:02 am [STREET_ADDRESS]" at bounding box center [504, 307] width 223 height 12
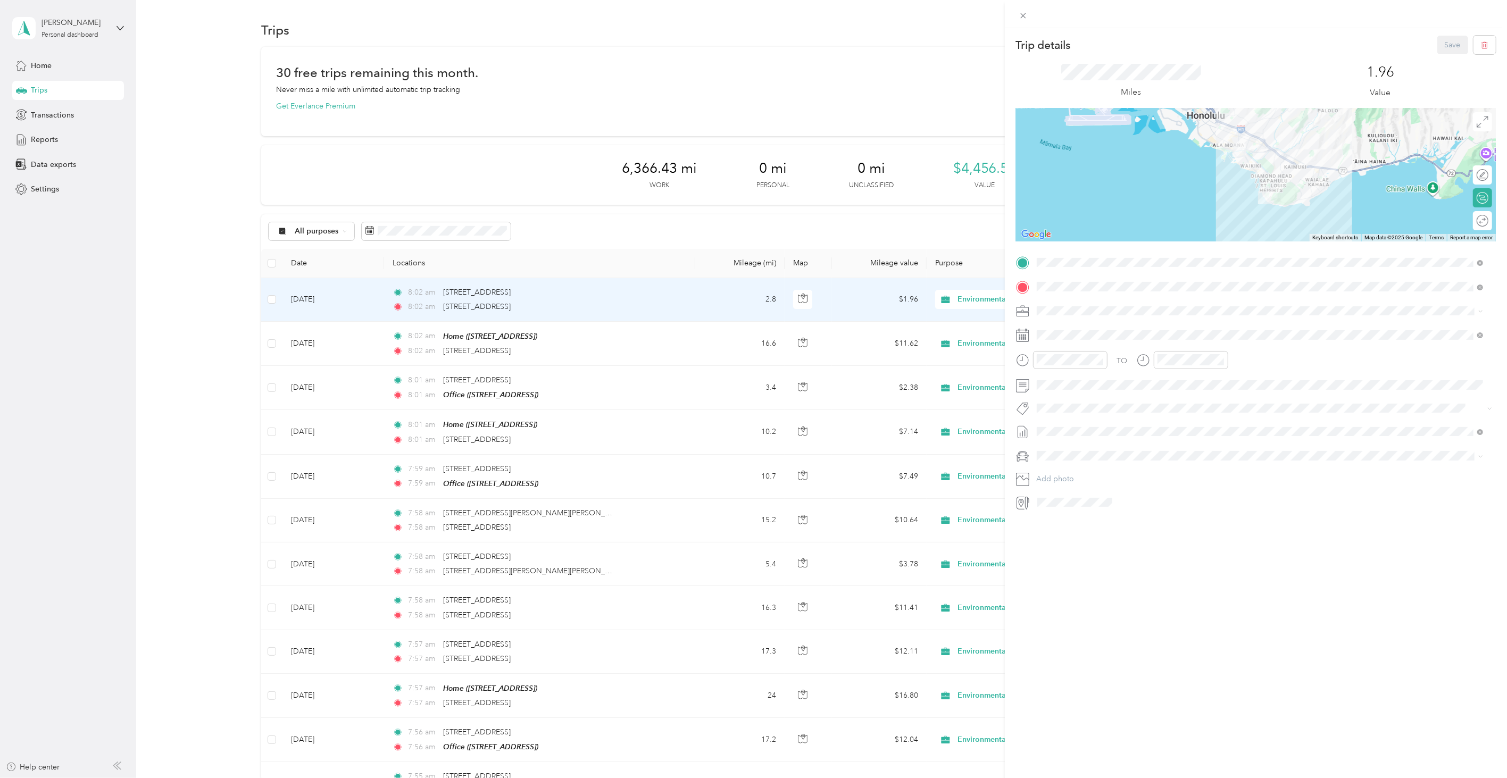
click at [1100, 334] on div "Office [STREET_ADDRESS]" at bounding box center [1091, 331] width 68 height 22
click at [1439, 42] on button "Save" at bounding box center [1453, 45] width 31 height 19
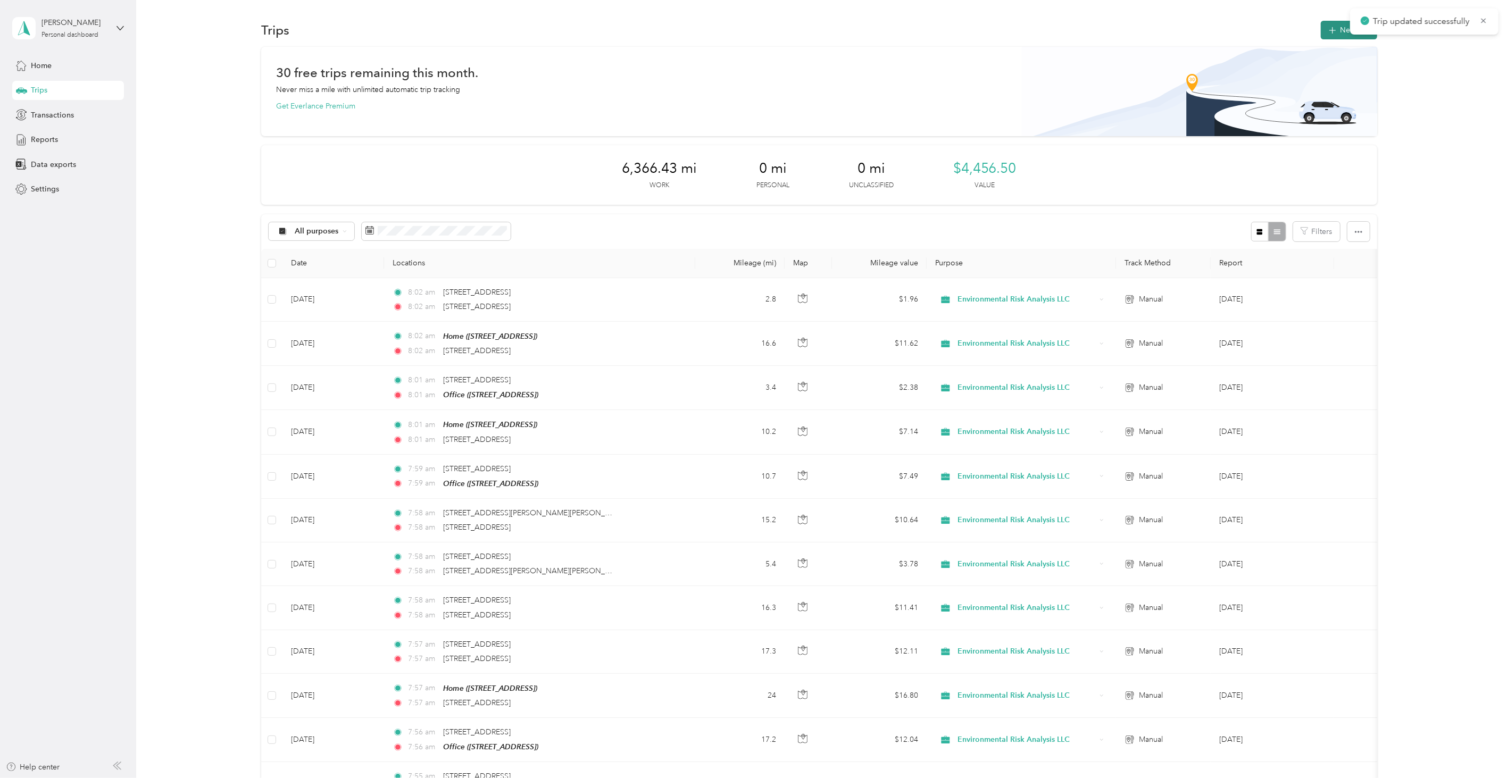
click at [1339, 31] on button "New trip" at bounding box center [1349, 30] width 56 height 19
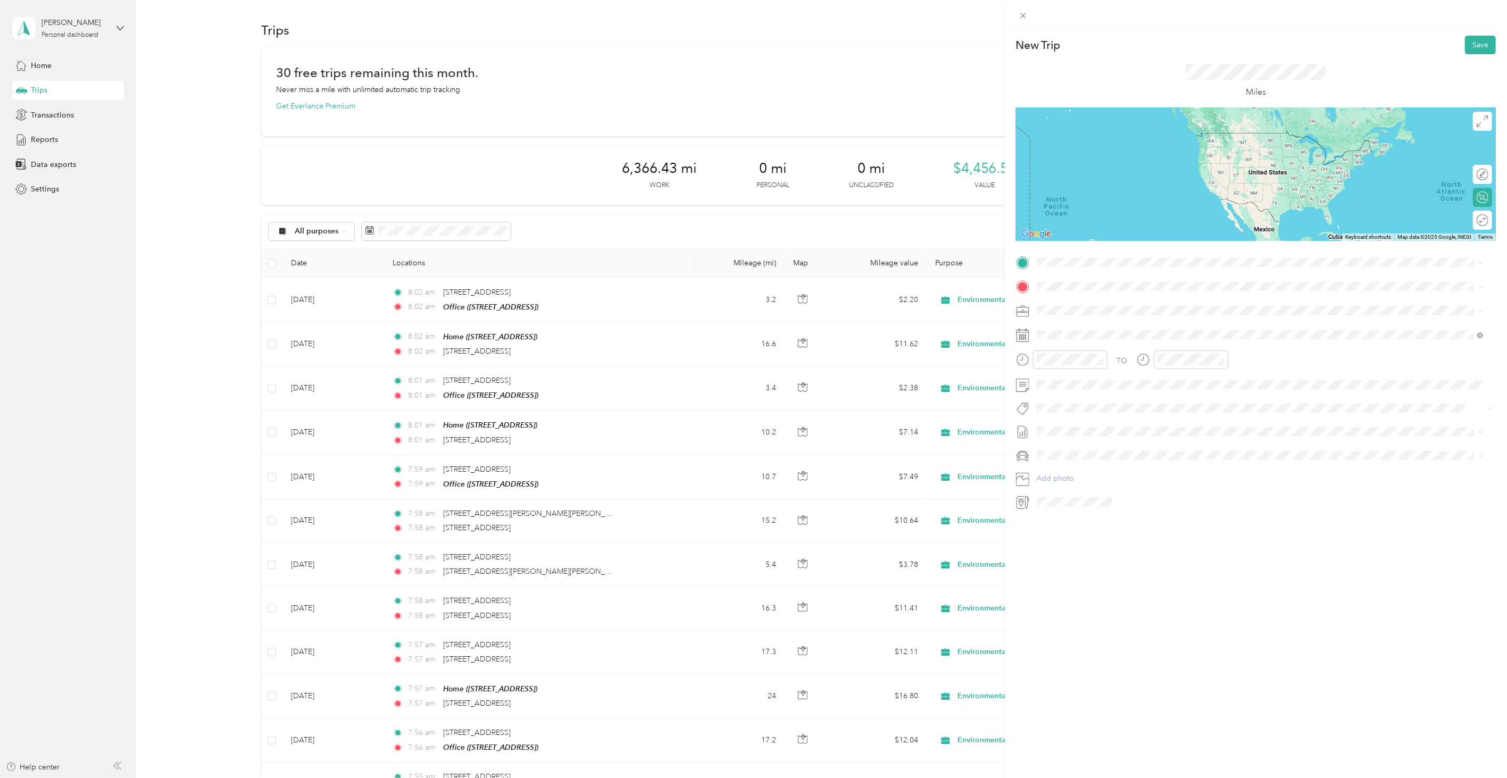
click at [1082, 335] on div "Office" at bounding box center [1091, 338] width 68 height 10
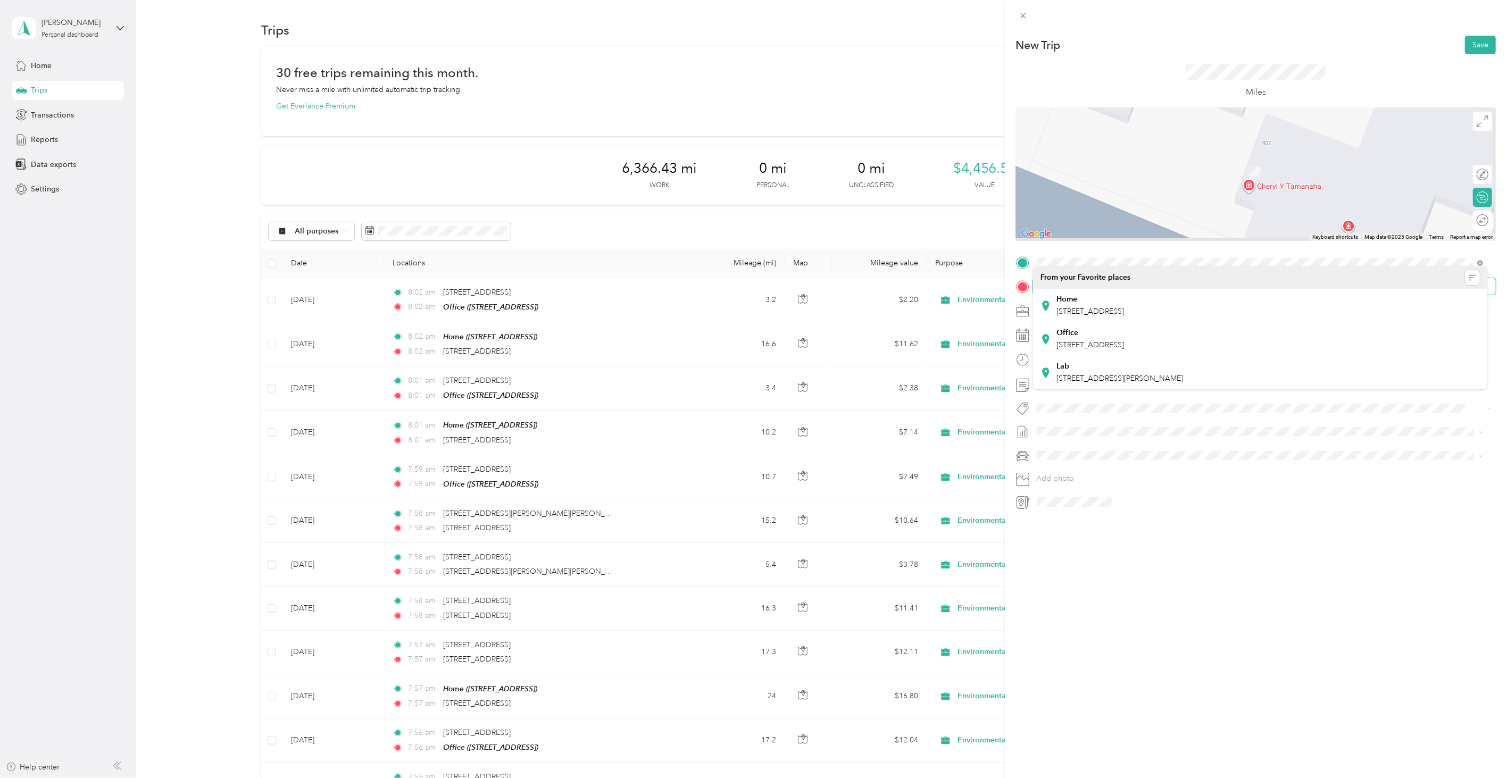
click at [1077, 296] on div "TO Add photo" at bounding box center [1256, 382] width 480 height 256
click at [1076, 292] on span at bounding box center [1264, 286] width 463 height 16
click at [1076, 291] on span at bounding box center [1264, 286] width 463 height 16
click at [1088, 329] on span "[STREET_ADDRESS][US_STATE]" at bounding box center [1110, 324] width 106 height 10
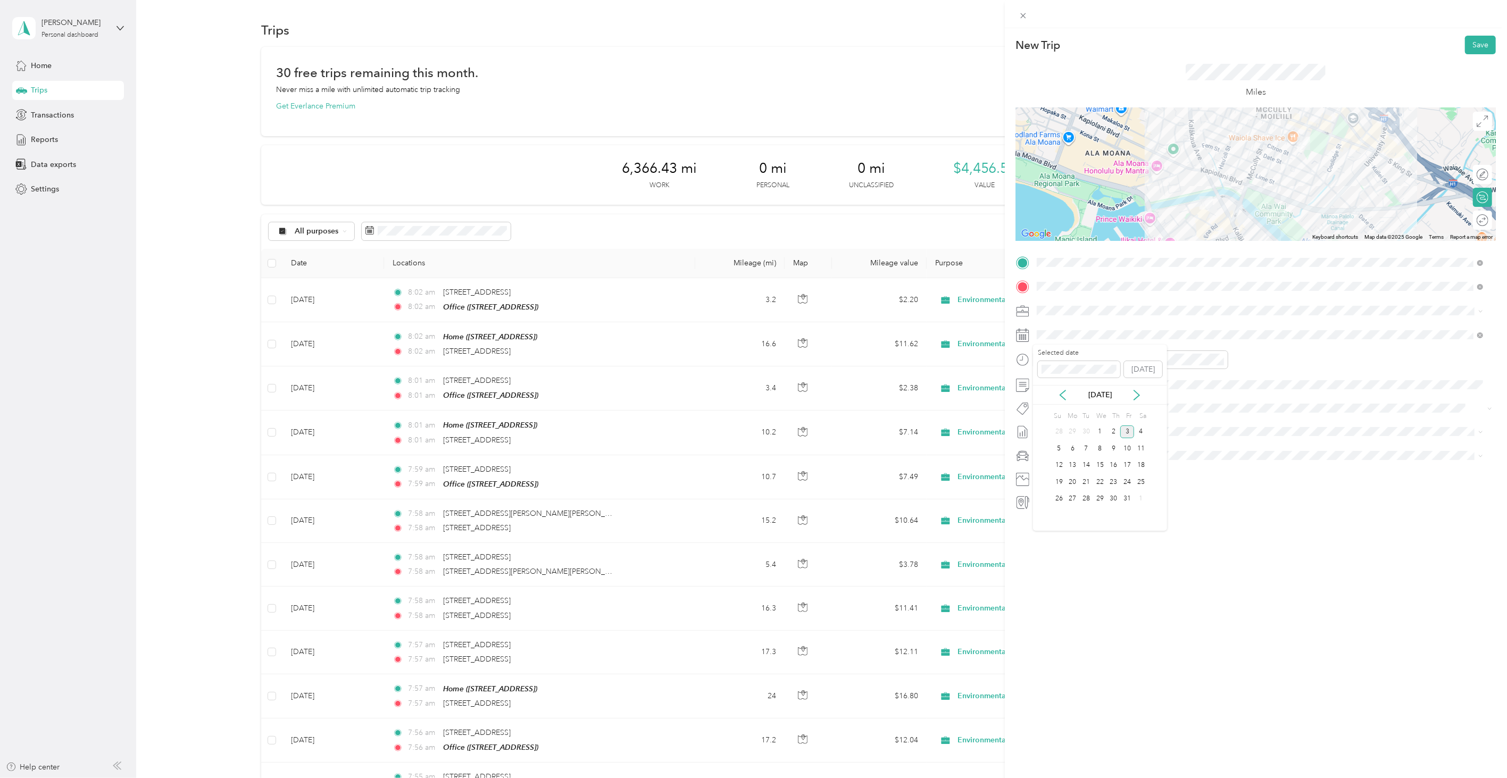
click at [1067, 405] on div "[DATE]" at bounding box center [1100, 395] width 134 height 20
click at [1067, 400] on icon at bounding box center [1063, 395] width 11 height 11
click at [1075, 467] on div "15" at bounding box center [1073, 465] width 14 height 13
click at [1103, 629] on div "New Trip Save This trip cannot be edited because it is either under review, app…" at bounding box center [1256, 417] width 502 height 778
click at [1465, 43] on button "Save" at bounding box center [1480, 45] width 31 height 19
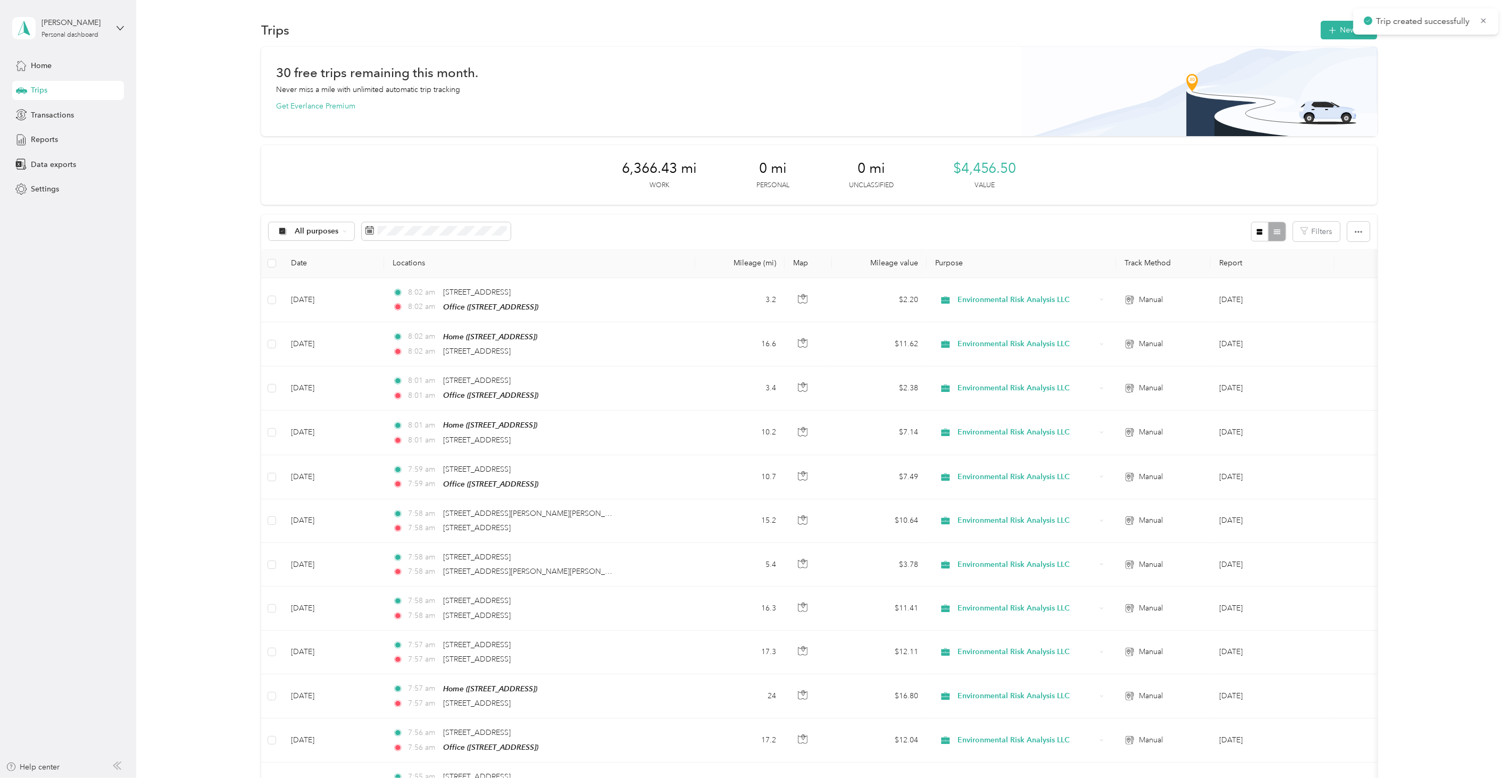
click at [1316, 28] on div "Trips New trip" at bounding box center [819, 30] width 1116 height 22
click at [1322, 29] on button "New trip" at bounding box center [1349, 30] width 56 height 19
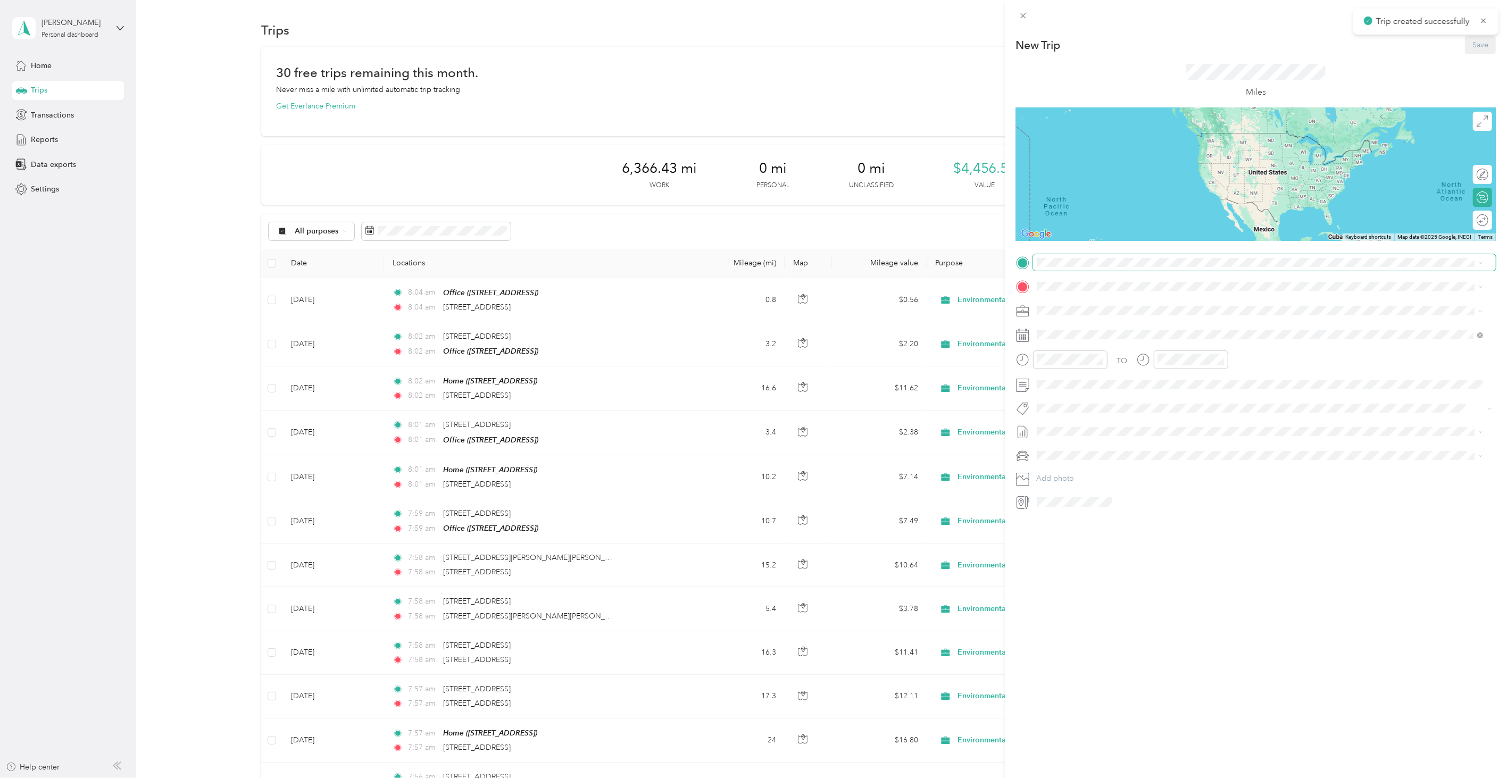
click at [1086, 254] on span at bounding box center [1264, 262] width 463 height 16
drag, startPoint x: 1092, startPoint y: 289, endPoint x: 1088, endPoint y: 306, distance: 17.7
click at [1088, 306] on span "[STREET_ADDRESS][US_STATE]" at bounding box center [1110, 301] width 106 height 10
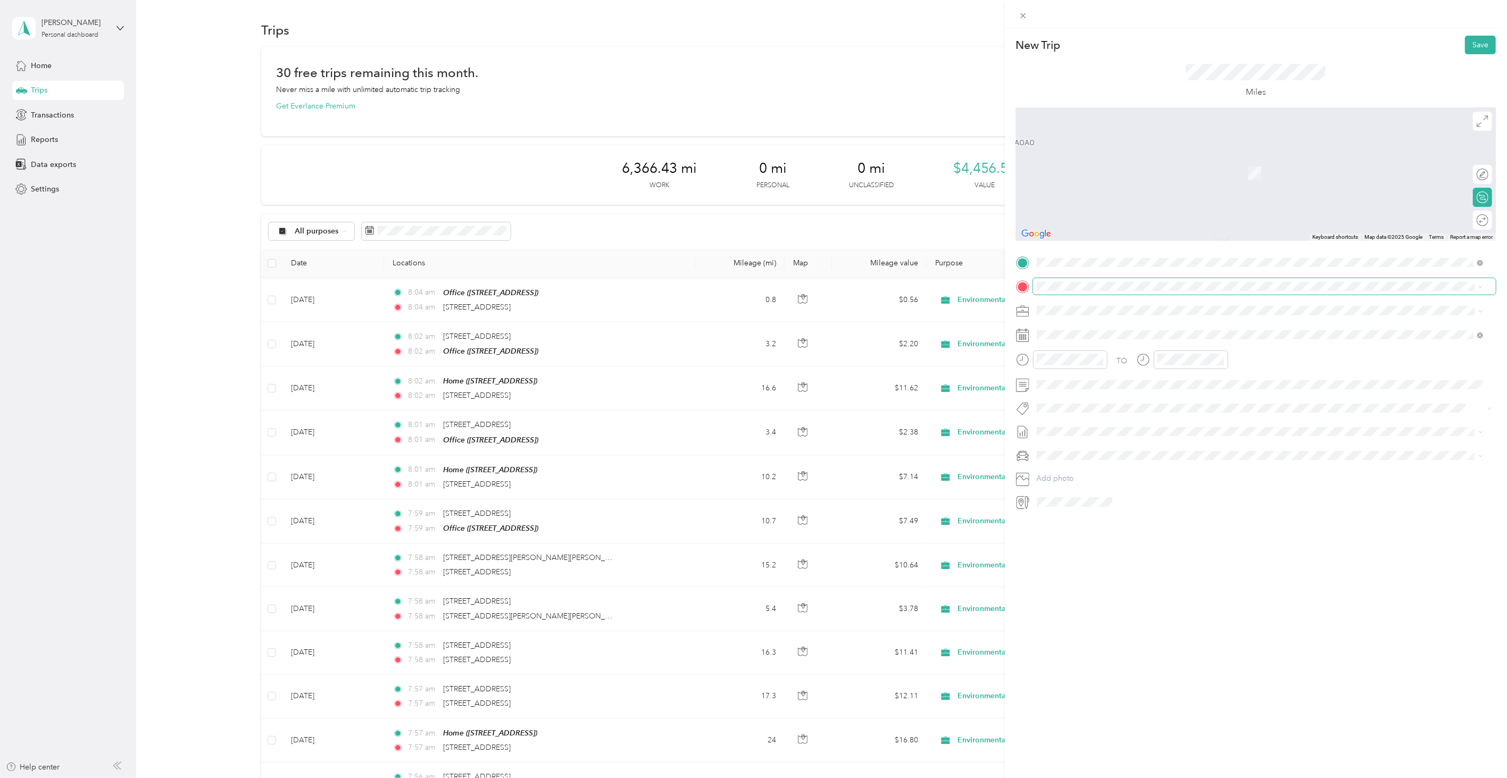
click at [1054, 279] on span at bounding box center [1264, 286] width 463 height 16
click at [1076, 326] on span "[STREET_ADDRESS][US_STATE]" at bounding box center [1110, 322] width 106 height 10
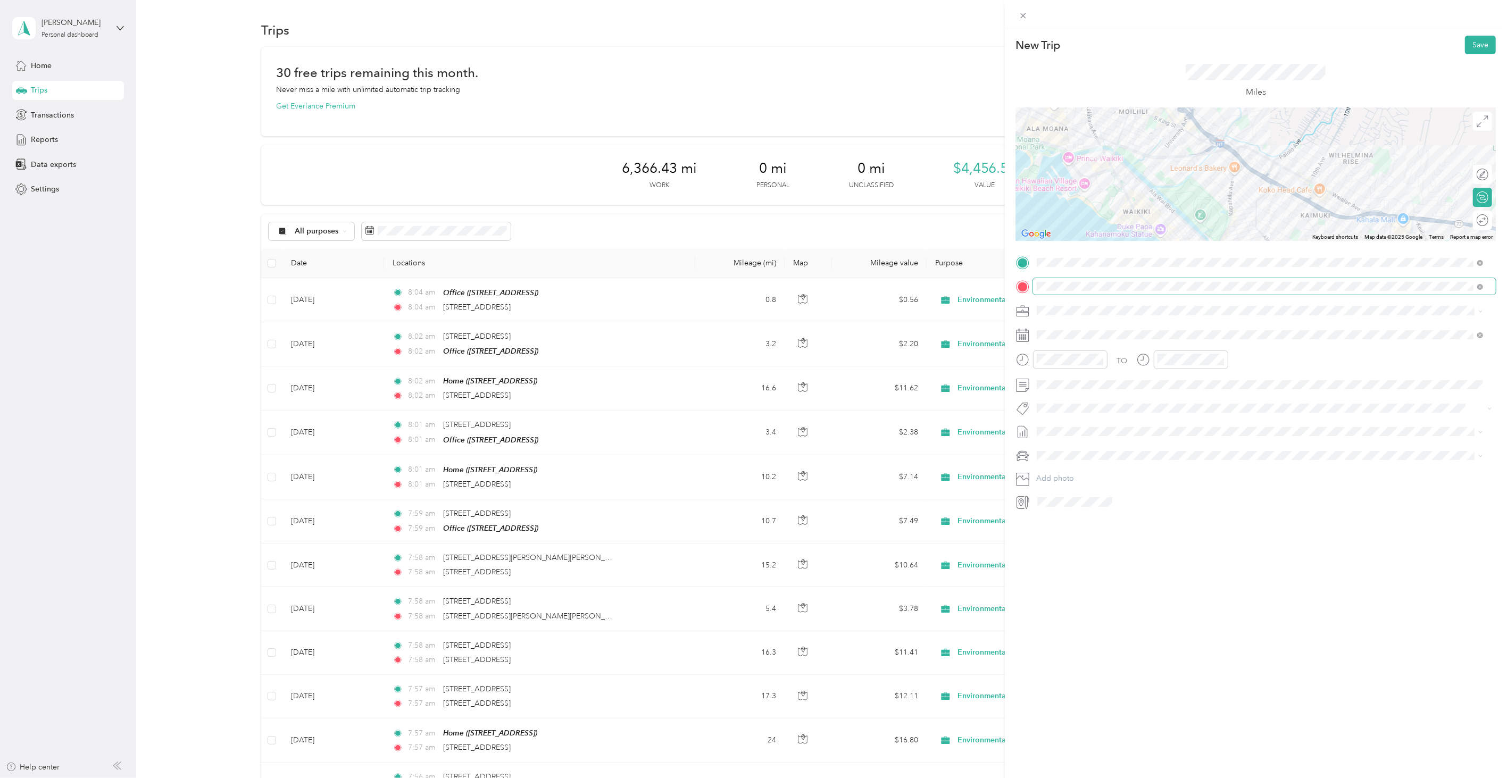
click at [1115, 293] on span at bounding box center [1264, 286] width 463 height 16
click at [1097, 288] on span at bounding box center [1264, 286] width 463 height 16
drag, startPoint x: 1126, startPoint y: 608, endPoint x: 1104, endPoint y: 531, distance: 80.2
click at [1126, 606] on div "New Trip Save This trip cannot be edited because it is either under review, app…" at bounding box center [1256, 417] width 502 height 778
click at [1051, 343] on div "TO Add photo" at bounding box center [1256, 382] width 480 height 256
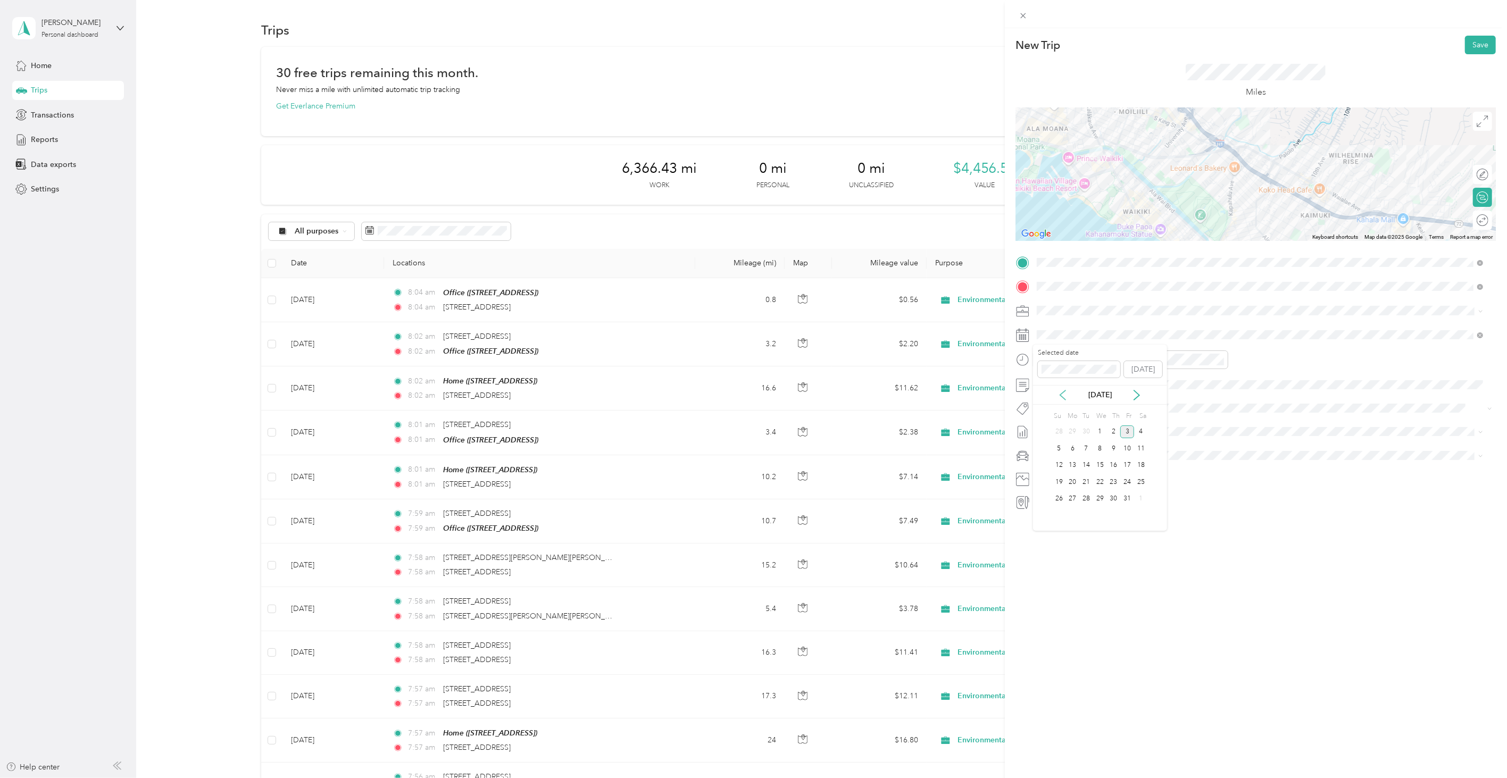
click at [1066, 395] on icon at bounding box center [1063, 395] width 11 height 11
click at [1074, 463] on div "15" at bounding box center [1073, 465] width 14 height 13
click at [1481, 44] on button "Save" at bounding box center [1480, 45] width 31 height 19
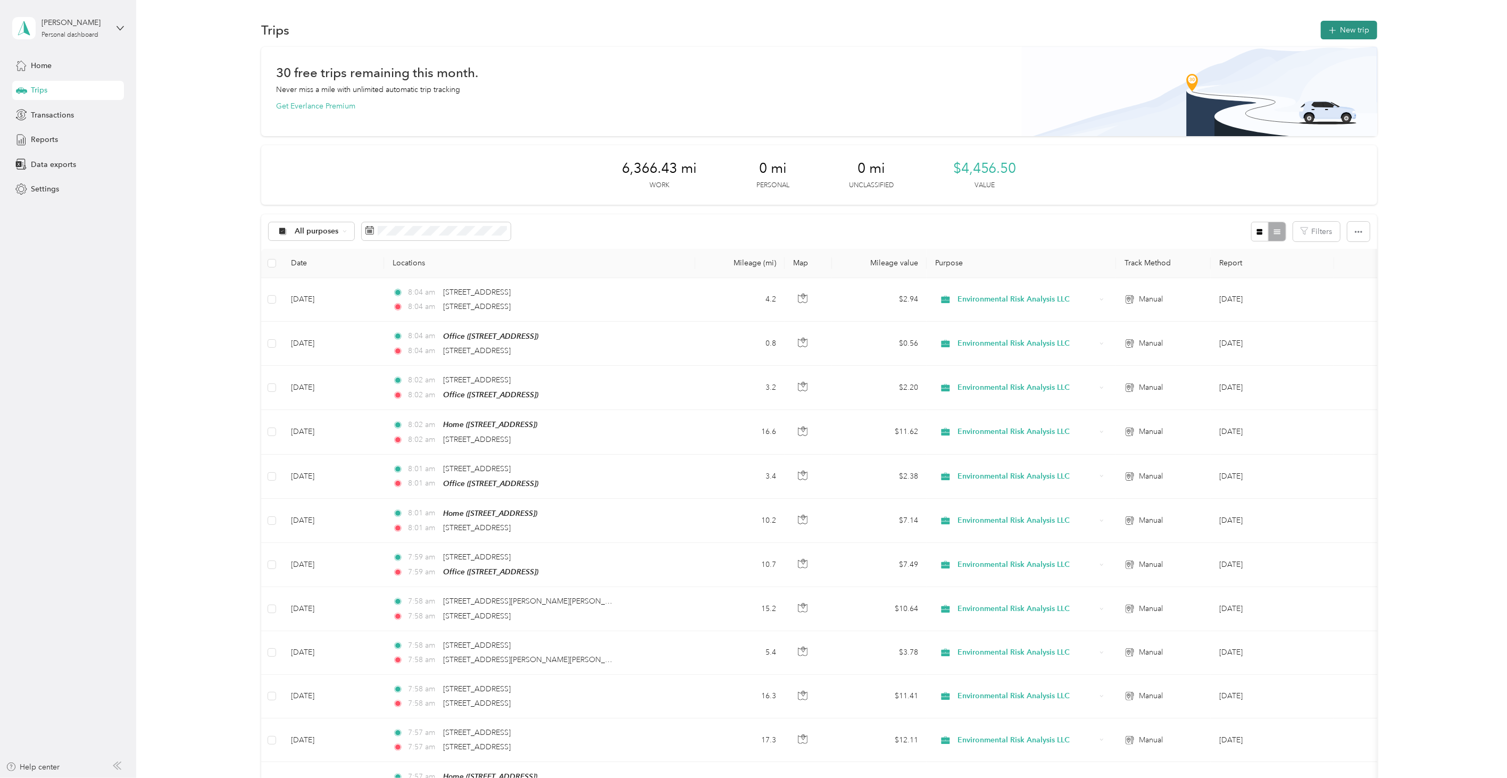
click at [1358, 38] on button "New trip" at bounding box center [1349, 30] width 56 height 19
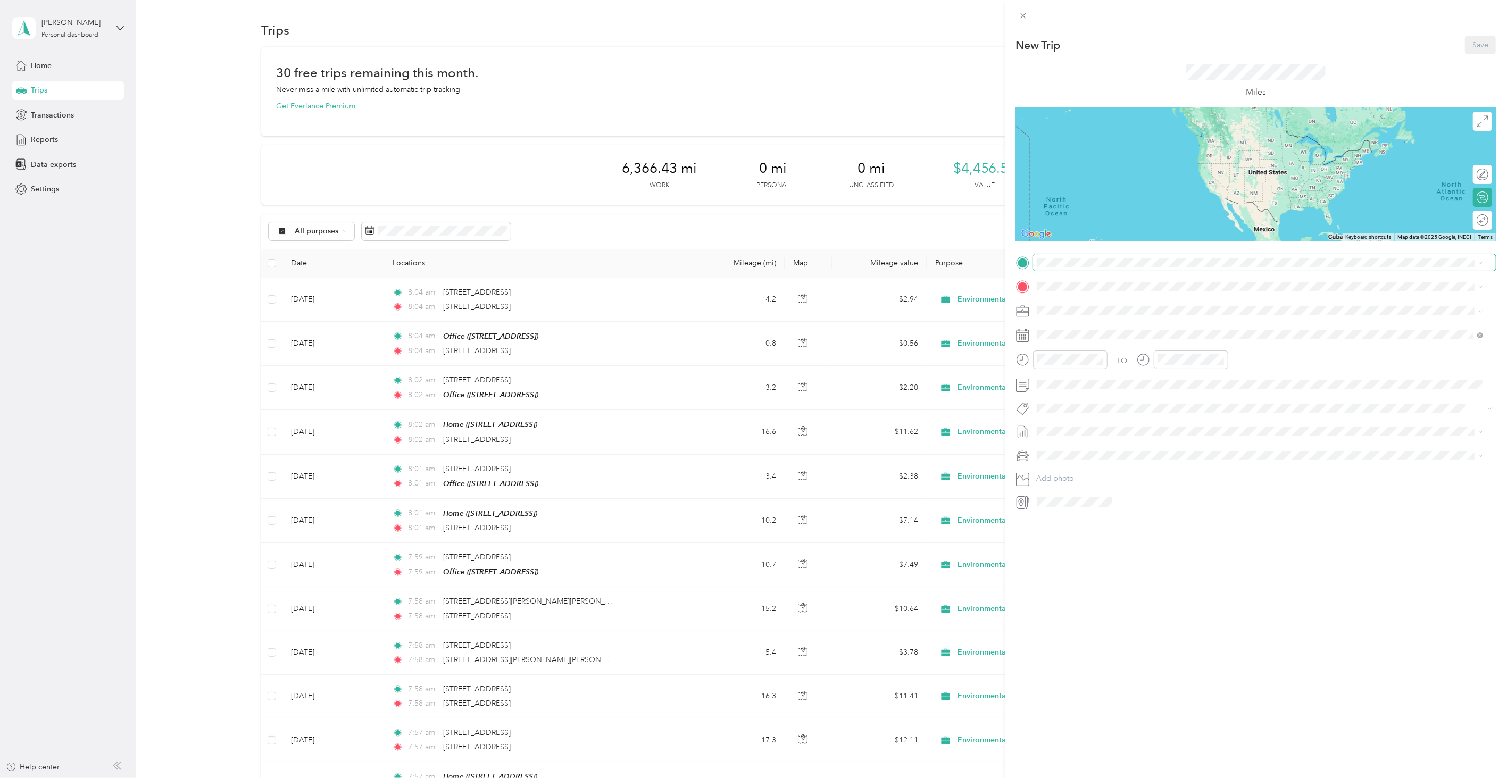
click at [1111, 254] on span at bounding box center [1264, 262] width 463 height 16
click at [1107, 256] on span at bounding box center [1264, 262] width 463 height 16
click at [1103, 256] on span at bounding box center [1264, 262] width 463 height 16
click at [1100, 259] on span at bounding box center [1264, 262] width 463 height 16
drag, startPoint x: 1092, startPoint y: 299, endPoint x: 1084, endPoint y: 285, distance: 16.2
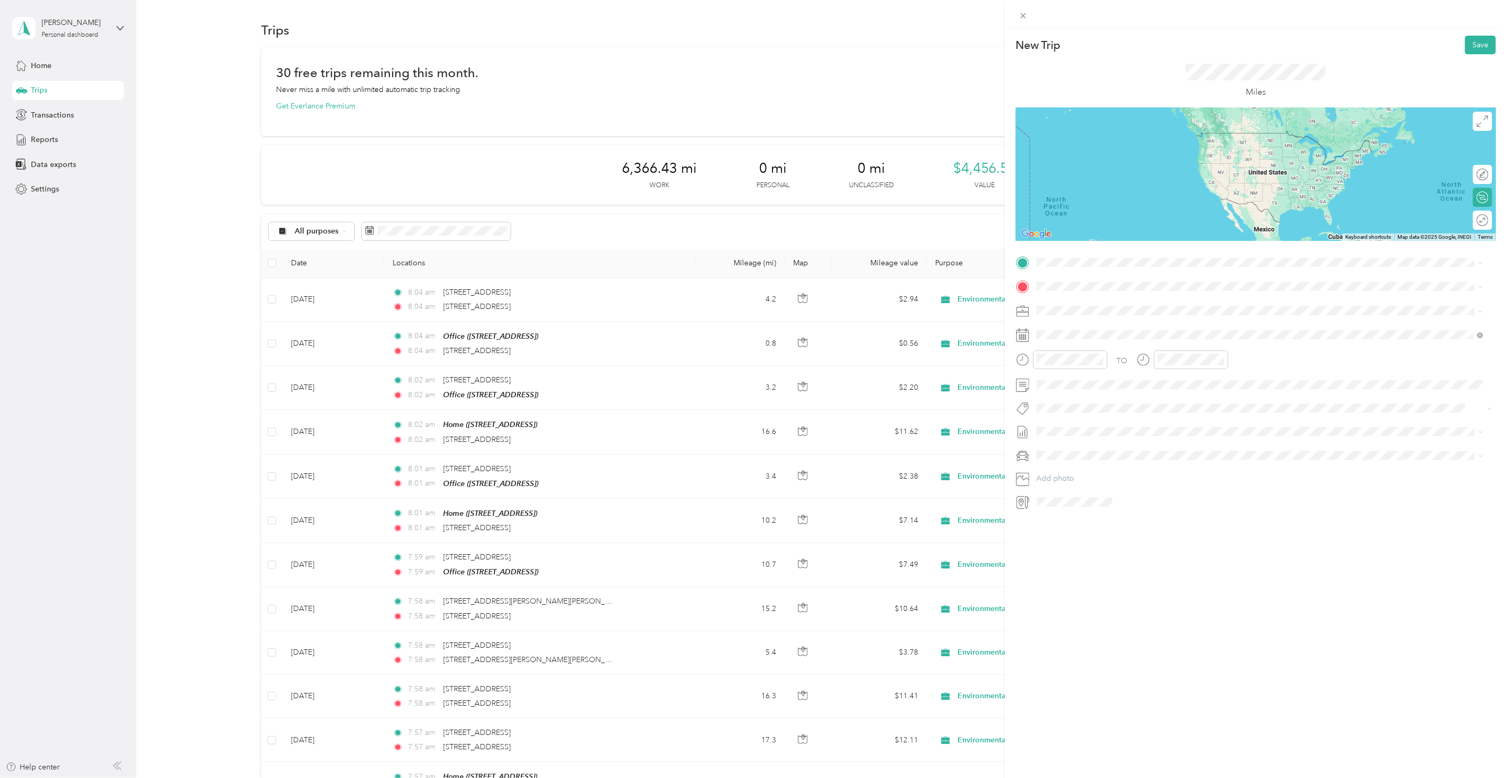
click at [1092, 300] on span "[STREET_ADDRESS][US_STATE]" at bounding box center [1110, 300] width 106 height 10
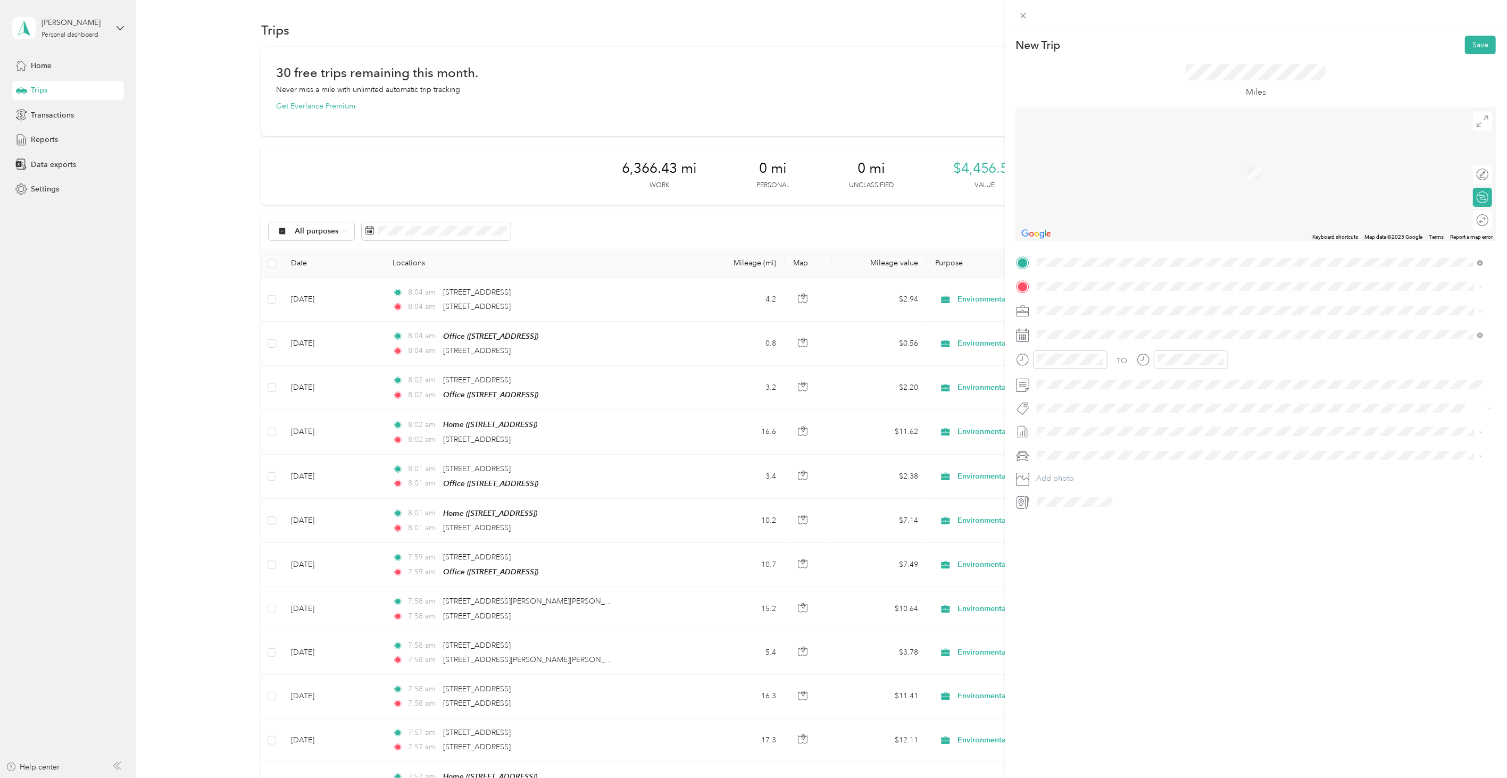
click at [1090, 366] on div "Office [STREET_ADDRESS]" at bounding box center [1091, 369] width 68 height 22
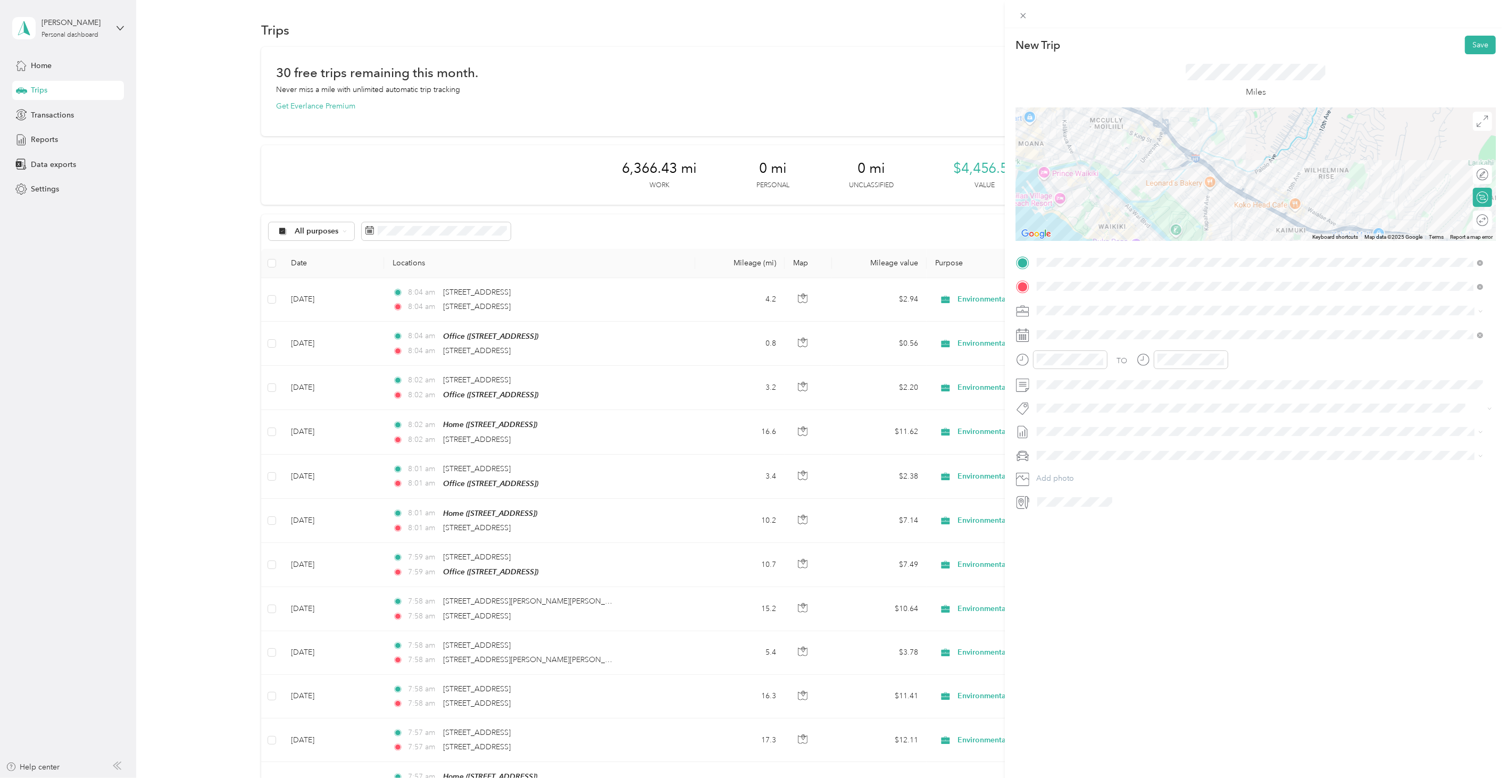
click at [1050, 346] on div "TO Add photo" at bounding box center [1256, 382] width 480 height 256
click at [1050, 341] on span at bounding box center [1264, 335] width 463 height 16
click at [1060, 389] on div "[DATE]" at bounding box center [1100, 395] width 134 height 20
click at [1061, 396] on icon at bounding box center [1063, 395] width 11 height 11
click at [1068, 459] on div "15" at bounding box center [1073, 465] width 14 height 13
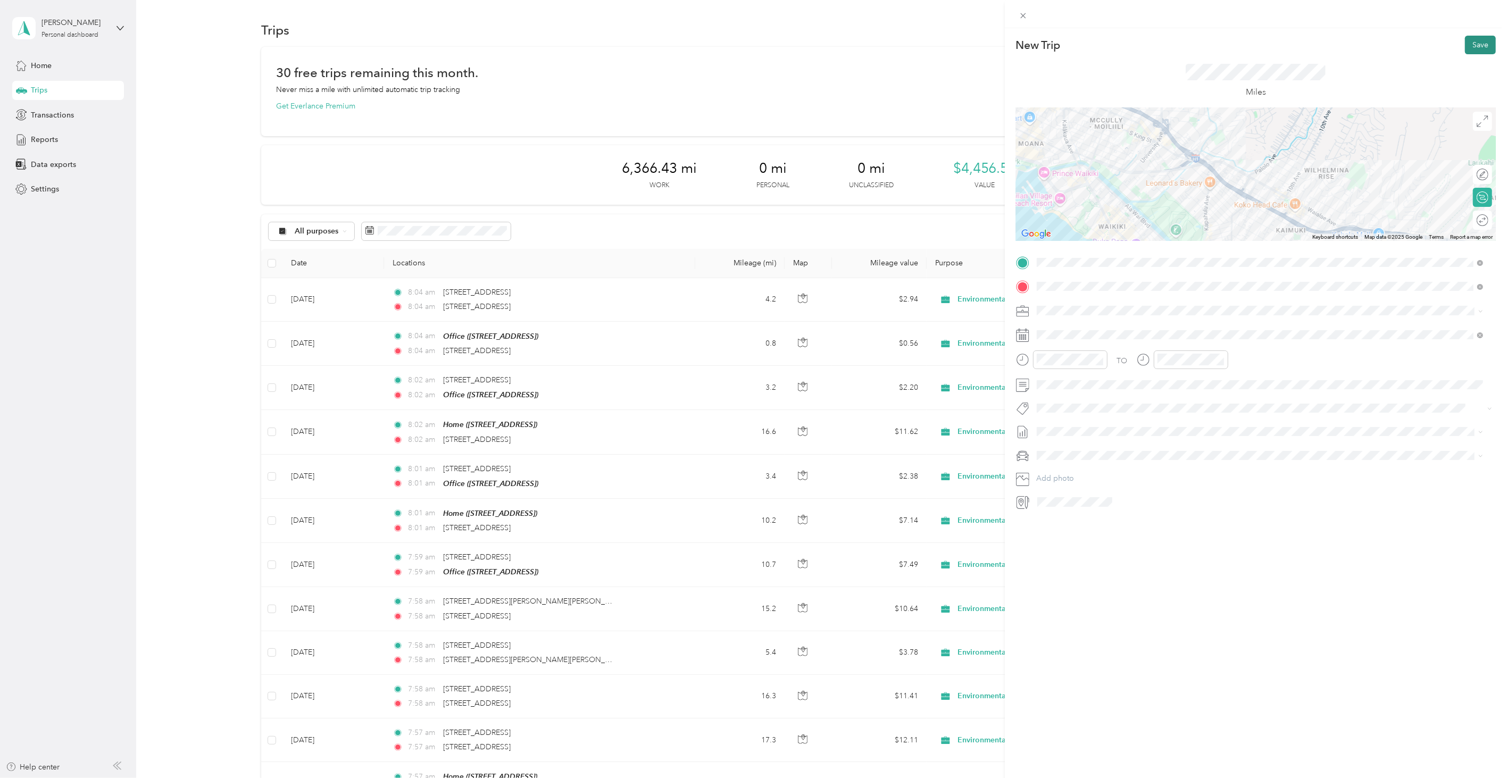
click at [1479, 36] on button "Save" at bounding box center [1480, 45] width 31 height 19
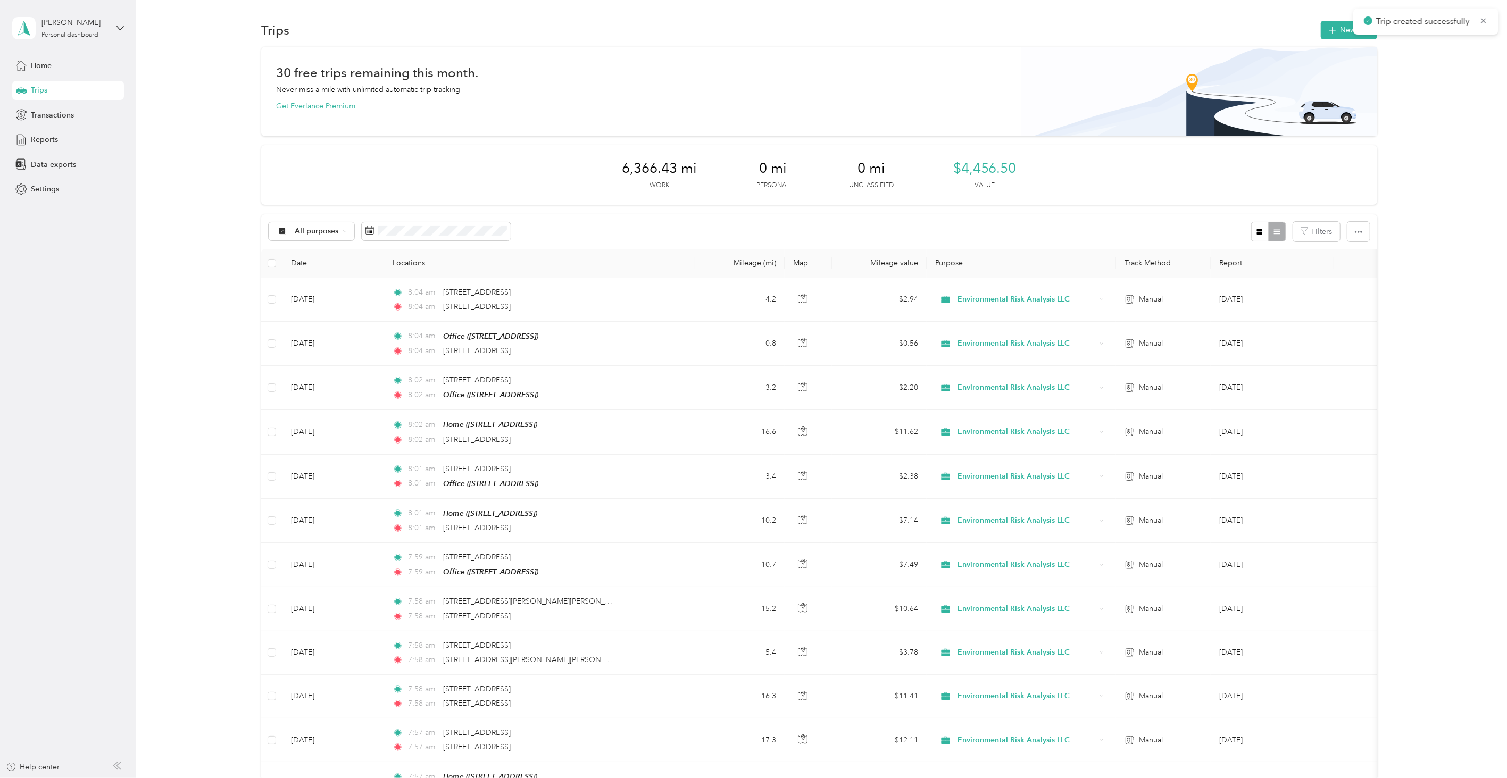
click at [1314, 31] on div "Trips New trip" at bounding box center [819, 30] width 1116 height 22
click at [1331, 28] on icon "button" at bounding box center [1333, 30] width 12 height 12
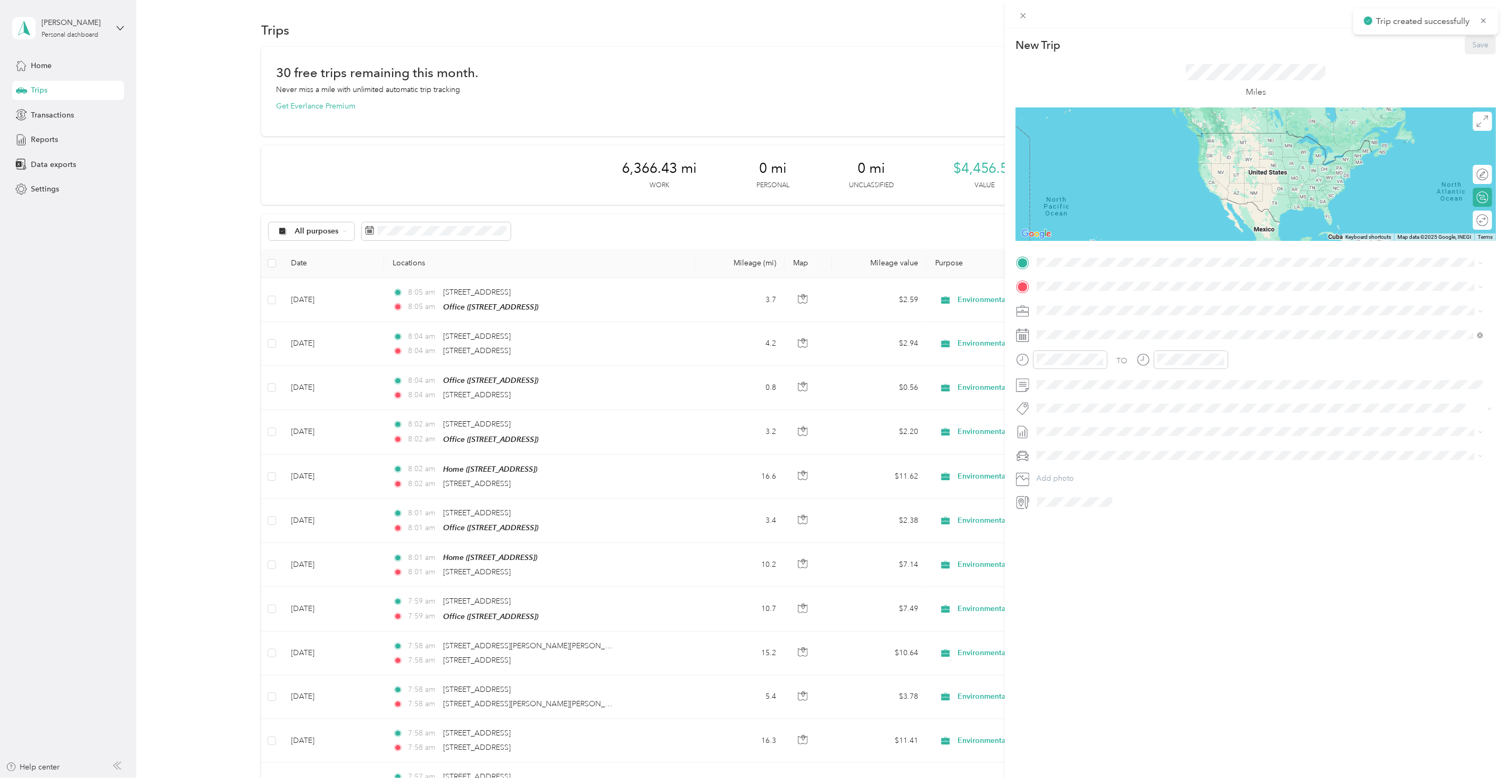
click at [1095, 272] on div "TO Add photo" at bounding box center [1256, 382] width 480 height 256
click at [1095, 339] on div "Office" at bounding box center [1091, 339] width 68 height 10
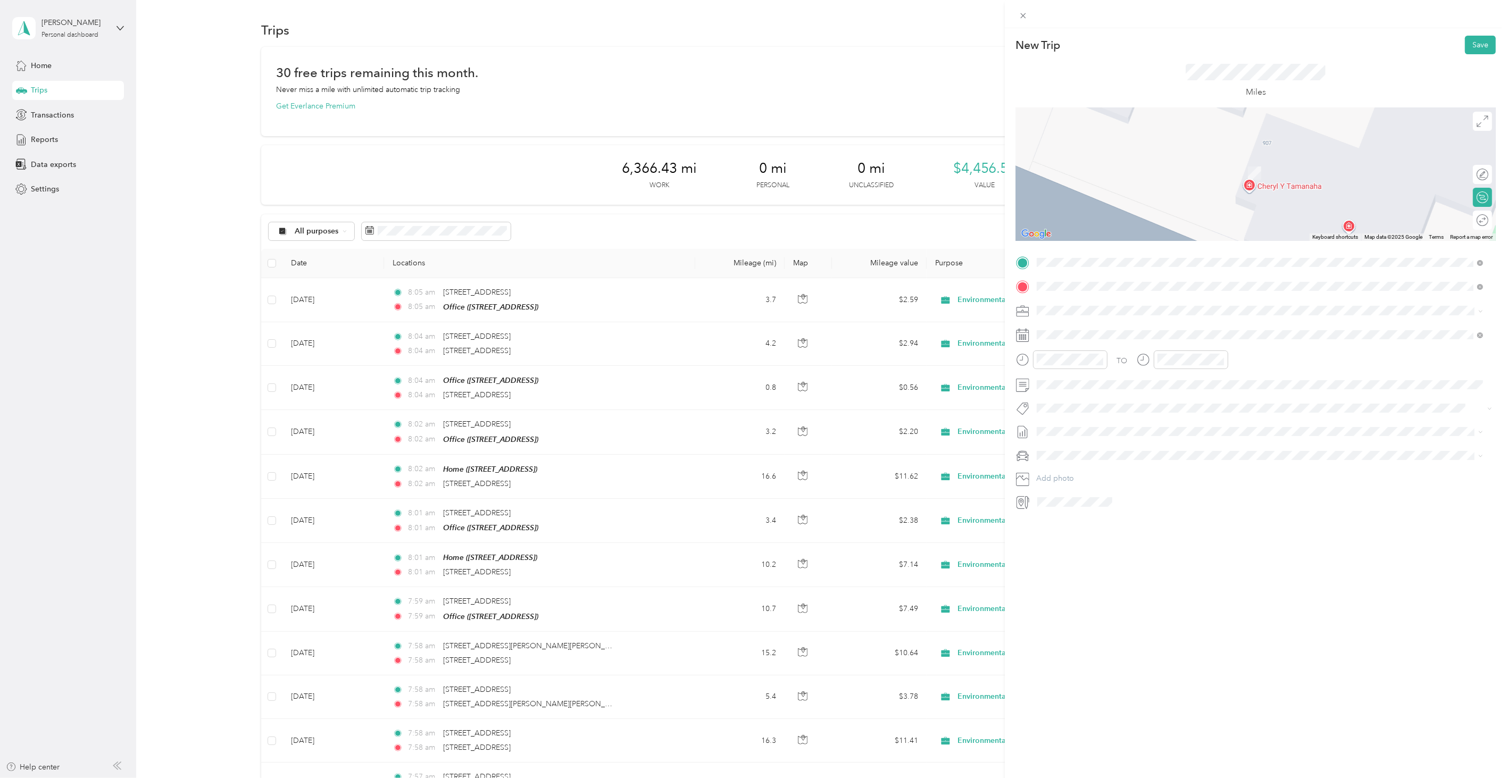
click at [1092, 314] on ol "From search results [STREET_ADDRESS][US_STATE]" at bounding box center [1260, 316] width 454 height 40
click at [1084, 280] on span at bounding box center [1264, 286] width 463 height 16
click at [1089, 321] on span "[STREET_ADDRESS][US_STATE]" at bounding box center [1110, 325] width 106 height 10
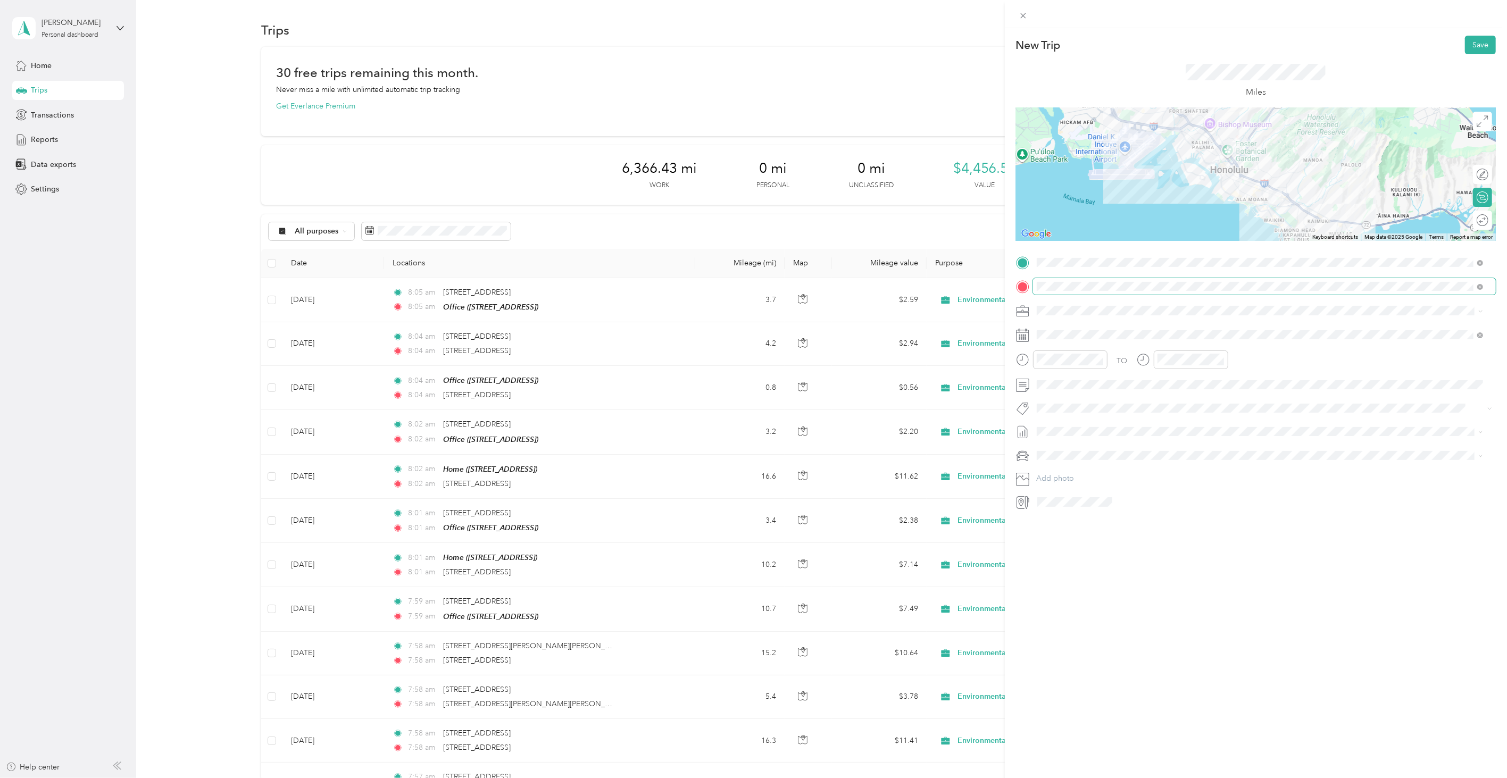
click at [1088, 291] on span at bounding box center [1264, 286] width 463 height 16
click at [1164, 576] on div "New Trip Save This trip cannot be edited because it is either under review, app…" at bounding box center [1256, 417] width 502 height 778
click at [1029, 331] on icon at bounding box center [1023, 336] width 12 height 12
click at [1058, 396] on icon at bounding box center [1063, 395] width 11 height 11
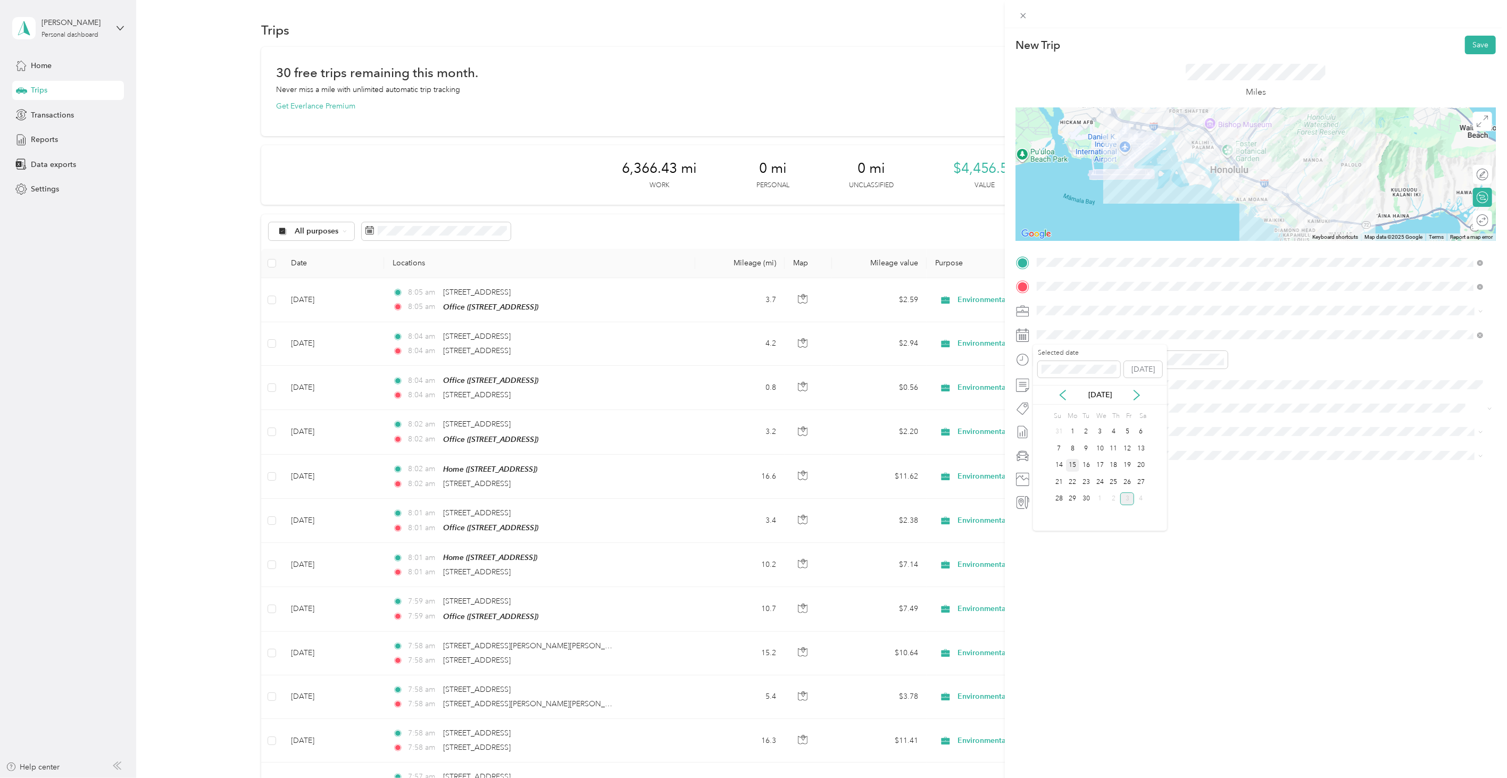
click at [1073, 466] on div "15" at bounding box center [1073, 465] width 14 height 13
click at [1482, 62] on div "Miles" at bounding box center [1256, 81] width 480 height 54
click at [1477, 55] on div "Miles" at bounding box center [1256, 81] width 480 height 54
click at [1454, 46] on div "New Trip Save" at bounding box center [1256, 45] width 480 height 19
click at [1465, 48] on button "Save" at bounding box center [1480, 45] width 31 height 19
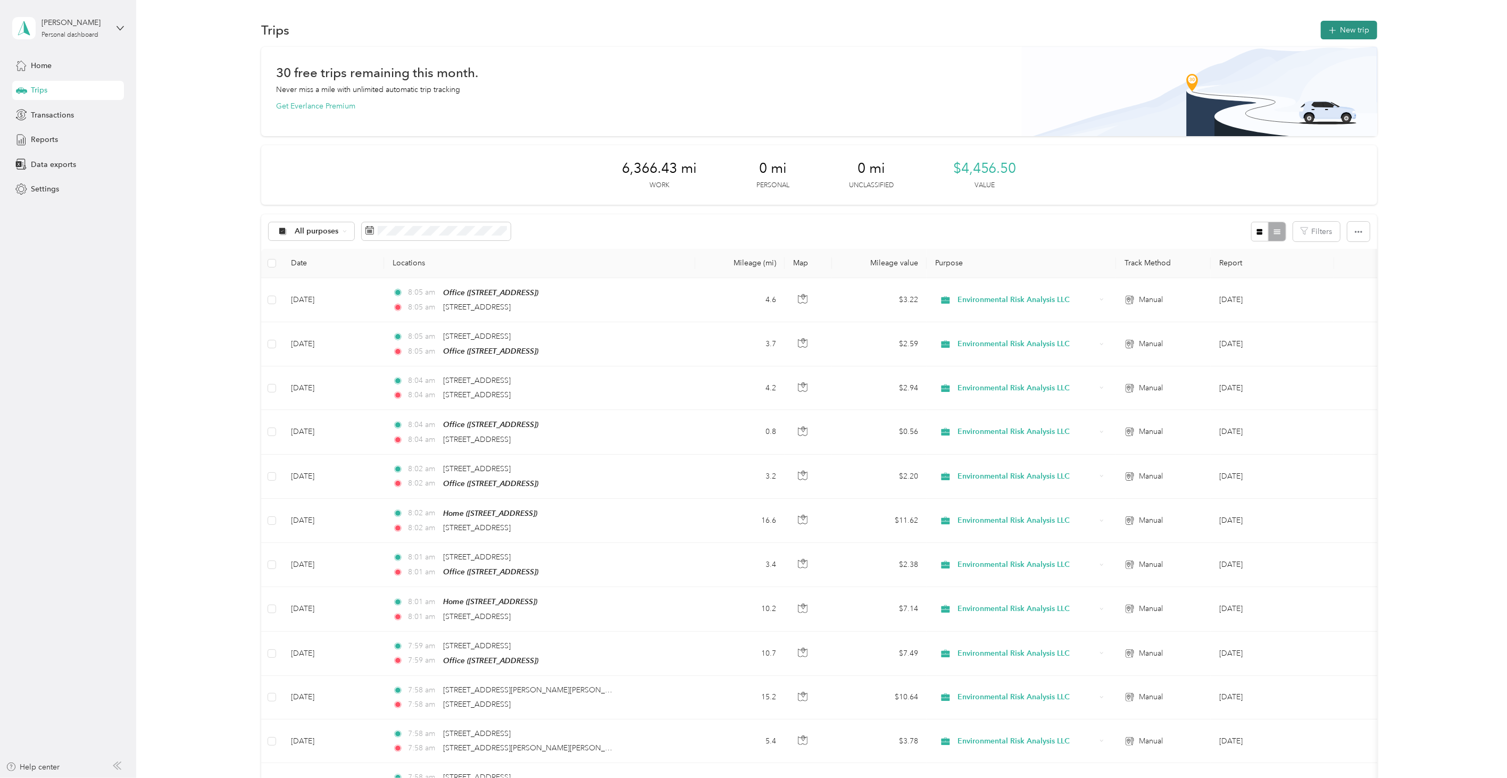
click at [1337, 34] on button "New trip" at bounding box center [1349, 30] width 56 height 19
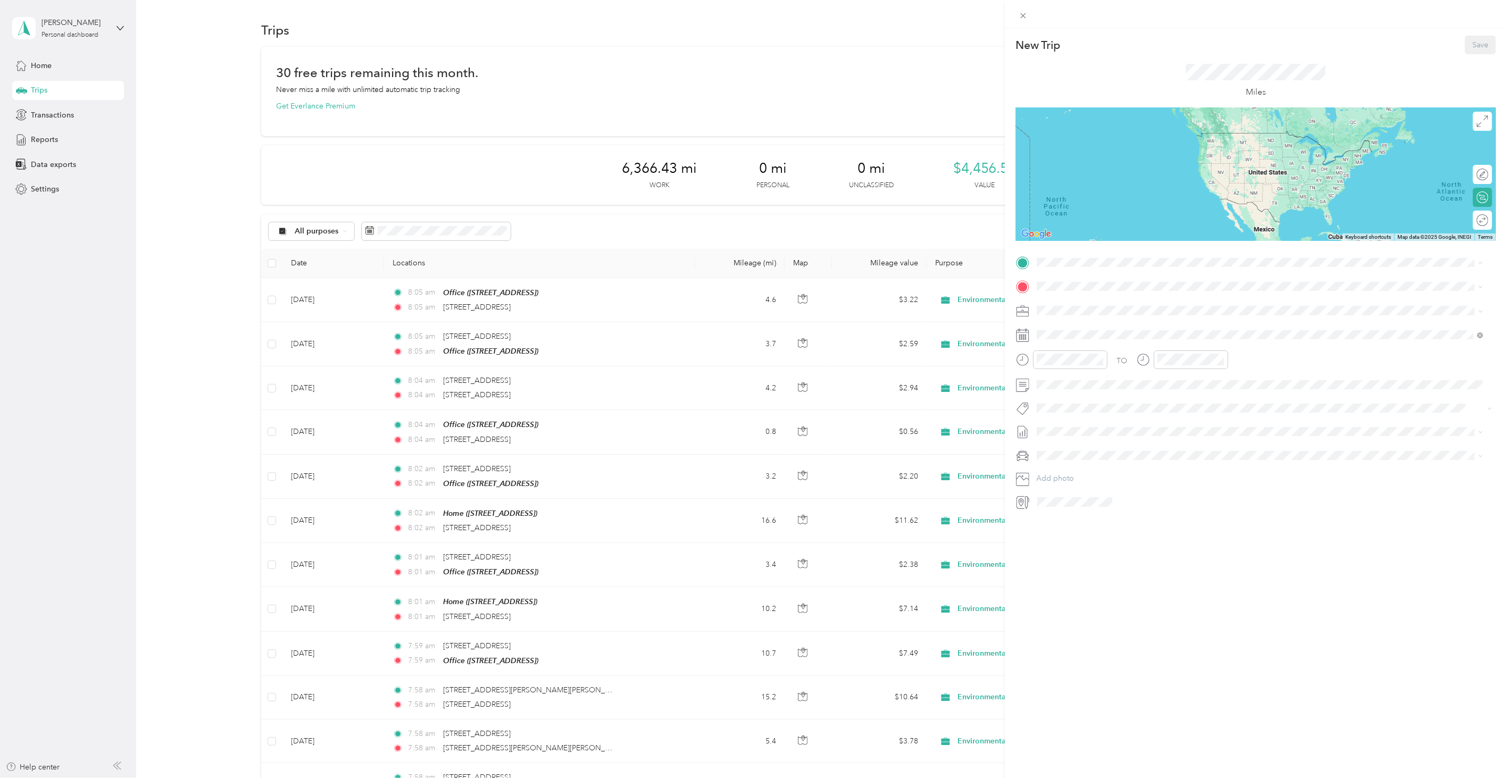
click at [1071, 295] on li "Home [STREET_ADDRESS][PERSON_NAME]" at bounding box center [1260, 311] width 454 height 34
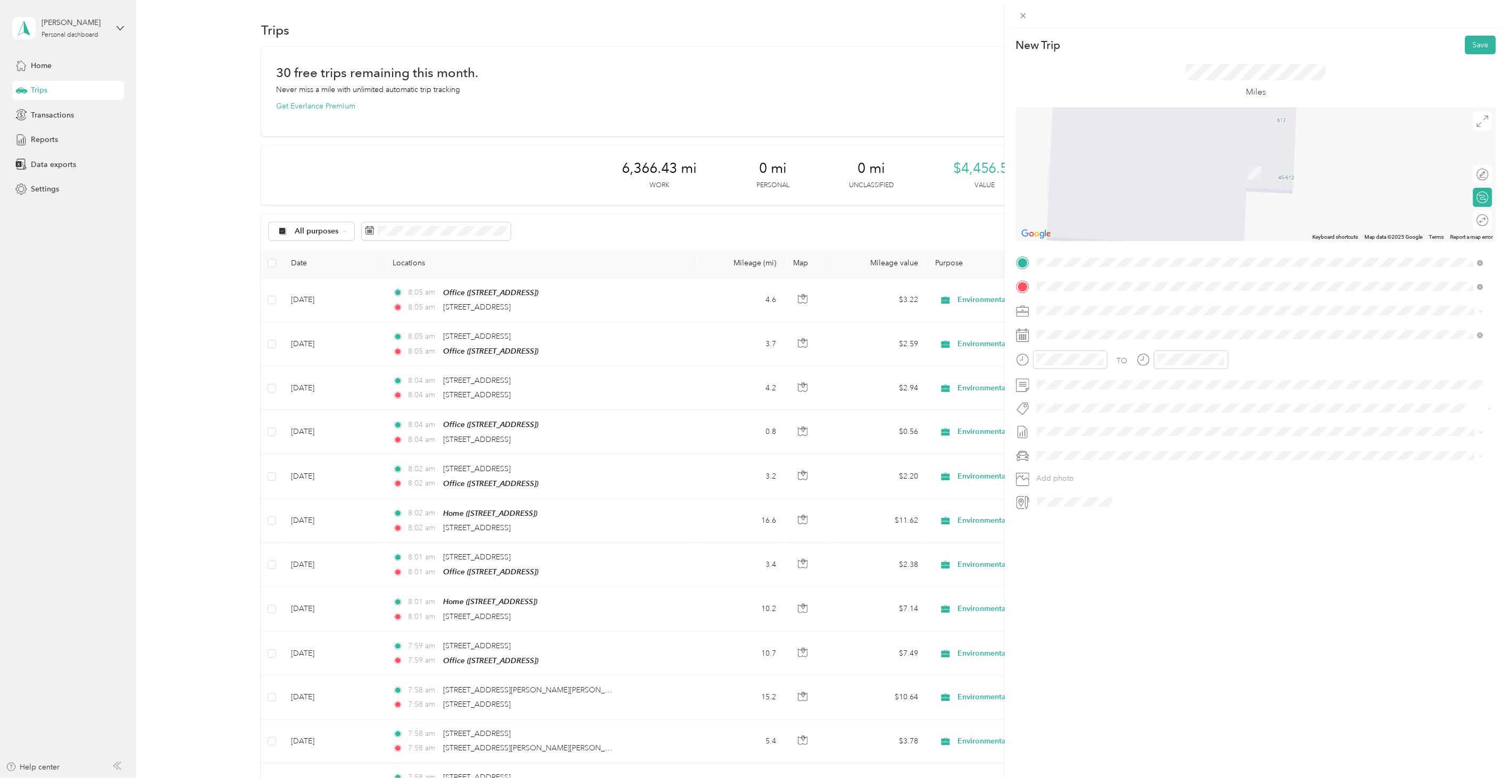
click at [1076, 327] on span "[STREET_ADDRESS][US_STATE]" at bounding box center [1110, 325] width 106 height 10
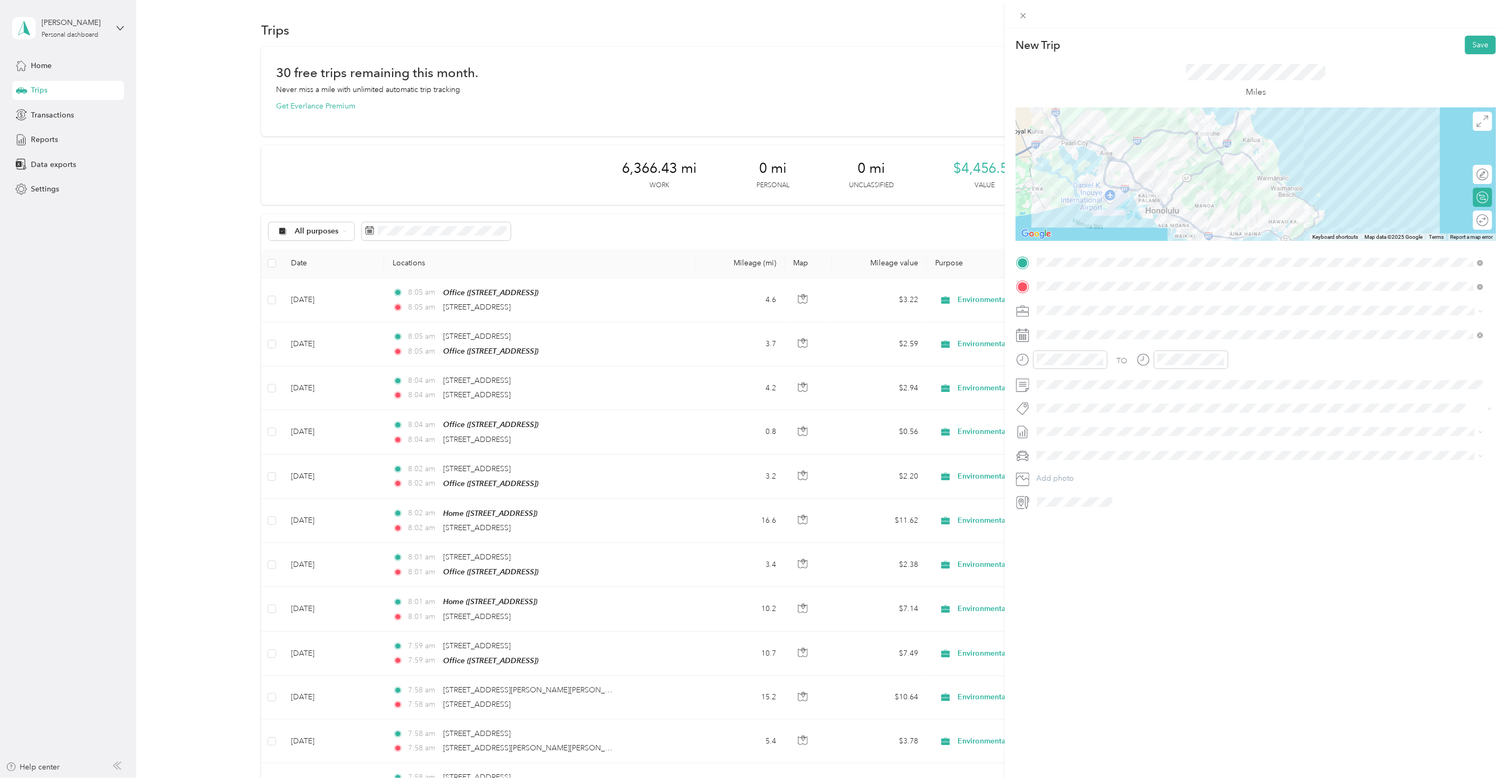
click at [1171, 557] on div "New Trip Save This trip cannot be edited because it is either under review, app…" at bounding box center [1256, 417] width 502 height 778
click at [1073, 342] on span at bounding box center [1264, 335] width 463 height 16
click at [1068, 402] on div "[DATE]" at bounding box center [1100, 395] width 134 height 20
click at [1063, 399] on icon at bounding box center [1063, 395] width 11 height 11
click at [1088, 465] on div "16" at bounding box center [1087, 465] width 14 height 13
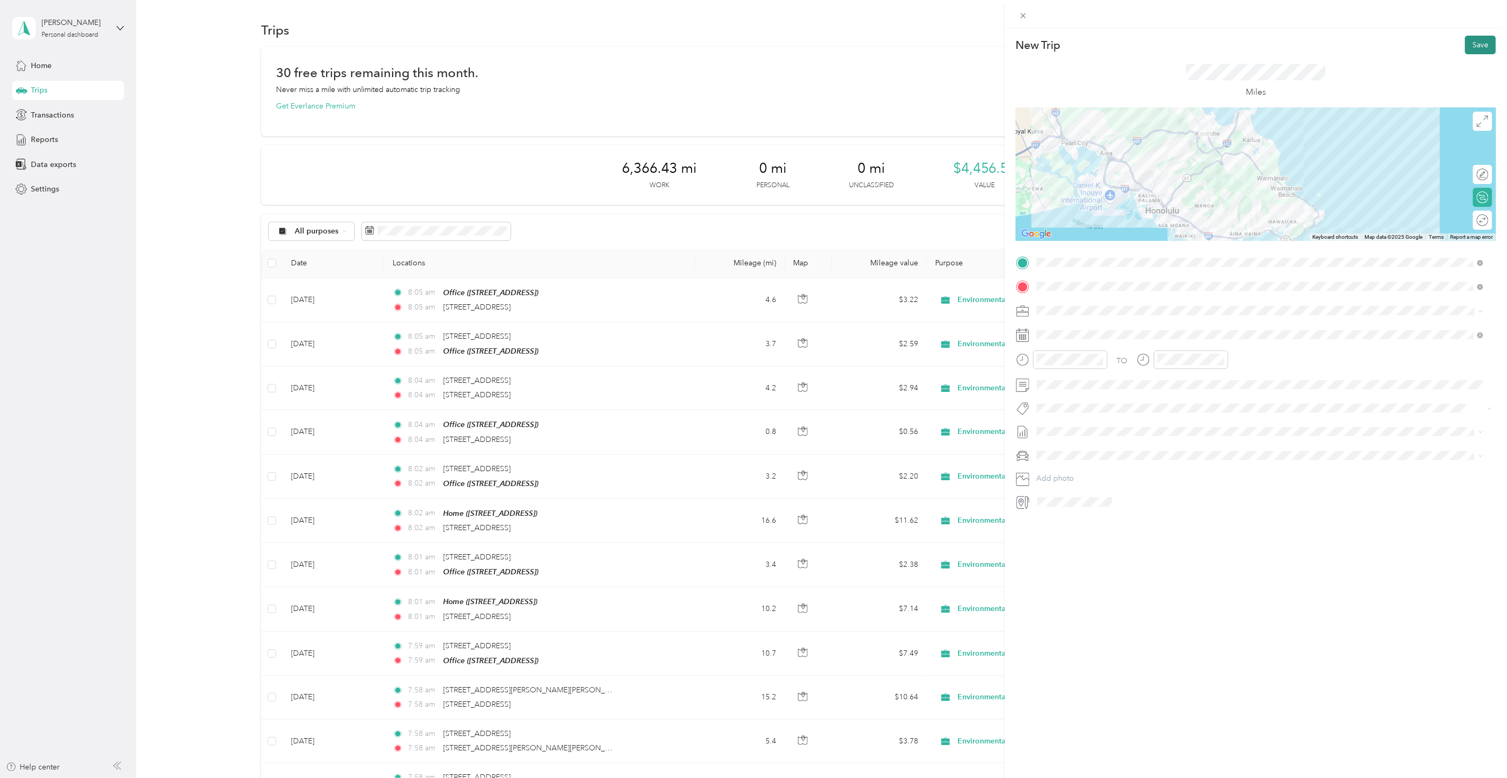
click at [1475, 36] on button "Save" at bounding box center [1480, 45] width 31 height 19
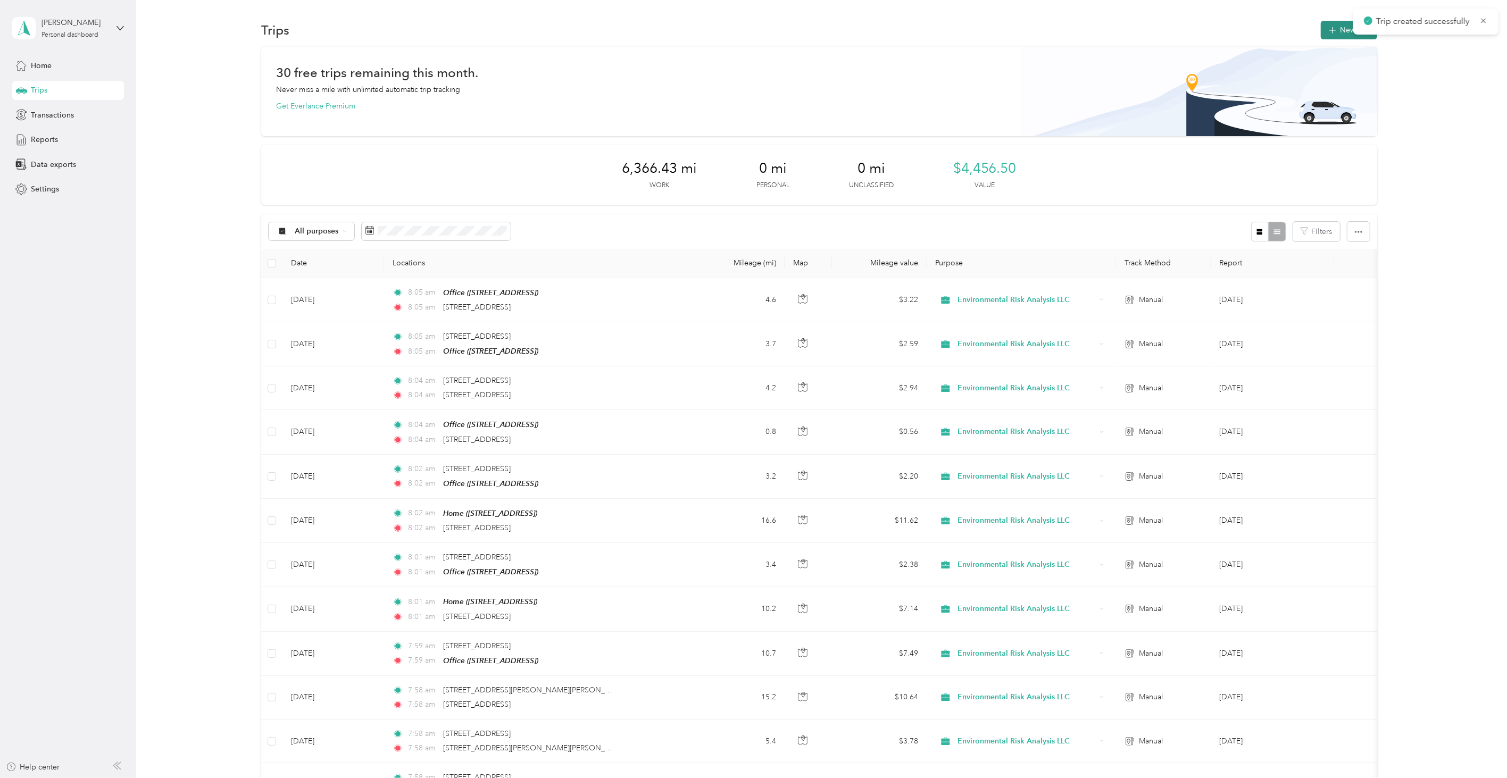
click at [1321, 28] on button "New trip" at bounding box center [1349, 30] width 56 height 19
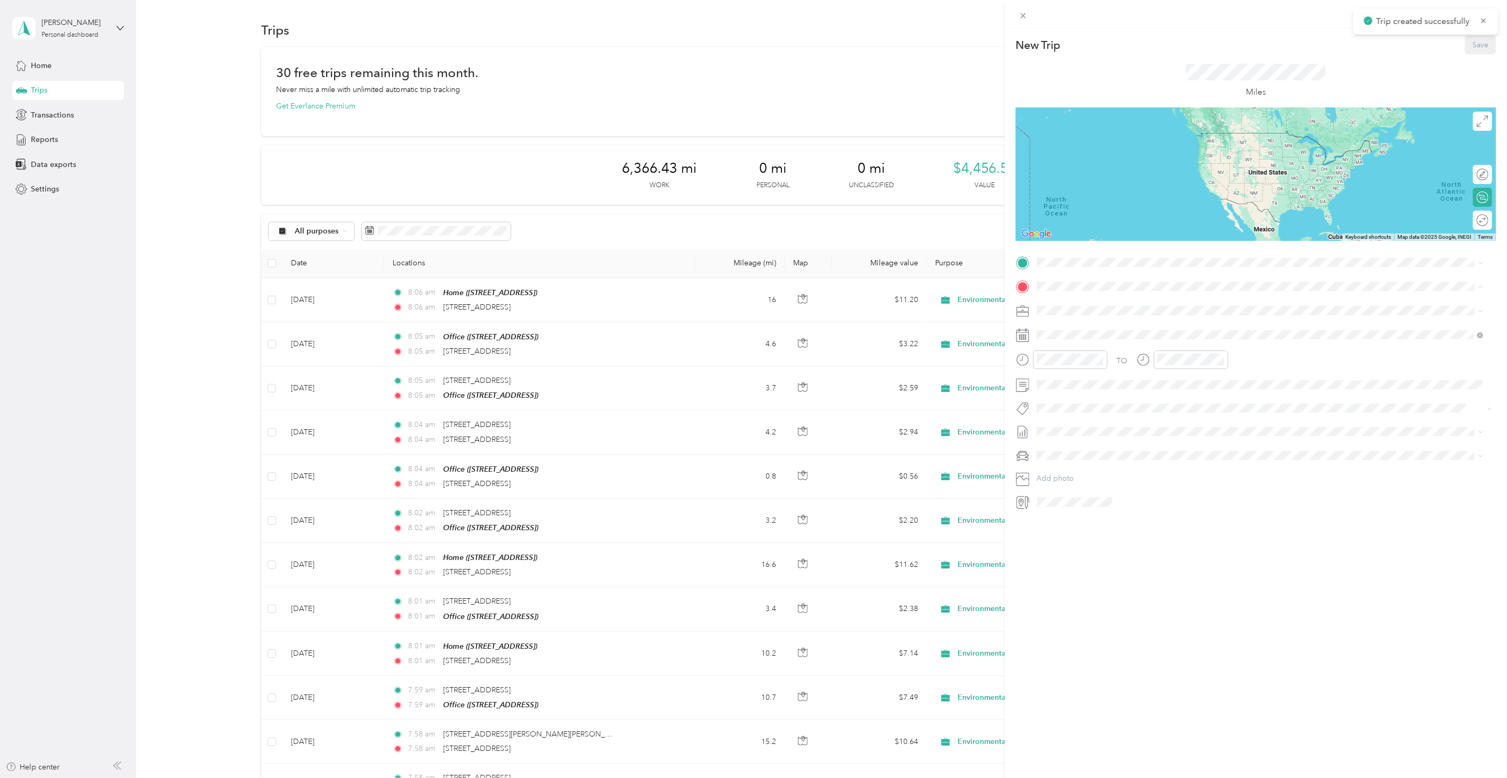
click at [1087, 272] on div "TO Add photo" at bounding box center [1256, 382] width 480 height 256
click at [1084, 268] on span at bounding box center [1264, 262] width 463 height 16
click at [1088, 300] on span "[STREET_ADDRESS][US_STATE]" at bounding box center [1110, 301] width 106 height 10
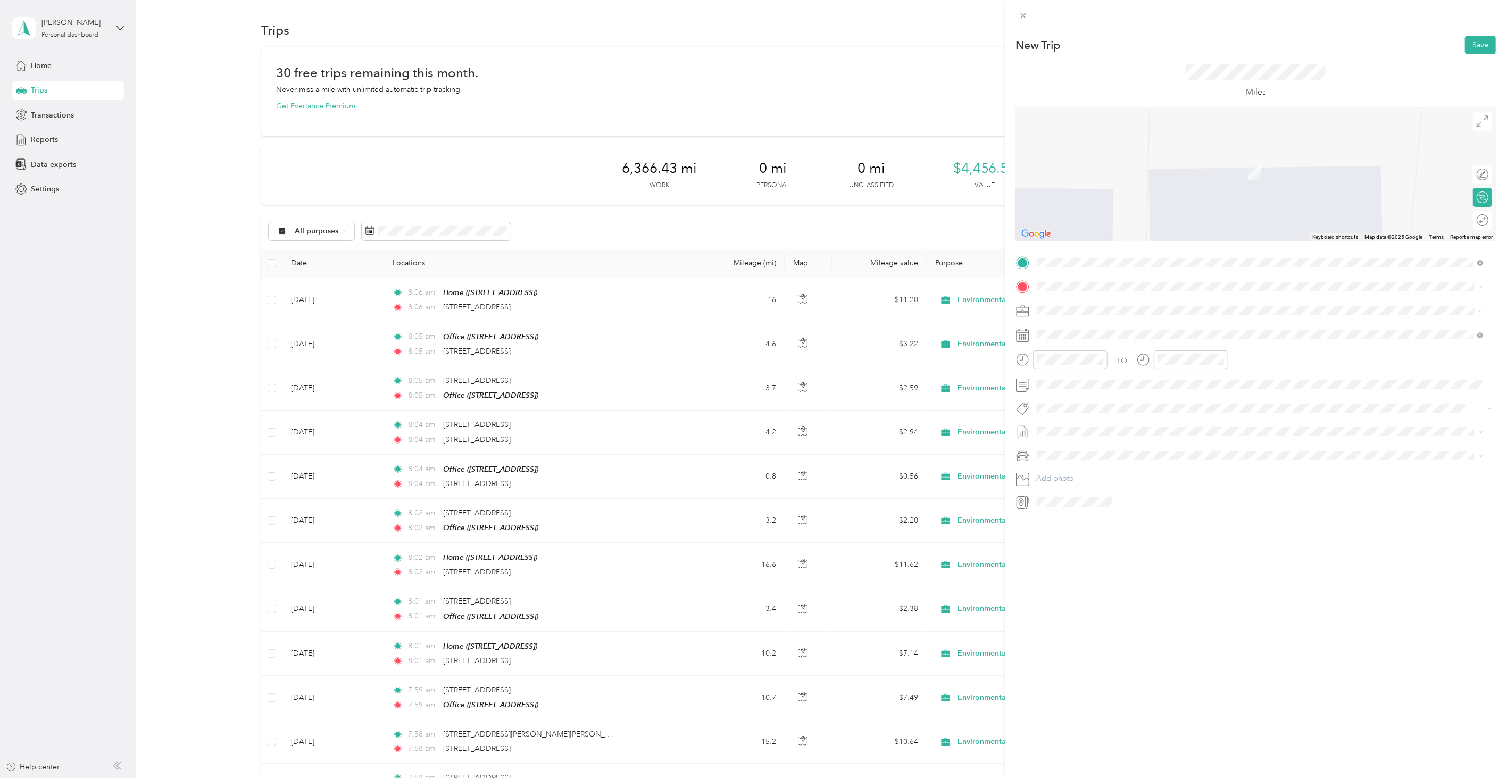
click at [1093, 322] on span "[STREET_ADDRESS][US_STATE]" at bounding box center [1110, 323] width 106 height 10
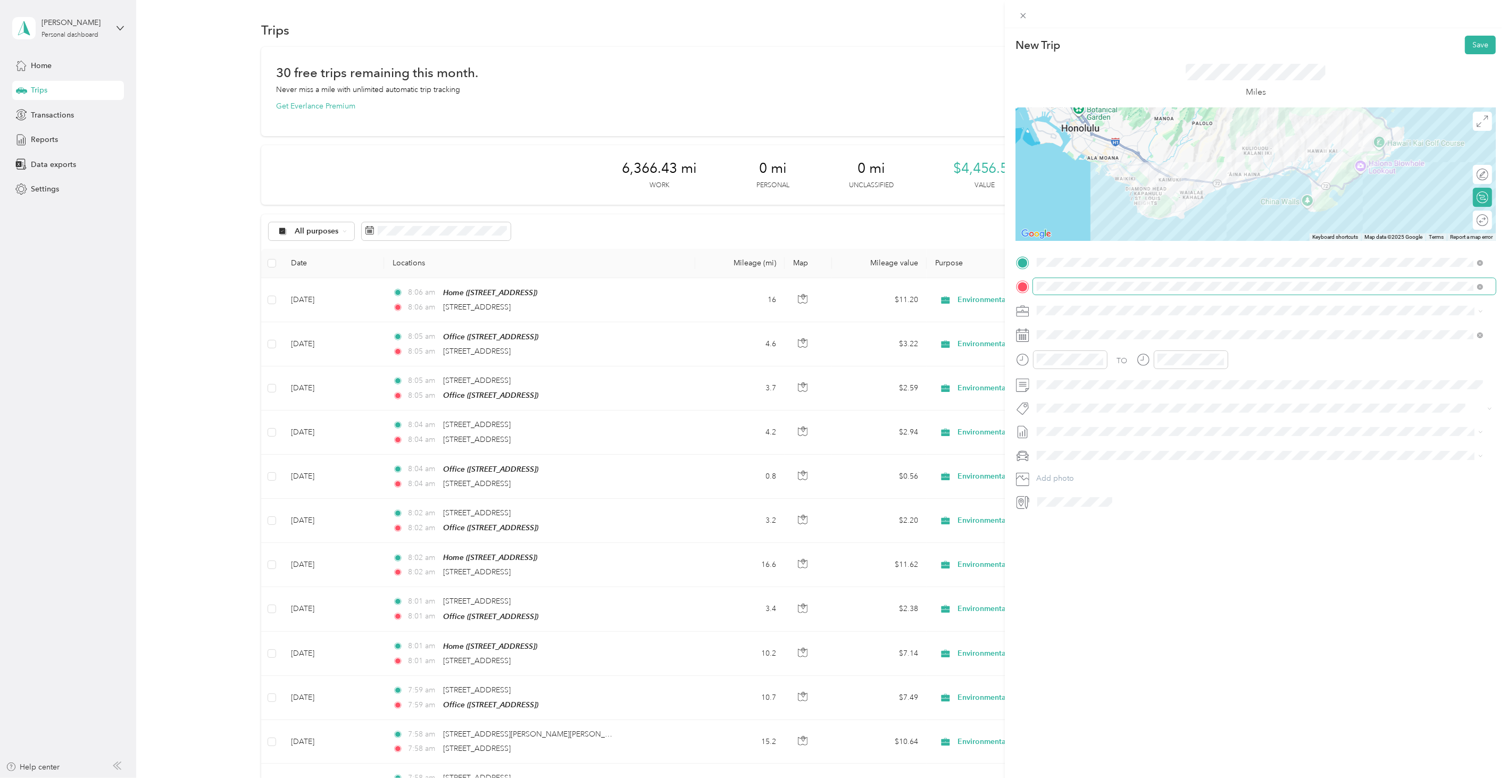
click at [1085, 279] on span at bounding box center [1264, 286] width 463 height 16
click at [1083, 633] on div "New Trip Save This trip cannot be edited because it is either under review, app…" at bounding box center [1256, 417] width 502 height 778
click at [1061, 398] on icon at bounding box center [1063, 395] width 11 height 11
click at [1085, 462] on div "16" at bounding box center [1087, 465] width 14 height 13
click at [1465, 45] on button "Save" at bounding box center [1480, 45] width 31 height 19
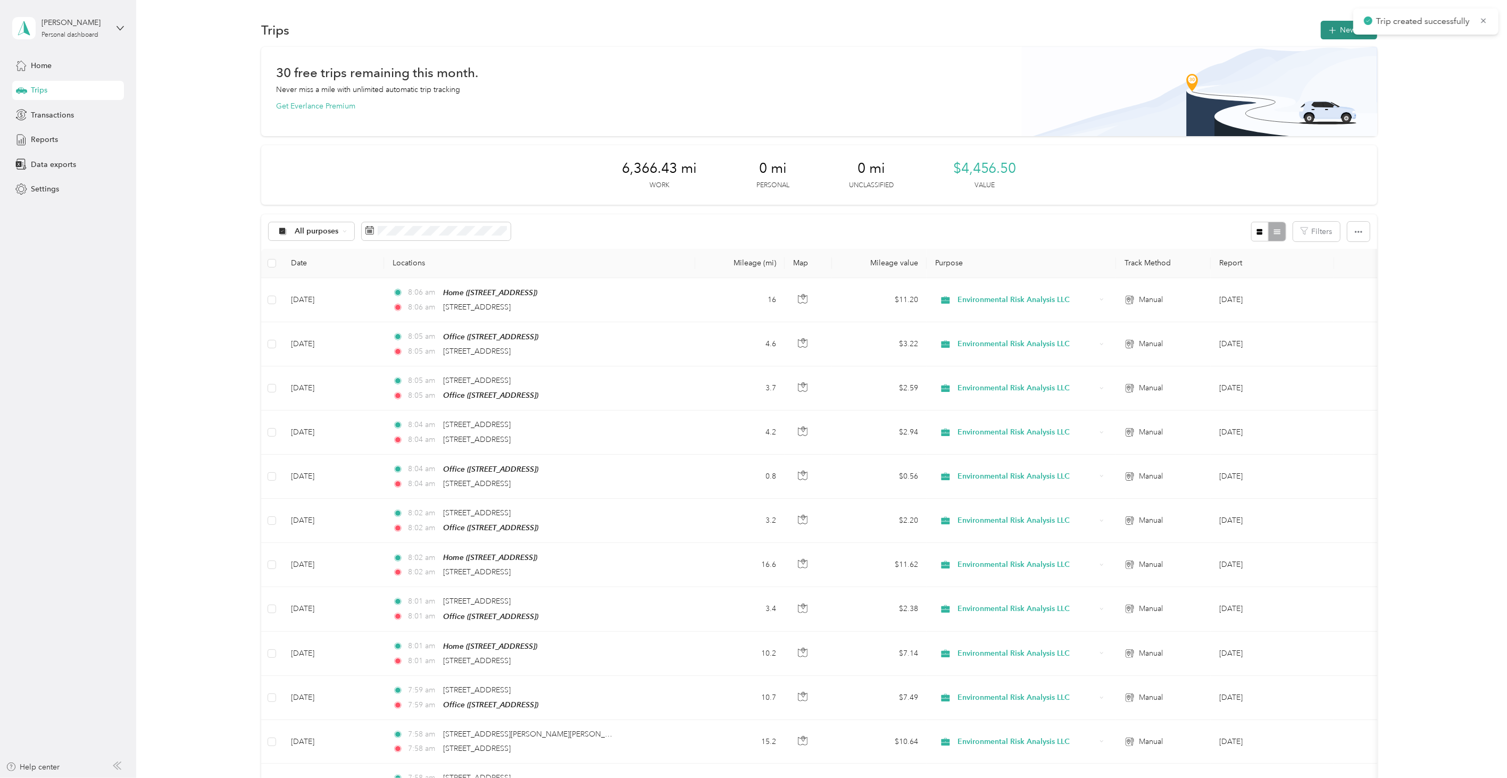
click at [1337, 24] on button "New trip" at bounding box center [1349, 30] width 56 height 19
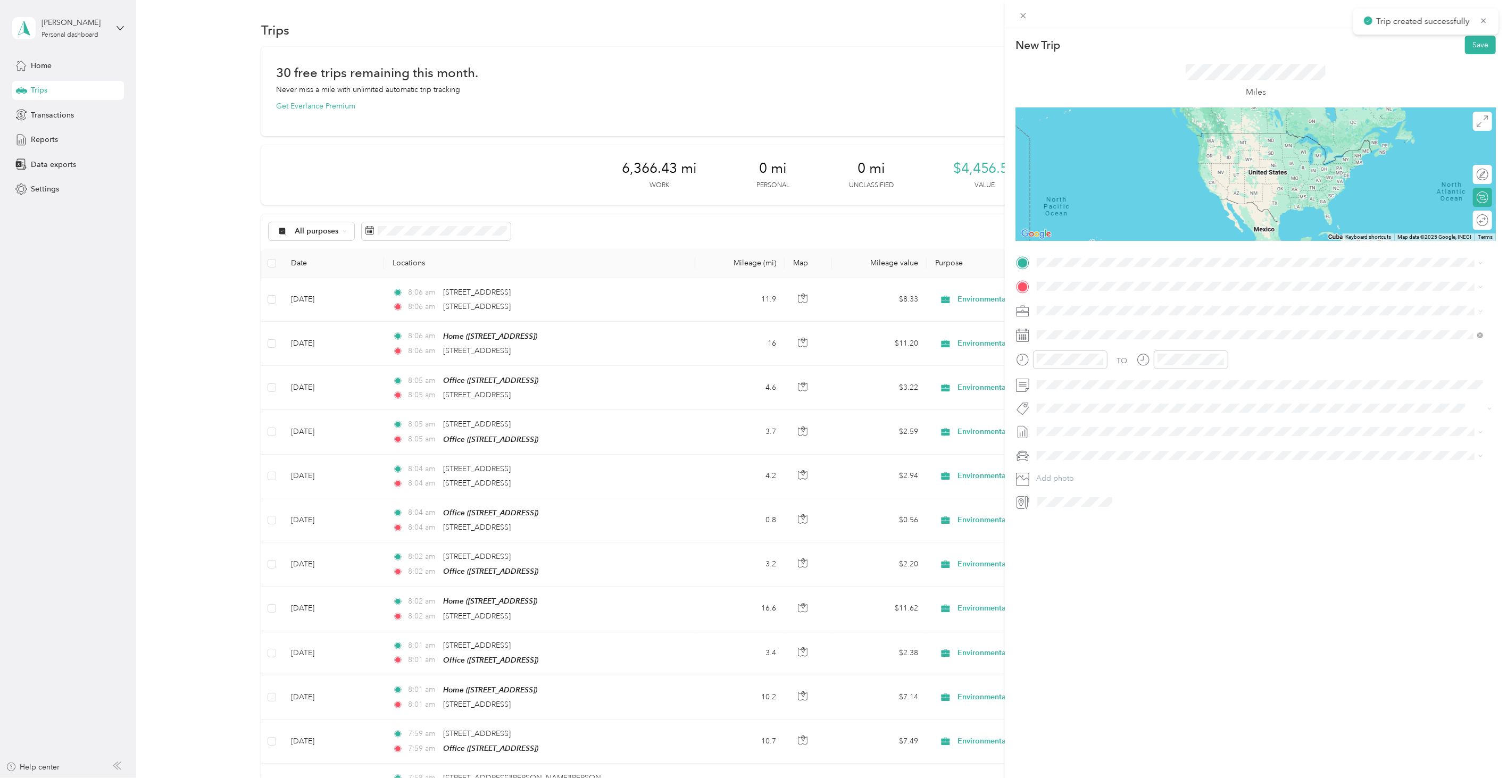
click at [1084, 298] on span "[STREET_ADDRESS][US_STATE]" at bounding box center [1110, 297] width 106 height 10
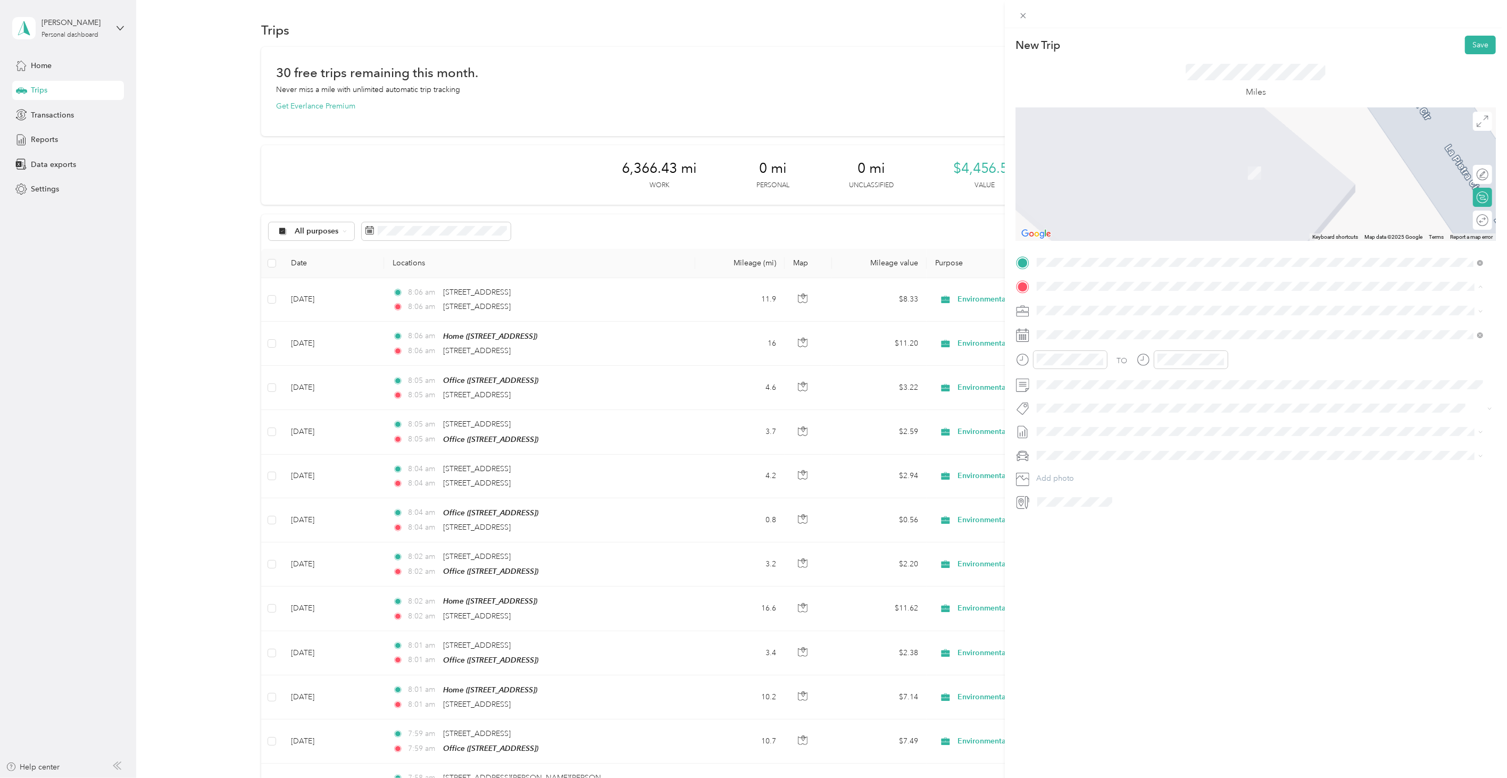
click at [1088, 399] on div "Lab [STREET_ADDRESS][PERSON_NAME]" at bounding box center [1120, 402] width 127 height 22
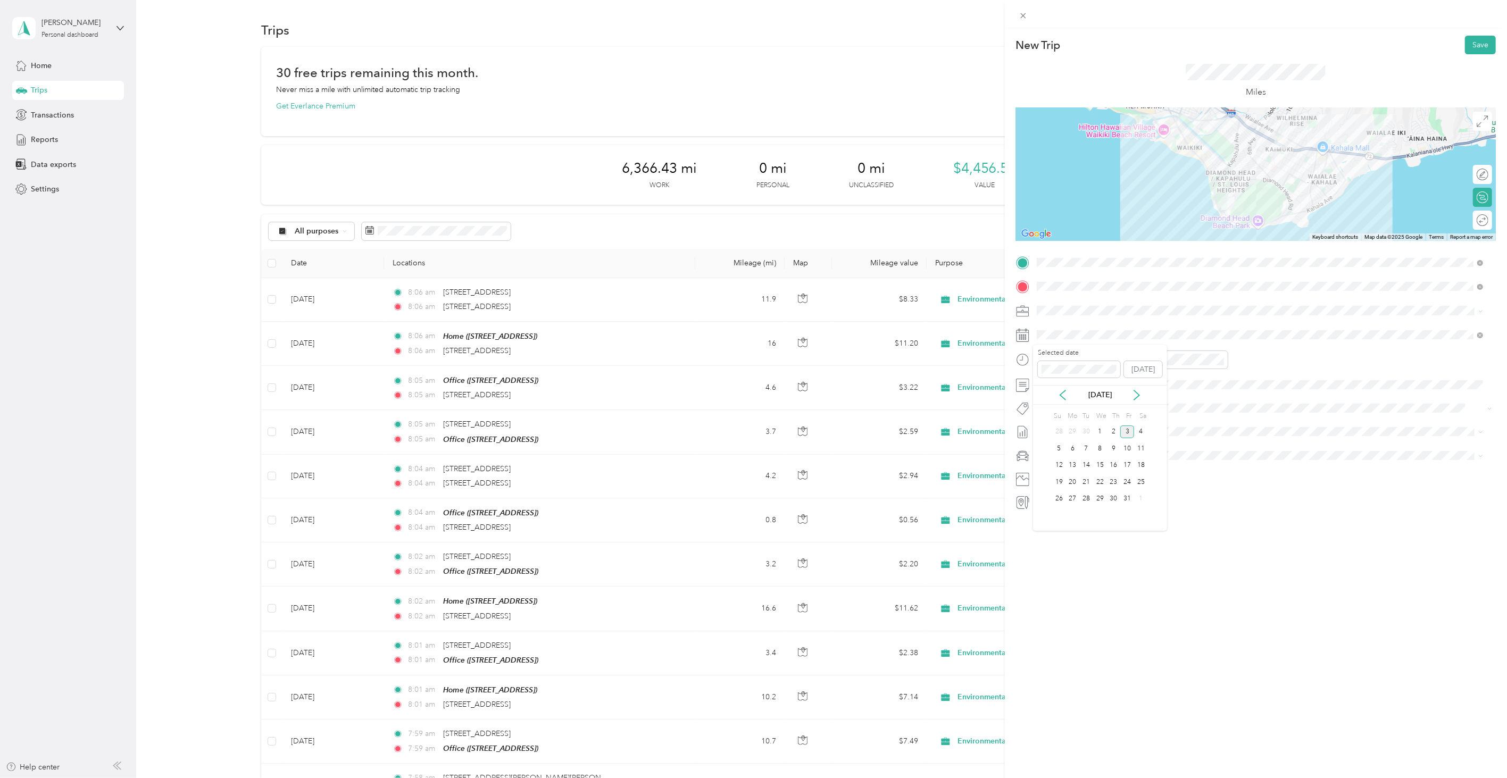
click at [1070, 395] on div "[DATE]" at bounding box center [1100, 394] width 134 height 11
click at [1062, 392] on icon at bounding box center [1063, 395] width 11 height 11
click at [1087, 462] on div "16" at bounding box center [1087, 465] width 14 height 13
click at [1480, 38] on button "Save" at bounding box center [1480, 45] width 31 height 19
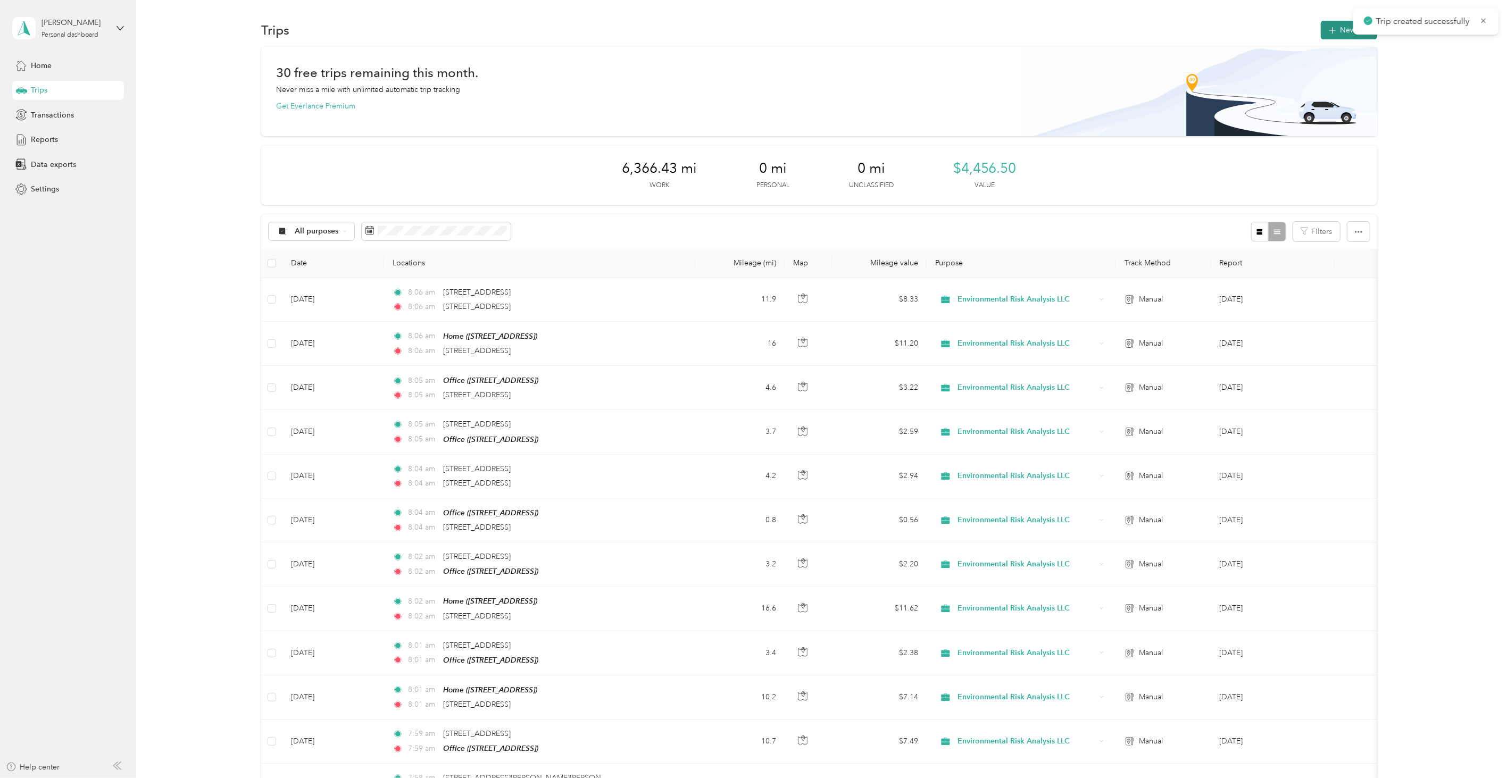
click at [1329, 32] on icon "button" at bounding box center [1333, 30] width 12 height 12
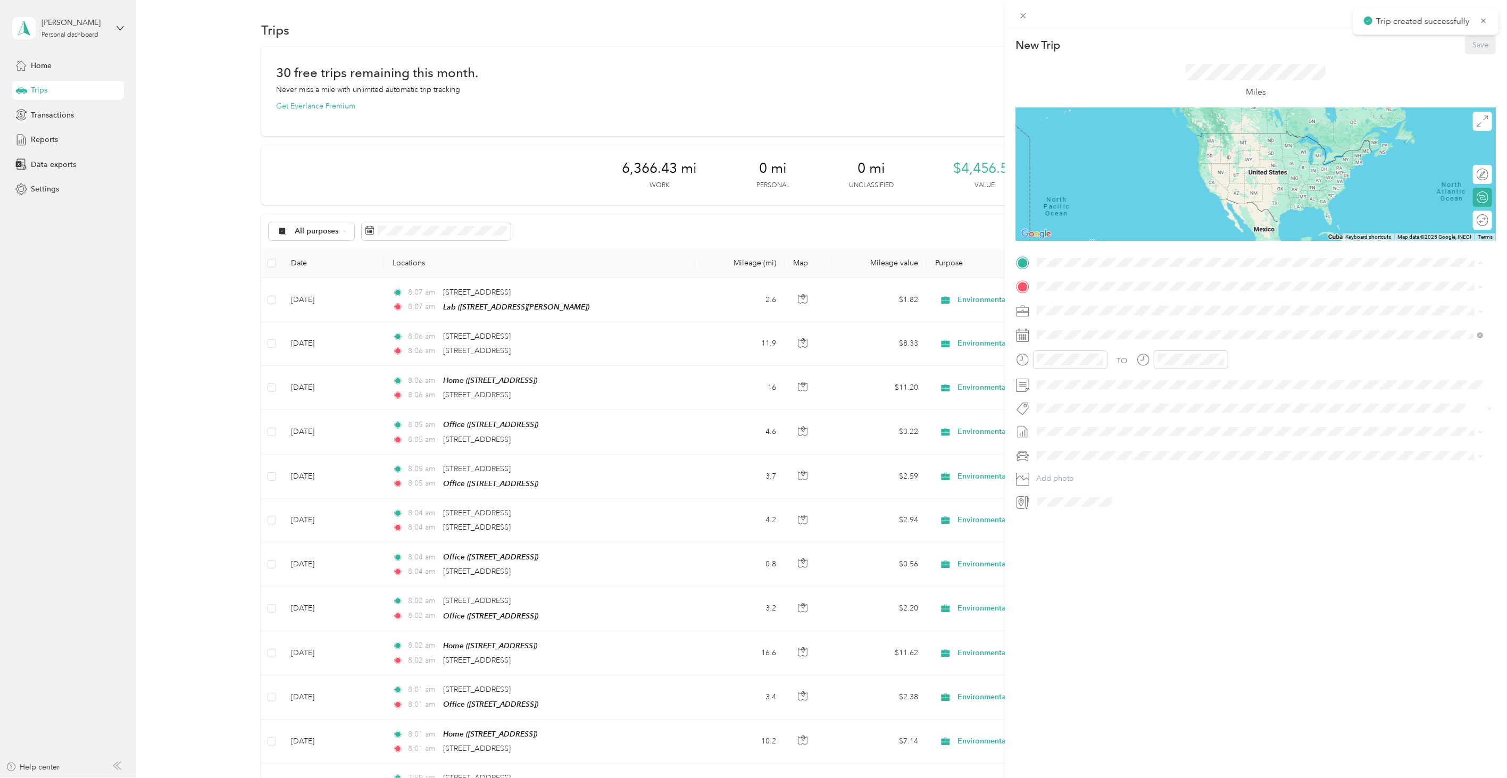
click at [1087, 374] on div "Lab" at bounding box center [1120, 372] width 127 height 10
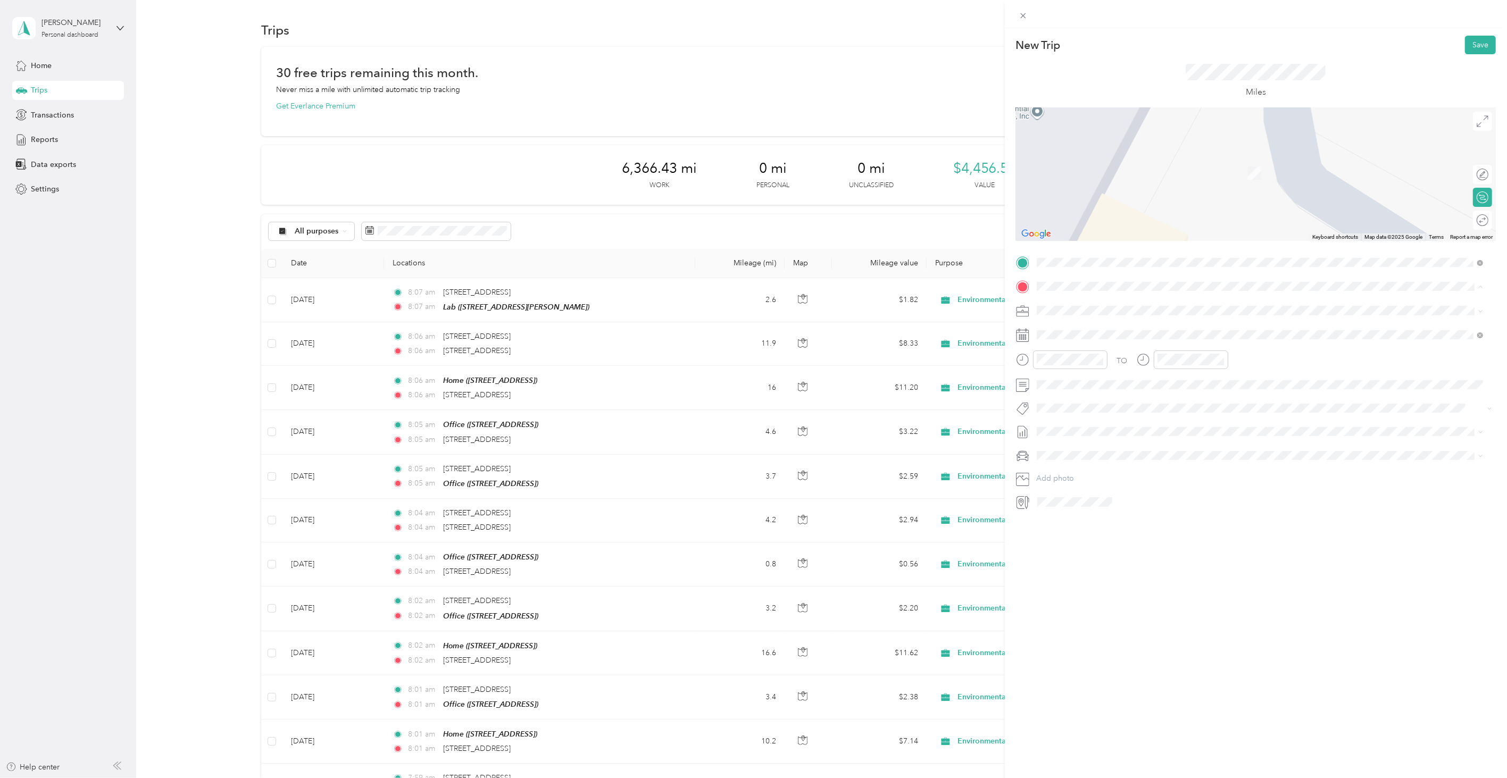
click at [1082, 368] on div "Office [STREET_ADDRESS]" at bounding box center [1091, 369] width 68 height 22
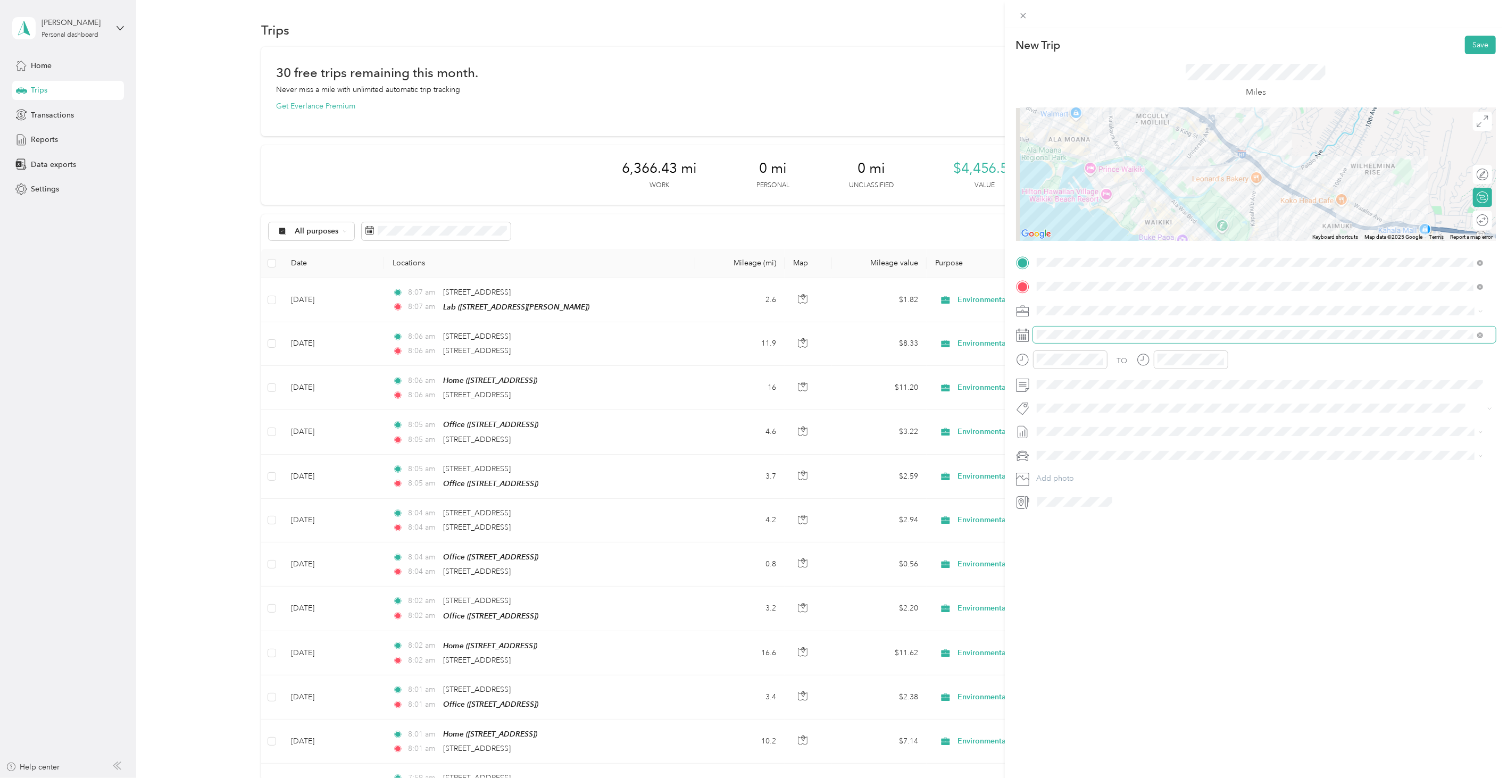
click at [1061, 329] on span at bounding box center [1264, 335] width 463 height 16
click at [1071, 386] on div "[DATE]" at bounding box center [1100, 395] width 134 height 20
click at [1065, 391] on icon at bounding box center [1062, 396] width 5 height 10
click at [1088, 465] on div "16" at bounding box center [1087, 465] width 14 height 13
click at [1469, 49] on button "Save" at bounding box center [1480, 45] width 31 height 19
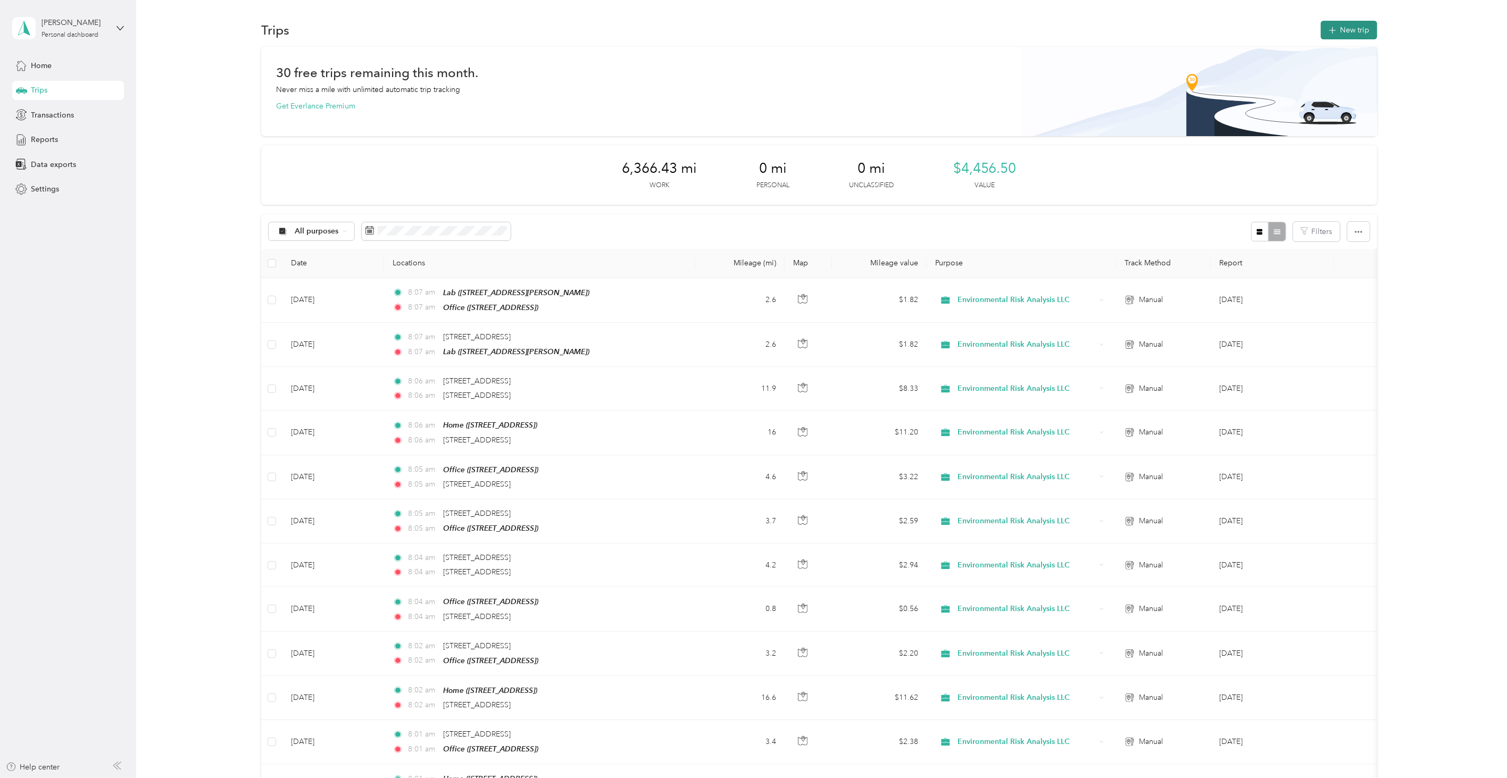
click at [1357, 34] on button "New trip" at bounding box center [1349, 30] width 56 height 19
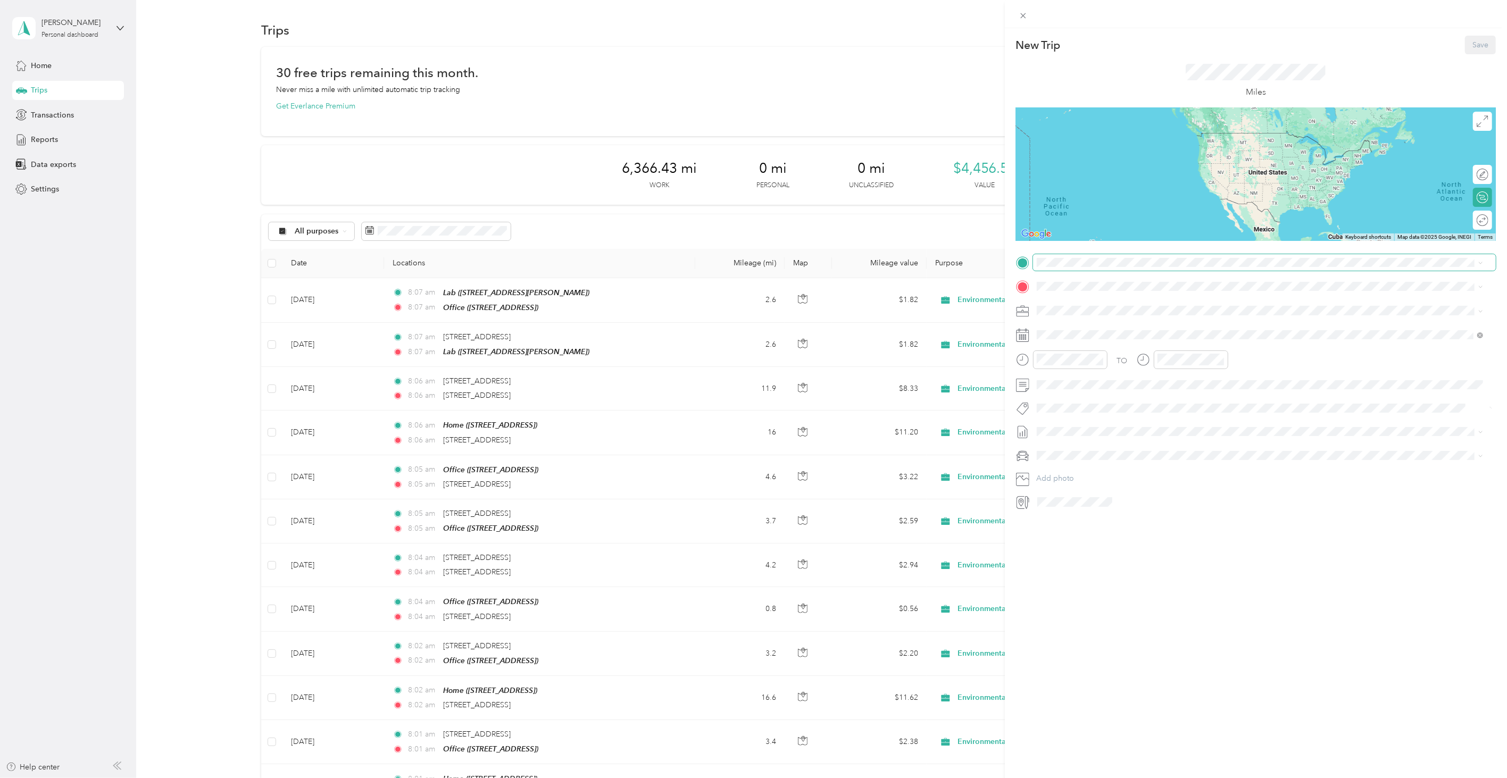
click at [1159, 269] on span at bounding box center [1264, 262] width 463 height 16
click at [1130, 299] on div "Home [STREET_ADDRESS][PERSON_NAME]" at bounding box center [1261, 311] width 440 height 26
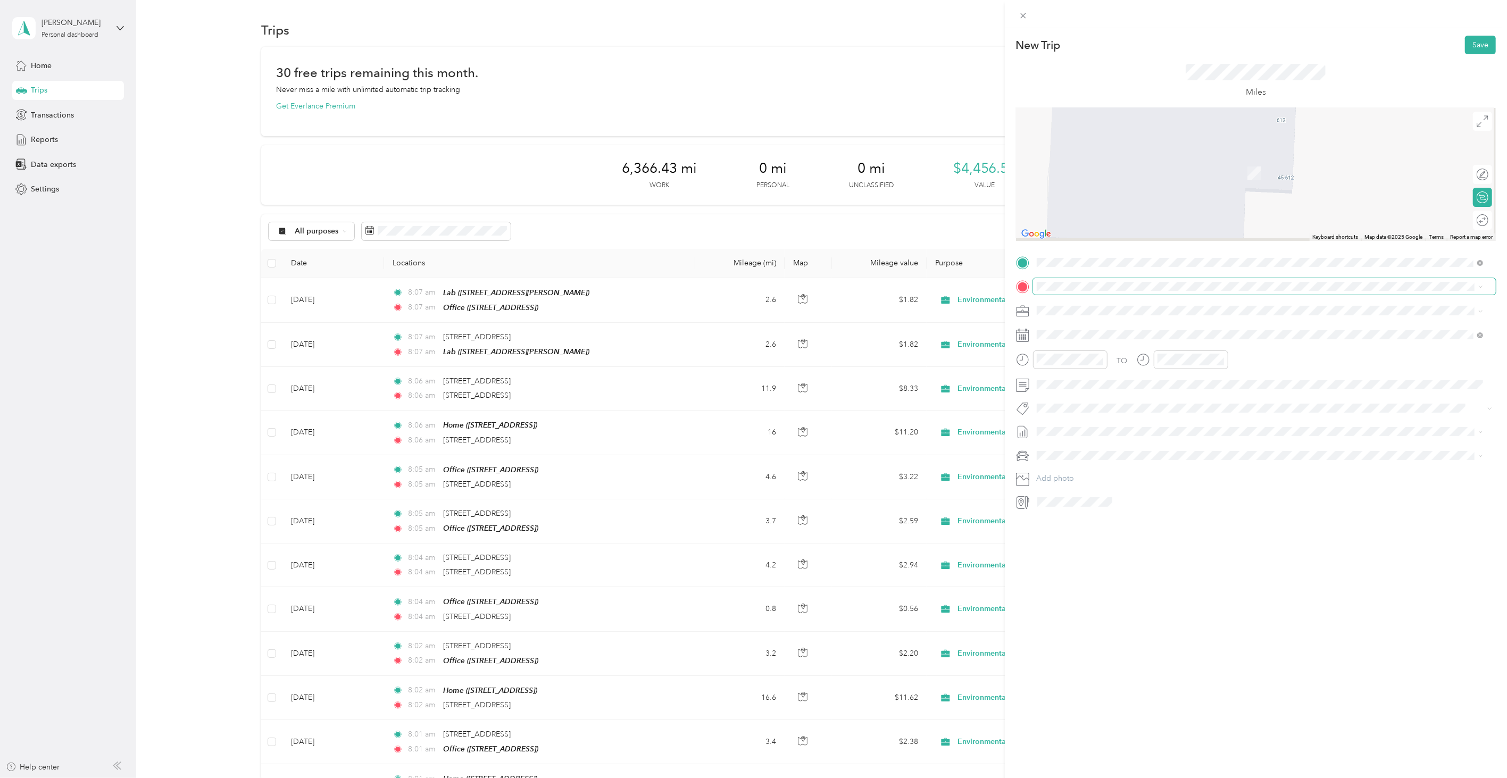
click at [1116, 292] on span at bounding box center [1264, 286] width 463 height 16
click at [1118, 326] on span "[STREET_ADDRESS][US_STATE]" at bounding box center [1110, 325] width 106 height 10
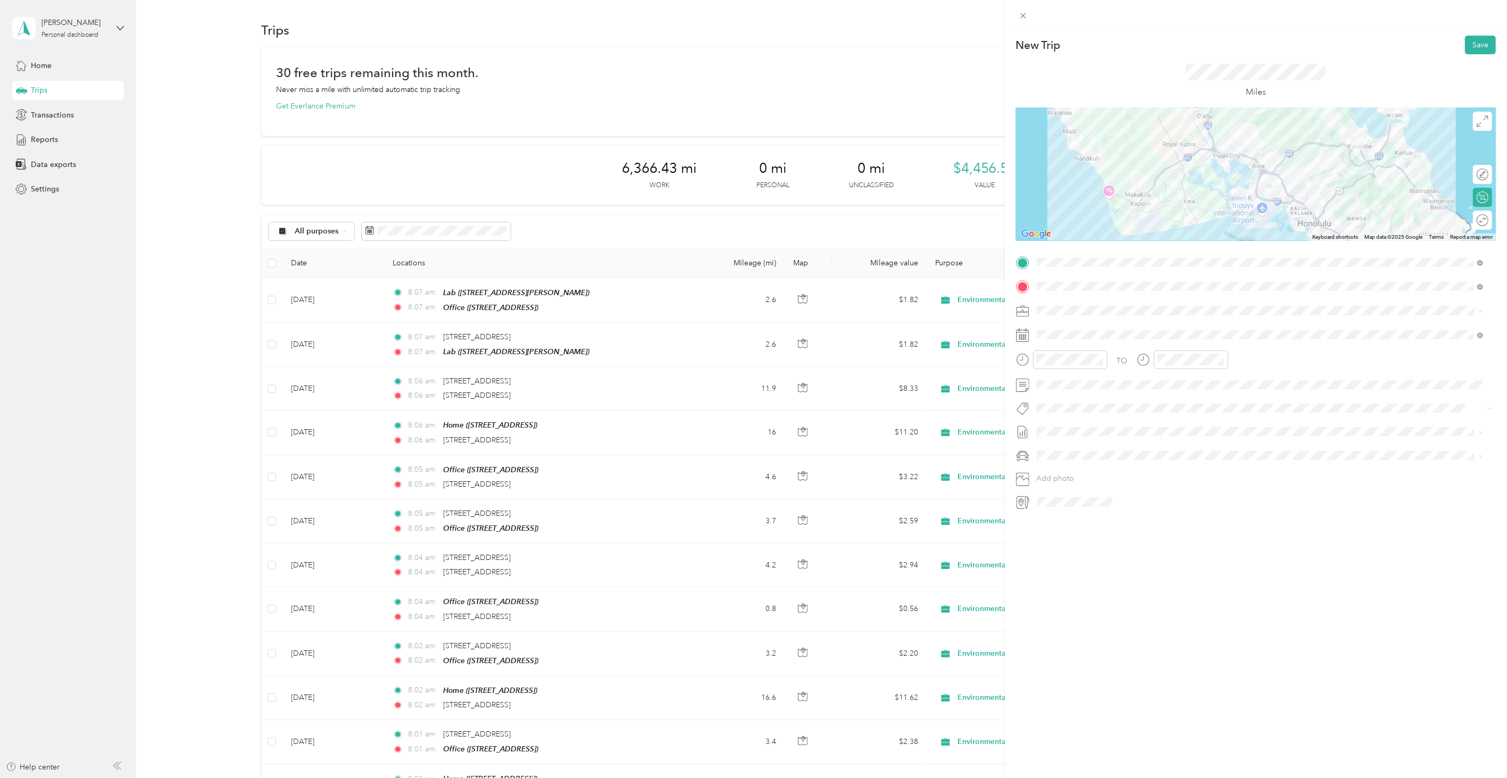
click at [1192, 633] on div "New Trip Save This trip cannot be edited because it is either under review, app…" at bounding box center [1256, 417] width 502 height 778
click at [1065, 394] on icon at bounding box center [1063, 395] width 11 height 11
click at [1101, 461] on div "17" at bounding box center [1100, 465] width 14 height 13
click at [1466, 40] on button "Save" at bounding box center [1480, 45] width 31 height 19
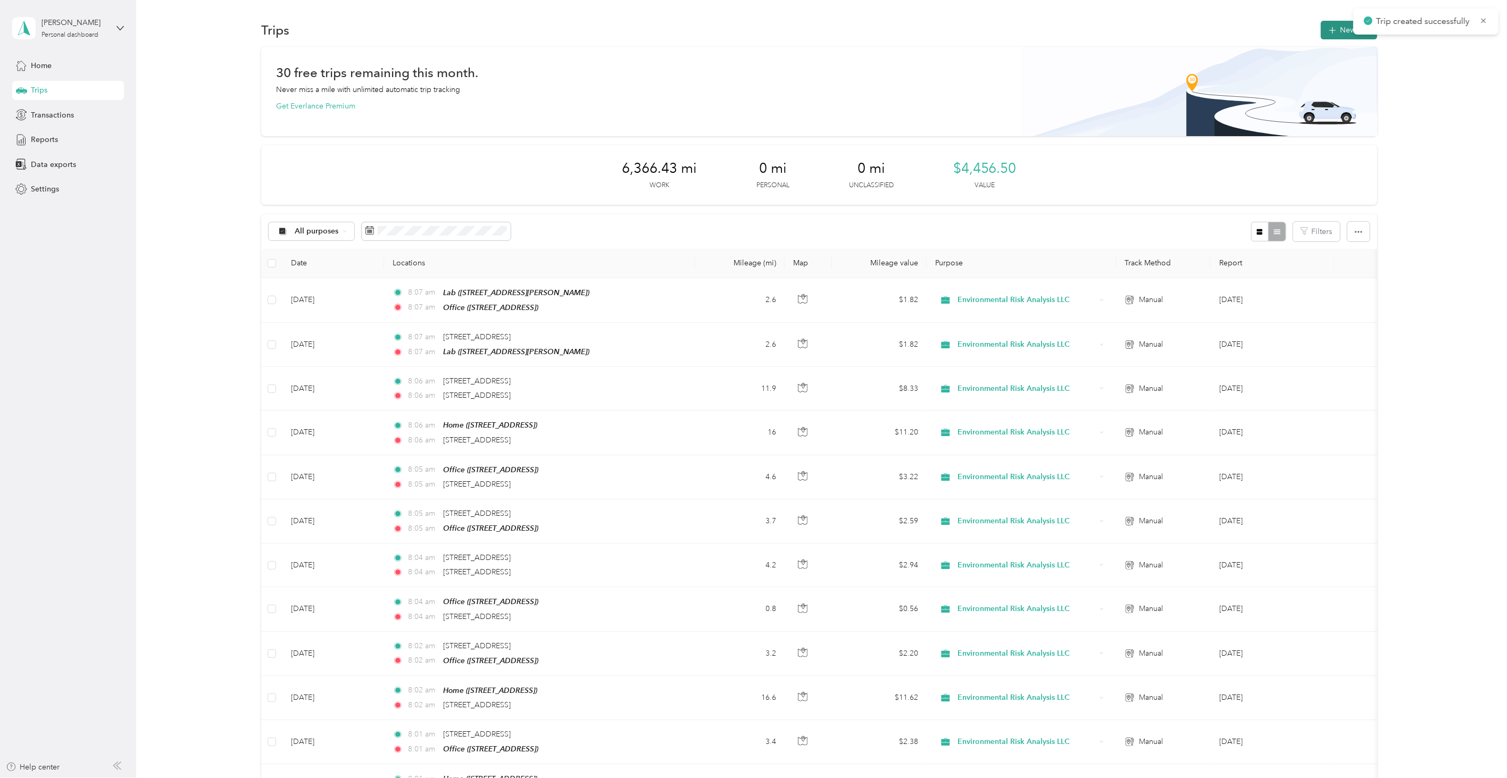
click at [1330, 27] on icon "button" at bounding box center [1333, 30] width 12 height 12
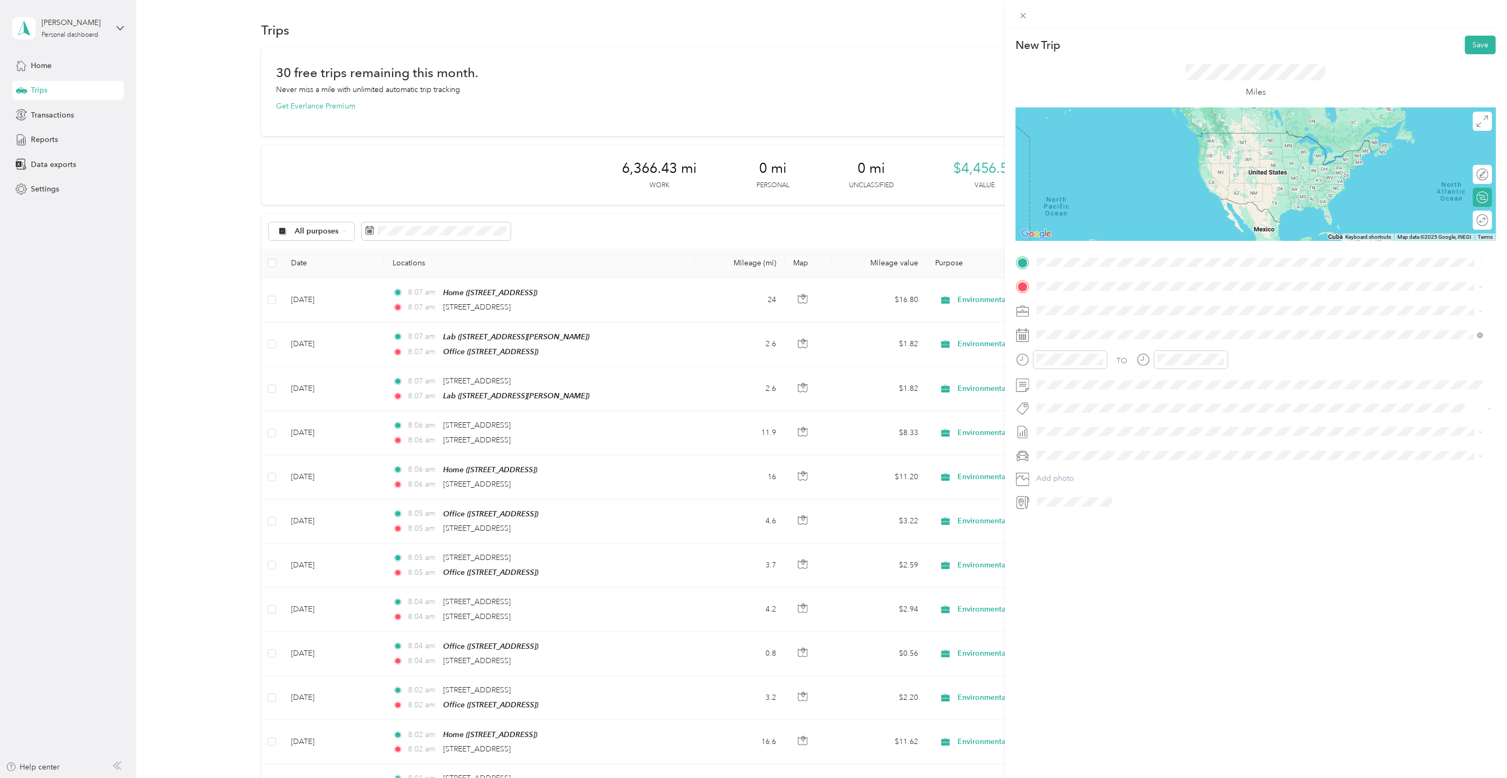
click at [1097, 283] on li "From search results" at bounding box center [1260, 281] width 454 height 19
click at [1087, 306] on span "[STREET_ADDRESS][US_STATE]" at bounding box center [1110, 301] width 106 height 10
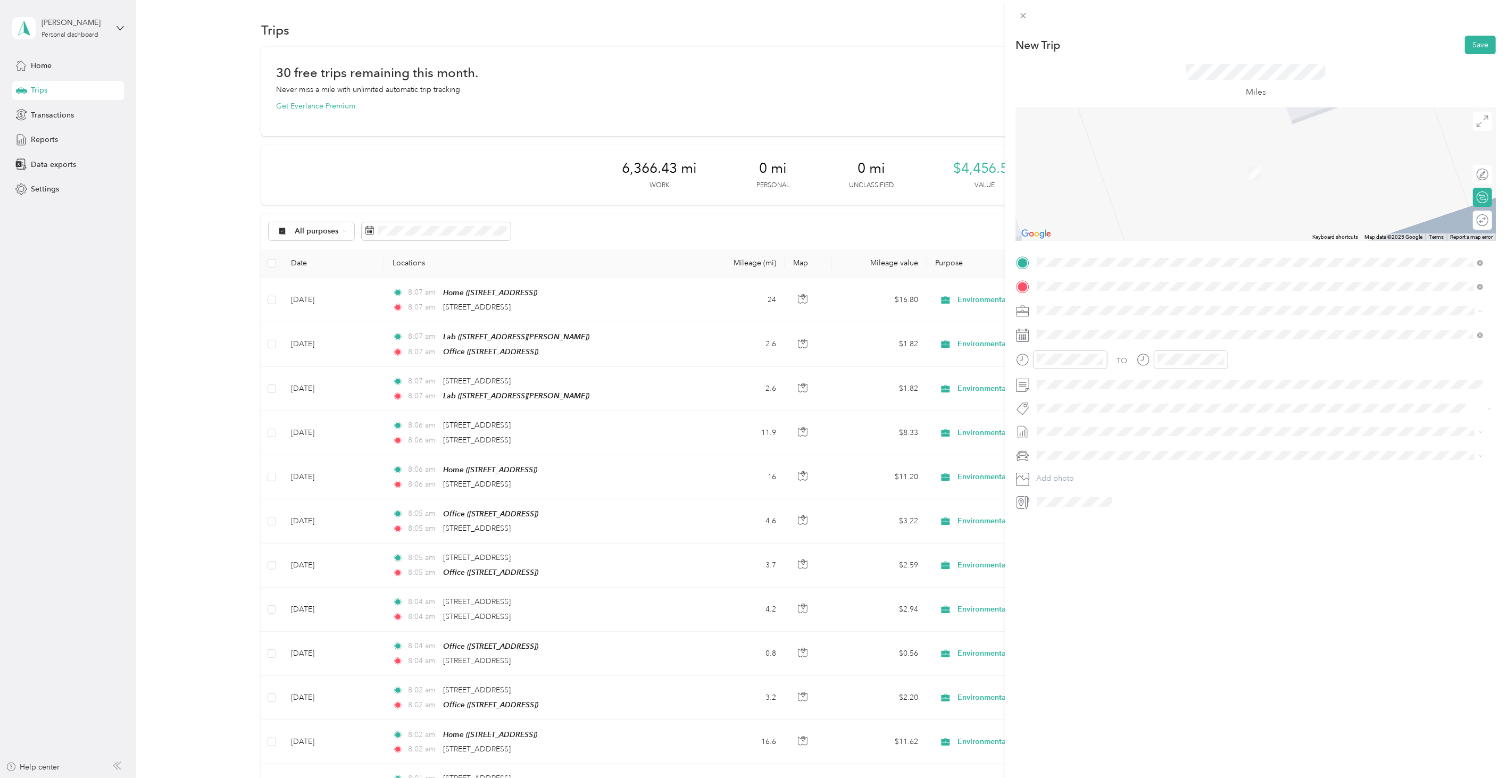
click at [1090, 321] on span "[STREET_ADDRESS][US_STATE]" at bounding box center [1110, 325] width 106 height 10
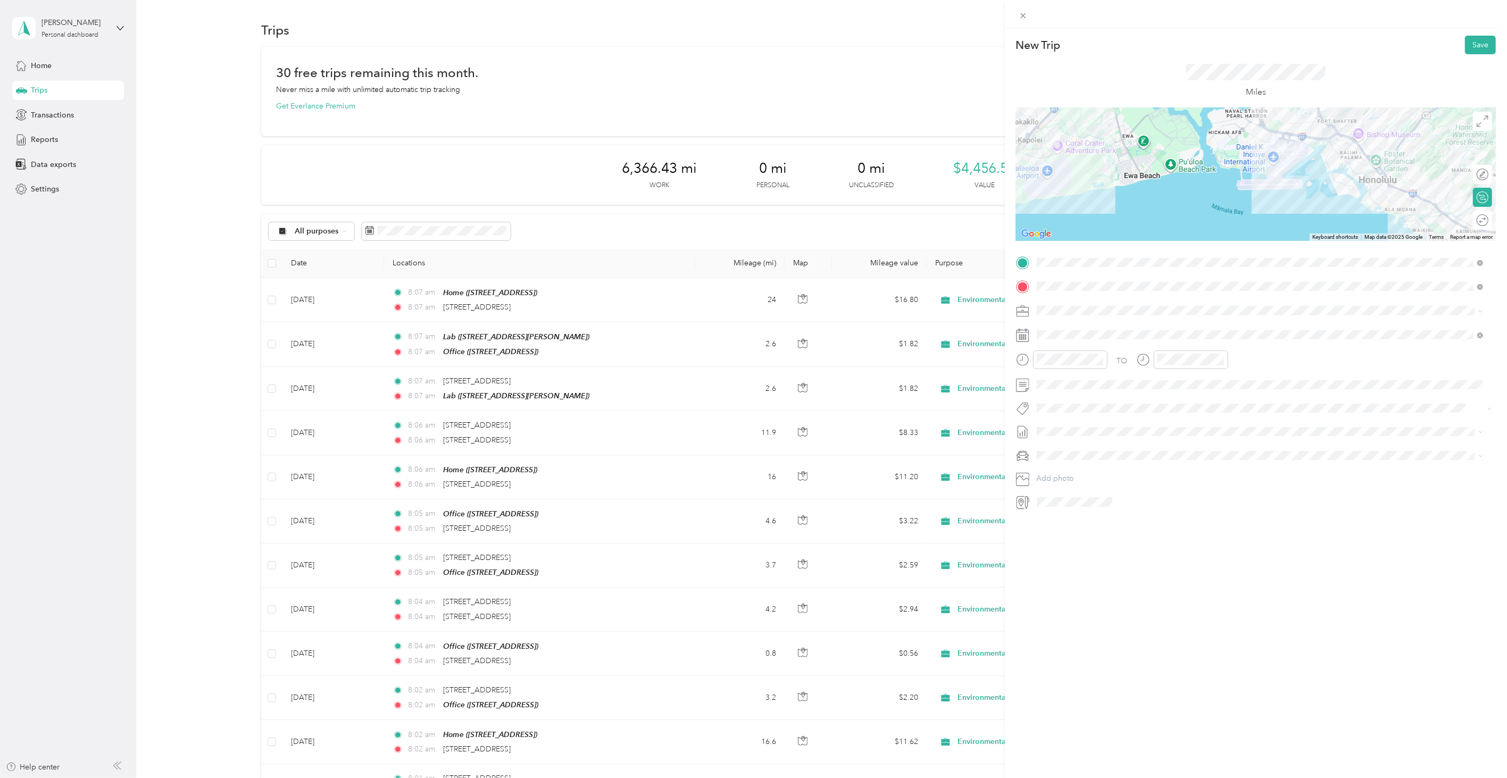
drag, startPoint x: 1122, startPoint y: 603, endPoint x: 1089, endPoint y: 529, distance: 81.5
click at [1118, 603] on div "New Trip Save This trip cannot be edited because it is either under review, app…" at bounding box center [1256, 417] width 502 height 778
click at [1055, 339] on span at bounding box center [1264, 335] width 463 height 16
click at [1060, 393] on icon at bounding box center [1063, 395] width 11 height 11
click at [1058, 394] on icon at bounding box center [1063, 395] width 11 height 11
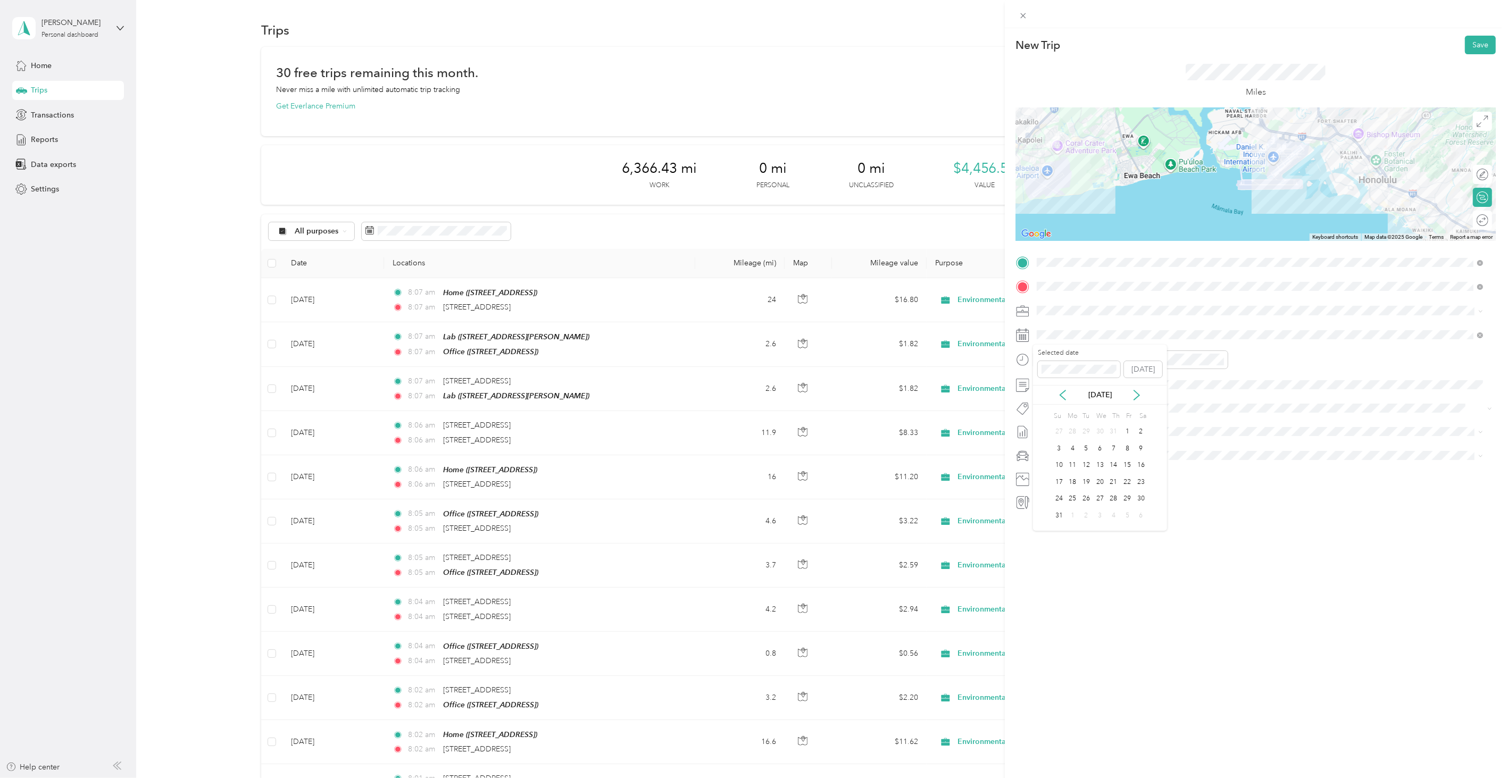
click at [1131, 402] on div "[DATE]" at bounding box center [1100, 395] width 134 height 20
click at [1134, 401] on div "[DATE]" at bounding box center [1100, 394] width 134 height 11
click at [1247, 482] on button "Add photo" at bounding box center [1264, 478] width 463 height 15
click at [1102, 281] on span at bounding box center [1264, 286] width 463 height 16
click at [1107, 353] on li "Office [STREET_ADDRESS]" at bounding box center [1260, 369] width 454 height 34
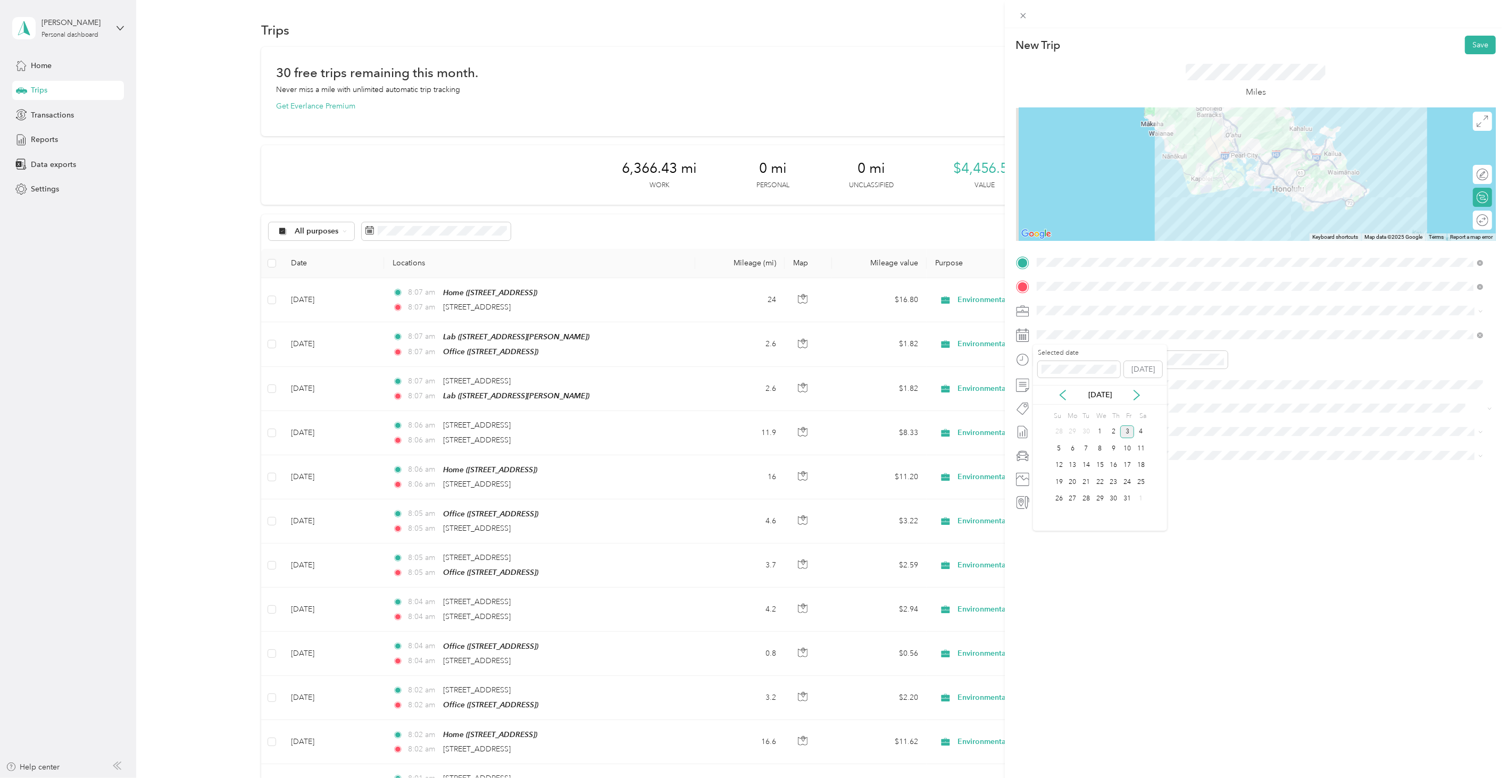
click at [1062, 401] on div "[DATE]" at bounding box center [1100, 395] width 134 height 20
click at [1062, 401] on div "[DATE]" at bounding box center [1100, 394] width 134 height 11
click at [1062, 399] on icon at bounding box center [1063, 395] width 11 height 11
click at [1092, 470] on div "16" at bounding box center [1087, 465] width 14 height 13
click at [1101, 465] on div "17" at bounding box center [1100, 465] width 14 height 13
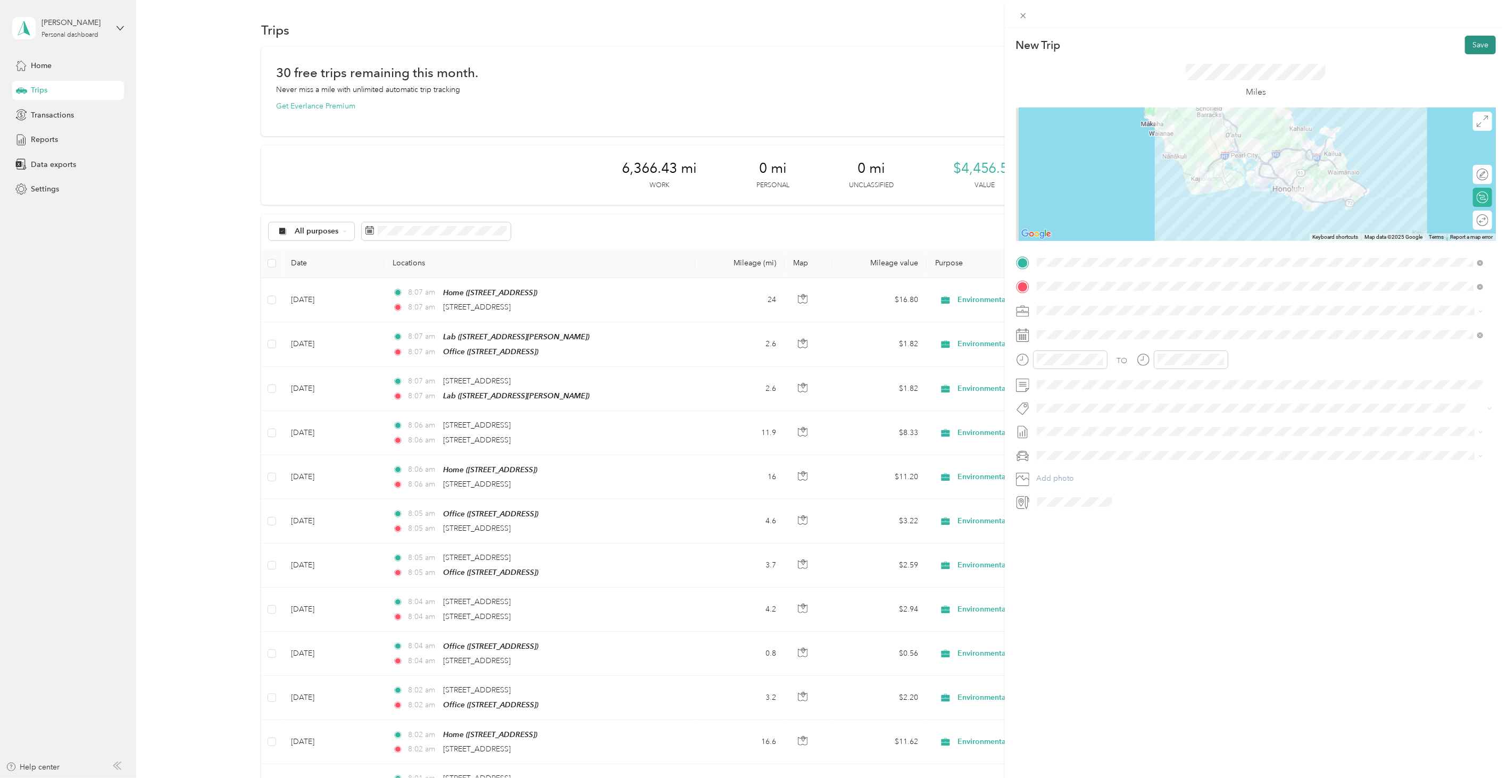
click at [1465, 52] on button "Save" at bounding box center [1480, 45] width 31 height 19
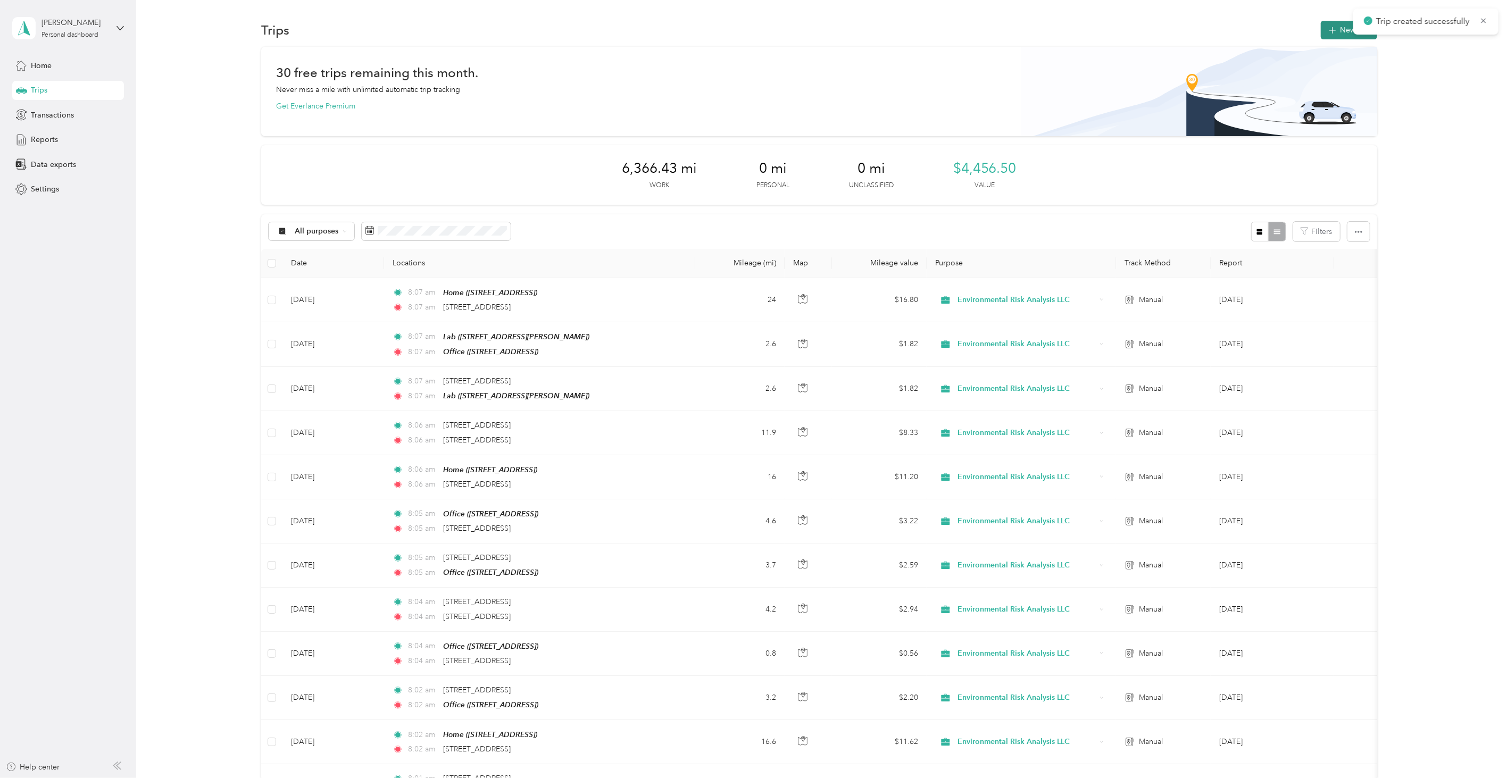
click at [1321, 37] on button "New trip" at bounding box center [1349, 30] width 56 height 19
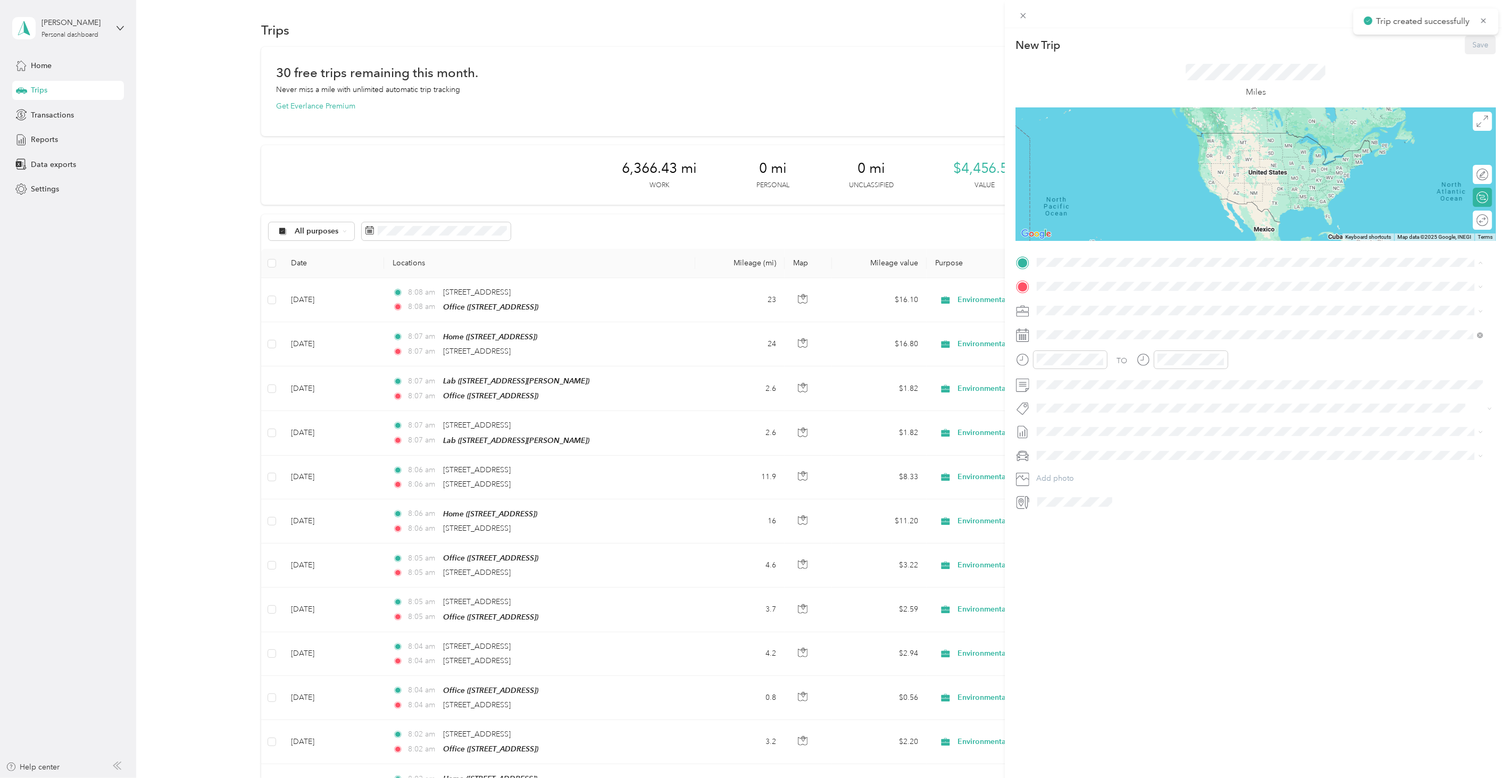
click at [1092, 337] on div "Office" at bounding box center [1091, 339] width 68 height 10
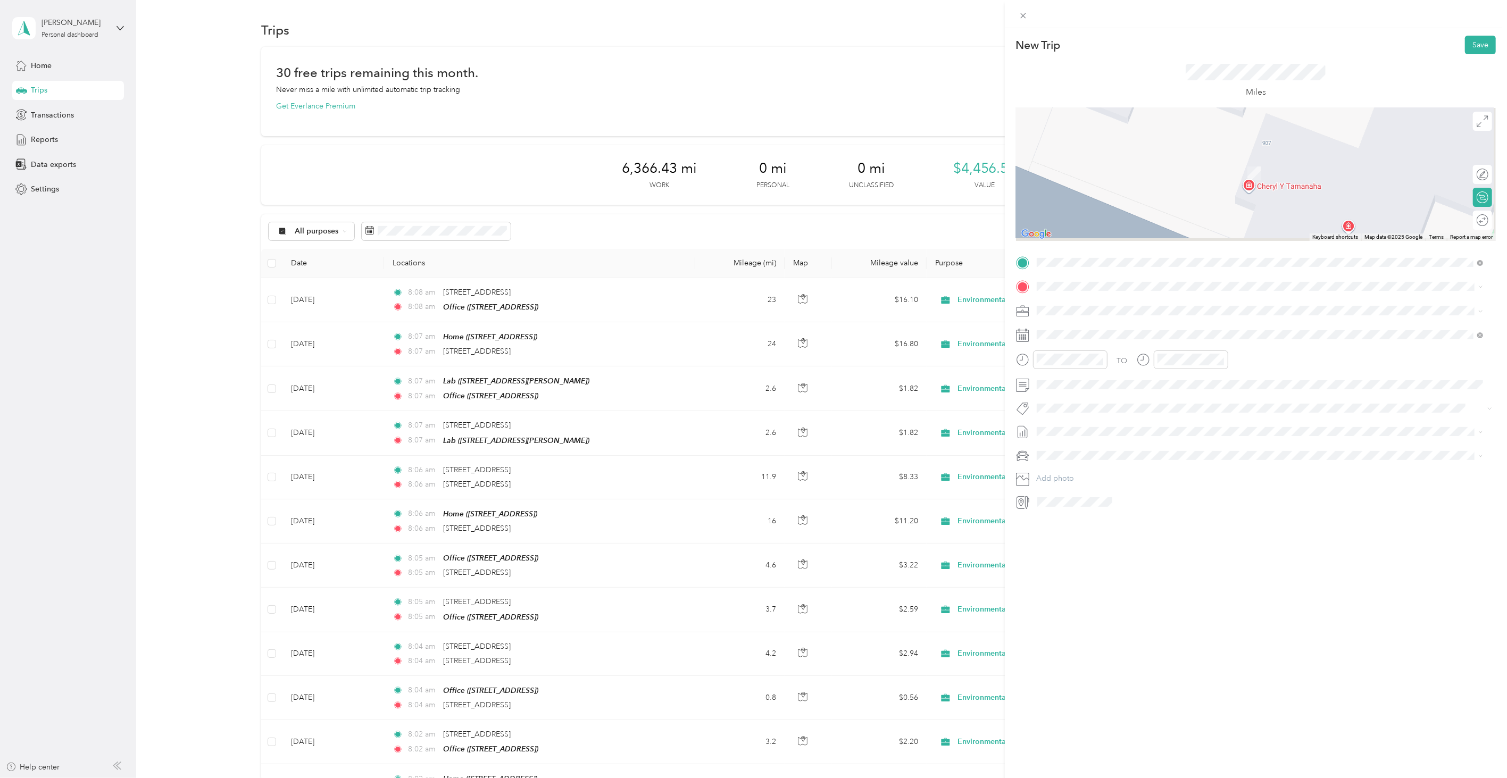
click at [1074, 294] on span at bounding box center [1264, 286] width 463 height 16
click at [1075, 325] on span "[STREET_ADDRESS][US_STATE]" at bounding box center [1110, 321] width 106 height 10
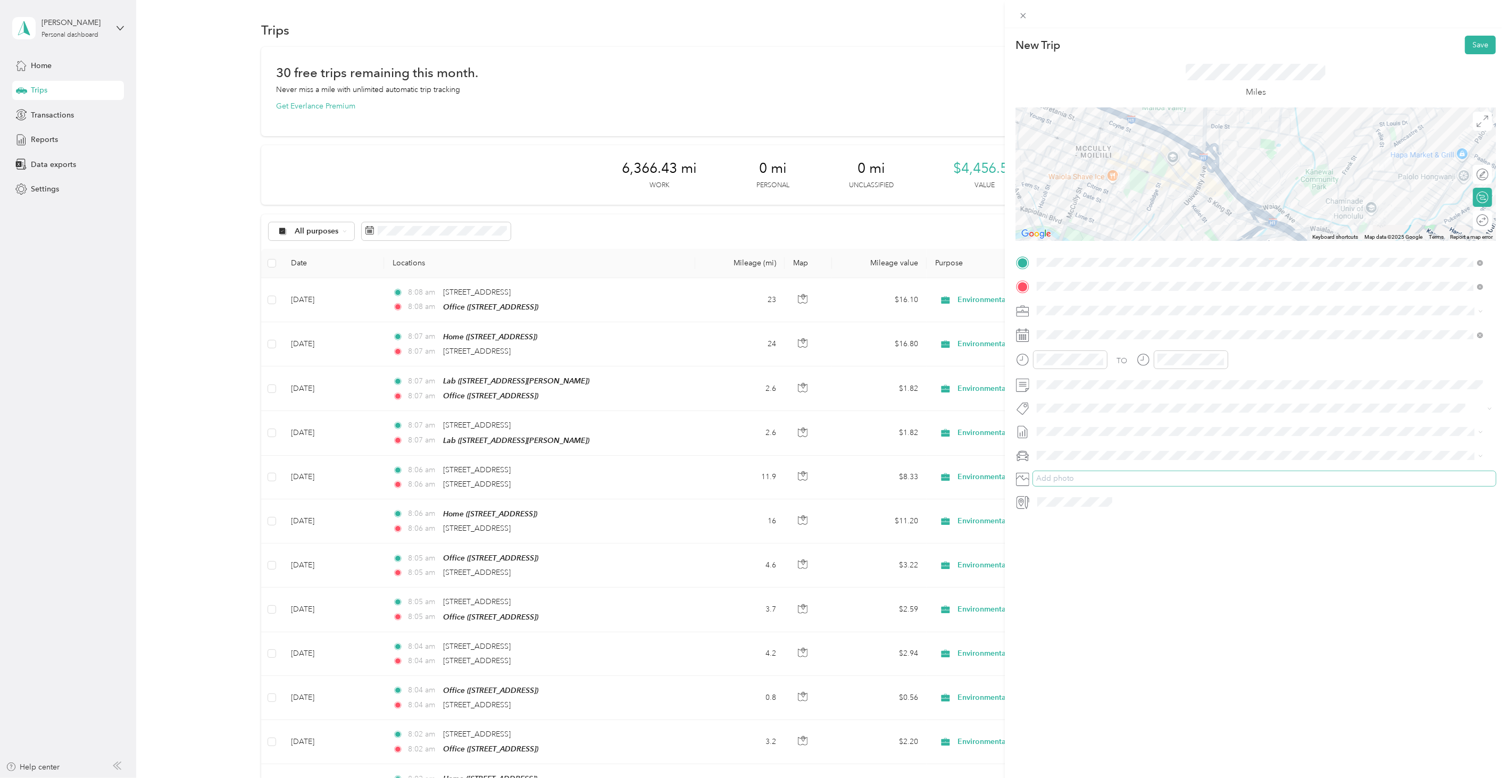
drag, startPoint x: 1142, startPoint y: 568, endPoint x: 1119, endPoint y: 473, distance: 98.6
click at [1139, 566] on div "New Trip Save This trip cannot be edited because it is either under review, app…" at bounding box center [1256, 417] width 502 height 778
click at [1060, 336] on span at bounding box center [1264, 335] width 463 height 16
click at [1058, 328] on span at bounding box center [1264, 335] width 463 height 16
click at [1060, 396] on icon at bounding box center [1063, 395] width 11 height 11
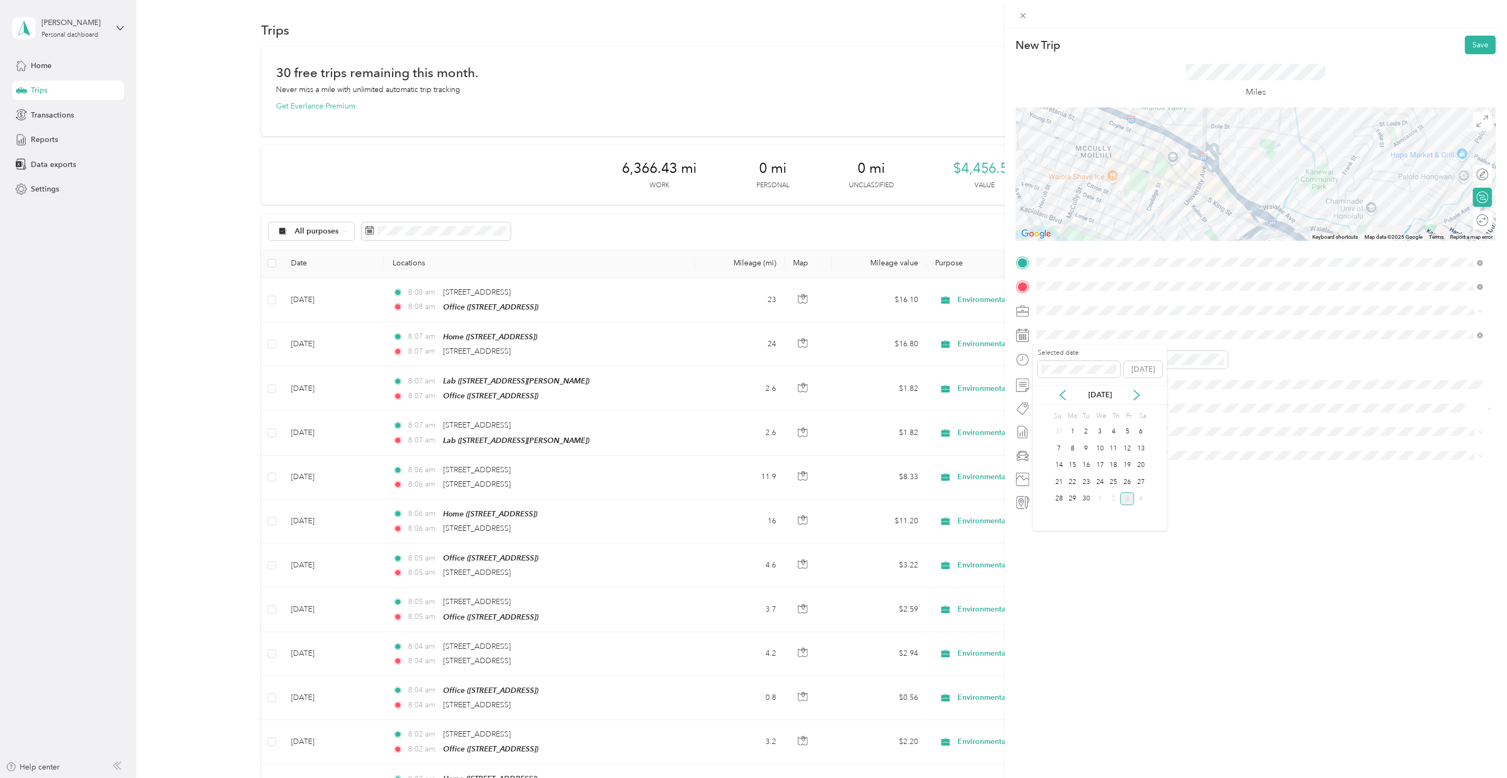
drag, startPoint x: 1098, startPoint y: 467, endPoint x: 1106, endPoint y: 454, distance: 14.8
click at [1099, 467] on div "17" at bounding box center [1100, 465] width 14 height 13
click at [1473, 45] on button "Save" at bounding box center [1480, 45] width 31 height 19
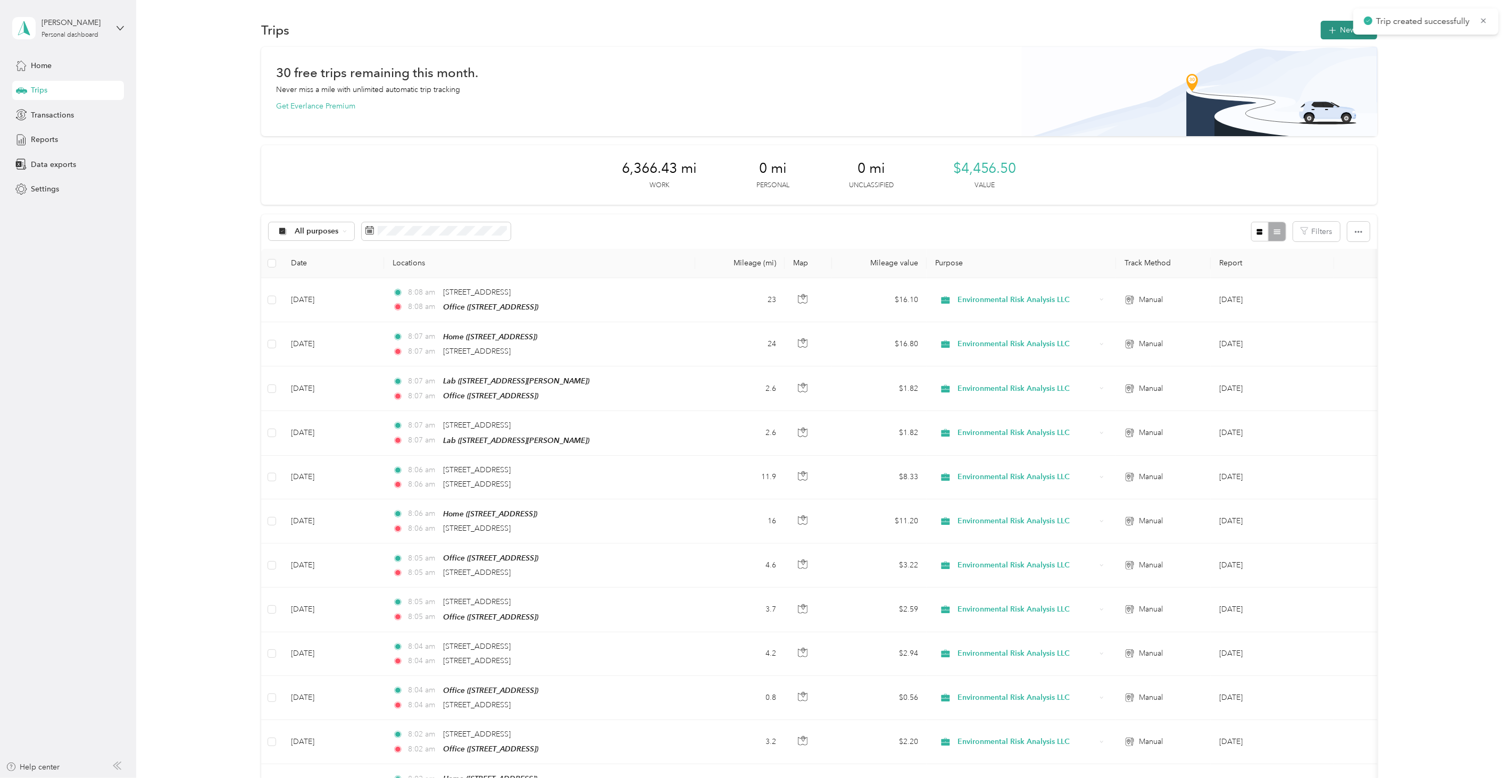
click at [1329, 31] on icon "button" at bounding box center [1333, 30] width 12 height 12
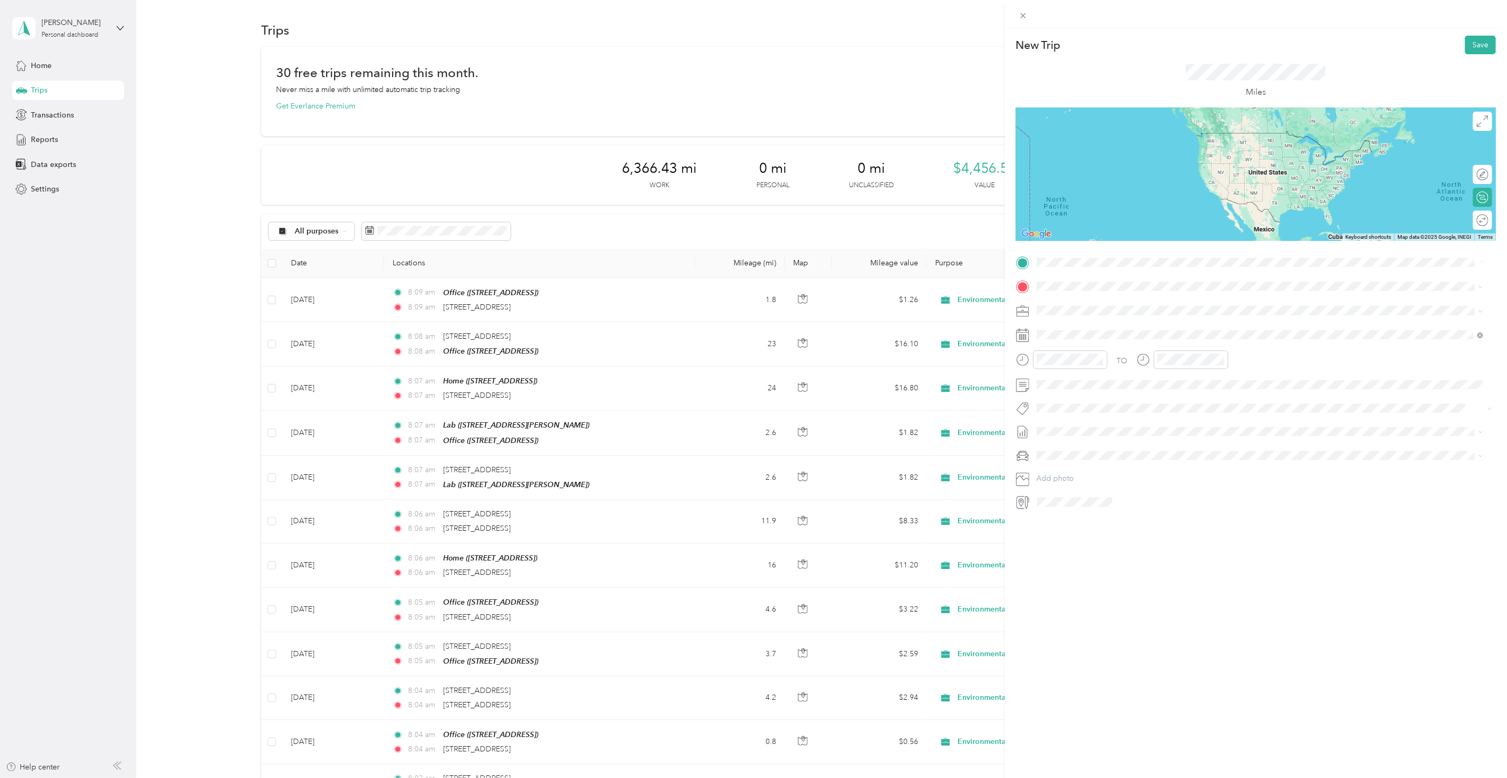
click at [1110, 302] on span "[STREET_ADDRESS][US_STATE]" at bounding box center [1110, 301] width 106 height 10
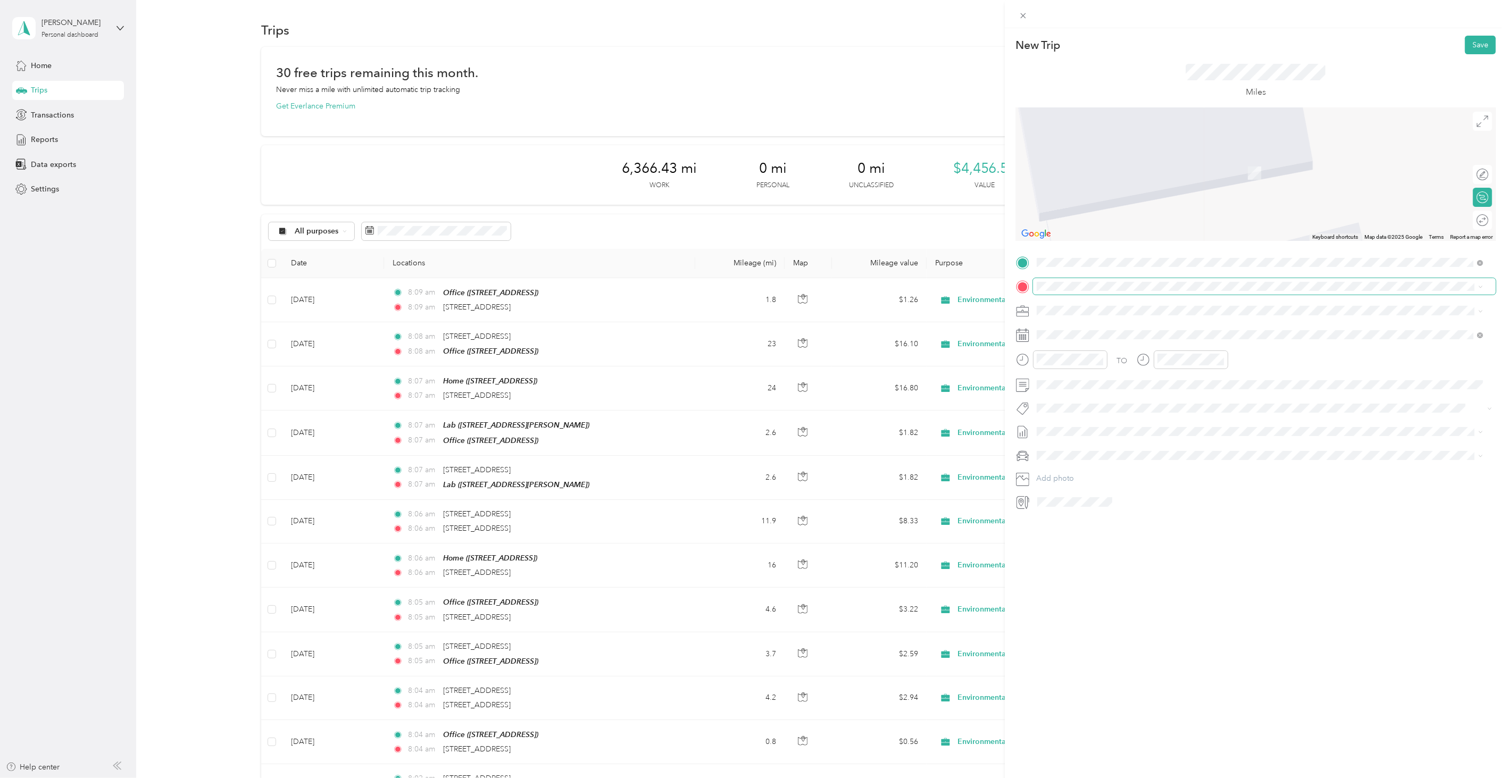
click at [1155, 294] on span at bounding box center [1264, 286] width 463 height 16
click at [1151, 292] on span at bounding box center [1264, 286] width 463 height 16
click at [1147, 291] on span at bounding box center [1264, 286] width 463 height 16
click at [1106, 391] on div "Lab" at bounding box center [1120, 396] width 127 height 10
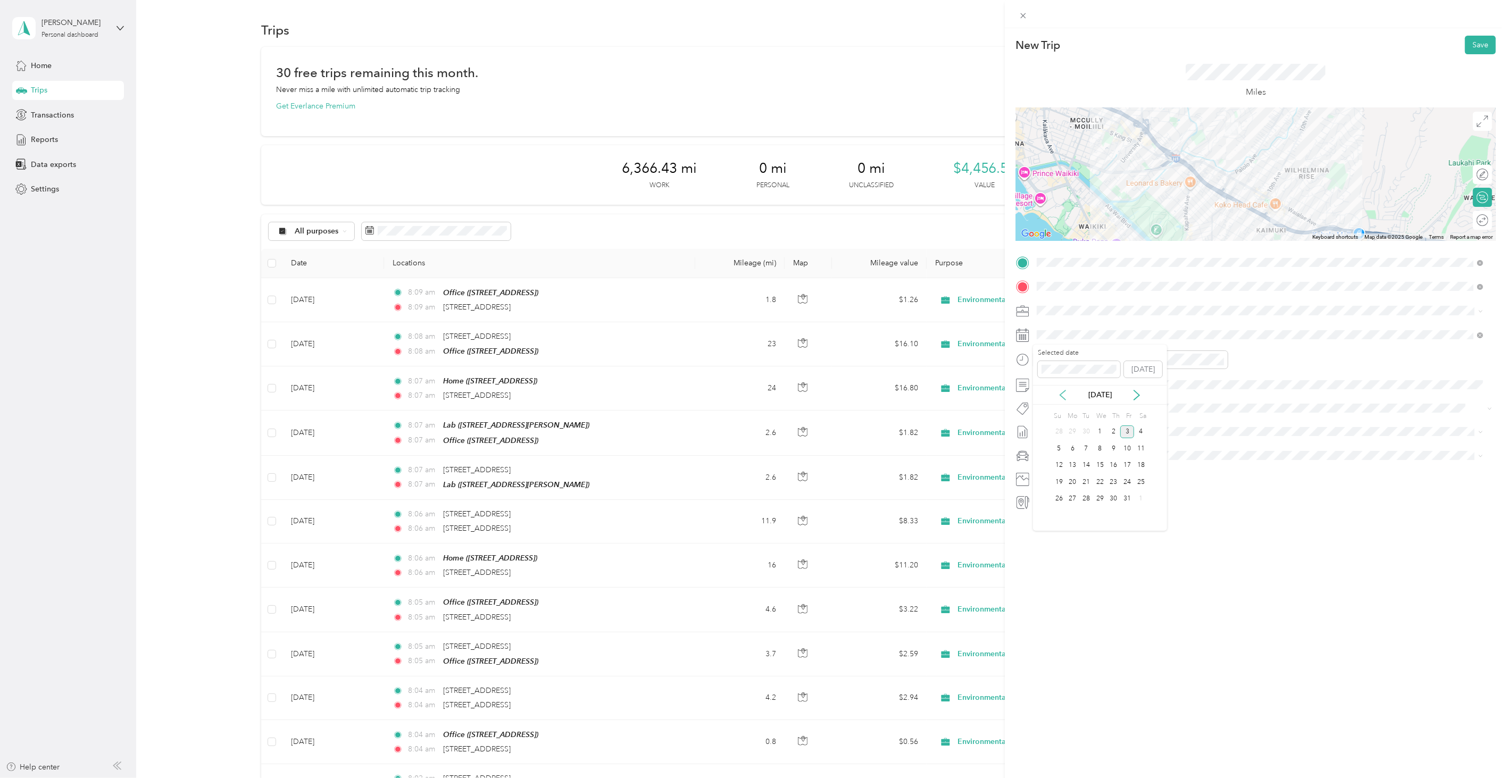
click at [1058, 396] on icon at bounding box center [1063, 395] width 11 height 11
drag, startPoint x: 1101, startPoint y: 469, endPoint x: 1132, endPoint y: 384, distance: 90.4
click at [1100, 469] on div "17" at bounding box center [1100, 465] width 14 height 13
click at [1485, 36] on button "Save" at bounding box center [1480, 45] width 31 height 19
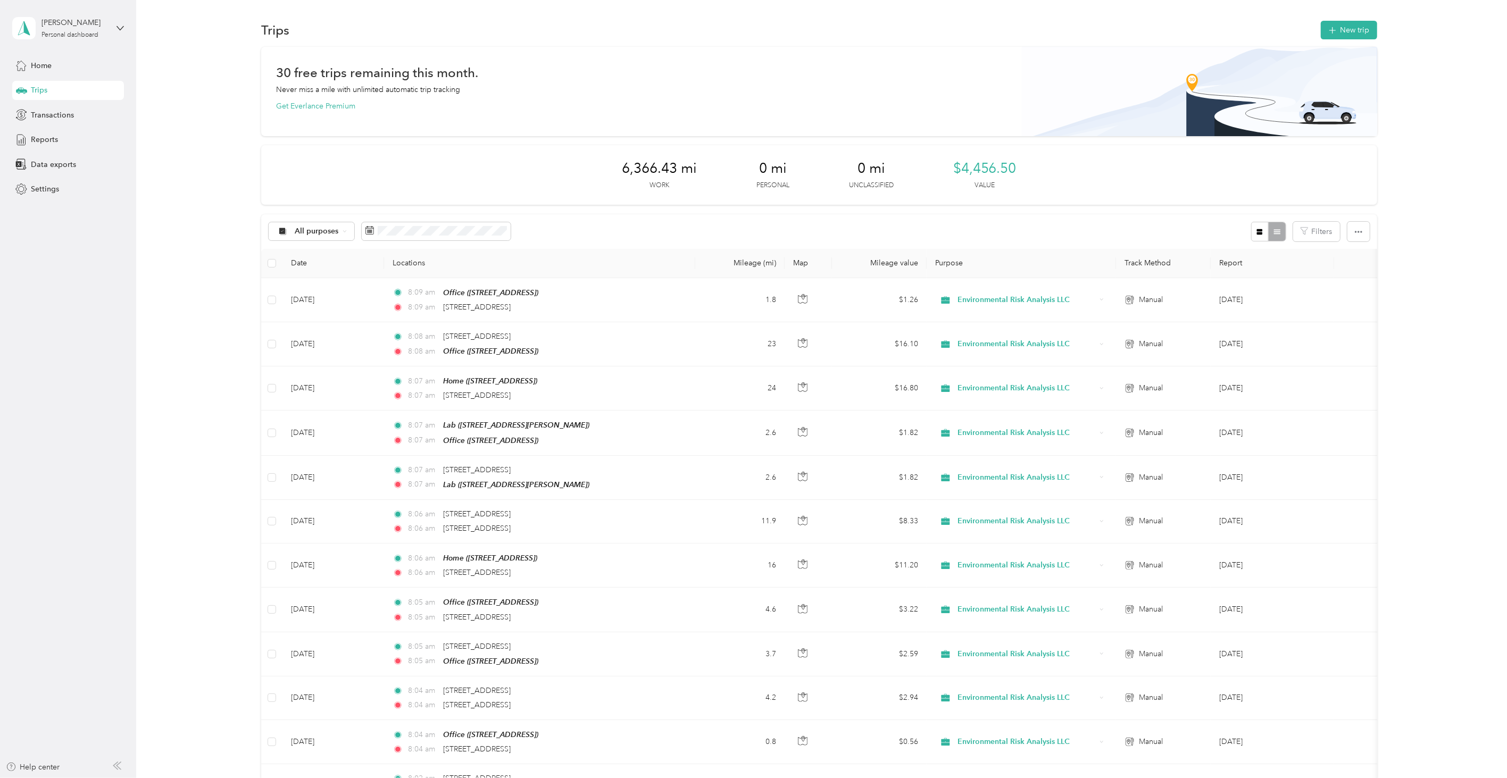
click at [1479, 41] on div "New Trip Save" at bounding box center [1256, 45] width 480 height 19
click at [1331, 26] on icon "button" at bounding box center [1333, 30] width 12 height 12
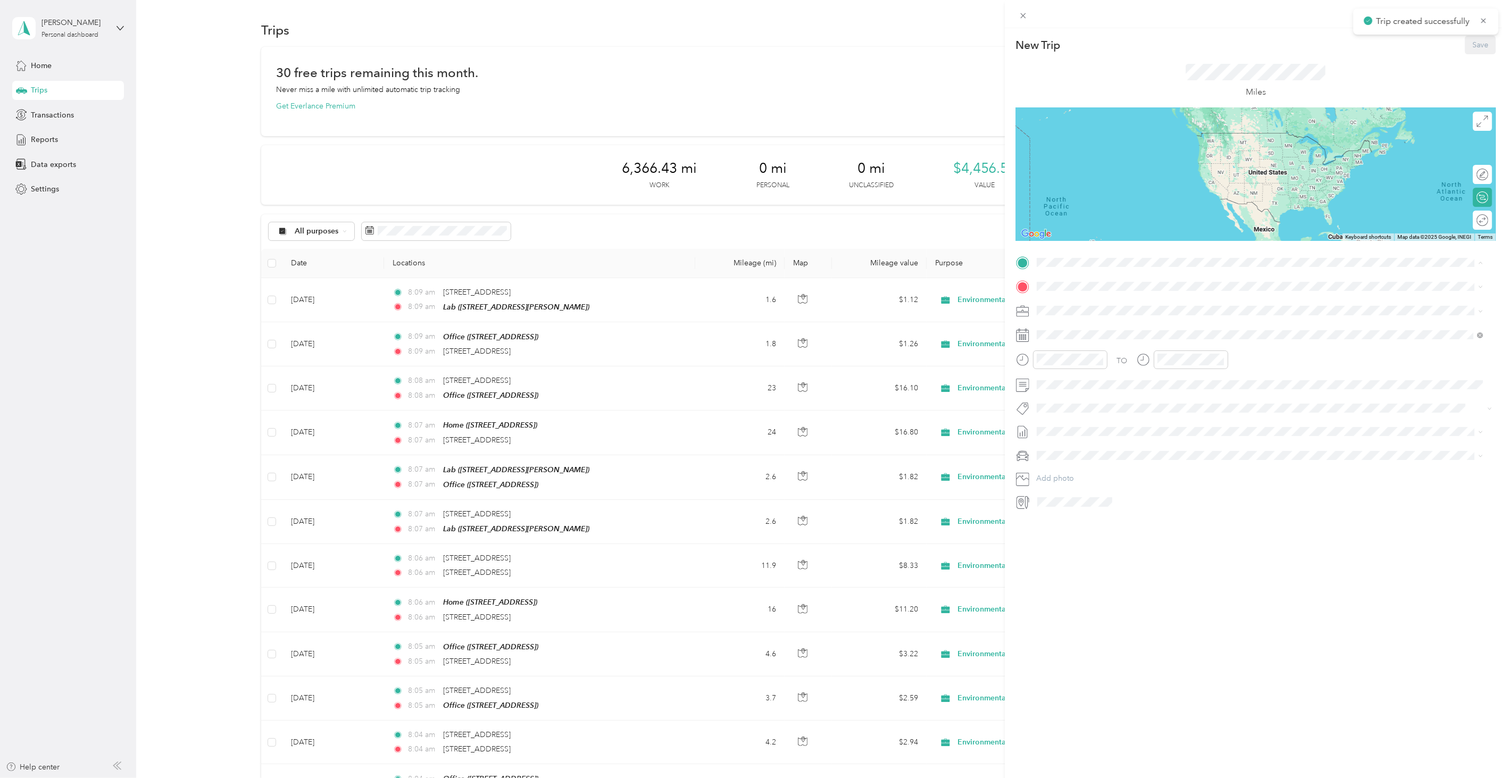
click at [1097, 359] on ol "From your Favorite places Home [STREET_ADDRESS] Office [STREET_ADDRESS] Lab [ST…" at bounding box center [1260, 333] width 454 height 123
click at [1074, 265] on div "TO Add photo" at bounding box center [1256, 382] width 480 height 256
click at [1081, 363] on li "Lab [STREET_ADDRESS][PERSON_NAME]" at bounding box center [1260, 378] width 454 height 34
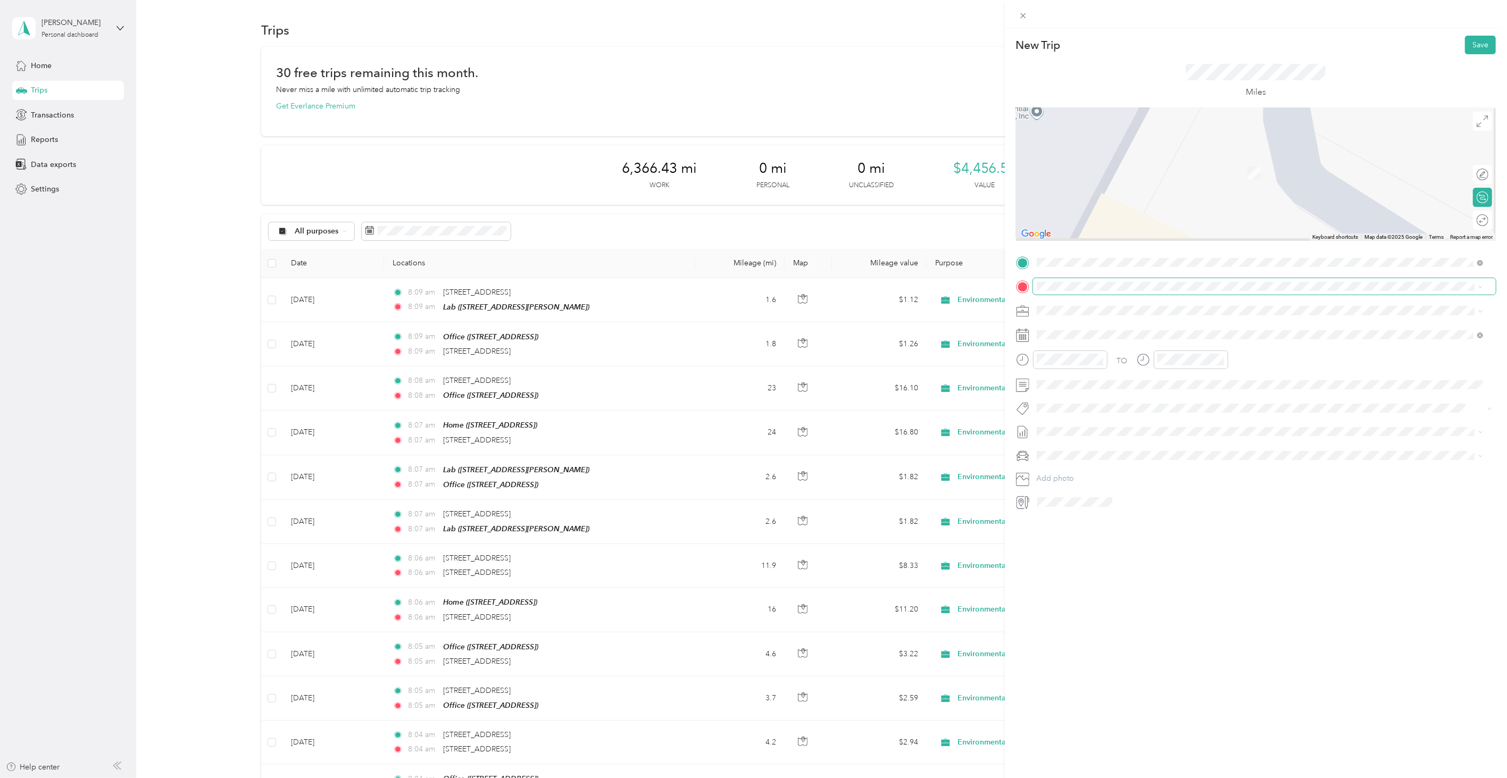
click at [1074, 279] on span at bounding box center [1264, 286] width 463 height 16
click at [1072, 293] on span at bounding box center [1264, 286] width 463 height 16
click at [1077, 362] on strong "Office" at bounding box center [1068, 363] width 22 height 10
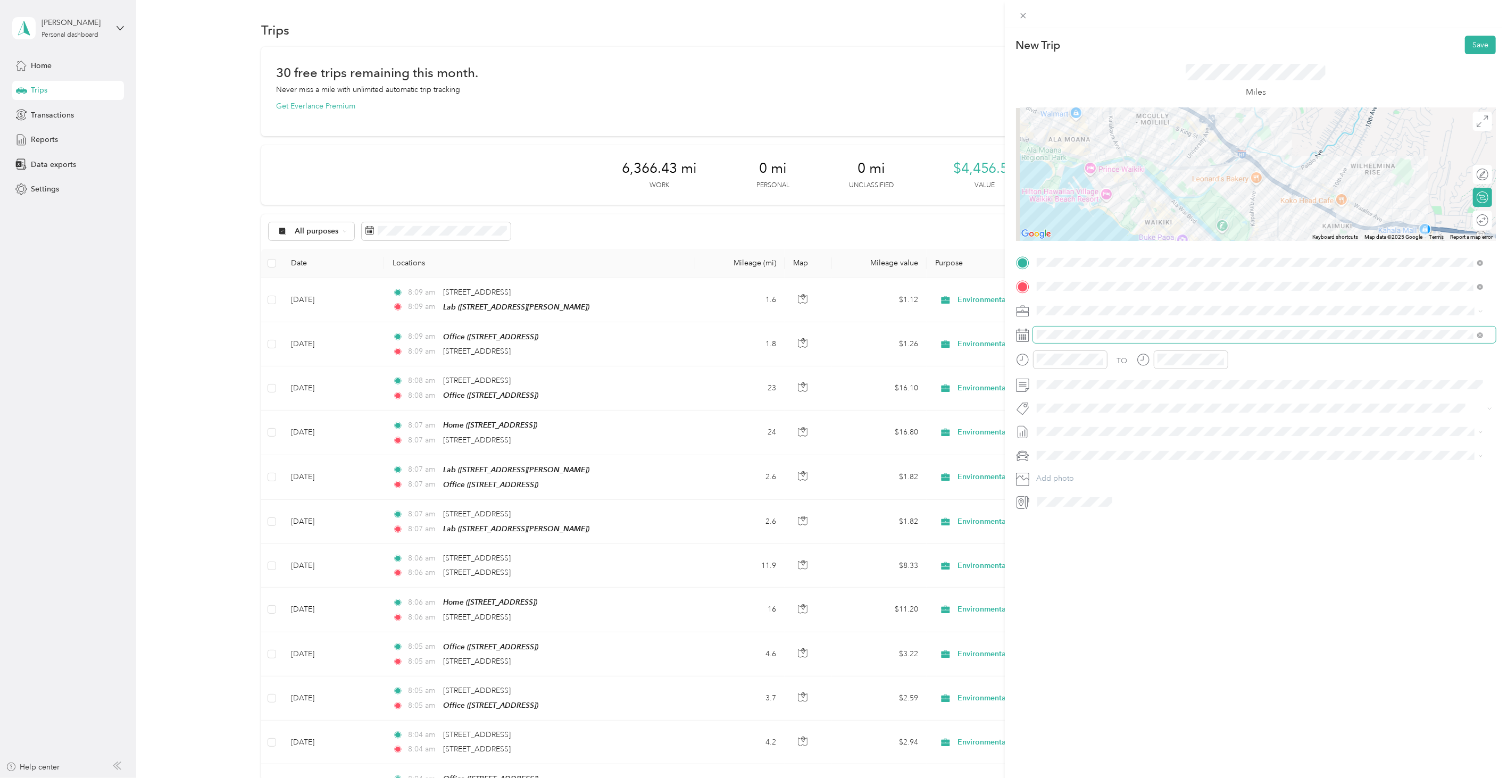
click at [1058, 329] on span at bounding box center [1264, 335] width 463 height 16
drag, startPoint x: 1067, startPoint y: 402, endPoint x: 1063, endPoint y: 393, distance: 9.8
click at [1066, 401] on div "[DATE]" at bounding box center [1100, 395] width 134 height 20
click at [1063, 392] on icon at bounding box center [1063, 395] width 11 height 11
click at [1106, 469] on div "17" at bounding box center [1100, 465] width 14 height 13
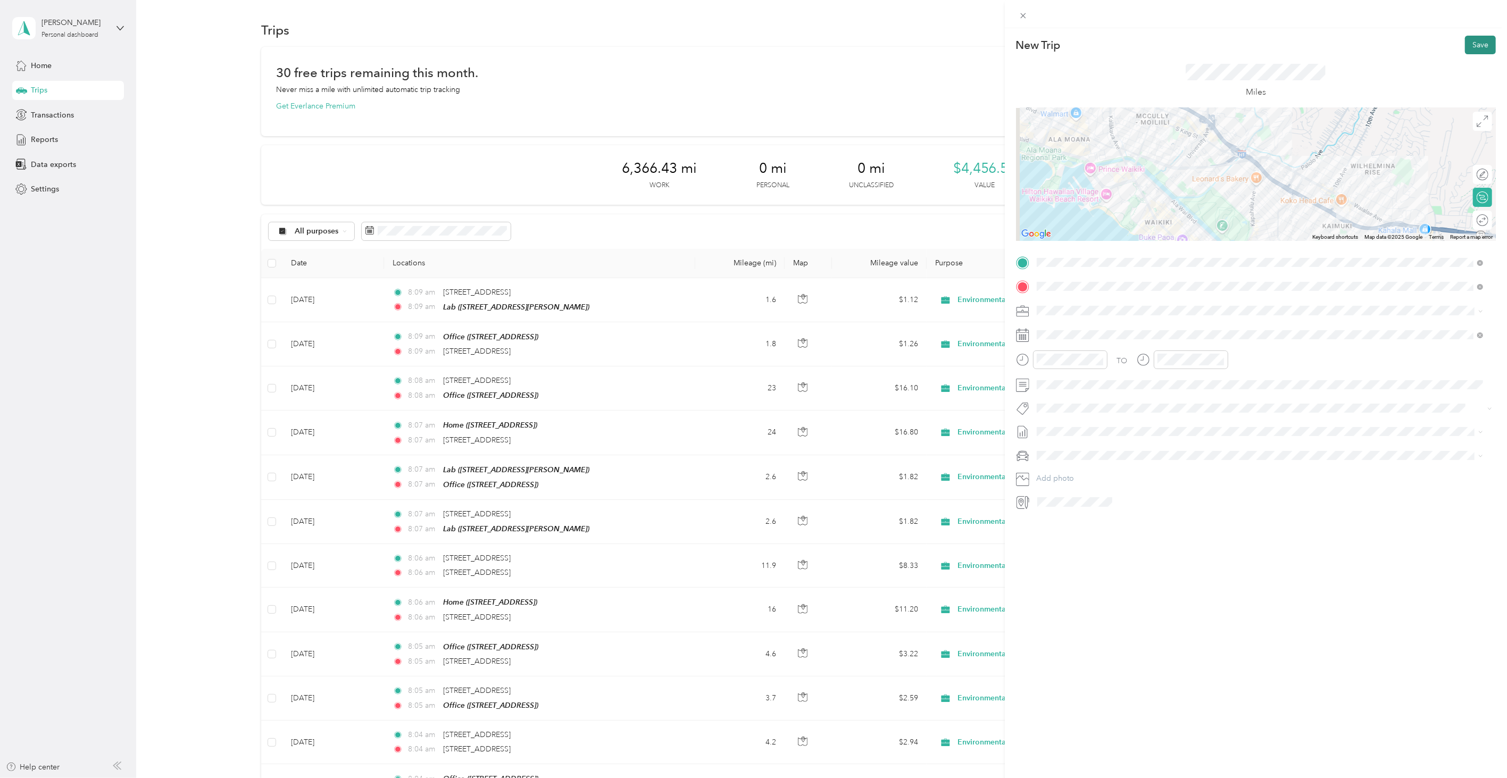
click at [1468, 42] on button "Save" at bounding box center [1480, 45] width 31 height 19
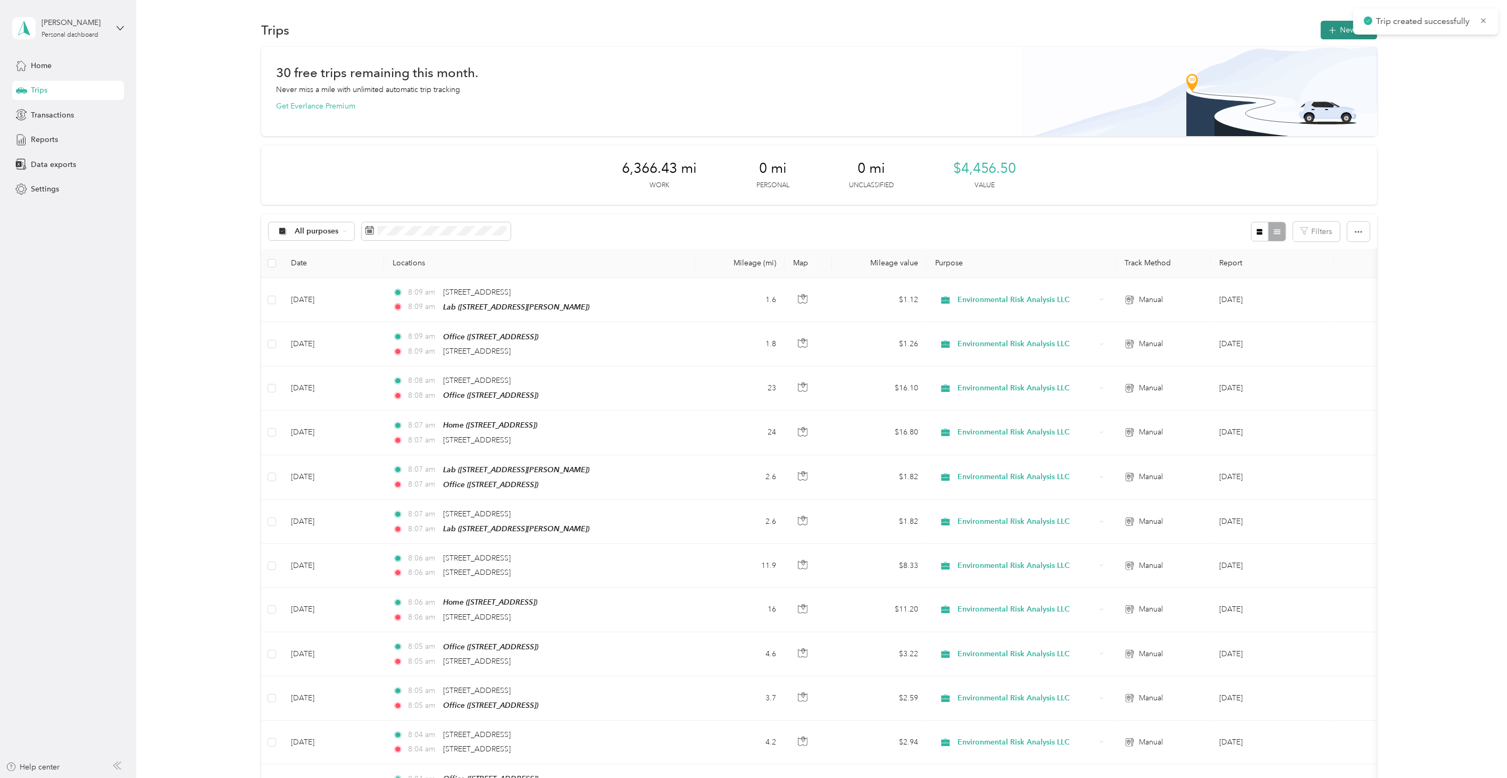
click at [1328, 29] on icon "button" at bounding box center [1333, 30] width 12 height 12
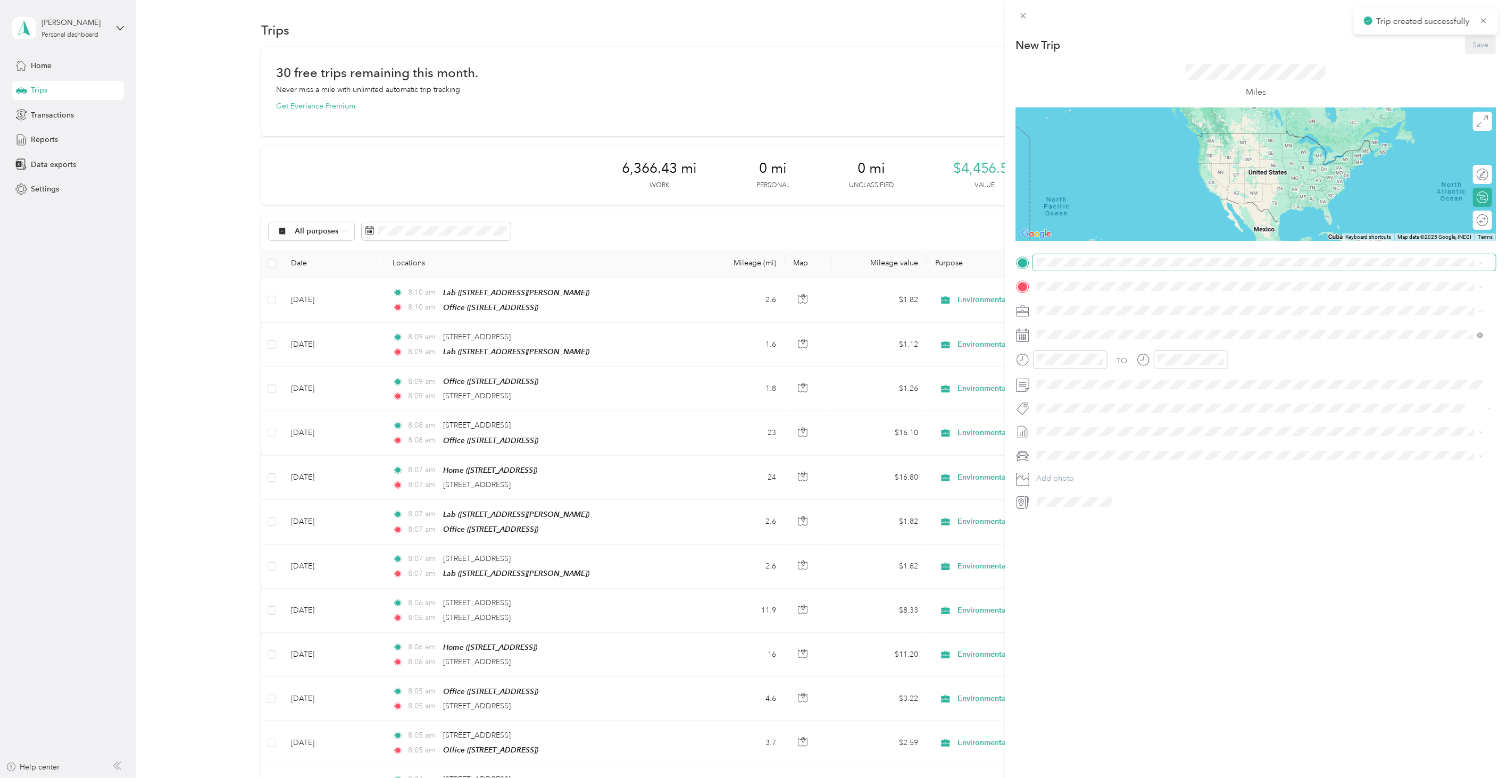
click at [1097, 267] on span at bounding box center [1264, 262] width 463 height 16
click at [1093, 314] on span "[STREET_ADDRESS]" at bounding box center [1091, 316] width 68 height 9
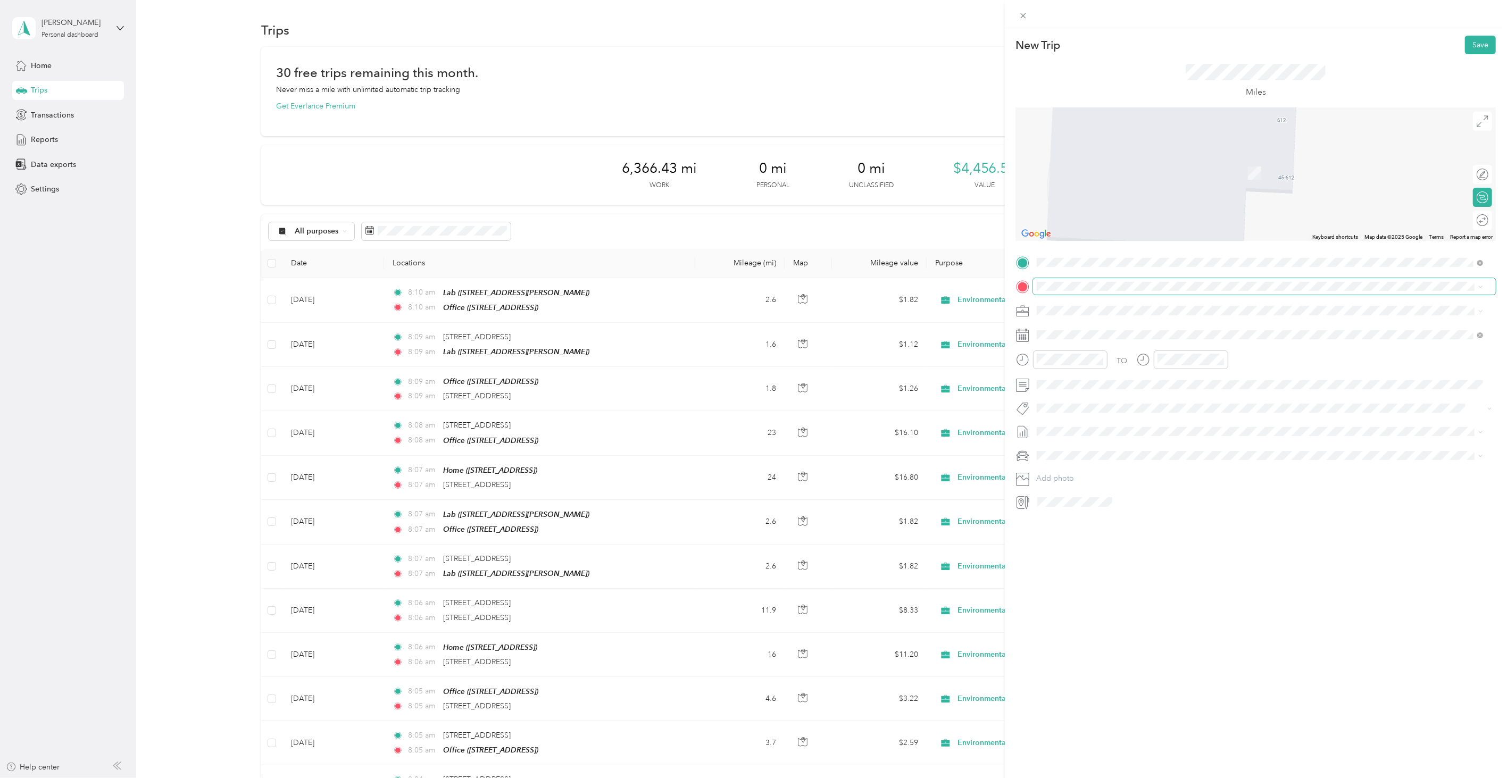
click at [1100, 280] on span at bounding box center [1264, 286] width 463 height 16
click at [1068, 300] on div "TO Add photo" at bounding box center [1256, 382] width 480 height 256
click at [1071, 295] on span at bounding box center [1264, 286] width 463 height 16
click at [1072, 292] on span at bounding box center [1264, 286] width 463 height 16
click at [1118, 329] on span "91-3641 [GEOGRAPHIC_DATA][US_STATE]" at bounding box center [1129, 325] width 145 height 10
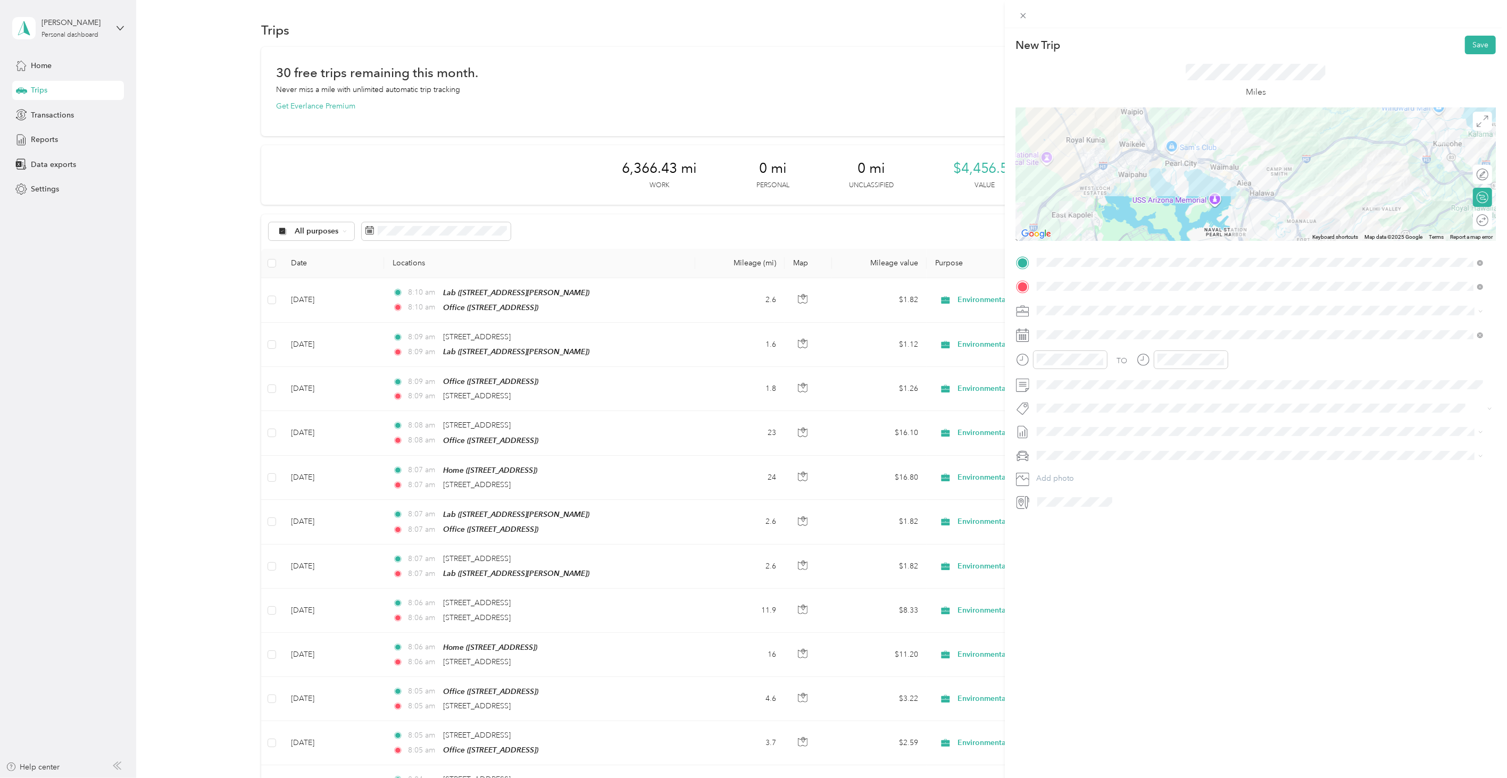
drag, startPoint x: 1176, startPoint y: 657, endPoint x: 1022, endPoint y: 400, distance: 300.0
click at [1173, 647] on div "New Trip Save This trip cannot be edited because it is either under review, app…" at bounding box center [1256, 417] width 502 height 778
click at [1059, 395] on icon at bounding box center [1063, 395] width 11 height 11
click at [1116, 465] on div "18" at bounding box center [1114, 465] width 14 height 13
click at [1465, 40] on button "Save" at bounding box center [1480, 45] width 31 height 19
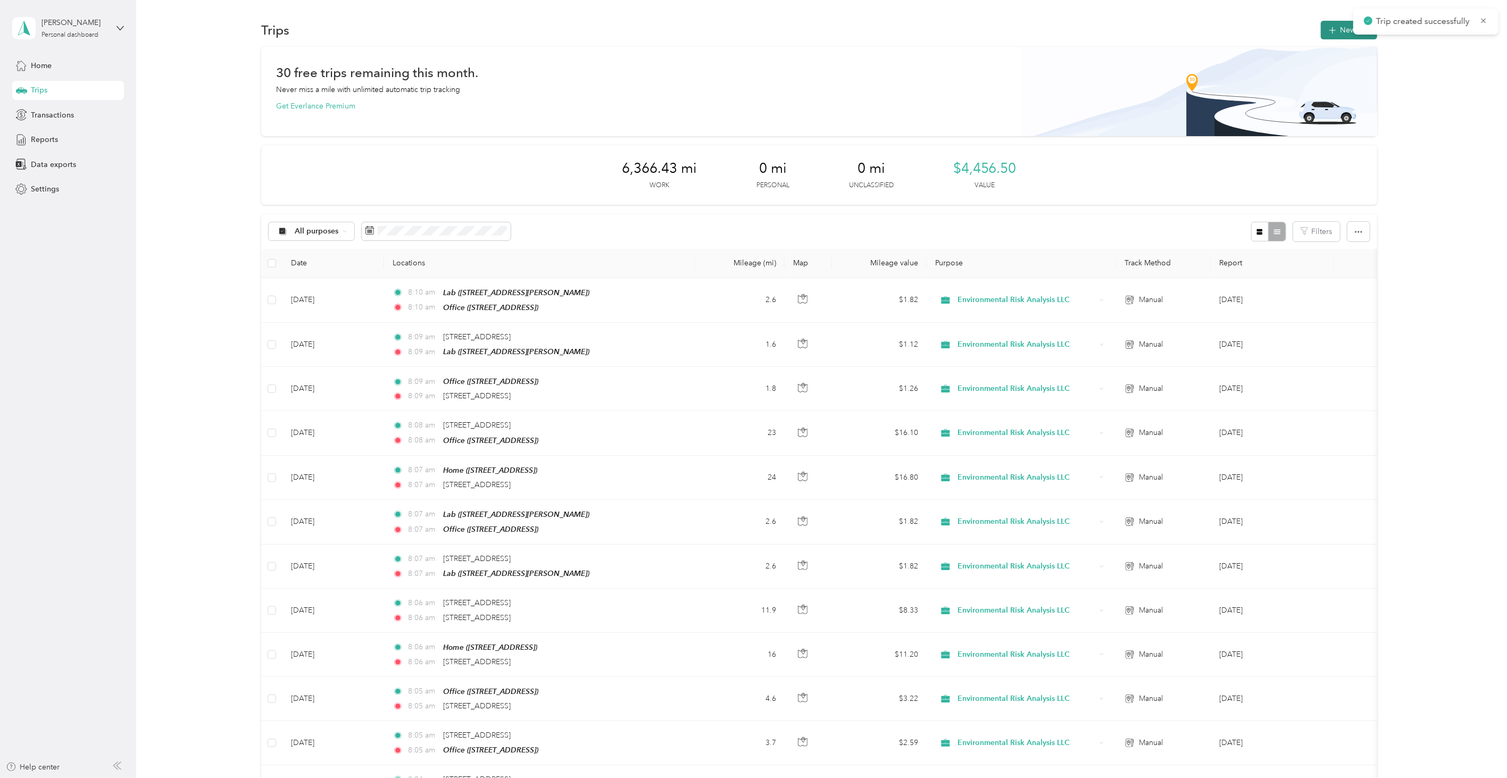
click at [1327, 37] on button "New trip" at bounding box center [1349, 30] width 56 height 19
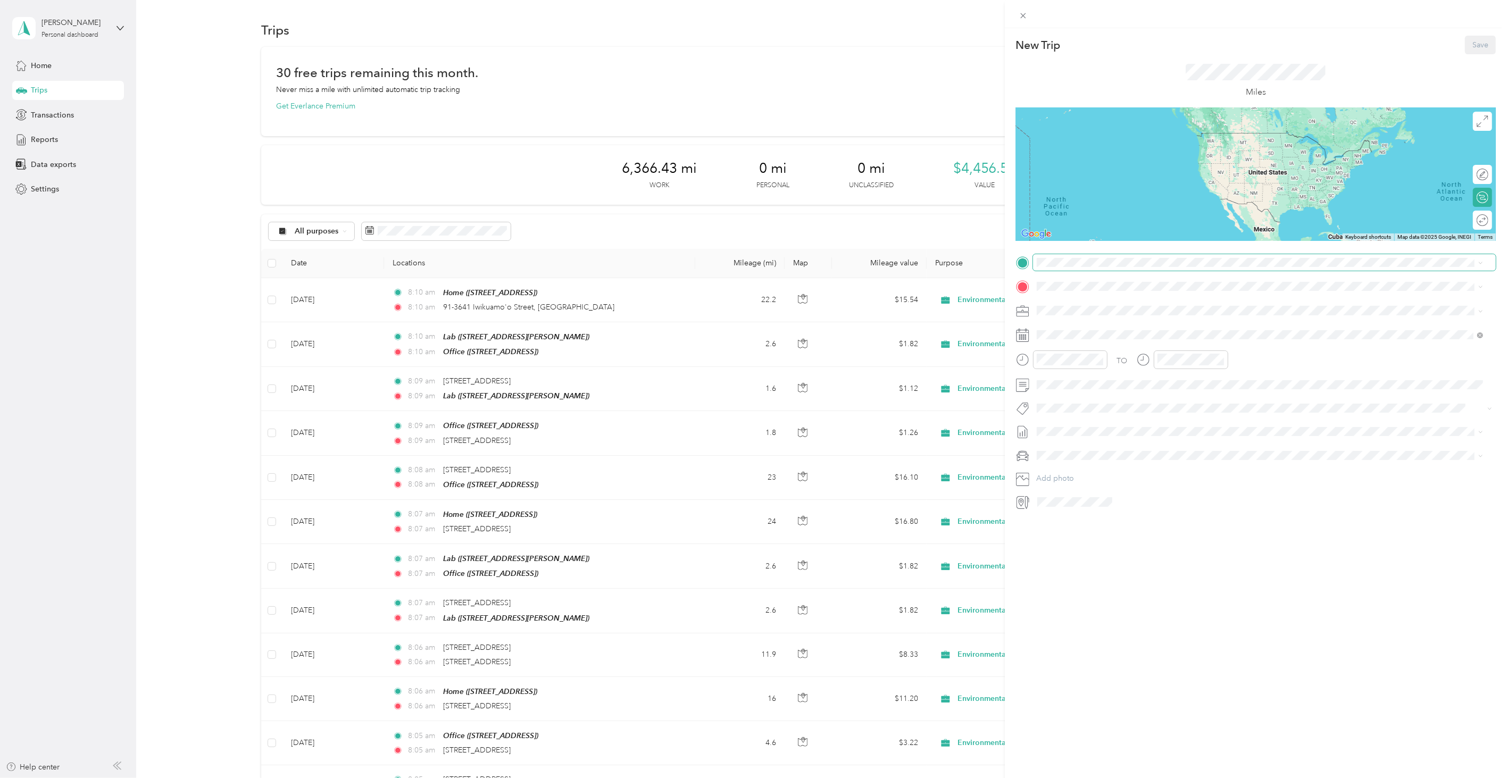
click at [1068, 269] on span at bounding box center [1264, 262] width 463 height 16
drag, startPoint x: 1089, startPoint y: 295, endPoint x: 1078, endPoint y: 294, distance: 11.3
click at [1089, 295] on span "91-3641 [GEOGRAPHIC_DATA][US_STATE]" at bounding box center [1129, 300] width 145 height 10
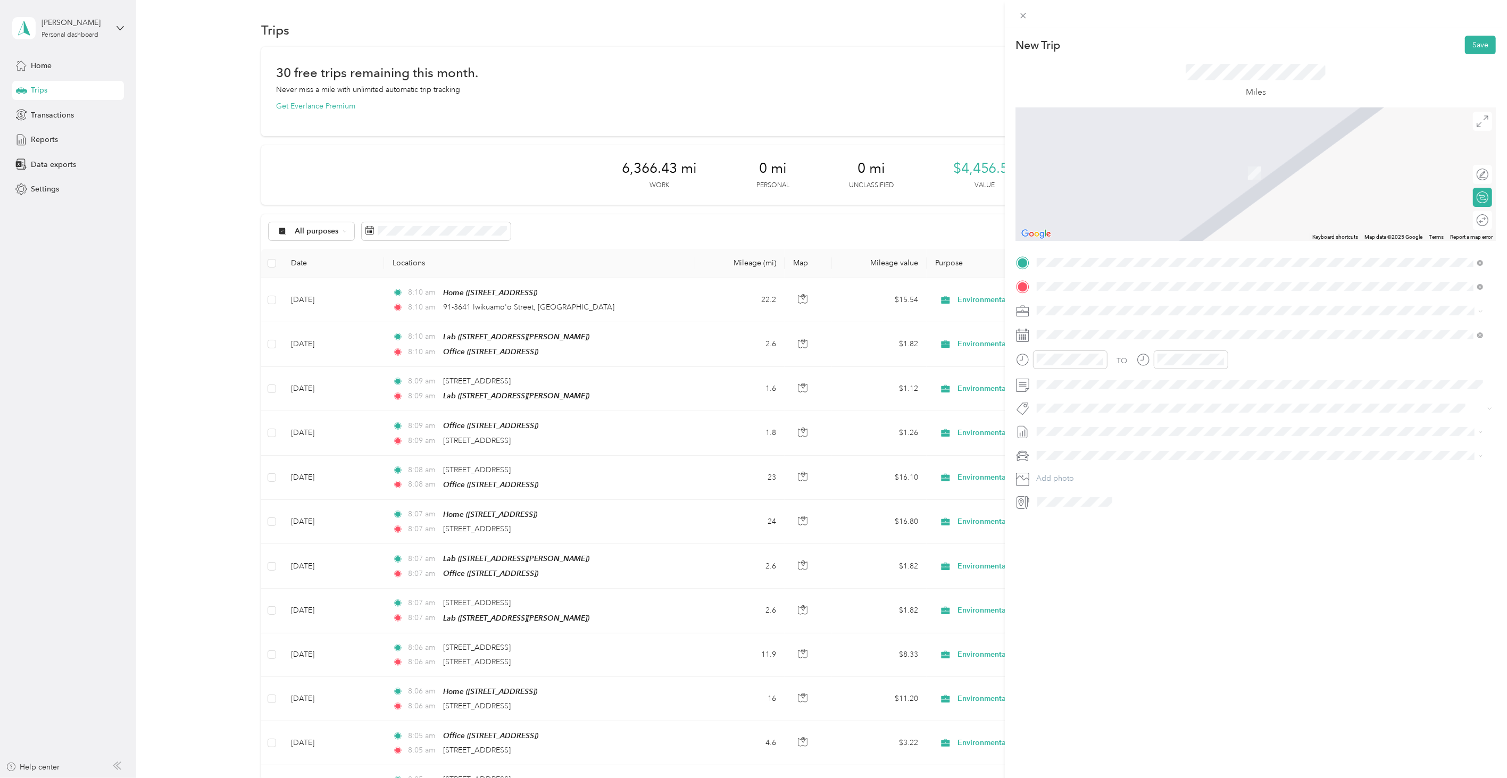
click at [1123, 325] on span "[STREET_ADDRESS][US_STATE]" at bounding box center [1110, 325] width 106 height 10
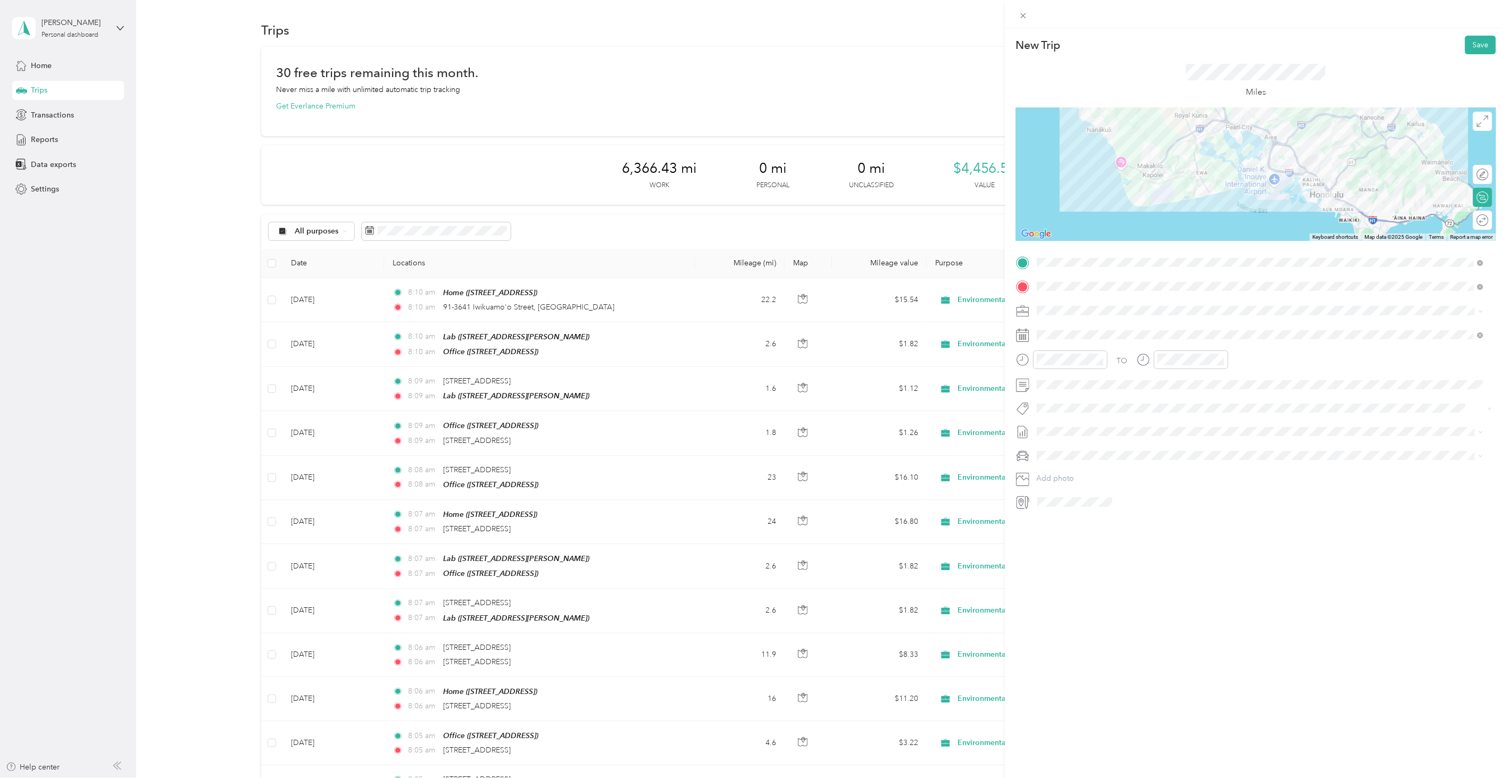
click at [1158, 645] on div "New Trip Save This trip cannot be edited because it is either under review, app…" at bounding box center [1256, 417] width 502 height 778
click at [1062, 394] on icon at bounding box center [1063, 395] width 11 height 11
click at [1114, 470] on div "18" at bounding box center [1114, 465] width 14 height 13
click at [1480, 32] on div "New Trip Save This trip cannot be edited because it is either under review, app…" at bounding box center [1256, 417] width 502 height 778
click at [1477, 36] on button "Save" at bounding box center [1480, 45] width 31 height 19
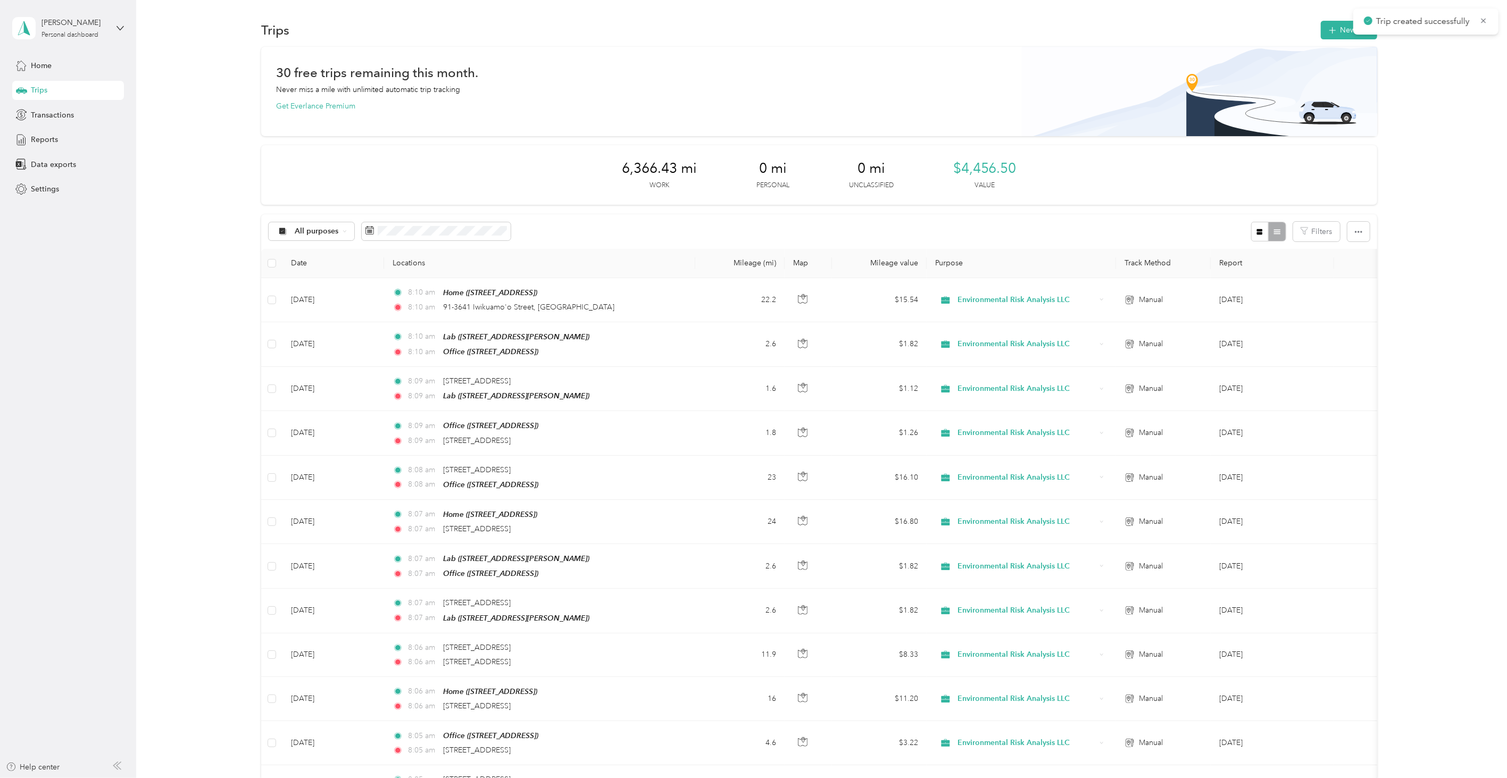
click at [1332, 40] on div "Trips New trip" at bounding box center [819, 30] width 1116 height 22
click at [1330, 39] on div "Trips New trip" at bounding box center [819, 30] width 1116 height 22
click at [1329, 34] on icon "button" at bounding box center [1333, 30] width 12 height 12
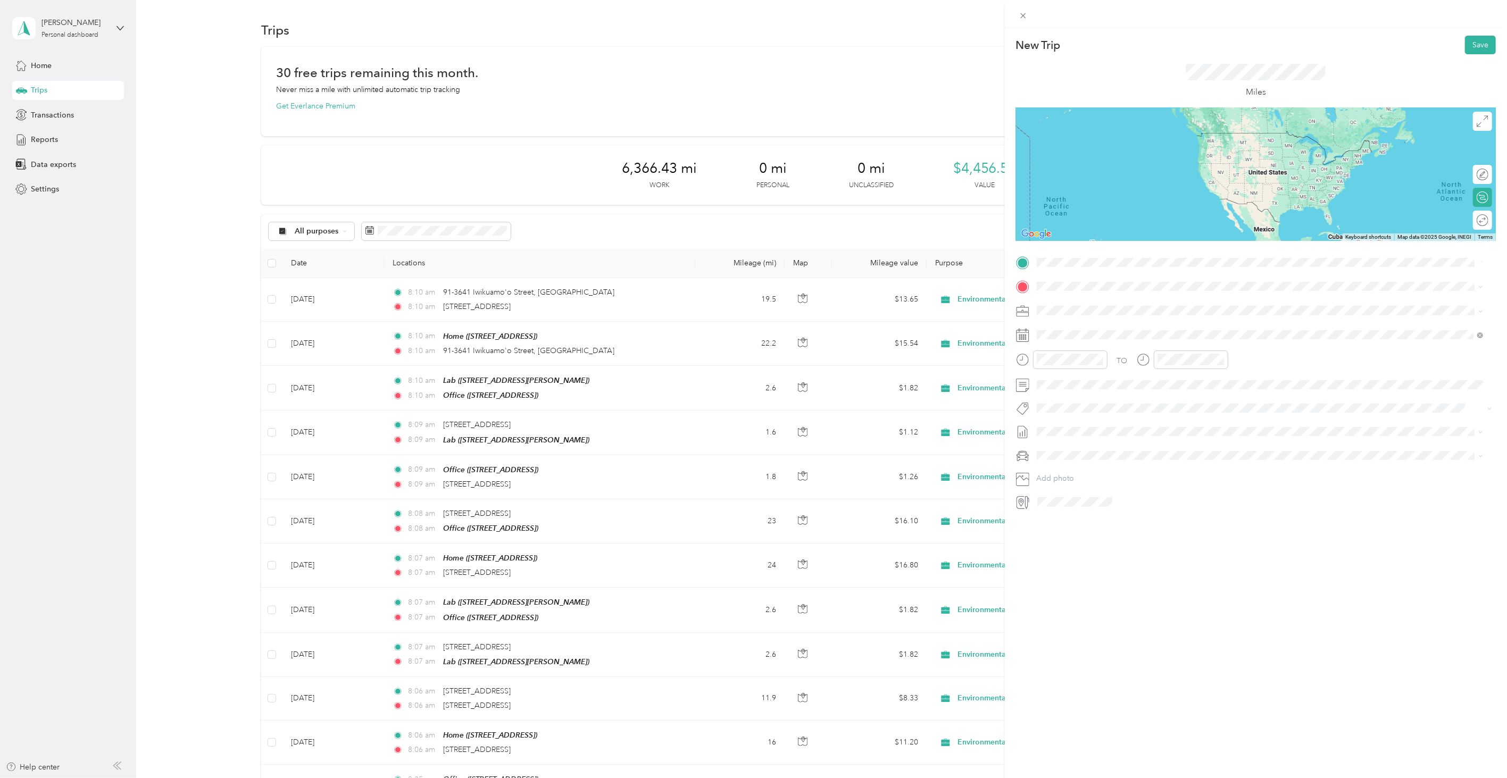
click at [1077, 301] on span "[STREET_ADDRESS][US_STATE]" at bounding box center [1110, 297] width 106 height 10
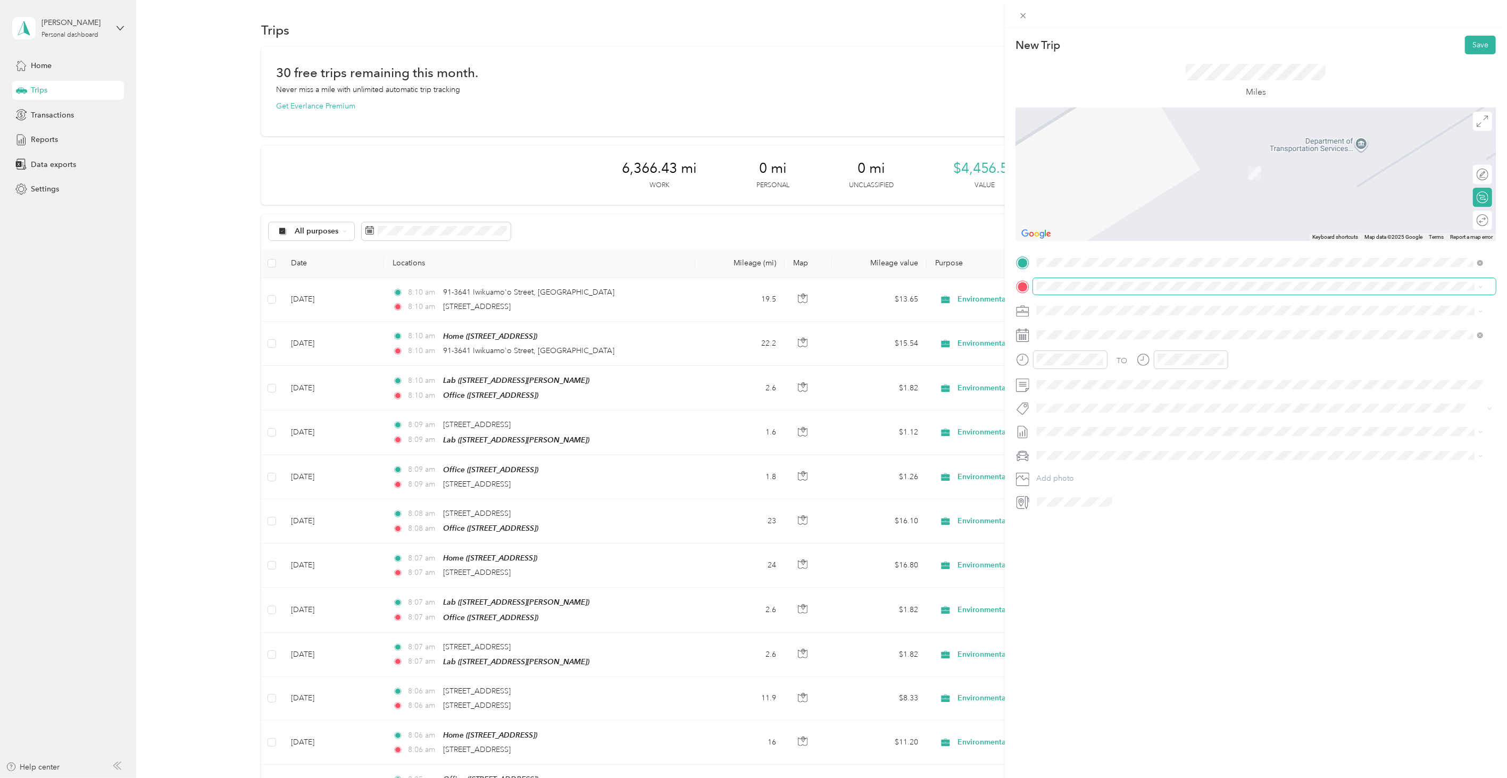
click at [1089, 278] on span at bounding box center [1264, 286] width 463 height 16
drag, startPoint x: 1150, startPoint y: 332, endPoint x: 1118, endPoint y: 311, distance: 38.1
click at [1150, 330] on span "[STREET_ADDRESS][PERSON_NAME][US_STATE]" at bounding box center [1139, 325] width 165 height 10
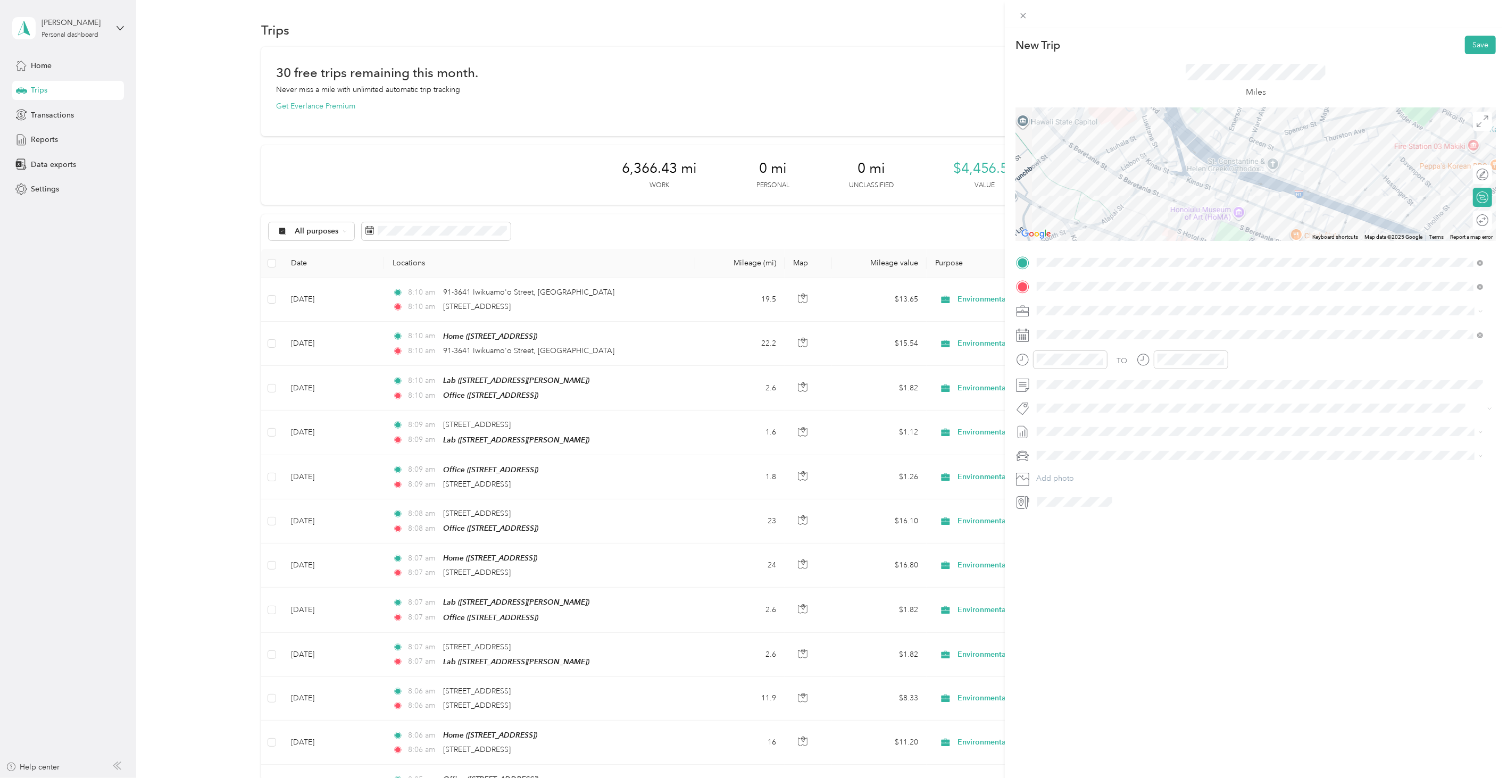
drag, startPoint x: 1163, startPoint y: 624, endPoint x: 1155, endPoint y: 617, distance: 10.2
click at [1162, 624] on div "New Trip Save This trip cannot be edited because it is either under review, app…" at bounding box center [1256, 417] width 502 height 778
click at [1060, 395] on icon at bounding box center [1062, 396] width 5 height 10
click at [1115, 450] on div "11" at bounding box center [1114, 448] width 14 height 13
click at [1063, 328] on span at bounding box center [1264, 335] width 463 height 16
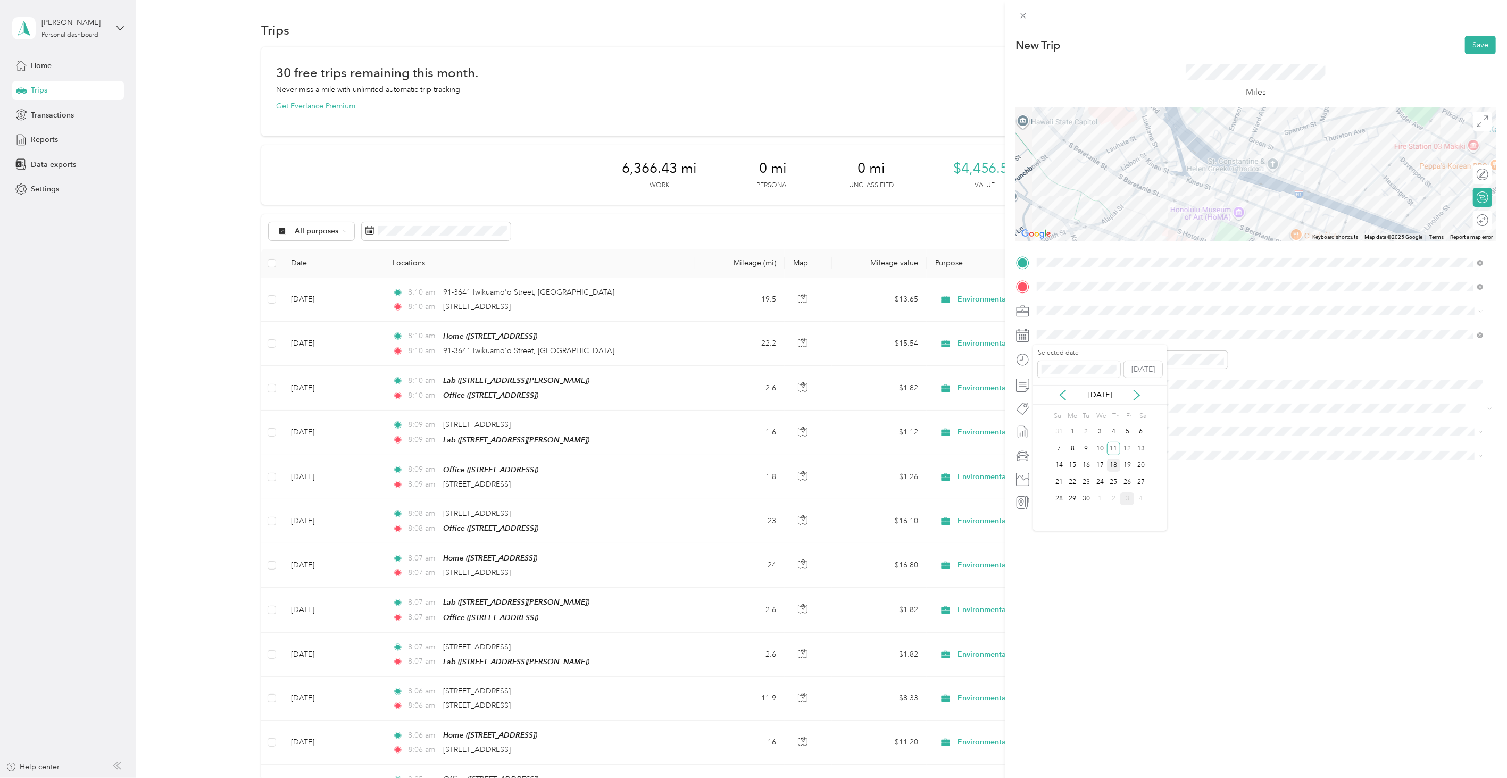
click at [1117, 466] on div "18" at bounding box center [1114, 465] width 14 height 13
click at [1472, 46] on button "Save" at bounding box center [1480, 45] width 31 height 19
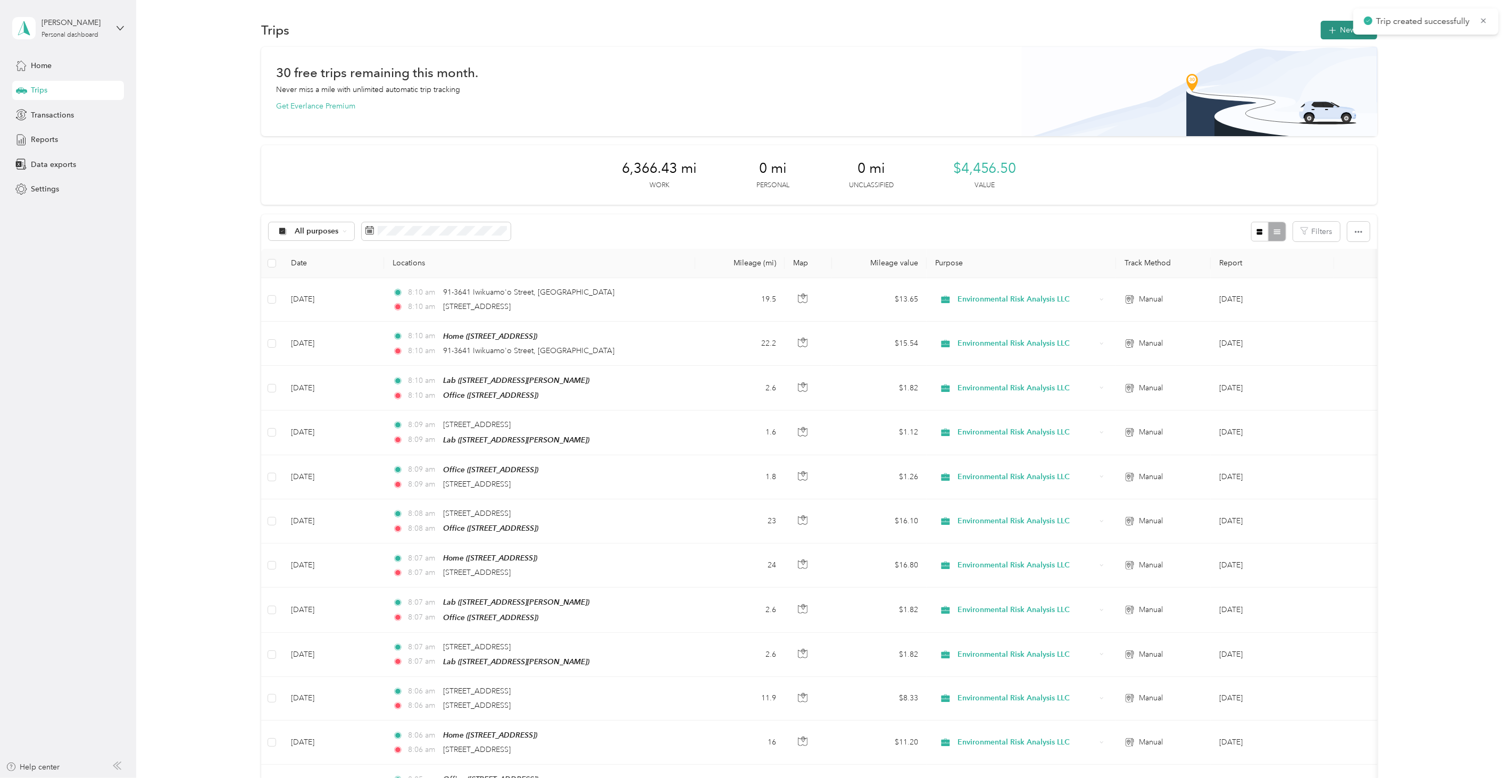
click at [1328, 22] on button "New trip" at bounding box center [1349, 30] width 56 height 19
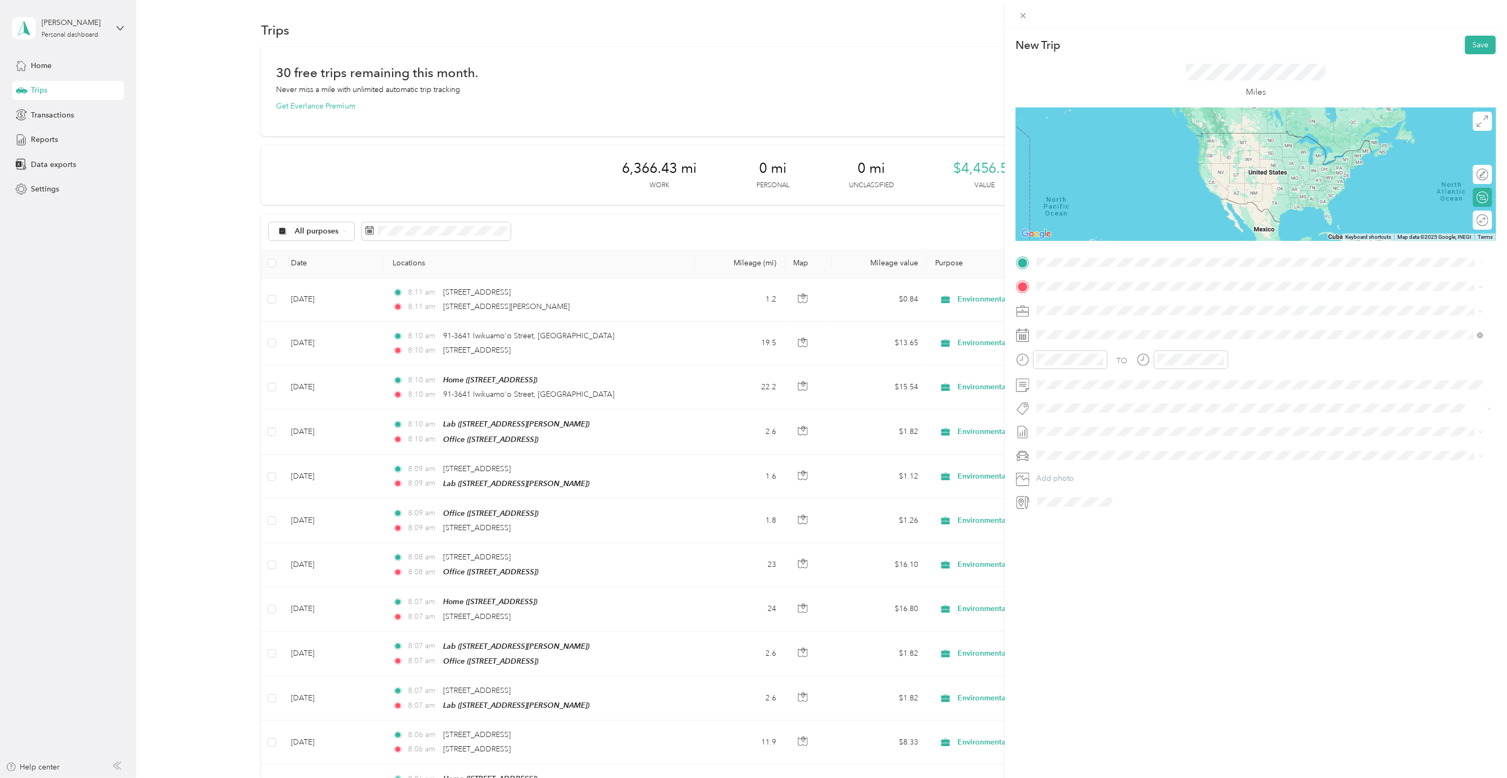
click at [1082, 314] on ol "From search results [STREET_ADDRESS][PERSON_NAME][US_STATE] [GEOGRAPHIC_DATA] […" at bounding box center [1260, 346] width 454 height 149
click at [1074, 305] on span "[STREET_ADDRESS][PERSON_NAME][US_STATE]" at bounding box center [1139, 301] width 165 height 10
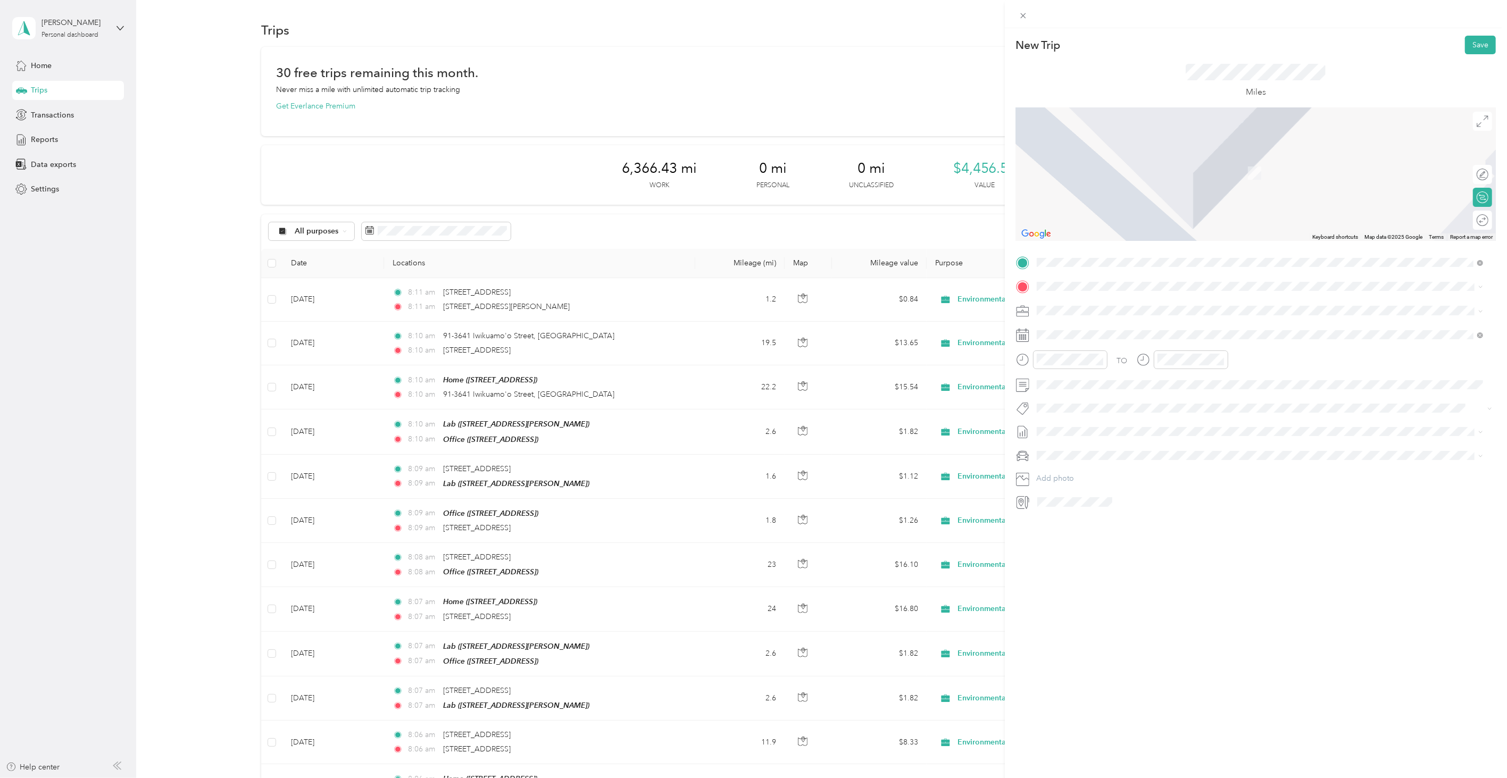
drag, startPoint x: 1097, startPoint y: 395, endPoint x: 1077, endPoint y: 363, distance: 37.2
click at [1095, 395] on div "Lab" at bounding box center [1120, 396] width 127 height 10
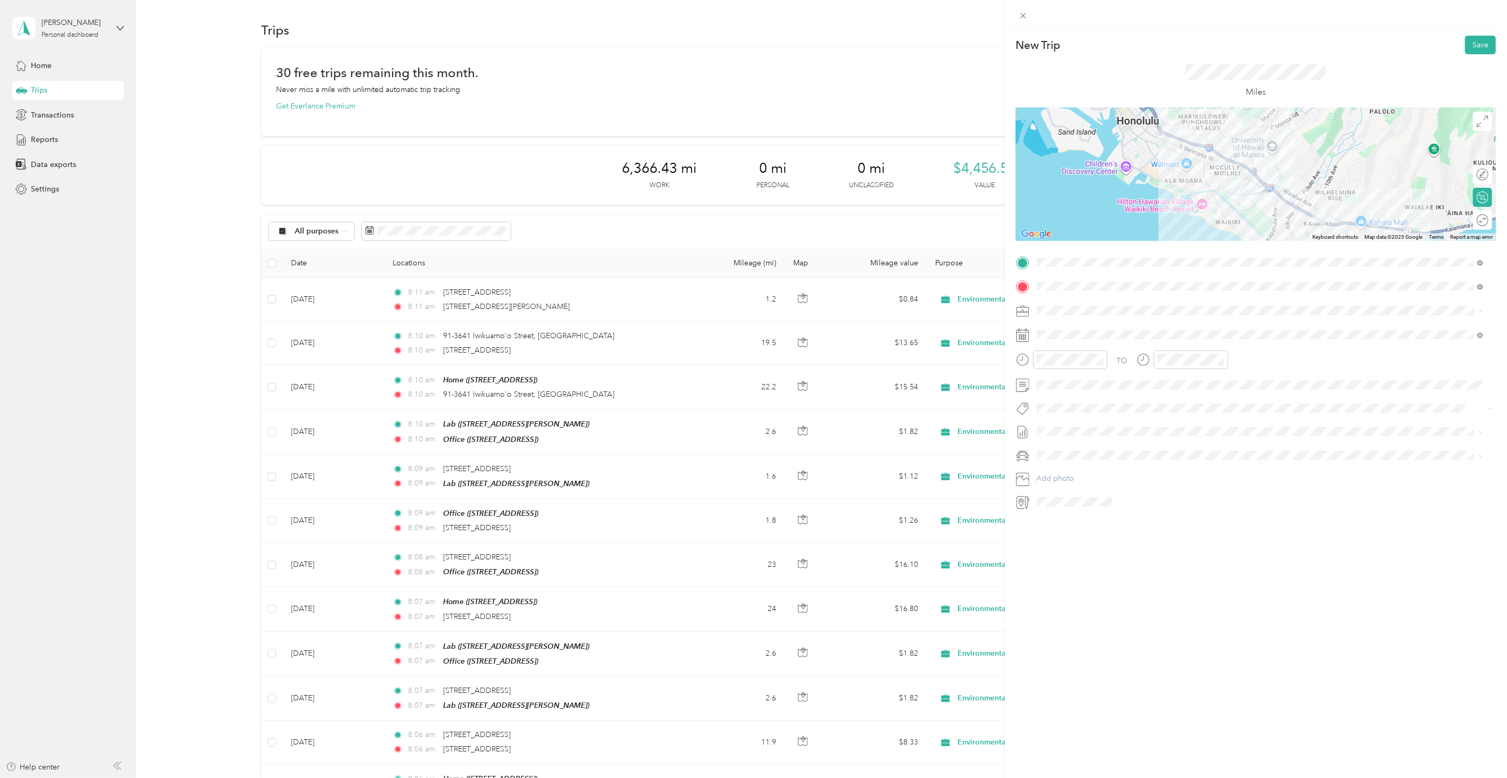
click at [1051, 348] on div "TO Add photo" at bounding box center [1256, 382] width 480 height 256
click at [1049, 344] on div "TO Add photo" at bounding box center [1256, 382] width 480 height 256
click at [1059, 402] on div "[DATE]" at bounding box center [1100, 395] width 134 height 20
click at [1062, 394] on icon at bounding box center [1062, 396] width 5 height 10
click at [1115, 461] on div "18" at bounding box center [1114, 465] width 14 height 13
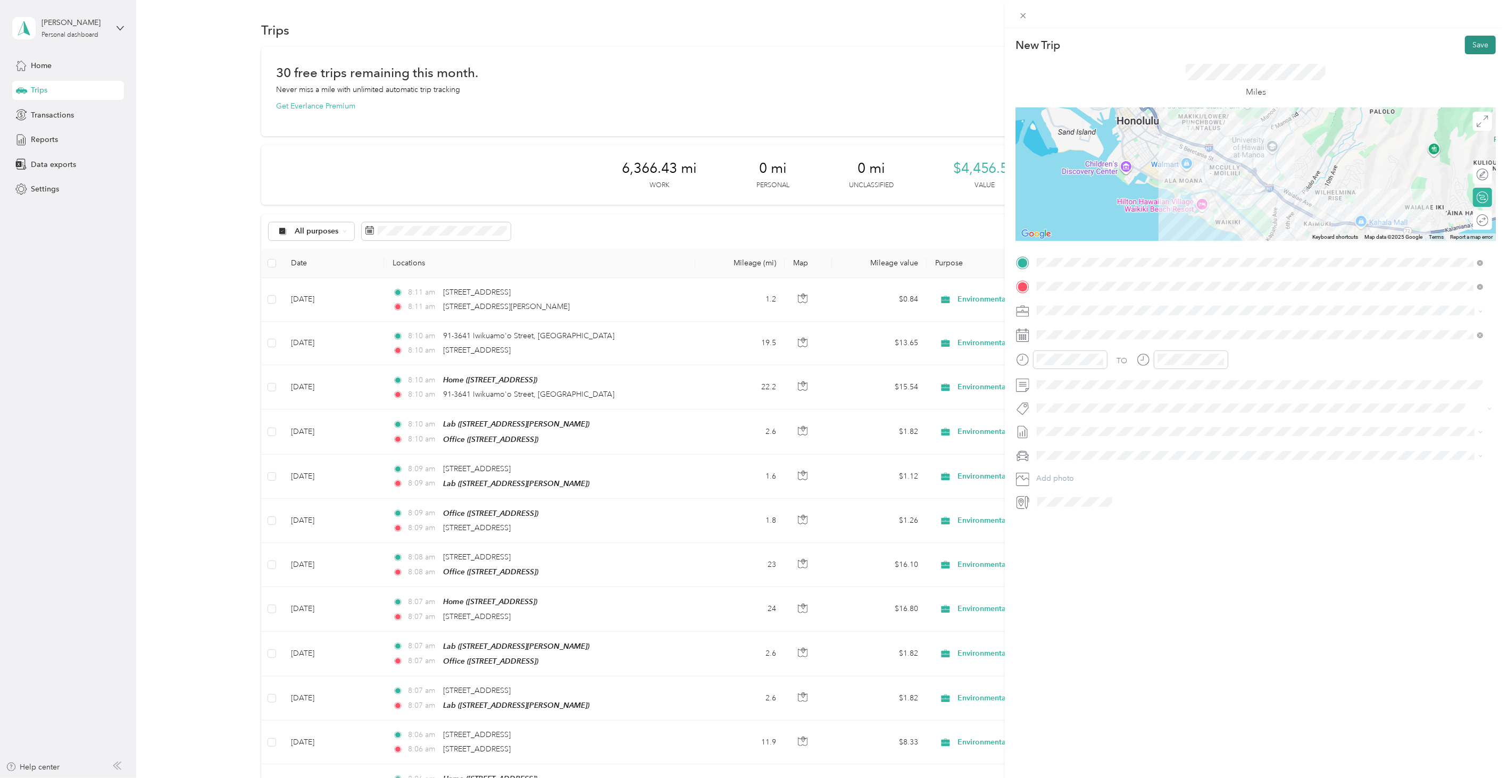
click at [1468, 45] on button "Save" at bounding box center [1480, 45] width 31 height 19
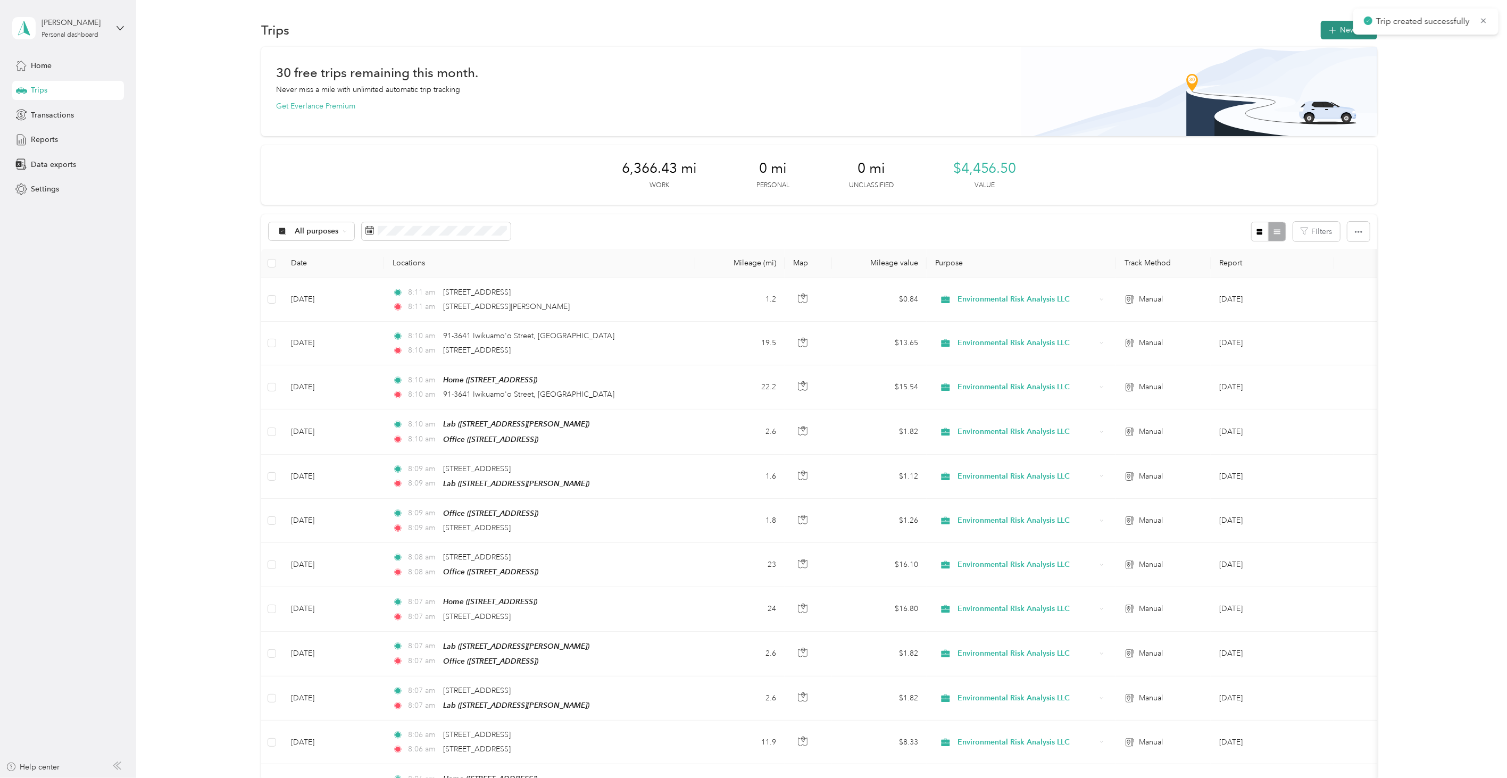
click at [1328, 35] on icon "button" at bounding box center [1333, 30] width 12 height 12
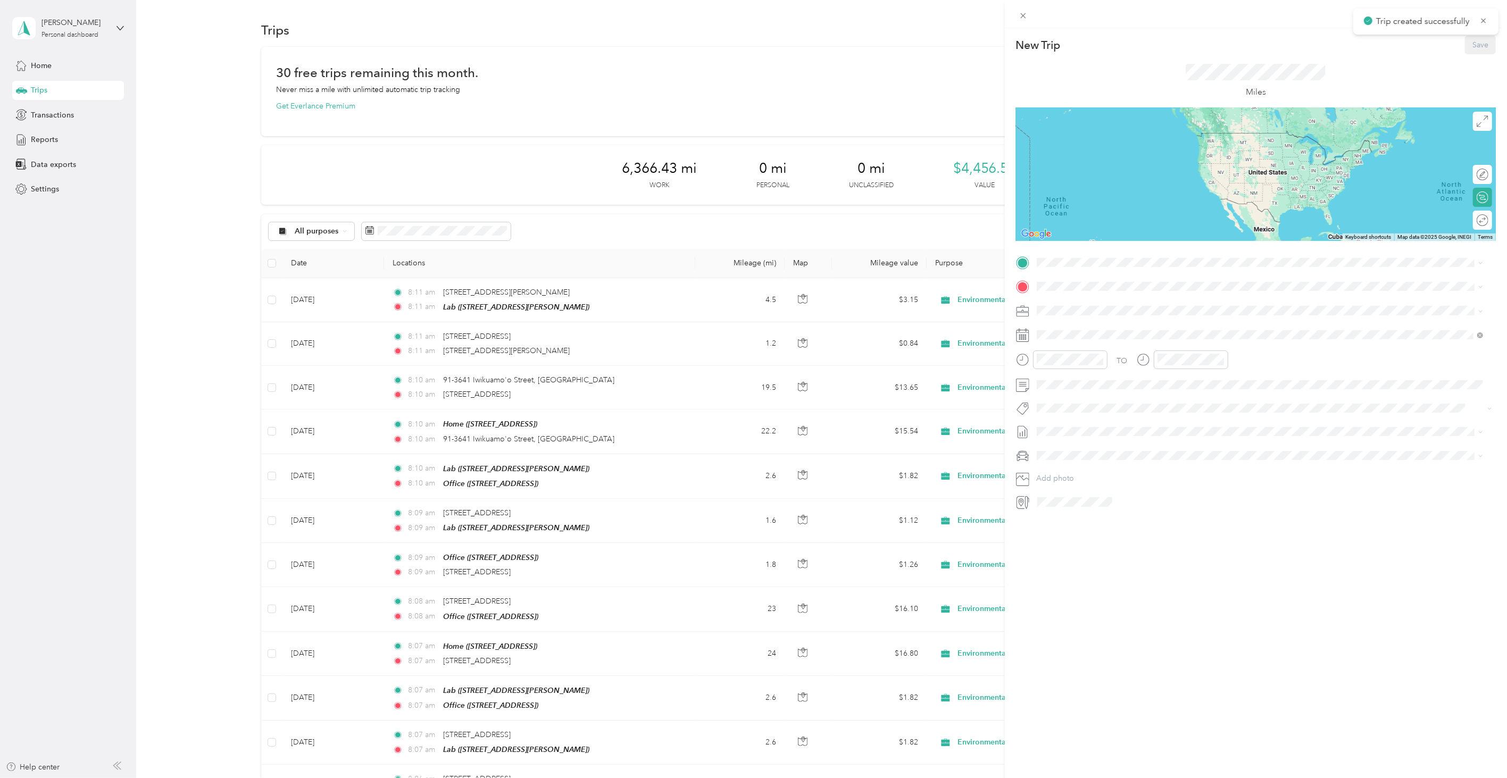
click at [1060, 250] on div "New Trip Save This trip cannot be edited because it is either under review, app…" at bounding box center [1256, 273] width 480 height 475
click at [1089, 371] on div "Lab" at bounding box center [1120, 372] width 127 height 10
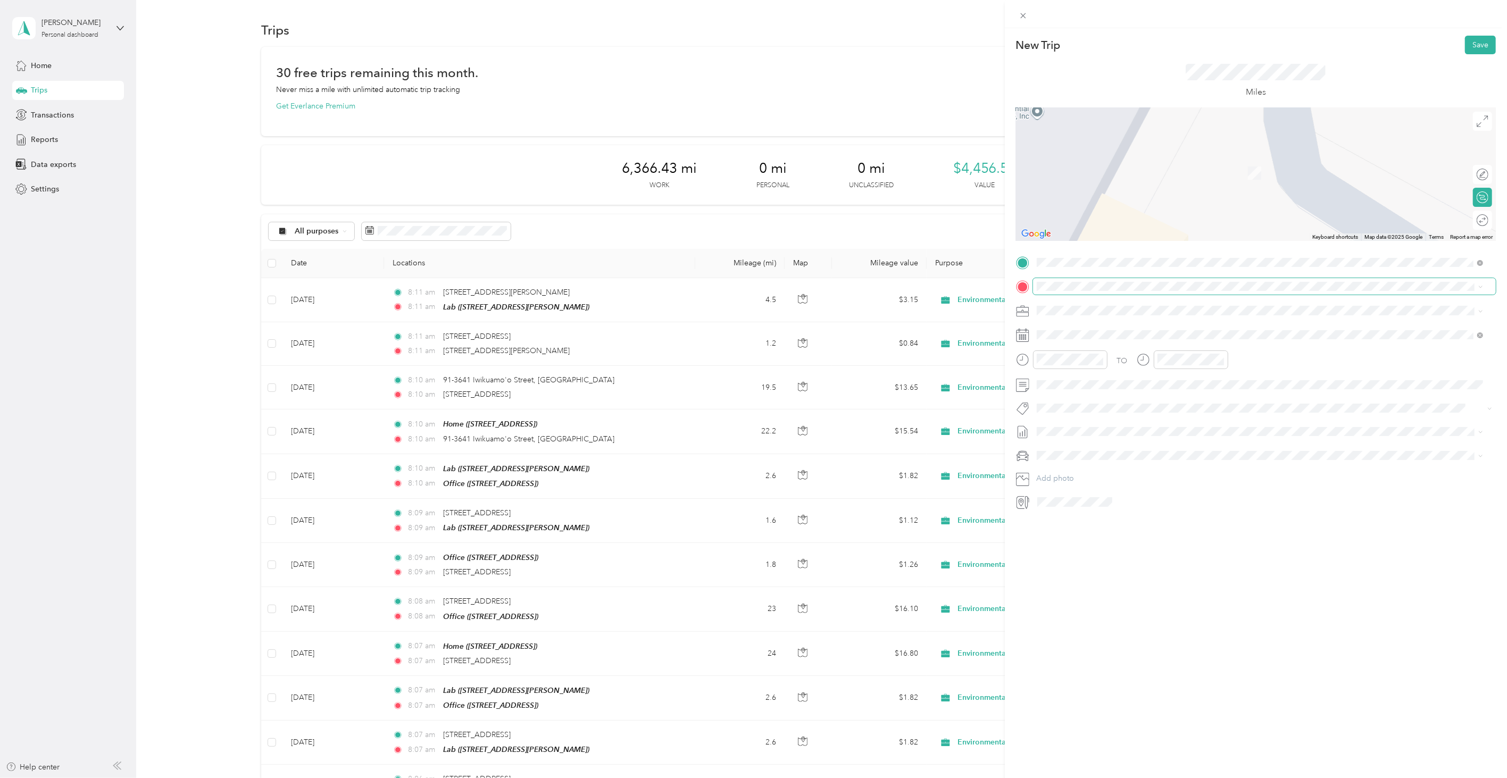
click at [1067, 292] on span at bounding box center [1264, 286] width 463 height 16
click at [1068, 295] on div "TO Add photo" at bounding box center [1256, 382] width 480 height 256
click at [1067, 286] on span at bounding box center [1264, 286] width 463 height 16
click at [1067, 281] on span at bounding box center [1264, 286] width 463 height 16
click at [1082, 364] on div "Office [STREET_ADDRESS]" at bounding box center [1091, 369] width 68 height 22
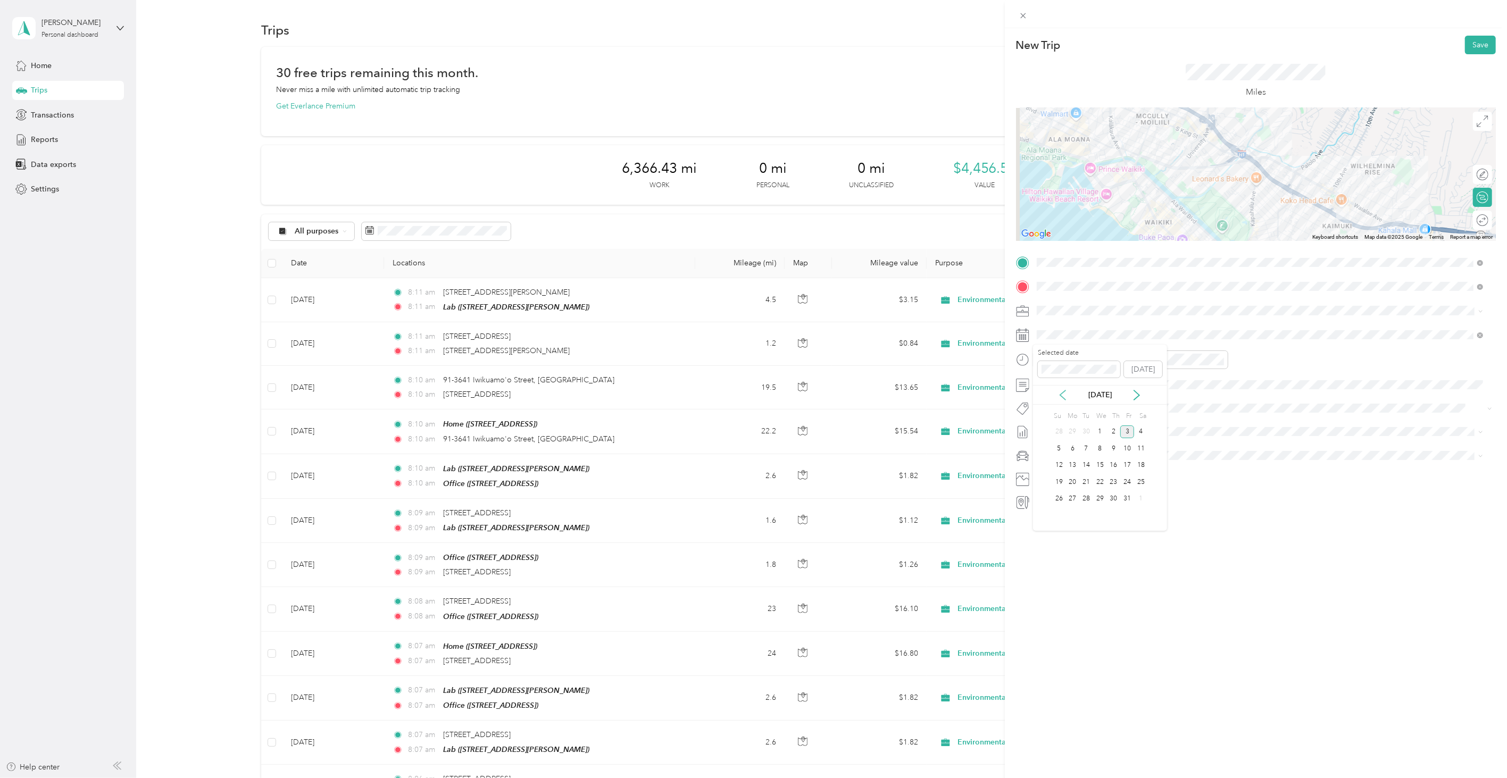
click at [1061, 392] on icon at bounding box center [1063, 395] width 11 height 11
click at [1110, 467] on div "18" at bounding box center [1114, 465] width 14 height 13
click at [1476, 35] on div "New Trip Save This trip cannot be edited because it is either under review, app…" at bounding box center [1256, 417] width 502 height 778
click at [1465, 38] on button "Save" at bounding box center [1480, 45] width 31 height 19
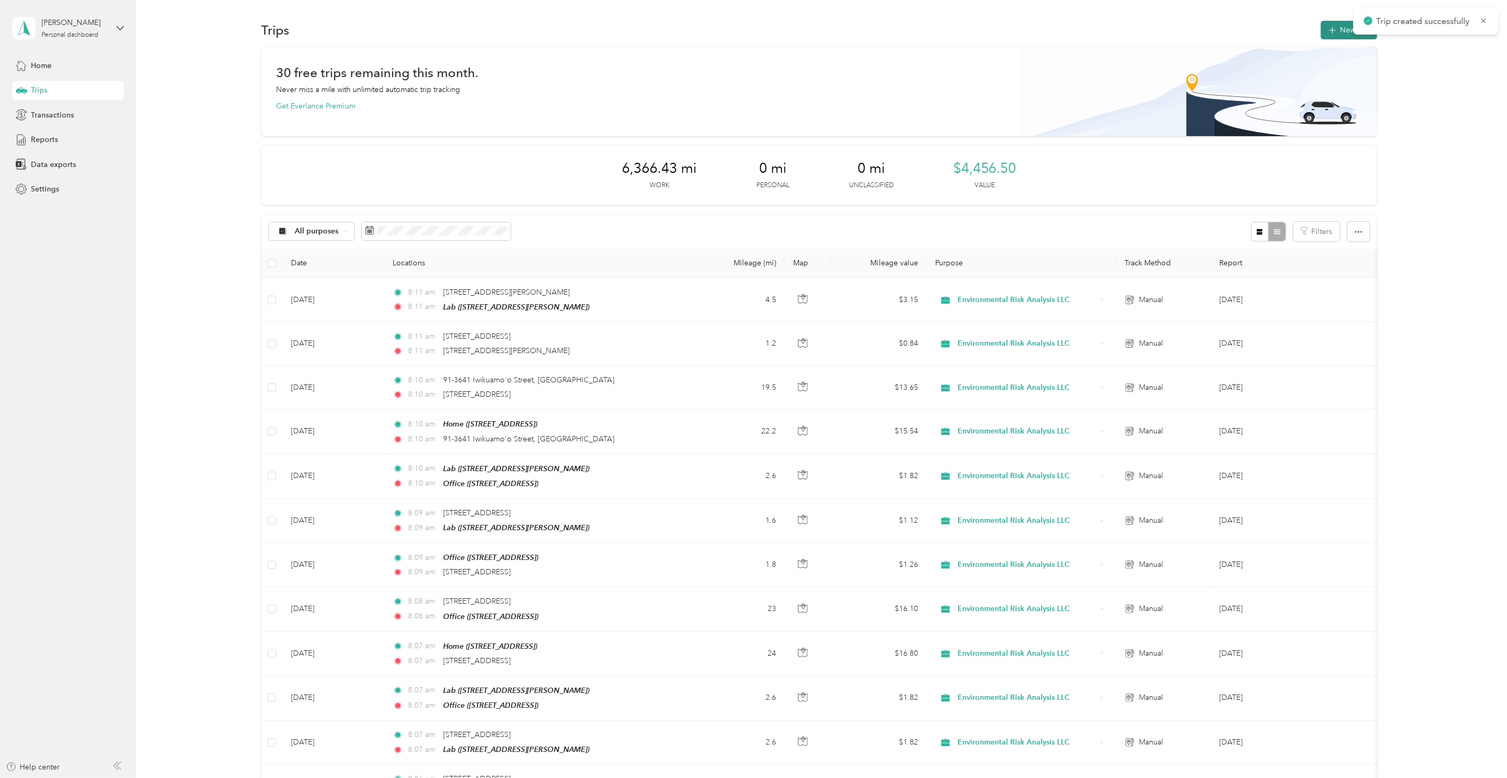
click at [1348, 21] on button "New trip" at bounding box center [1349, 30] width 56 height 19
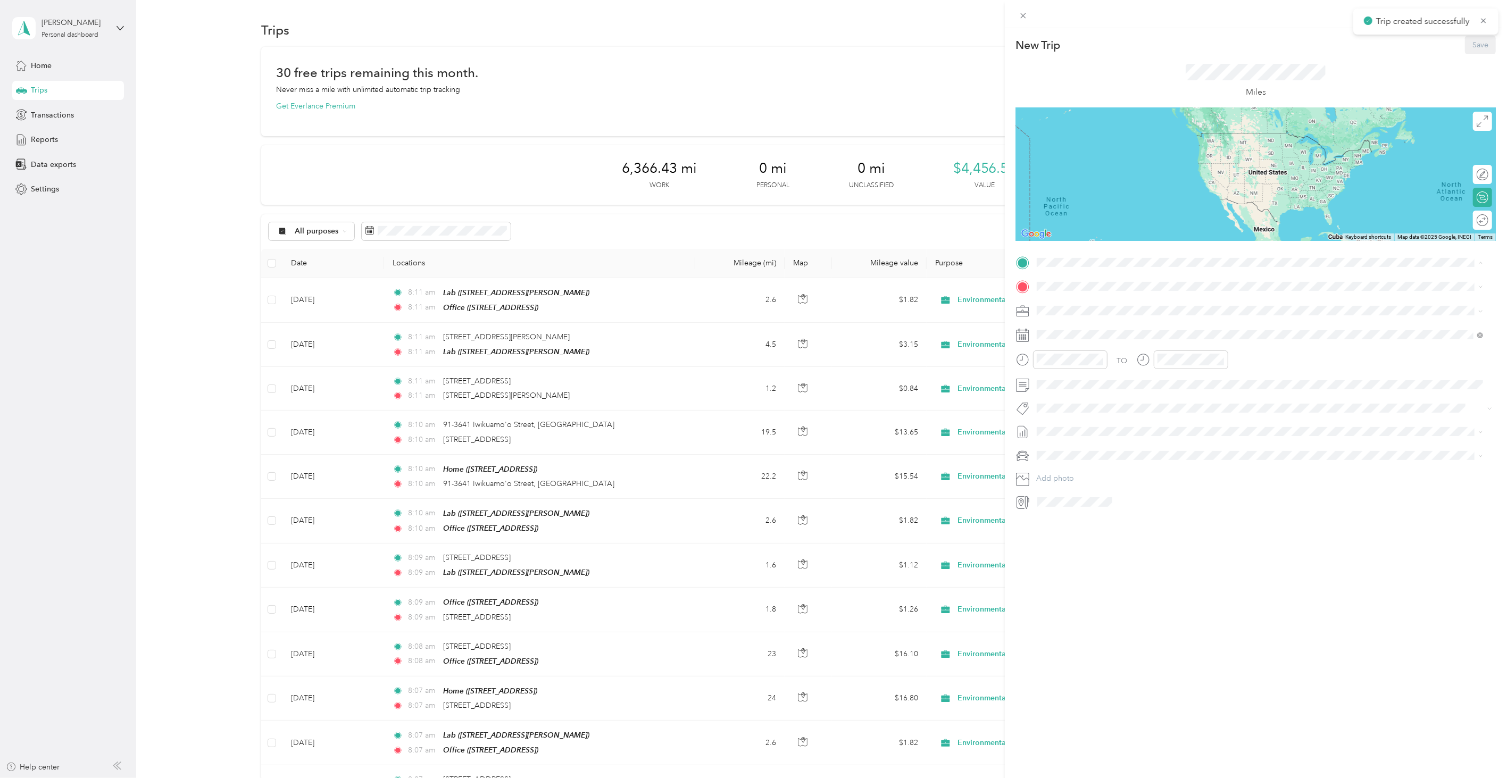
drag, startPoint x: 1098, startPoint y: 343, endPoint x: 1091, endPoint y: 331, distance: 14.3
click at [1095, 343] on div "Office [STREET_ADDRESS]" at bounding box center [1091, 345] width 68 height 22
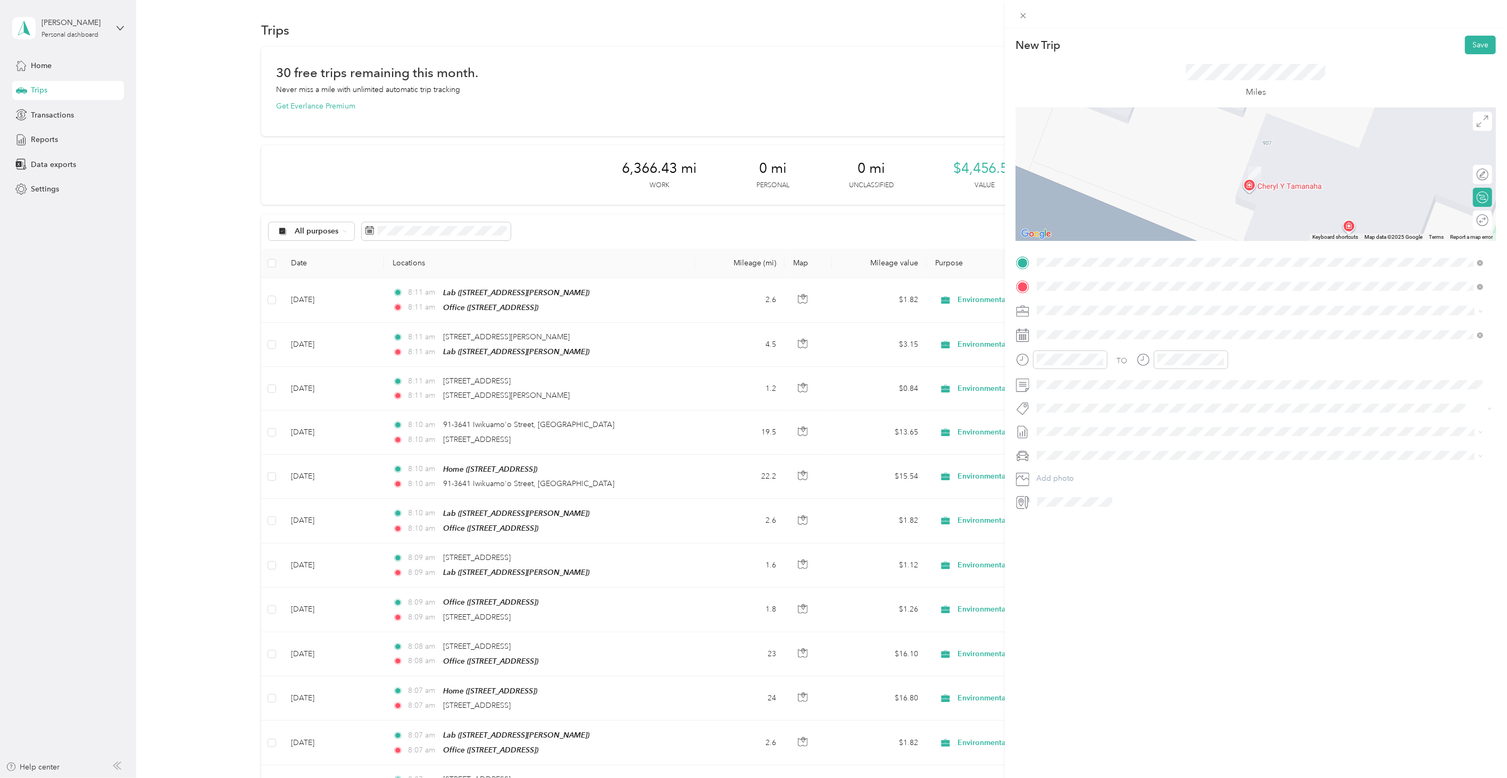
click at [1105, 325] on span "[STREET_ADDRESS][US_STATE]" at bounding box center [1110, 325] width 106 height 10
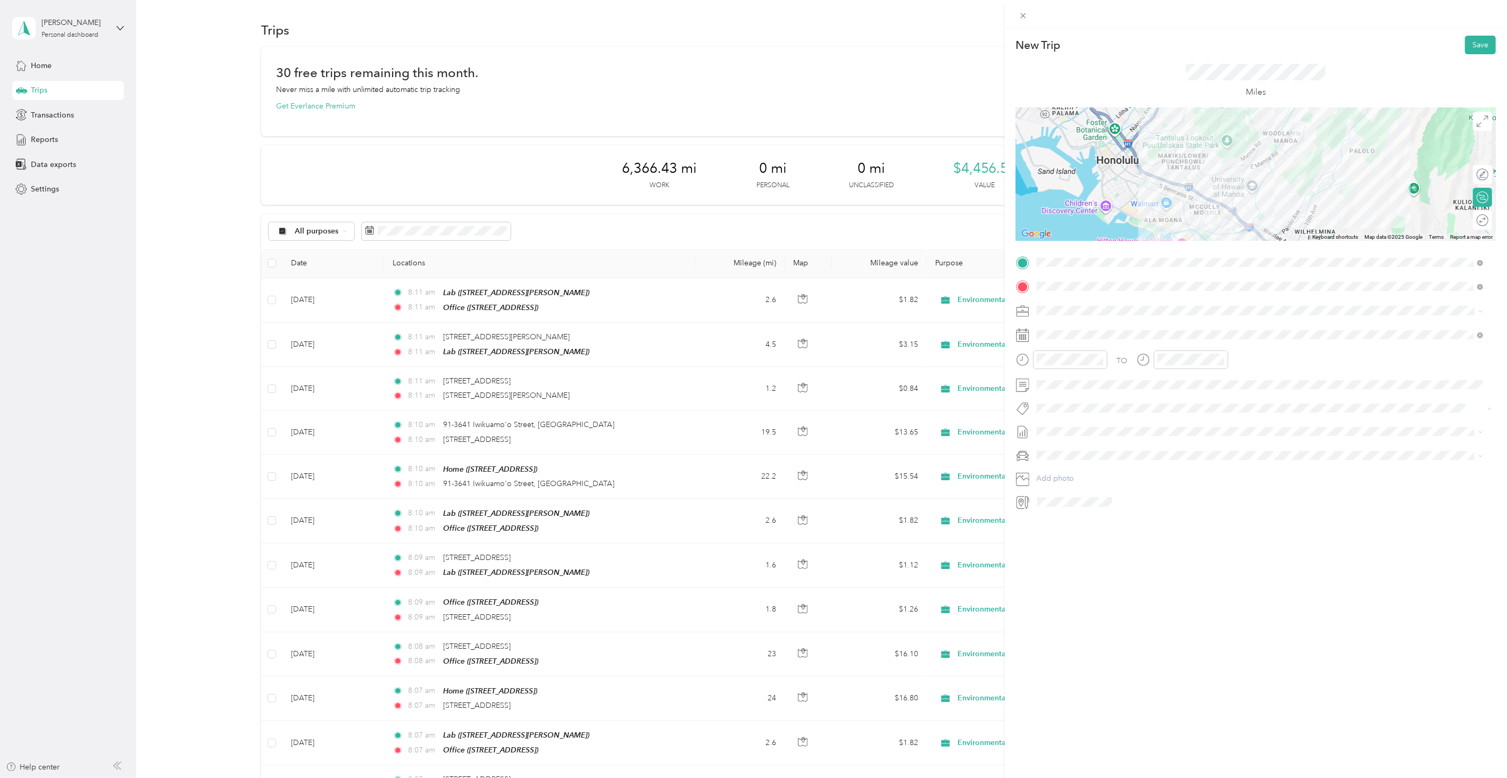
click at [1178, 561] on div "New Trip Save This trip cannot be edited because it is either under review, app…" at bounding box center [1256, 417] width 502 height 778
click at [1065, 394] on icon at bounding box center [1063, 395] width 11 height 11
click at [1114, 469] on div "18" at bounding box center [1114, 465] width 14 height 13
drag, startPoint x: 1467, startPoint y: 40, endPoint x: 1461, endPoint y: 40, distance: 5.9
click at [1465, 40] on button "Save" at bounding box center [1480, 45] width 31 height 19
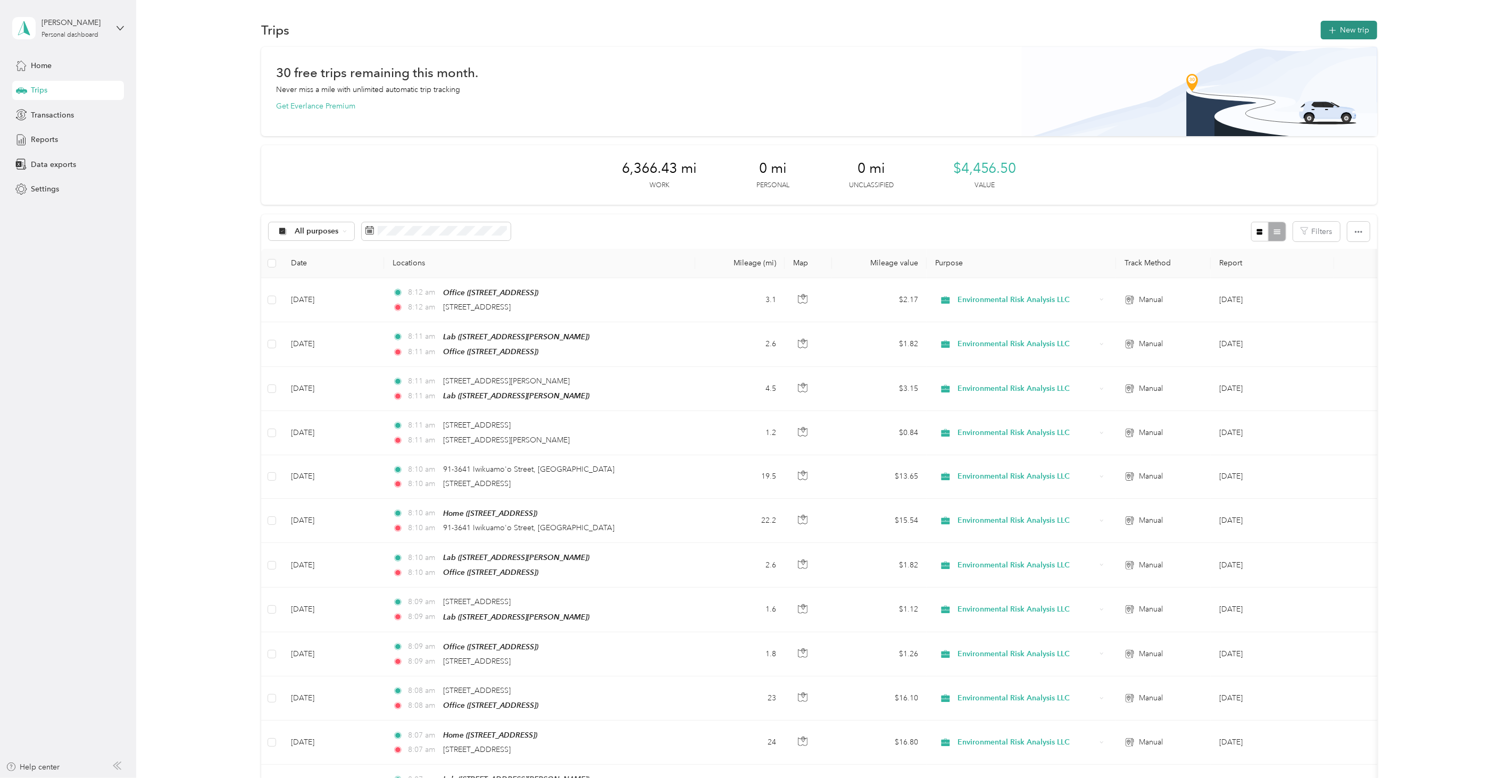
click at [1342, 27] on button "New trip" at bounding box center [1349, 30] width 56 height 19
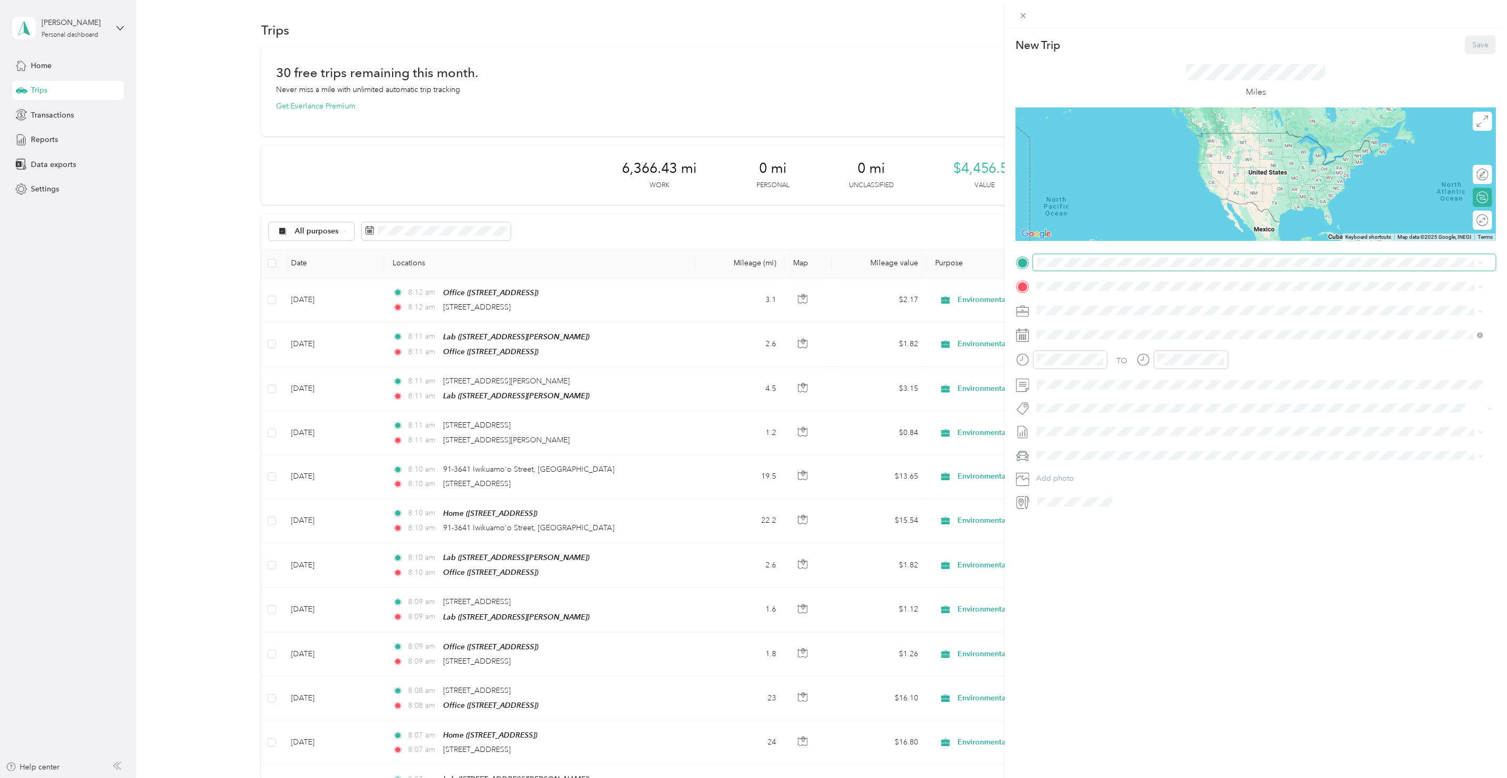
click at [1072, 256] on span at bounding box center [1264, 262] width 463 height 16
click at [1070, 293] on ol "From your Favorite places Home [STREET_ADDRESS] Office [STREET_ADDRESS] Lab [ST…" at bounding box center [1260, 333] width 454 height 123
click at [1071, 316] on span "[STREET_ADDRESS]" at bounding box center [1091, 315] width 68 height 9
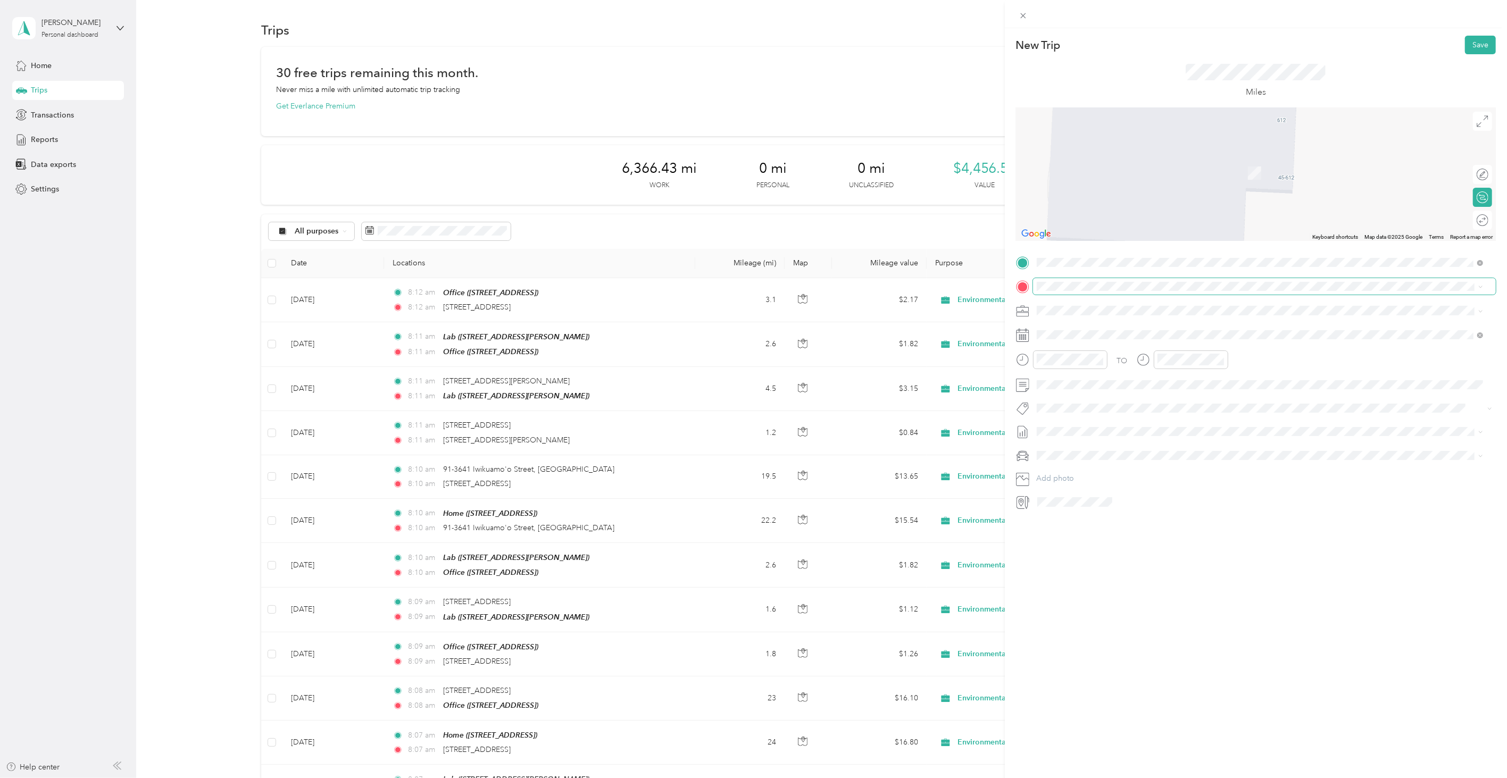
click at [1088, 278] on span at bounding box center [1264, 286] width 463 height 16
drag, startPoint x: 1097, startPoint y: 334, endPoint x: 1092, endPoint y: 331, distance: 5.5
click at [1096, 330] on span "[STREET_ADDRESS][US_STATE]" at bounding box center [1110, 325] width 106 height 10
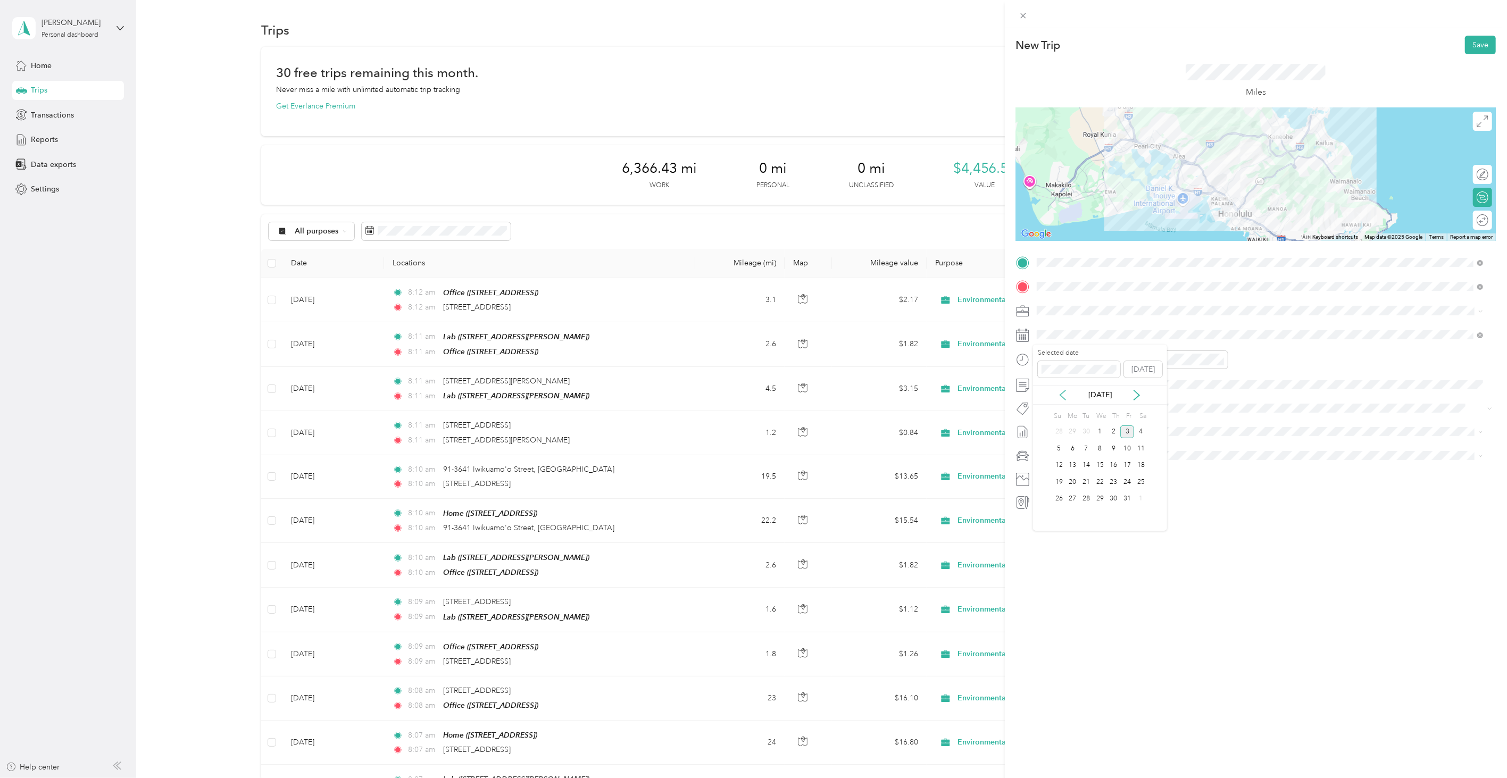
click at [1067, 395] on icon at bounding box center [1063, 395] width 11 height 11
click at [1076, 480] on div "22" at bounding box center [1073, 482] width 14 height 13
click at [1143, 587] on div "New Trip Save This trip cannot be edited because it is either under review, app…" at bounding box center [1256, 417] width 502 height 778
click at [1471, 49] on button "Save" at bounding box center [1480, 45] width 31 height 19
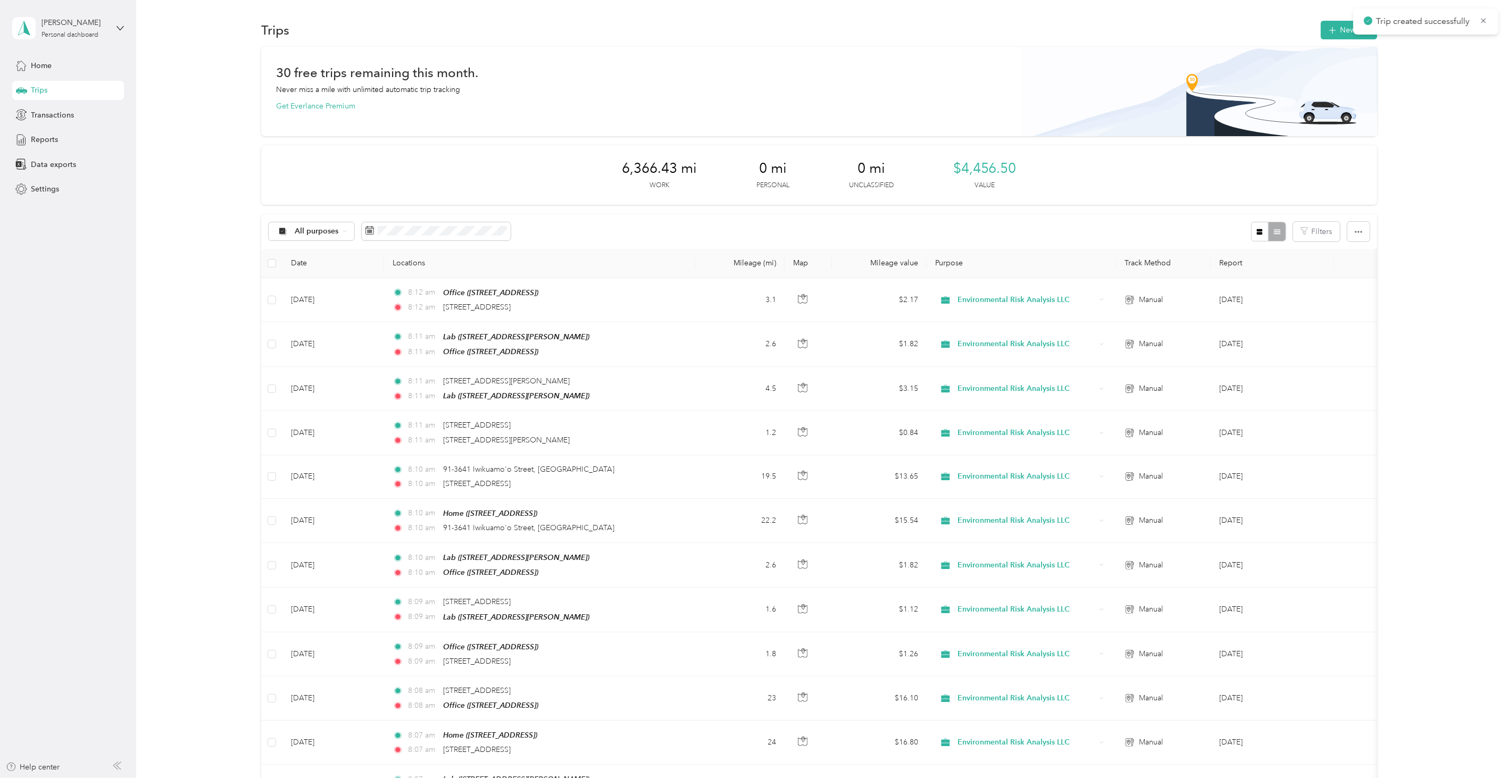
click at [1315, 37] on div "Trips New trip" at bounding box center [819, 30] width 1116 height 22
click at [1321, 34] on button "New trip" at bounding box center [1349, 30] width 56 height 19
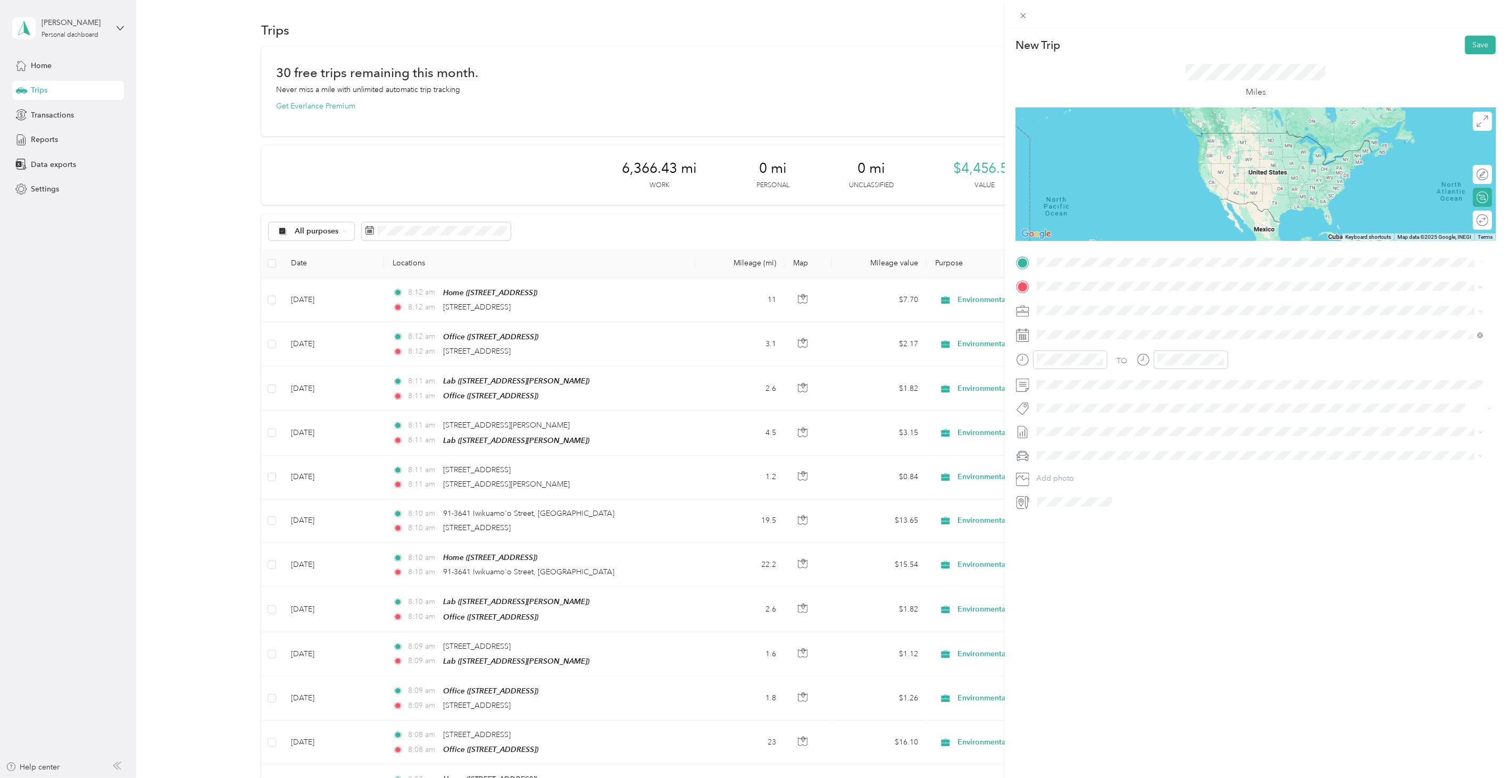
click at [1065, 294] on div "[STREET_ADDRESS][US_STATE]" at bounding box center [1261, 301] width 440 height 14
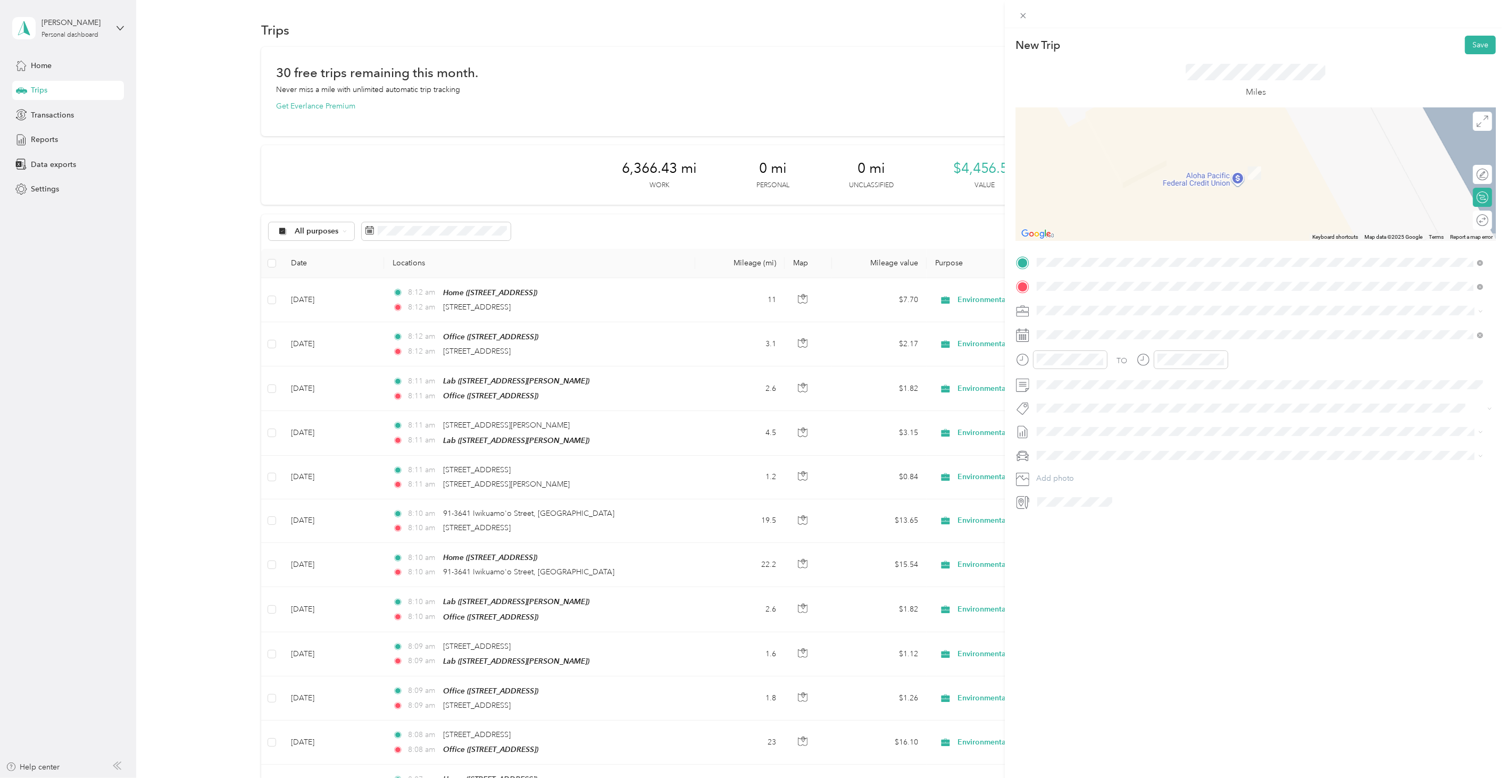
click at [1137, 328] on span "[STREET_ADDRESS][US_STATE]" at bounding box center [1110, 325] width 106 height 10
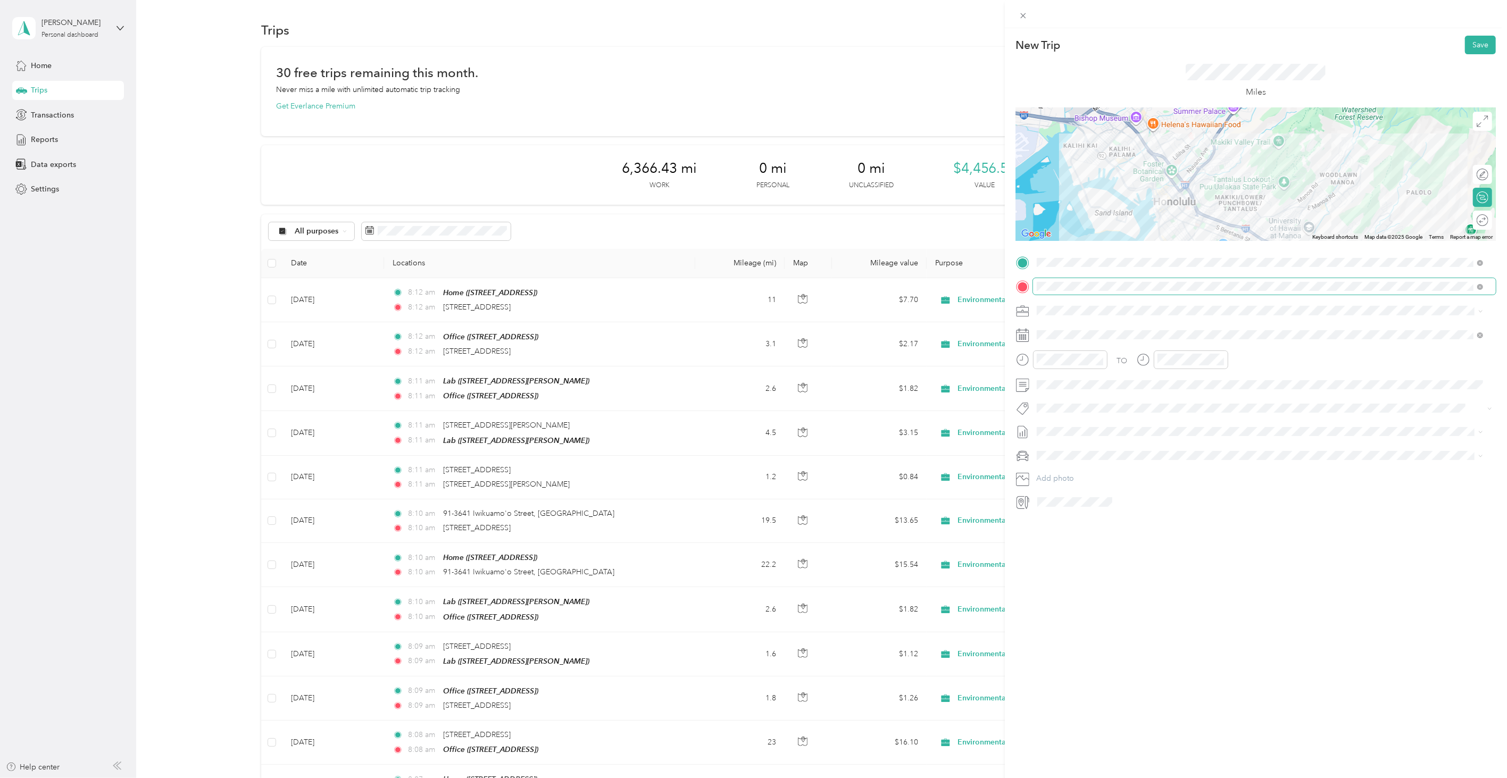
click at [1090, 281] on span at bounding box center [1264, 286] width 463 height 16
click at [1148, 597] on div "New Trip Save This trip cannot be edited because it is either under review, app…" at bounding box center [1256, 417] width 502 height 778
click at [1077, 293] on span at bounding box center [1264, 286] width 463 height 16
click at [1089, 293] on span at bounding box center [1264, 286] width 463 height 16
click at [1116, 359] on div "Office" at bounding box center [1091, 363] width 68 height 10
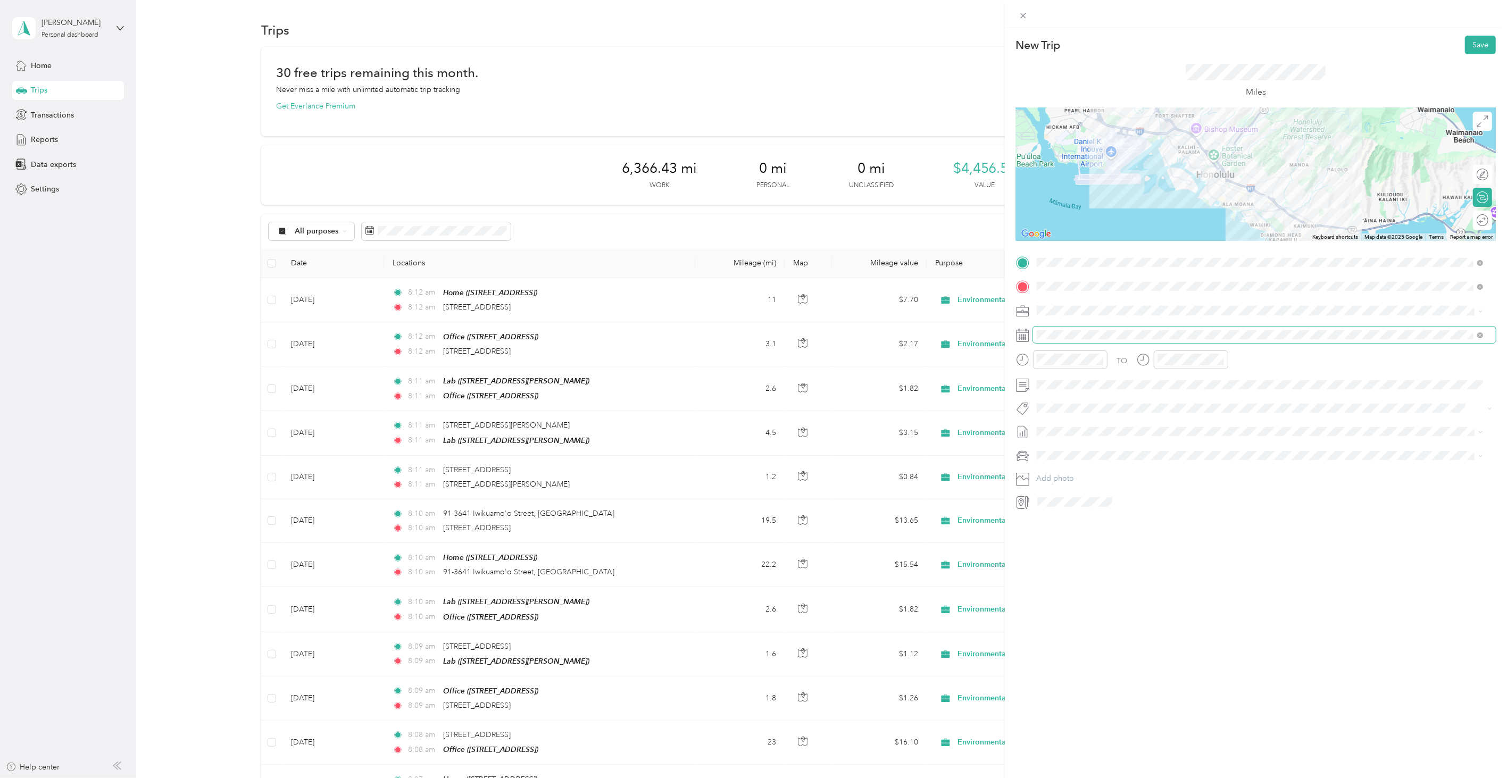
drag, startPoint x: 1073, startPoint y: 344, endPoint x: 1066, endPoint y: 339, distance: 8.4
click at [1067, 341] on div "TO Add photo" at bounding box center [1256, 382] width 480 height 256
click at [1062, 398] on icon at bounding box center [1063, 395] width 11 height 11
click at [1072, 480] on div "22" at bounding box center [1073, 482] width 14 height 13
click at [1469, 42] on button "Save" at bounding box center [1480, 45] width 31 height 19
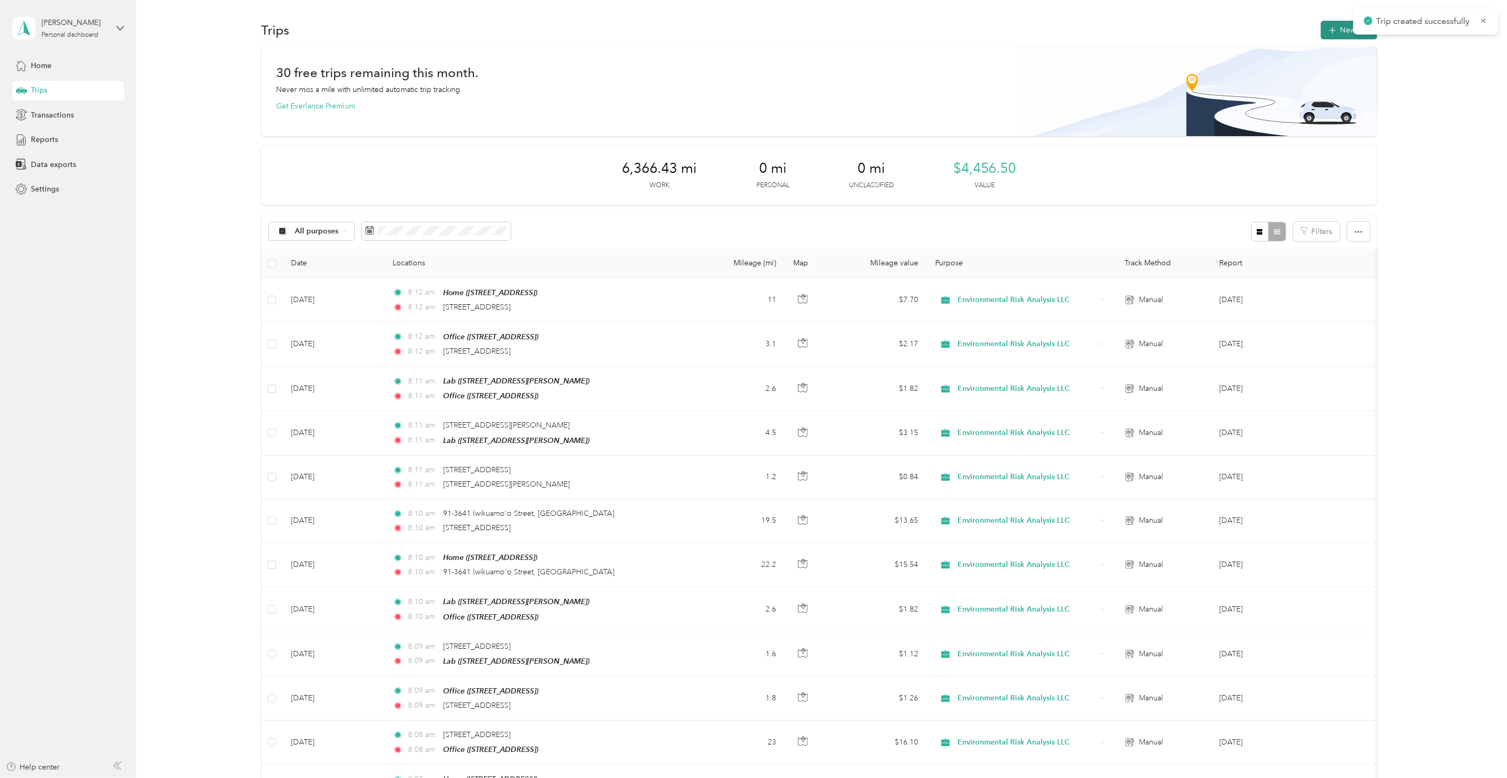
click at [1321, 30] on button "New trip" at bounding box center [1349, 30] width 56 height 19
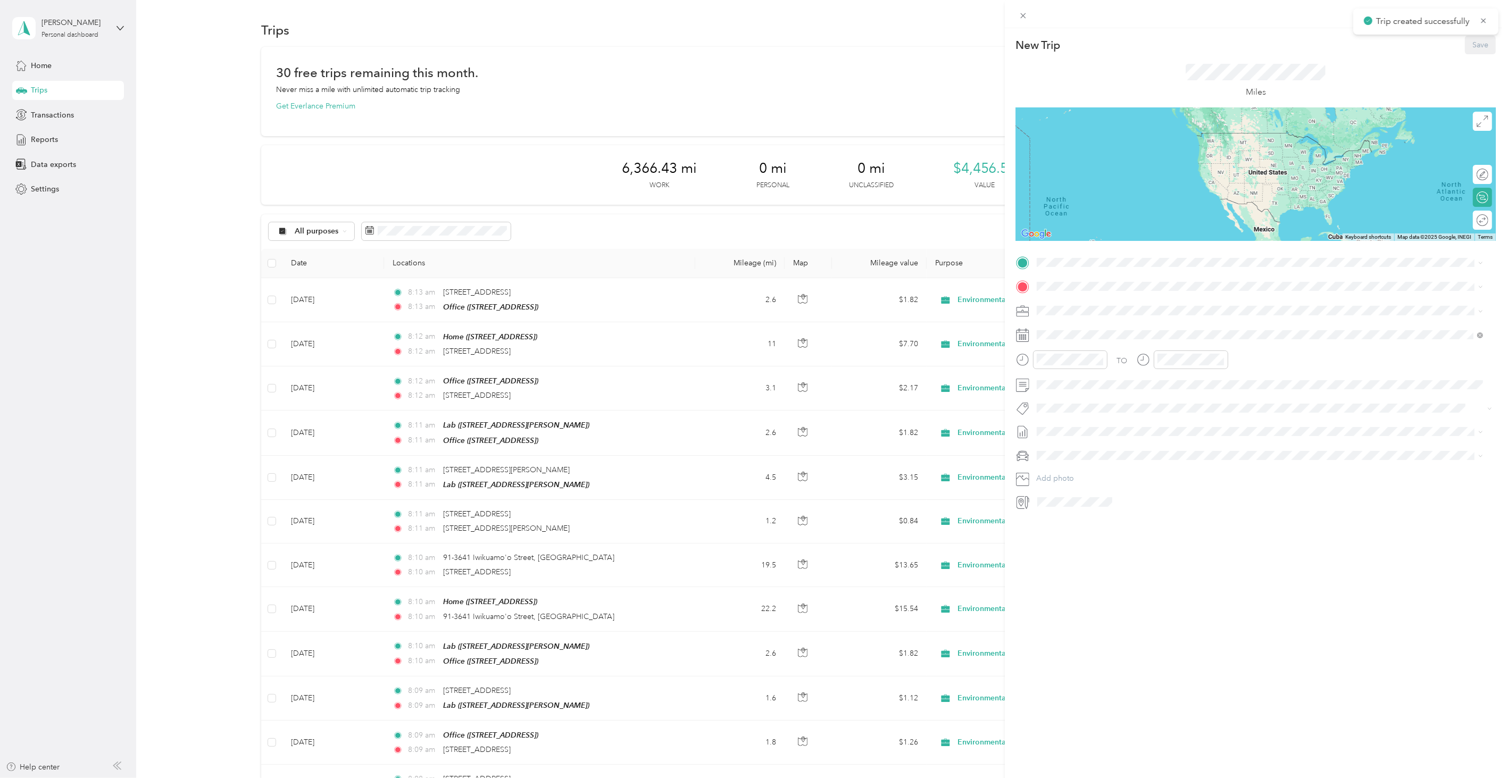
click at [1067, 252] on div "New Trip Save This trip cannot be edited because it is either under review, app…" at bounding box center [1256, 273] width 480 height 475
drag, startPoint x: 1114, startPoint y: 339, endPoint x: 1107, endPoint y: 338, distance: 7.5
click at [1114, 338] on div "Office" at bounding box center [1091, 339] width 68 height 10
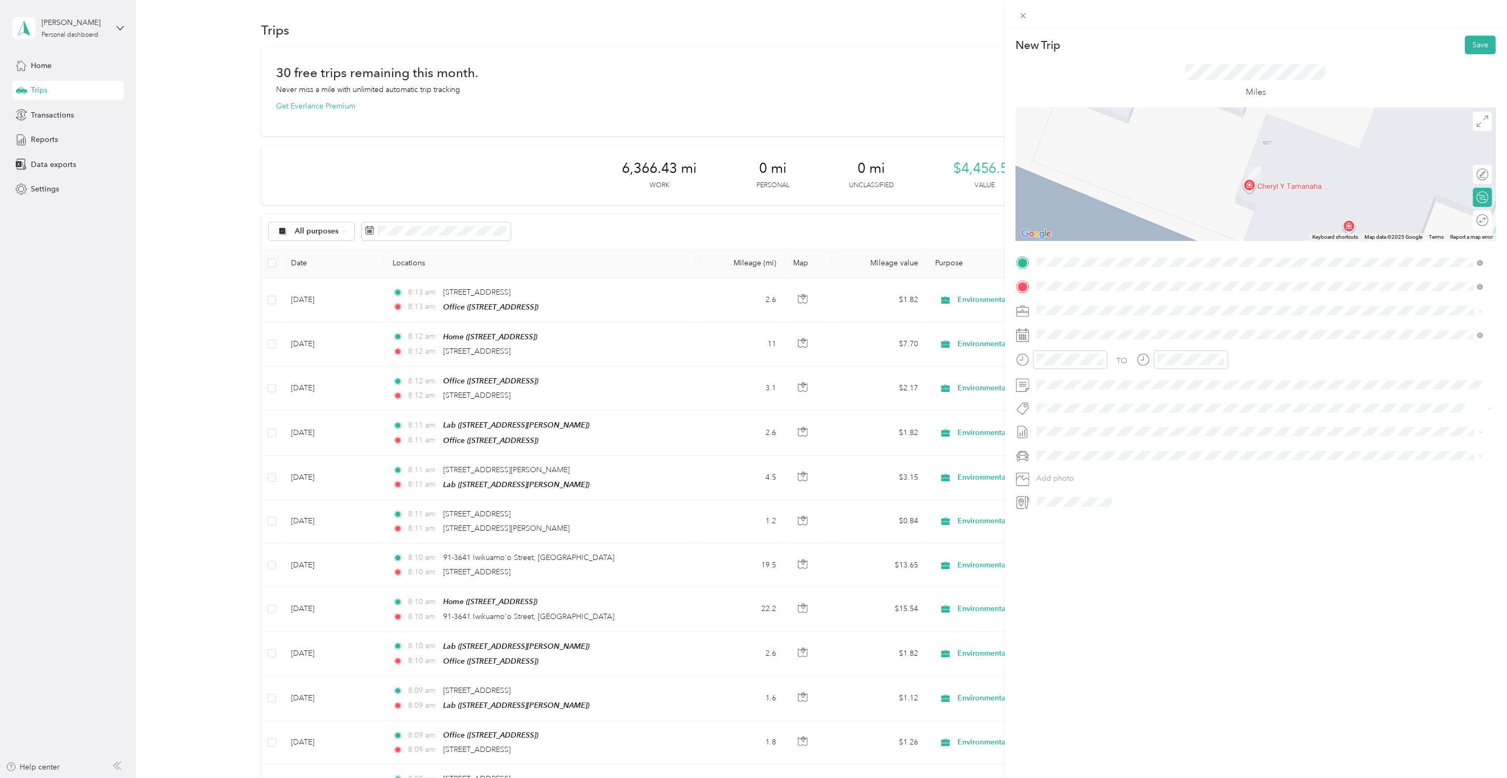
drag, startPoint x: 1089, startPoint y: 337, endPoint x: 1084, endPoint y: 328, distance: 9.8
click at [1089, 333] on div "[STREET_ADDRESS][US_STATE]" at bounding box center [1261, 326] width 440 height 14
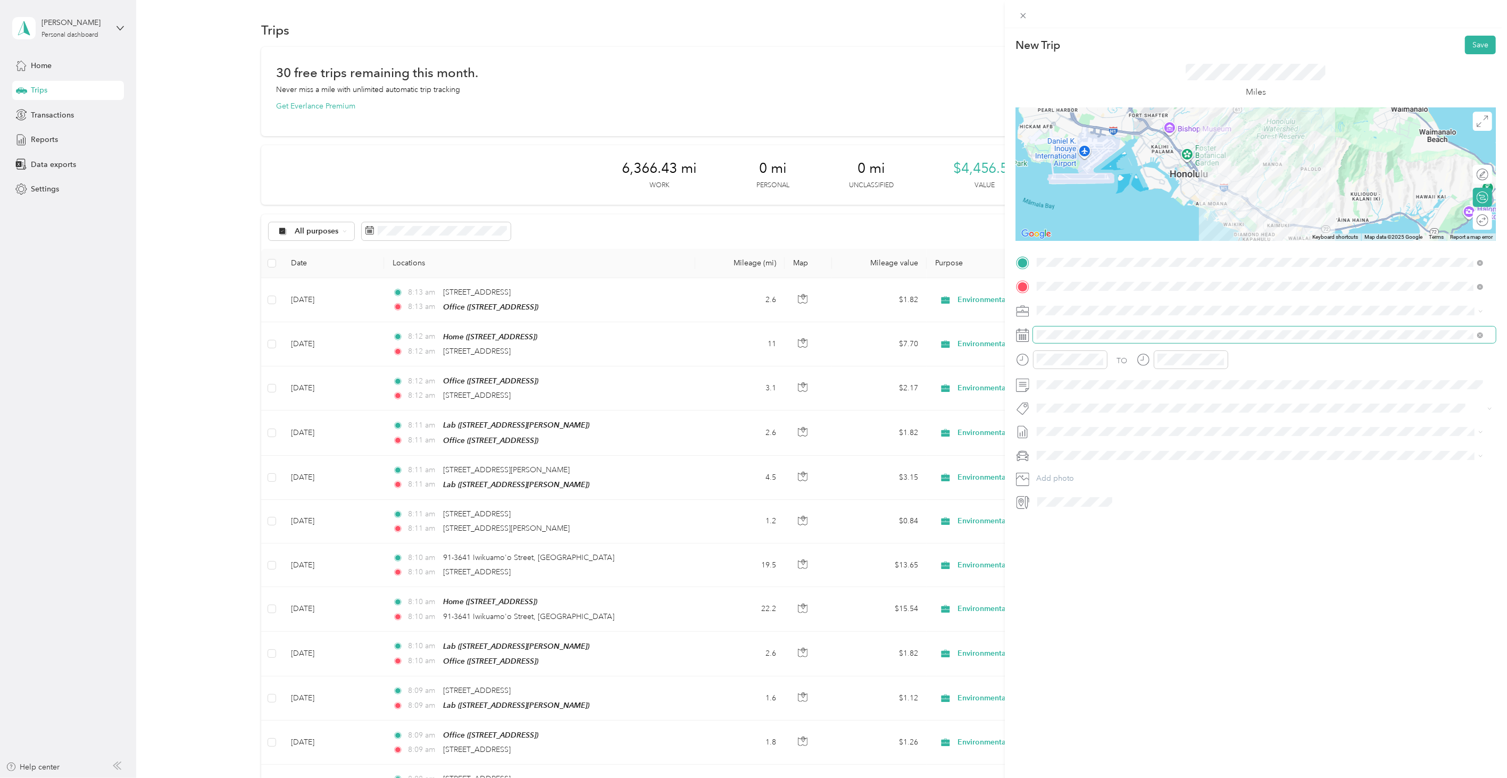
click at [1049, 342] on span at bounding box center [1264, 335] width 463 height 16
click at [1049, 341] on span at bounding box center [1264, 335] width 463 height 16
click at [1050, 328] on span at bounding box center [1264, 335] width 463 height 16
click at [1063, 396] on icon at bounding box center [1063, 395] width 11 height 11
click at [1075, 482] on div "22" at bounding box center [1073, 482] width 14 height 13
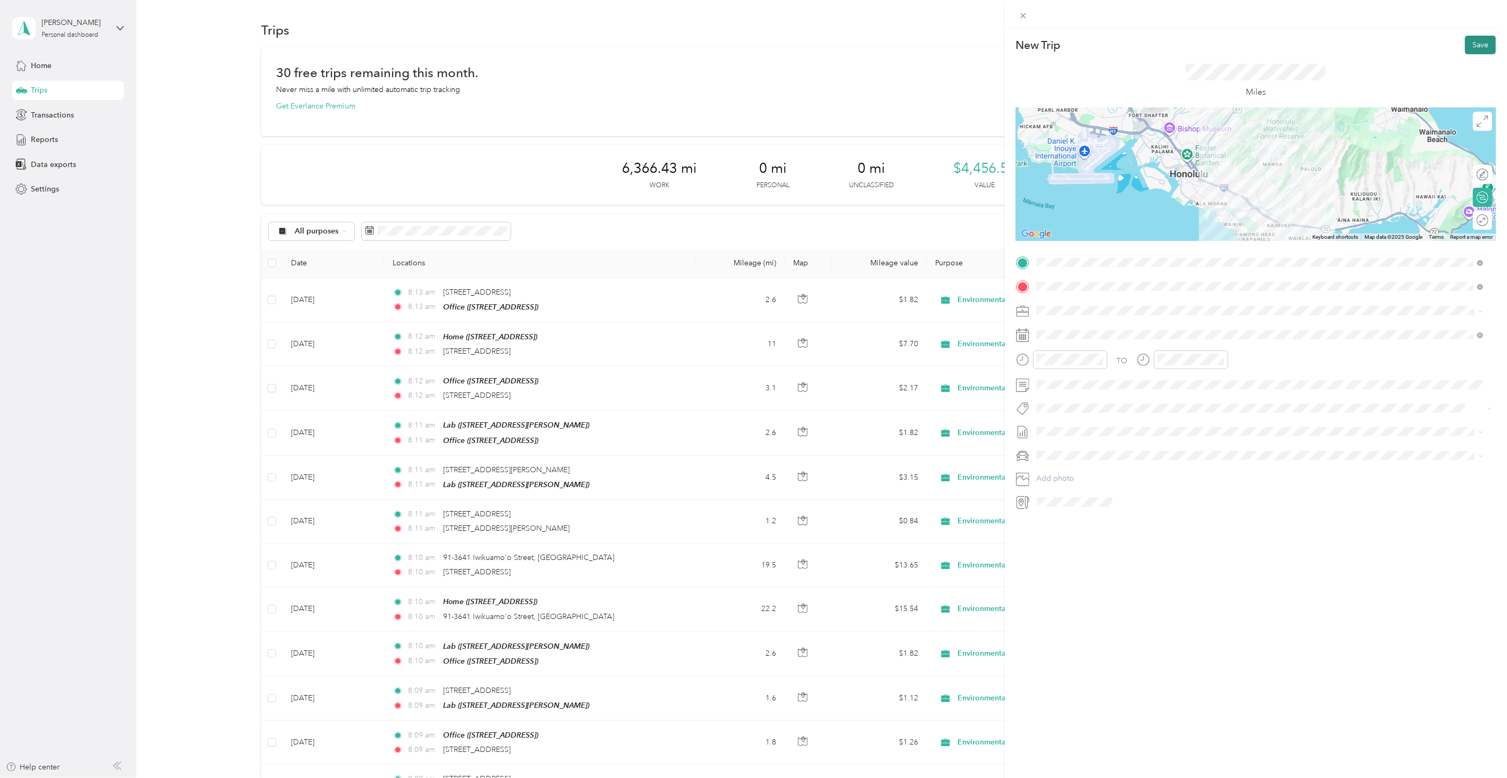
click at [1468, 44] on button "Save" at bounding box center [1480, 45] width 31 height 19
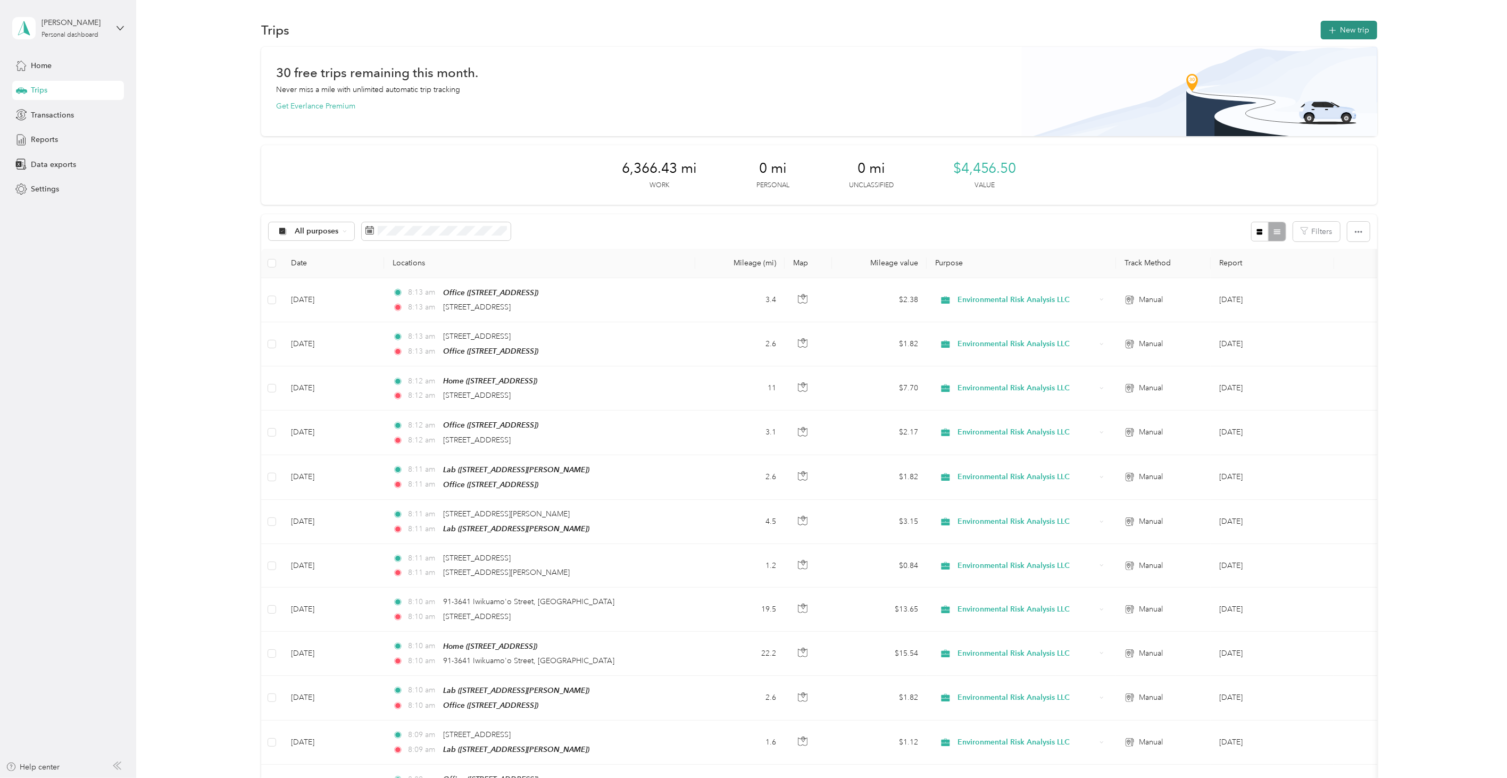
click at [1331, 23] on button "New trip" at bounding box center [1349, 30] width 56 height 19
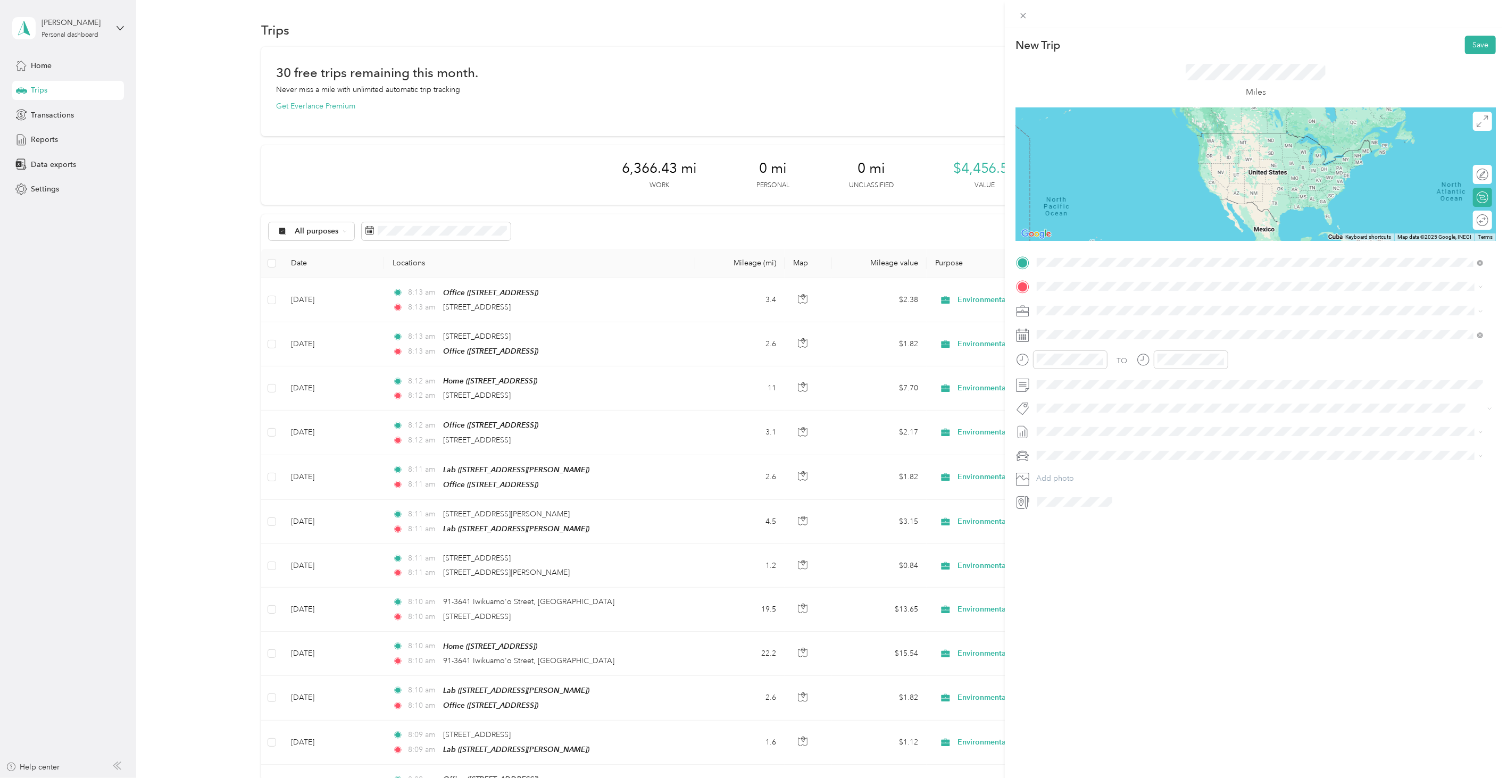
click at [1077, 306] on span "[STREET_ADDRESS][US_STATE]" at bounding box center [1110, 301] width 106 height 10
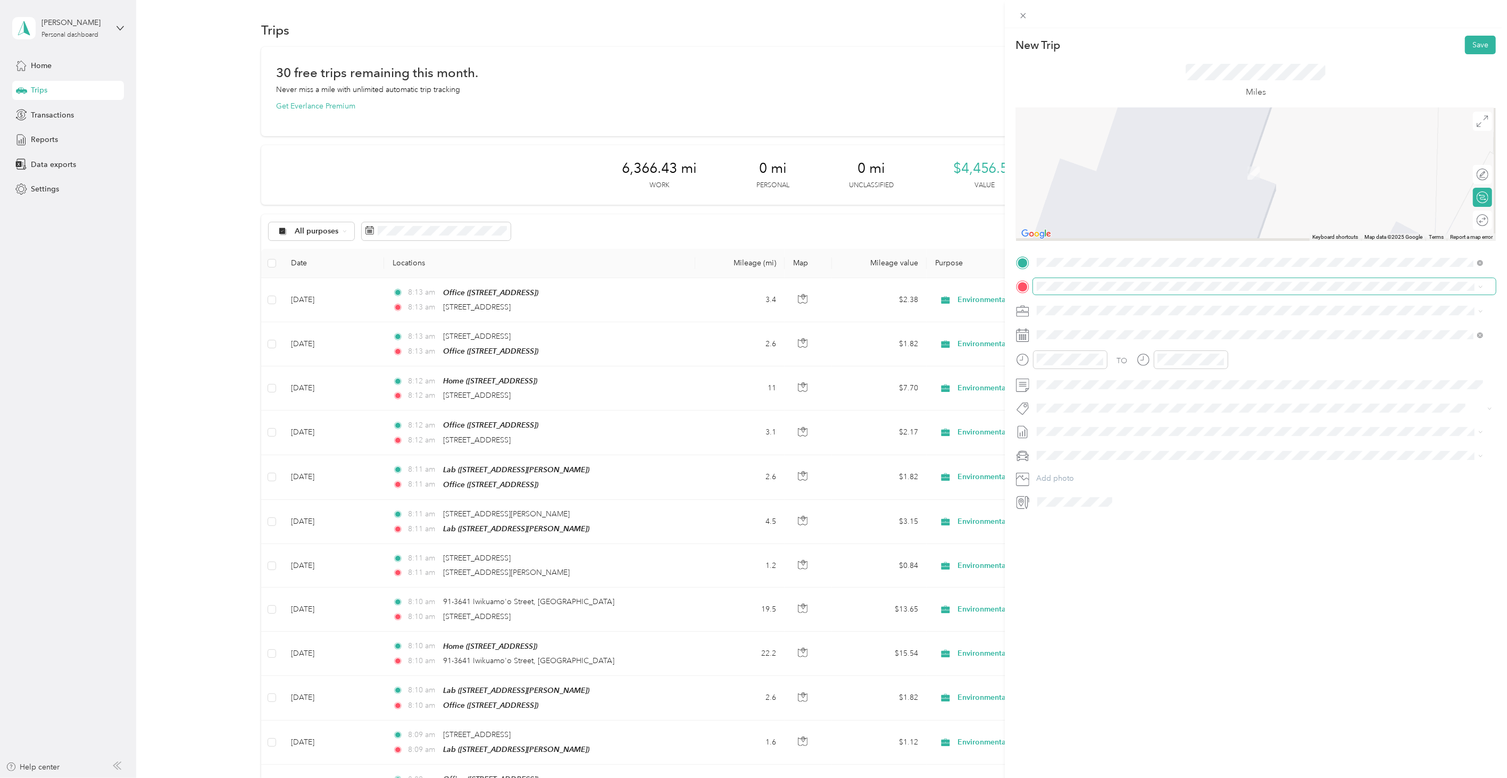
click at [1062, 280] on span at bounding box center [1264, 286] width 463 height 16
click at [1081, 275] on div "TO Add photo" at bounding box center [1256, 382] width 480 height 256
drag, startPoint x: 1101, startPoint y: 320, endPoint x: 1081, endPoint y: 296, distance: 31.7
click at [1100, 320] on span "[STREET_ADDRESS][US_STATE]" at bounding box center [1110, 325] width 106 height 10
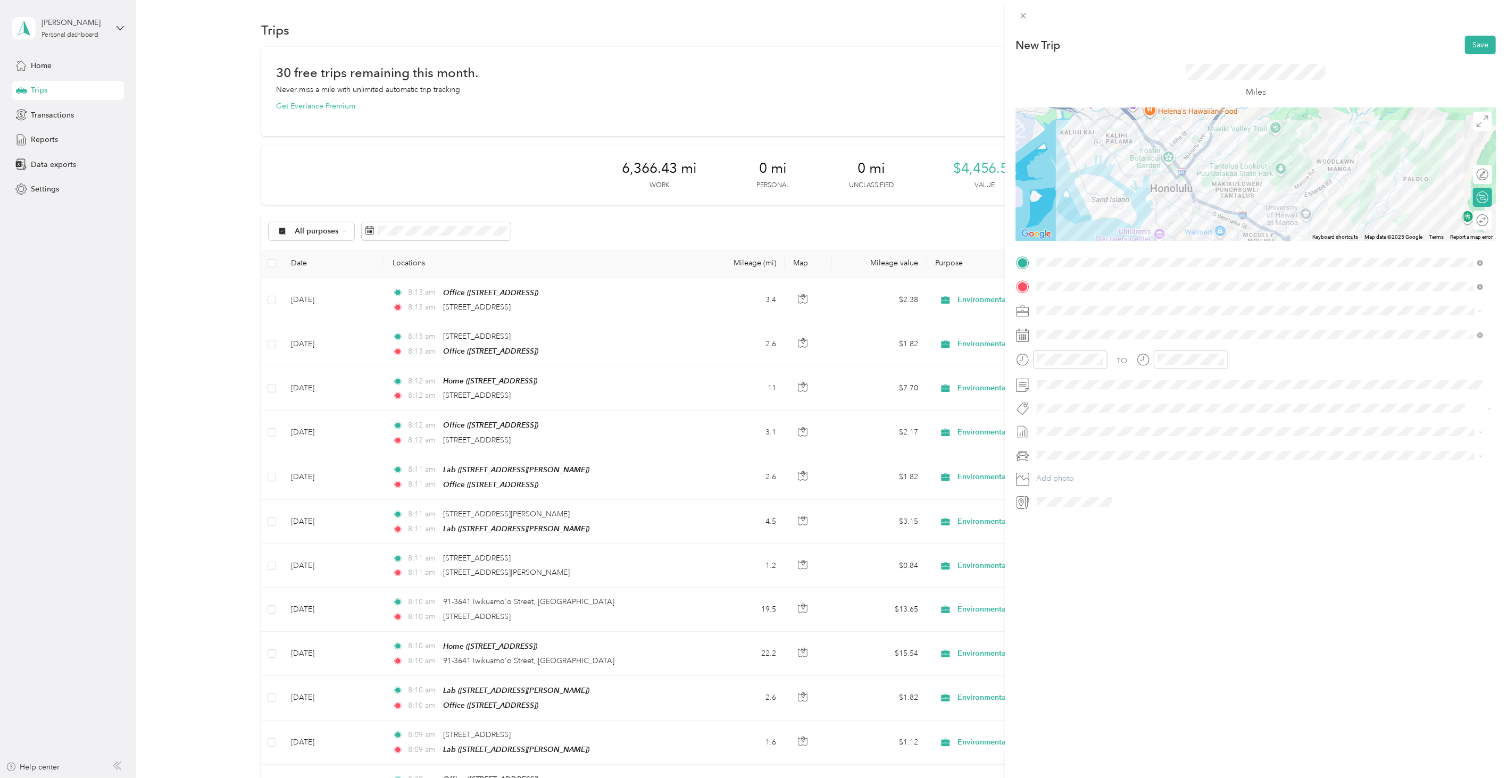
drag, startPoint x: 1157, startPoint y: 614, endPoint x: 1127, endPoint y: 543, distance: 77.5
click at [1157, 614] on div "New Trip Save This trip cannot be edited because it is either under review, app…" at bounding box center [1256, 417] width 502 height 778
click at [1046, 327] on span at bounding box center [1264, 335] width 463 height 16
click at [1047, 327] on span at bounding box center [1264, 335] width 463 height 16
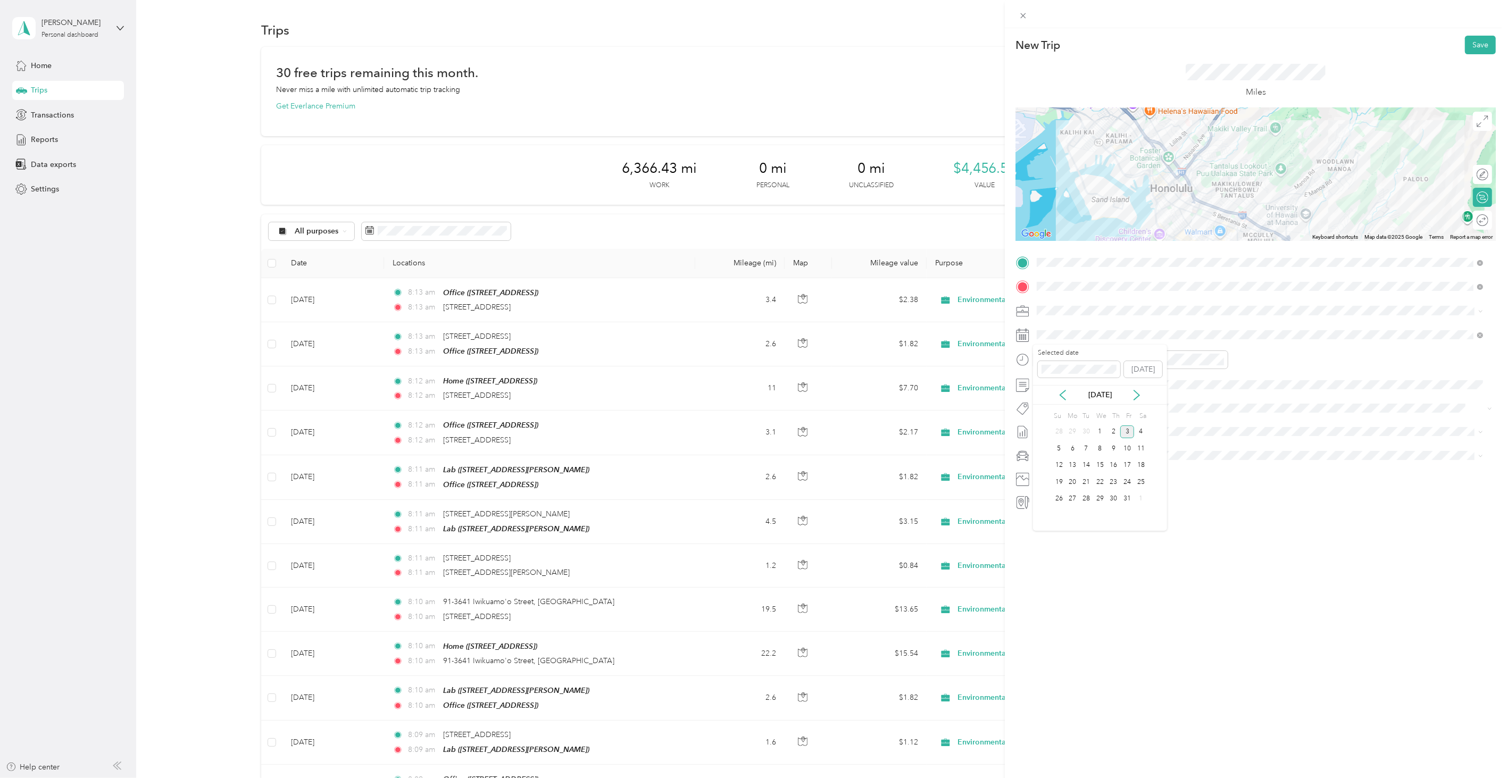
click at [1063, 402] on div "[DATE]" at bounding box center [1100, 395] width 134 height 20
drag, startPoint x: 1063, startPoint y: 392, endPoint x: 1070, endPoint y: 420, distance: 28.9
click at [1063, 393] on icon at bounding box center [1062, 396] width 5 height 10
click at [1073, 482] on div "22" at bounding box center [1073, 482] width 14 height 13
click at [1465, 39] on button "Save" at bounding box center [1480, 45] width 31 height 19
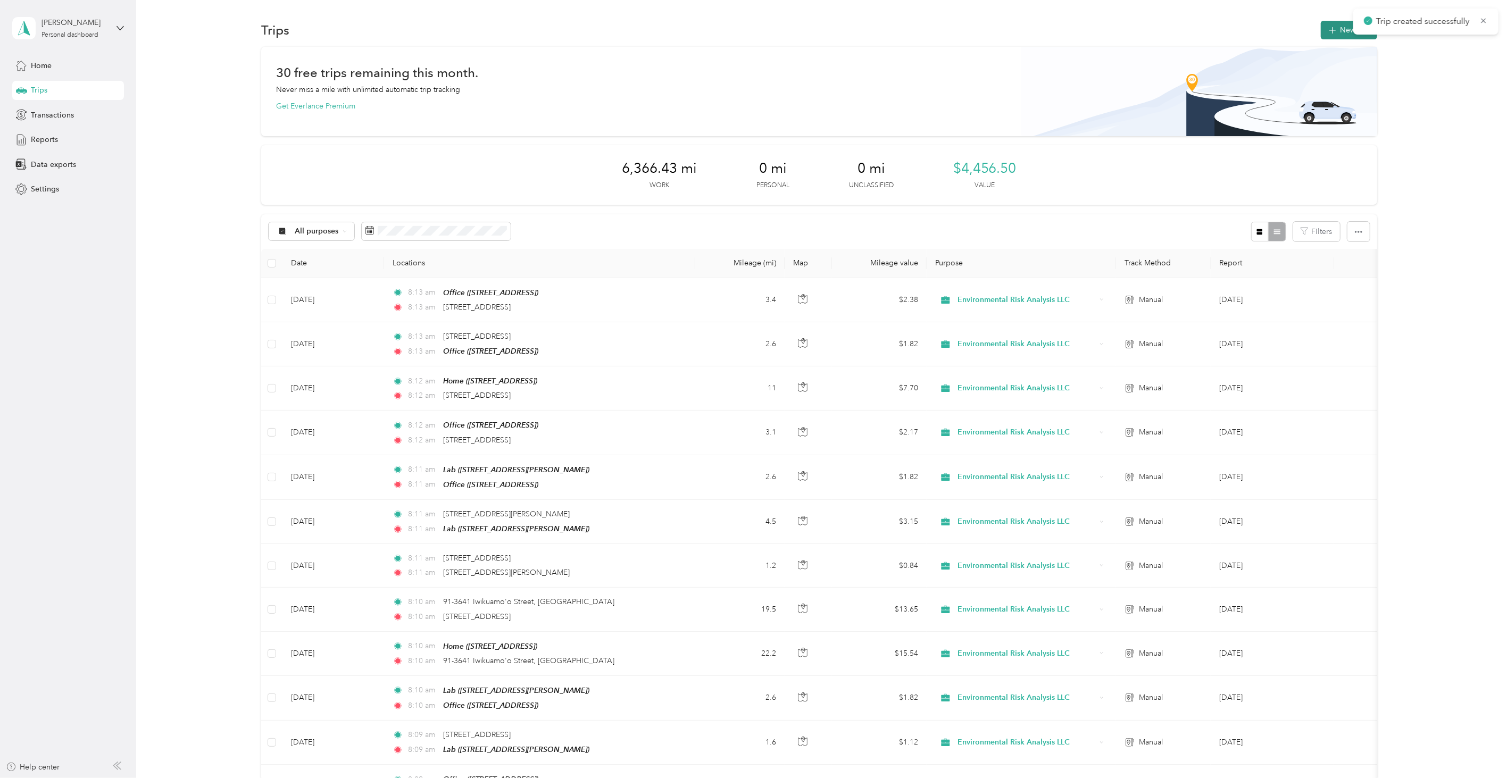
click at [1324, 36] on button "New trip" at bounding box center [1349, 30] width 56 height 19
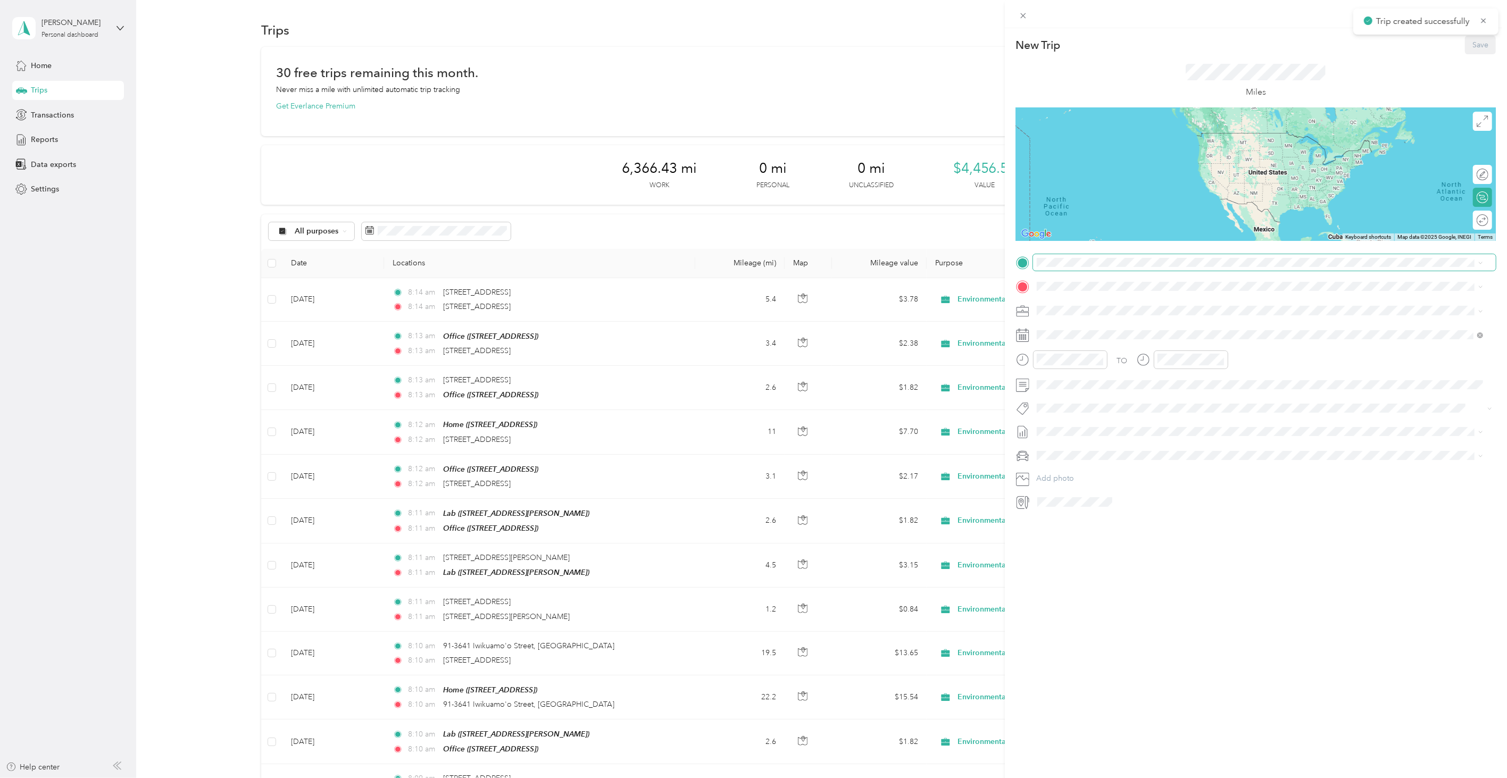
click at [1046, 267] on span at bounding box center [1264, 262] width 463 height 16
click at [1073, 296] on span "[STREET_ADDRESS][US_STATE]" at bounding box center [1110, 301] width 106 height 10
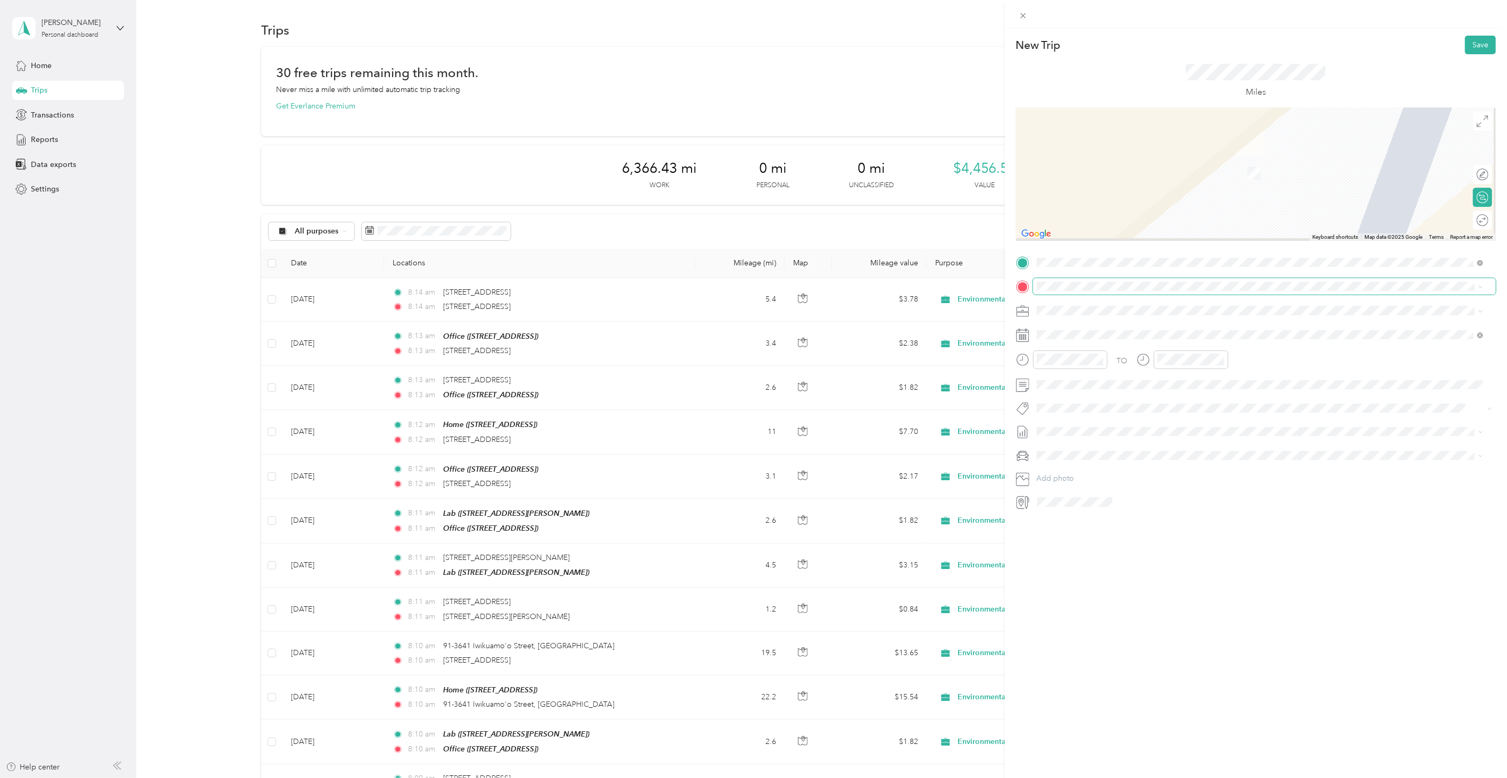
click at [1055, 293] on span at bounding box center [1264, 286] width 463 height 16
click at [1091, 294] on span at bounding box center [1264, 286] width 463 height 16
click at [1118, 378] on li "Office [STREET_ADDRESS]" at bounding box center [1260, 369] width 454 height 34
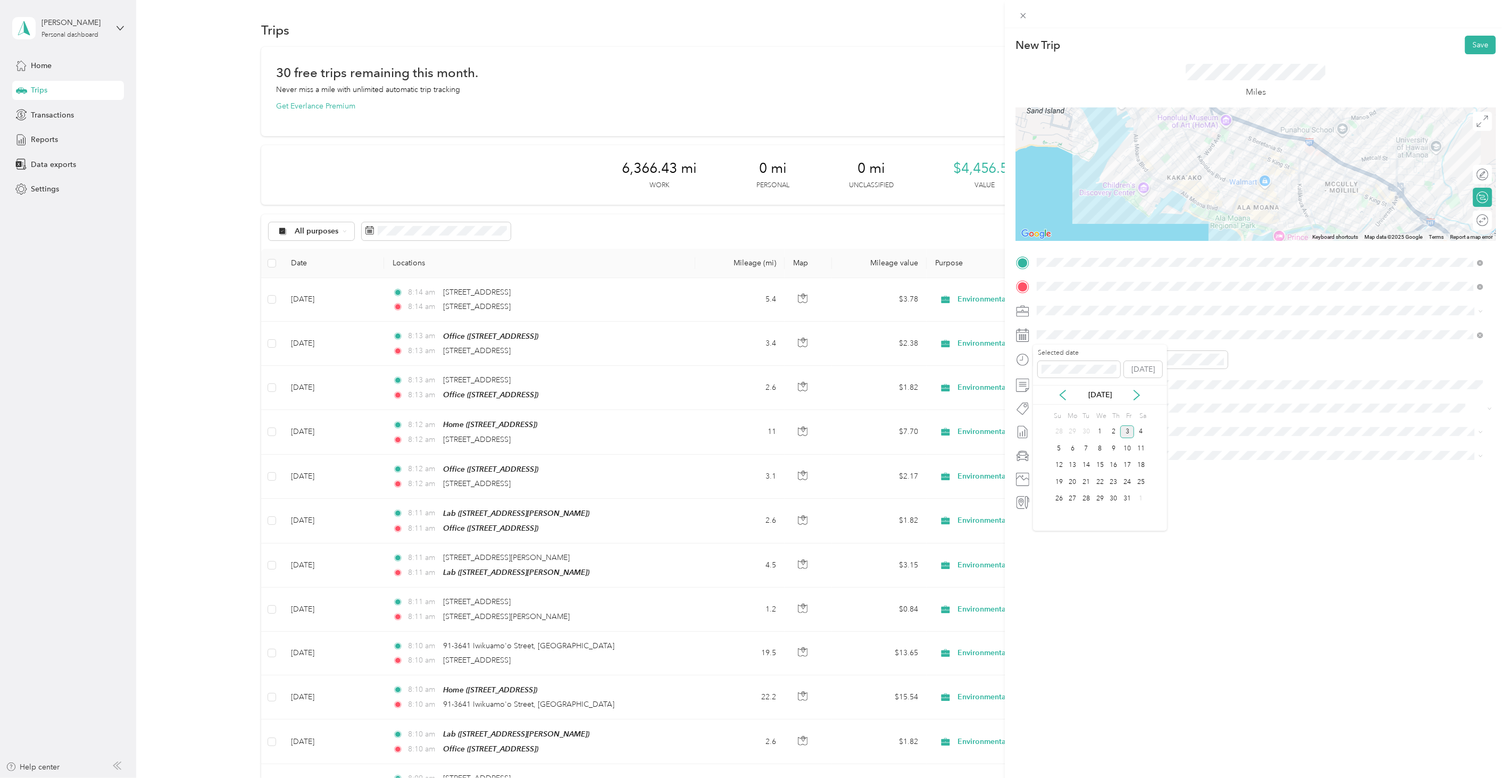
click at [1073, 397] on div "[DATE]" at bounding box center [1100, 394] width 134 height 11
click at [1065, 395] on icon at bounding box center [1063, 395] width 11 height 11
click at [1073, 483] on div "22" at bounding box center [1073, 482] width 14 height 13
click at [1474, 36] on button "Save" at bounding box center [1480, 45] width 31 height 19
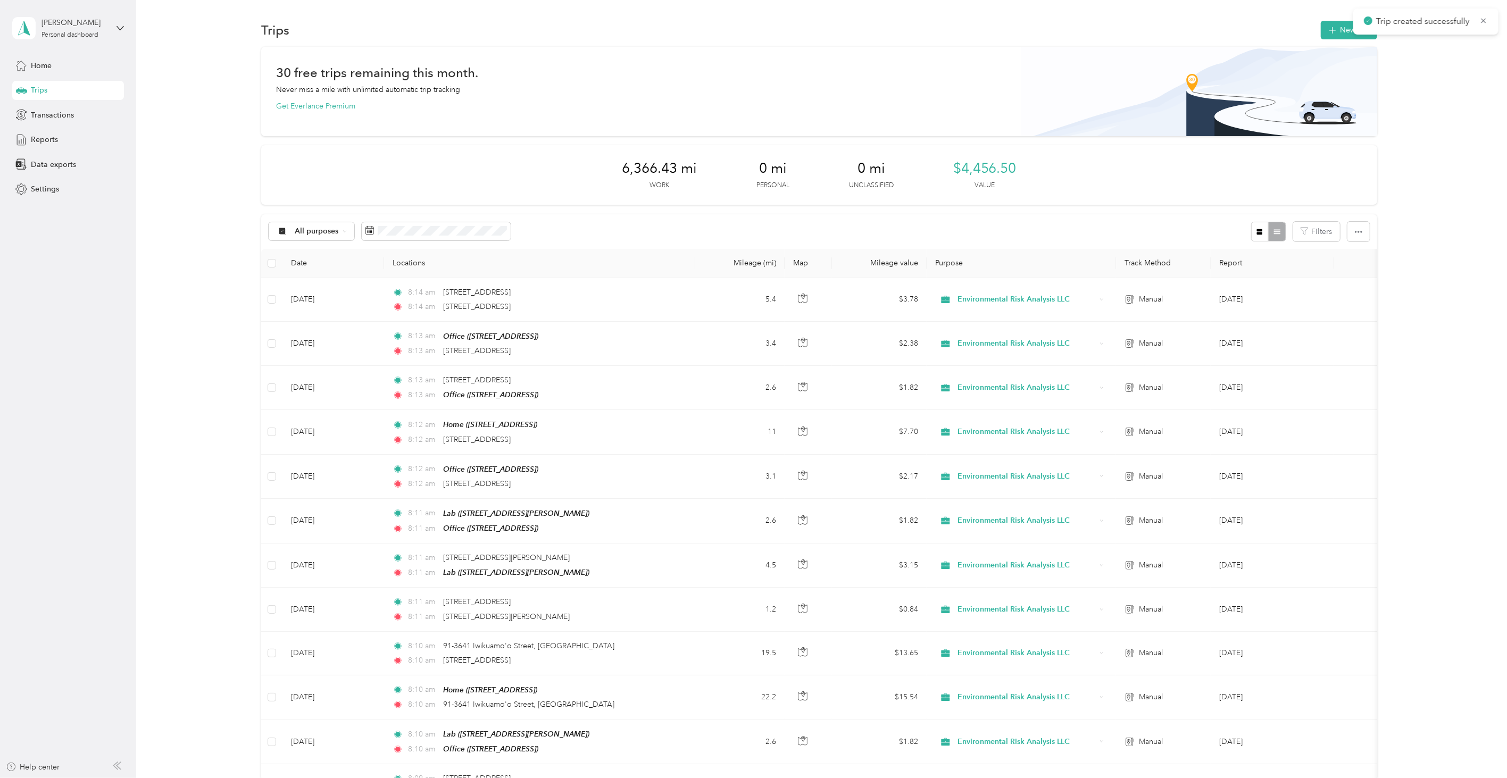
click at [1324, 47] on img at bounding box center [1200, 91] width 356 height 89
click at [1327, 32] on icon "button" at bounding box center [1333, 30] width 12 height 12
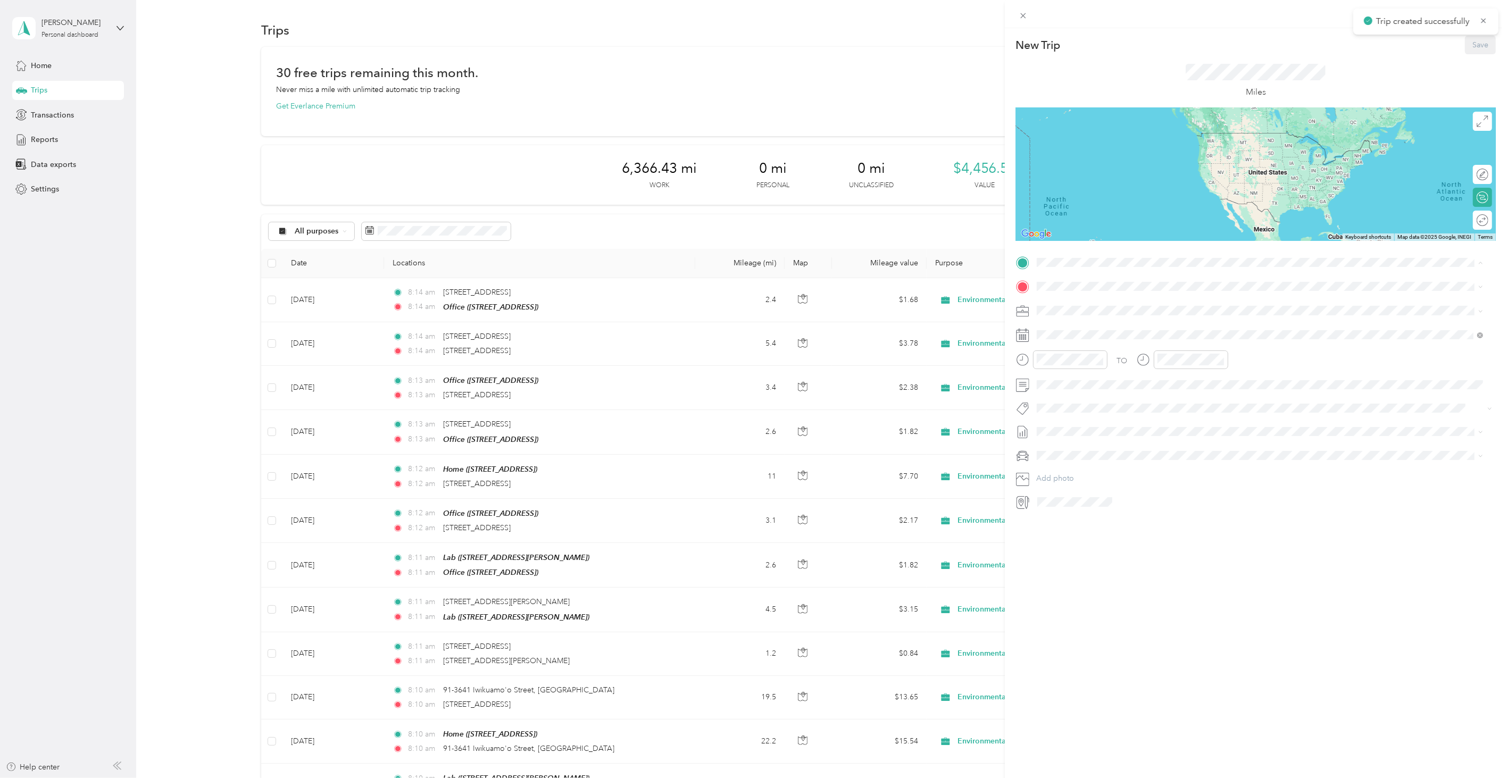
click at [1070, 317] on div "Home [STREET_ADDRESS][PERSON_NAME]" at bounding box center [1091, 311] width 68 height 22
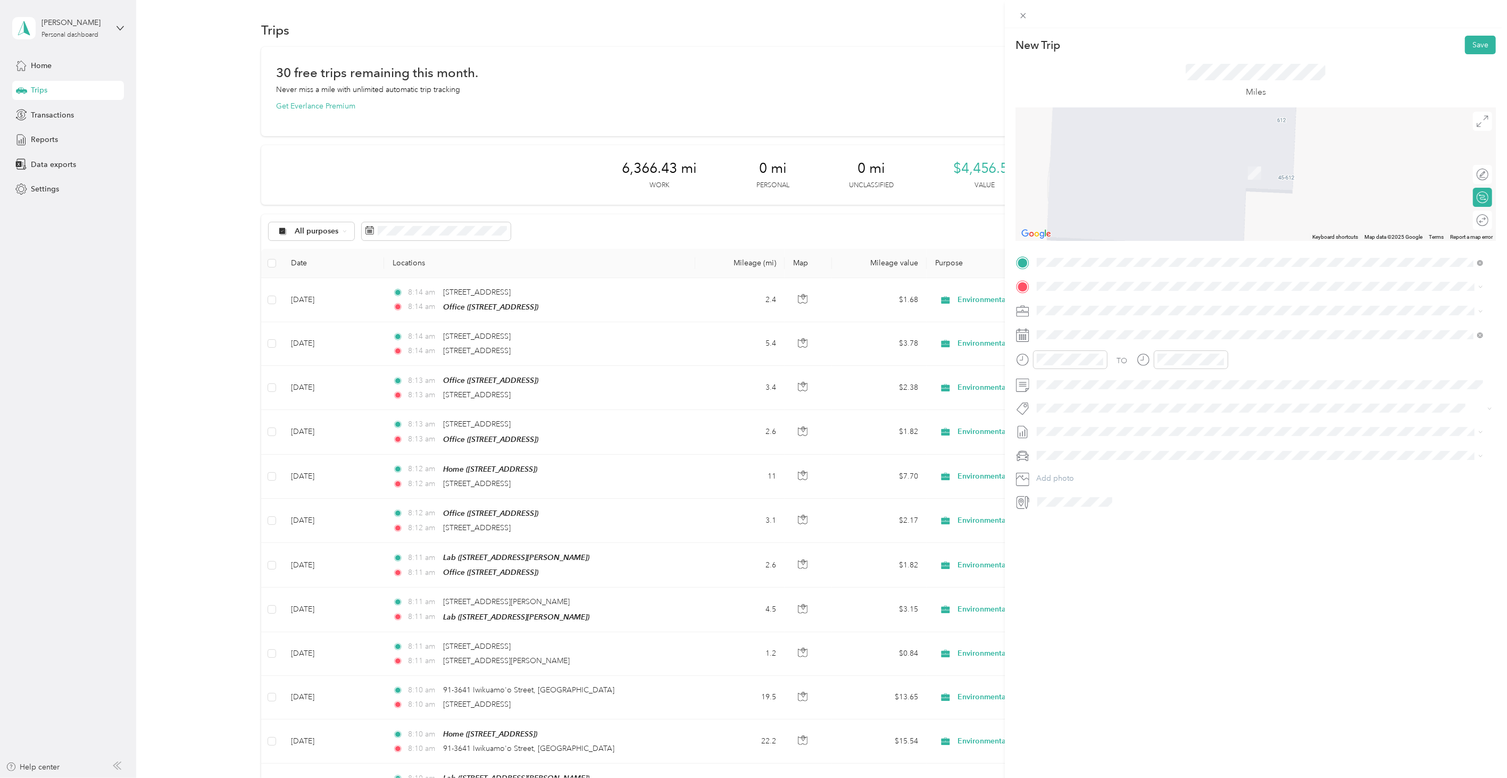
click at [1099, 325] on span "[STREET_ADDRESS][US_STATE]" at bounding box center [1110, 321] width 106 height 10
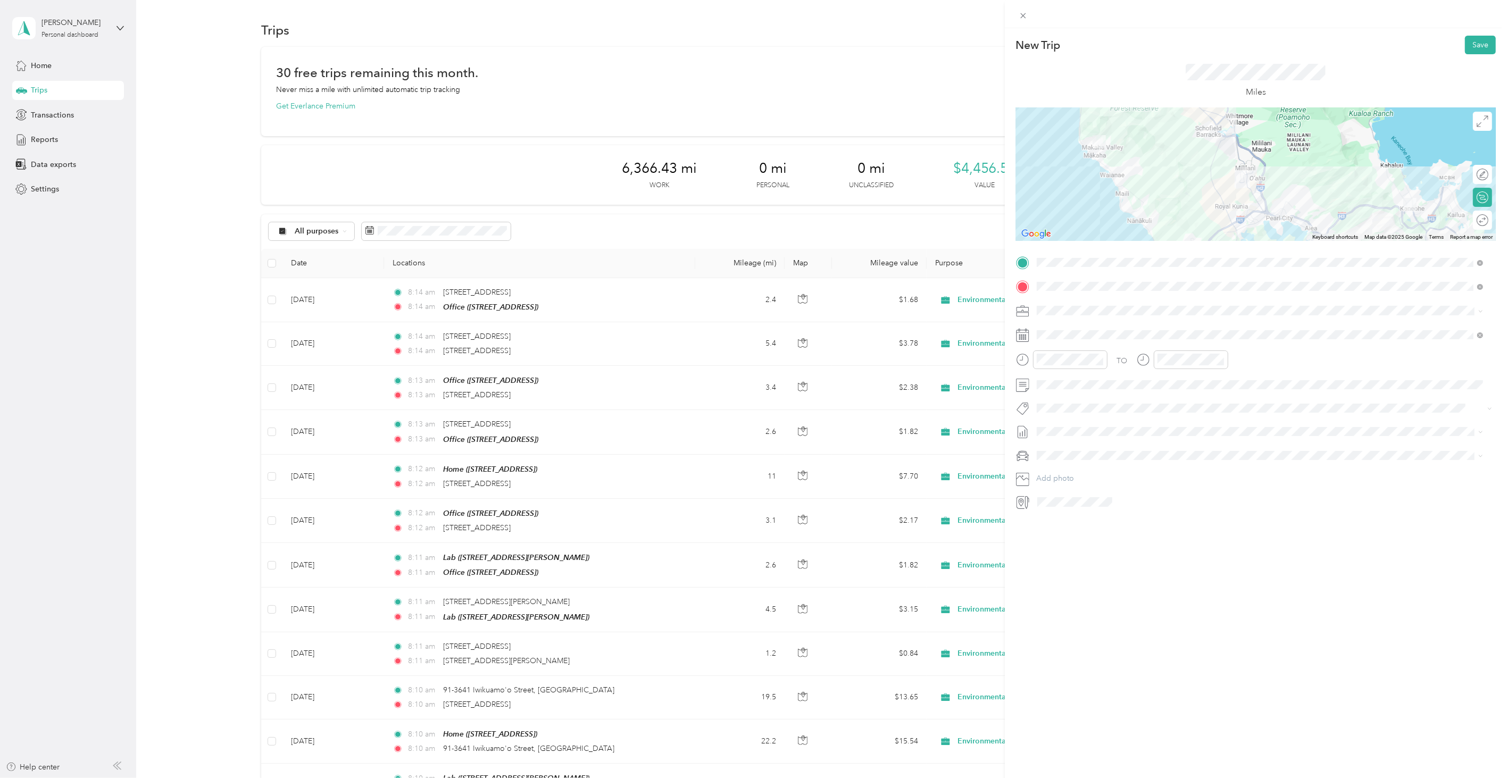
drag, startPoint x: 1153, startPoint y: 652, endPoint x: 1154, endPoint y: 639, distance: 13.3
click at [1152, 651] on div "New Trip Save This trip cannot be edited because it is either under review, app…" at bounding box center [1256, 417] width 502 height 778
click at [1059, 387] on div "[DATE]" at bounding box center [1100, 395] width 134 height 20
click at [1059, 391] on icon at bounding box center [1063, 395] width 11 height 11
drag, startPoint x: 1091, startPoint y: 482, endPoint x: 1096, endPoint y: 420, distance: 61.4
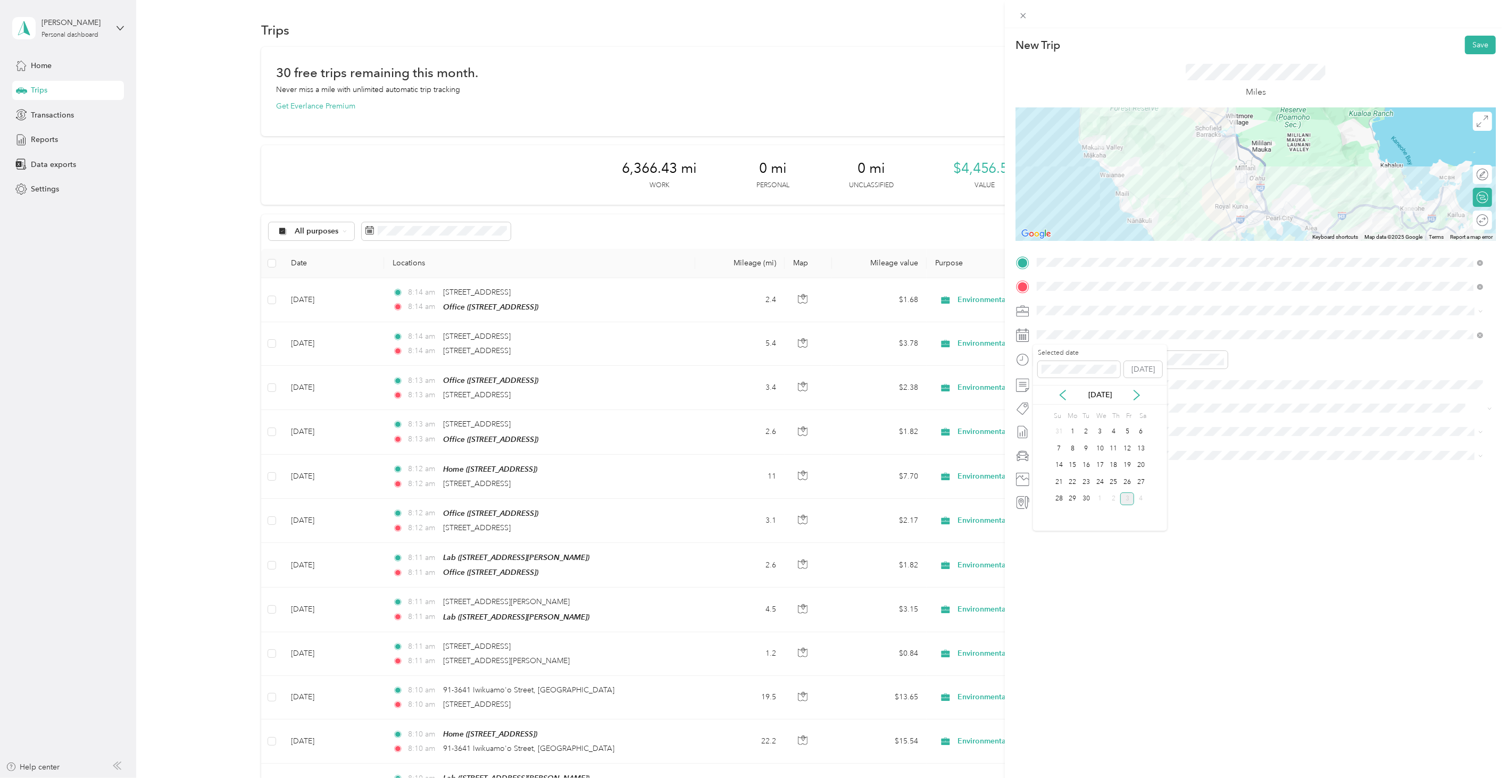
click at [1090, 482] on div "23" at bounding box center [1087, 482] width 14 height 13
click at [1465, 40] on button "Save" at bounding box center [1480, 45] width 31 height 19
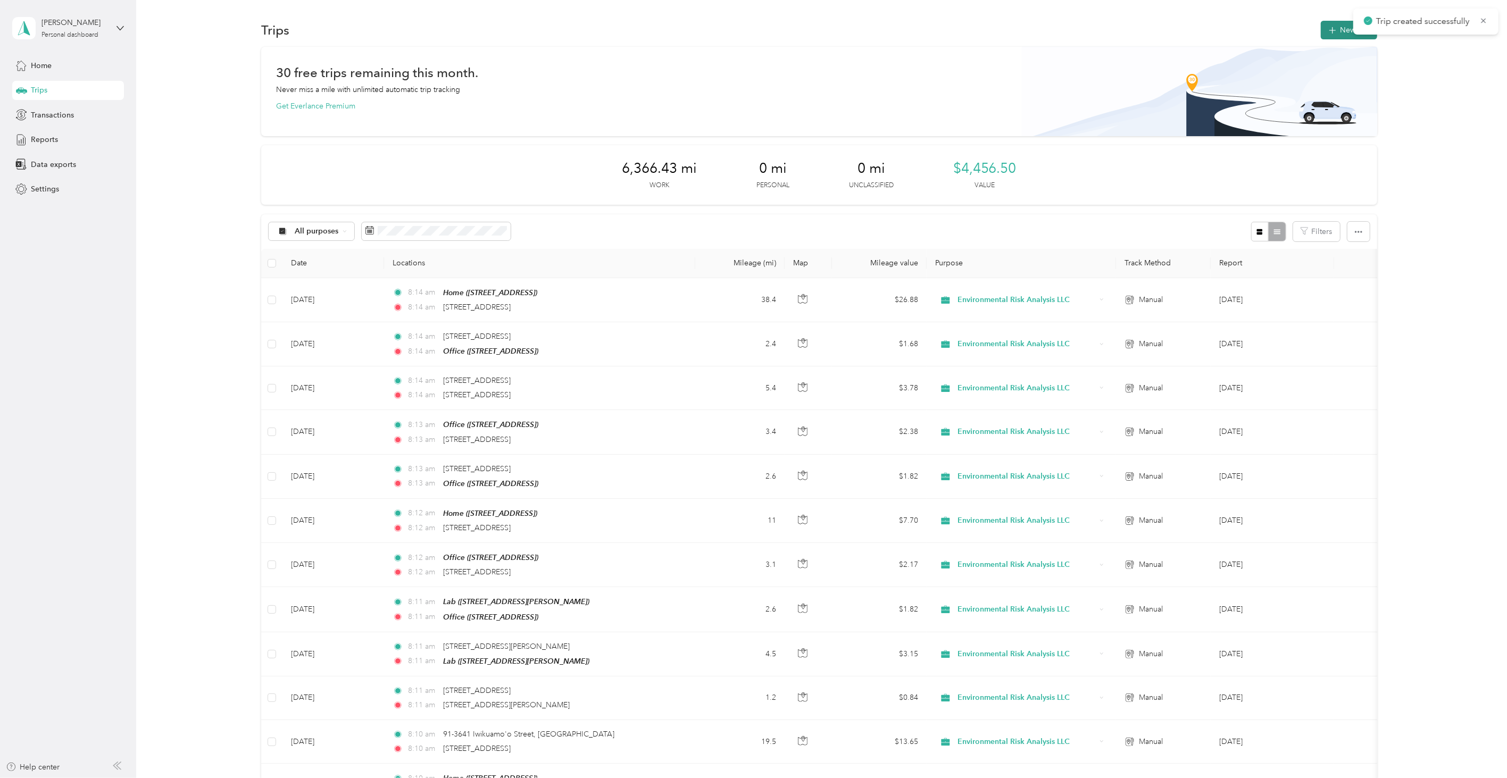
click at [1321, 35] on button "New trip" at bounding box center [1349, 30] width 56 height 19
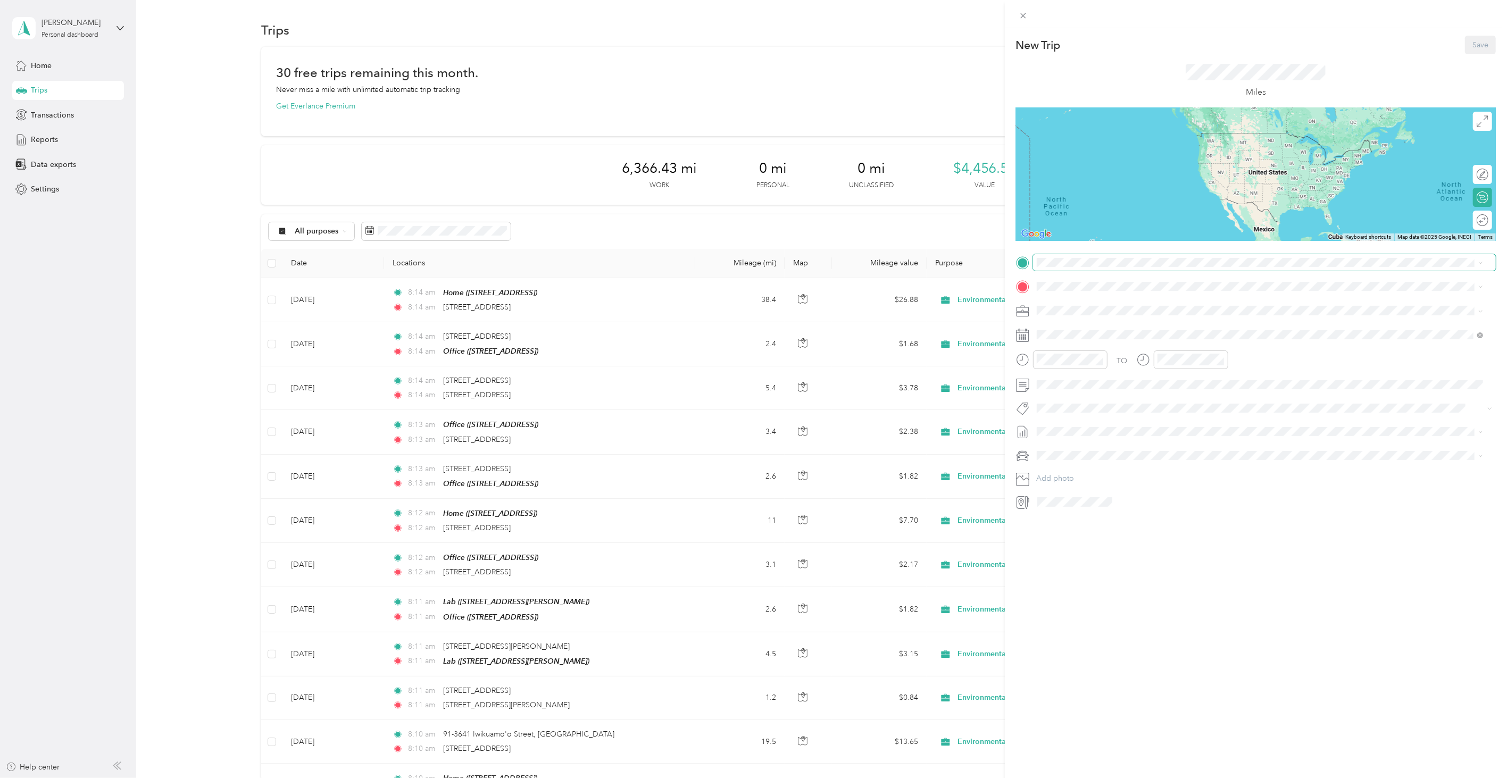
click at [1068, 268] on span at bounding box center [1264, 262] width 463 height 16
click at [1065, 255] on span at bounding box center [1264, 262] width 463 height 16
click at [1060, 271] on div "TO Add photo" at bounding box center [1256, 382] width 480 height 256
click at [1073, 299] on span "[STREET_ADDRESS][US_STATE]" at bounding box center [1110, 301] width 106 height 10
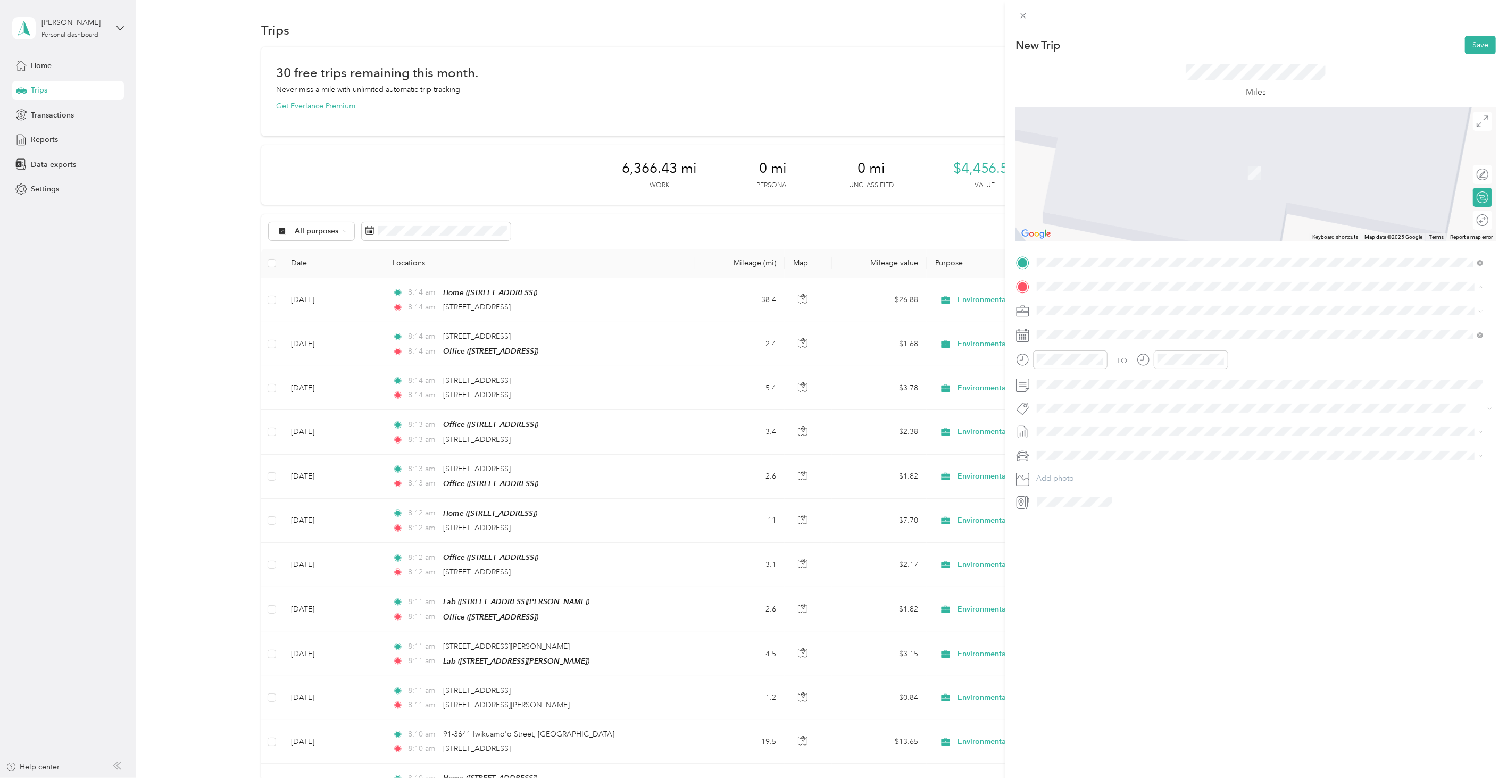
click at [1079, 403] on span "[STREET_ADDRESS][PERSON_NAME]" at bounding box center [1120, 407] width 127 height 9
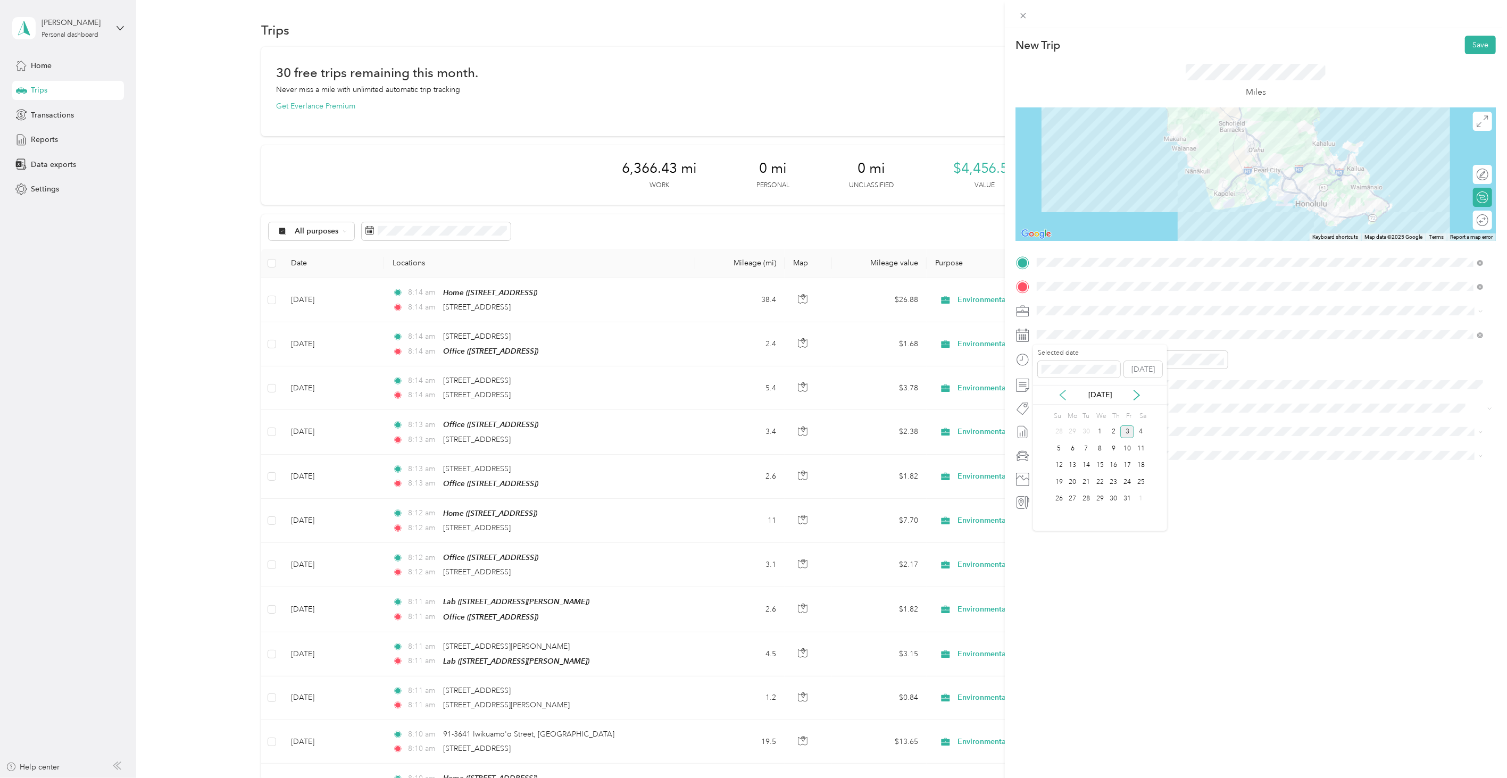
click at [1060, 391] on icon at bounding box center [1063, 395] width 11 height 11
click at [1088, 485] on div "23" at bounding box center [1087, 482] width 14 height 13
click at [1476, 45] on button "Save" at bounding box center [1480, 45] width 31 height 19
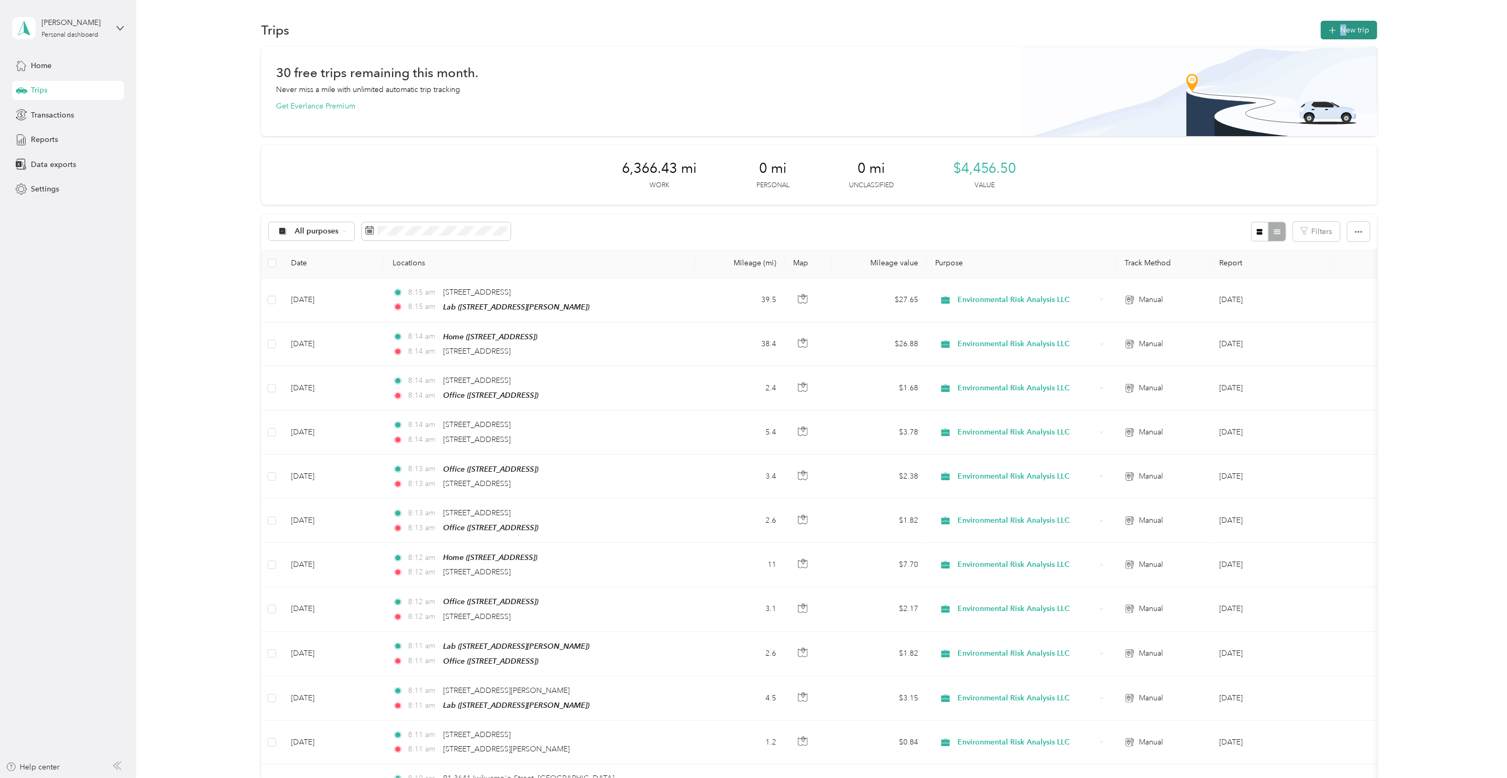
drag, startPoint x: 1340, startPoint y: 18, endPoint x: 1342, endPoint y: 23, distance: 5.7
click at [1342, 20] on div "Trips New trip 30 free trips remaining this month. Never miss a mile with unlim…" at bounding box center [819, 758] width 1366 height 1516
click at [1347, 23] on button "New trip" at bounding box center [1349, 30] width 56 height 19
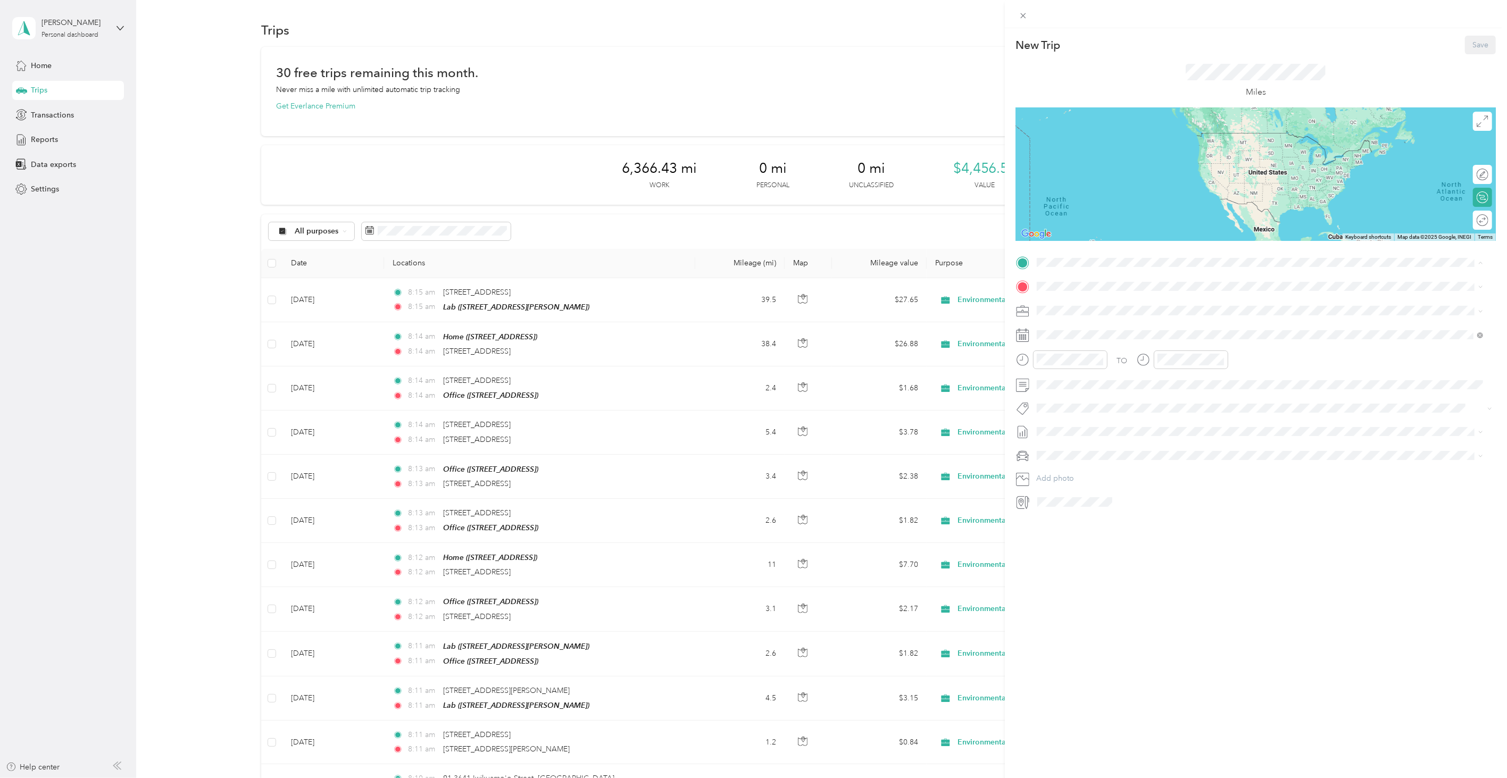
drag, startPoint x: 1077, startPoint y: 309, endPoint x: 1071, endPoint y: 305, distance: 7.6
click at [1077, 308] on div "Home [STREET_ADDRESS][PERSON_NAME]" at bounding box center [1091, 311] width 68 height 22
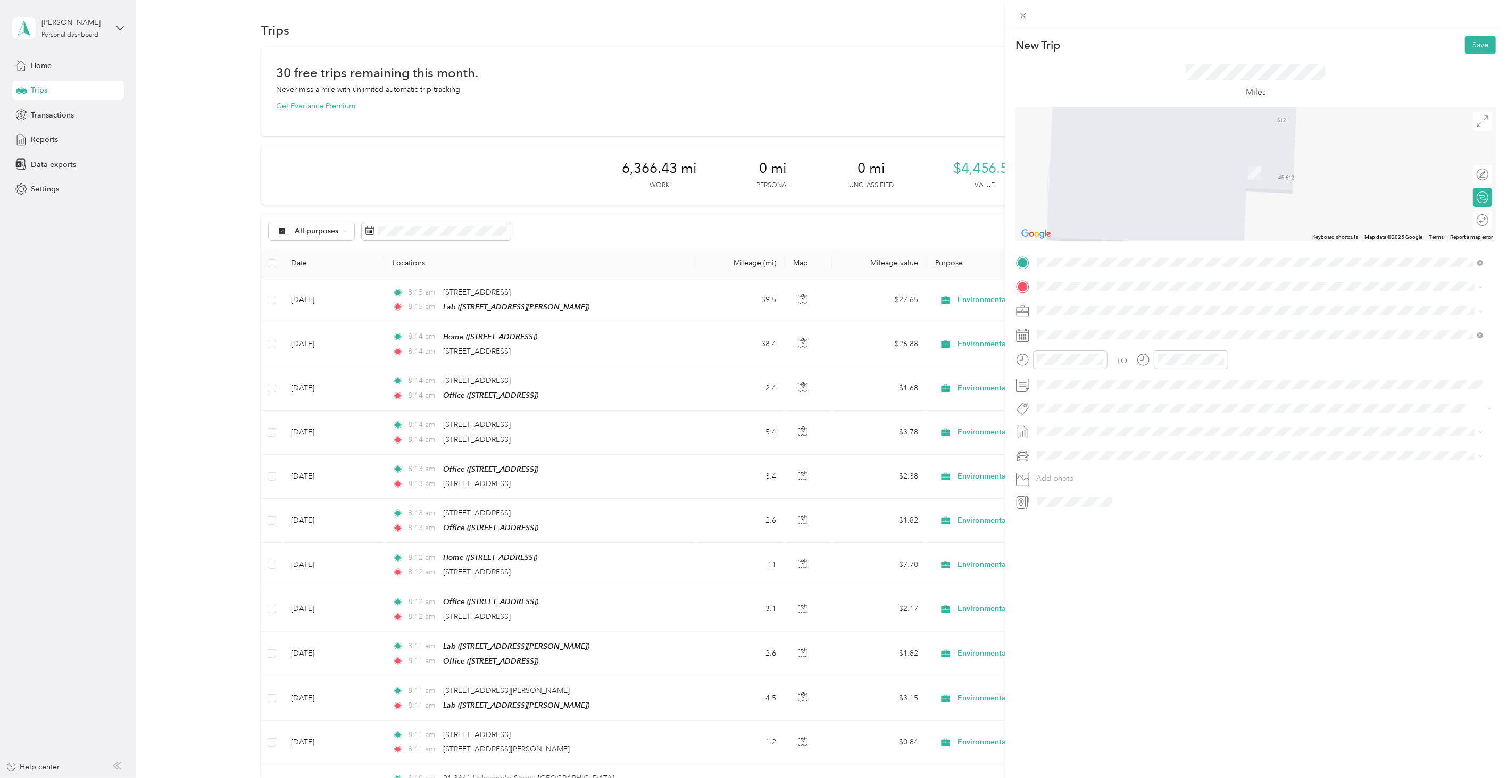
drag, startPoint x: 1102, startPoint y: 331, endPoint x: 1091, endPoint y: 310, distance: 23.6
click at [1100, 326] on span "[STREET_ADDRESS][US_STATE]" at bounding box center [1110, 321] width 106 height 10
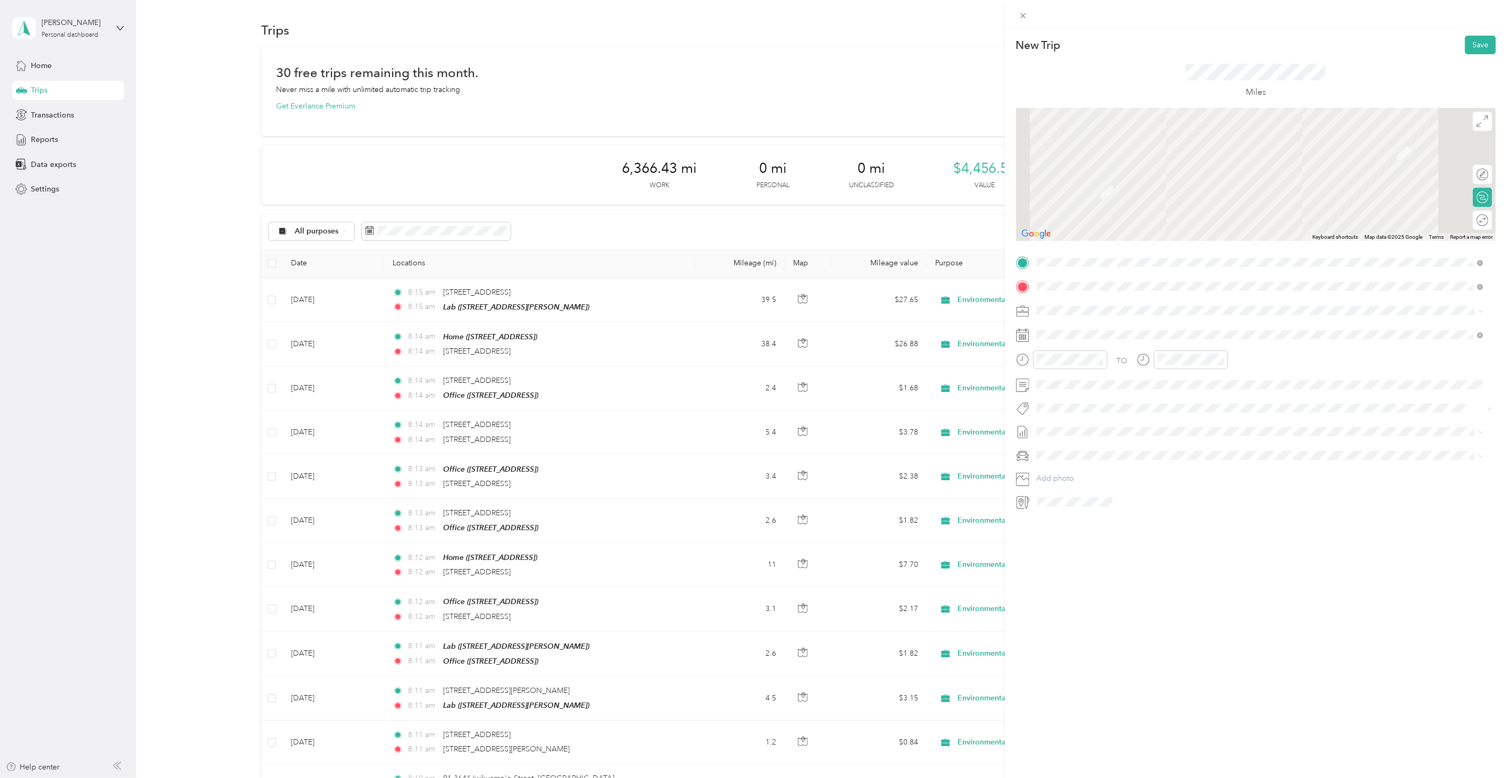
click at [1077, 297] on div "TO Add photo" at bounding box center [1256, 382] width 480 height 256
click at [1074, 294] on span at bounding box center [1264, 286] width 463 height 16
click at [1062, 395] on icon at bounding box center [1063, 395] width 11 height 11
click at [1111, 481] on div "25" at bounding box center [1114, 482] width 14 height 13
click at [1471, 40] on button "Save" at bounding box center [1480, 45] width 31 height 19
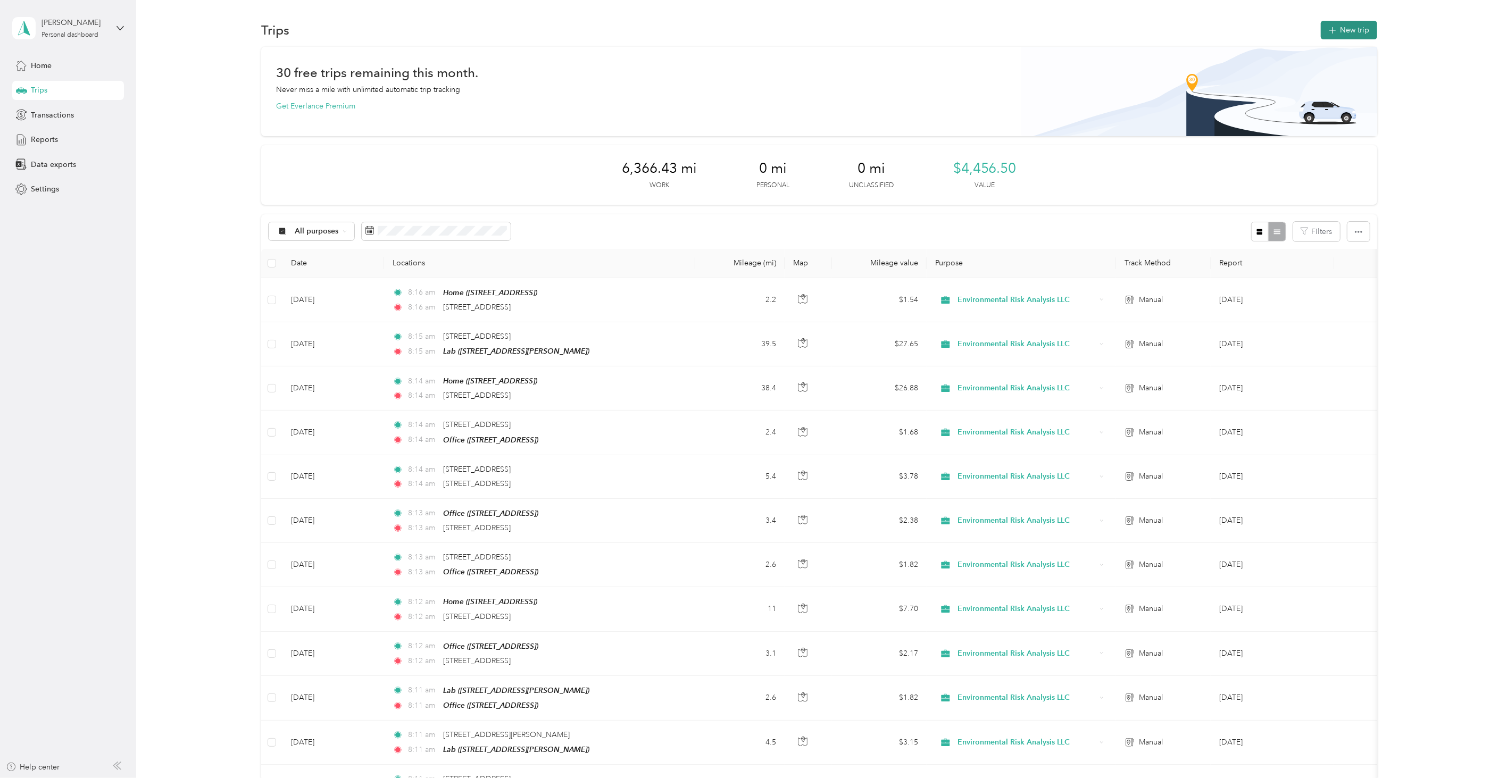
click at [1341, 35] on button "New trip" at bounding box center [1349, 30] width 56 height 19
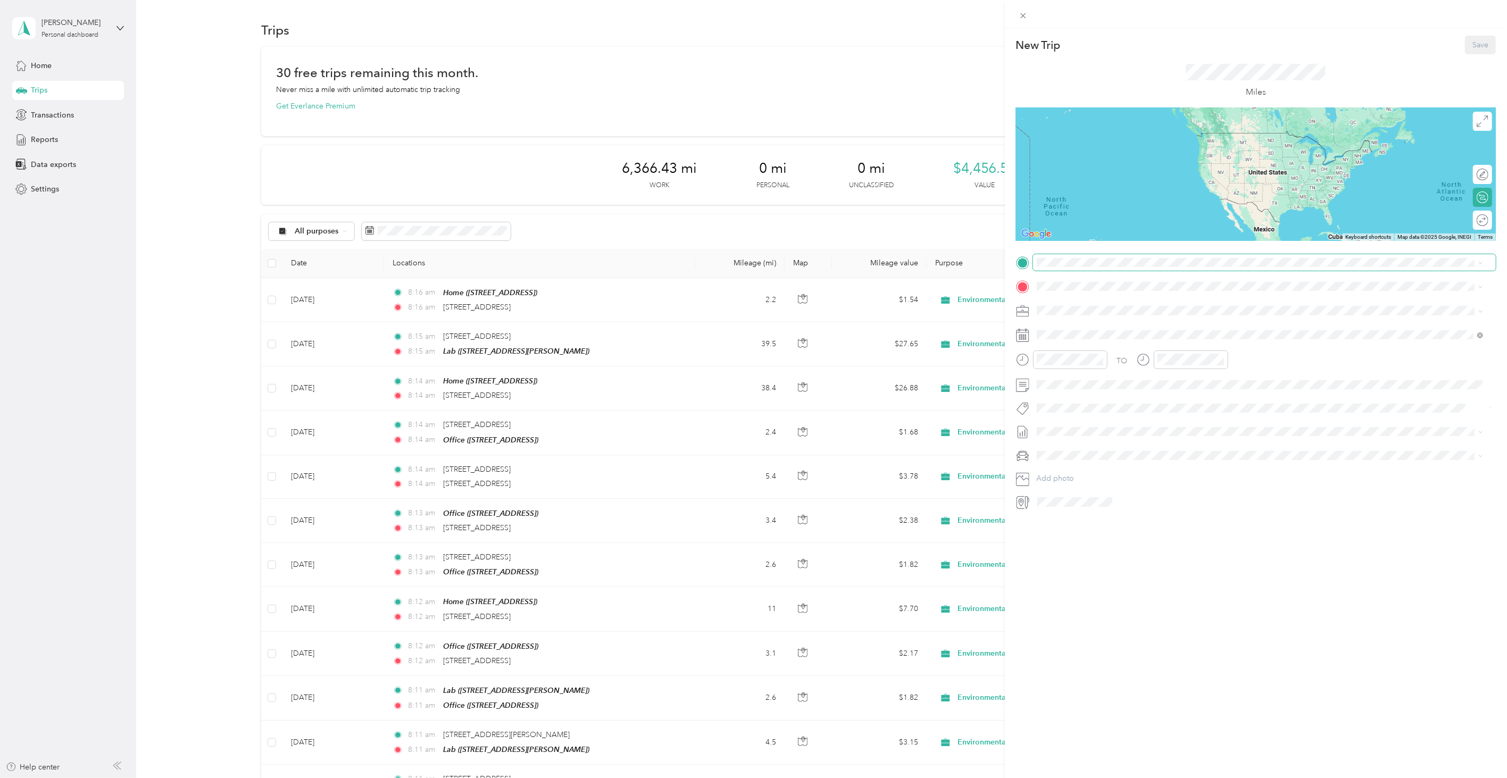
click at [1081, 255] on span at bounding box center [1264, 262] width 463 height 16
click at [1079, 256] on span at bounding box center [1264, 262] width 463 height 16
click at [1076, 257] on span at bounding box center [1264, 262] width 463 height 16
click at [1063, 303] on strong "Home" at bounding box center [1067, 305] width 21 height 10
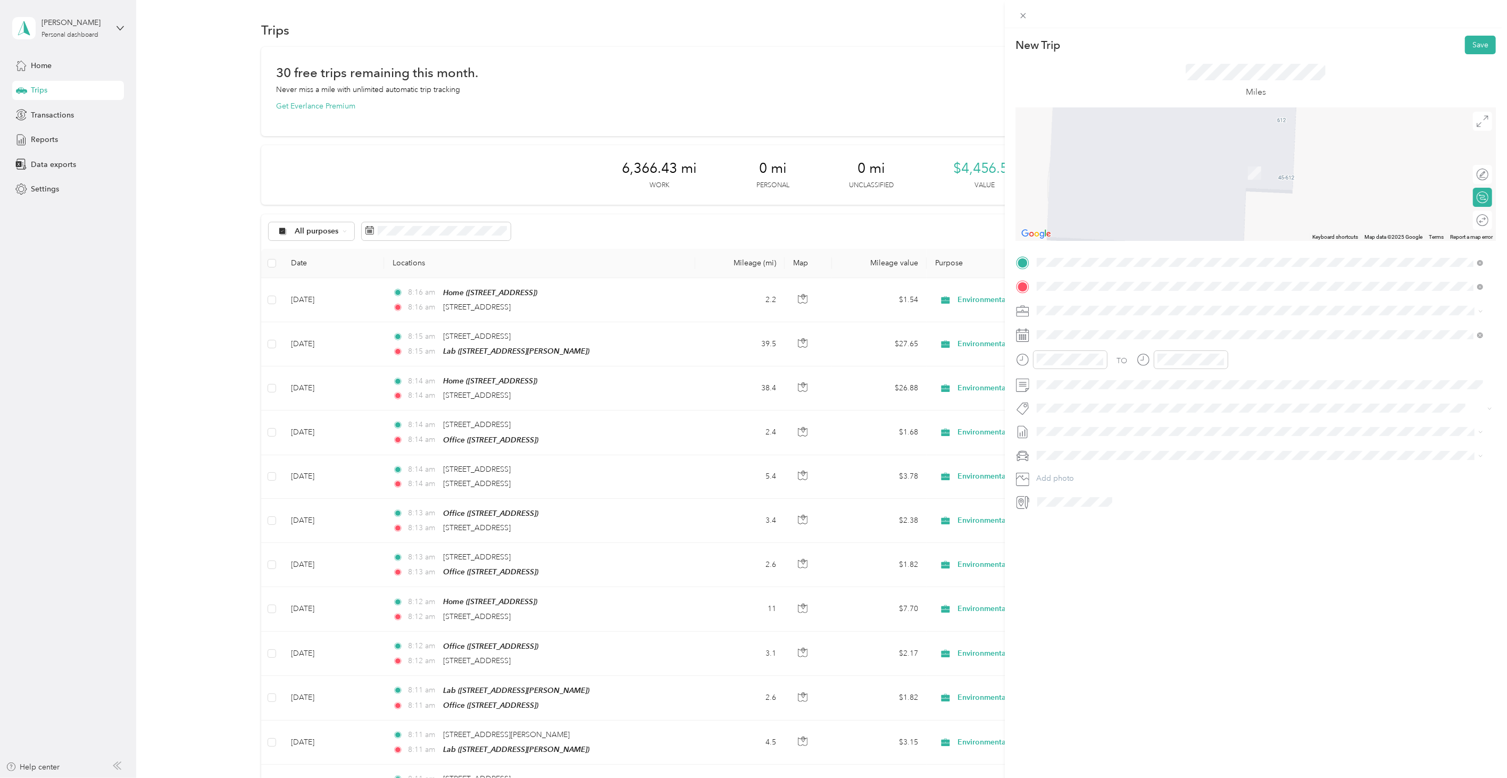
drag, startPoint x: 1131, startPoint y: 326, endPoint x: 1115, endPoint y: 306, distance: 25.3
click at [1132, 326] on span "[STREET_ADDRESS][US_STATE]" at bounding box center [1110, 325] width 106 height 10
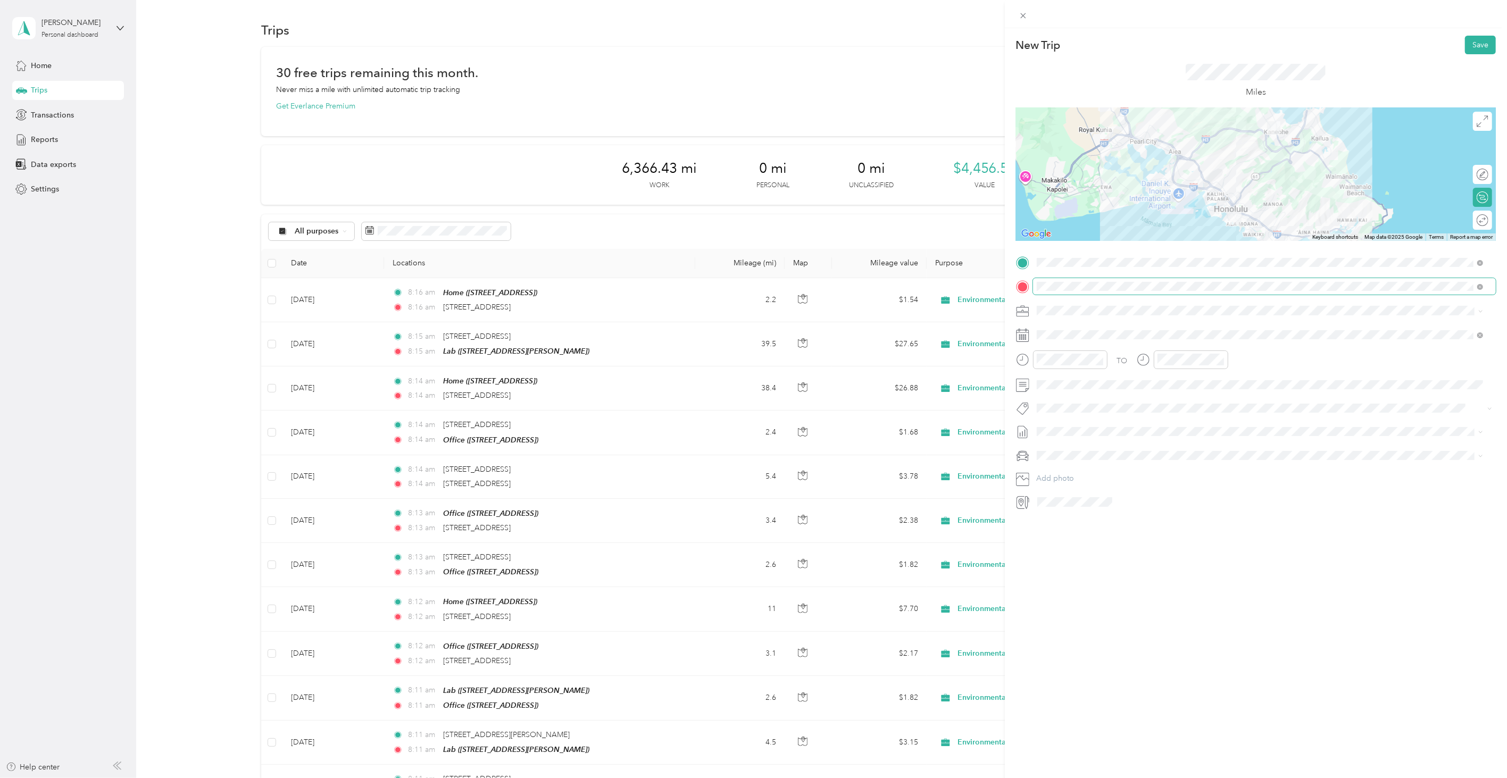
click at [1095, 294] on span at bounding box center [1264, 286] width 463 height 16
drag, startPoint x: 1165, startPoint y: 680, endPoint x: 1065, endPoint y: 422, distance: 276.3
click at [1164, 678] on div "New Trip Save This trip cannot be edited because it is either under review, app…" at bounding box center [1256, 417] width 502 height 778
click at [1062, 392] on icon at bounding box center [1063, 395] width 11 height 11
click at [1123, 486] on div "26" at bounding box center [1128, 482] width 14 height 13
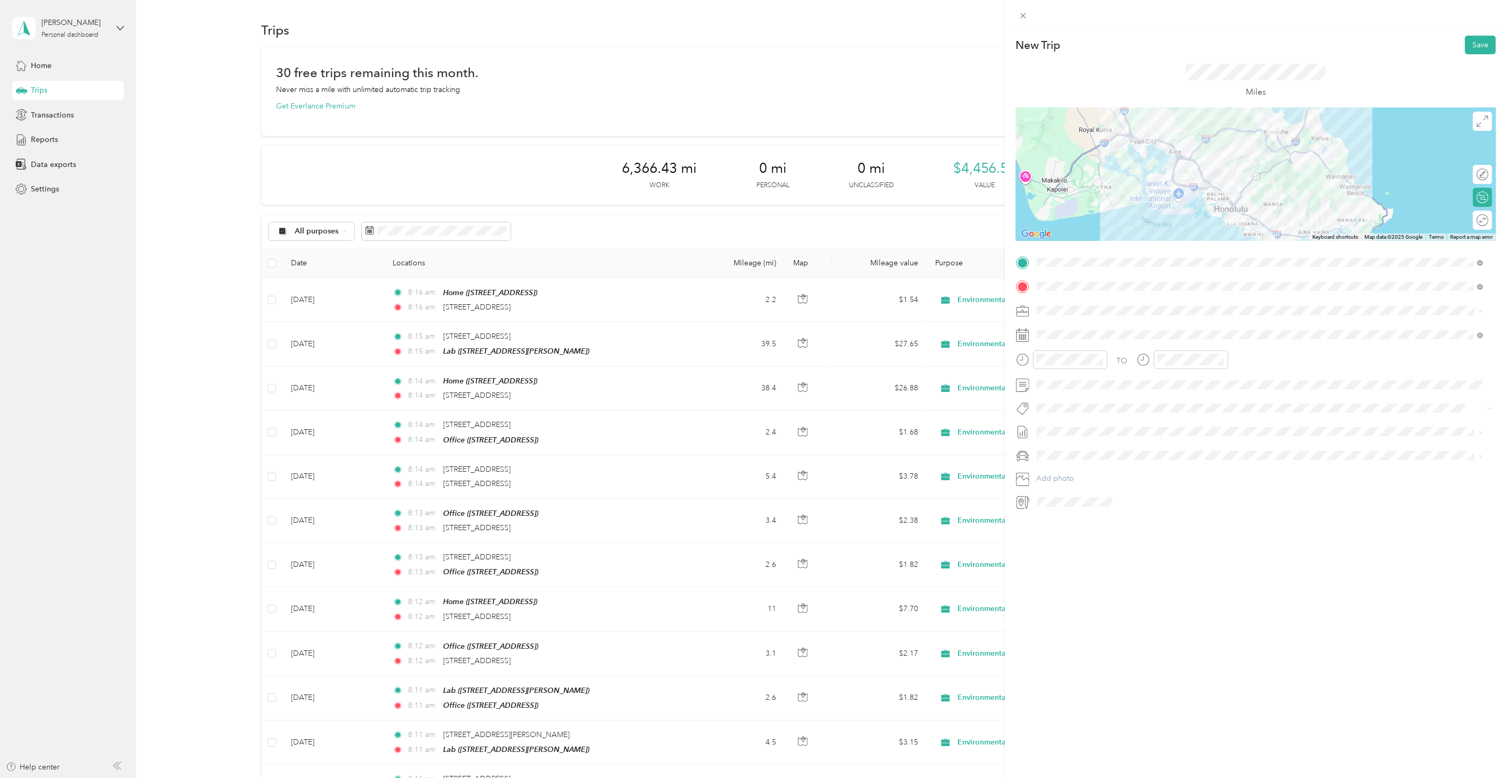
click at [1206, 545] on div "New Trip Save This trip cannot be edited because it is either under review, app…" at bounding box center [1256, 417] width 502 height 778
click at [1173, 637] on div "New Trip Save This trip cannot be edited because it is either under review, app…" at bounding box center [1256, 417] width 502 height 778
click at [1487, 44] on button "Save" at bounding box center [1480, 45] width 31 height 19
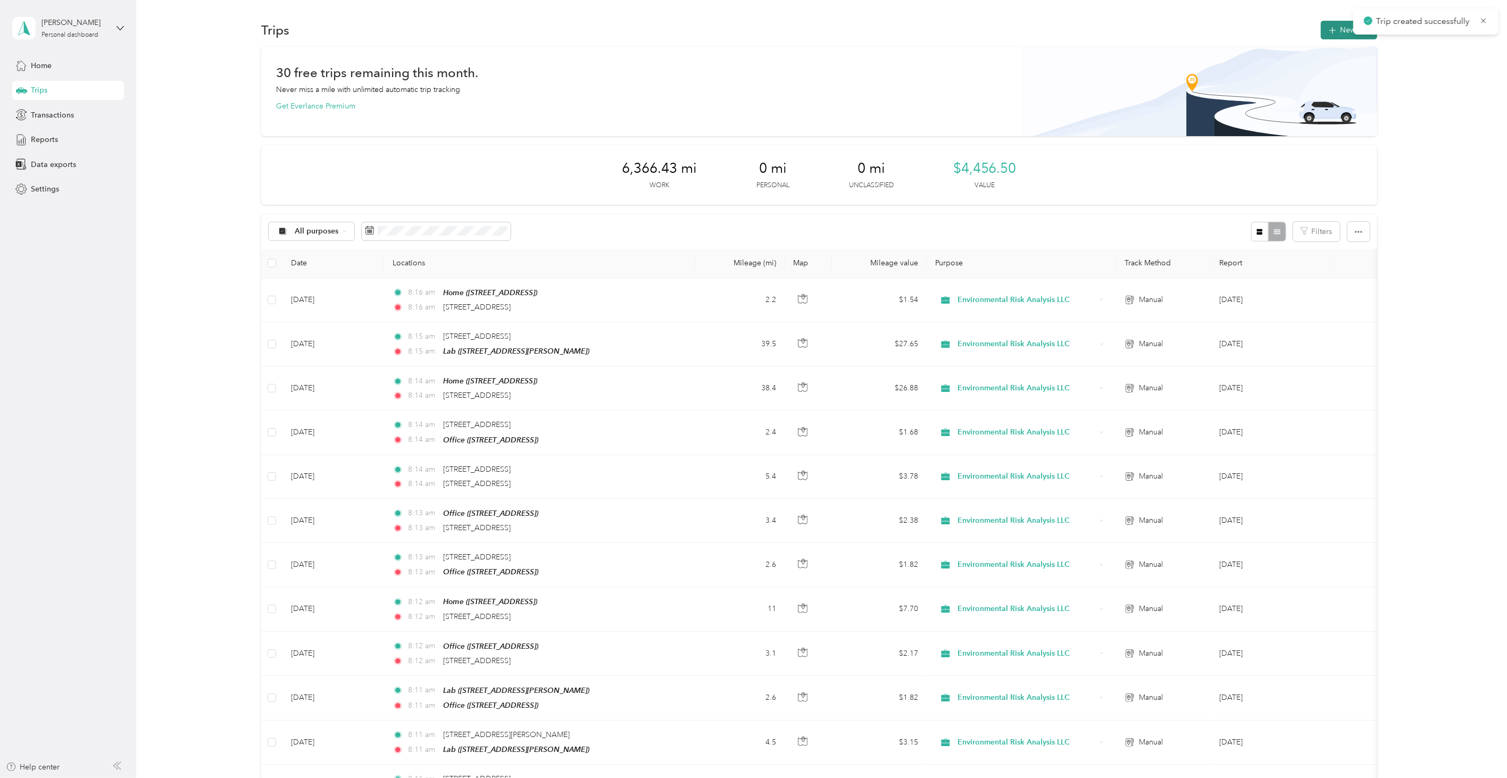
click at [1323, 32] on button "New trip" at bounding box center [1349, 30] width 56 height 19
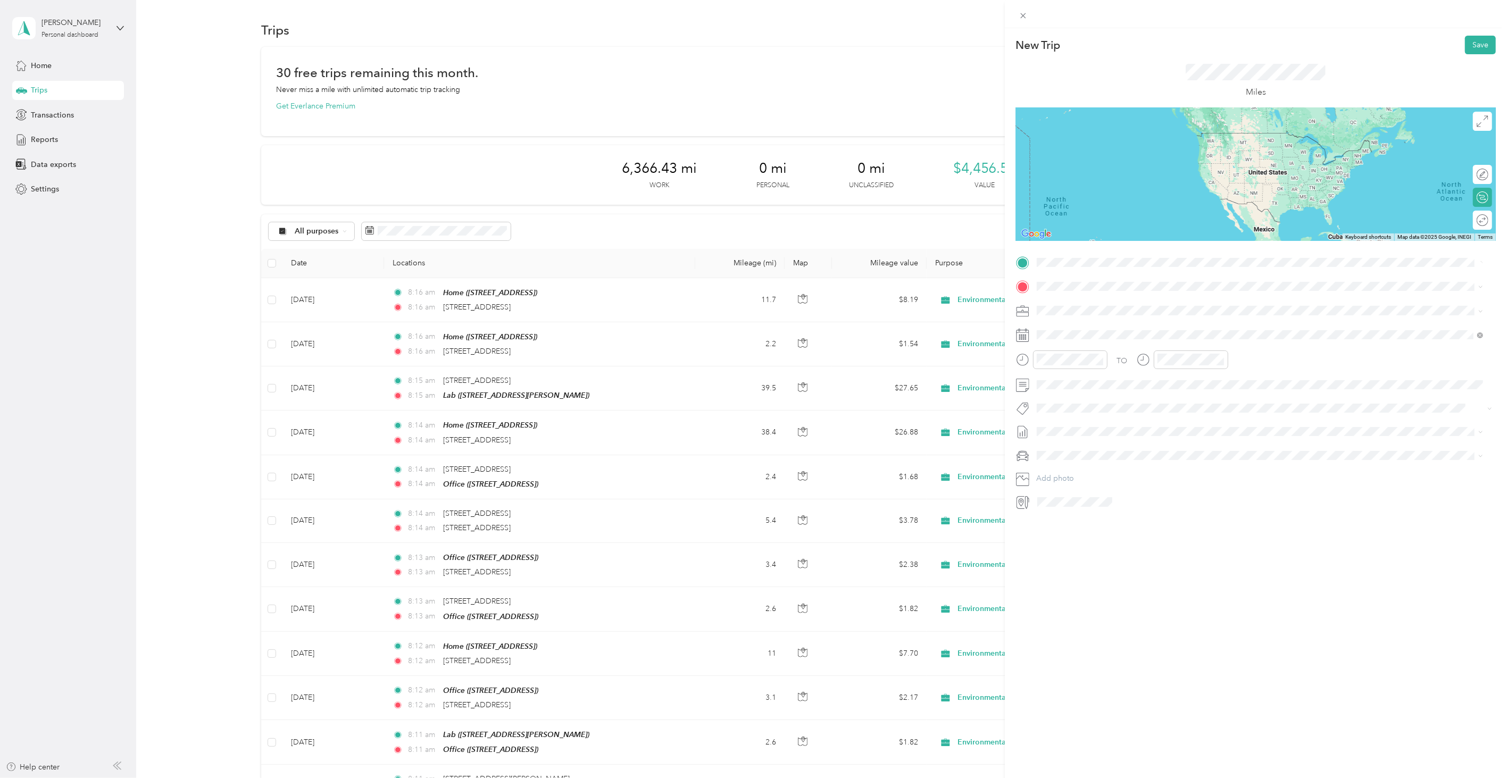
click at [1092, 296] on span "[STREET_ADDRESS][US_STATE]" at bounding box center [1110, 301] width 106 height 10
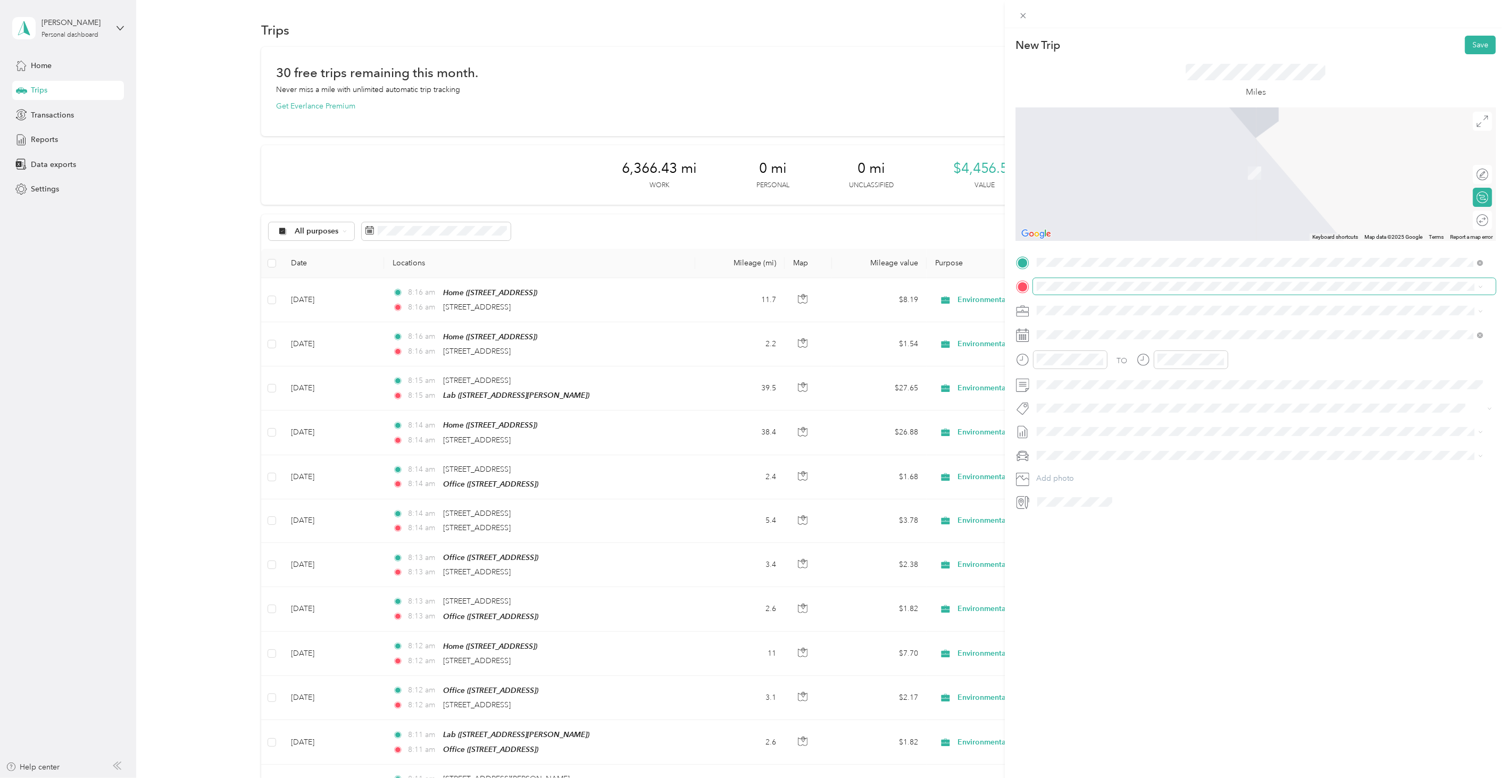
click at [1115, 282] on span at bounding box center [1264, 286] width 463 height 16
click at [1142, 319] on div "[STREET_ADDRESS][US_STATE]" at bounding box center [1261, 326] width 440 height 14
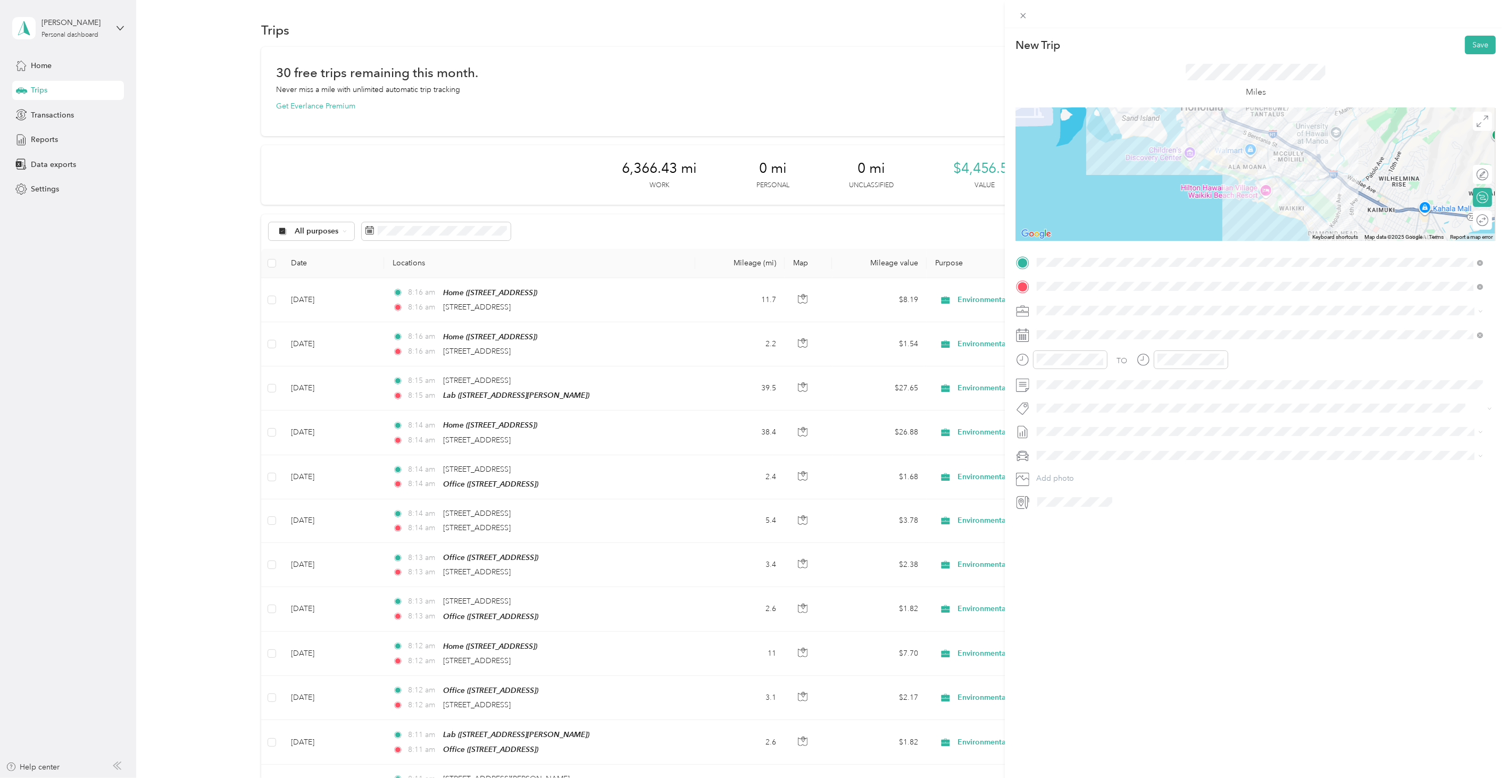
click at [1144, 573] on div "New Trip Save This trip cannot be edited because it is either under review, app…" at bounding box center [1256, 417] width 502 height 778
click at [1059, 396] on icon at bounding box center [1063, 395] width 11 height 11
click at [1125, 479] on div "26" at bounding box center [1128, 482] width 14 height 13
click at [1448, 39] on div "New Trip Save" at bounding box center [1256, 45] width 480 height 19
click at [1474, 43] on button "Save" at bounding box center [1480, 45] width 31 height 19
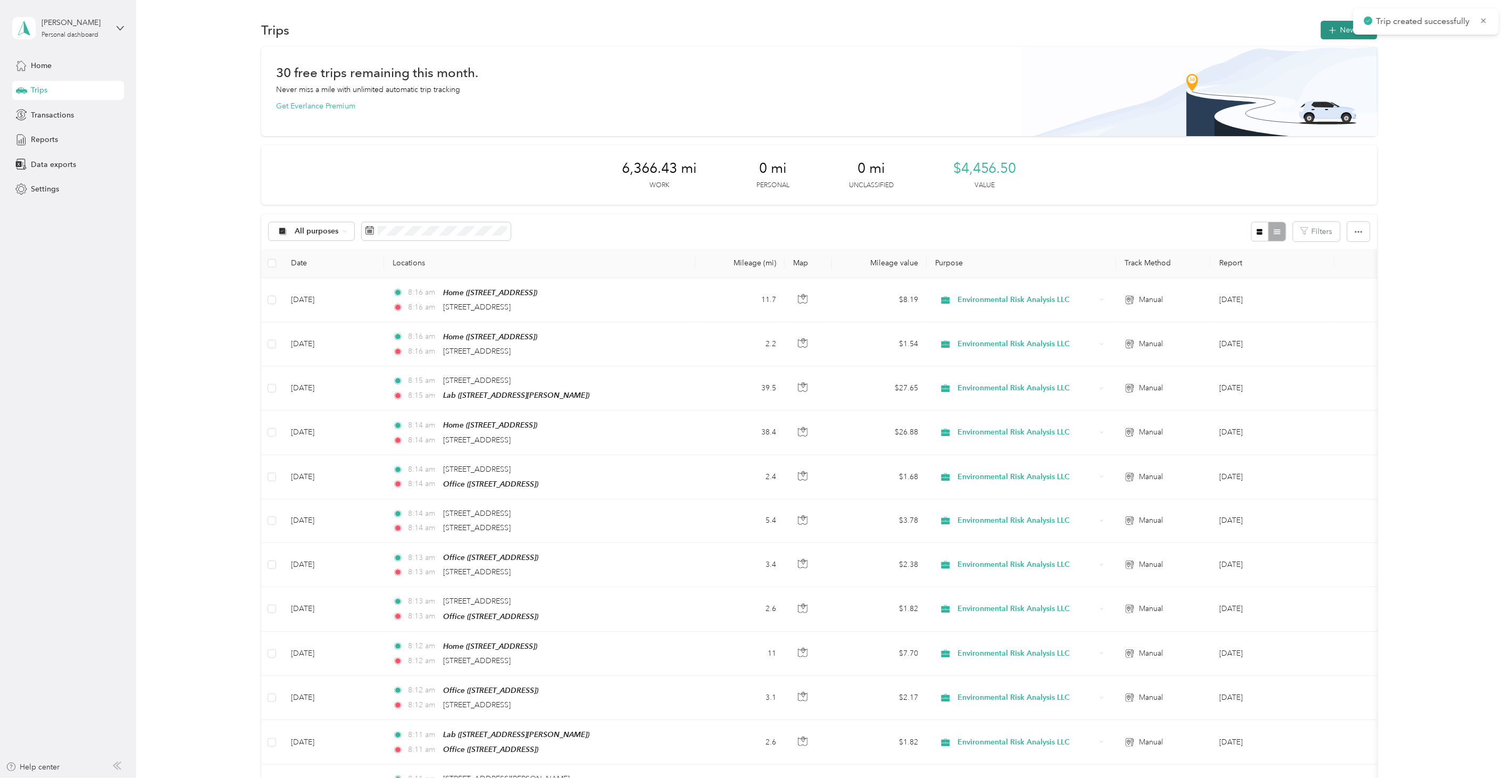
click at [1337, 32] on button "New trip" at bounding box center [1349, 30] width 56 height 19
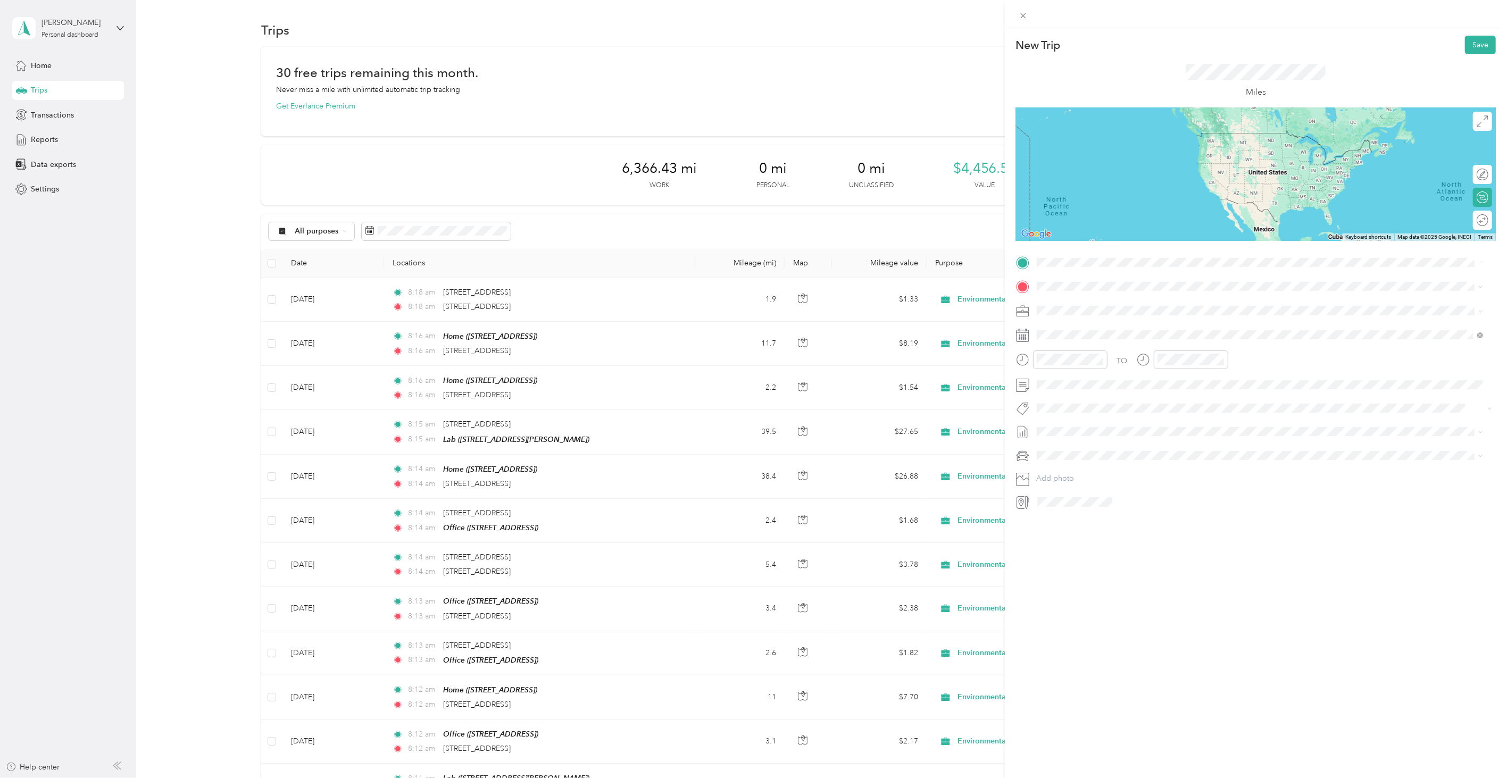
click at [1087, 293] on li "[STREET_ADDRESS][US_STATE]" at bounding box center [1260, 302] width 454 height 22
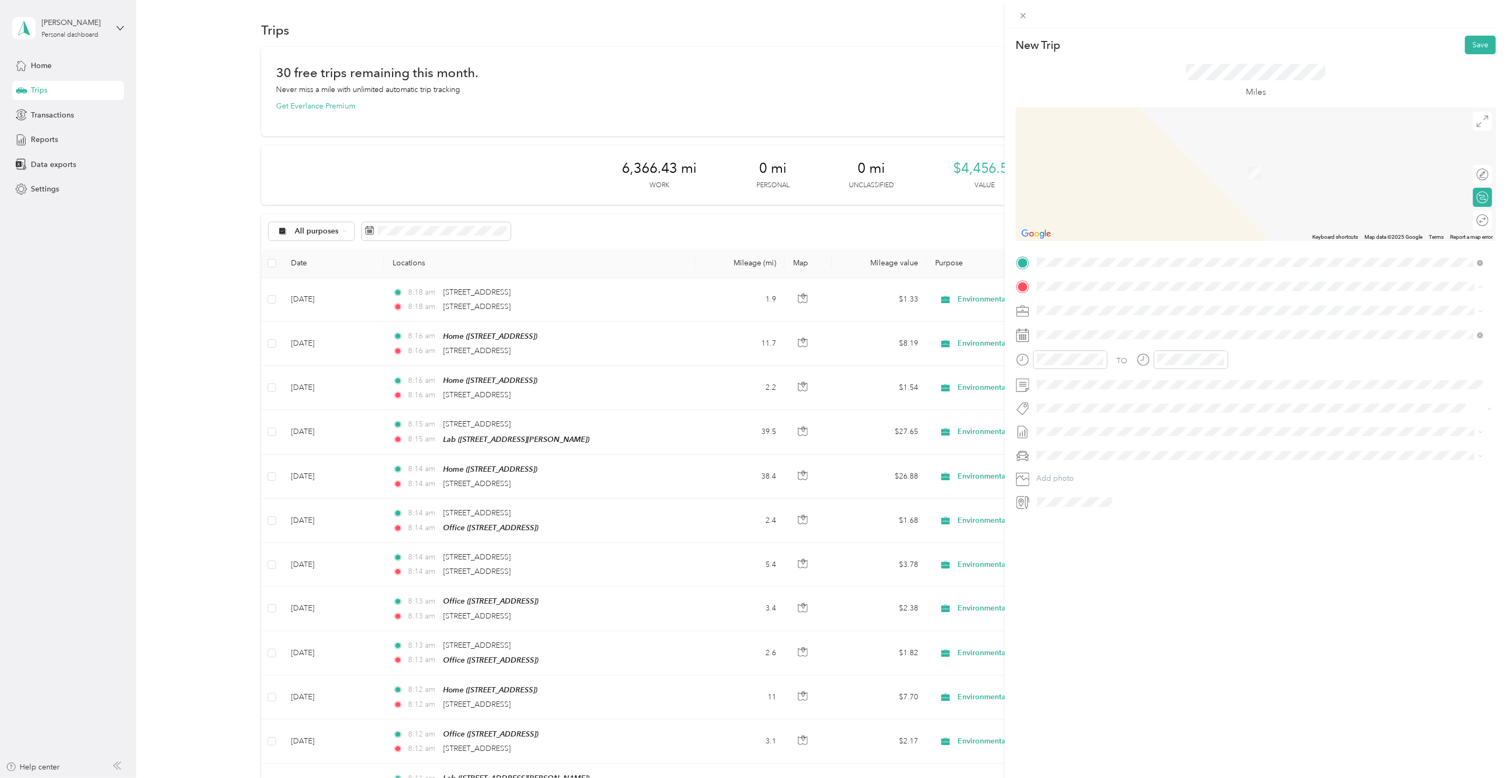
click at [1082, 408] on div "Lab [STREET_ADDRESS][PERSON_NAME]" at bounding box center [1261, 402] width 440 height 26
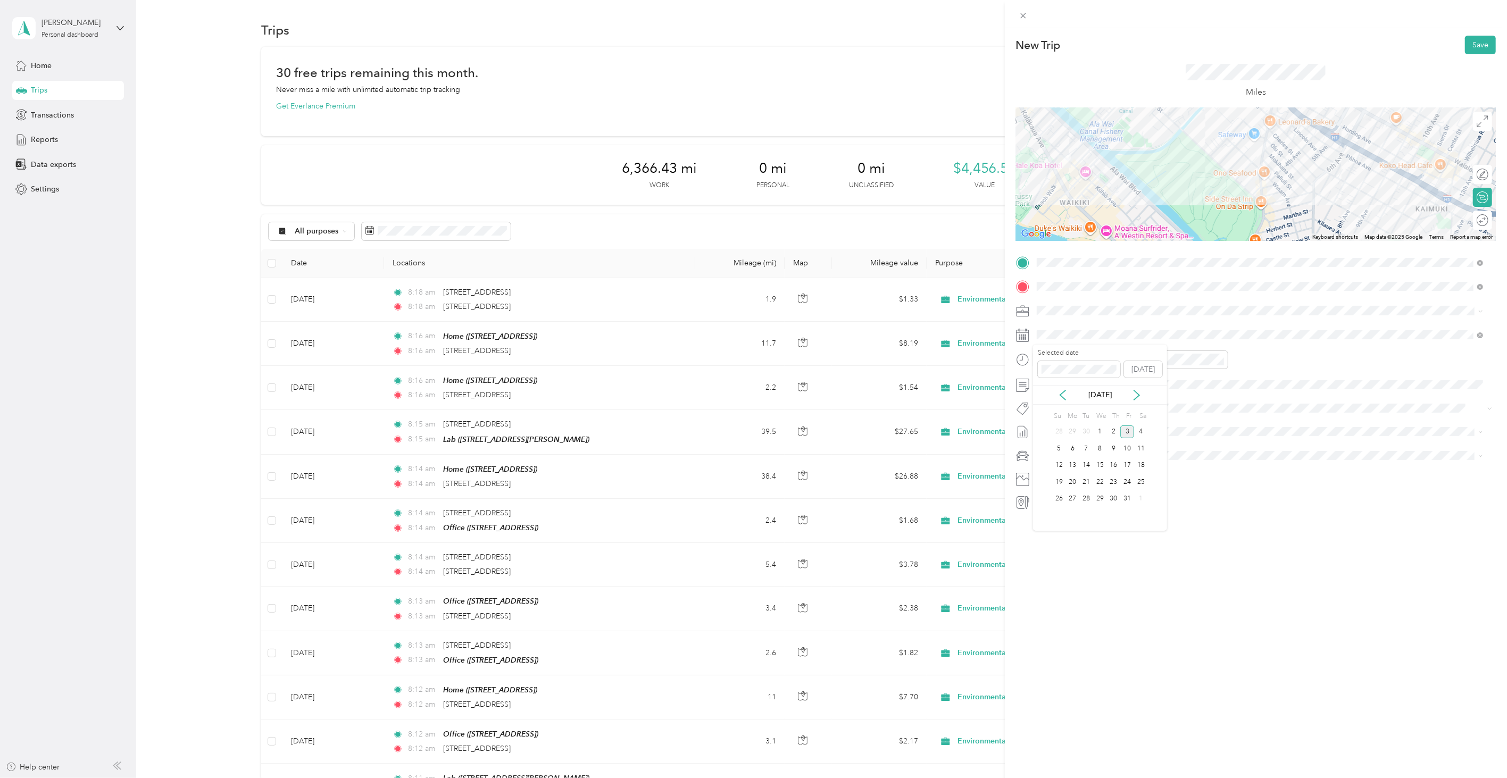
click at [1058, 388] on div "[DATE]" at bounding box center [1100, 395] width 134 height 20
click at [1059, 388] on div "[DATE]" at bounding box center [1100, 395] width 134 height 20
click at [1062, 391] on icon at bounding box center [1063, 395] width 11 height 11
click at [1131, 483] on div "26" at bounding box center [1128, 482] width 14 height 13
click at [1478, 45] on button "Save" at bounding box center [1480, 45] width 31 height 19
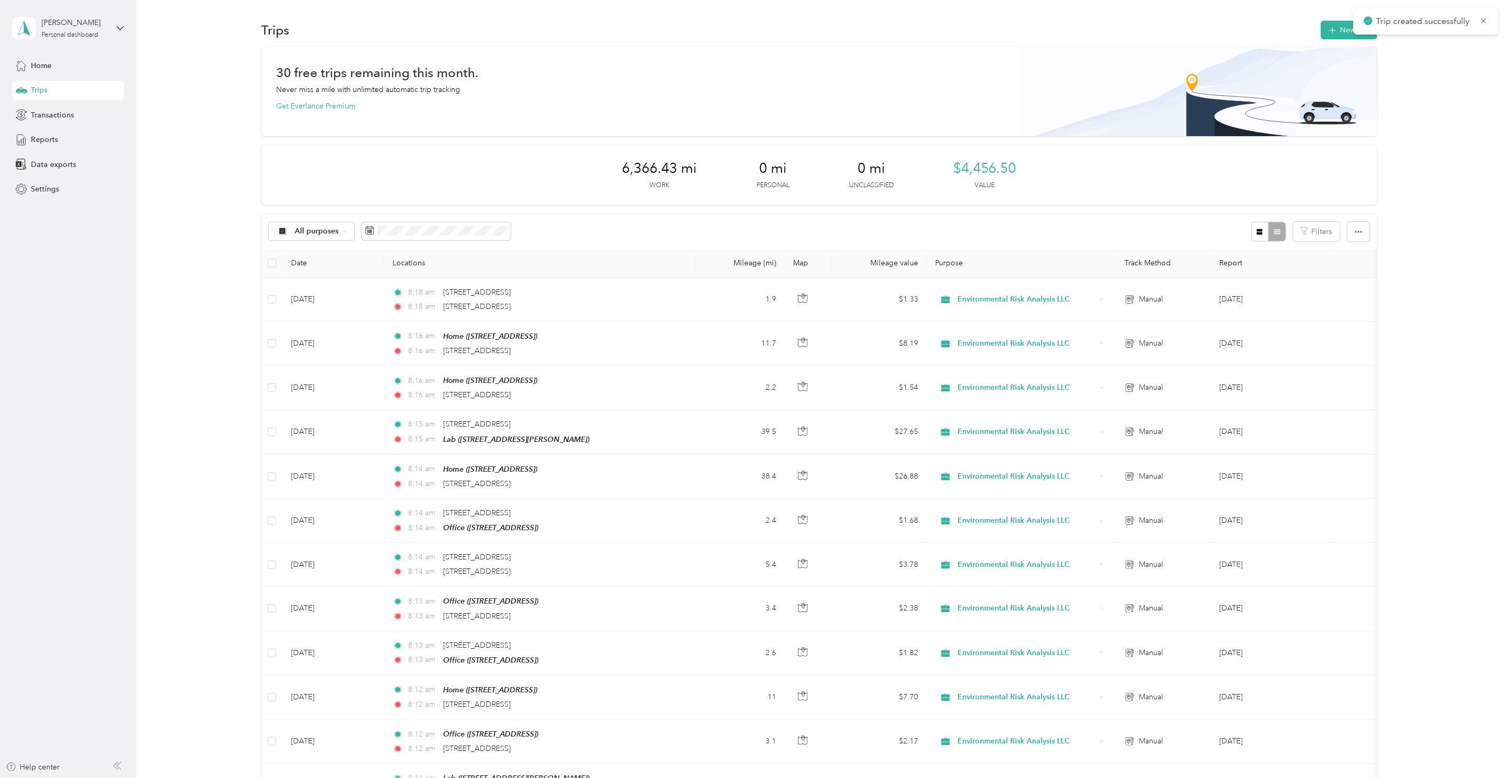
click at [1467, 41] on div "New Trip Save This trip cannot be edited because it is either under review, app…" at bounding box center [1207, 389] width 1507 height 778
click at [1349, 25] on button "New trip" at bounding box center [1349, 30] width 56 height 19
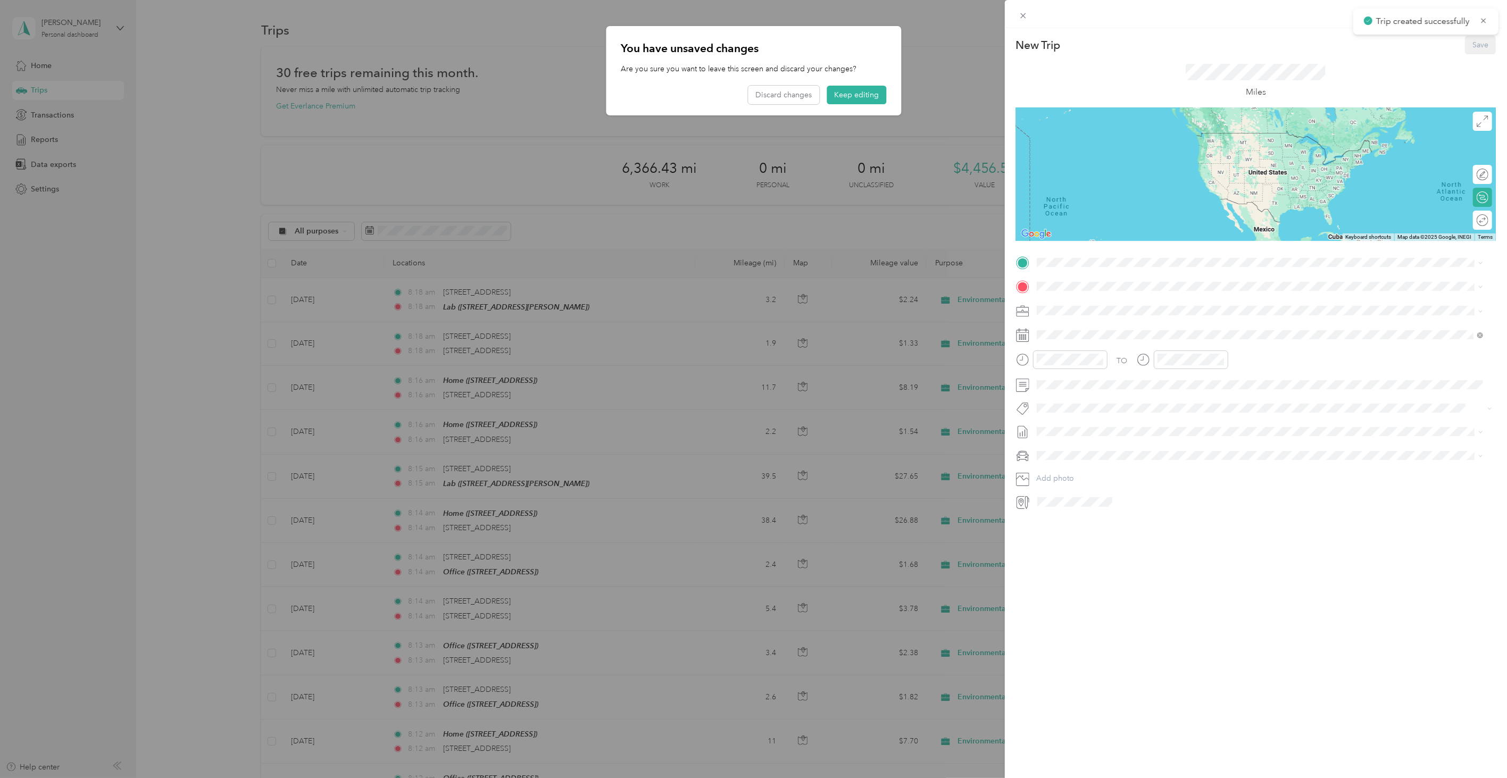
click at [844, 96] on div "New Trip Save This trip cannot be edited because it is either under review, app…" at bounding box center [753, 389] width 1507 height 778
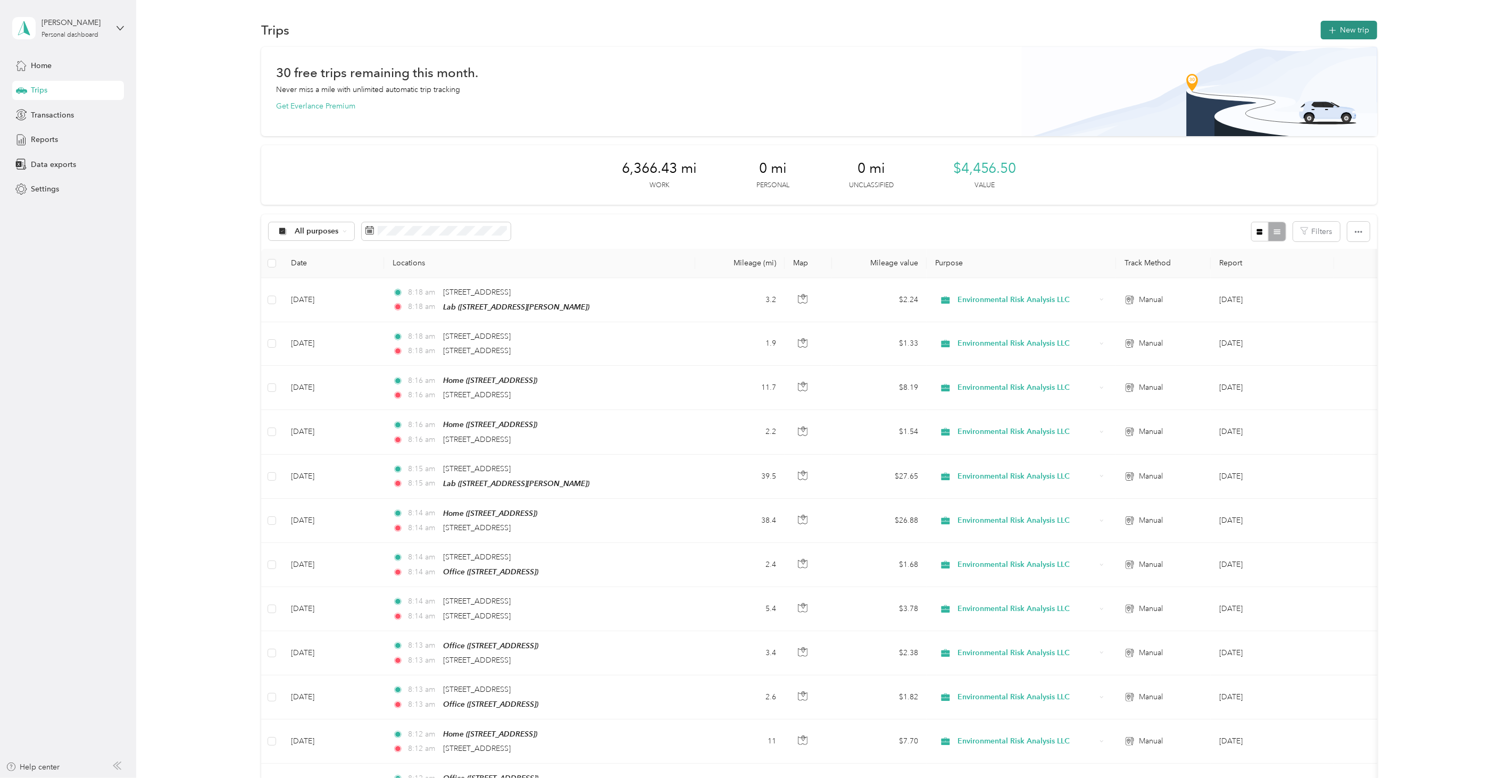
click at [1327, 23] on button "New trip" at bounding box center [1349, 30] width 56 height 19
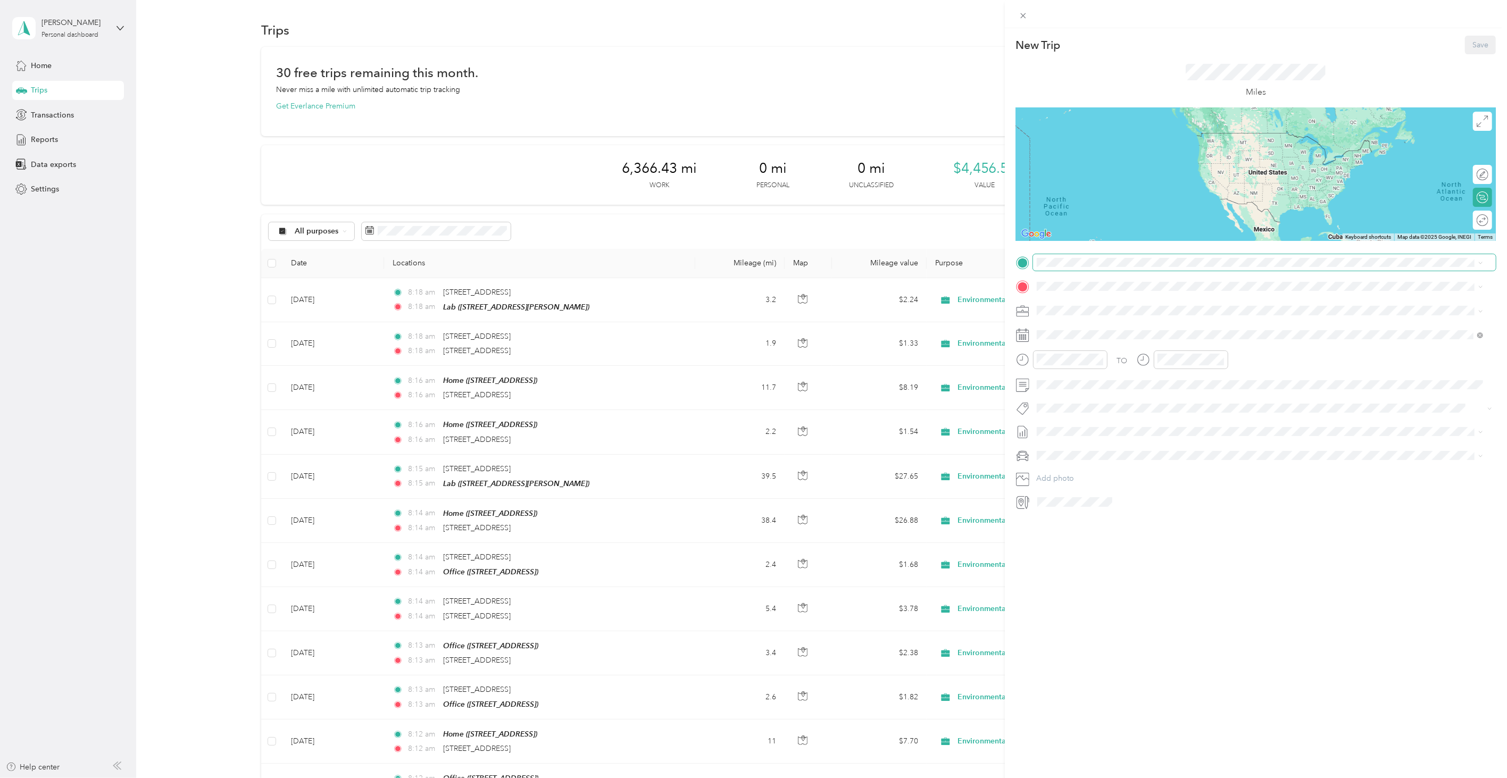
click at [1049, 257] on span at bounding box center [1264, 262] width 463 height 16
click at [1085, 360] on ol "From your Favorite places Home [STREET_ADDRESS] Office [STREET_ADDRESS] Lab [ST…" at bounding box center [1260, 333] width 454 height 123
drag, startPoint x: 1071, startPoint y: 379, endPoint x: 1067, endPoint y: 308, distance: 71.4
click at [1068, 379] on span "[STREET_ADDRESS][PERSON_NAME]" at bounding box center [1120, 383] width 127 height 9
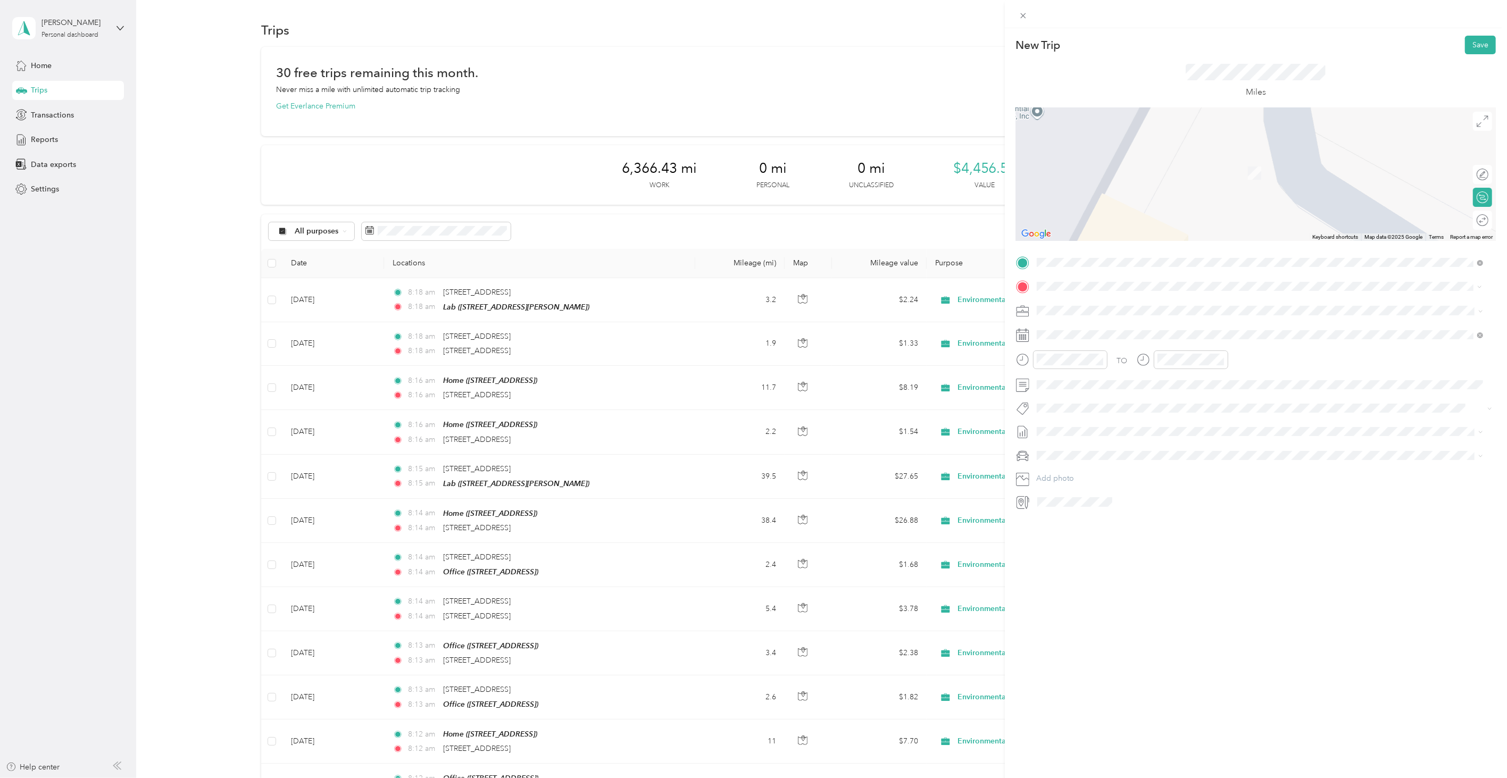
click at [1131, 322] on span "[STREET_ADDRESS][US_STATE]" at bounding box center [1110, 325] width 106 height 10
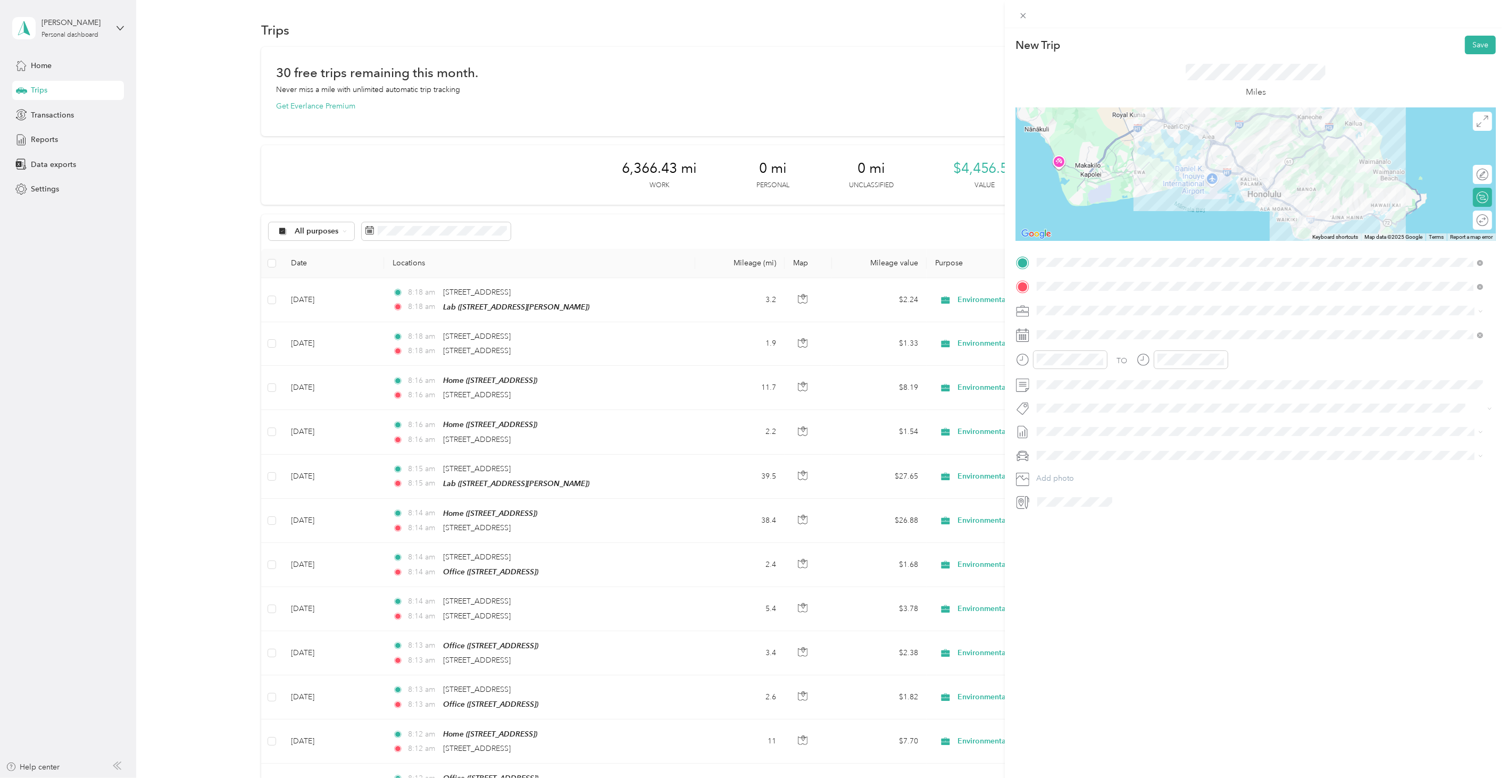
drag, startPoint x: 1179, startPoint y: 582, endPoint x: 1170, endPoint y: 560, distance: 23.8
click at [1179, 582] on div "New Trip Save This trip cannot be edited because it is either under review, app…" at bounding box center [1256, 417] width 502 height 778
click at [1066, 394] on icon at bounding box center [1063, 395] width 11 height 11
click at [1126, 481] on div "26" at bounding box center [1128, 482] width 14 height 13
click at [1474, 41] on button "Save" at bounding box center [1480, 45] width 31 height 19
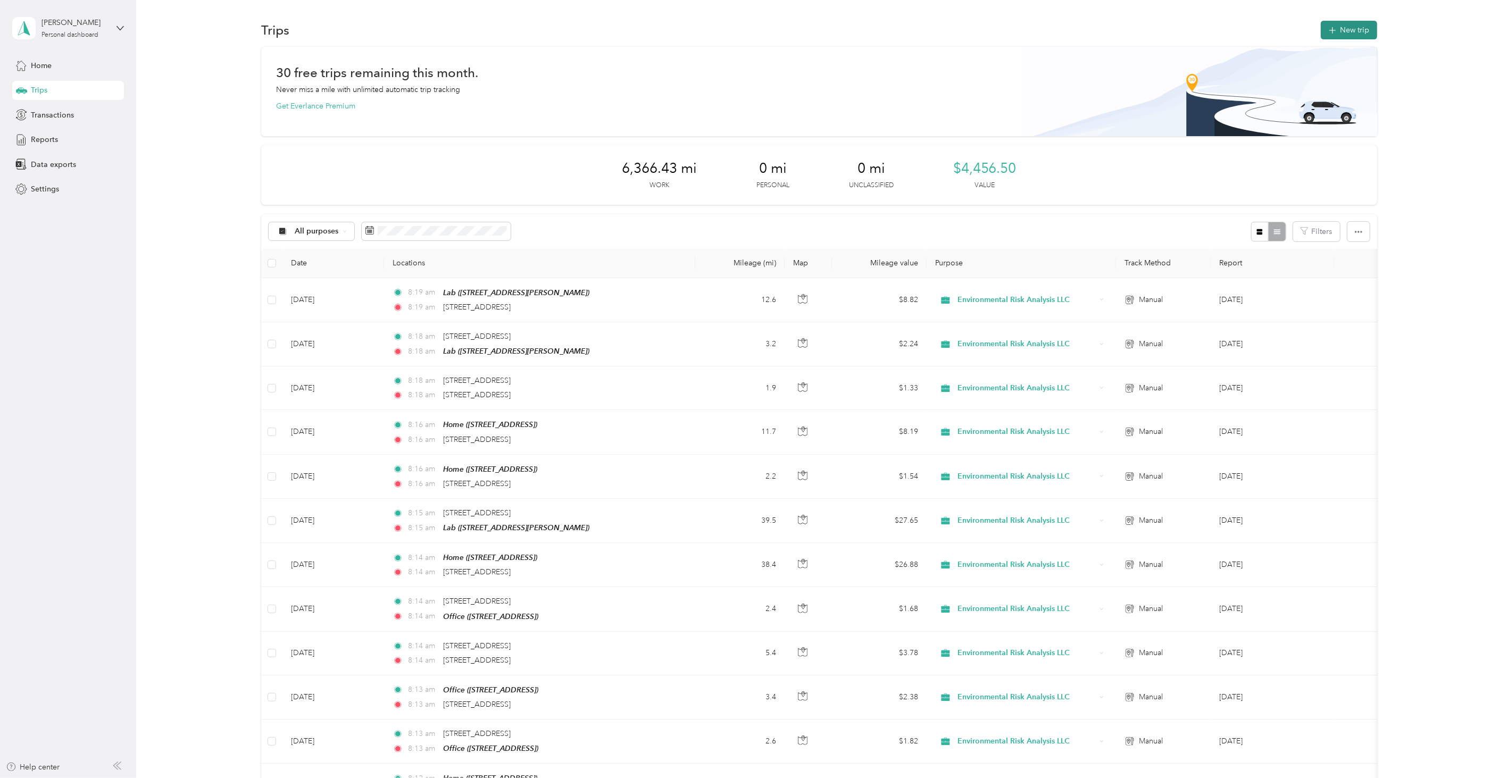
click at [1357, 32] on button "New trip" at bounding box center [1349, 30] width 56 height 19
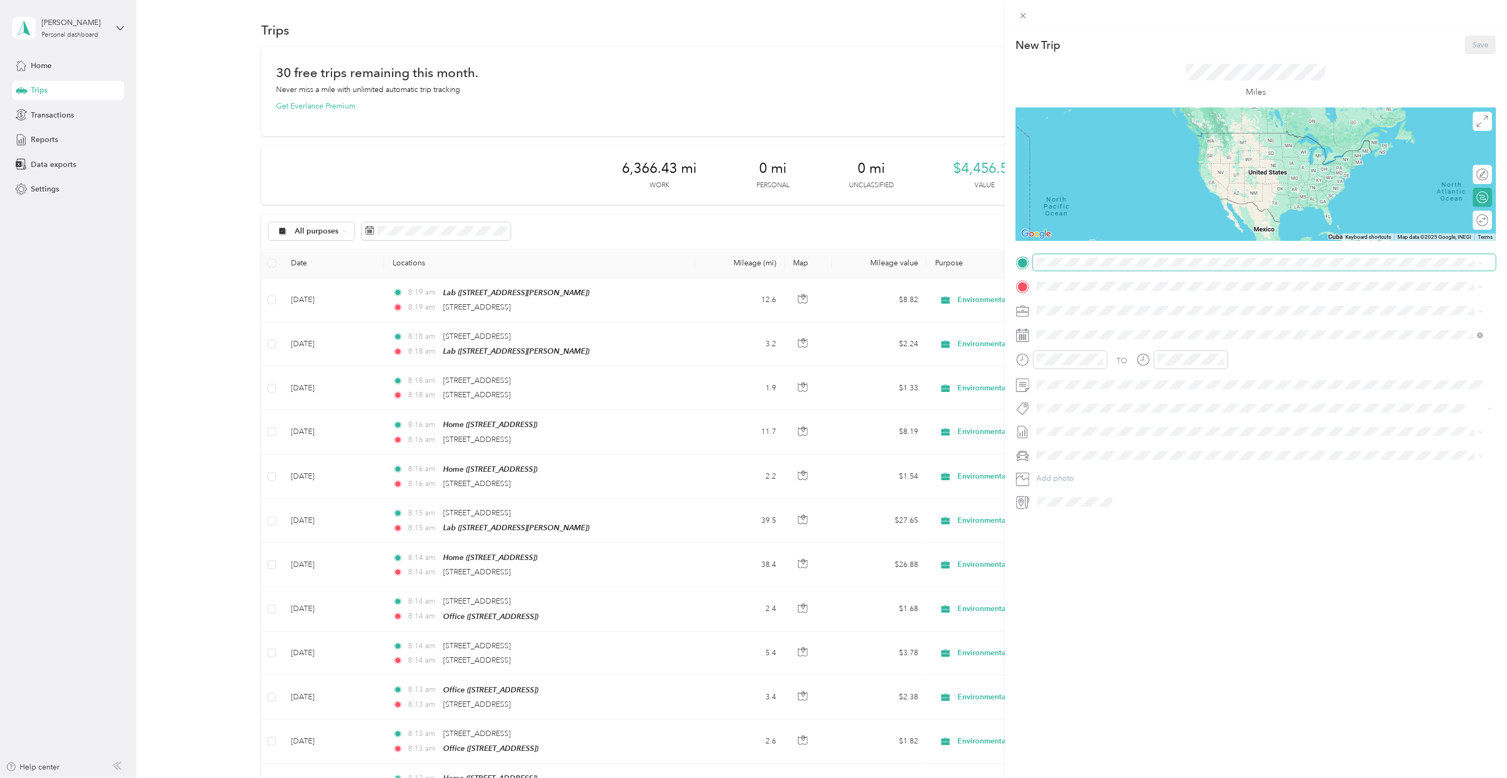
click at [1123, 254] on span at bounding box center [1264, 262] width 463 height 16
click at [1108, 314] on span "[STREET_ADDRESS]" at bounding box center [1091, 316] width 68 height 9
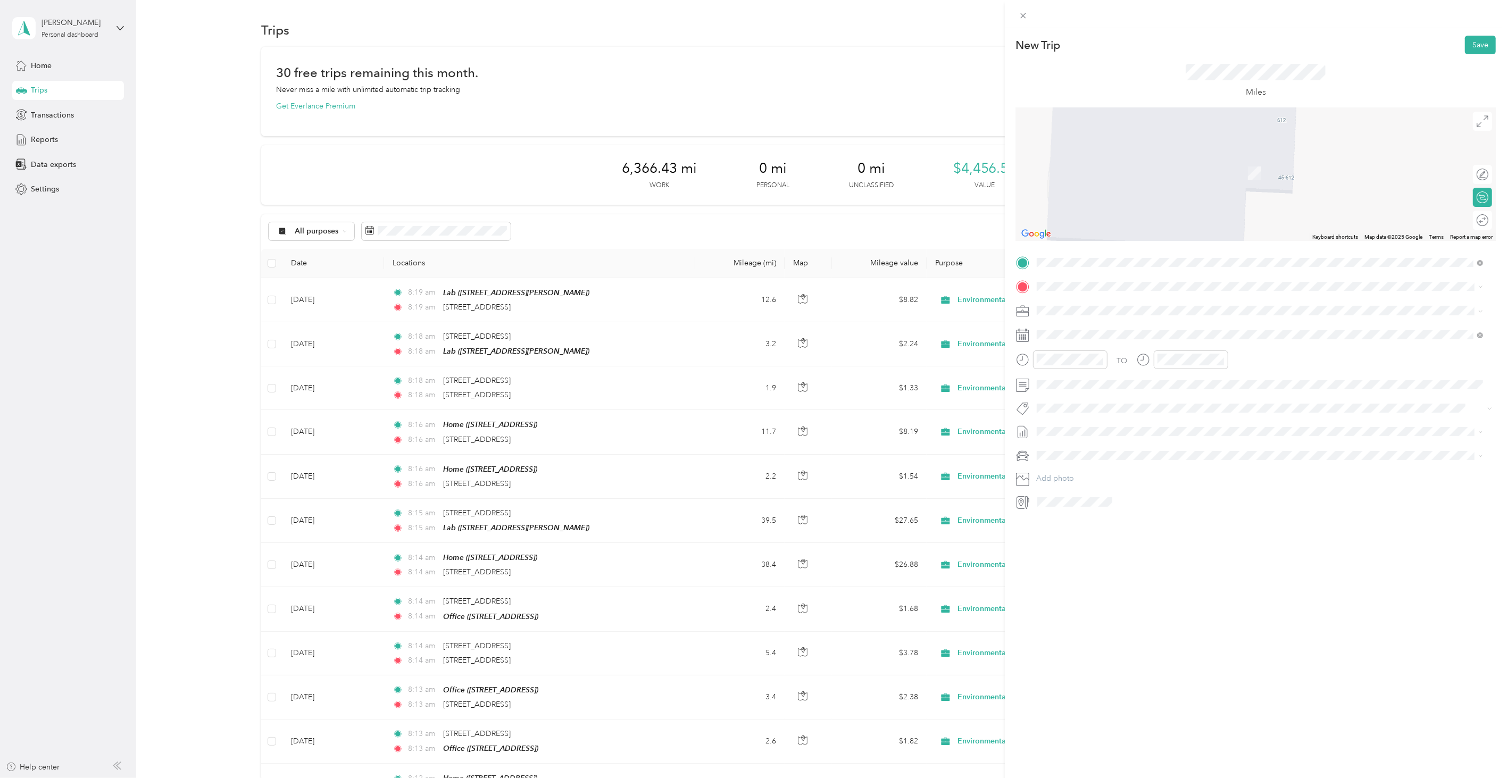
click at [1095, 331] on div "511 Hahaione Street Honolulu, Hawaii 96825, United States" at bounding box center [1261, 324] width 440 height 14
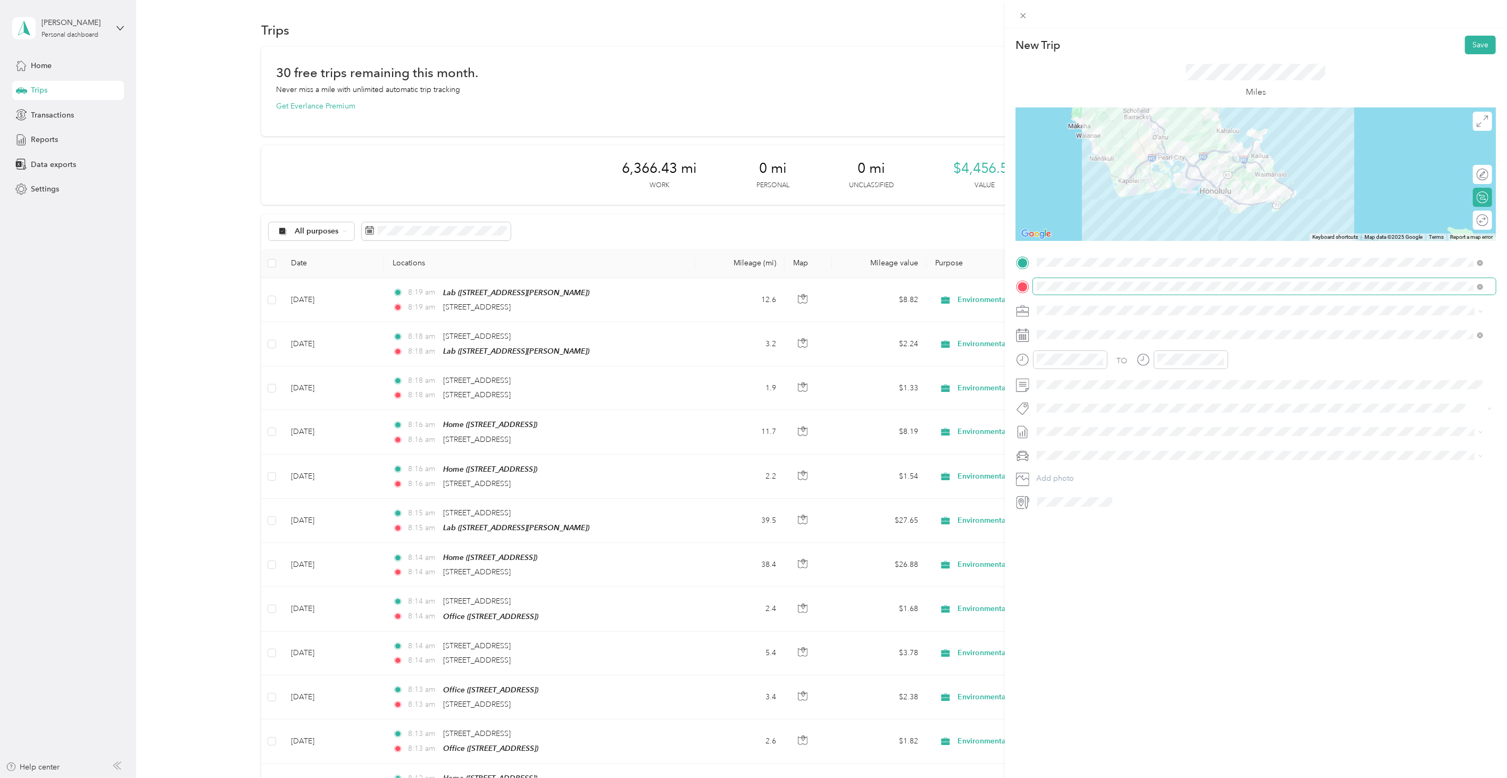
click at [1088, 291] on span at bounding box center [1264, 286] width 463 height 16
drag, startPoint x: 1148, startPoint y: 600, endPoint x: 1145, endPoint y: 592, distance: 8.6
click at [1148, 600] on div "New Trip Save This trip cannot be edited because it is either under review, app…" at bounding box center [1256, 417] width 502 height 778
drag, startPoint x: 1057, startPoint y: 380, endPoint x: 1058, endPoint y: 390, distance: 10.1
click at [1057, 380] on div "Selected date [DATE]" at bounding box center [1100, 367] width 134 height 37
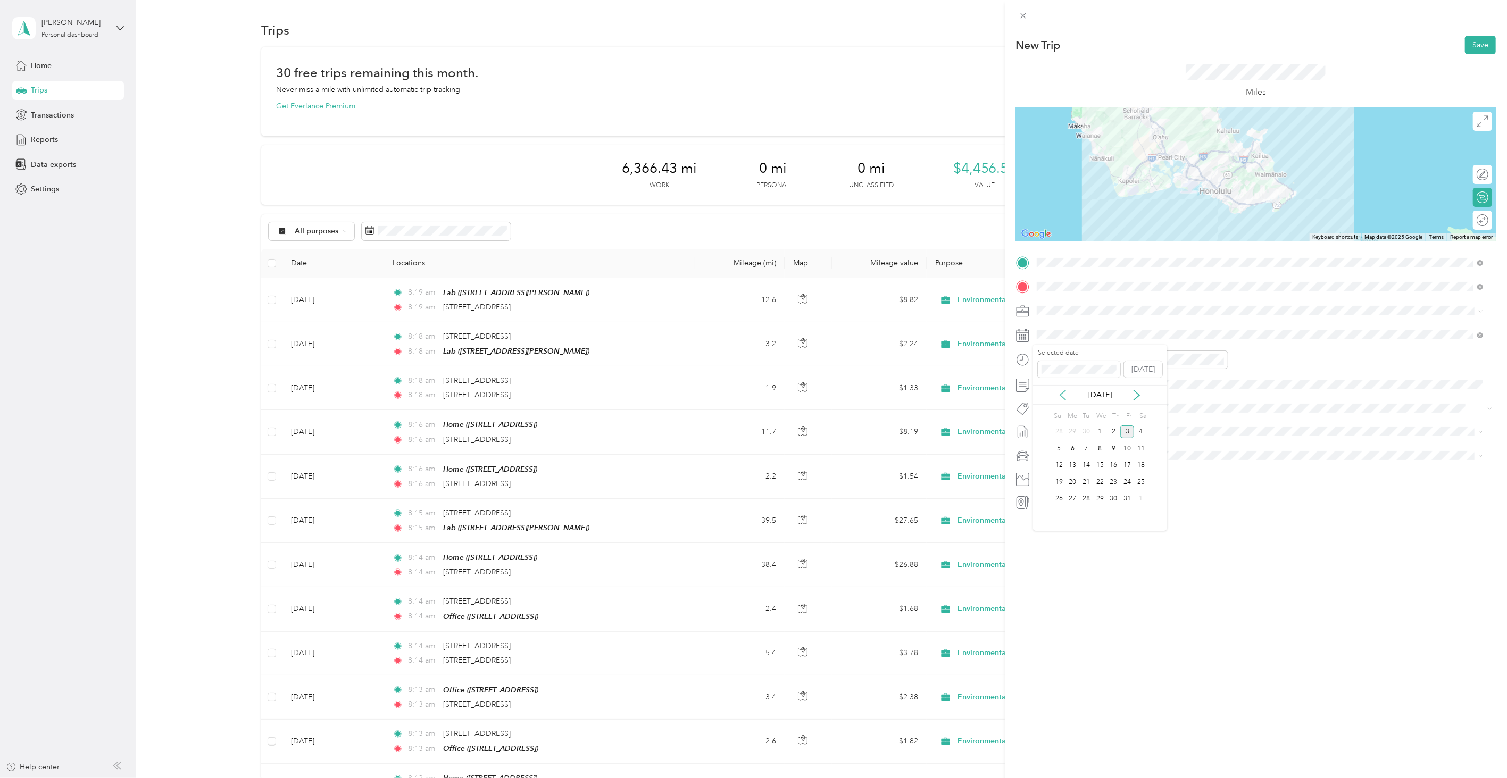
click at [1059, 392] on icon at bounding box center [1063, 395] width 11 height 11
click at [1072, 501] on div "29" at bounding box center [1073, 499] width 14 height 13
drag, startPoint x: 1480, startPoint y: 38, endPoint x: 1331, endPoint y: 54, distance: 149.8
click at [1479, 38] on button "Save" at bounding box center [1480, 45] width 31 height 19
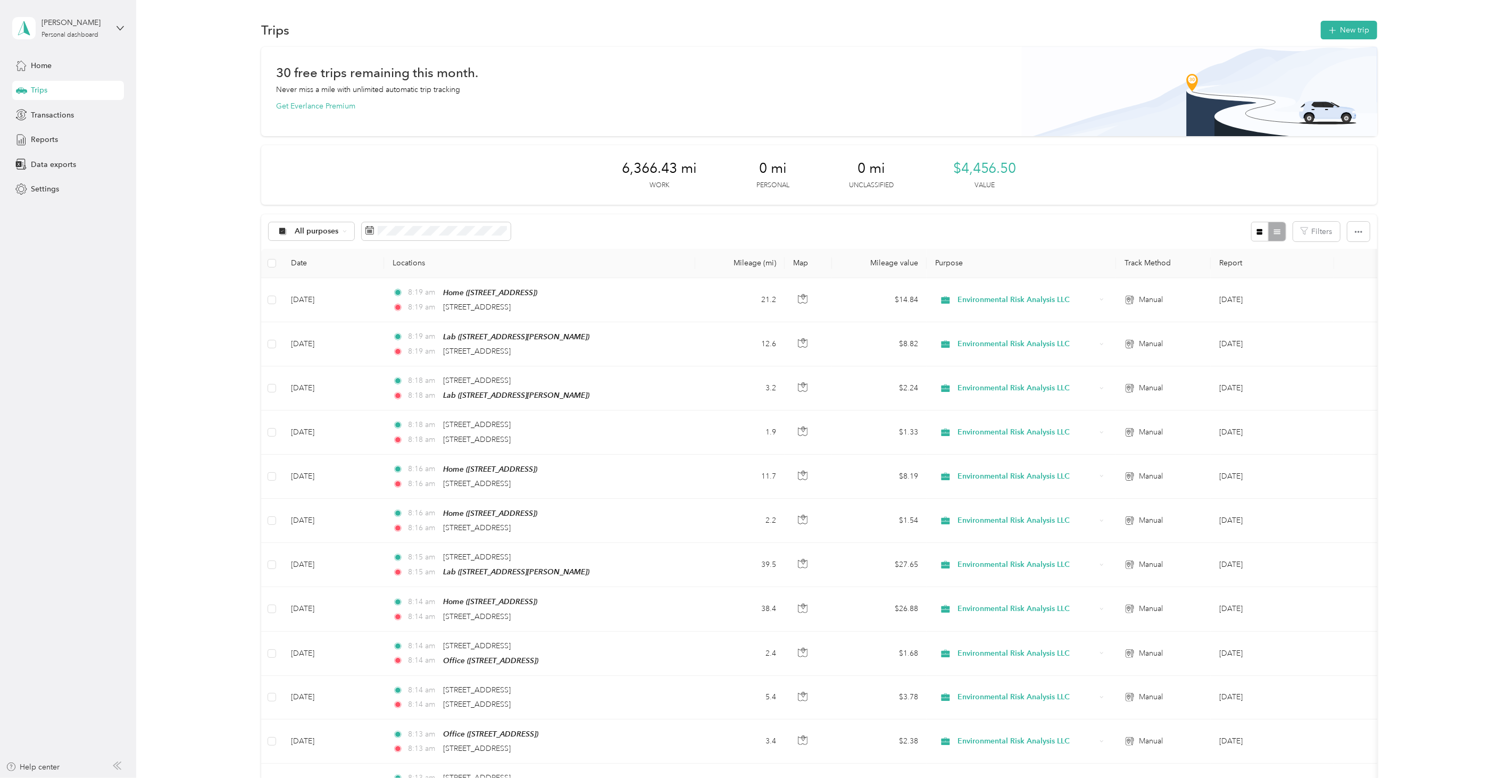
click at [1311, 42] on section "Trips New trip 30 free trips remaining this month. Never miss a mile with unlim…" at bounding box center [820, 739] width 1340 height 1441
click at [1321, 30] on button "New trip" at bounding box center [1349, 30] width 56 height 19
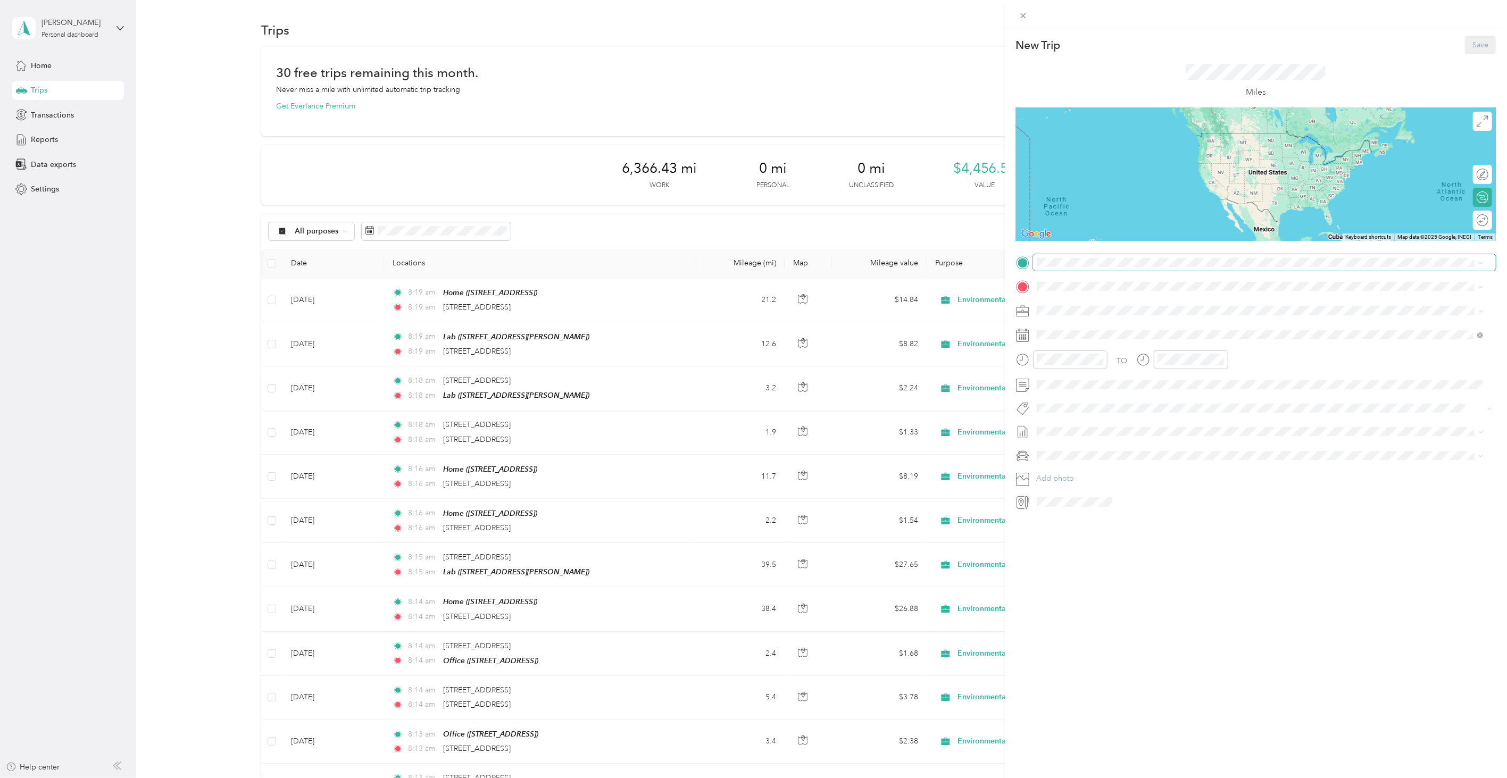
drag, startPoint x: 1100, startPoint y: 275, endPoint x: 1093, endPoint y: 256, distance: 19.7
click at [1100, 274] on div "TO Add photo" at bounding box center [1256, 382] width 480 height 256
click at [1093, 255] on span at bounding box center [1264, 262] width 463 height 16
click at [1097, 294] on div "511 Hahaione Street Honolulu, Hawaii 96825, United States" at bounding box center [1261, 301] width 440 height 14
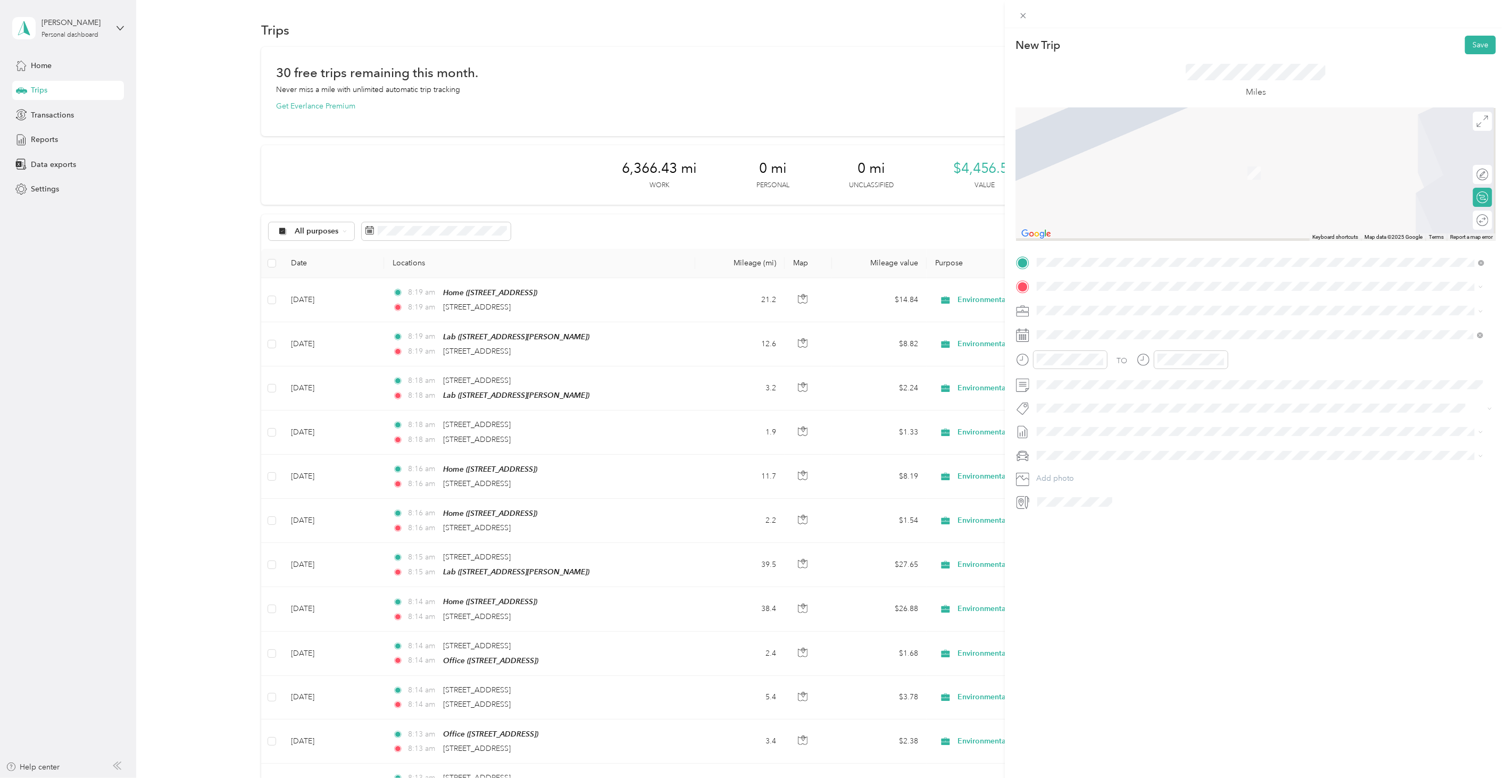
click at [1073, 277] on div "TO Add photo" at bounding box center [1256, 382] width 480 height 256
click at [1091, 389] on div "Lab [STREET_ADDRESS][PERSON_NAME]" at bounding box center [1261, 402] width 440 height 26
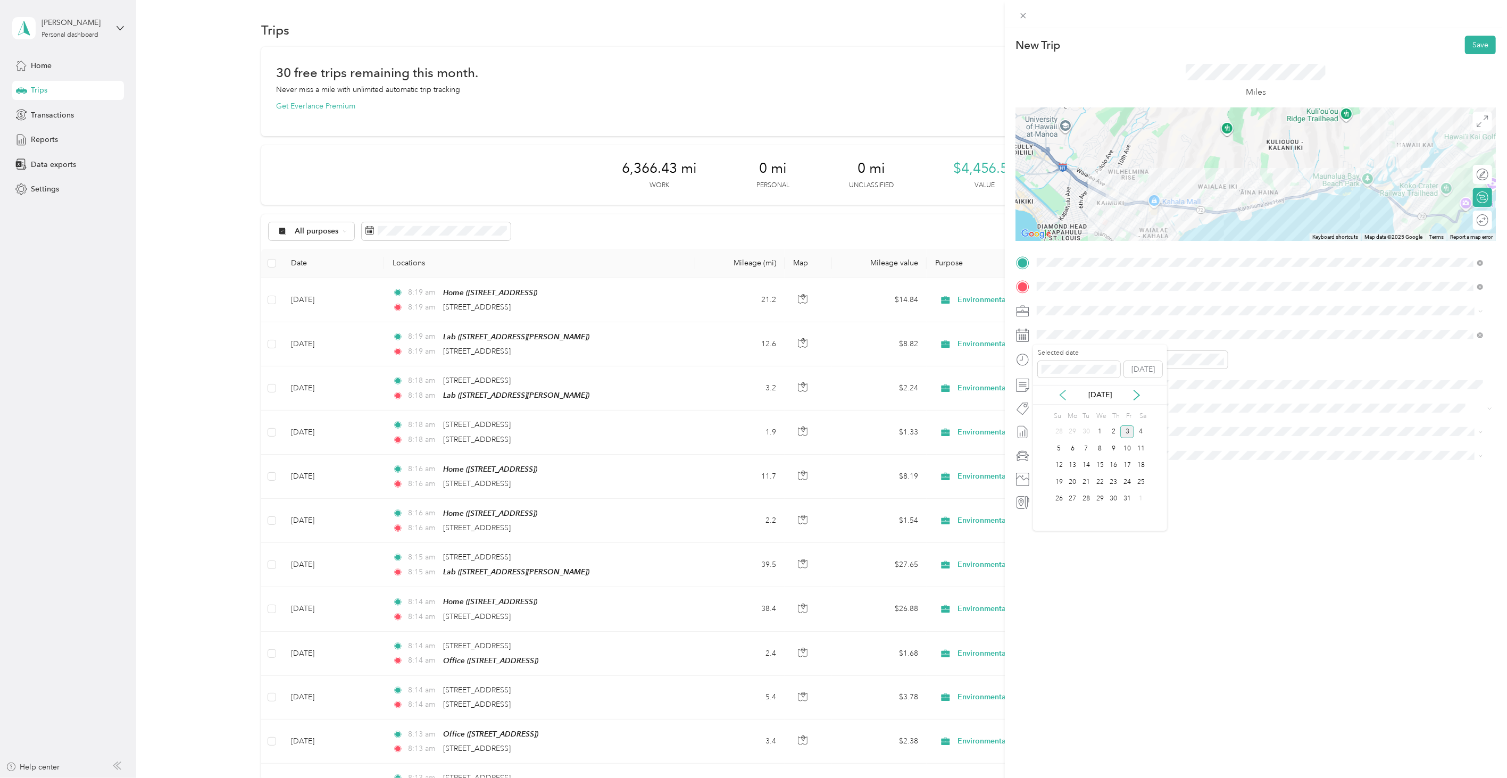
click at [1064, 392] on icon at bounding box center [1062, 396] width 5 height 10
click at [1070, 495] on div "29" at bounding box center [1073, 499] width 14 height 13
click at [1465, 48] on button "Save" at bounding box center [1480, 45] width 31 height 19
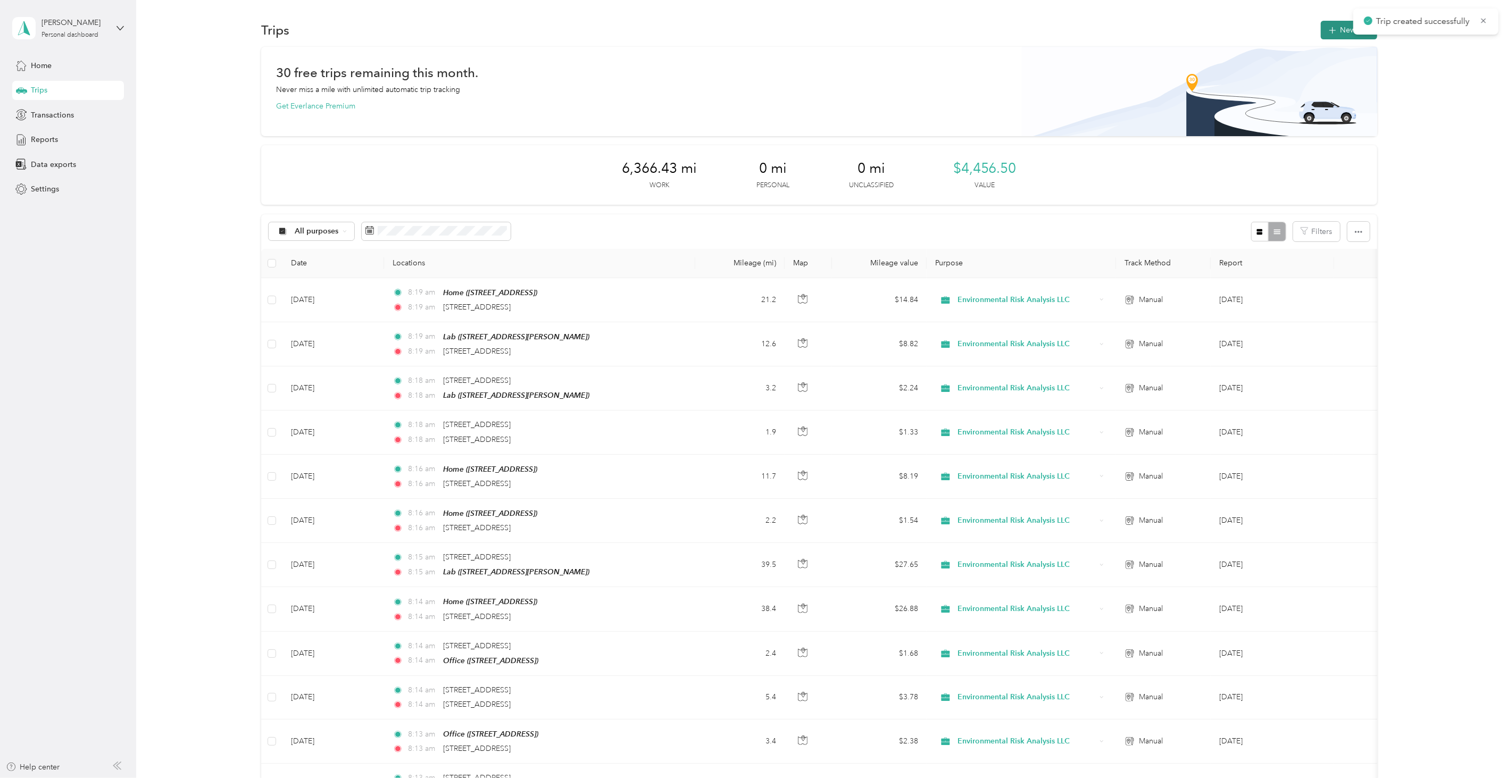
click at [1365, 36] on button "New trip" at bounding box center [1349, 30] width 56 height 19
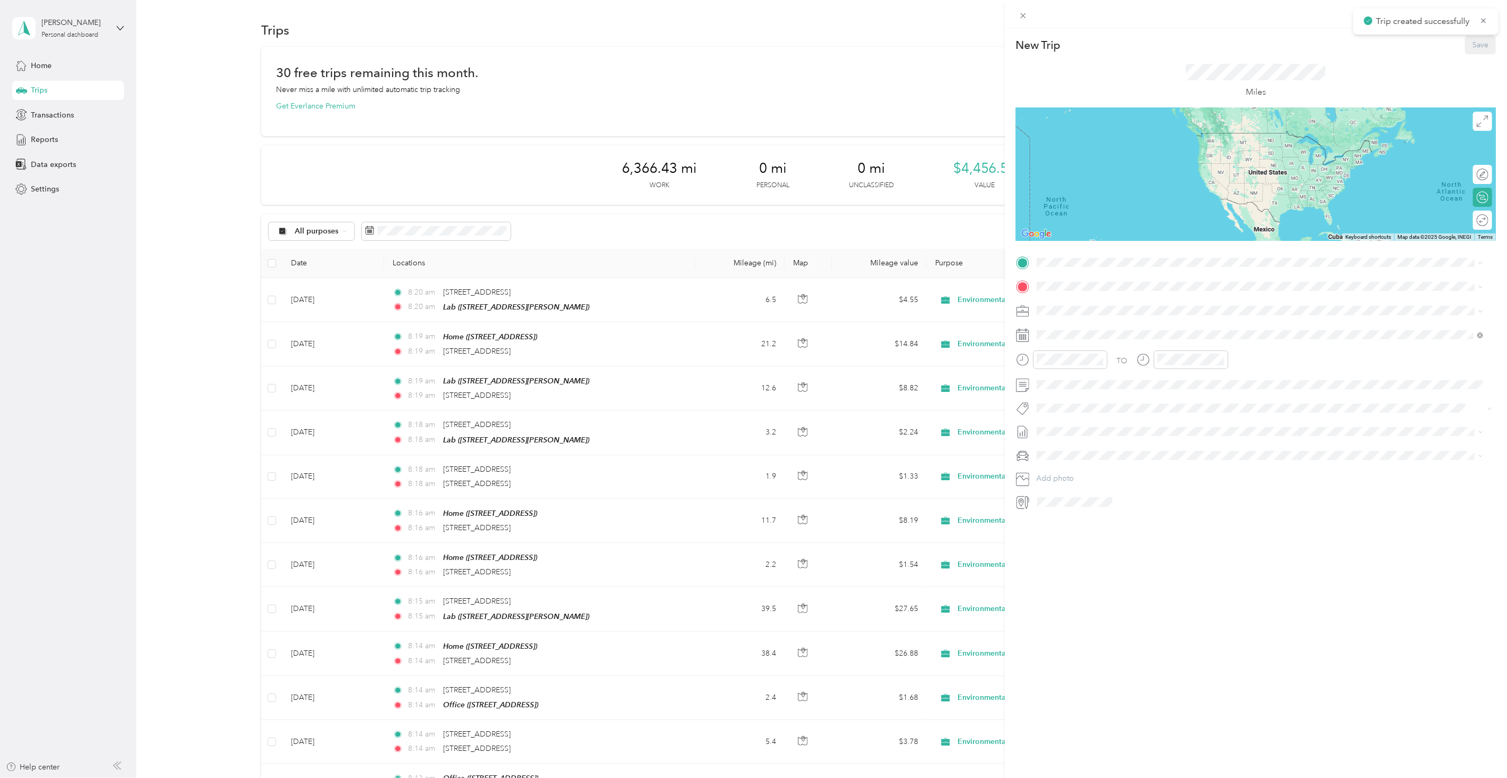
click at [1091, 377] on div "Lab [STREET_ADDRESS][PERSON_NAME]" at bounding box center [1120, 378] width 127 height 22
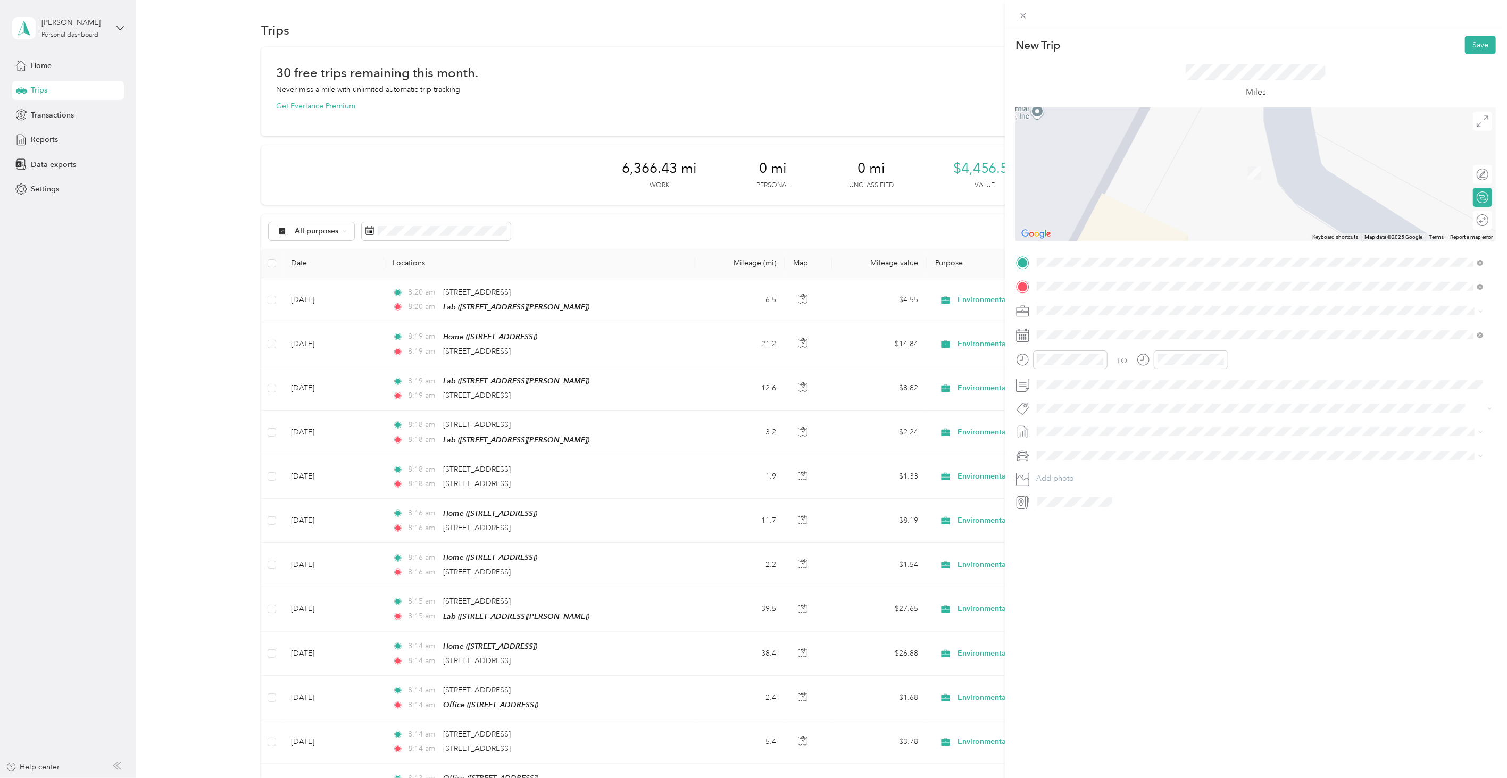
drag, startPoint x: 1082, startPoint y: 317, endPoint x: 1073, endPoint y: 295, distance: 23.9
click at [1082, 318] on li "2514 South Beretania Street Honolulu, Hawaii 96826, United States" at bounding box center [1260, 326] width 454 height 22
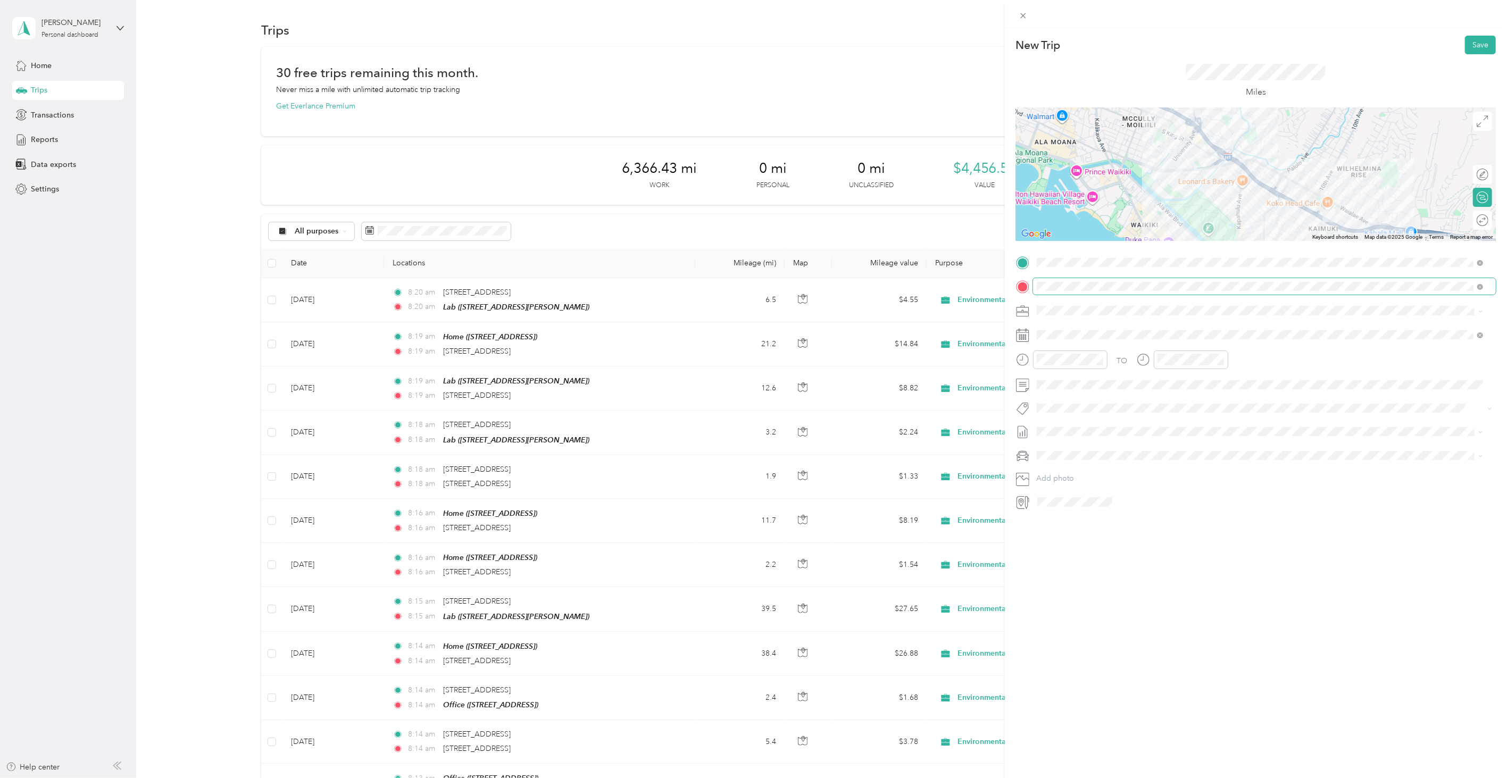
click at [1073, 292] on span at bounding box center [1264, 286] width 463 height 16
click at [1113, 603] on div "New Trip Save This trip cannot be edited because it is either under review, app…" at bounding box center [1256, 417] width 502 height 778
click at [1062, 391] on icon at bounding box center [1063, 395] width 11 height 11
click at [1078, 501] on div "29" at bounding box center [1073, 499] width 14 height 13
drag, startPoint x: 1449, startPoint y: 52, endPoint x: 1455, endPoint y: 45, distance: 9.1
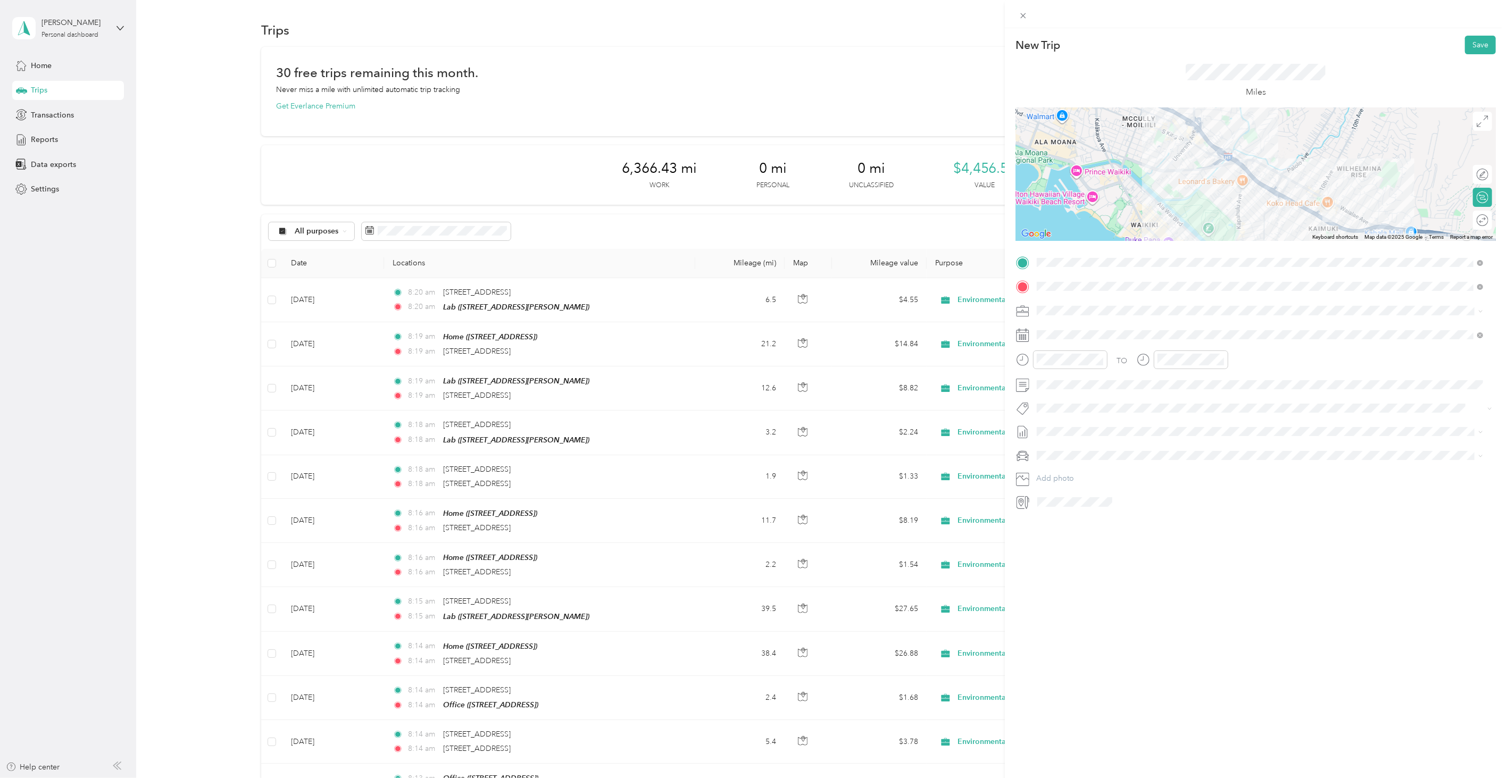
click at [1449, 52] on div "New Trip Save" at bounding box center [1256, 45] width 480 height 19
click at [1465, 32] on div "New Trip Save This trip cannot be edited because it is either under review, app…" at bounding box center [1256, 417] width 502 height 778
click at [1465, 35] on div "New Trip Save This trip cannot be edited because it is either under review, app…" at bounding box center [1256, 417] width 502 height 778
click at [1466, 45] on button "Save" at bounding box center [1480, 45] width 31 height 19
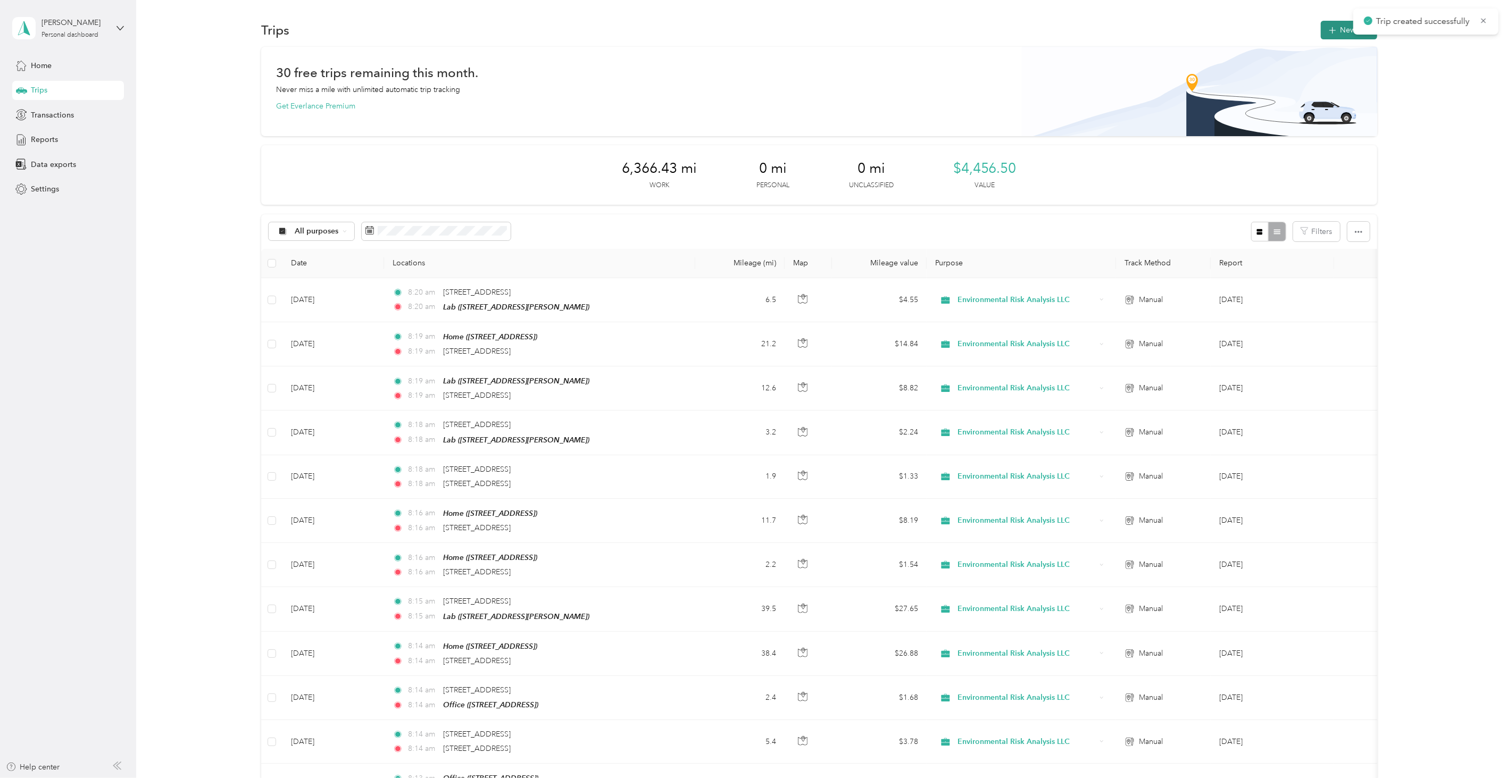
click at [1329, 27] on icon "button" at bounding box center [1333, 30] width 12 height 12
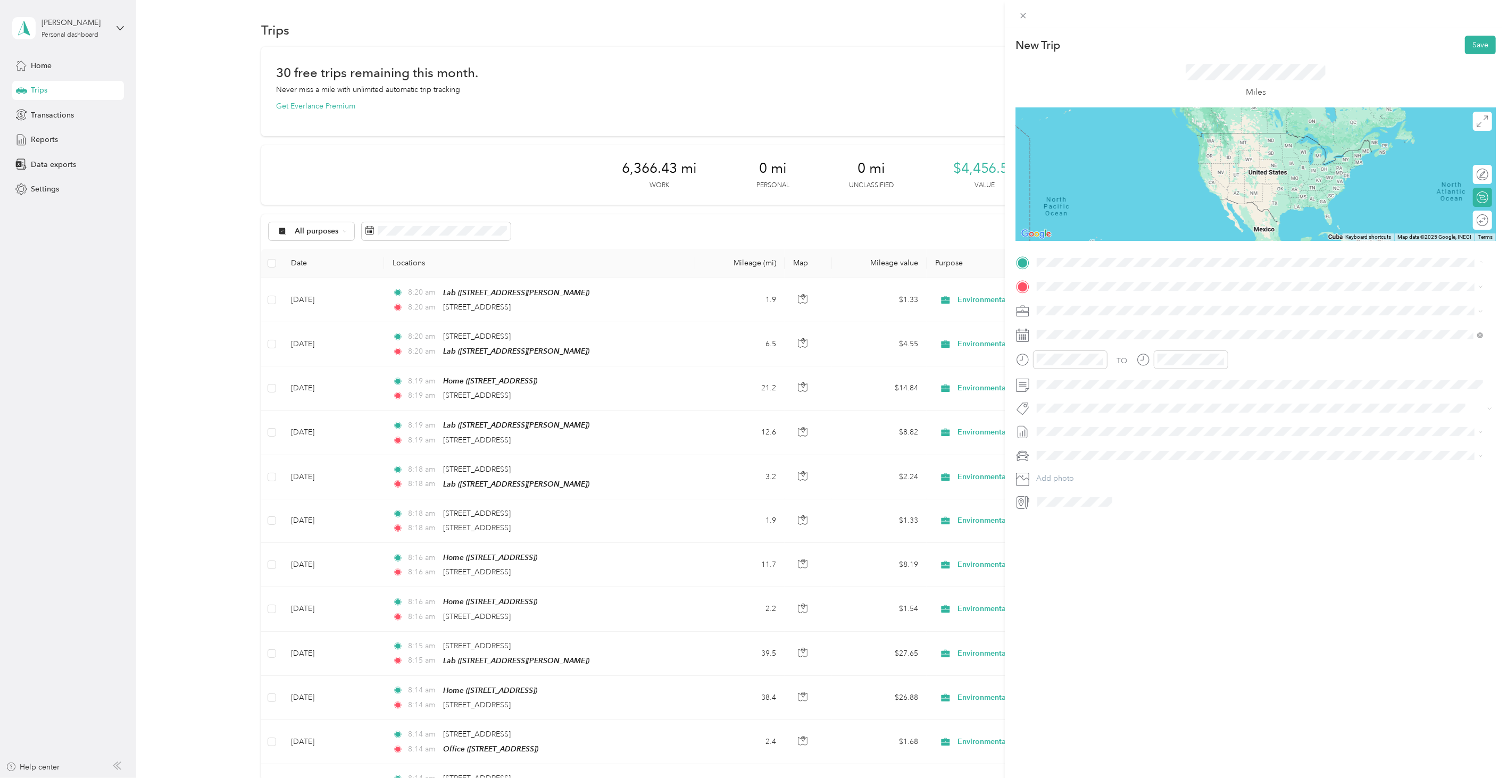
click at [1108, 315] on ol "From search results 2514 South Beretania Street Honolulu, Hawaii 96826, United …" at bounding box center [1260, 342] width 454 height 149
click at [1079, 267] on span at bounding box center [1264, 262] width 463 height 16
click at [1072, 306] on span "2514 South Beretania Street Honolulu, Hawaii 96826, United States" at bounding box center [1110, 301] width 106 height 10
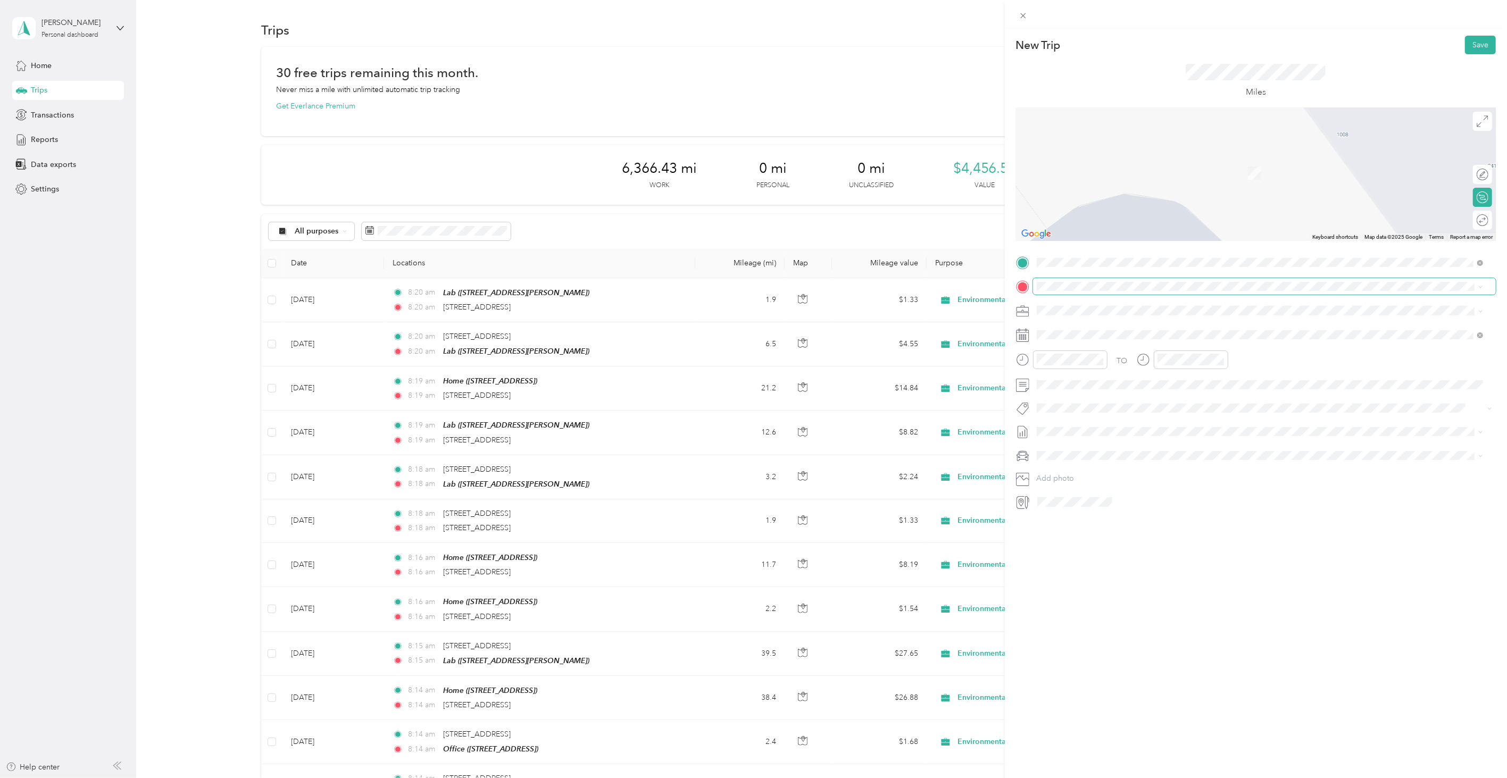
click at [1076, 280] on span at bounding box center [1264, 286] width 463 height 16
click at [1113, 326] on span "17 Laiki Place Kailua, Hawaii 96734, United States" at bounding box center [1110, 323] width 106 height 10
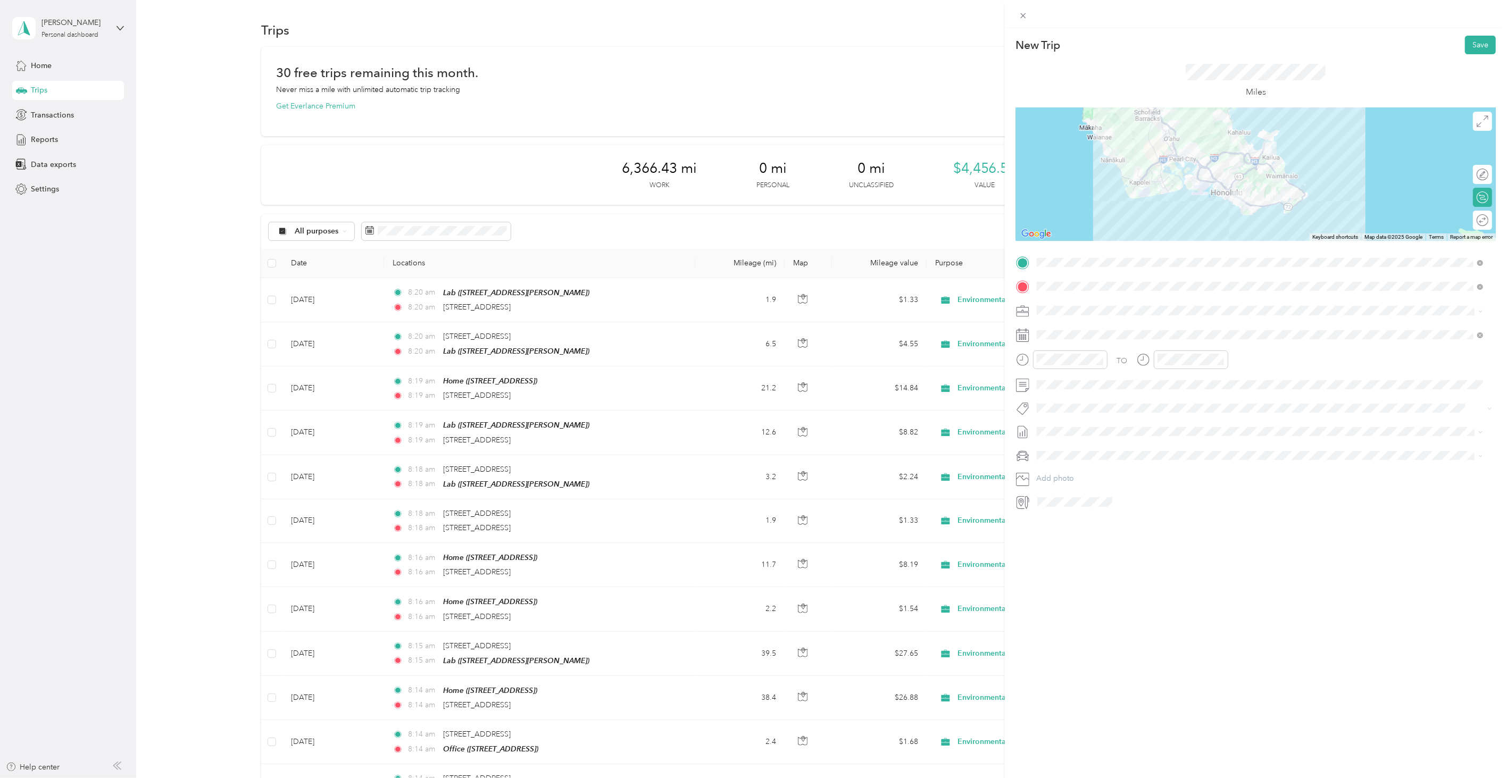
click at [1185, 663] on div "New Trip Save This trip cannot be edited because it is either under review, app…" at bounding box center [1256, 417] width 502 height 778
drag, startPoint x: 1065, startPoint y: 346, endPoint x: 1062, endPoint y: 341, distance: 6.2
click at [1063, 342] on div "TO Add photo" at bounding box center [1256, 382] width 480 height 256
click at [1059, 391] on icon at bounding box center [1063, 395] width 11 height 11
click at [1073, 496] on div "29" at bounding box center [1073, 499] width 14 height 13
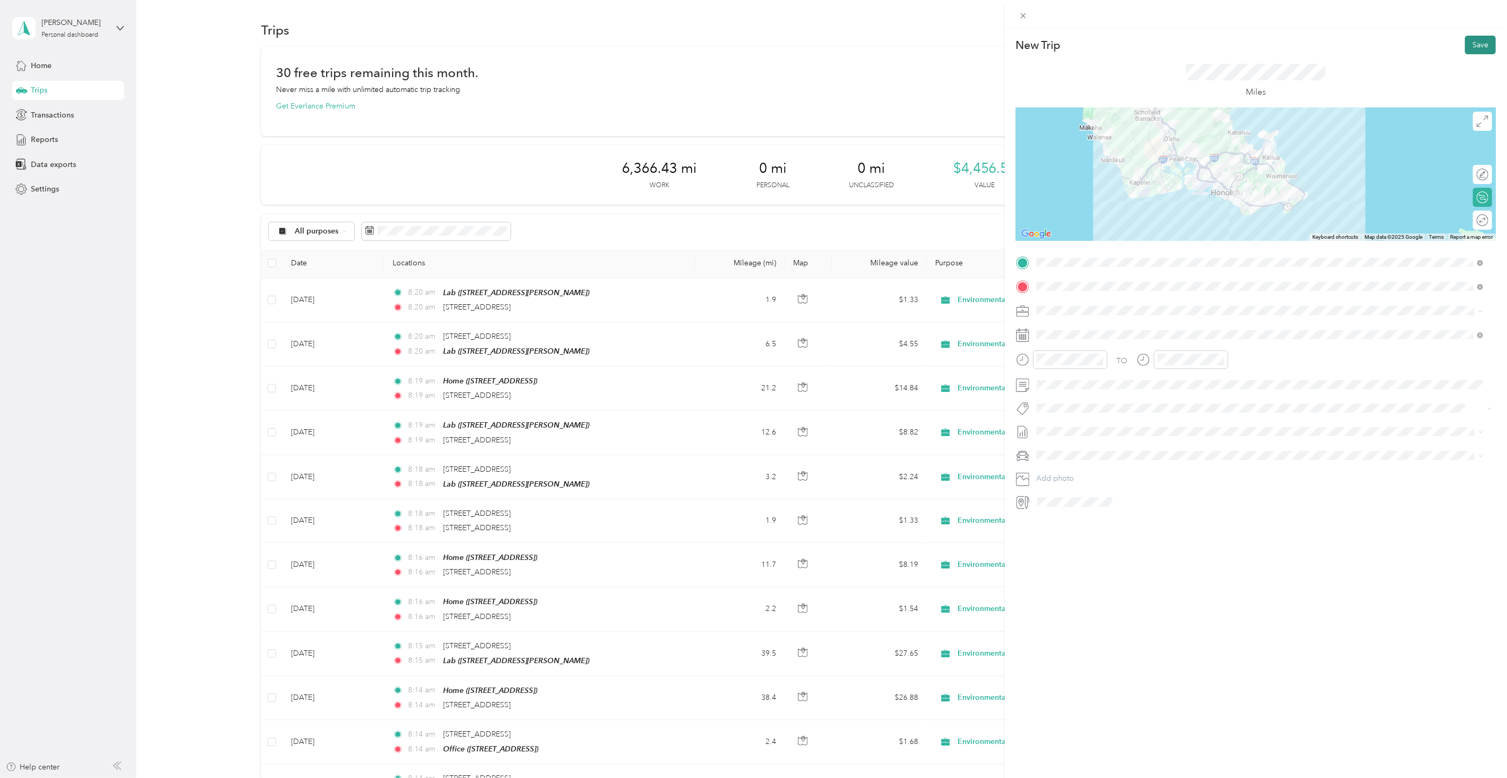
click at [1465, 43] on button "Save" at bounding box center [1480, 45] width 31 height 19
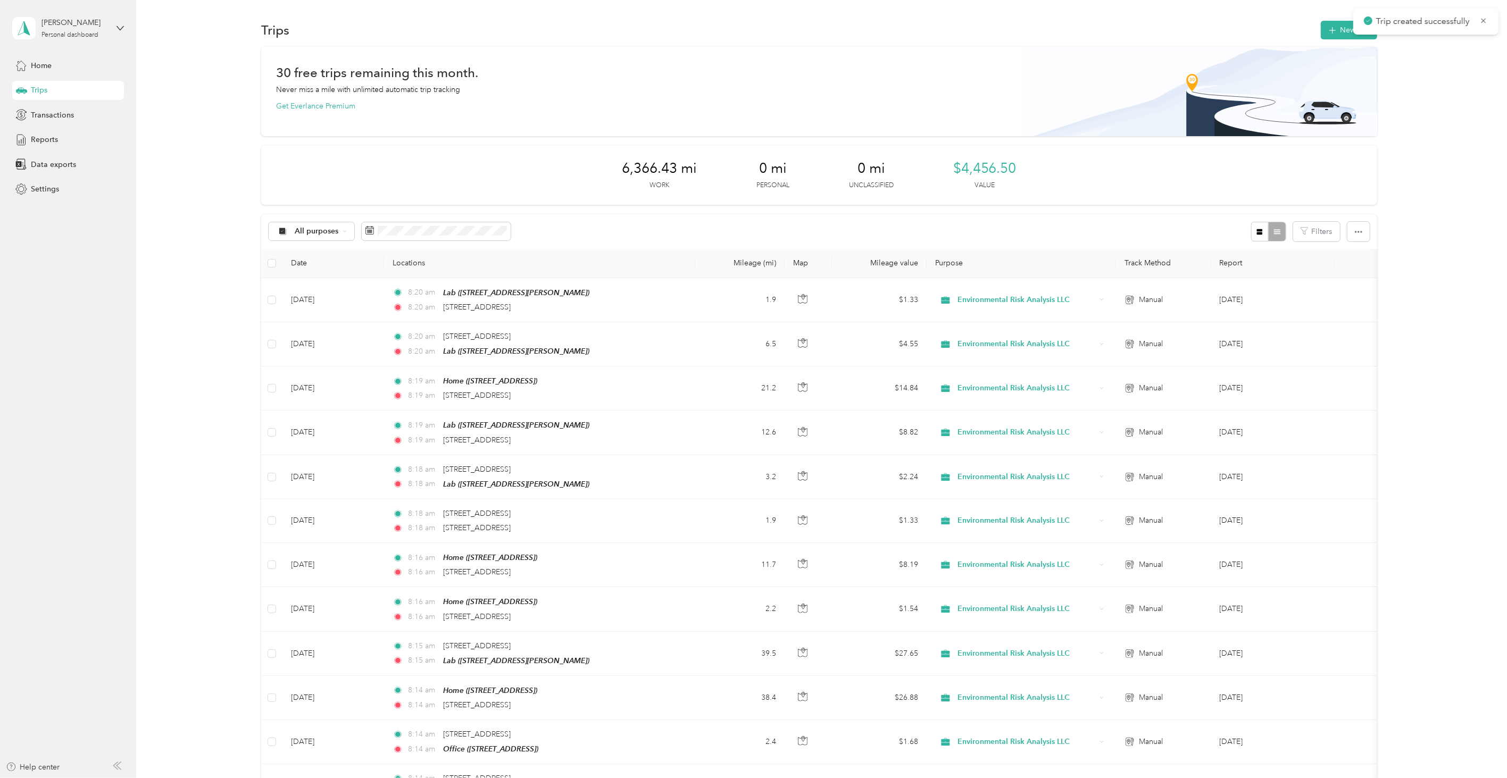
click at [1340, 40] on div "Trips New trip" at bounding box center [819, 30] width 1116 height 22
click at [1340, 29] on button "New trip" at bounding box center [1349, 30] width 56 height 19
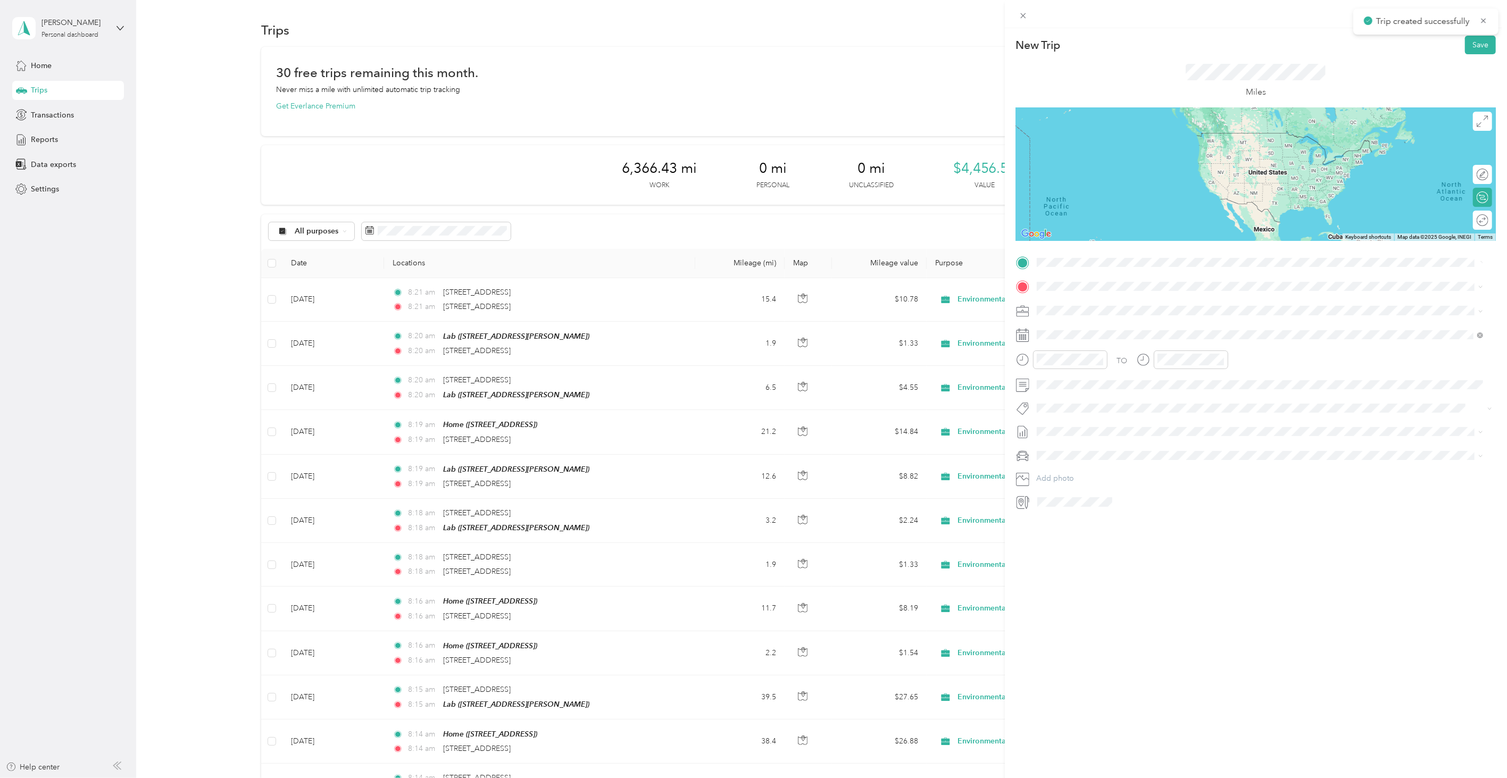
click at [1073, 309] on div "17 Laiki Place Kailua, Hawaii 96734, United States" at bounding box center [1261, 301] width 440 height 14
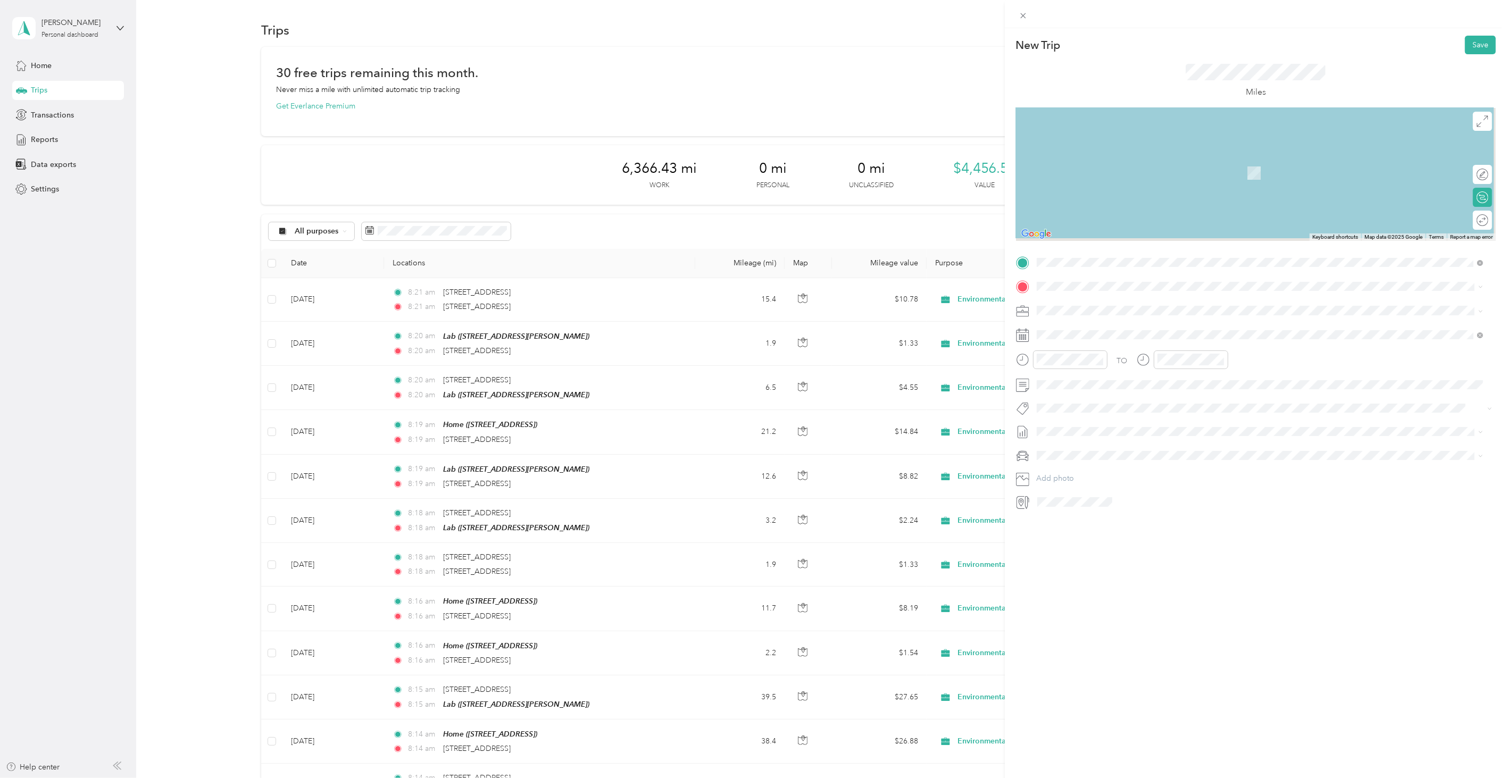
click at [1060, 293] on span at bounding box center [1264, 286] width 463 height 16
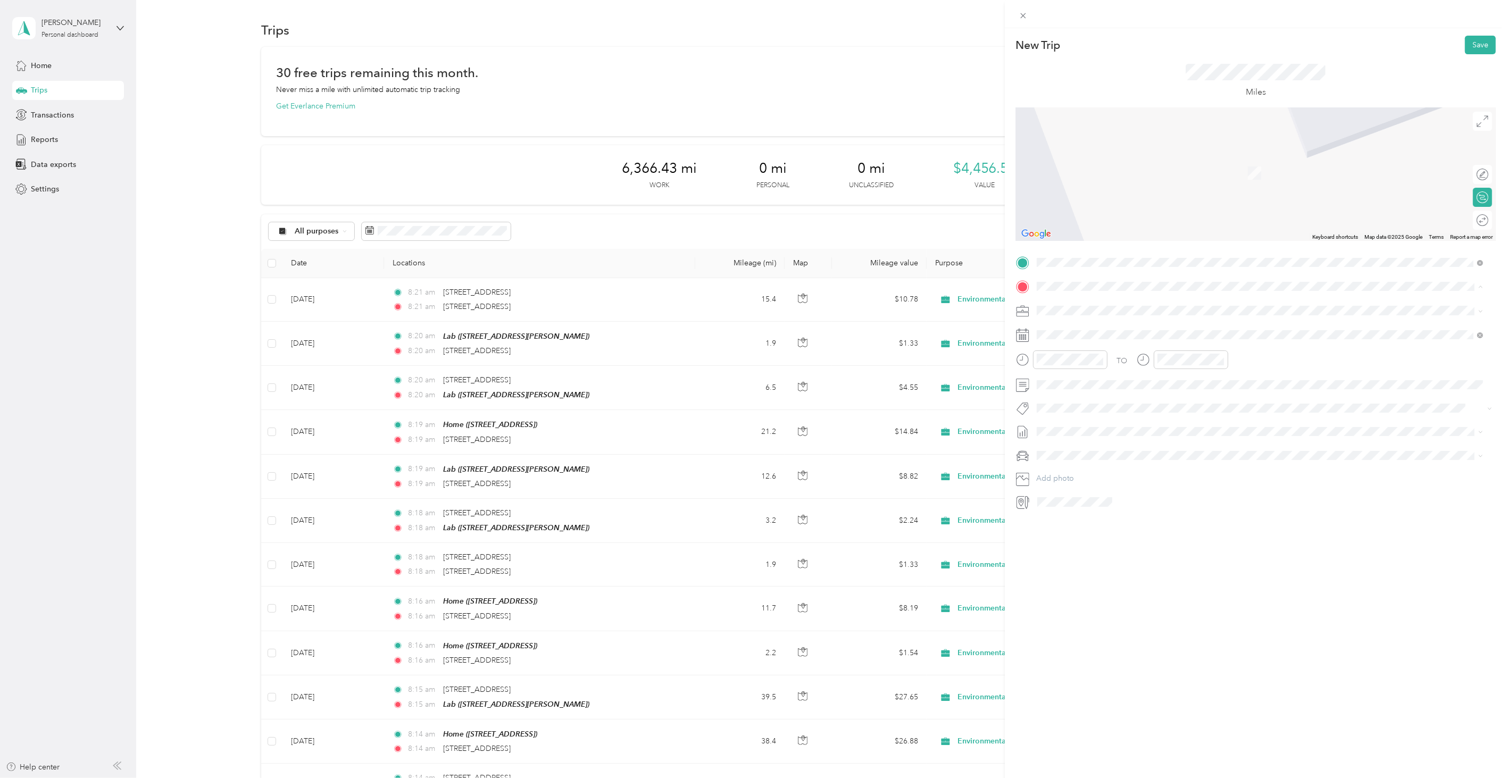
click at [1082, 359] on div "Office" at bounding box center [1091, 363] width 68 height 10
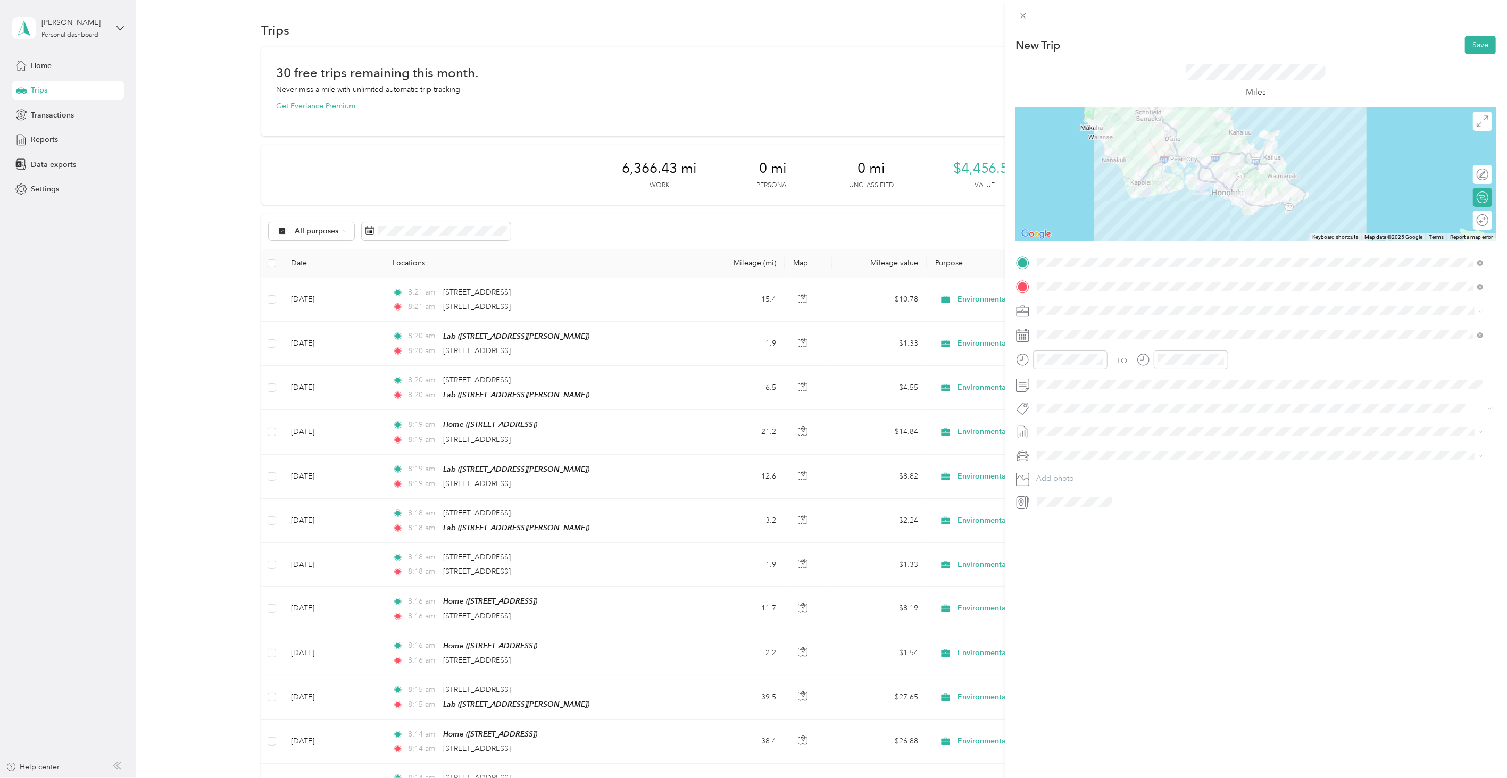
click at [1070, 408] on div "Lab [STREET_ADDRESS][PERSON_NAME]" at bounding box center [1120, 398] width 127 height 22
click at [1054, 329] on span at bounding box center [1264, 335] width 463 height 16
click at [1070, 434] on div "29" at bounding box center [1073, 432] width 14 height 13
click at [1465, 43] on button "Save" at bounding box center [1480, 45] width 31 height 19
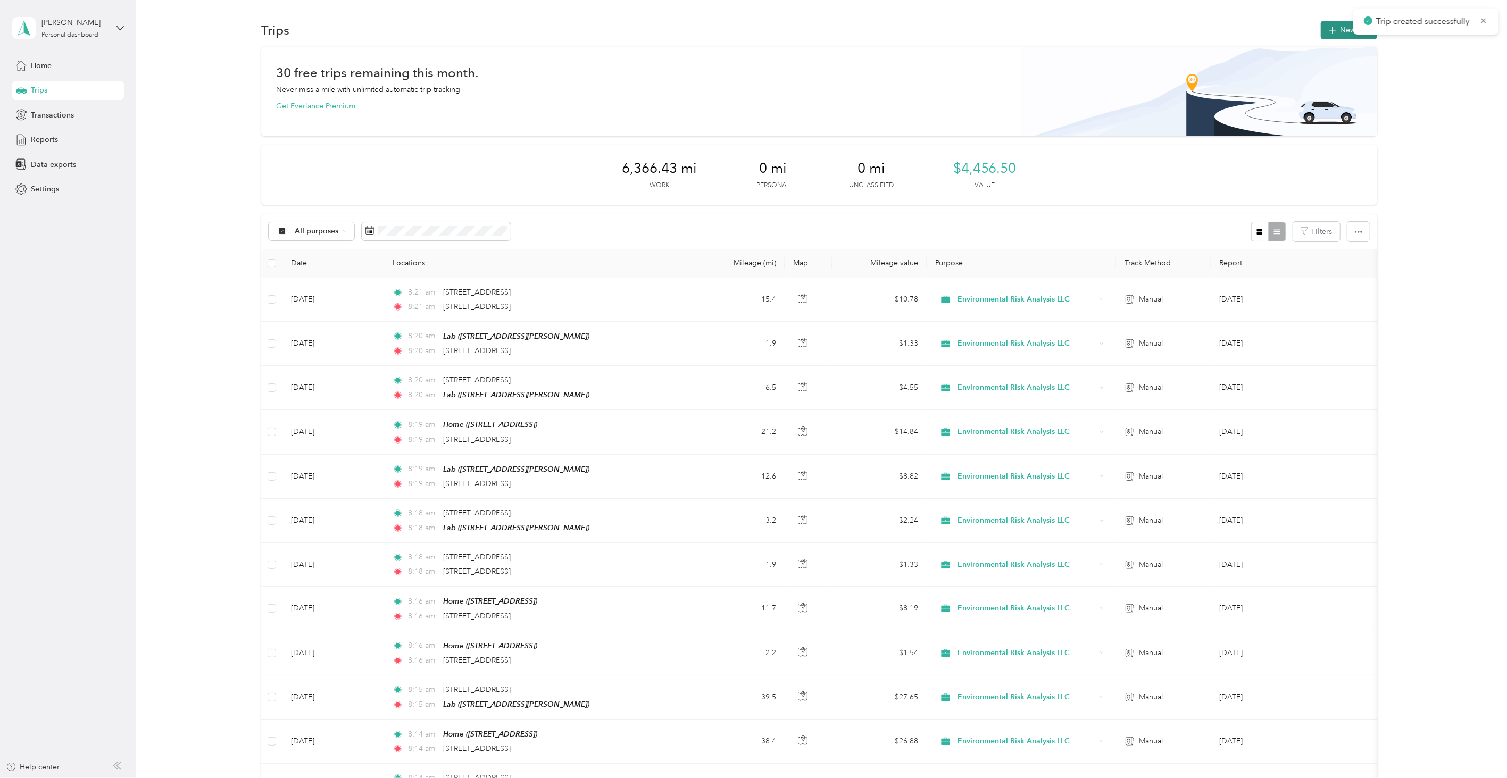
click at [1341, 33] on button "New trip" at bounding box center [1349, 30] width 56 height 19
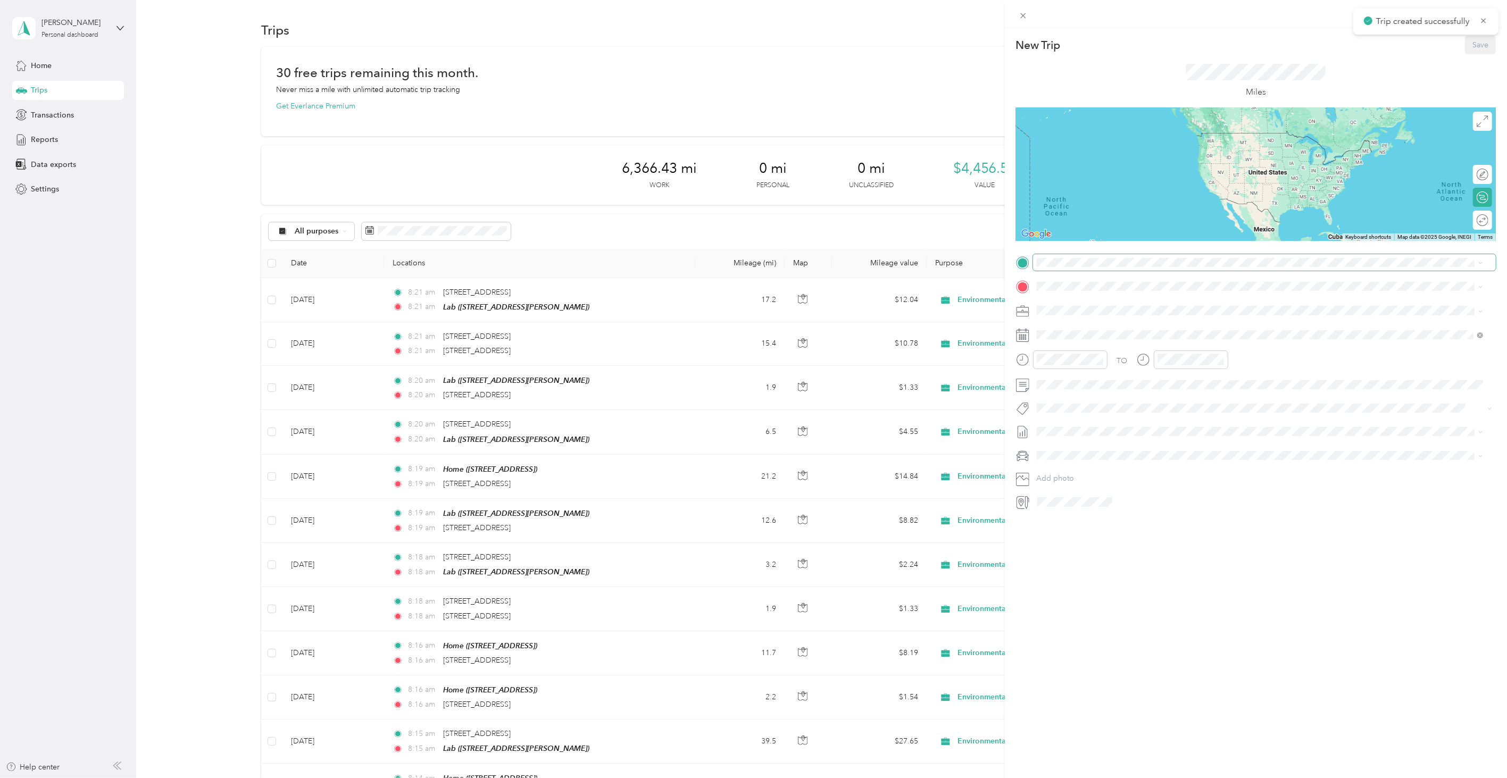
click at [1099, 268] on span at bounding box center [1264, 262] width 463 height 16
click at [1099, 267] on span at bounding box center [1264, 262] width 463 height 16
click at [1088, 295] on li "Home [STREET_ADDRESS][PERSON_NAME]" at bounding box center [1260, 311] width 454 height 34
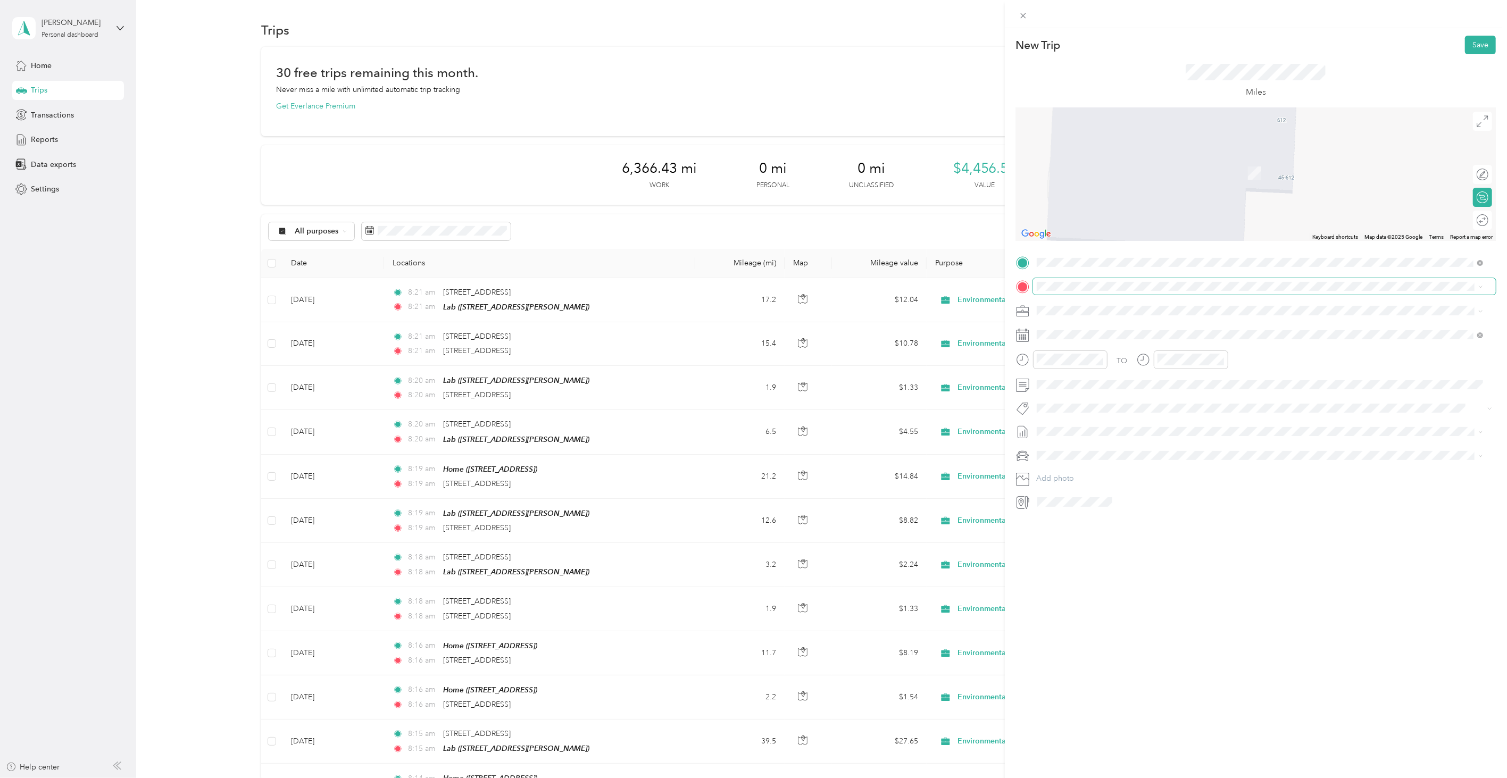
click at [1044, 279] on span at bounding box center [1264, 286] width 463 height 16
click at [1103, 330] on span "2758 South King Street Honolulu, Hawaii 96826, United States" at bounding box center [1110, 325] width 106 height 10
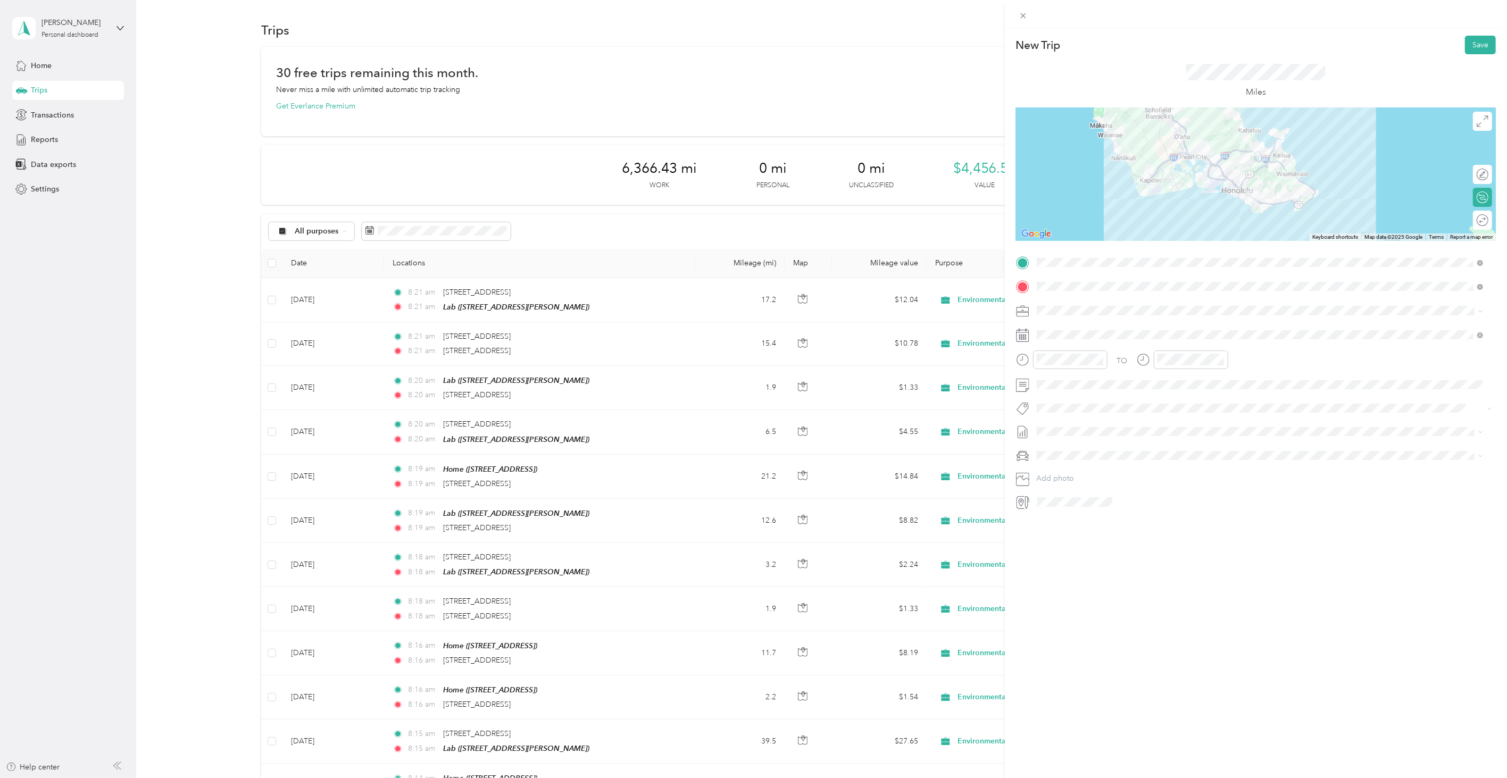
drag, startPoint x: 1176, startPoint y: 607, endPoint x: 1073, endPoint y: 347, distance: 279.9
click at [1174, 604] on div "New Trip Save This trip cannot be edited because it is either under review, app…" at bounding box center [1256, 417] width 502 height 778
click at [1087, 429] on div "30" at bounding box center [1087, 432] width 14 height 13
click at [1465, 39] on button "Save" at bounding box center [1480, 45] width 31 height 19
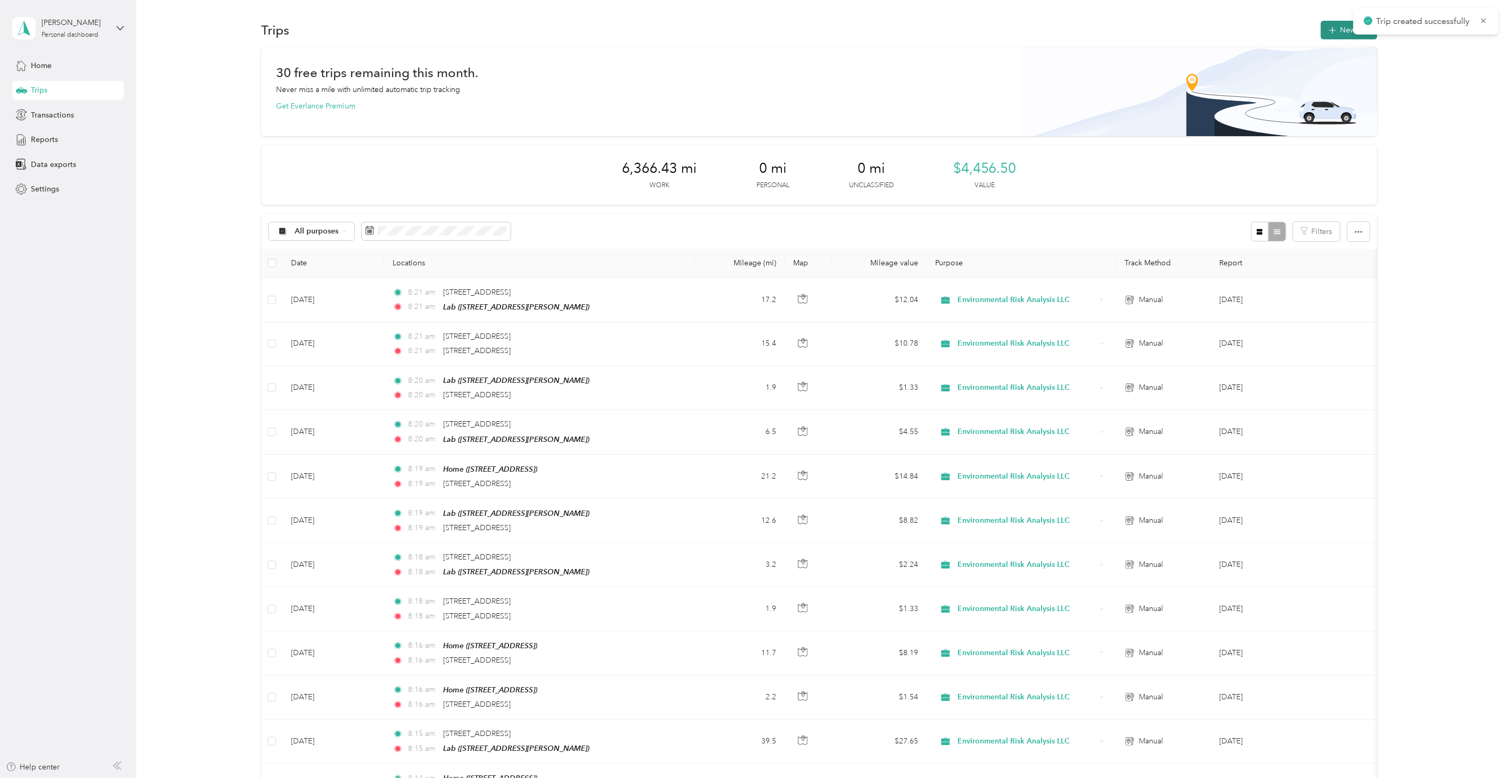
click at [1321, 22] on button "New trip" at bounding box center [1349, 30] width 56 height 19
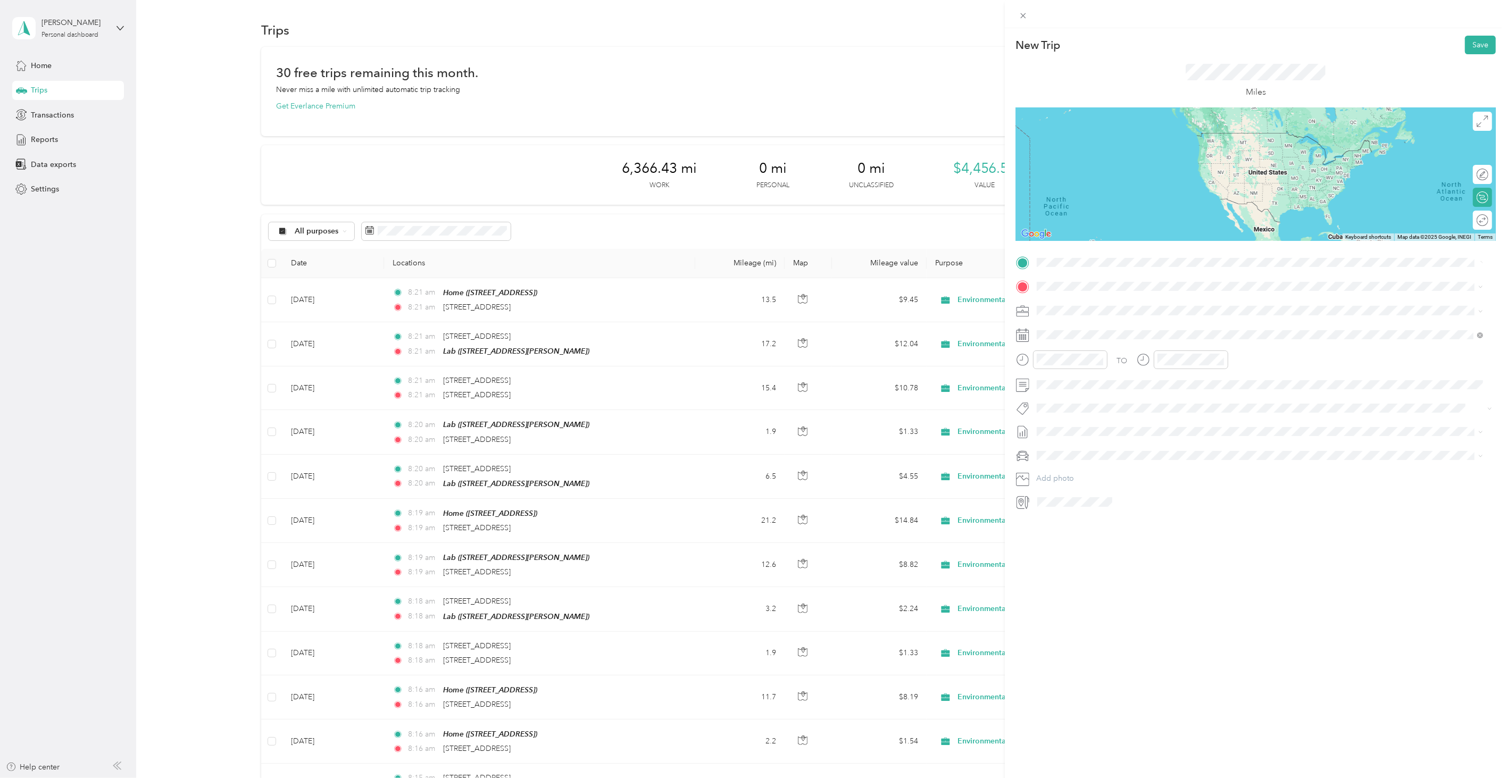
click at [1083, 300] on span "2758 South King Street Honolulu, Hawaii 96826, United States" at bounding box center [1110, 301] width 106 height 10
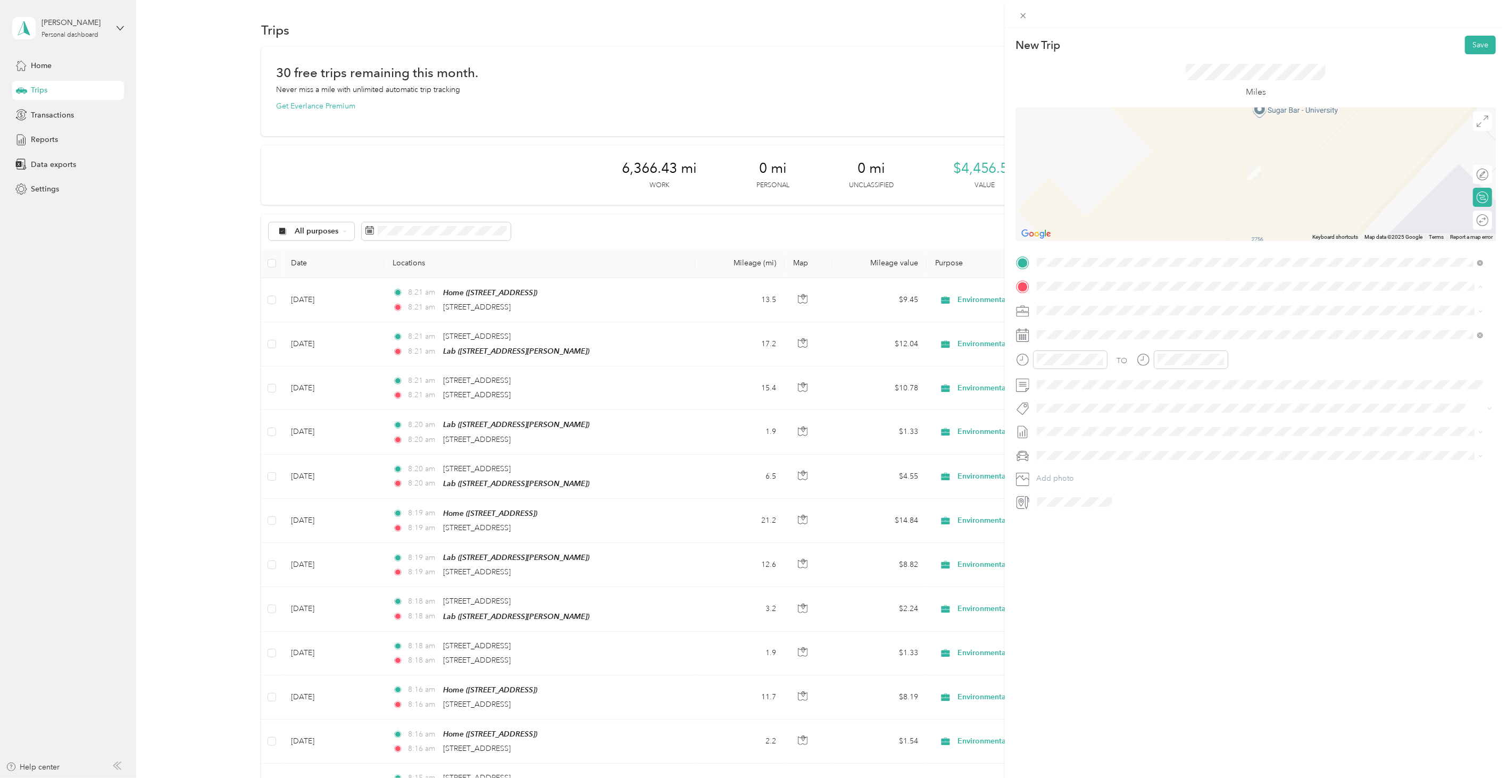
click at [1082, 371] on span "[STREET_ADDRESS]" at bounding box center [1091, 374] width 68 height 9
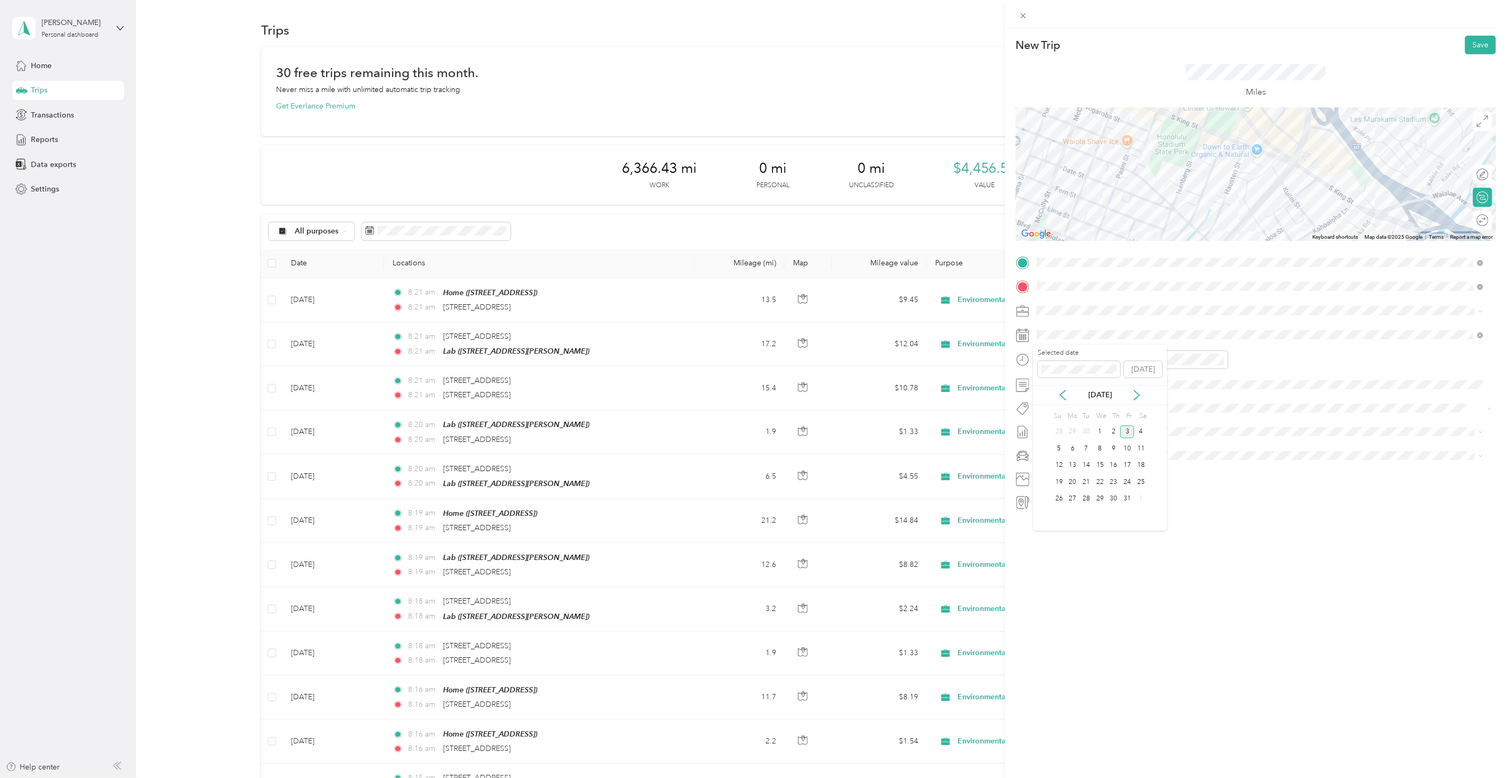
drag, startPoint x: 1089, startPoint y: 436, endPoint x: 1086, endPoint y: 422, distance: 14.2
click at [1089, 435] on div "30" at bounding box center [1087, 432] width 14 height 13
click at [1473, 43] on button "Save" at bounding box center [1480, 45] width 31 height 19
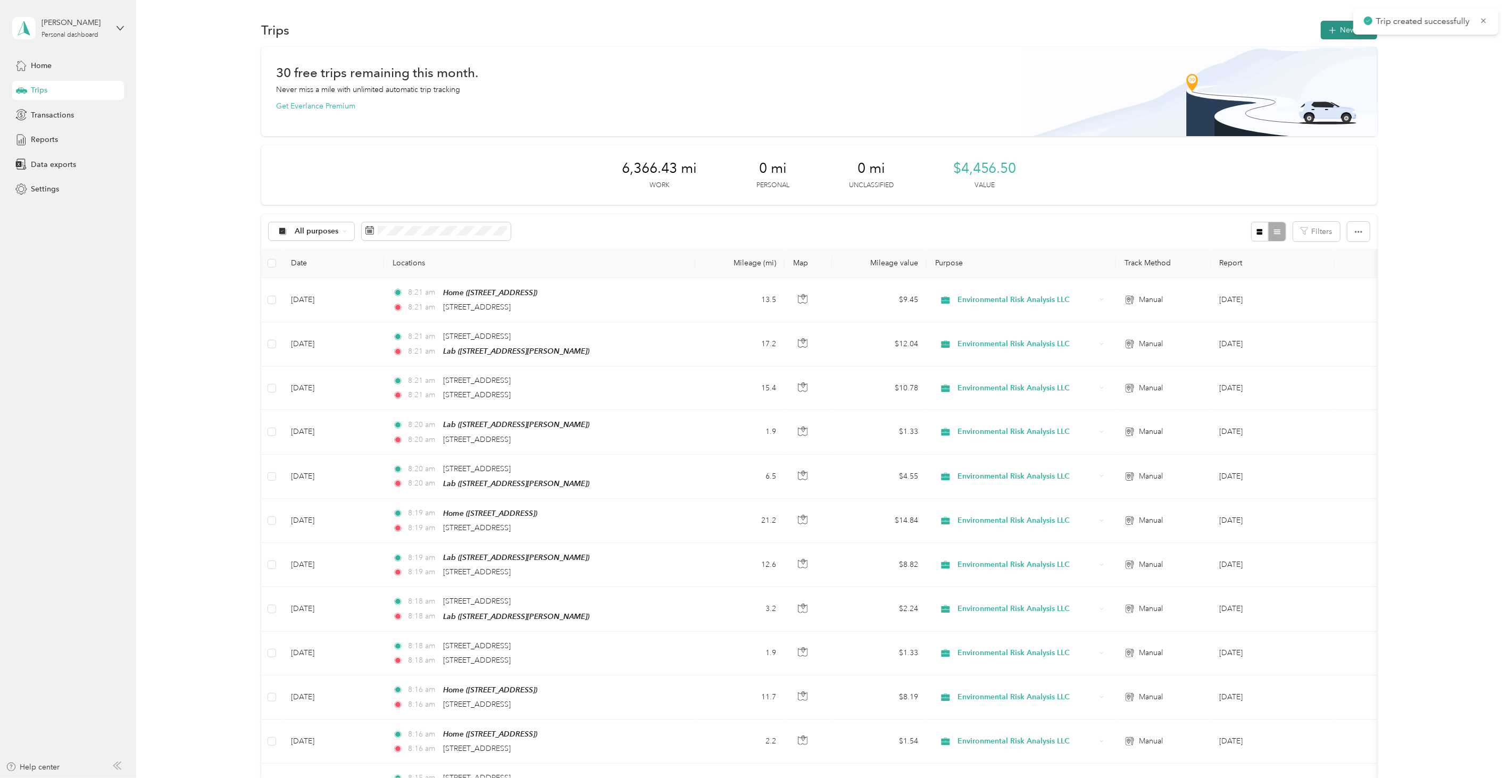
click at [1353, 21] on button "New trip" at bounding box center [1349, 30] width 56 height 19
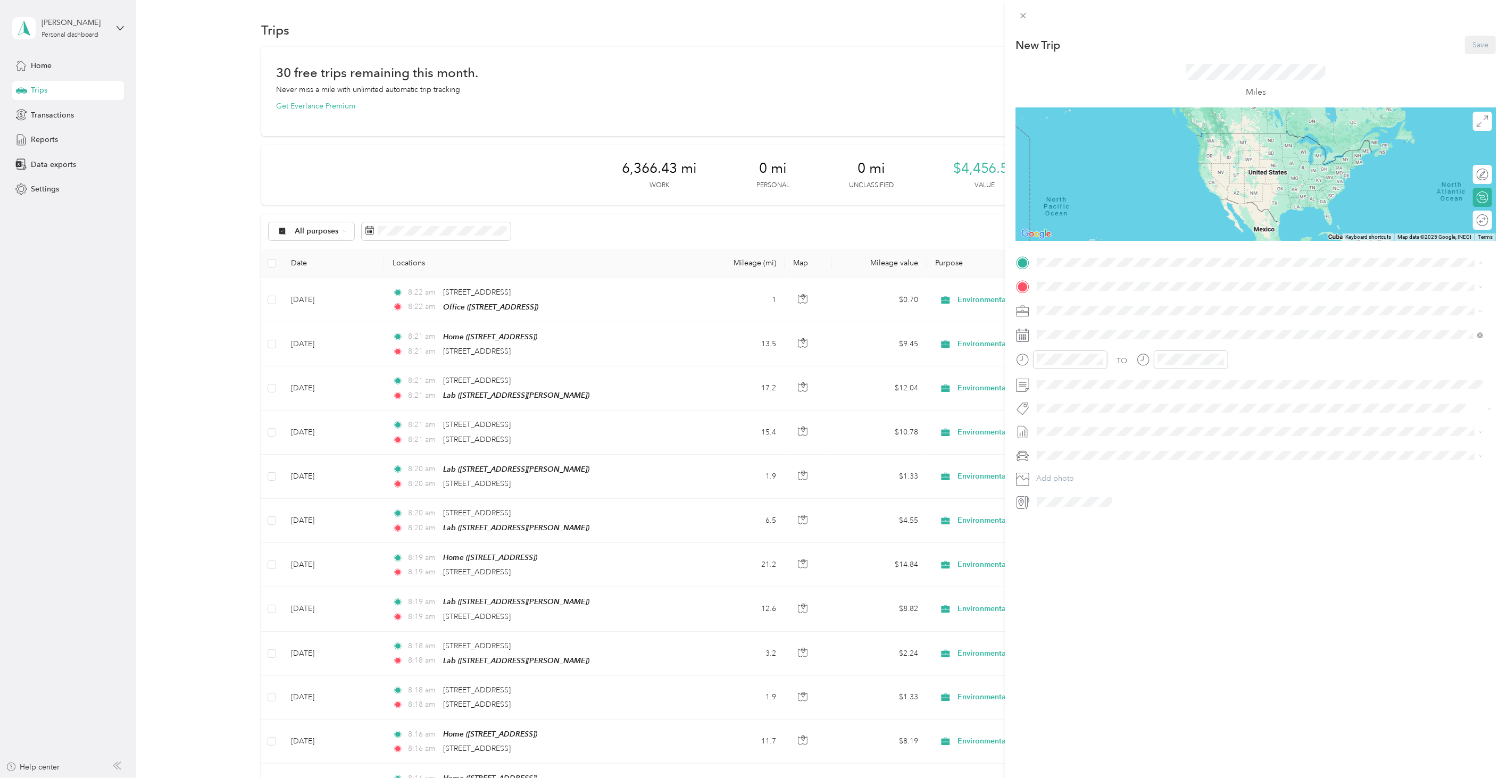
click at [1075, 303] on strong "Home" at bounding box center [1067, 305] width 21 height 10
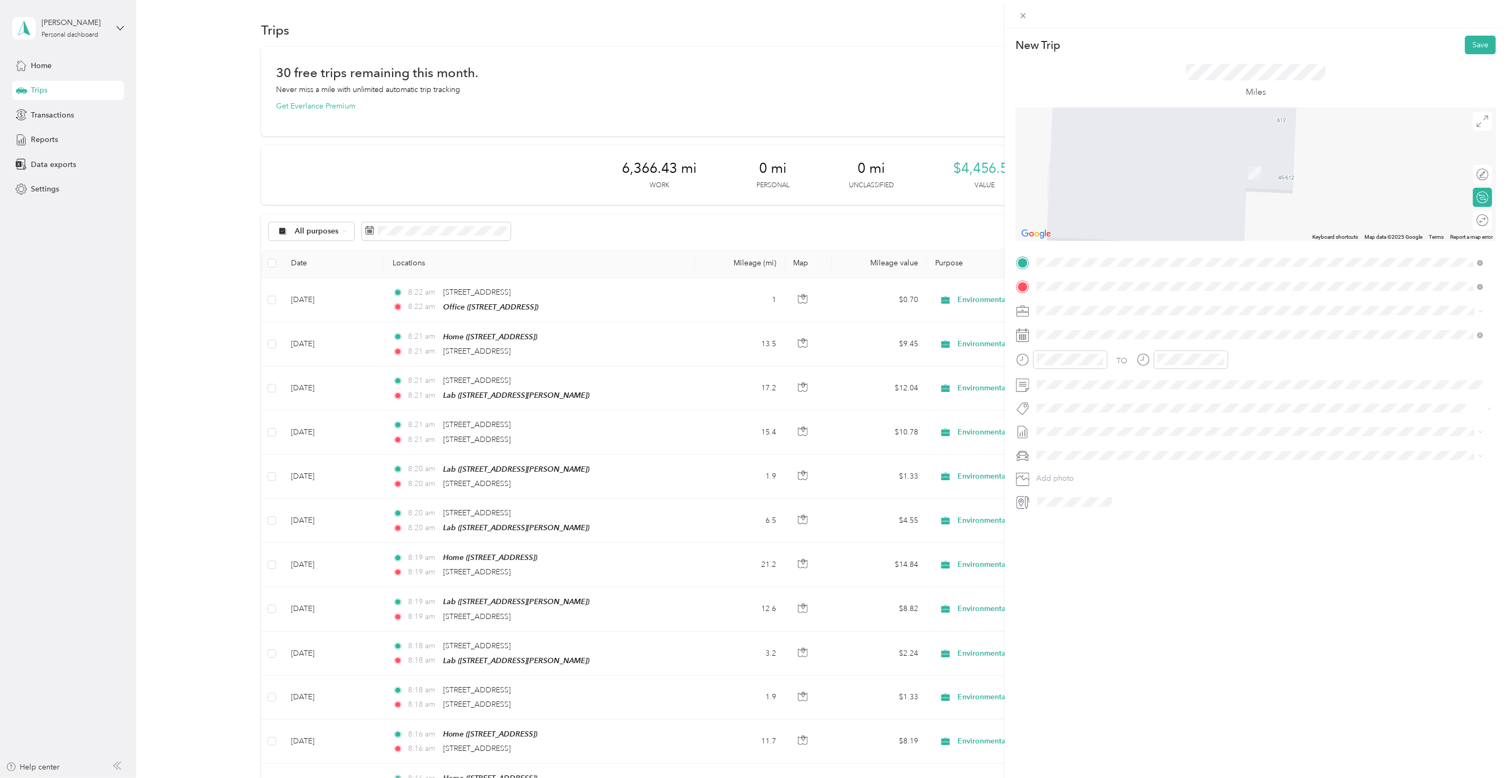
drag, startPoint x: 1111, startPoint y: 329, endPoint x: 1100, endPoint y: 311, distance: 21.3
click at [1111, 329] on span "1521 Alexander Street Honolulu, Hawaii 96822, United States" at bounding box center [1114, 325] width 115 height 10
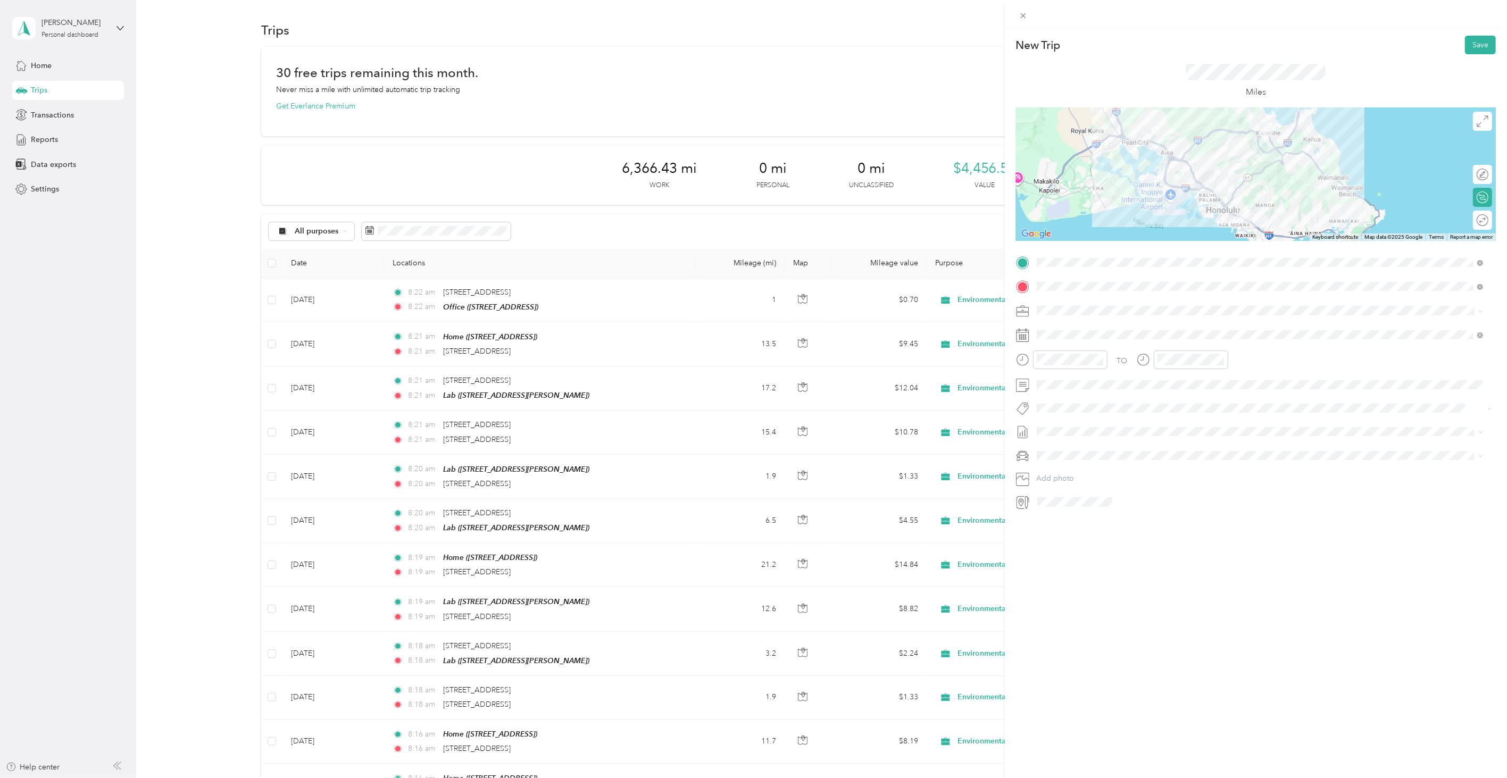
click at [1150, 596] on div "New Trip Save This trip cannot be edited because it is either under review, app…" at bounding box center [1256, 417] width 502 height 778
click at [1126, 672] on div "New Trip Save This trip cannot be edited because it is either under review, app…" at bounding box center [1256, 417] width 502 height 778
click at [1092, 427] on div "30" at bounding box center [1087, 432] width 14 height 13
click at [1078, 341] on span at bounding box center [1264, 335] width 463 height 16
click at [1073, 323] on div "TO Add photo" at bounding box center [1256, 382] width 480 height 256
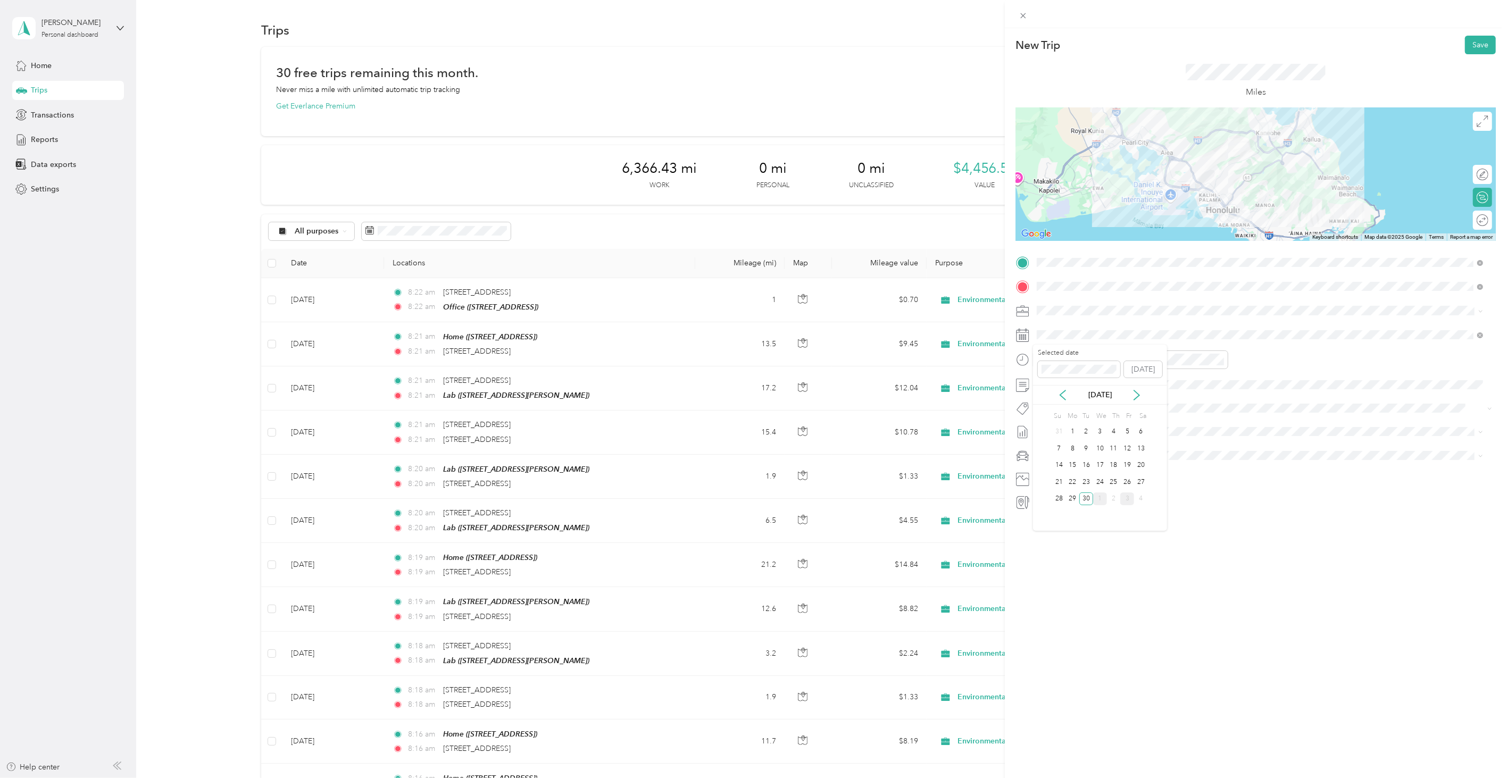
click at [1099, 501] on div "1" at bounding box center [1100, 499] width 14 height 13
click at [1447, 50] on div "New Trip Save" at bounding box center [1256, 45] width 480 height 19
click at [1465, 45] on button "Save" at bounding box center [1480, 45] width 31 height 19
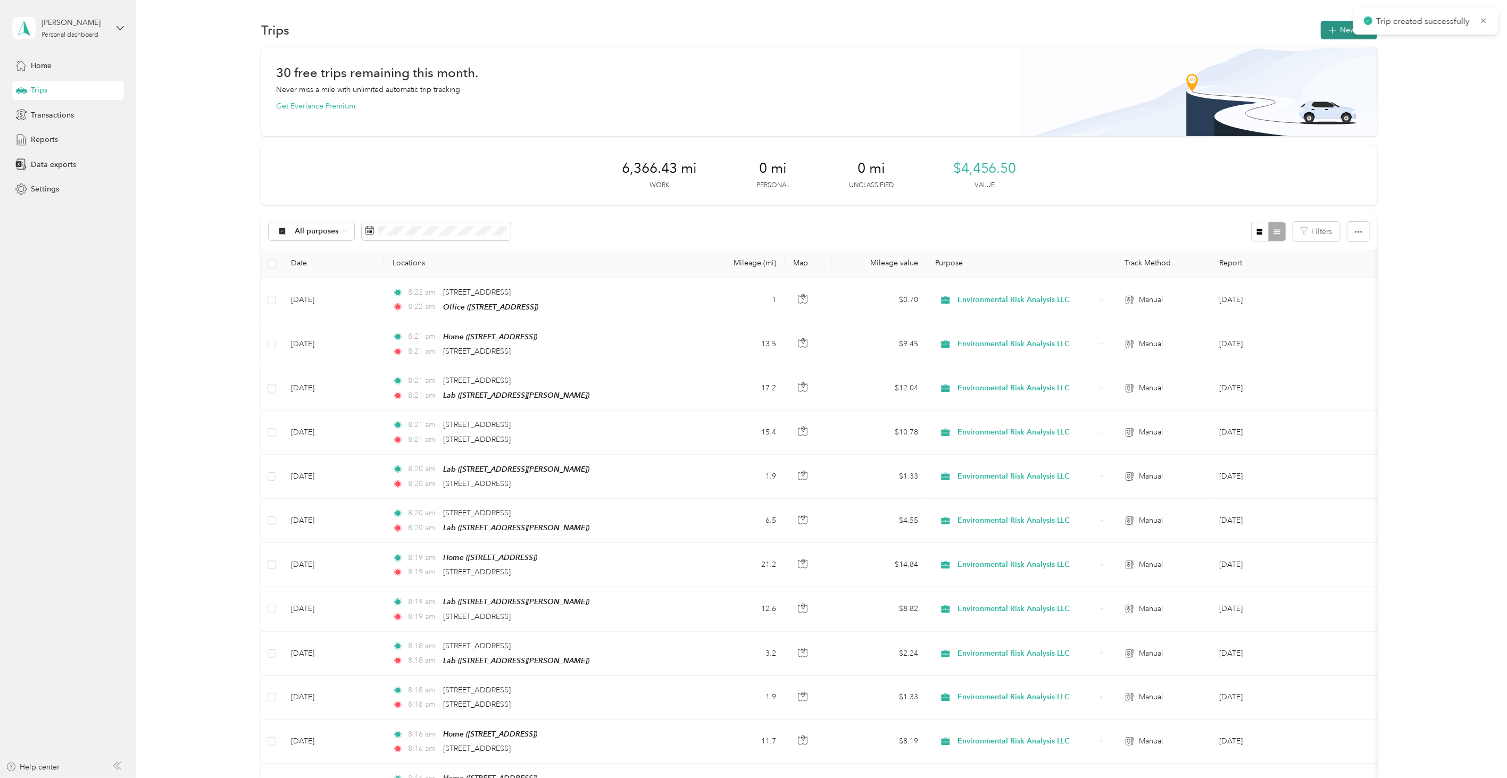
click at [1333, 36] on button "New trip" at bounding box center [1349, 30] width 56 height 19
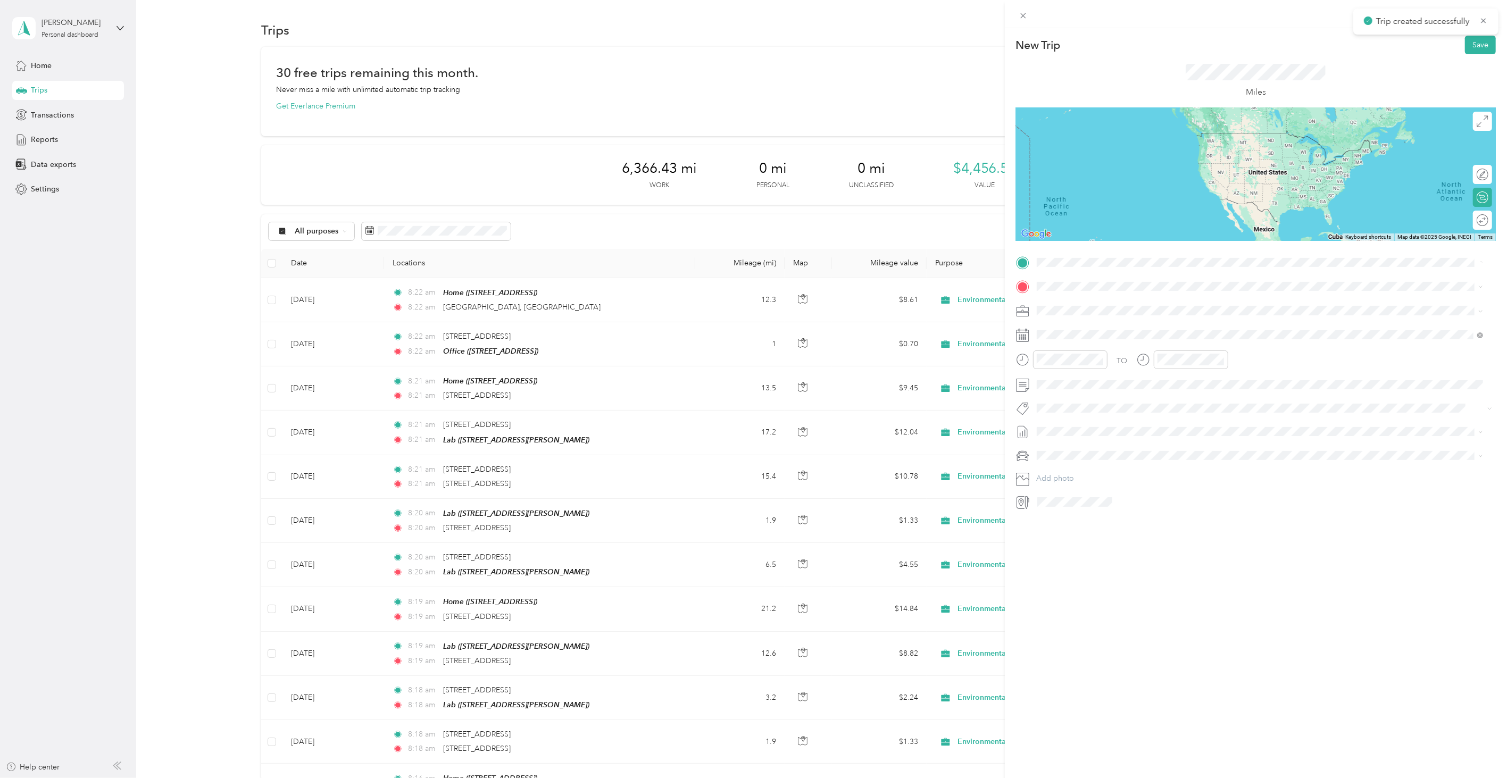
click at [1096, 306] on div "No results found Check your spelling or try another address" at bounding box center [1260, 302] width 454 height 61
click at [1087, 267] on span at bounding box center [1264, 262] width 463 height 16
click at [1089, 293] on li "1521 Alexander Street Honolulu, Hawaii 96822, United States" at bounding box center [1260, 302] width 454 height 22
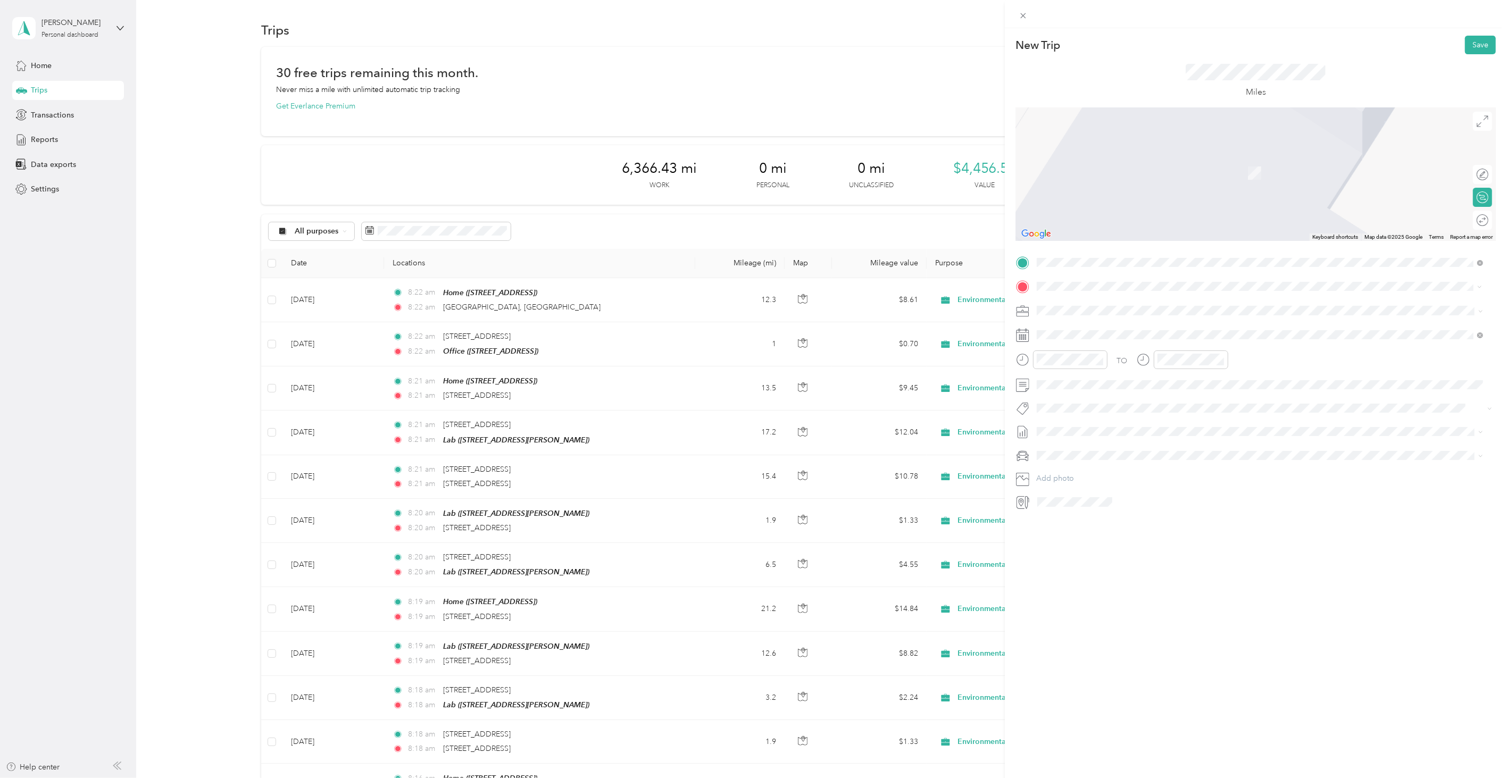
click at [1163, 330] on span "560 Nimitz Highway Honolulu, Hawaii 96817, United States" at bounding box center [1110, 325] width 106 height 10
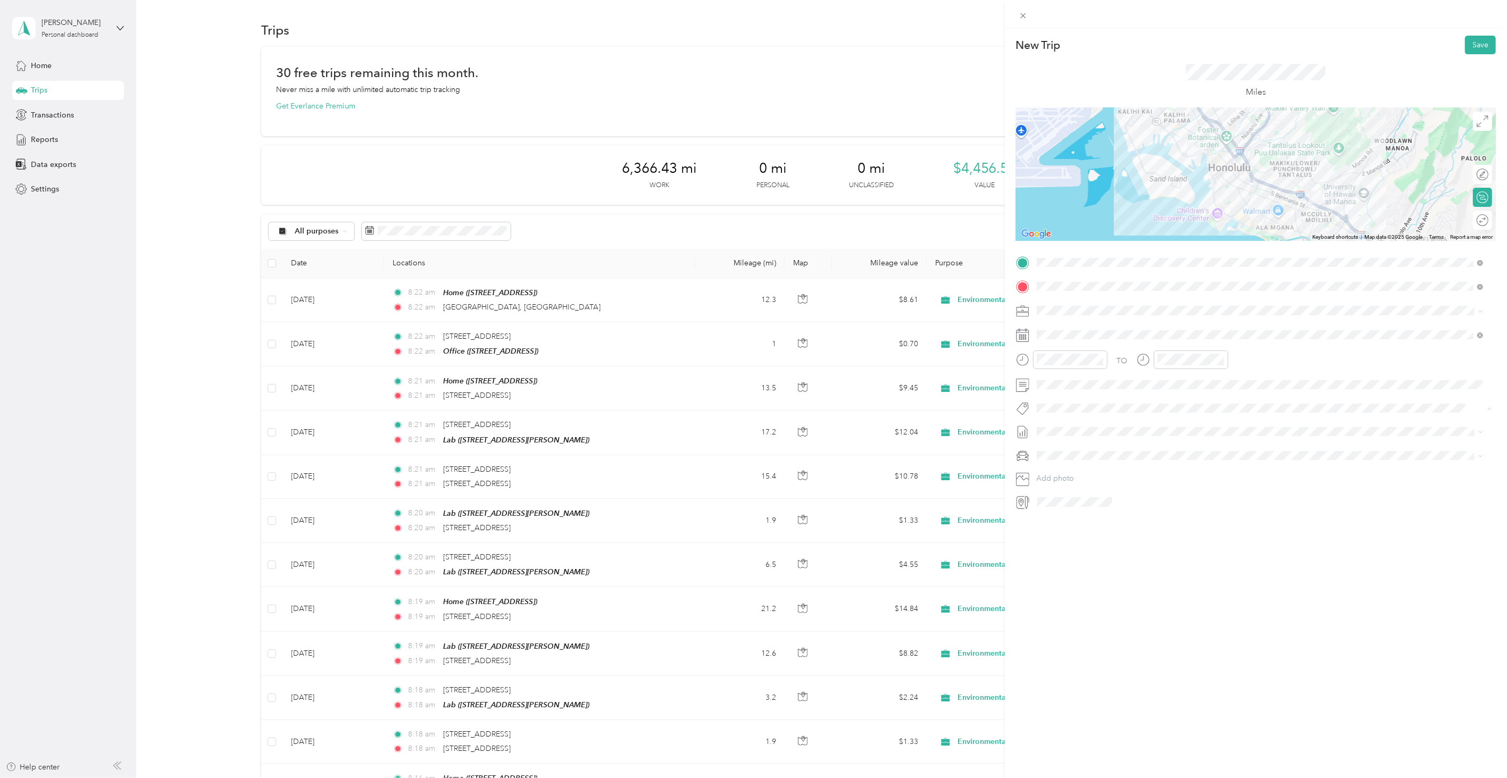
click at [1153, 573] on div "New Trip Save This trip cannot be edited because it is either under review, app…" at bounding box center [1256, 417] width 502 height 778
click at [1100, 426] on div "1" at bounding box center [1100, 432] width 14 height 13
click at [1465, 36] on div "Save" at bounding box center [1480, 45] width 31 height 19
click at [1466, 36] on button "Save" at bounding box center [1480, 45] width 31 height 19
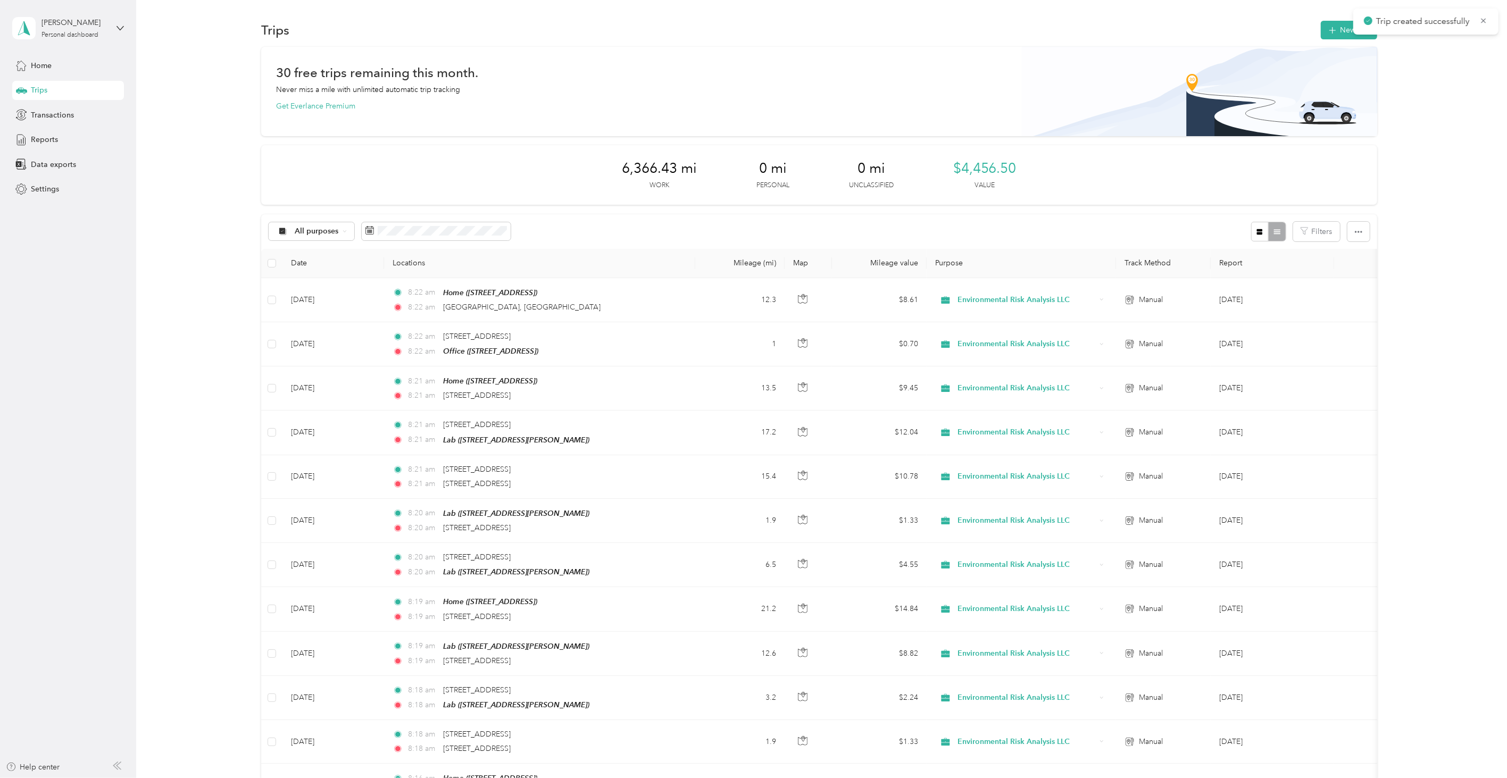
click at [1317, 27] on div "Trips New trip" at bounding box center [819, 30] width 1116 height 22
click at [1328, 31] on icon "button" at bounding box center [1333, 30] width 12 height 12
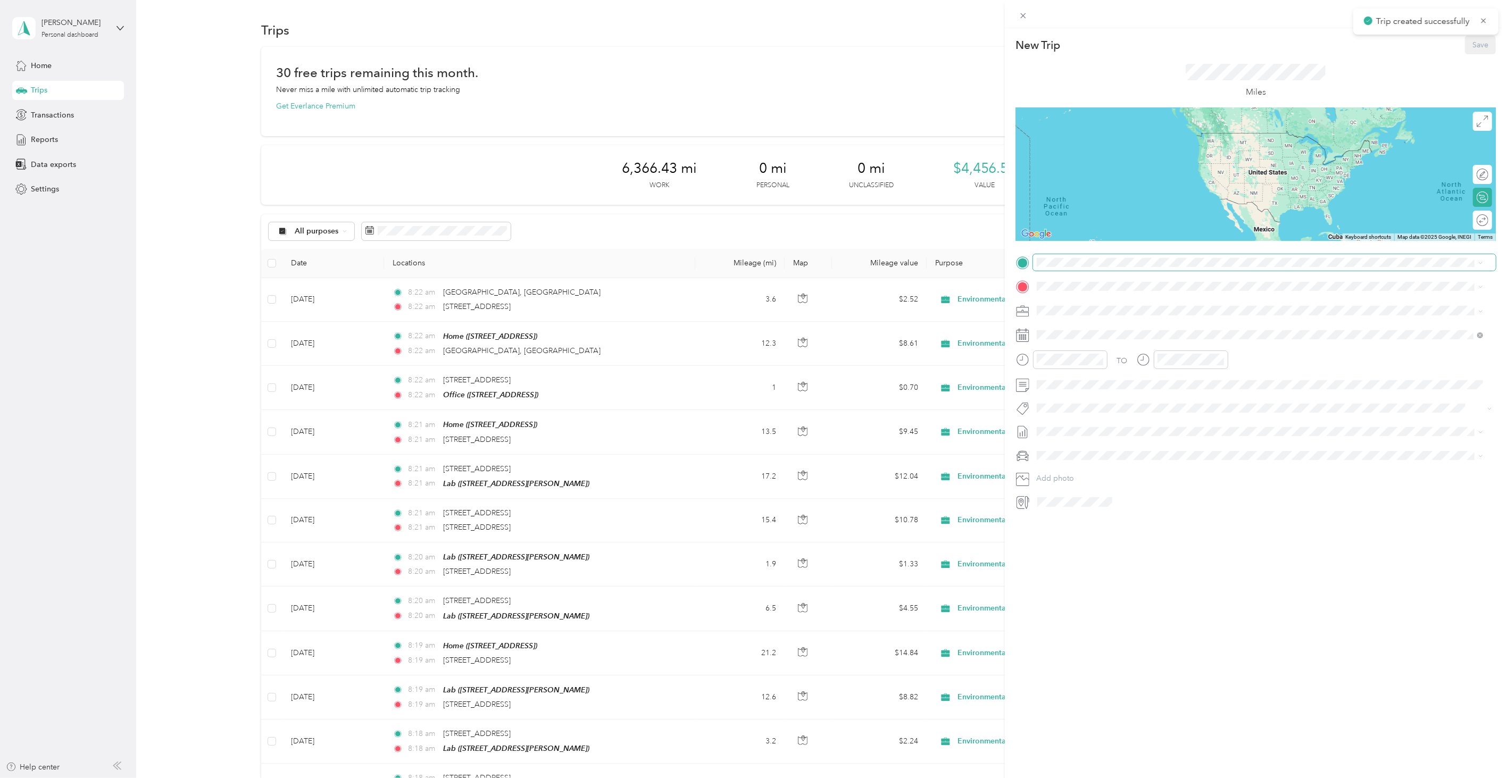
click at [1107, 254] on span at bounding box center [1264, 262] width 463 height 16
click at [1107, 255] on span at bounding box center [1264, 262] width 463 height 16
click at [1095, 298] on span "560 Nimitz Highway Honolulu, Hawaii 96817, United States" at bounding box center [1110, 301] width 106 height 10
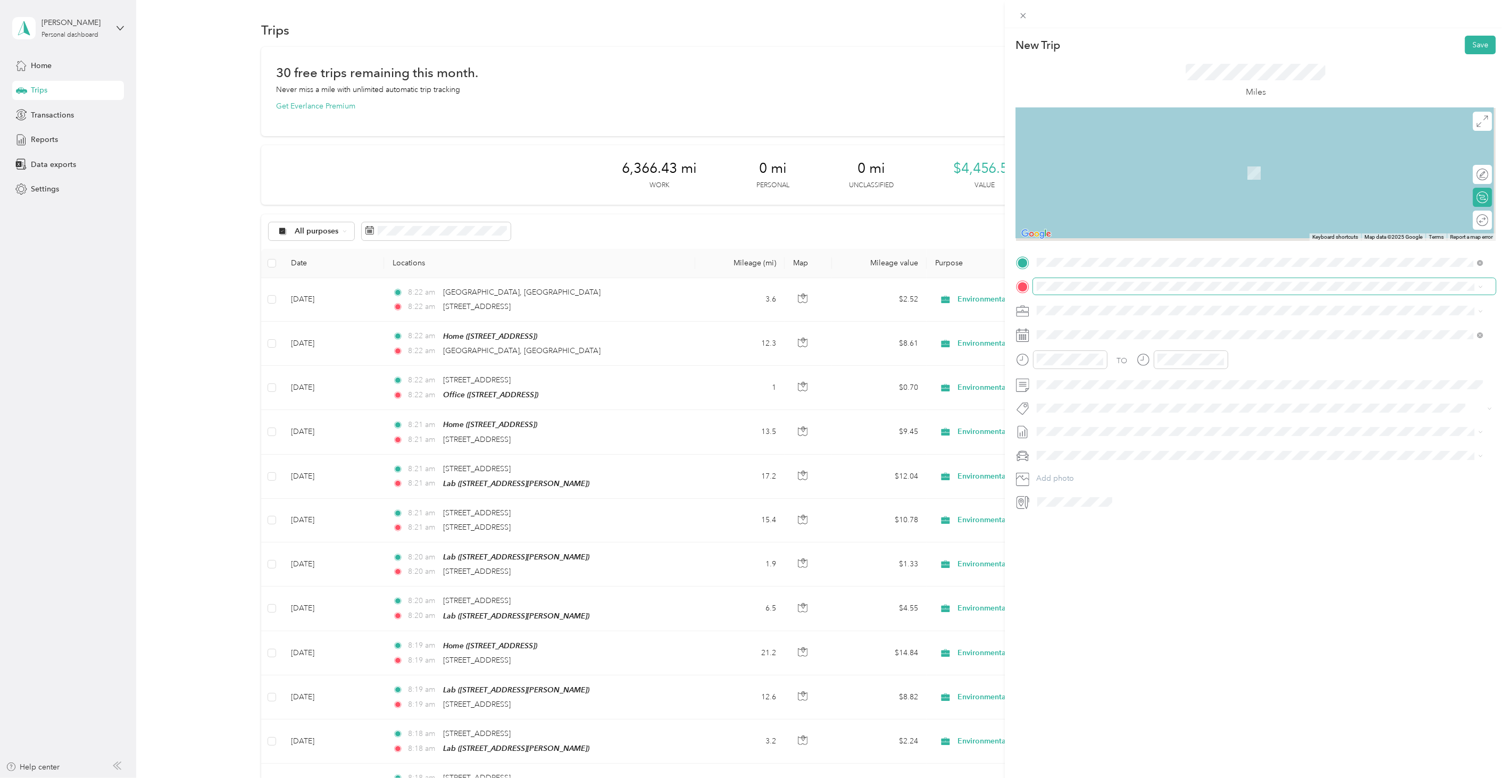
click at [1071, 291] on span at bounding box center [1264, 286] width 463 height 16
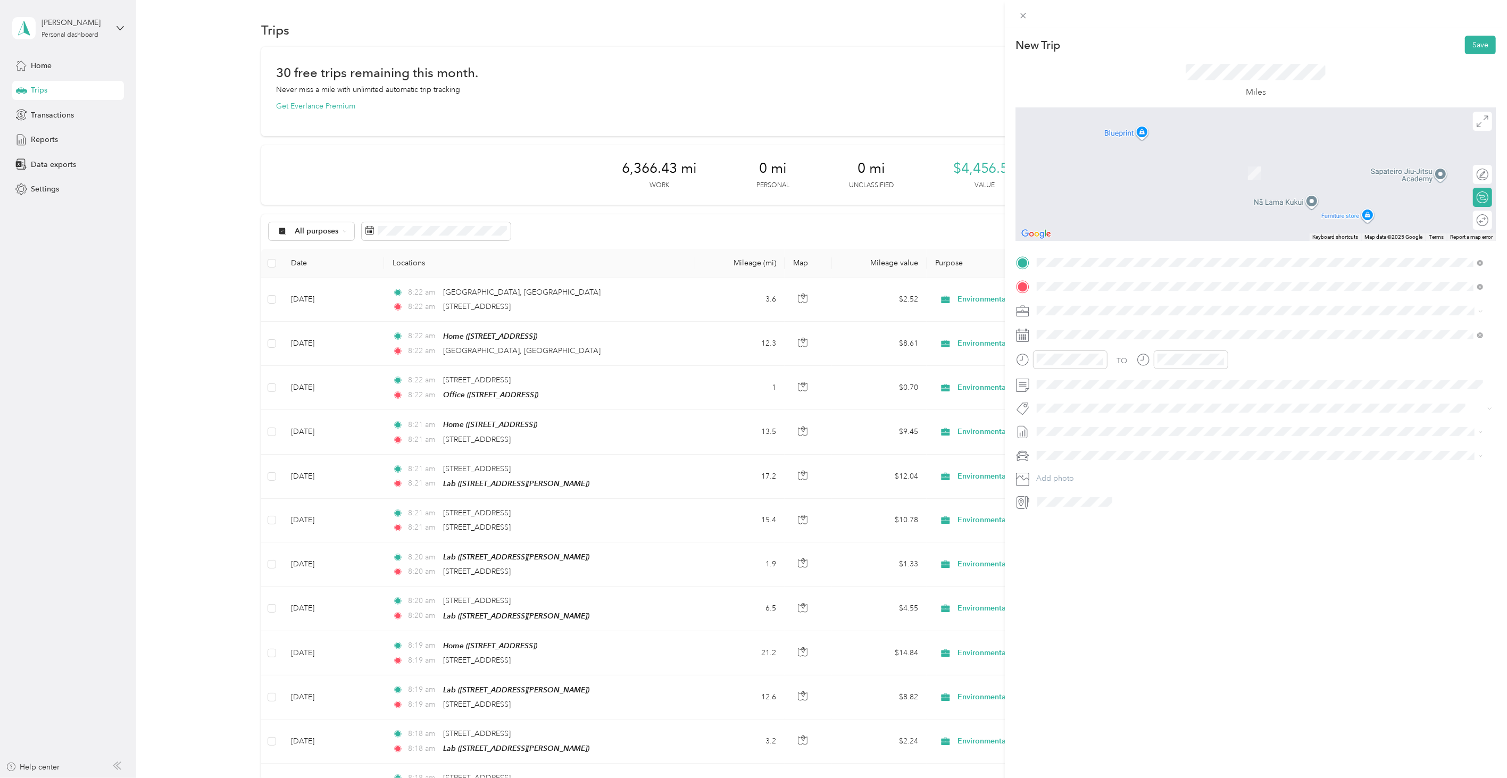
click at [1135, 315] on li "91-3641 [GEOGRAPHIC_DATA][US_STATE]" at bounding box center [1260, 326] width 454 height 22
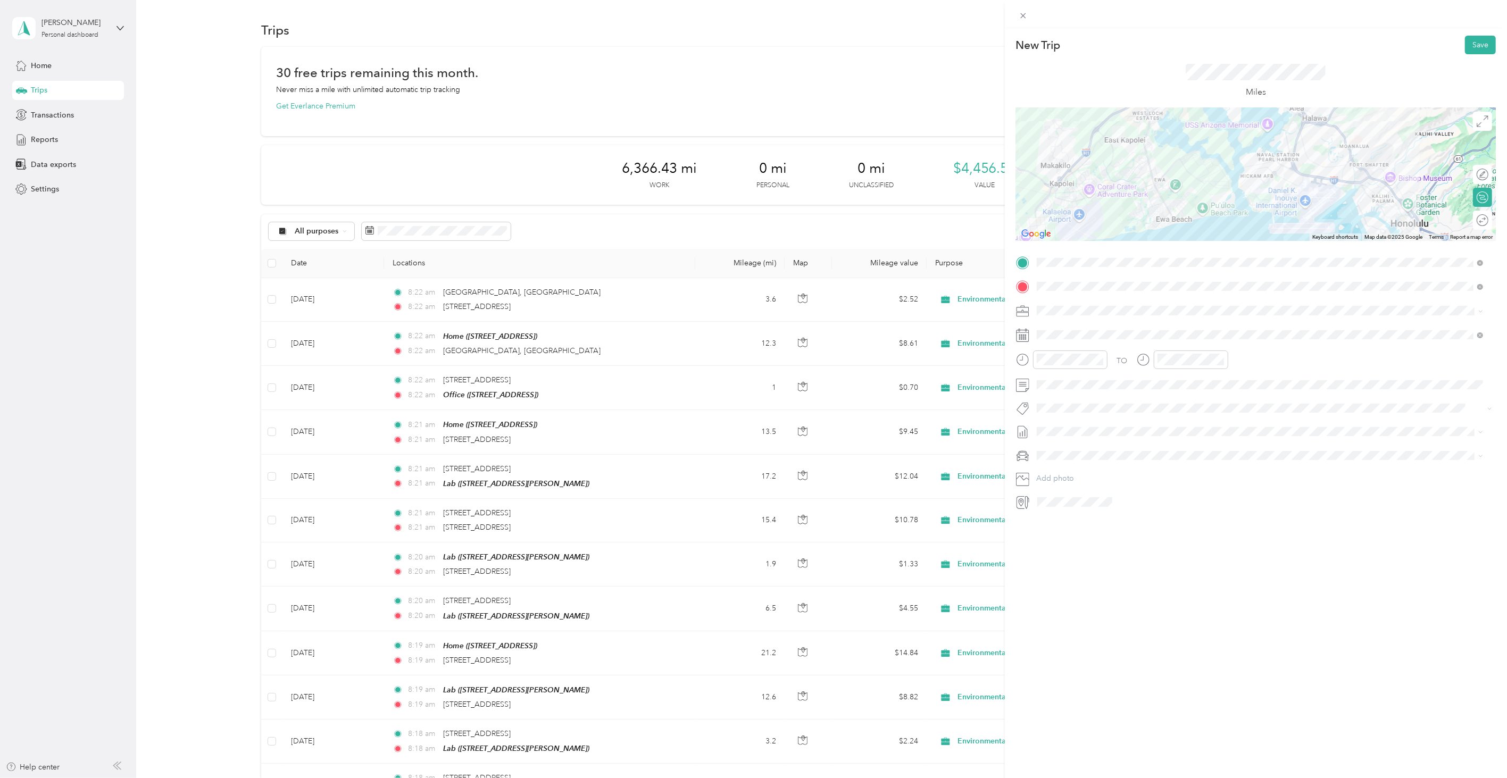
click at [1187, 570] on div "New Trip Save This trip cannot be edited because it is either under review, app…" at bounding box center [1256, 417] width 502 height 778
click at [1096, 430] on div "1" at bounding box center [1100, 432] width 14 height 13
click at [1465, 41] on button "Save" at bounding box center [1480, 45] width 31 height 19
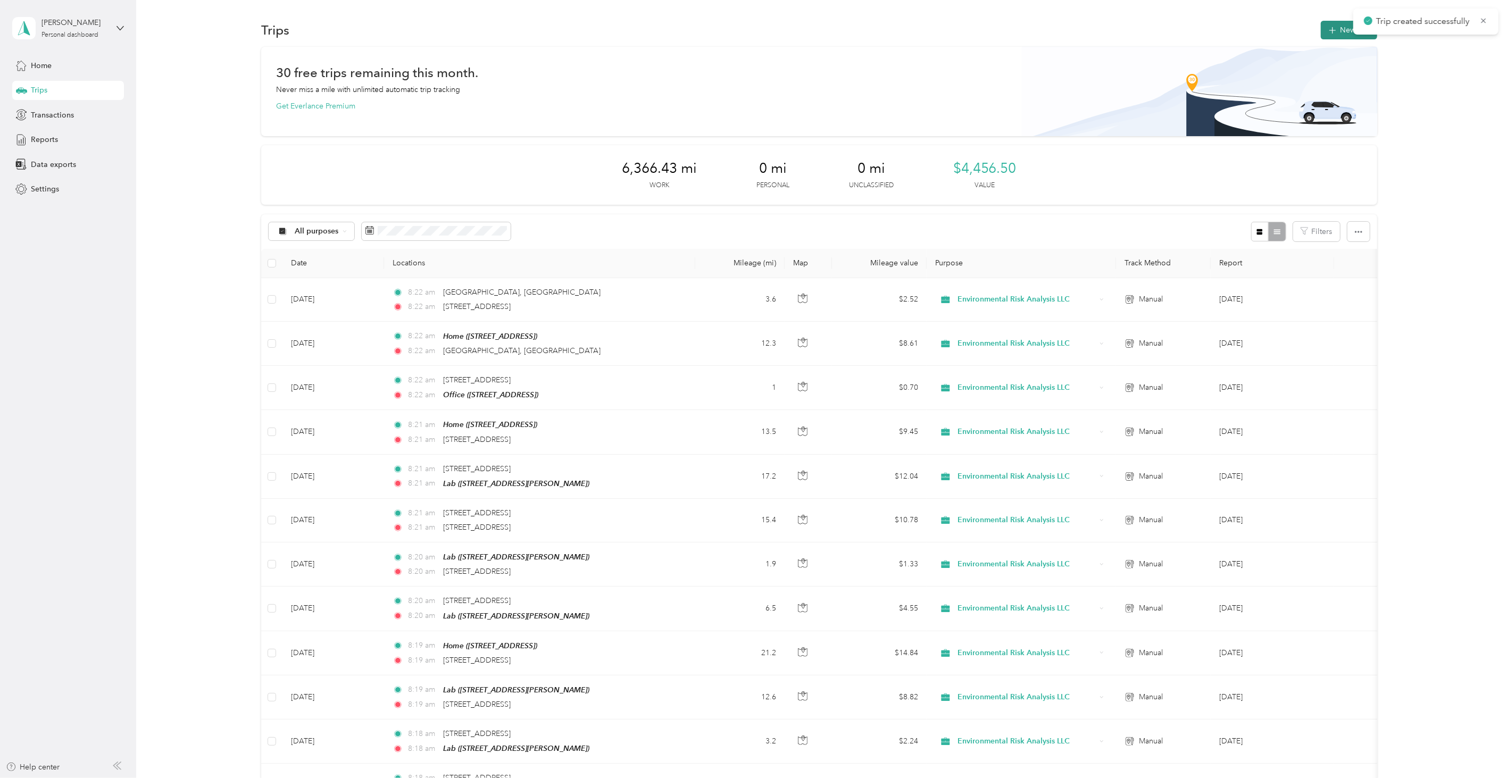
drag, startPoint x: 1320, startPoint y: 38, endPoint x: 1325, endPoint y: 36, distance: 6.4
click at [1320, 38] on div "Trips New trip" at bounding box center [819, 30] width 1116 height 22
click at [1329, 31] on icon "button" at bounding box center [1333, 30] width 12 height 12
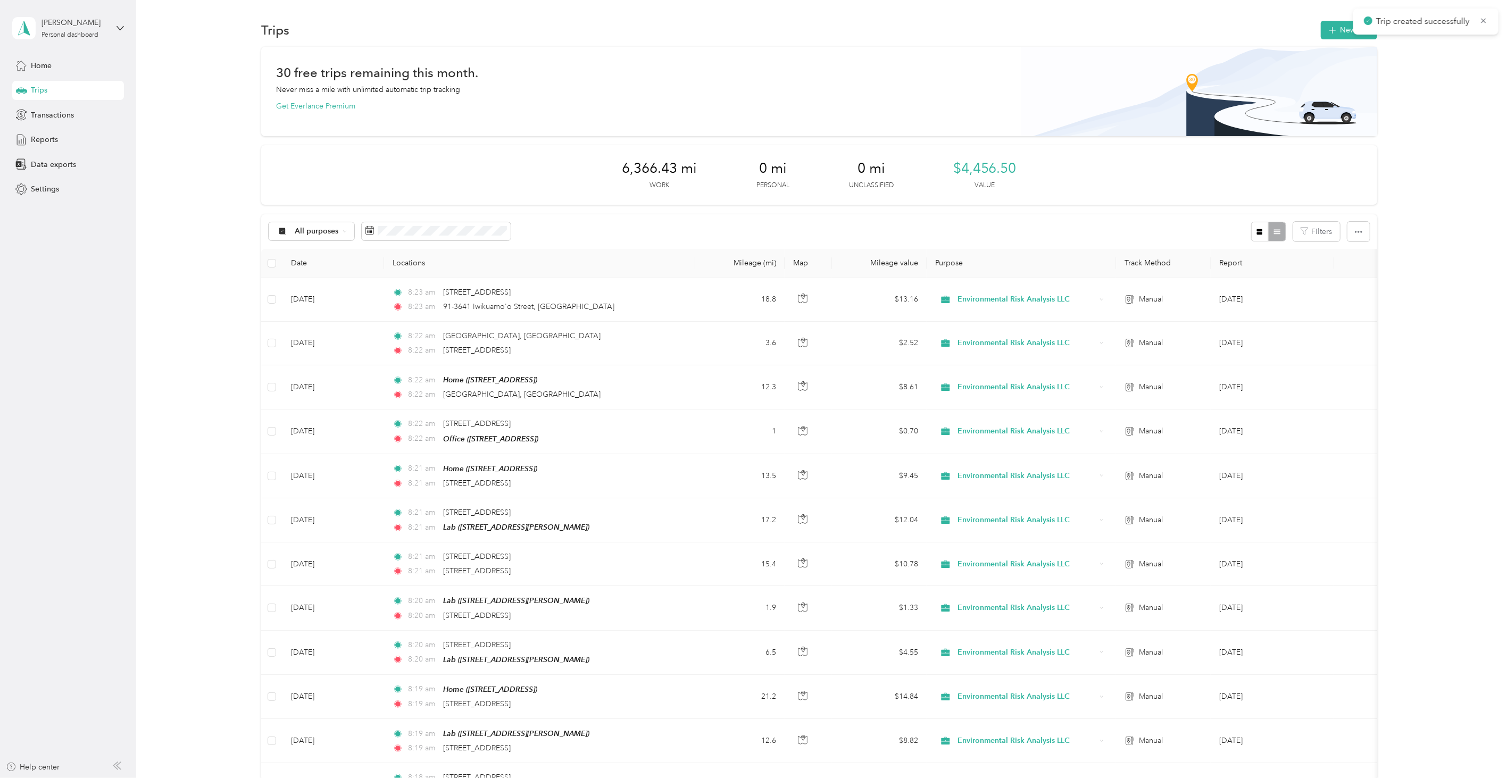
click at [1332, 27] on div at bounding box center [1256, 14] width 502 height 28
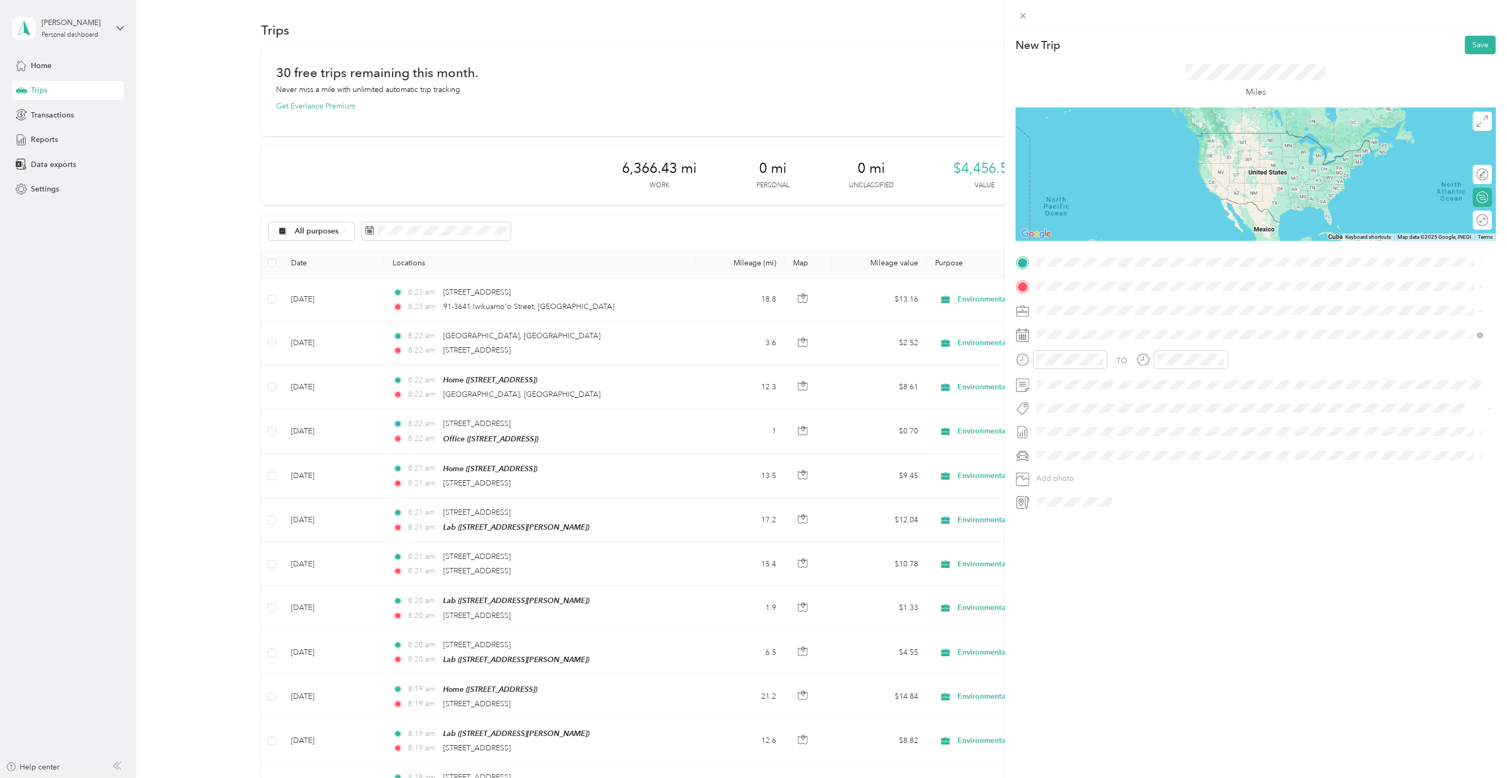
click at [1098, 306] on span "91-3641 [GEOGRAPHIC_DATA][US_STATE]" at bounding box center [1129, 301] width 145 height 10
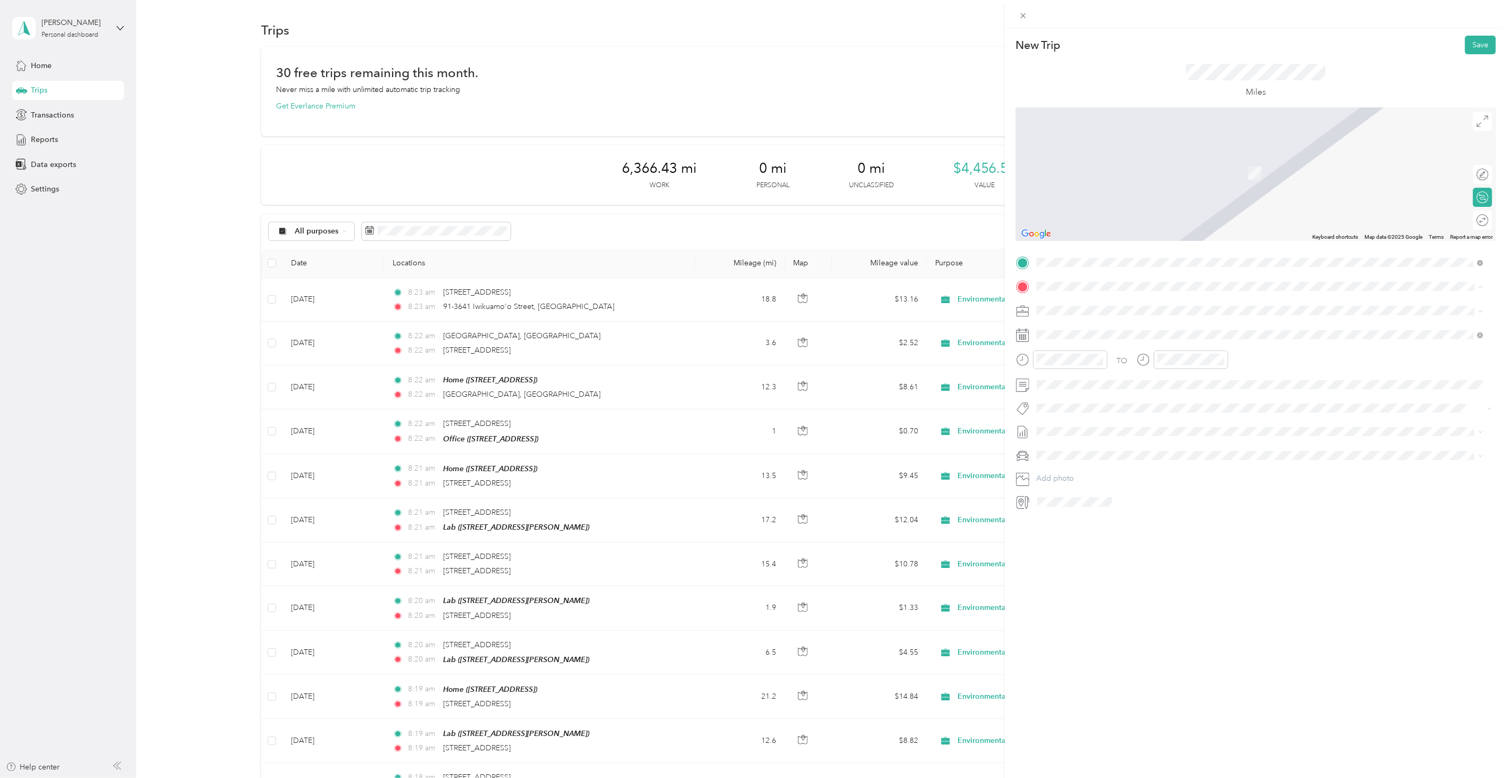
click at [1098, 403] on span "[STREET_ADDRESS][PERSON_NAME]" at bounding box center [1120, 407] width 127 height 9
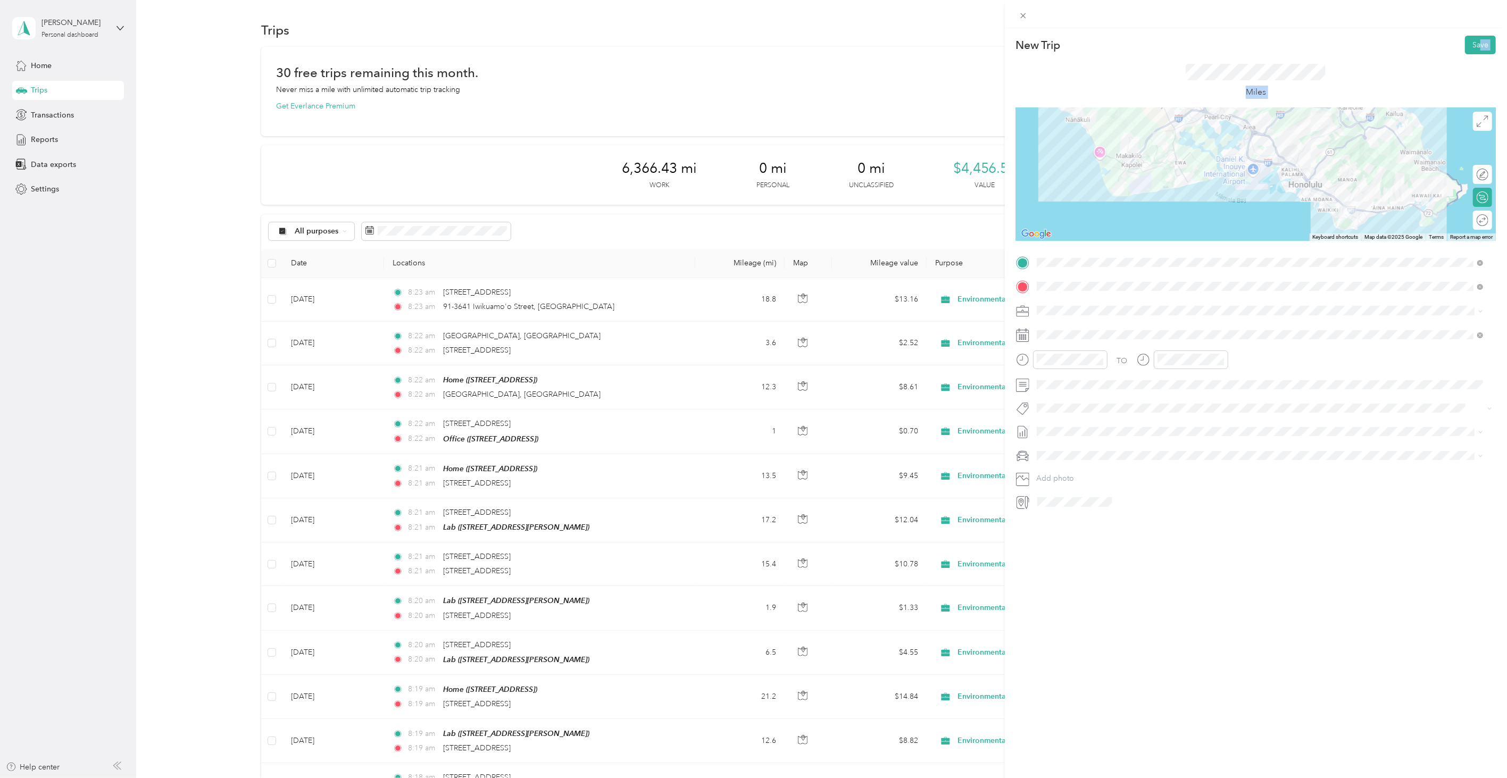
drag, startPoint x: 1471, startPoint y: 35, endPoint x: 1215, endPoint y: 324, distance: 386.3
click at [1215, 324] on div "New Trip Save This trip cannot be edited because it is either under review, app…" at bounding box center [1256, 417] width 502 height 778
click at [1103, 428] on div "1" at bounding box center [1100, 432] width 14 height 13
click at [1456, 49] on div "New Trip Save" at bounding box center [1256, 45] width 480 height 19
click at [1465, 44] on button "Save" at bounding box center [1480, 45] width 31 height 19
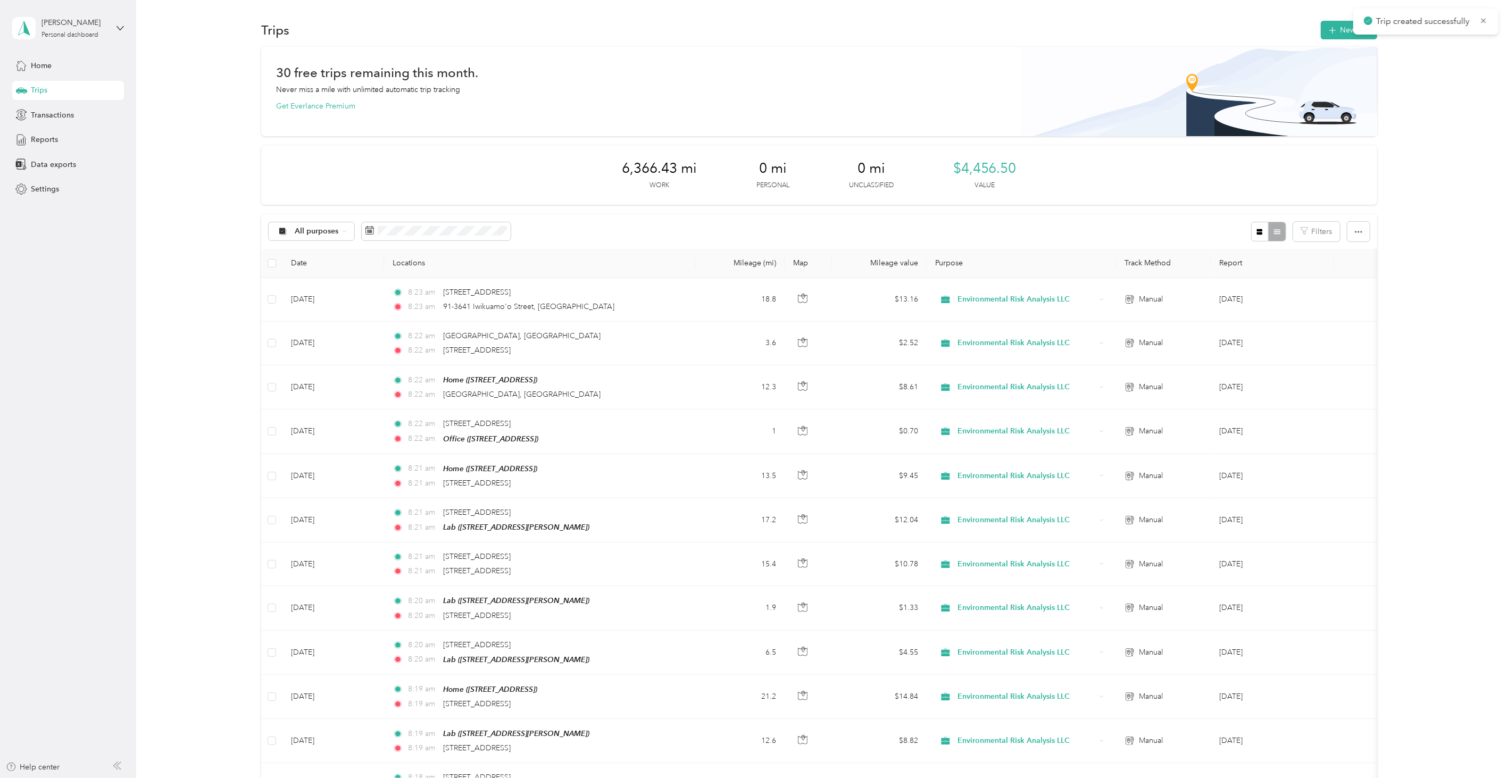
click at [1313, 29] on div "Trips New trip" at bounding box center [819, 30] width 1116 height 22
click at [1327, 30] on icon "button" at bounding box center [1333, 30] width 12 height 12
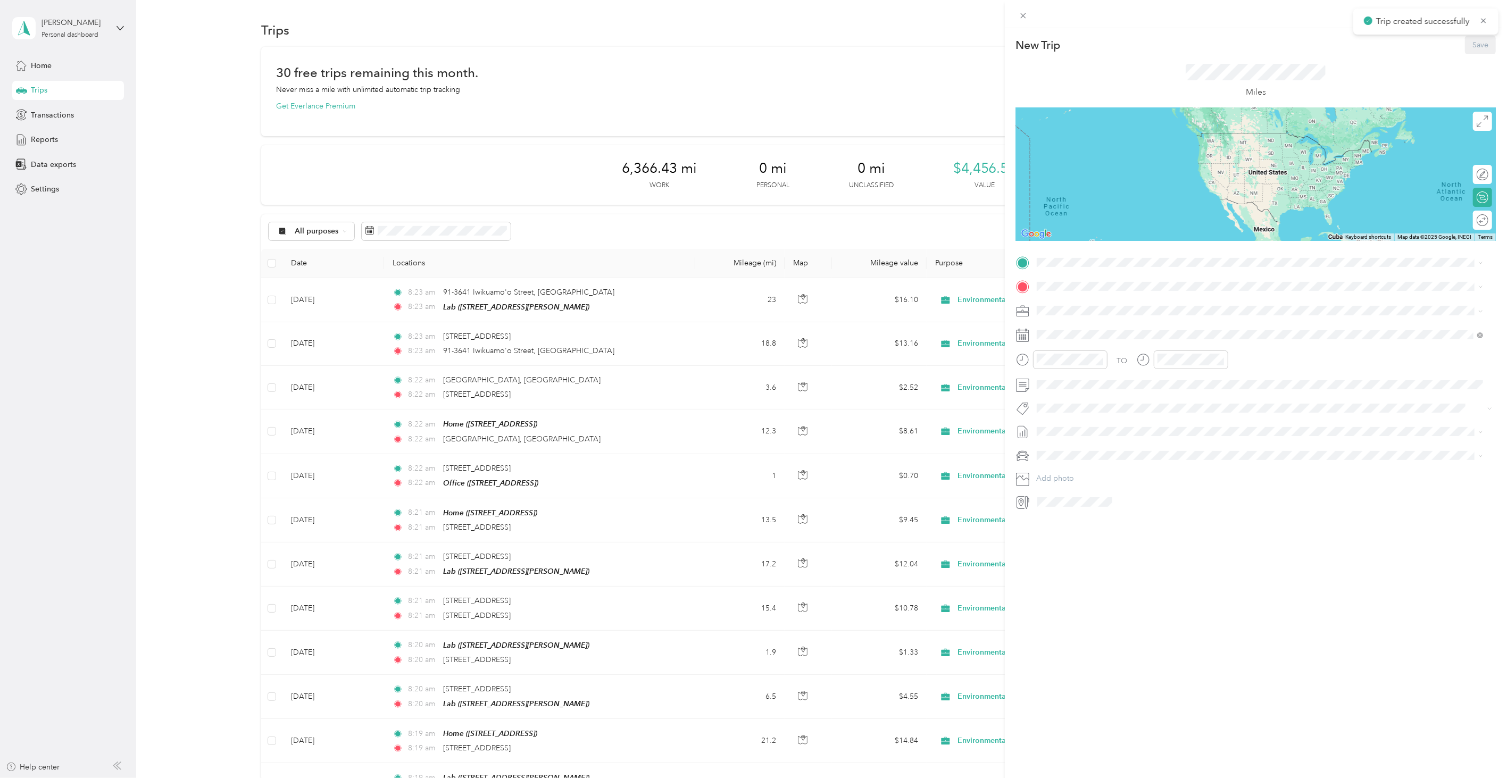
drag, startPoint x: 1067, startPoint y: 374, endPoint x: 1070, endPoint y: 328, distance: 45.3
click at [1066, 371] on strong "Lab" at bounding box center [1063, 370] width 13 height 10
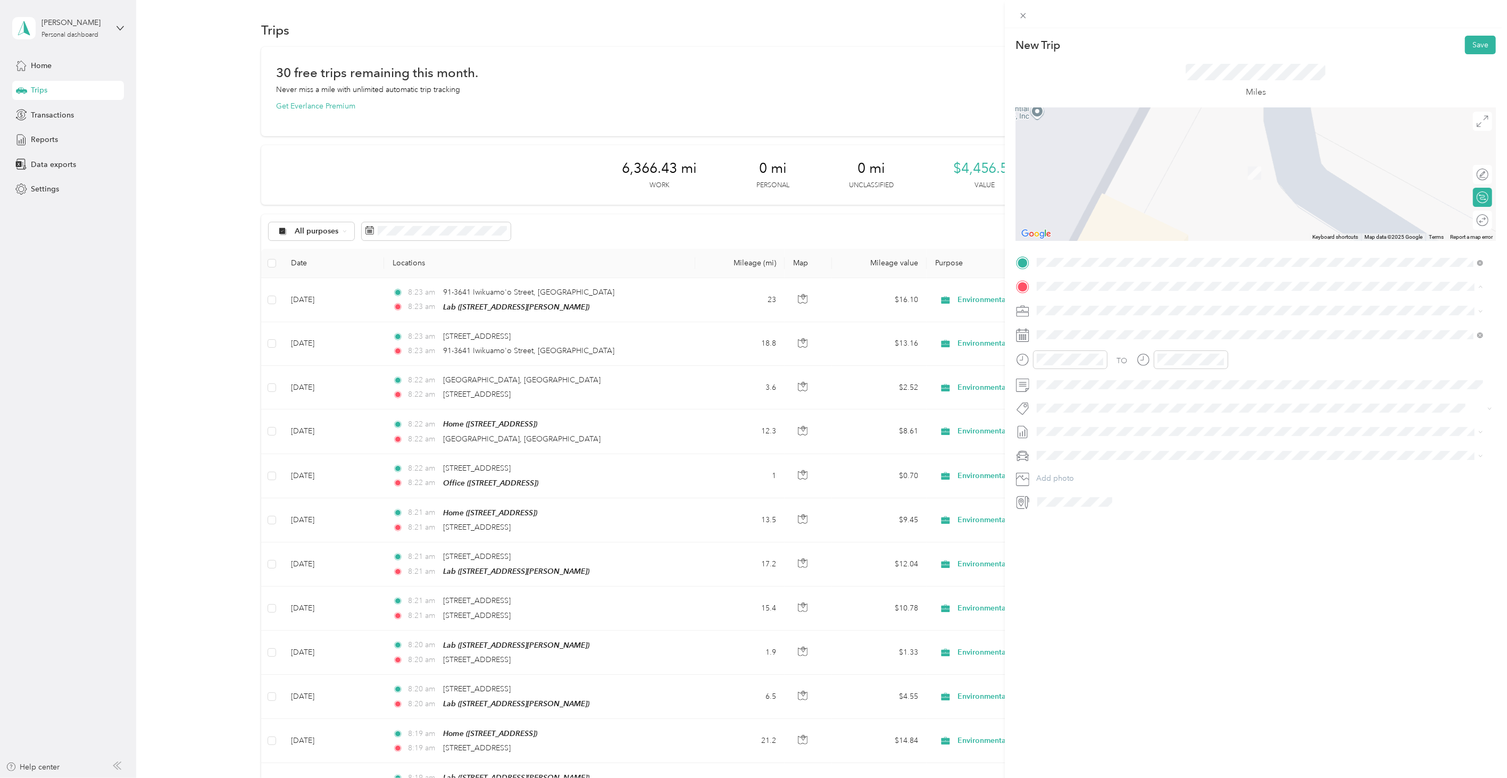
click at [1066, 359] on strong "Office" at bounding box center [1068, 363] width 22 height 10
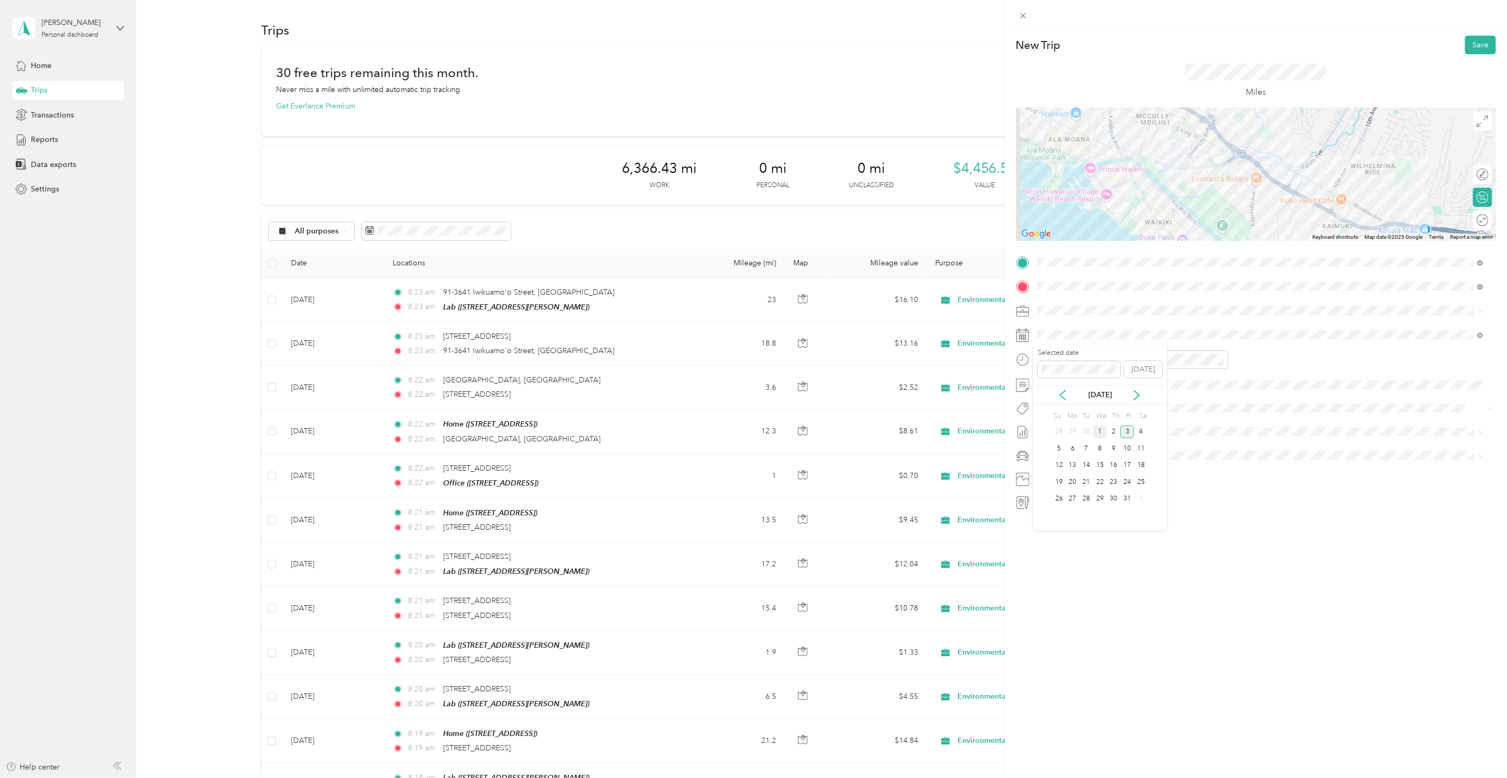
click at [1098, 427] on div "1" at bounding box center [1100, 432] width 14 height 13
click at [1465, 52] on button "Save" at bounding box center [1480, 45] width 31 height 19
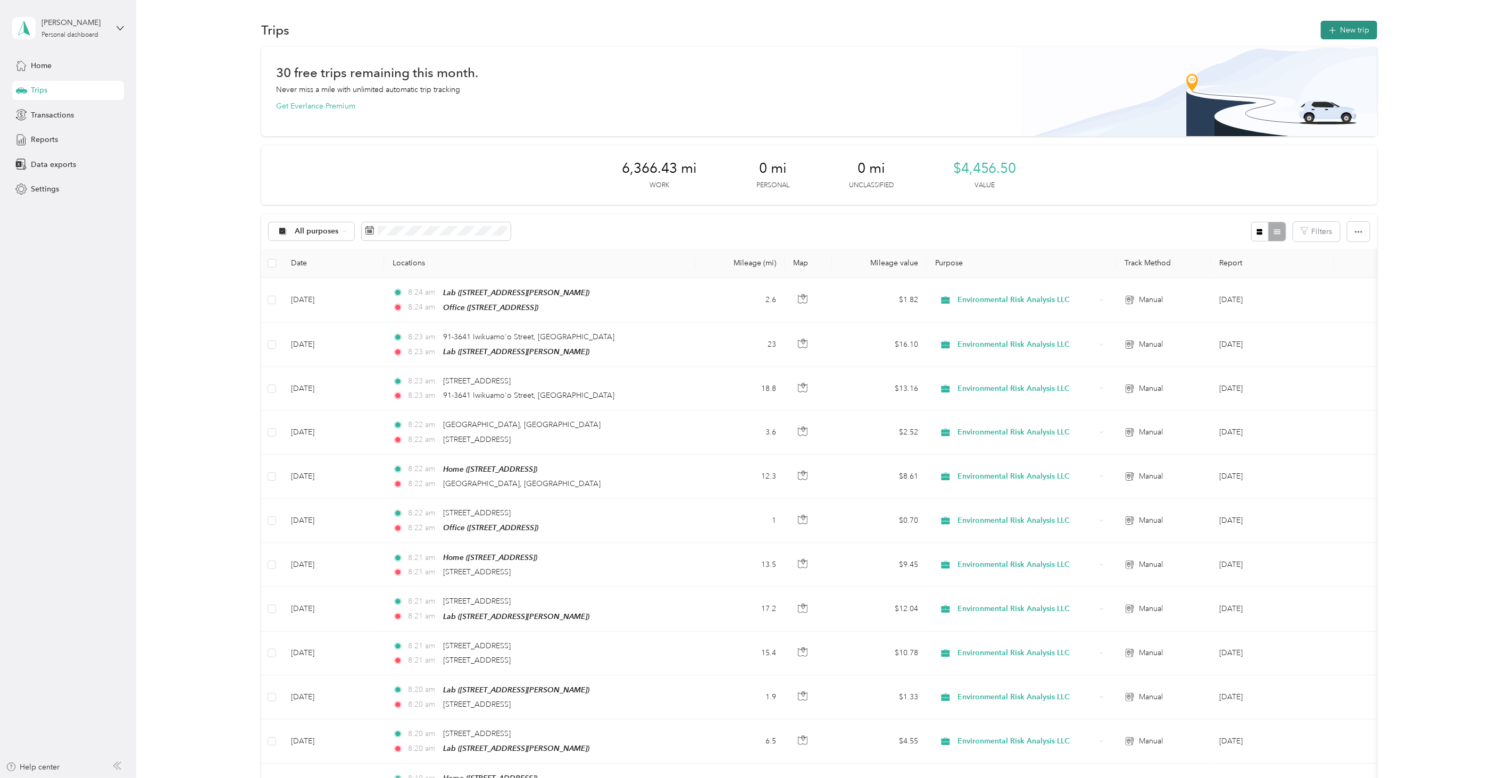
drag, startPoint x: 1364, startPoint y: 44, endPoint x: 1366, endPoint y: 23, distance: 20.3
click at [1364, 41] on section "Trips New trip 30 free trips remaining this month. Never miss a mile with unlim…" at bounding box center [820, 738] width 1340 height 1439
click at [1366, 23] on button "New trip" at bounding box center [1349, 30] width 56 height 19
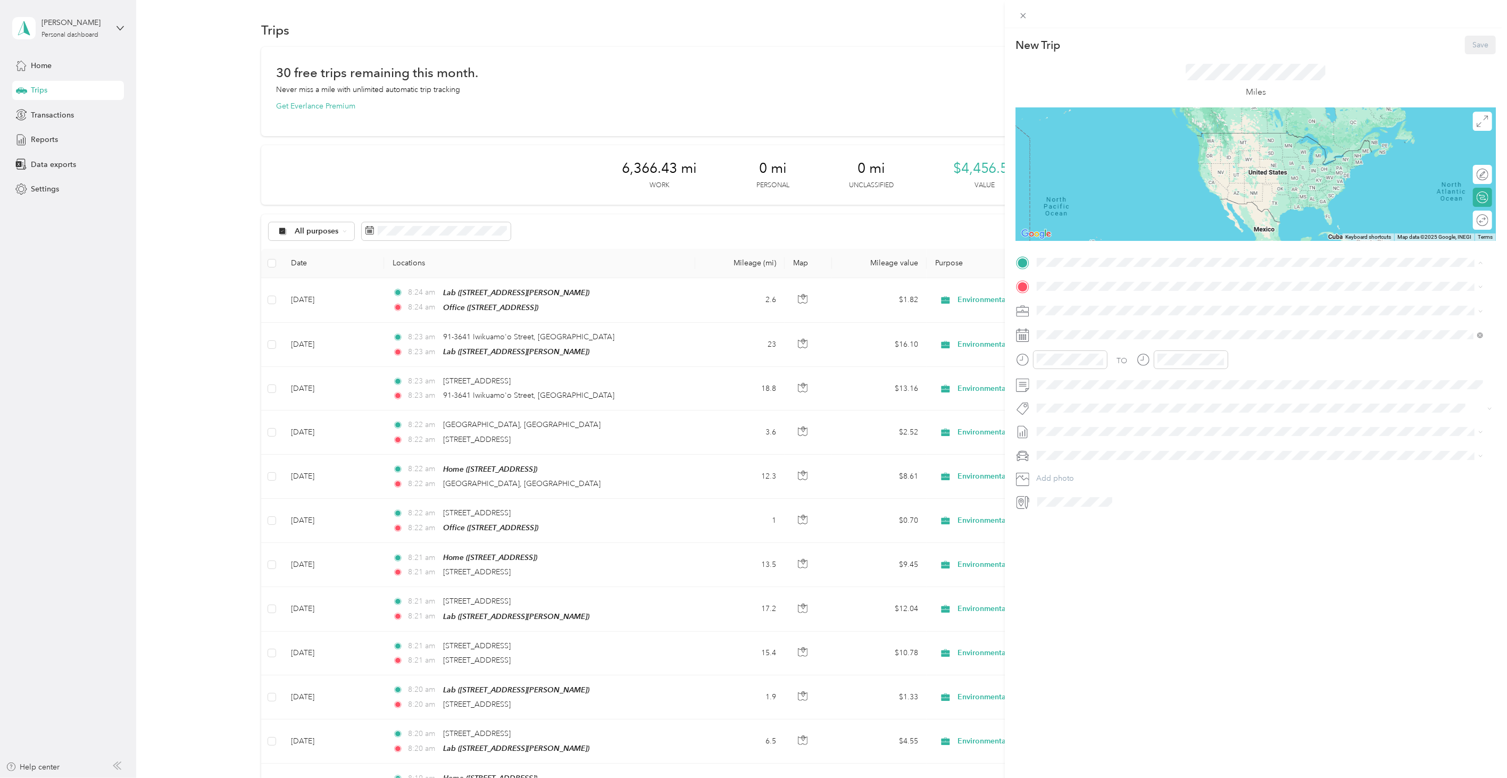
click at [1091, 307] on div "Home [STREET_ADDRESS][PERSON_NAME]" at bounding box center [1091, 311] width 68 height 22
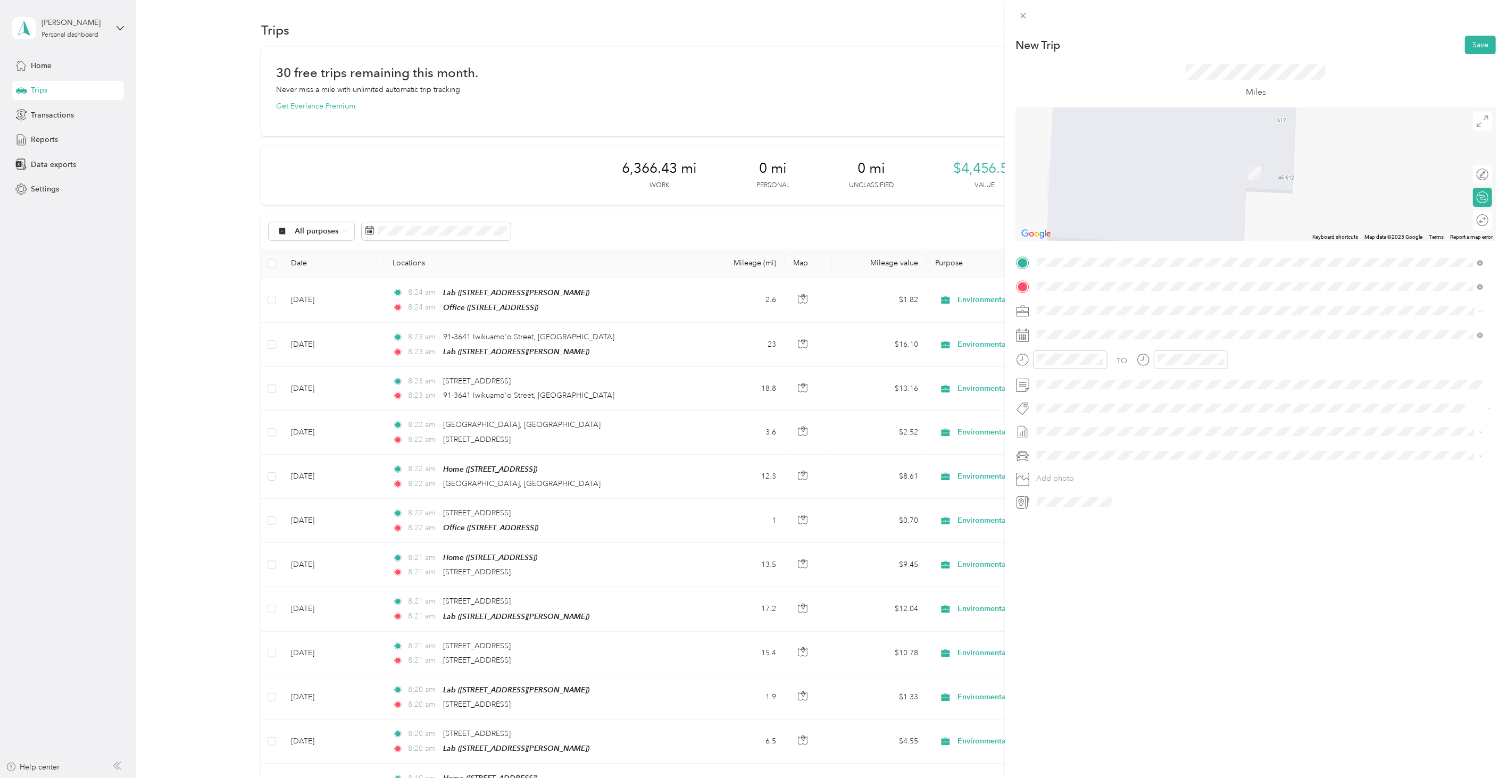
click at [1130, 328] on span "300 Rodgers Boulevard Honolulu, Hawaii 96819, United States" at bounding box center [1139, 325] width 165 height 10
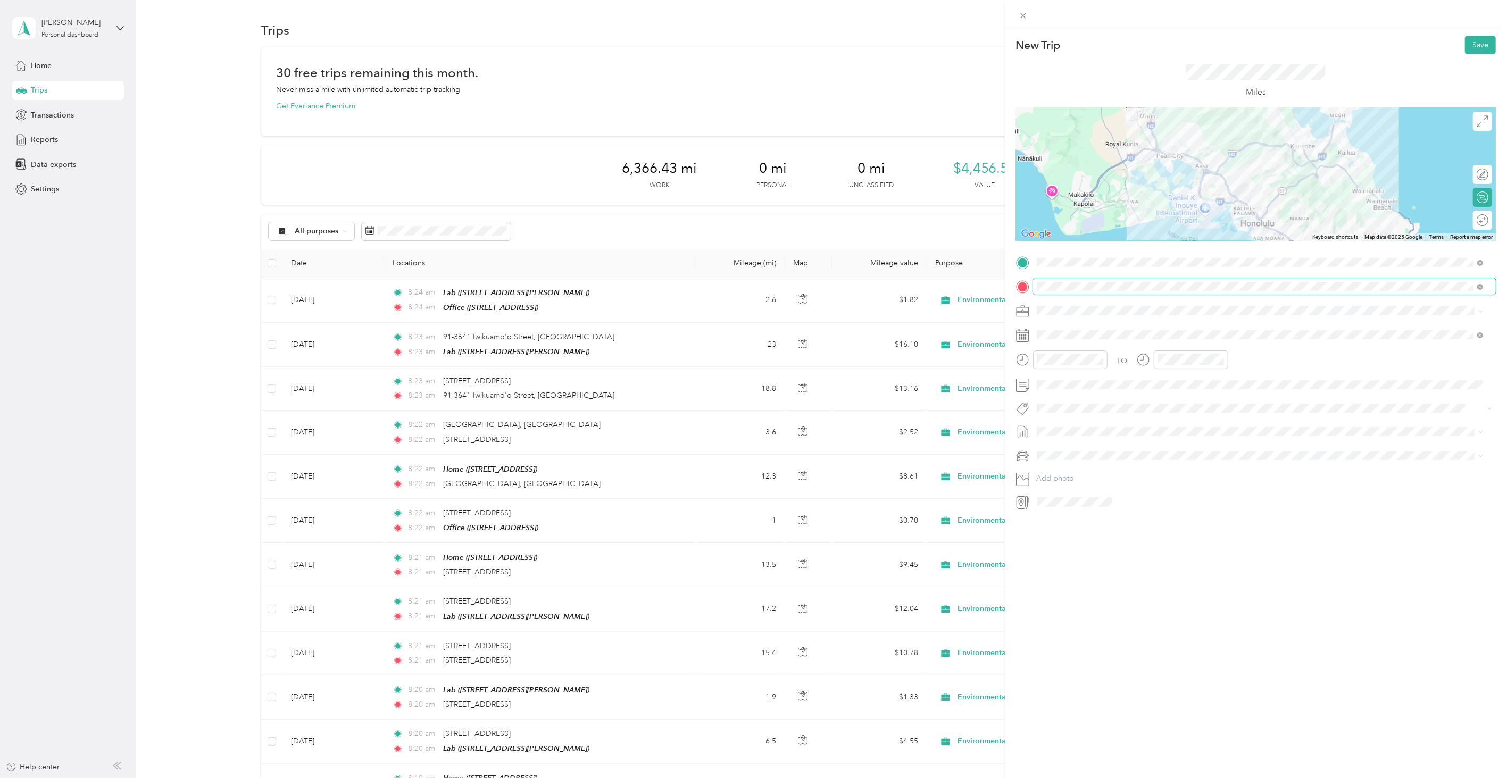
click at [1113, 293] on span at bounding box center [1264, 286] width 463 height 16
drag, startPoint x: 1135, startPoint y: 584, endPoint x: 1100, endPoint y: 461, distance: 127.3
click at [1135, 580] on div "New Trip Save This trip cannot be edited because it is either under review, app…" at bounding box center [1256, 417] width 502 height 778
click at [1052, 328] on span at bounding box center [1264, 335] width 463 height 16
click at [1107, 433] on div "2" at bounding box center [1114, 432] width 14 height 13
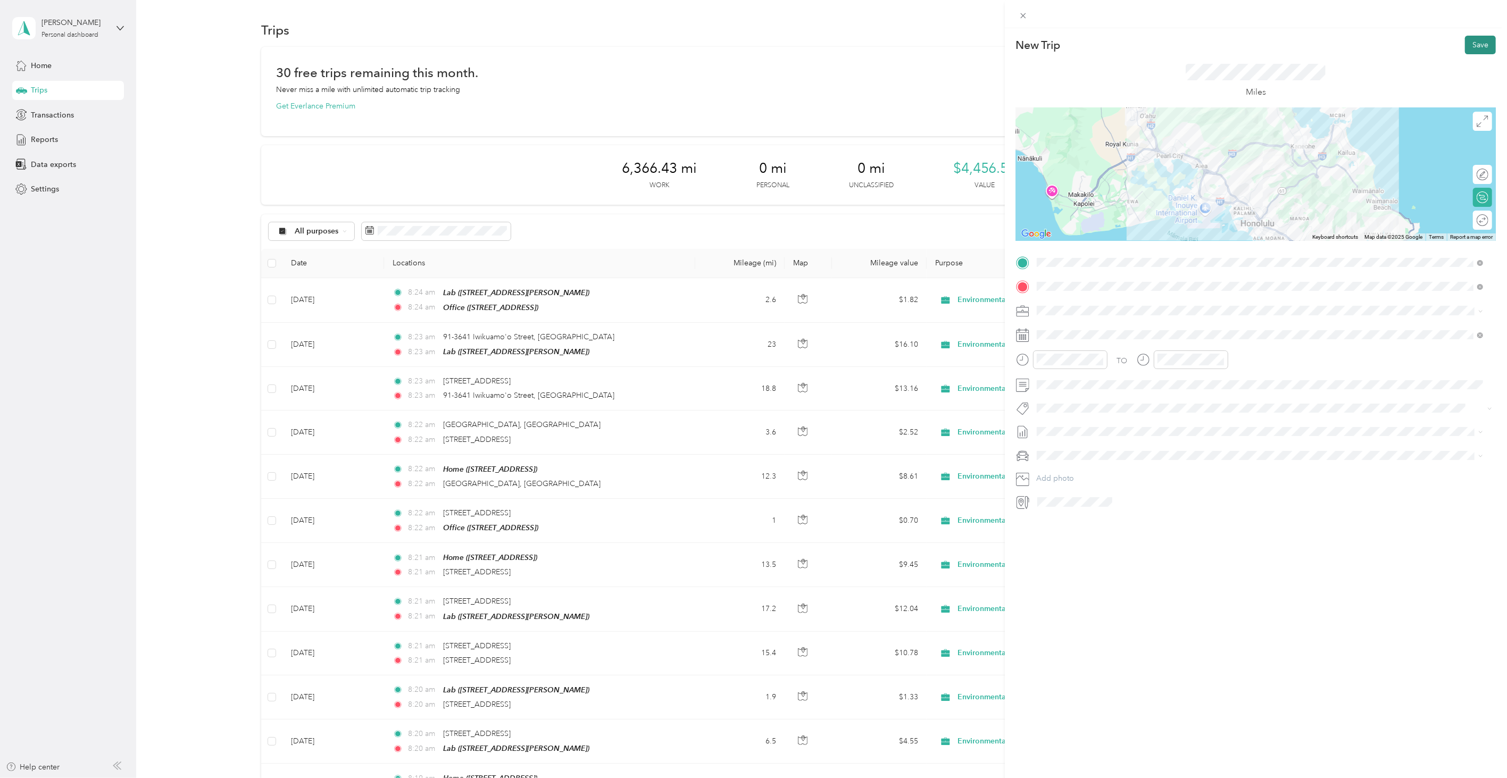
click at [1471, 48] on button "Save" at bounding box center [1480, 45] width 31 height 19
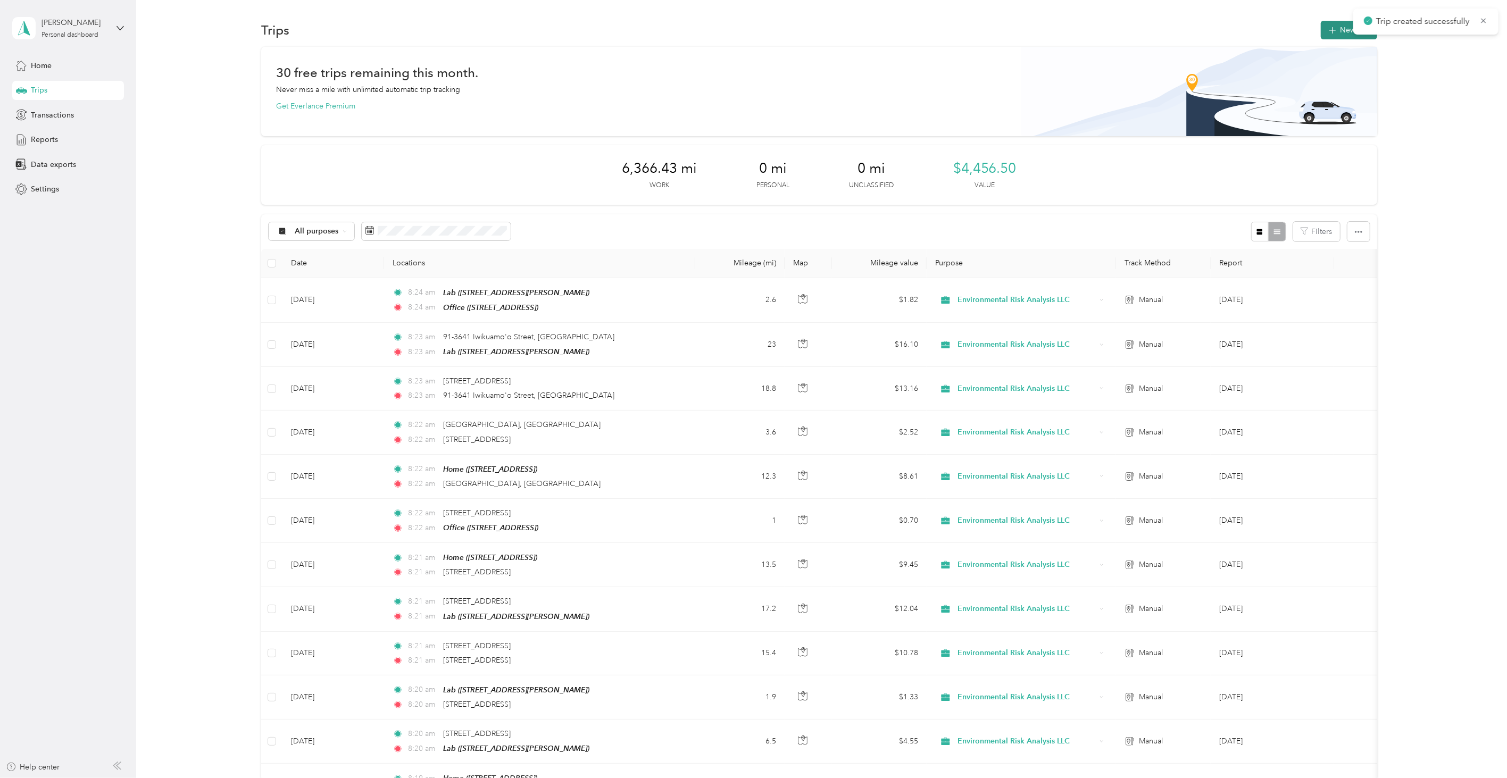
click at [1341, 36] on button "New trip" at bounding box center [1349, 30] width 56 height 19
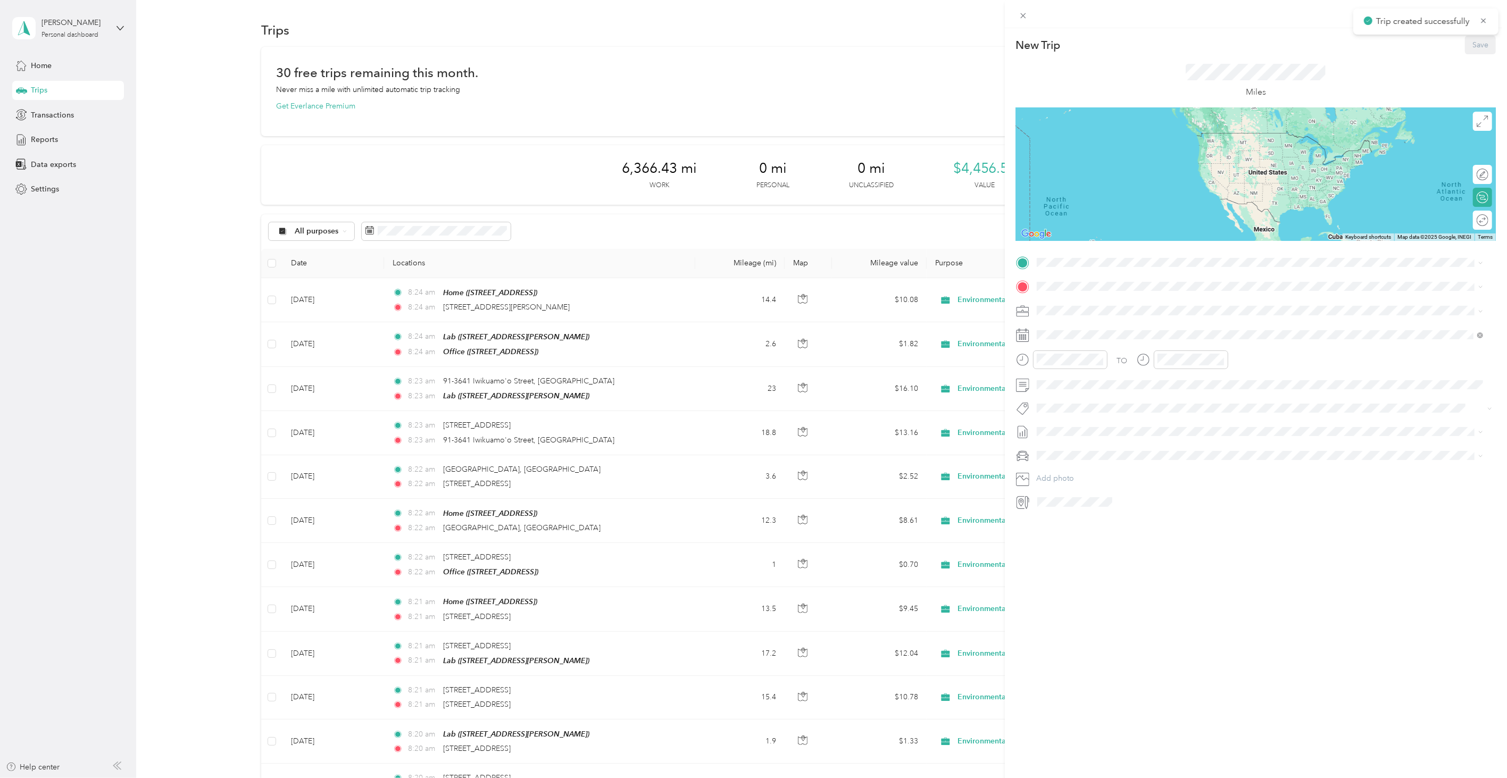
click at [695, 230] on div "New Trip Save This trip cannot be edited because it is either under review, app…" at bounding box center [753, 389] width 1507 height 778
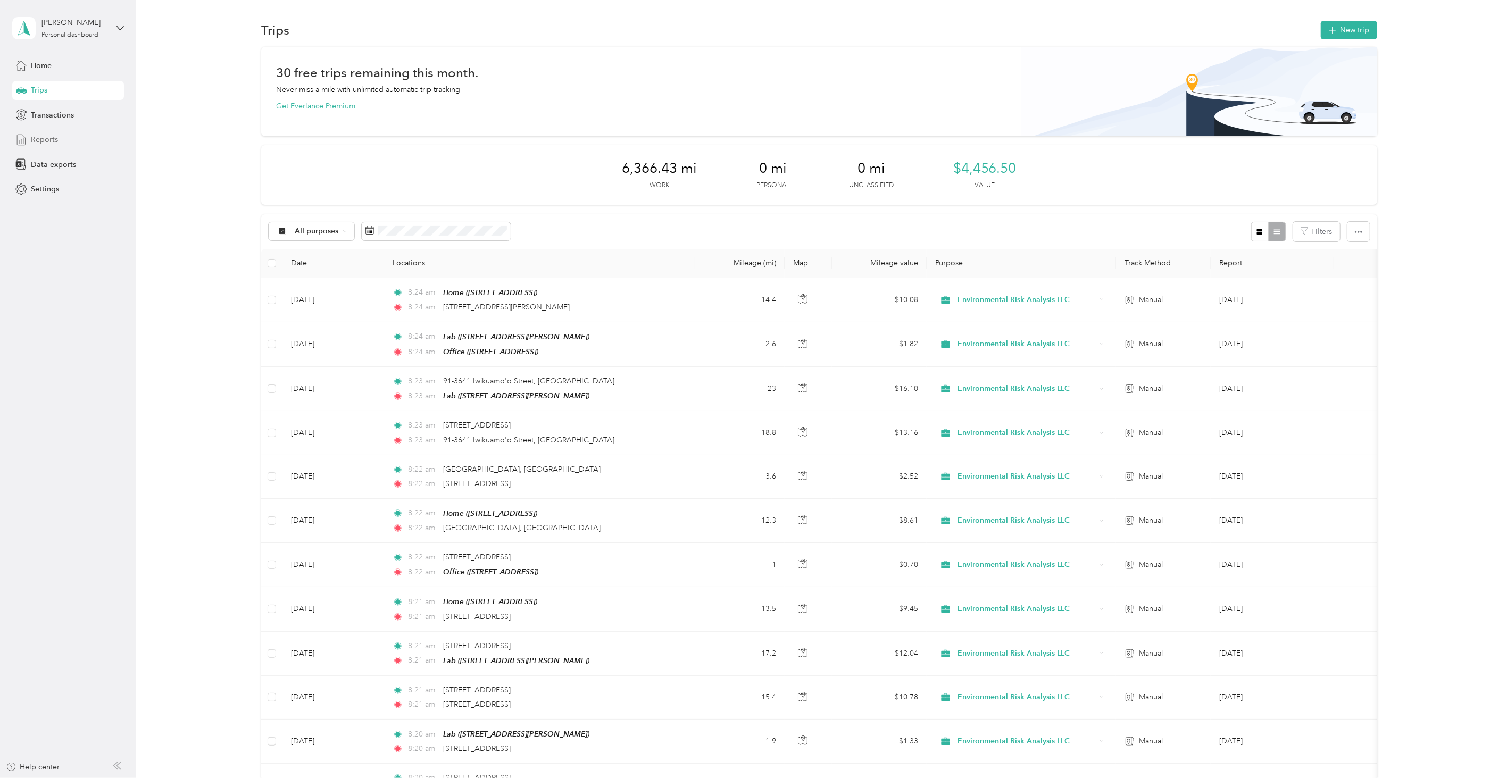
click at [83, 143] on div "Reports" at bounding box center [68, 139] width 112 height 19
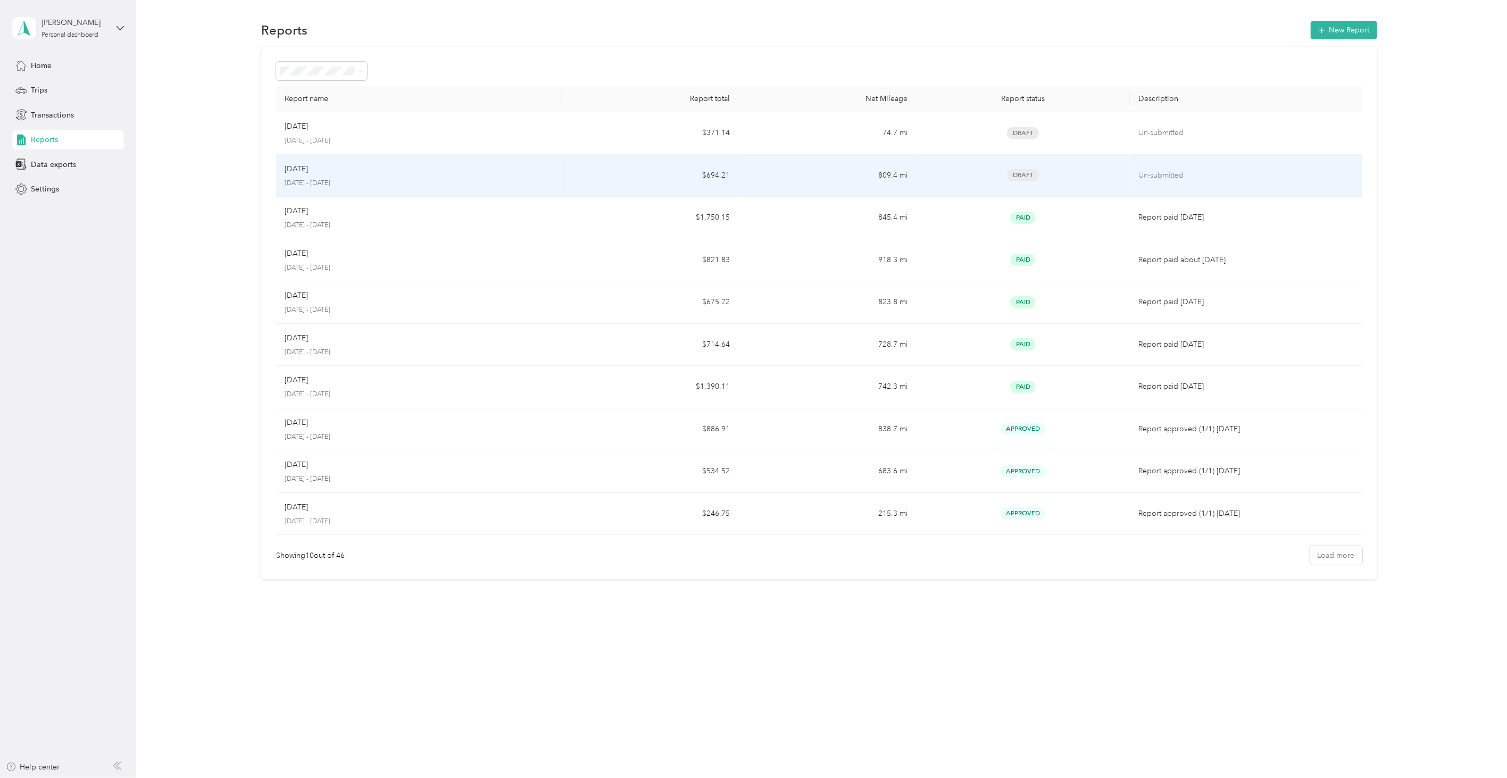
click at [490, 173] on div "[DATE]" at bounding box center [419, 169] width 268 height 12
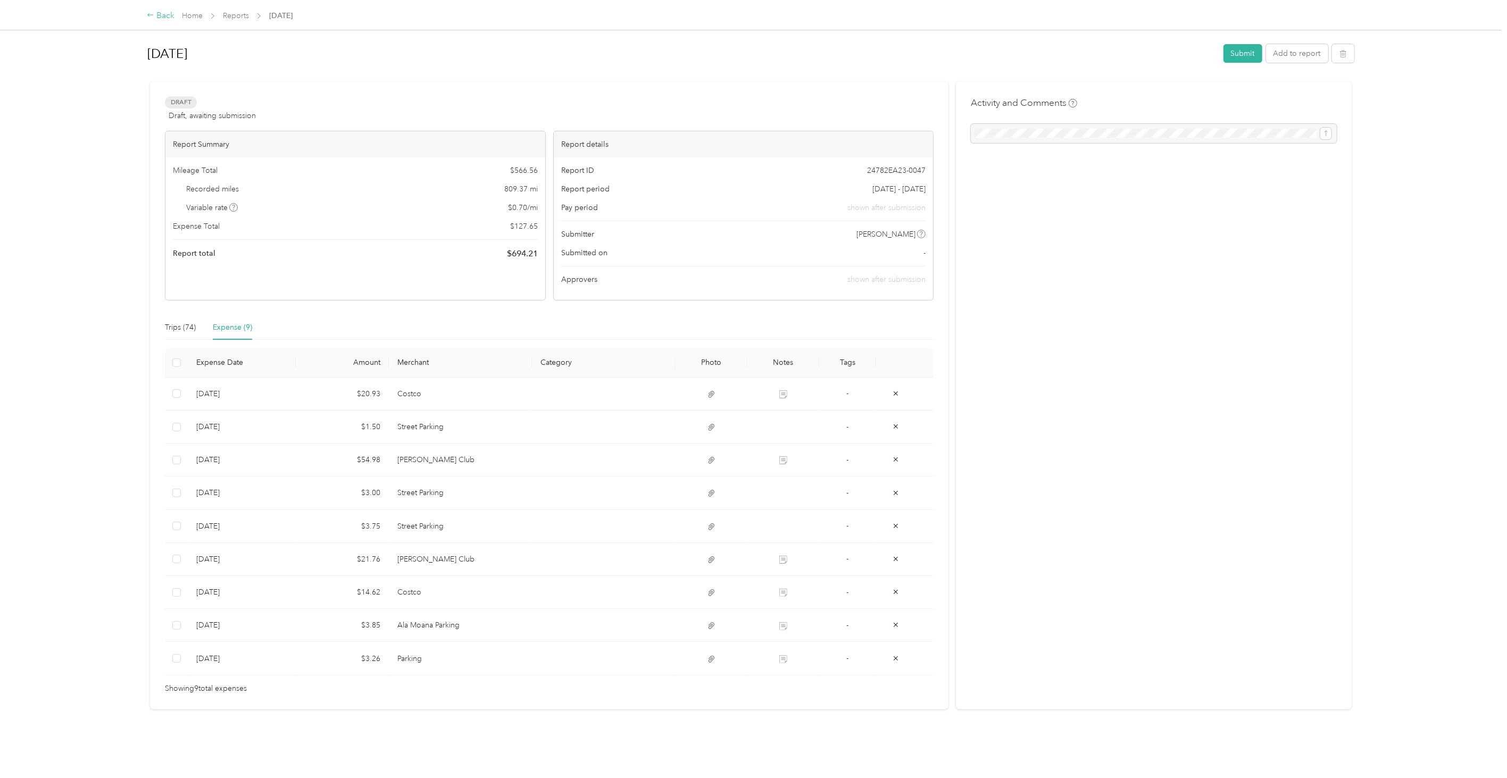
click at [155, 16] on div "Back" at bounding box center [161, 16] width 28 height 13
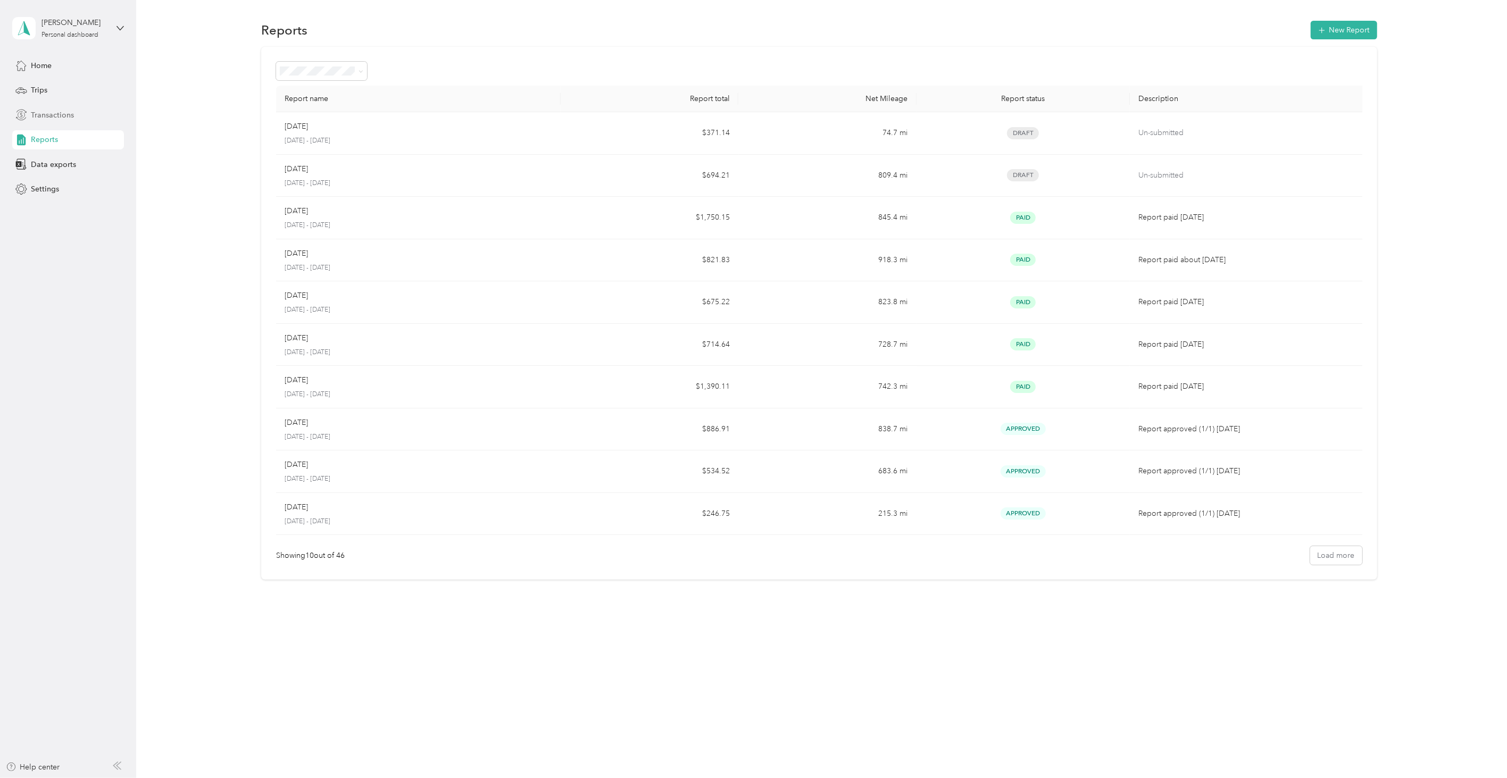
click at [39, 108] on div "Transactions" at bounding box center [68, 114] width 112 height 19
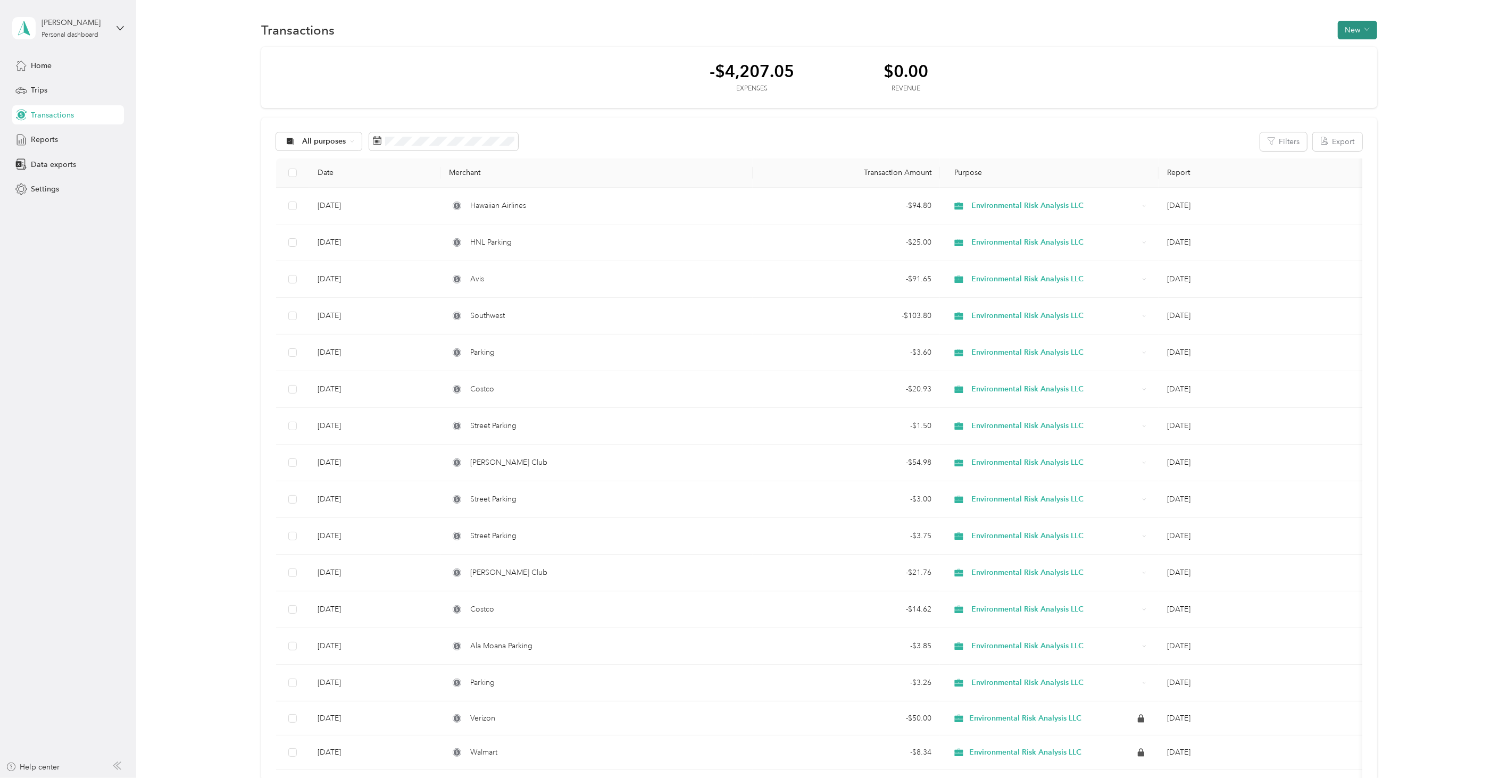
click at [1339, 29] on button "New" at bounding box center [1357, 30] width 39 height 19
click at [1346, 52] on span "Expense" at bounding box center [1352, 49] width 29 height 11
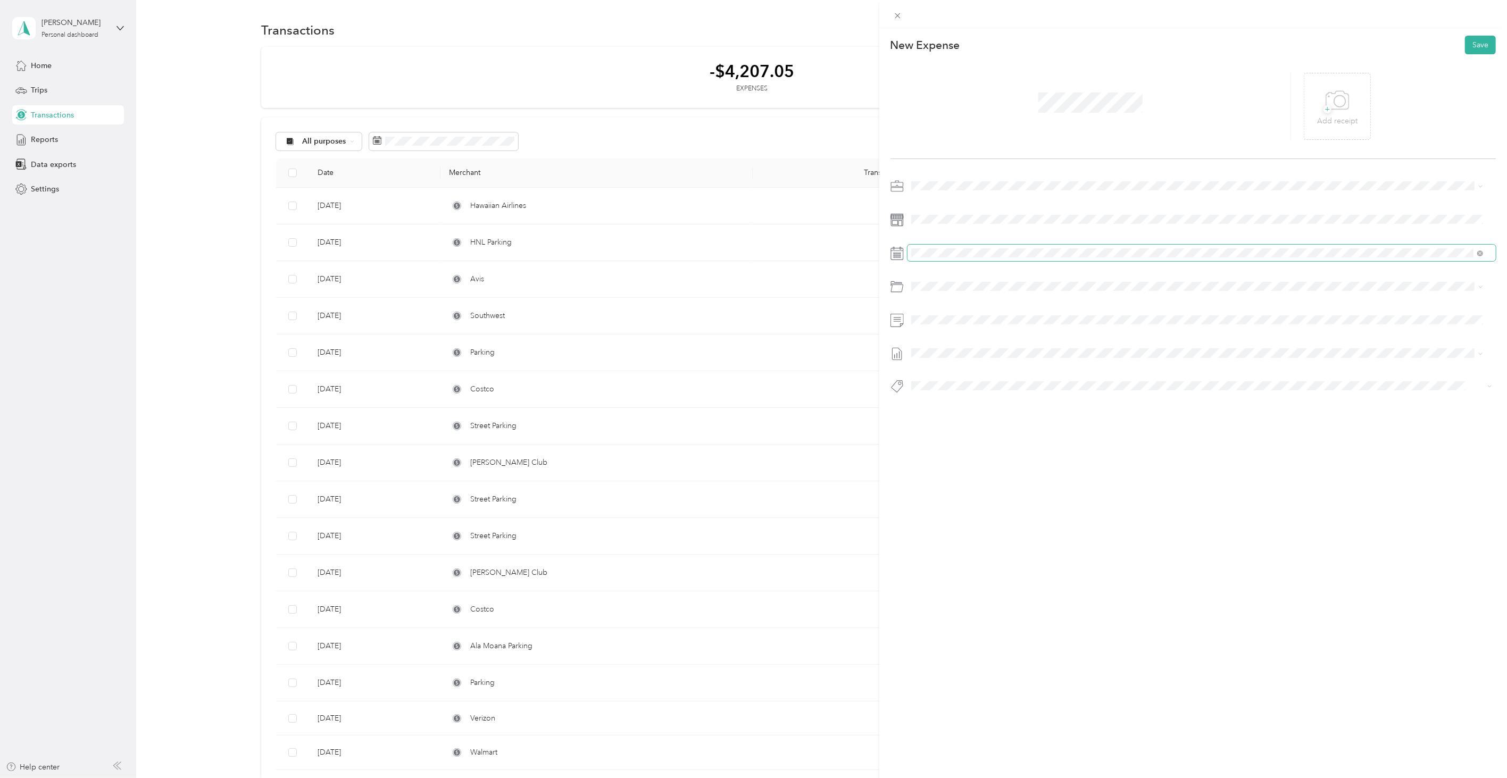
click at [929, 258] on span at bounding box center [1202, 253] width 588 height 16
click at [956, 347] on div "30" at bounding box center [961, 350] width 14 height 13
click at [1483, 36] on button "Save" at bounding box center [1480, 45] width 31 height 19
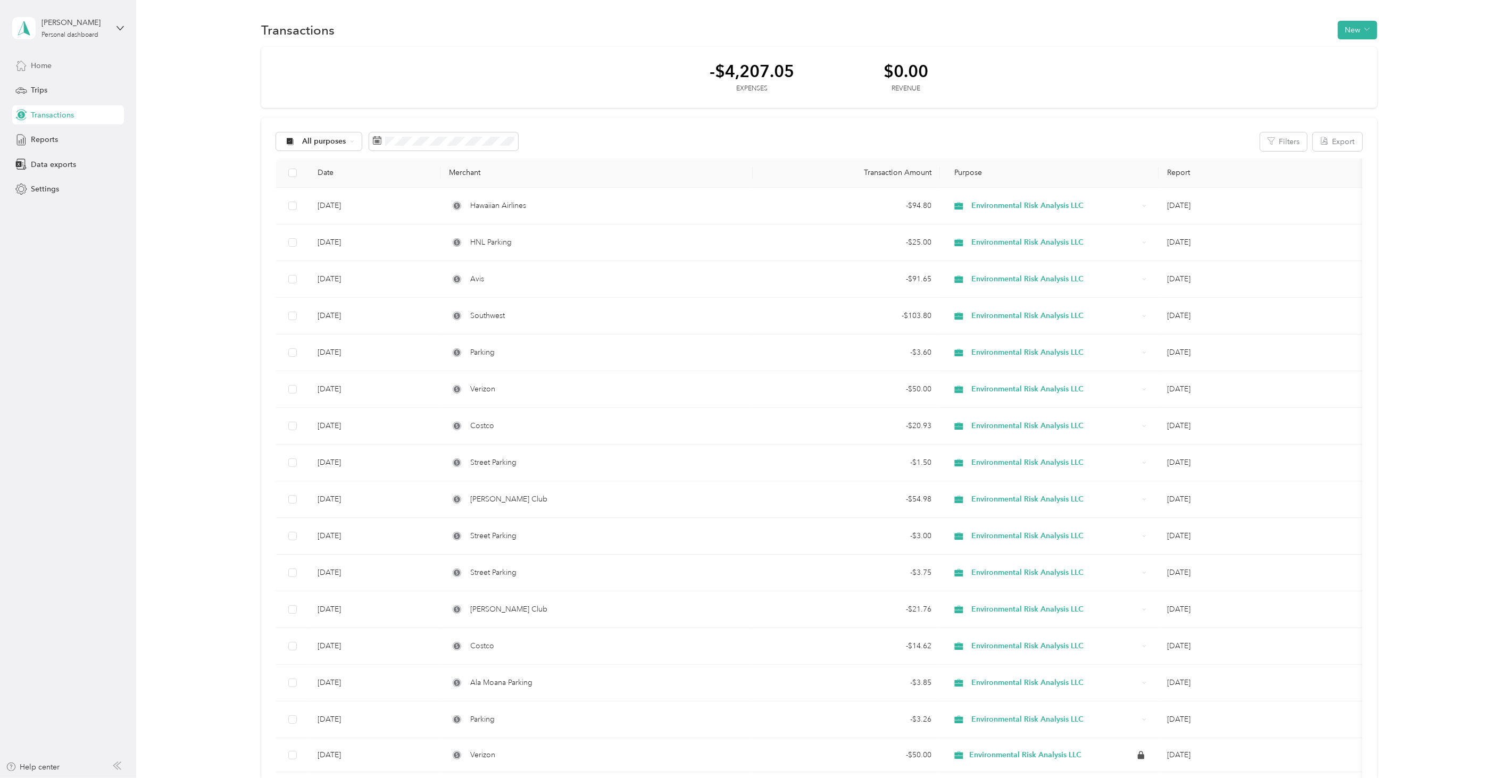
click at [73, 59] on div "Home" at bounding box center [68, 65] width 112 height 19
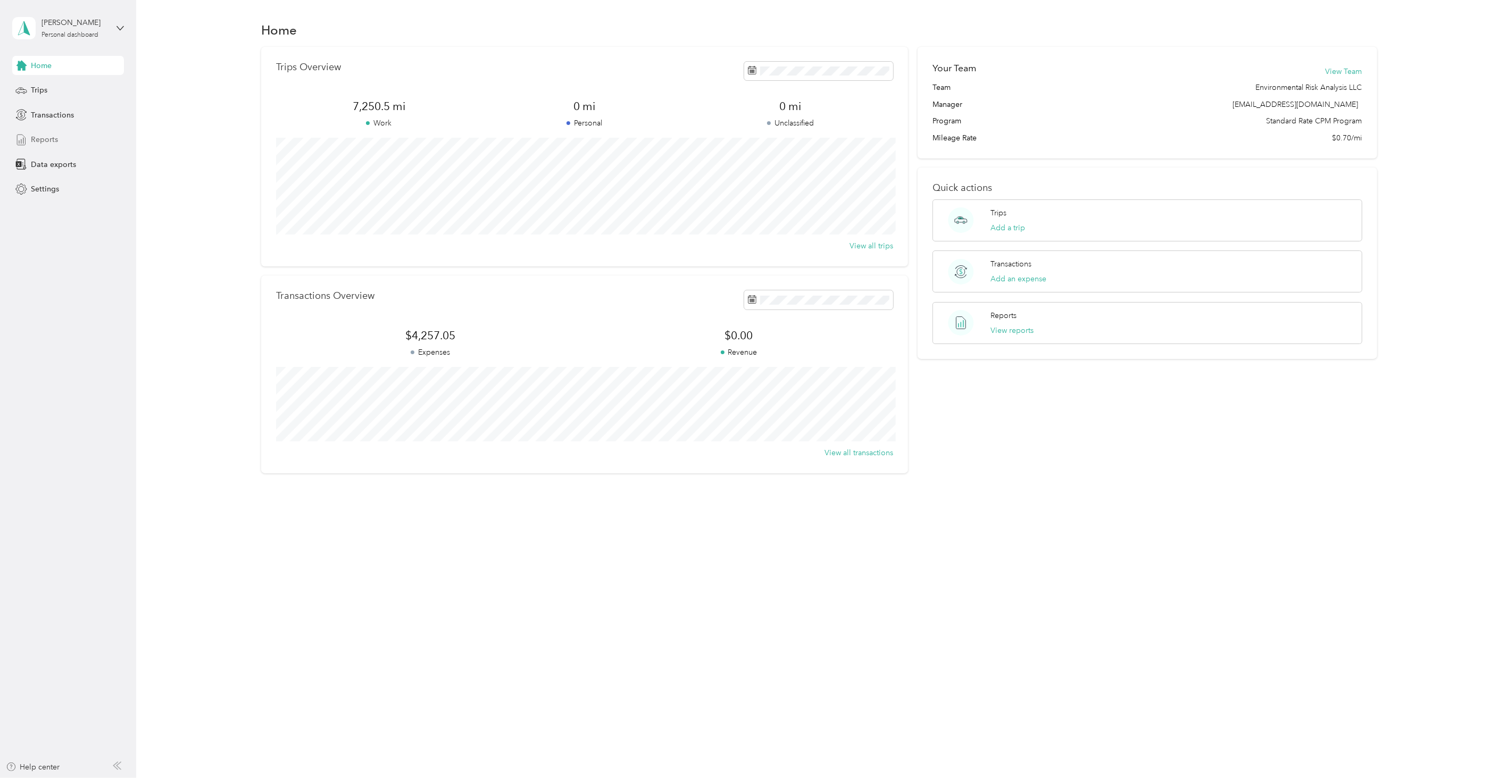
click at [56, 136] on span "Reports" at bounding box center [44, 139] width 27 height 11
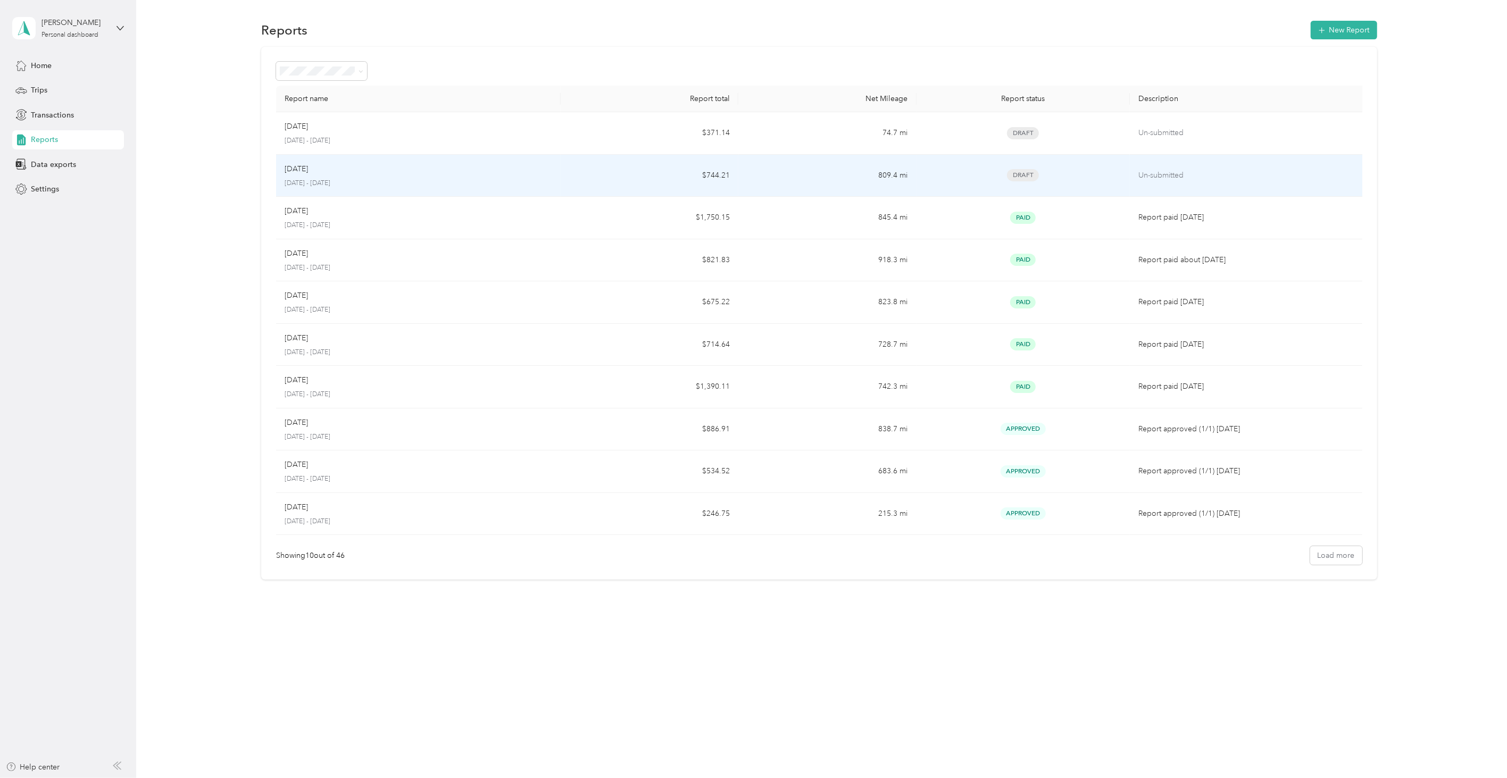
click at [551, 163] on div "[DATE]" at bounding box center [419, 169] width 268 height 12
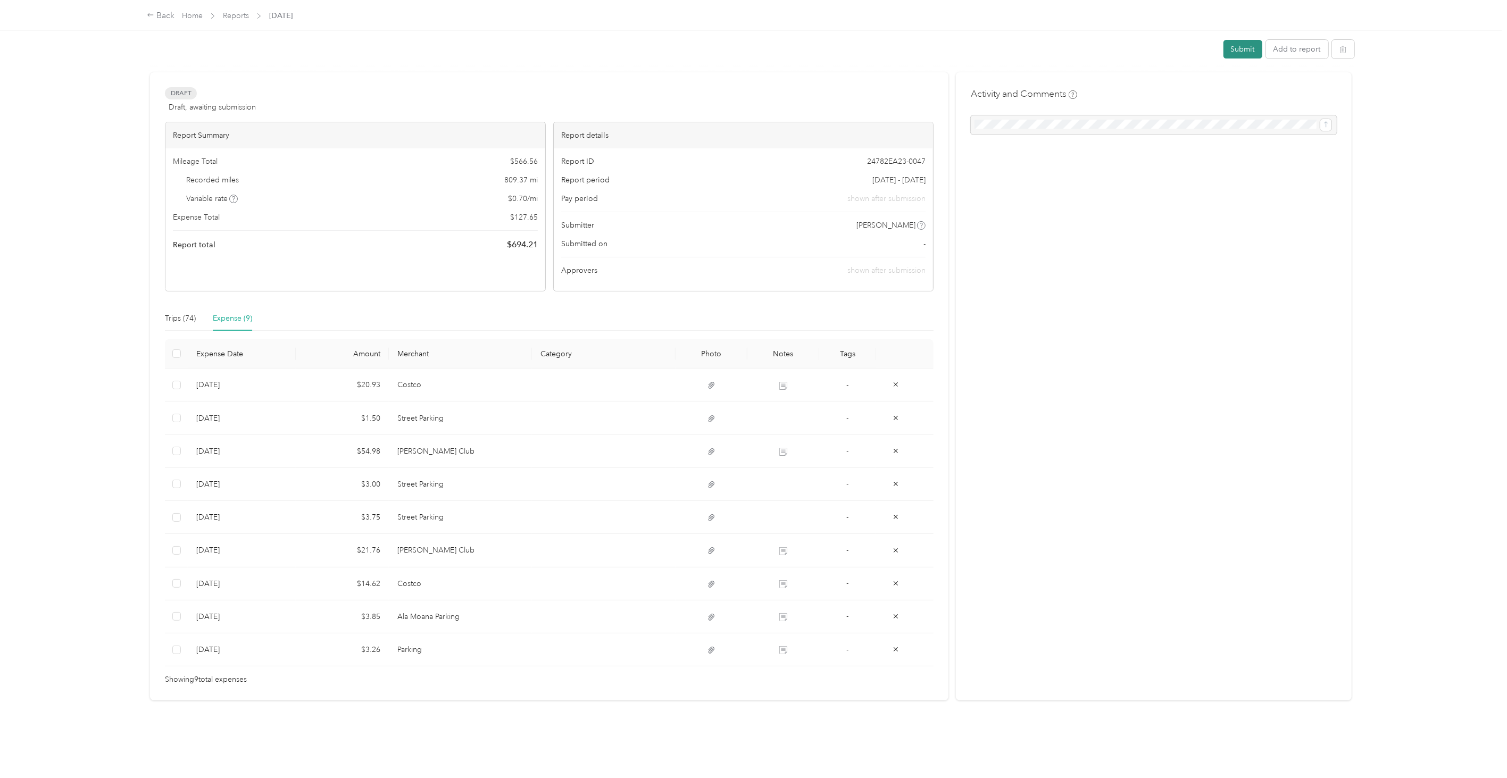
click at [1226, 40] on button "Submit" at bounding box center [1243, 49] width 39 height 19
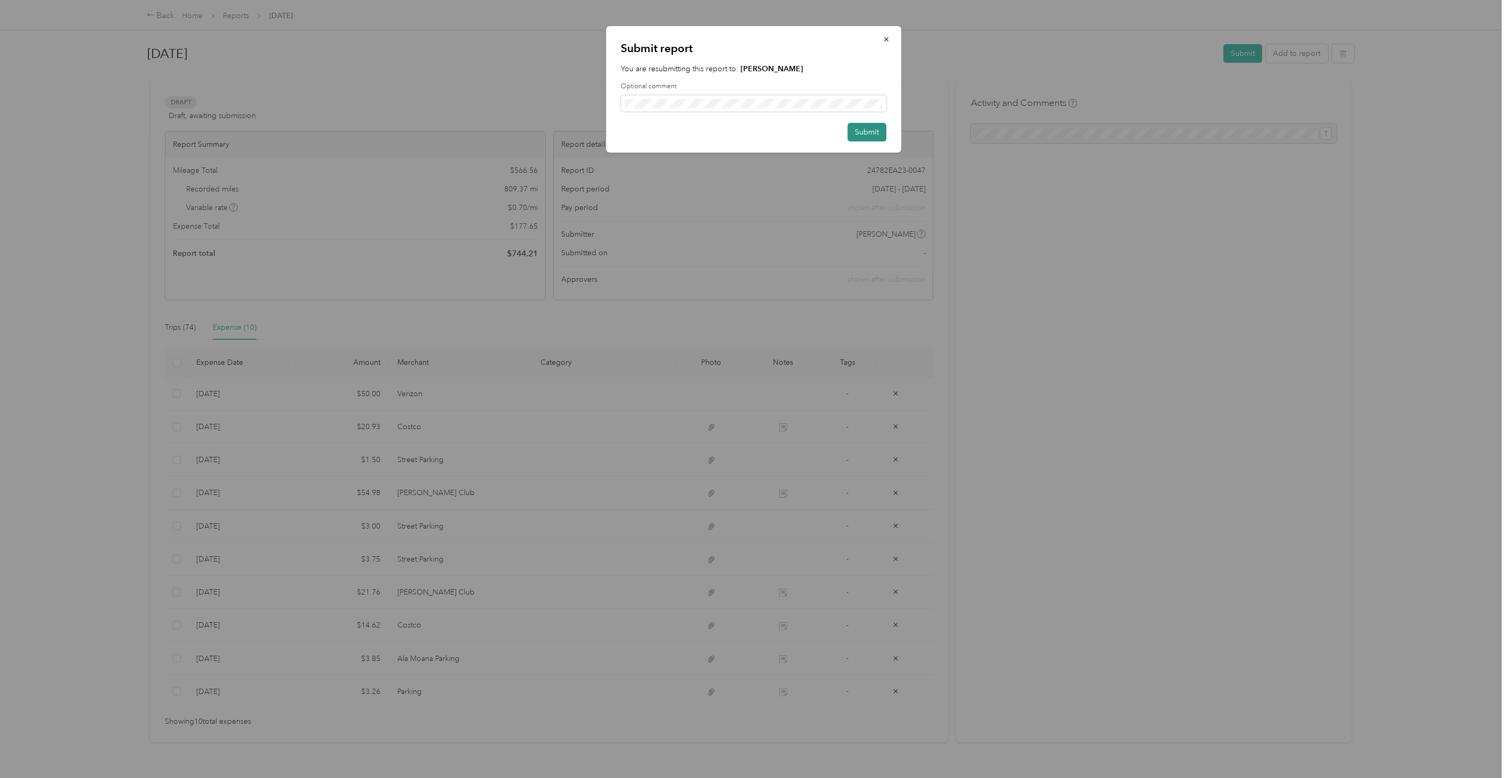
click at [883, 137] on button "Submit" at bounding box center [867, 132] width 39 height 19
